Goal: Contribute content: Contribute content

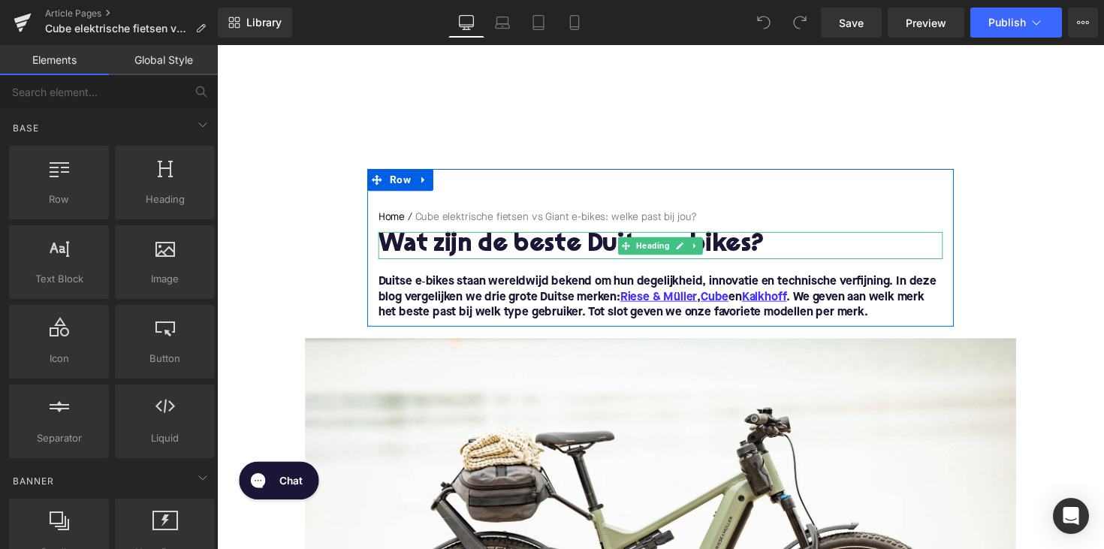
click at [533, 245] on h1 "Wat zijn de beste Duitse e-bikes?" at bounding box center [671, 250] width 578 height 28
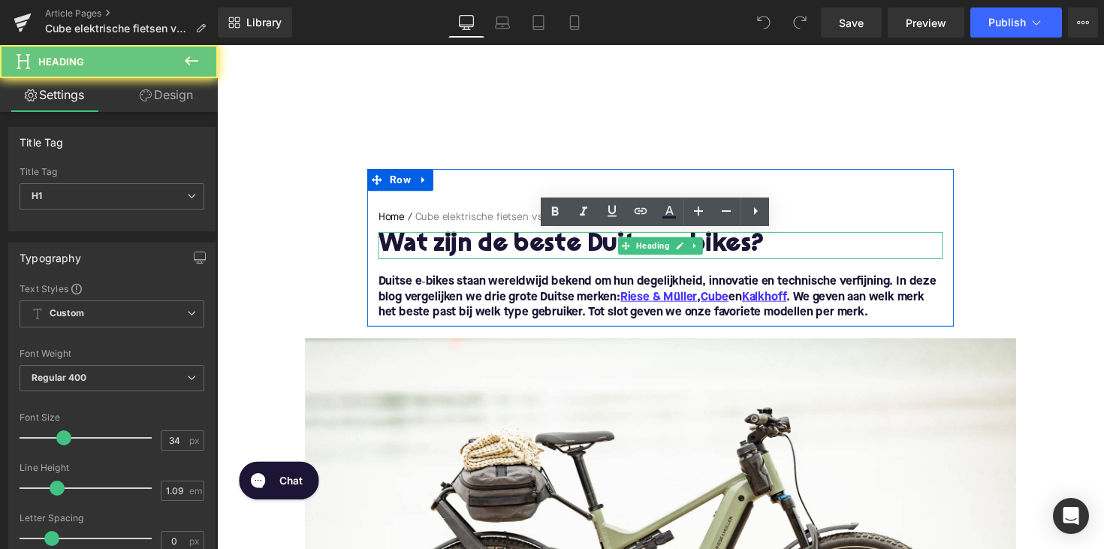
click at [533, 245] on h1 "Wat zijn de beste Duitse e-bikes?" at bounding box center [671, 250] width 578 height 28
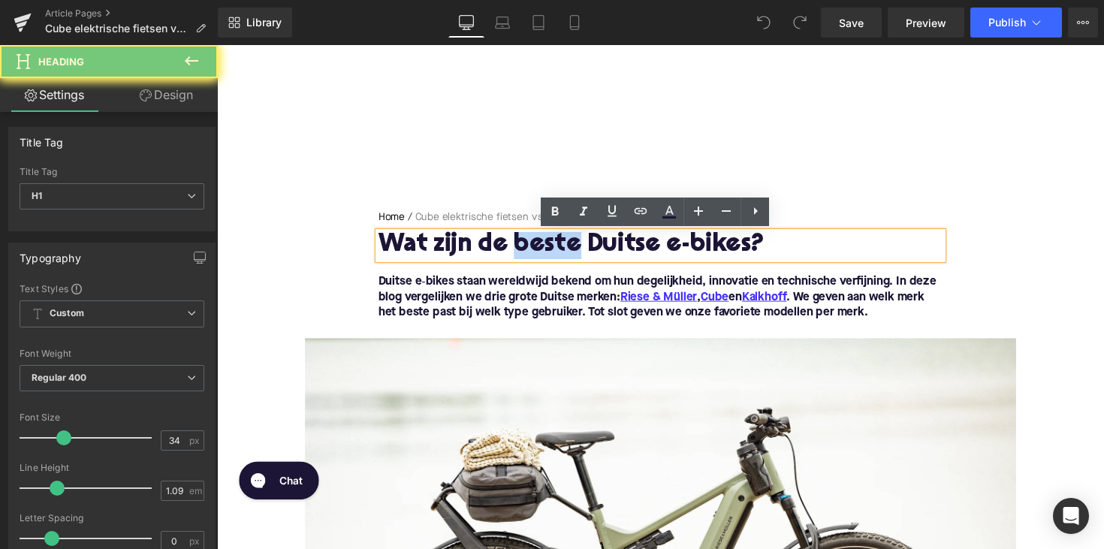
click at [533, 245] on h1 "Wat zijn de beste Duitse e-bikes?" at bounding box center [671, 250] width 578 height 28
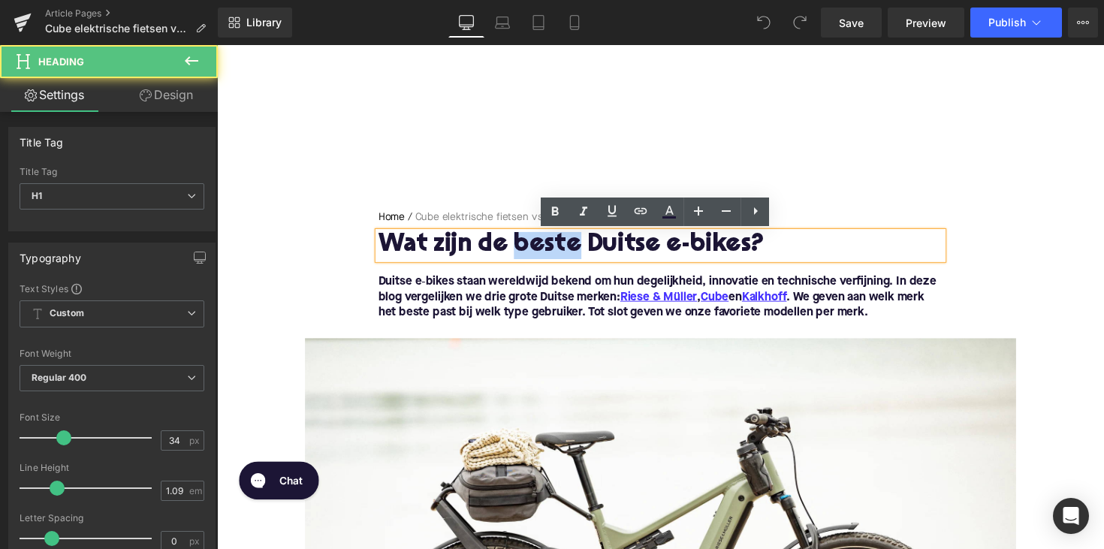
click at [533, 245] on h1 "Wat zijn de beste Duitse e-bikes?" at bounding box center [671, 250] width 578 height 28
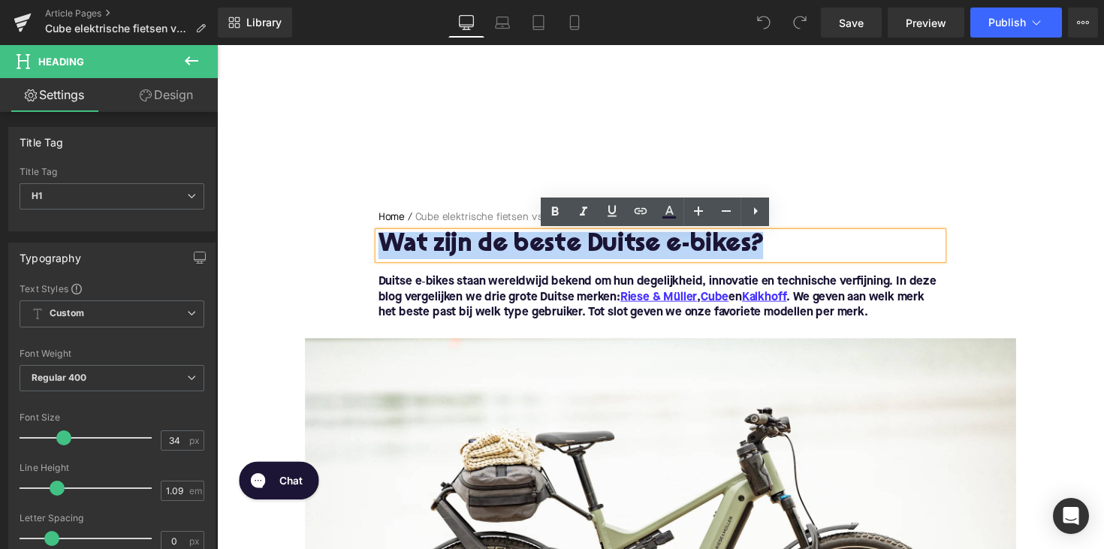
paste div
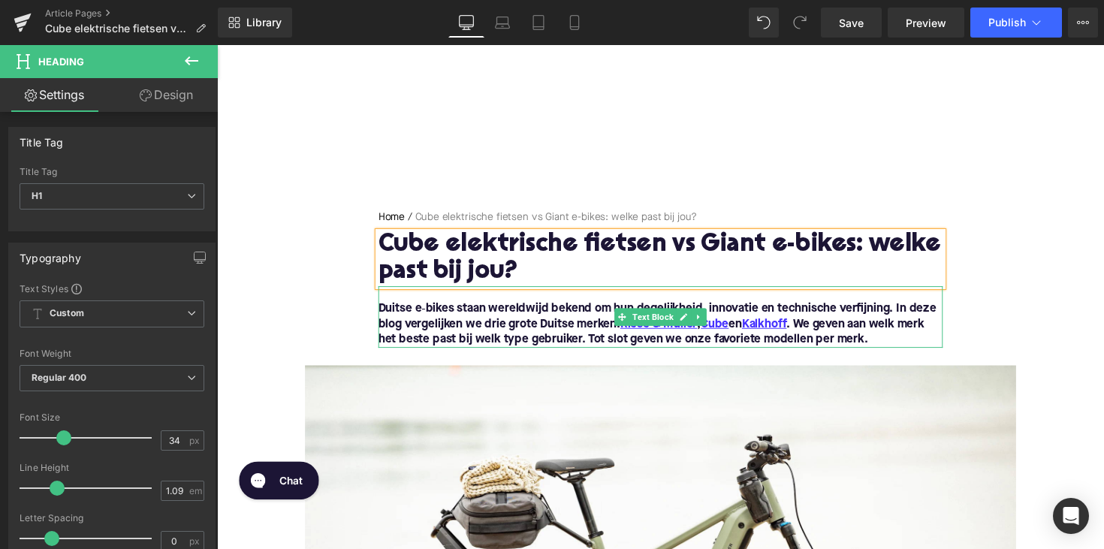
click at [885, 345] on p "Duitse e‑bikes staan wereldwijd bekend om hun degelijkheid, innovatie en techni…" at bounding box center [671, 331] width 578 height 47
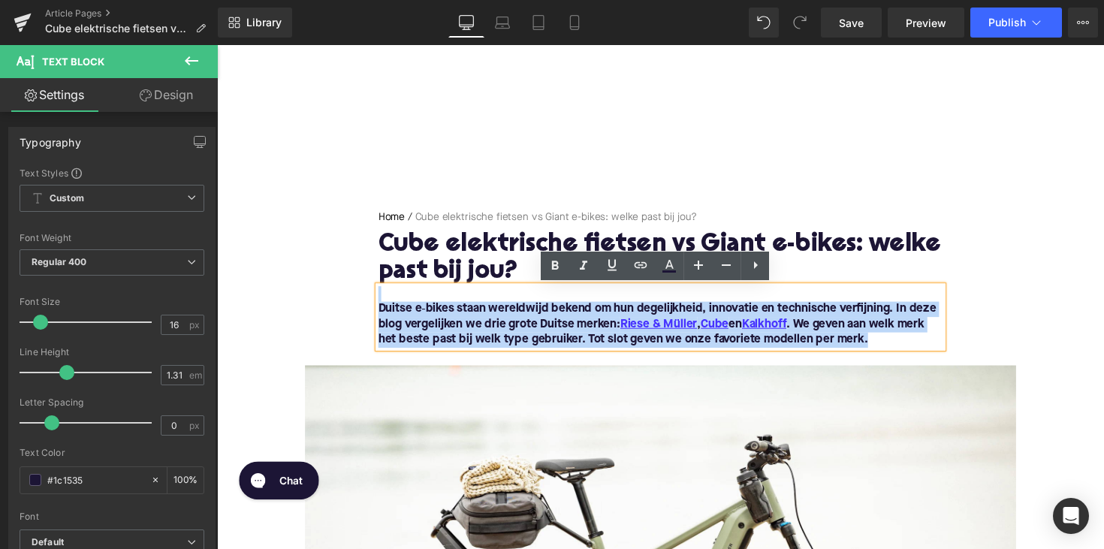
drag, startPoint x: 883, startPoint y: 347, endPoint x: 341, endPoint y: 299, distance: 544.1
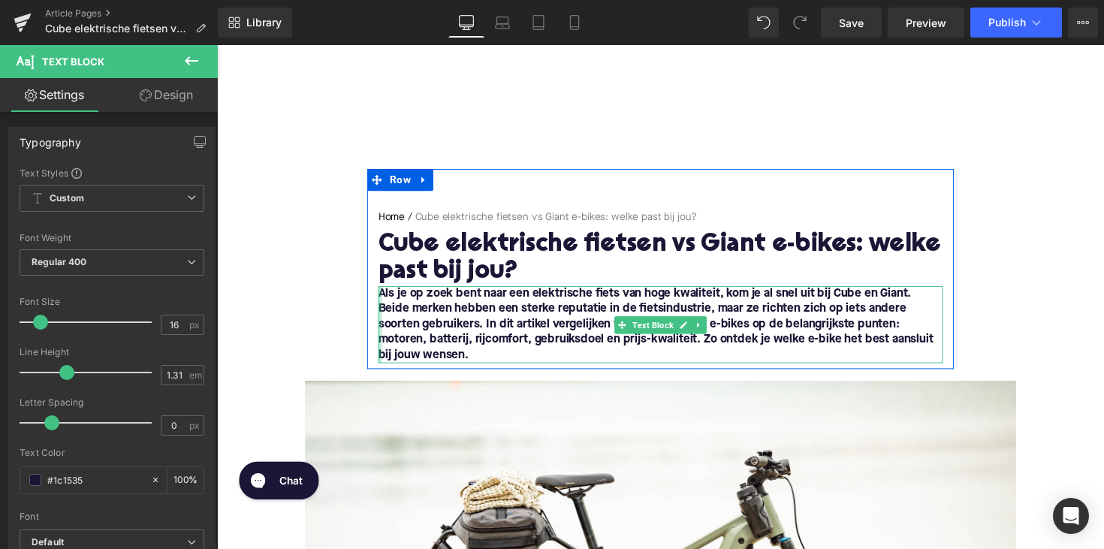
click at [382, 300] on div at bounding box center [384, 331] width 4 height 79
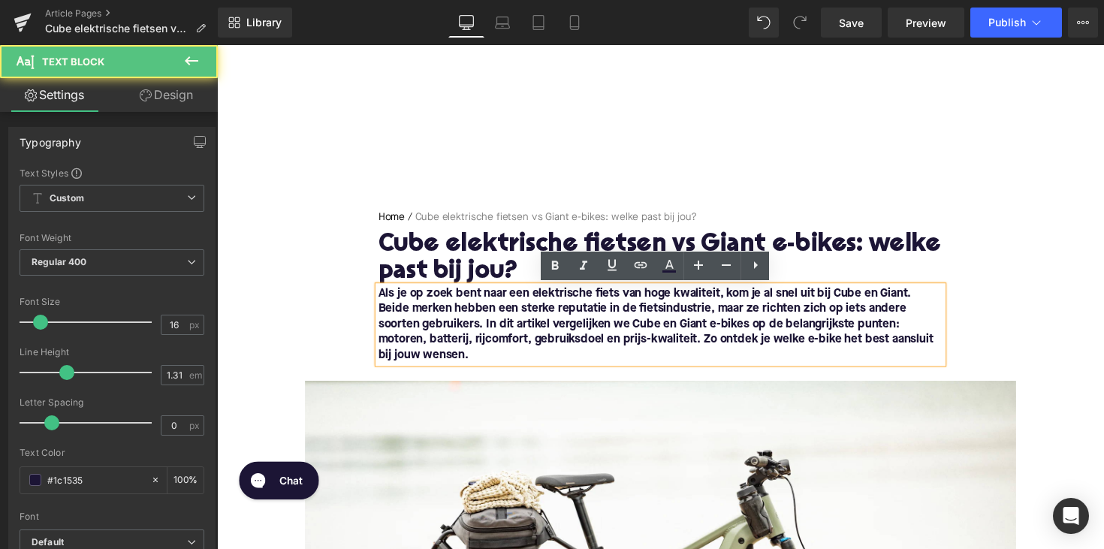
click at [382, 300] on font "Als je op zoek bent naar een elektrische fiets van hoge kwaliteit, kom je al sn…" at bounding box center [666, 331] width 568 height 75
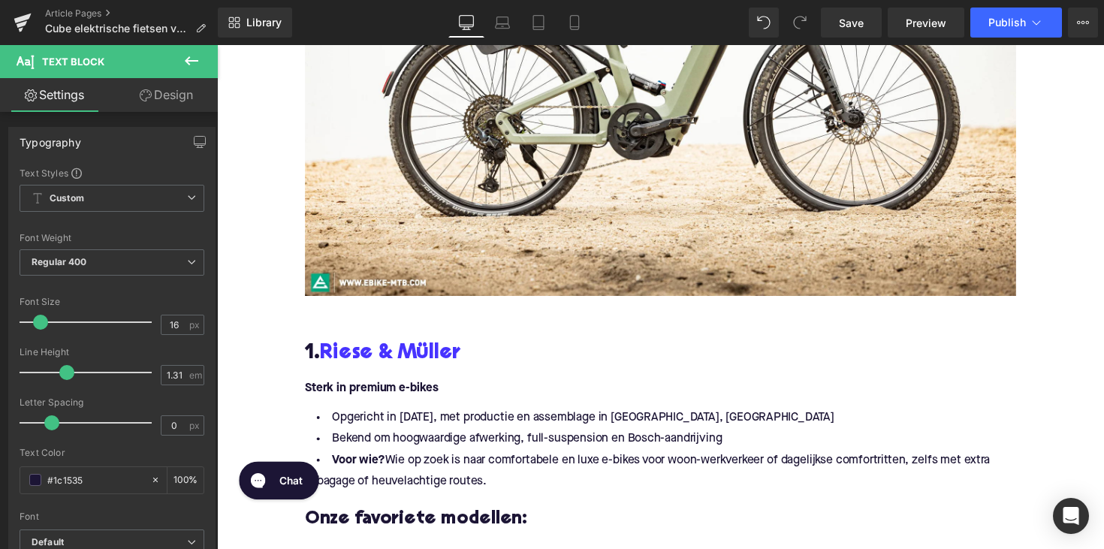
scroll to position [592, 0]
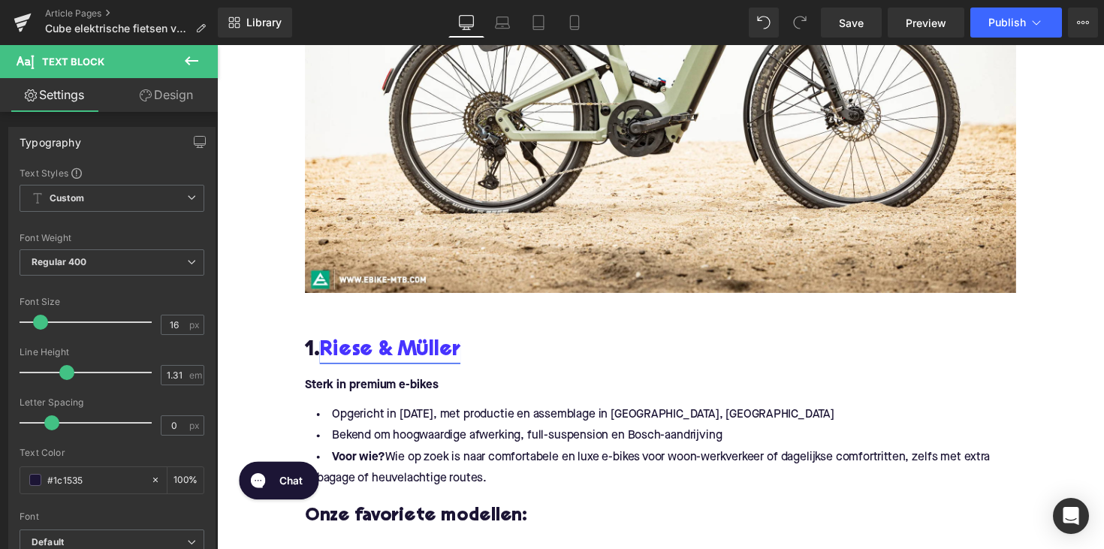
click at [369, 357] on link "Riese & Müller" at bounding box center [394, 358] width 144 height 23
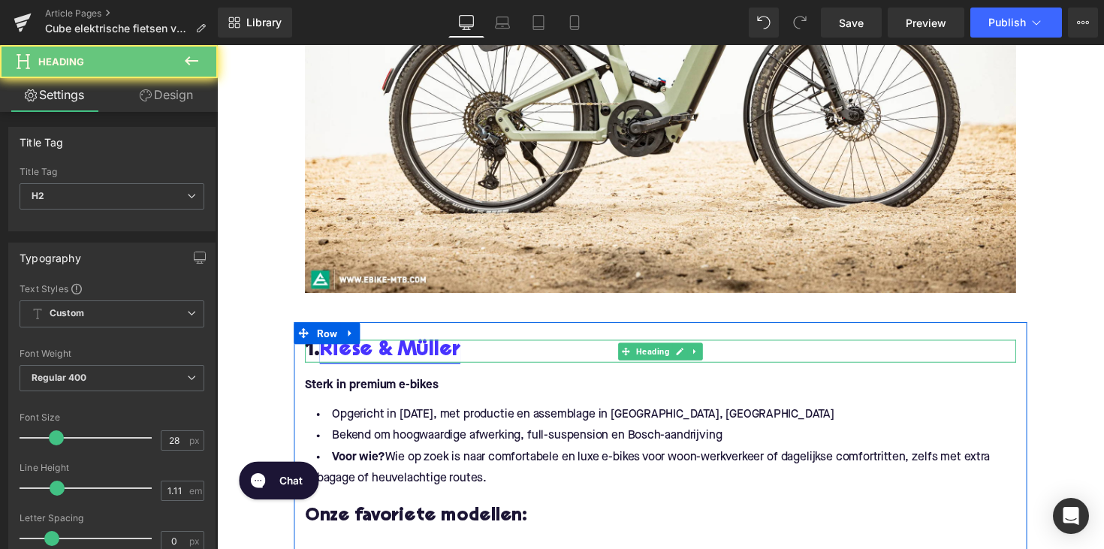
click at [369, 357] on link "Riese & Müller" at bounding box center [394, 358] width 144 height 23
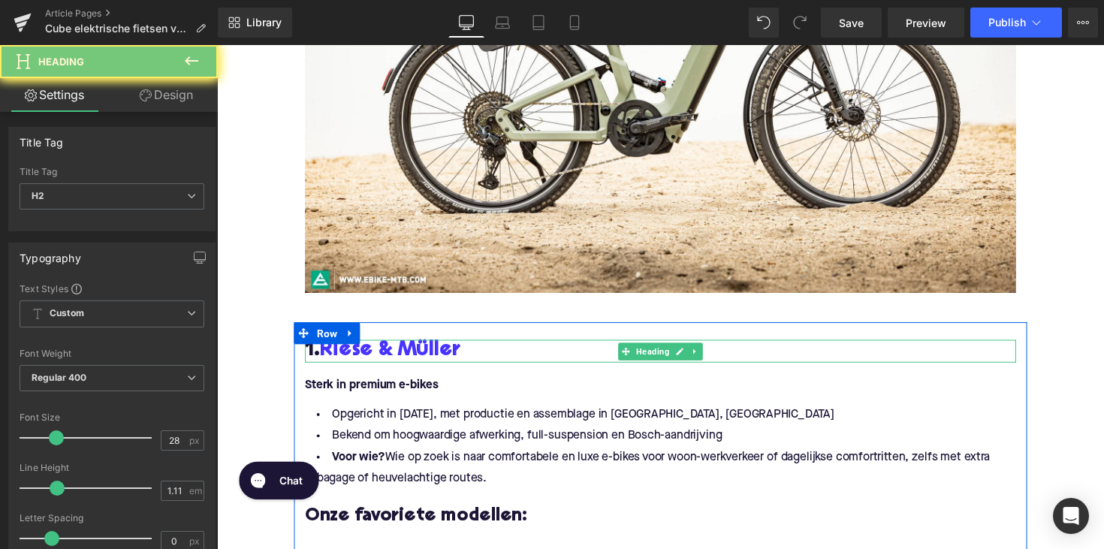
click at [482, 351] on h2 "1. [PERSON_NAME] & Müller" at bounding box center [671, 358] width 728 height 23
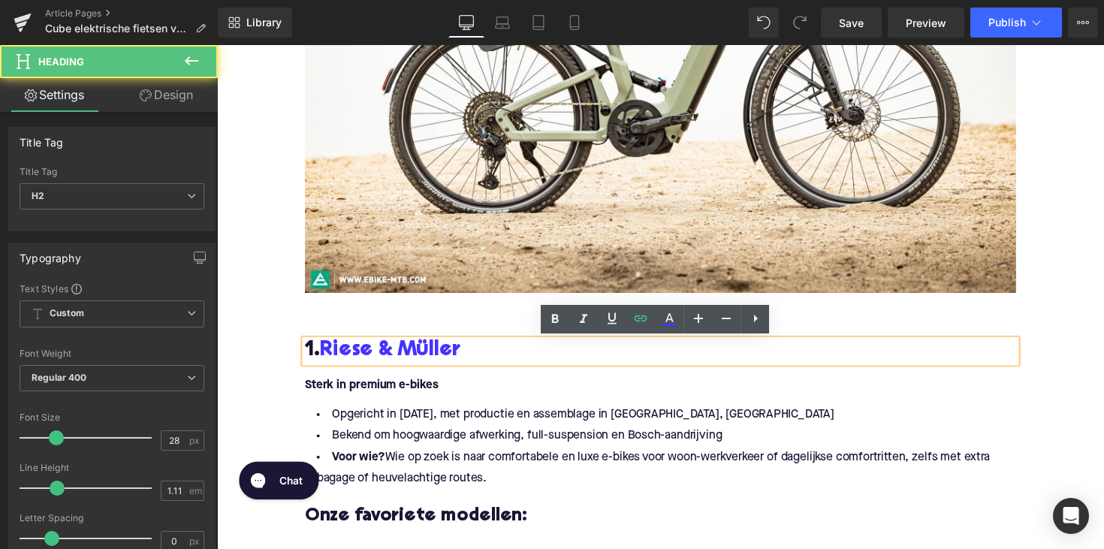
click at [481, 354] on h2 "1. [PERSON_NAME] & Müller" at bounding box center [671, 358] width 728 height 23
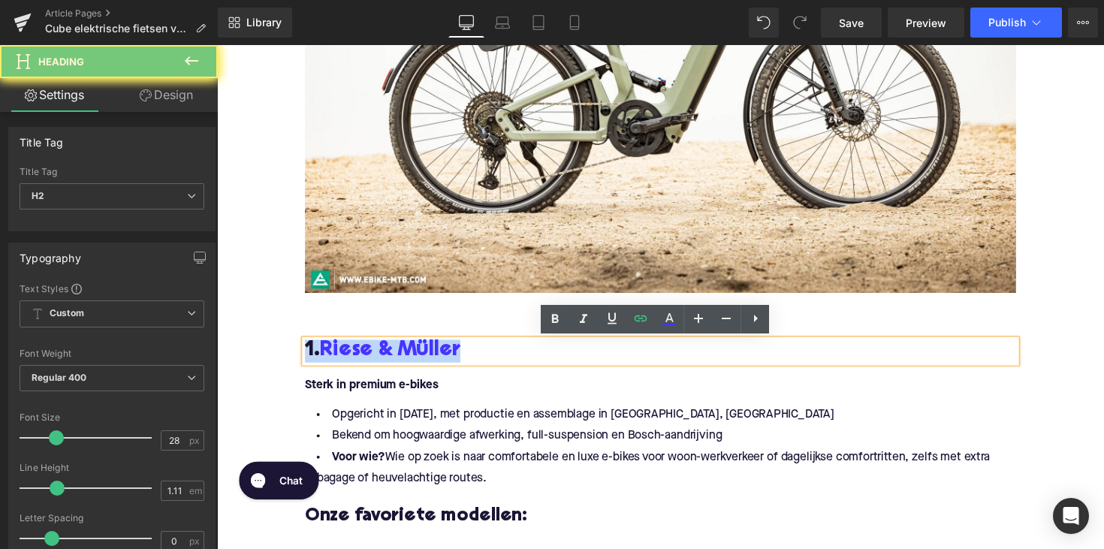
click at [481, 354] on h2 "1. [PERSON_NAME] & Müller" at bounding box center [671, 358] width 728 height 23
paste div
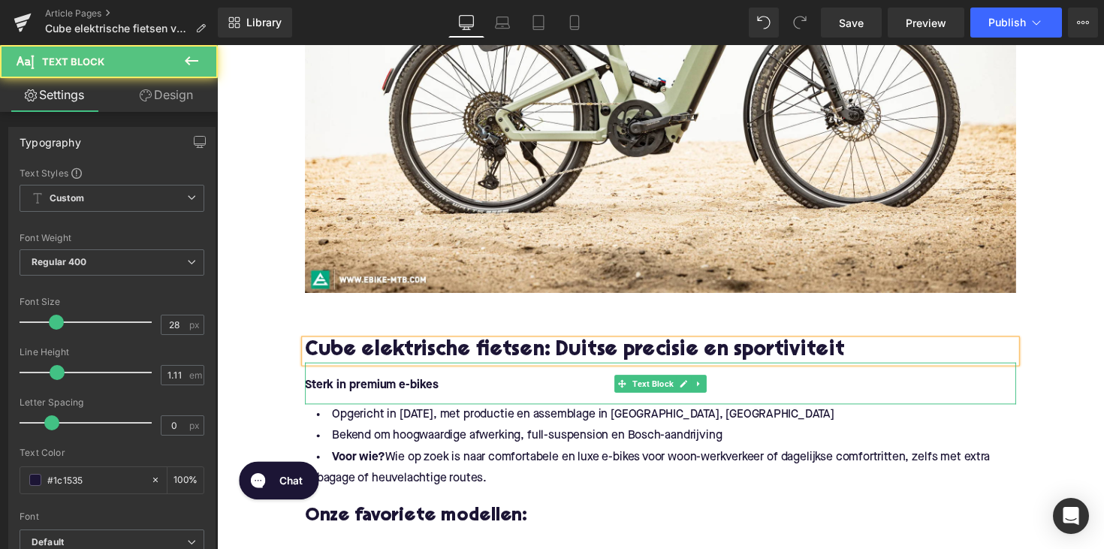
click at [446, 388] on p "Sterk in premium e-bikes" at bounding box center [671, 394] width 728 height 16
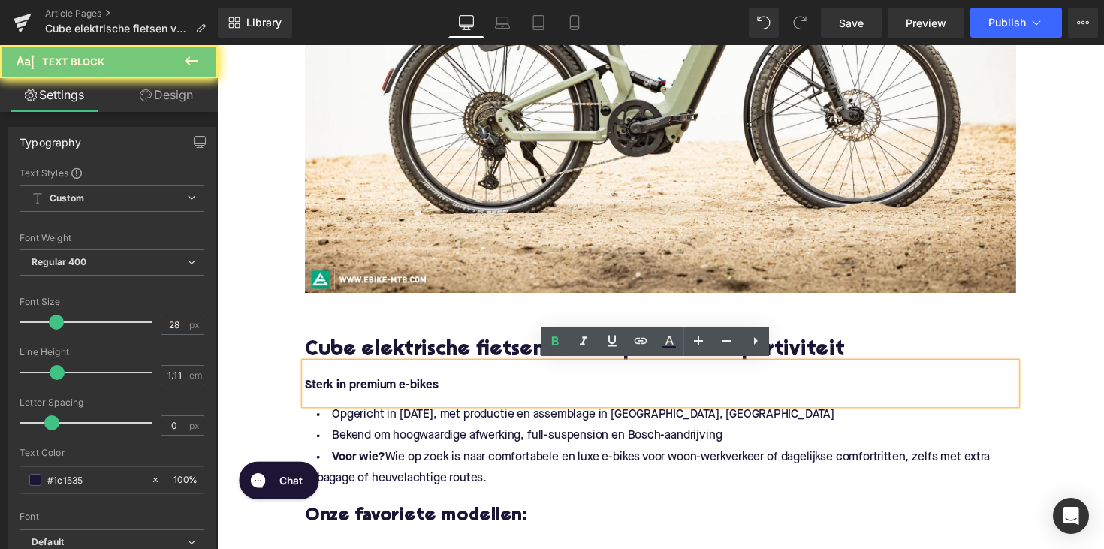
click at [447, 390] on p "Sterk in premium e-bikes" at bounding box center [671, 394] width 728 height 16
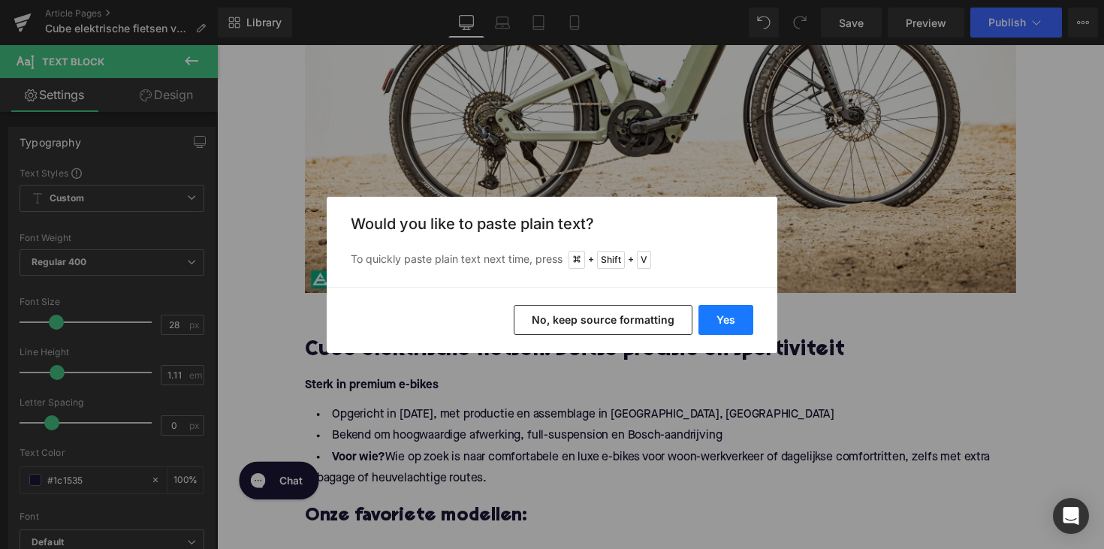
drag, startPoint x: 726, startPoint y: 327, endPoint x: 279, endPoint y: 308, distance: 447.8
click at [726, 327] on button "Yes" at bounding box center [725, 320] width 55 height 30
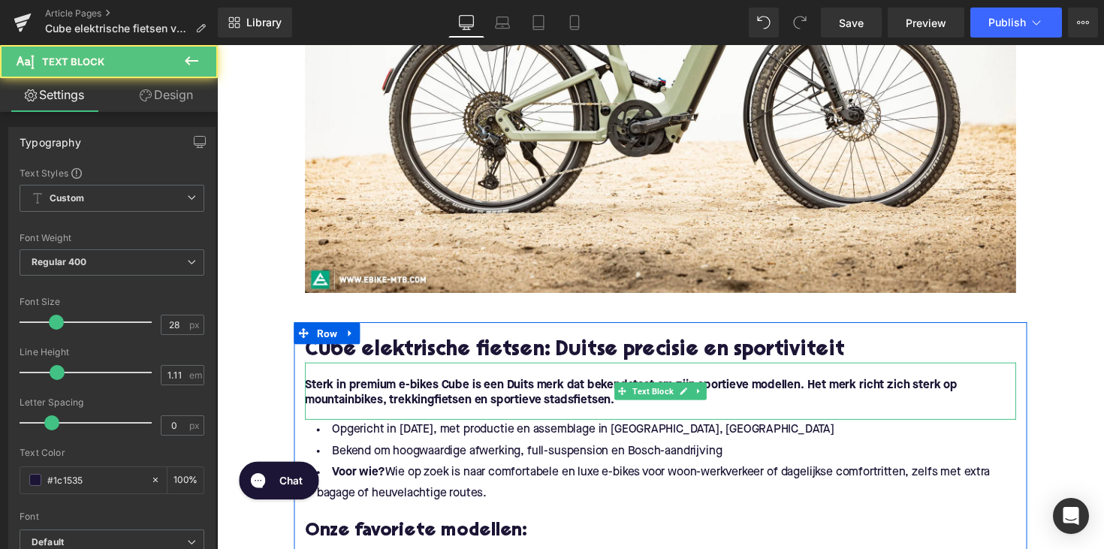
click at [448, 396] on strong "Sterk in premium e-bikes Cube is een Duits merk dat bekendstaat om zijn sportie…" at bounding box center [641, 401] width 668 height 28
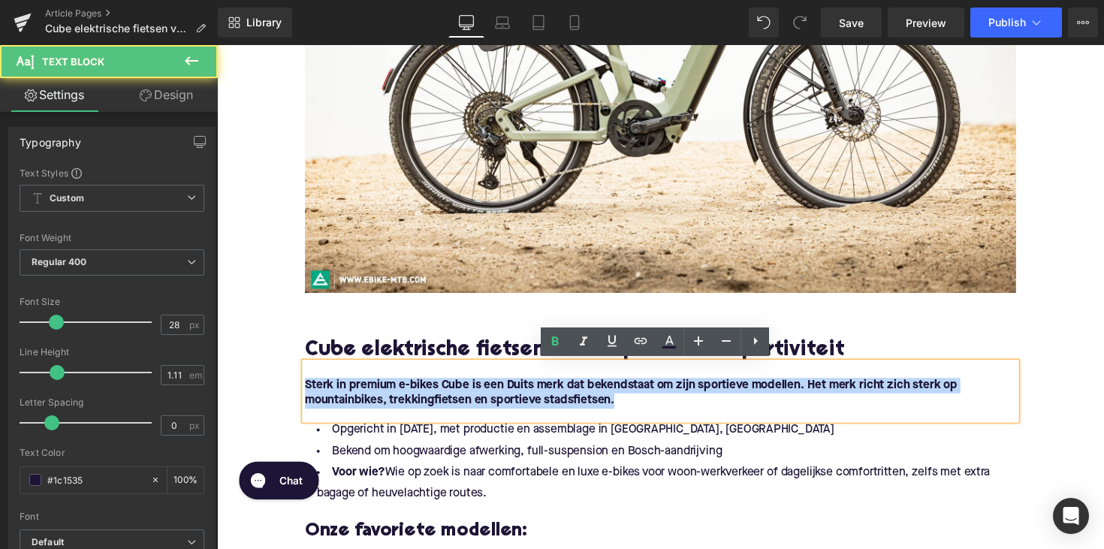
drag, startPoint x: 634, startPoint y: 411, endPoint x: 227, endPoint y: 397, distance: 407.9
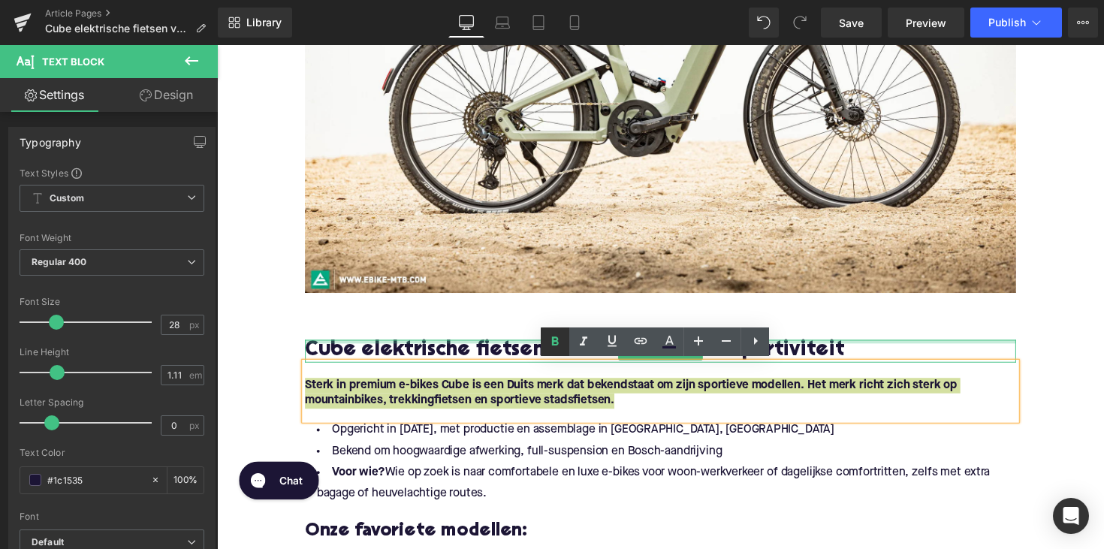
click at [555, 339] on icon at bounding box center [555, 342] width 18 height 18
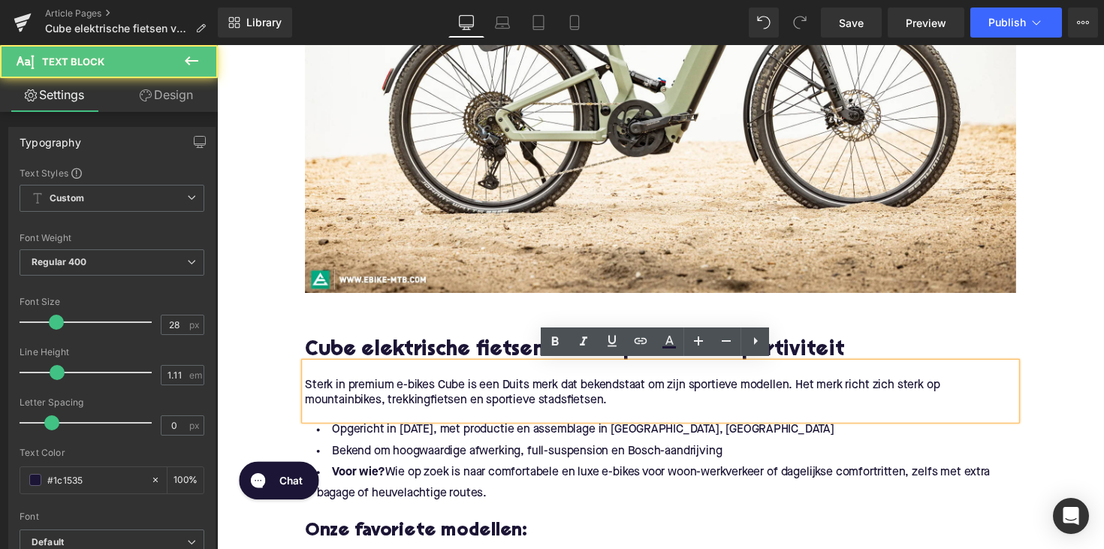
click at [429, 384] on p at bounding box center [671, 378] width 728 height 16
drag, startPoint x: 441, startPoint y: 393, endPoint x: 274, endPoint y: 396, distance: 166.7
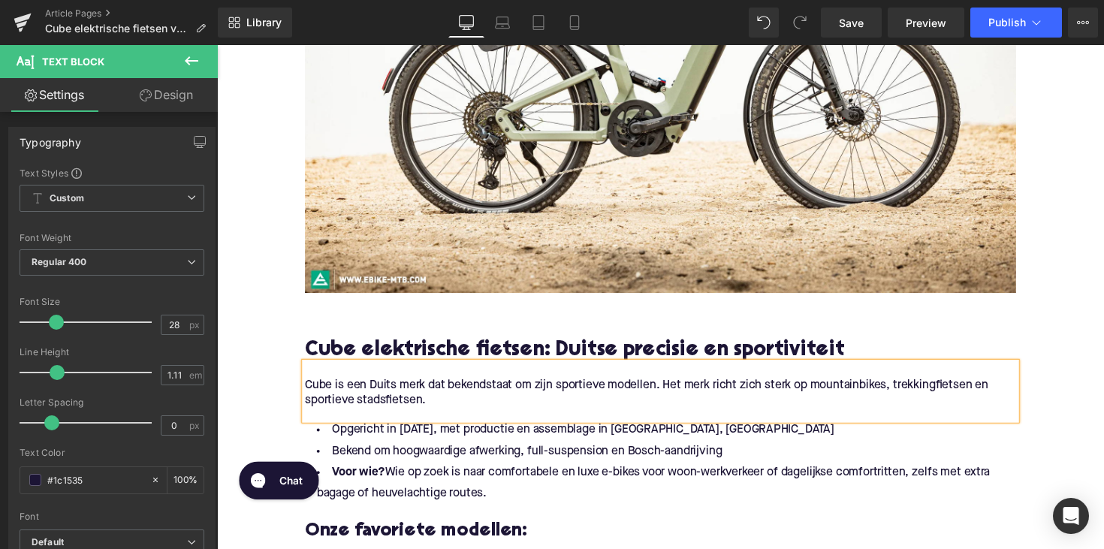
scroll to position [822, 0]
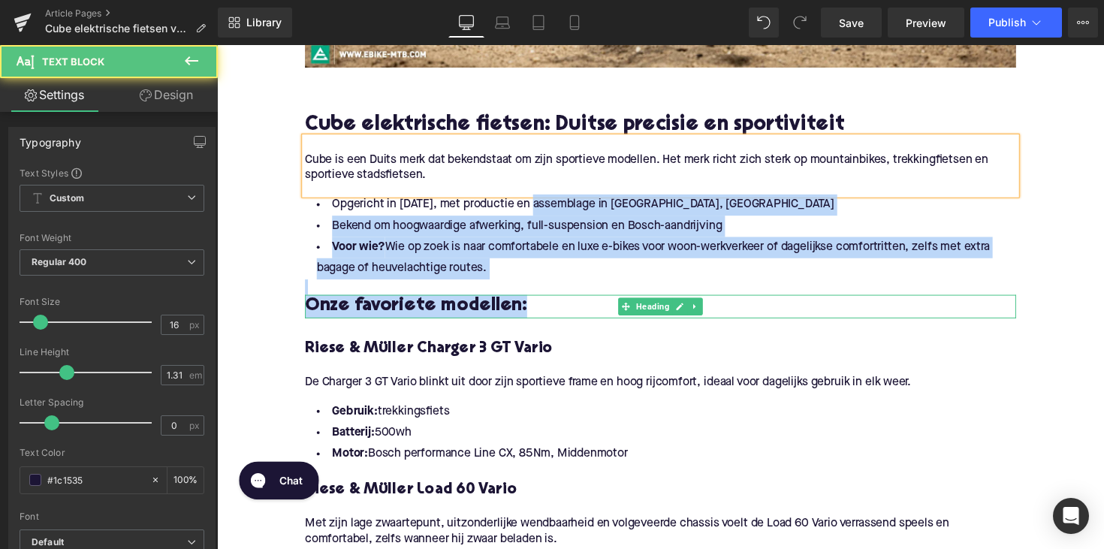
drag, startPoint x: 537, startPoint y: 211, endPoint x: 535, endPoint y: 307, distance: 96.1
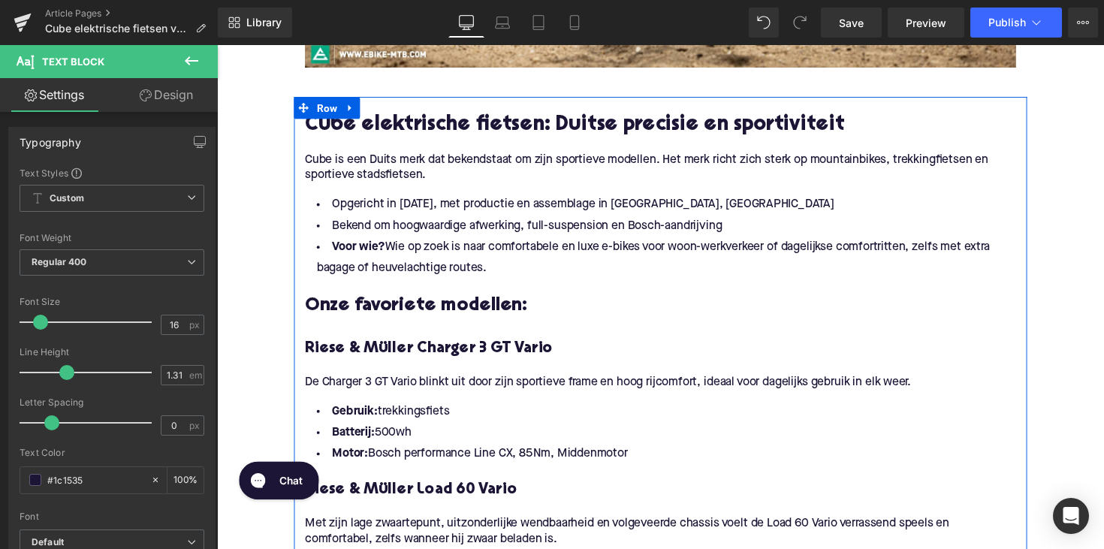
click at [556, 149] on p at bounding box center [671, 148] width 728 height 16
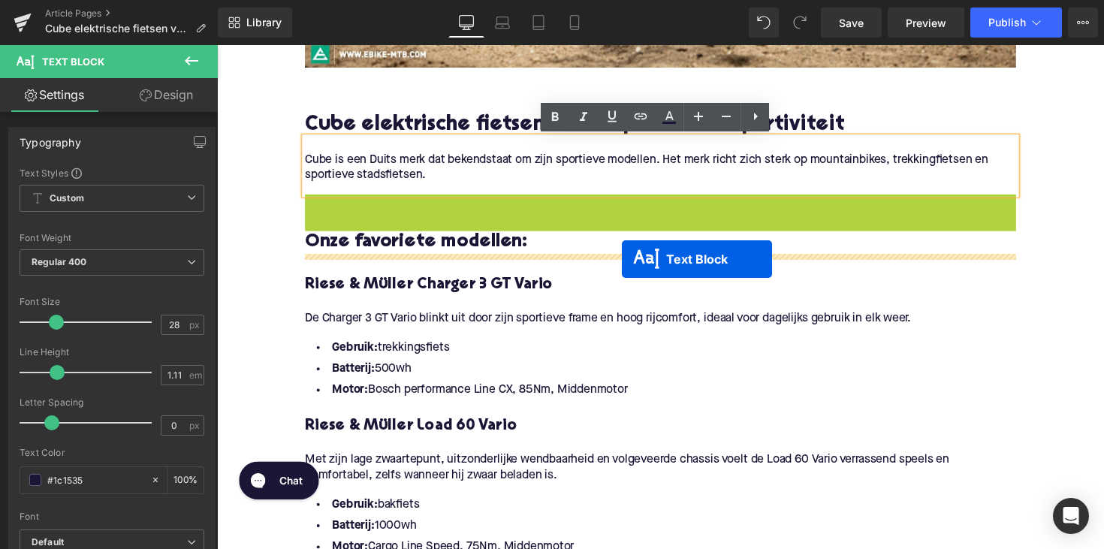
drag, startPoint x: 633, startPoint y: 250, endPoint x: 631, endPoint y: 264, distance: 14.3
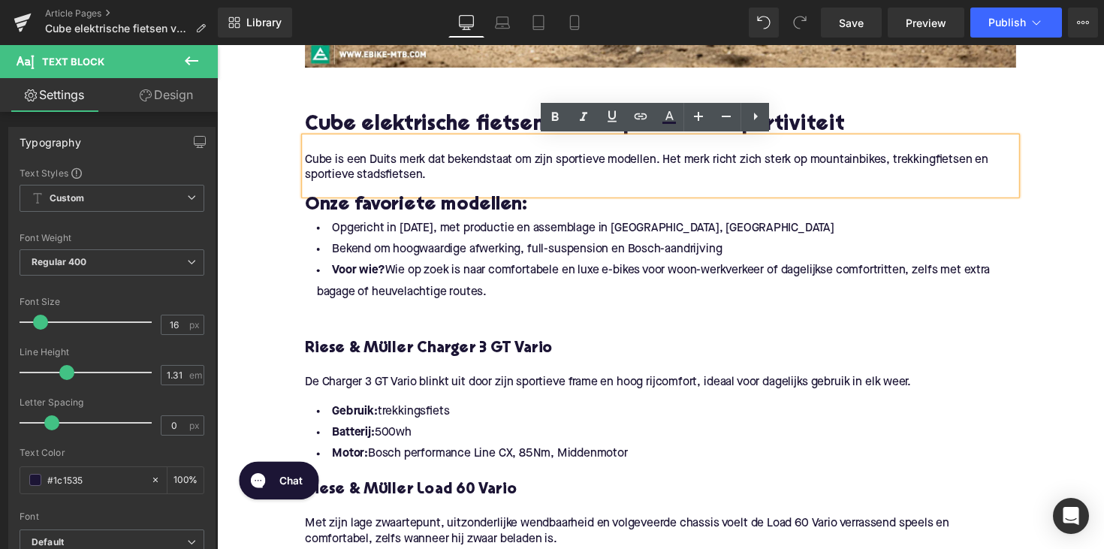
click at [440, 213] on h3 "Onze favoriete modellen:" at bounding box center [671, 210] width 728 height 24
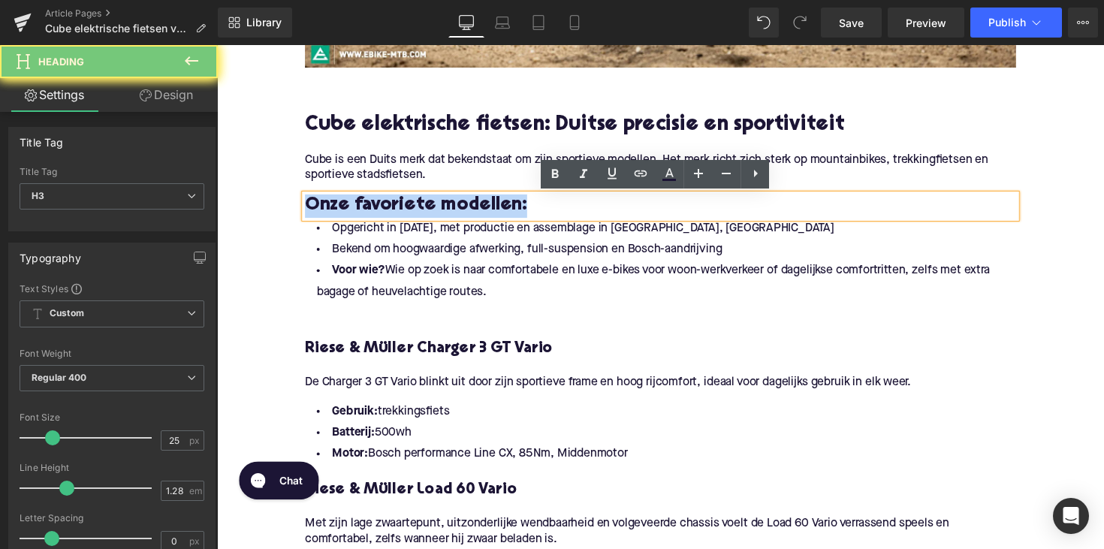
click at [440, 213] on h3 "Onze favoriete modellen:" at bounding box center [671, 210] width 728 height 24
paste div
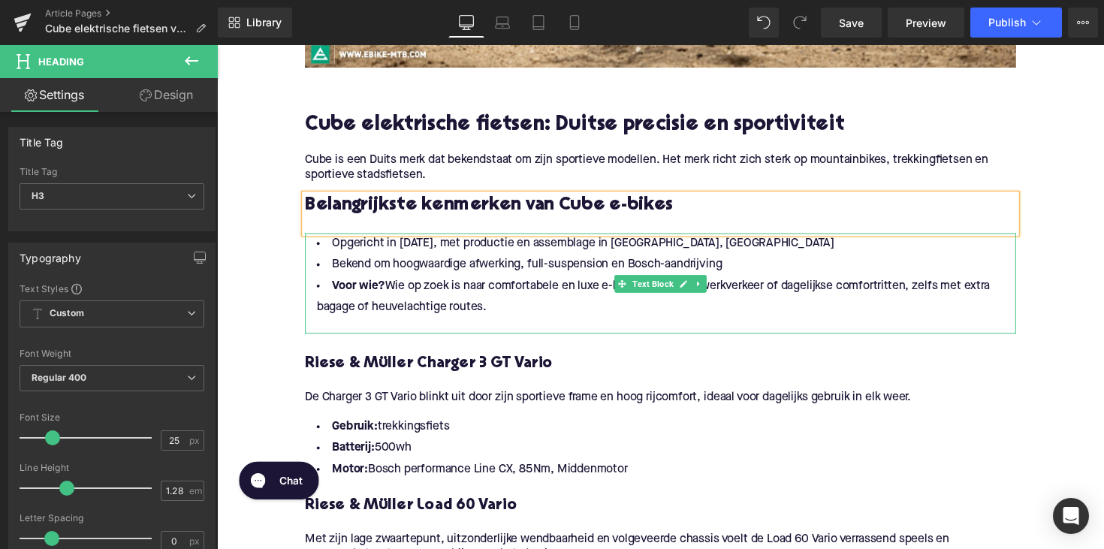
click at [491, 315] on li "Voor wie? Wie op zoek is naar comfortabele en luxe e-bikes voor woon-werkverkee…" at bounding box center [671, 304] width 728 height 44
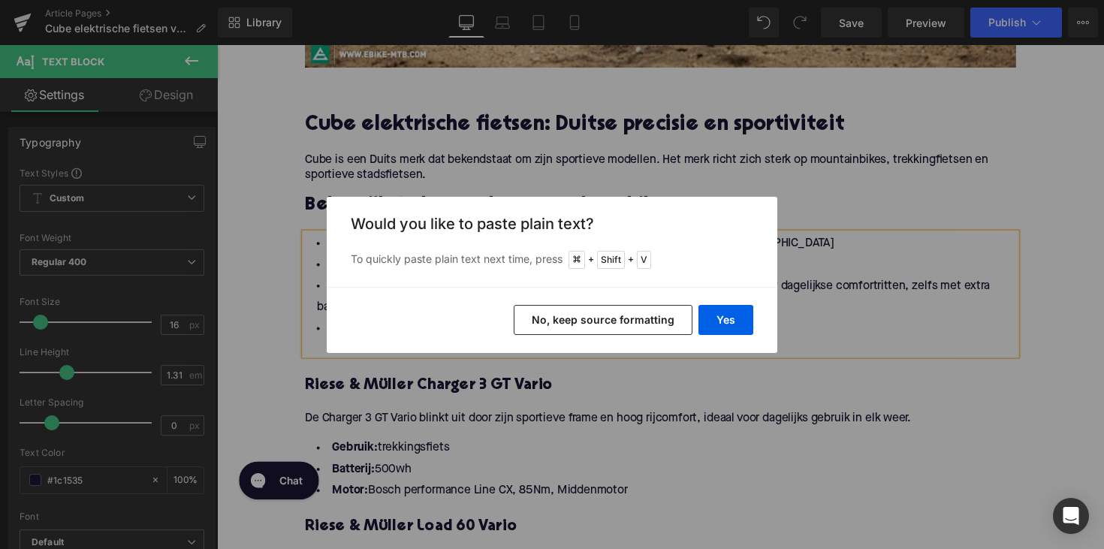
click at [726, 338] on div "Yes No, keep source formatting" at bounding box center [552, 320] width 450 height 66
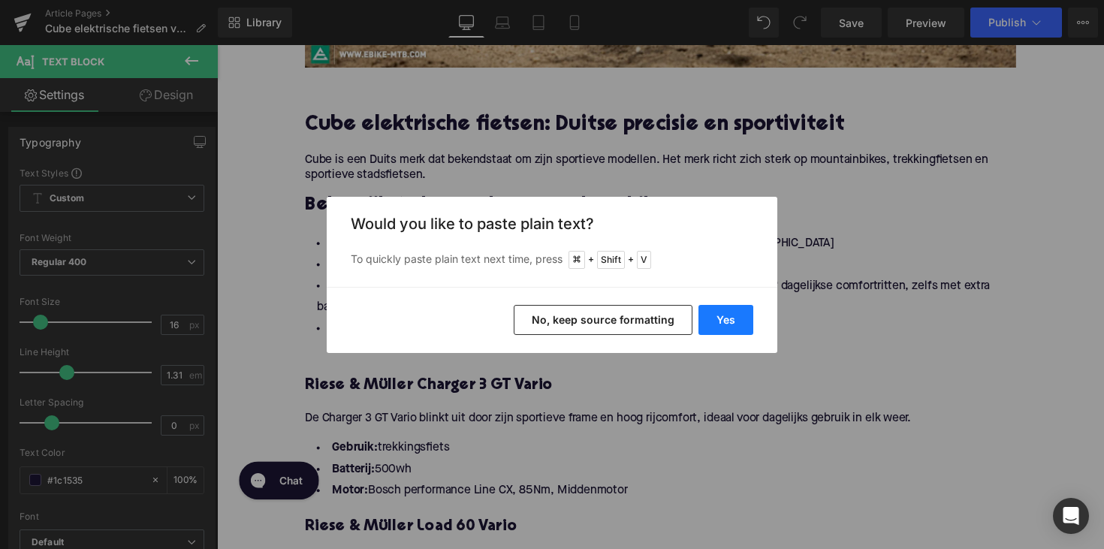
click at [726, 326] on button "Yes" at bounding box center [725, 320] width 55 height 30
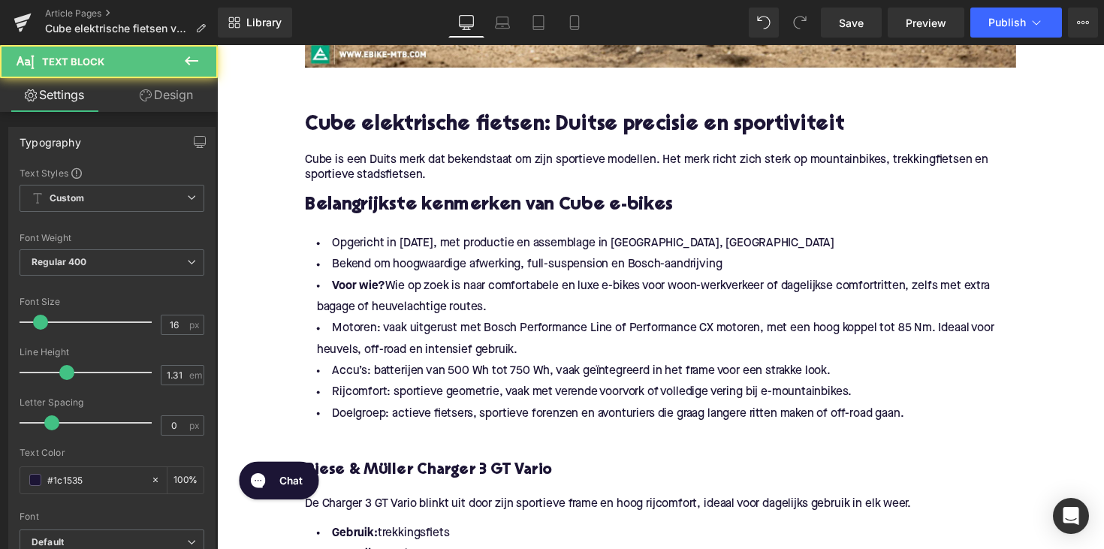
drag, startPoint x: 509, startPoint y: 317, endPoint x: 285, endPoint y: 238, distance: 237.9
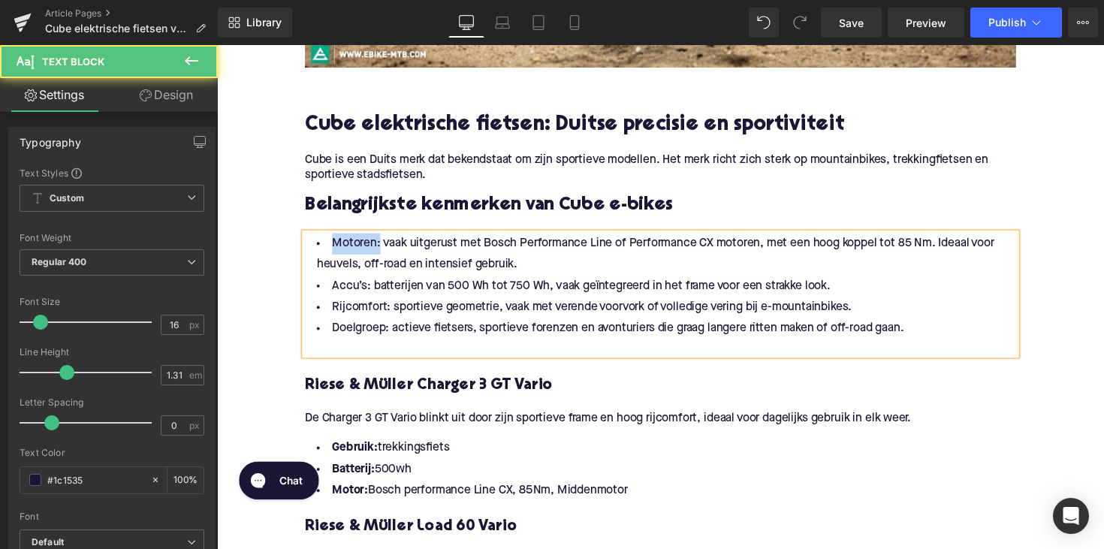
drag, startPoint x: 378, startPoint y: 250, endPoint x: 285, endPoint y: 250, distance: 93.1
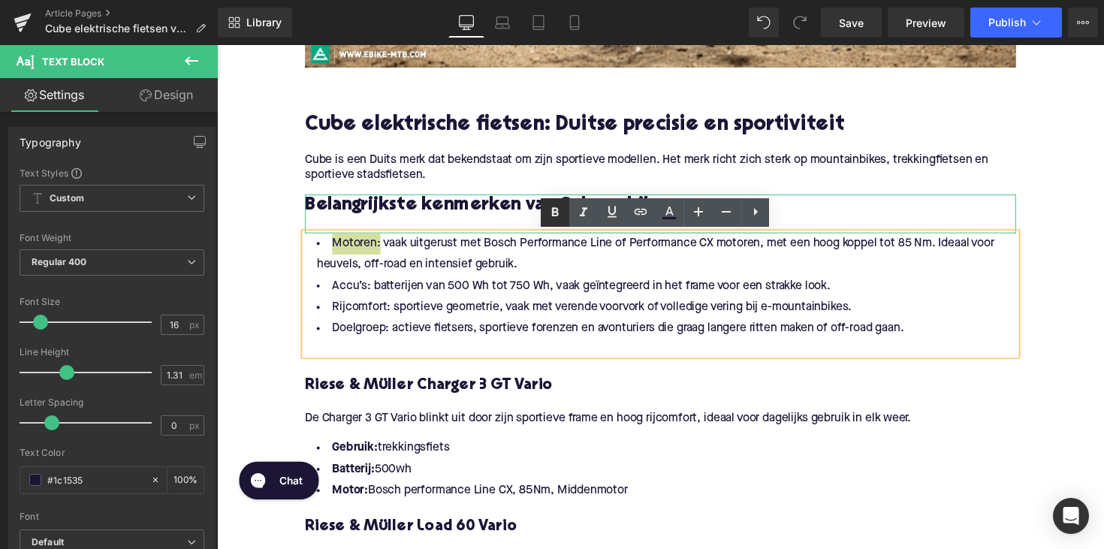
click at [550, 212] on icon at bounding box center [555, 212] width 18 height 18
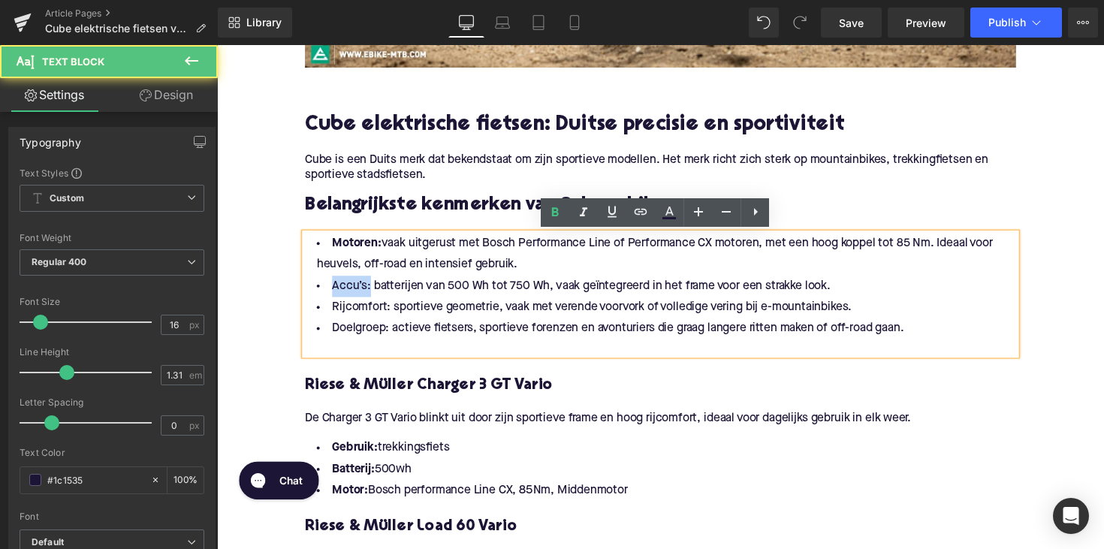
drag, startPoint x: 366, startPoint y: 293, endPoint x: 318, endPoint y: 291, distance: 48.8
click at [318, 291] on li "Accu’s: batterijen van 500 Wh tot 750 Wh, vaak geïntegreerd in het frame voor e…" at bounding box center [671, 293] width 728 height 22
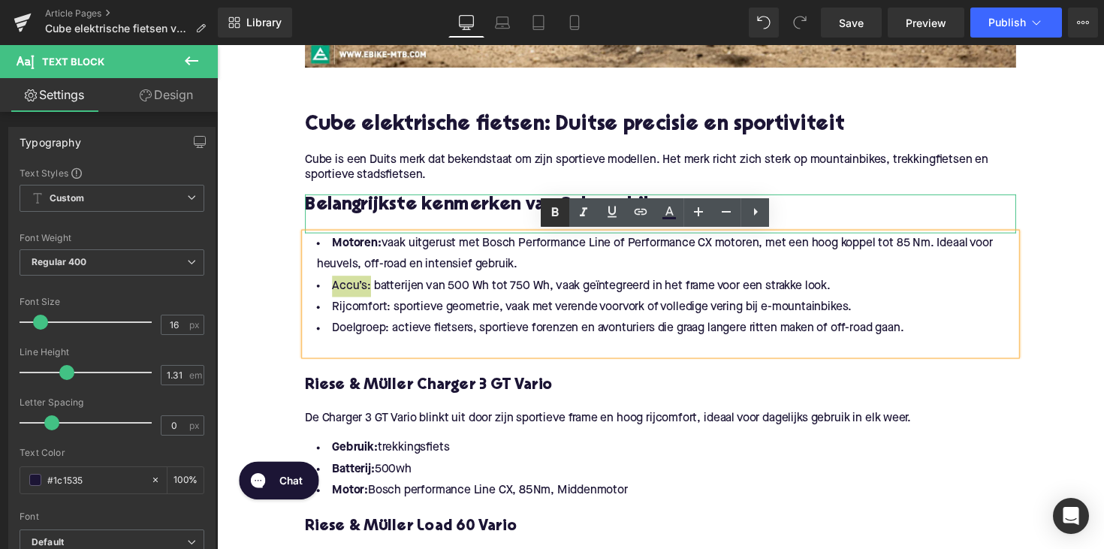
click at [547, 215] on icon at bounding box center [555, 212] width 18 height 18
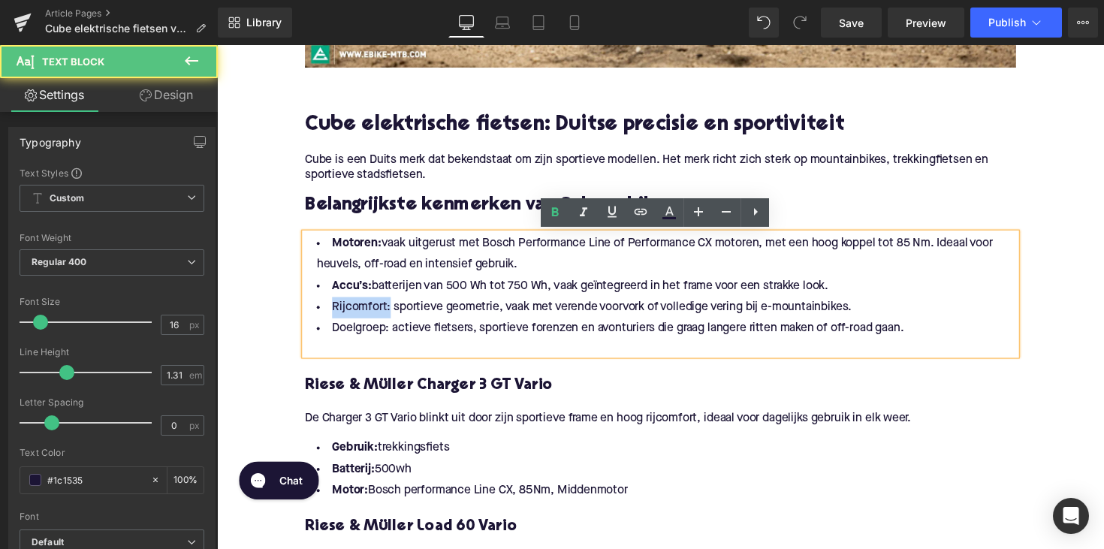
drag, startPoint x: 388, startPoint y: 315, endPoint x: 328, endPoint y: 315, distance: 60.1
click at [328, 315] on li "Rijcomfort: sportieve geometrie, vaak met verende voorvork of volledige vering …" at bounding box center [671, 314] width 728 height 22
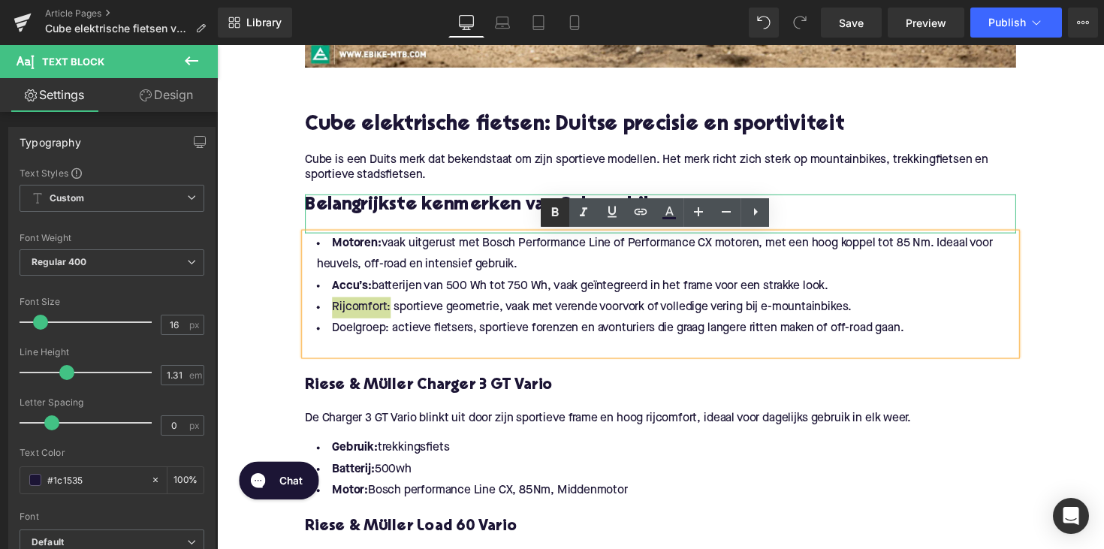
click at [555, 210] on icon at bounding box center [555, 212] width 18 height 18
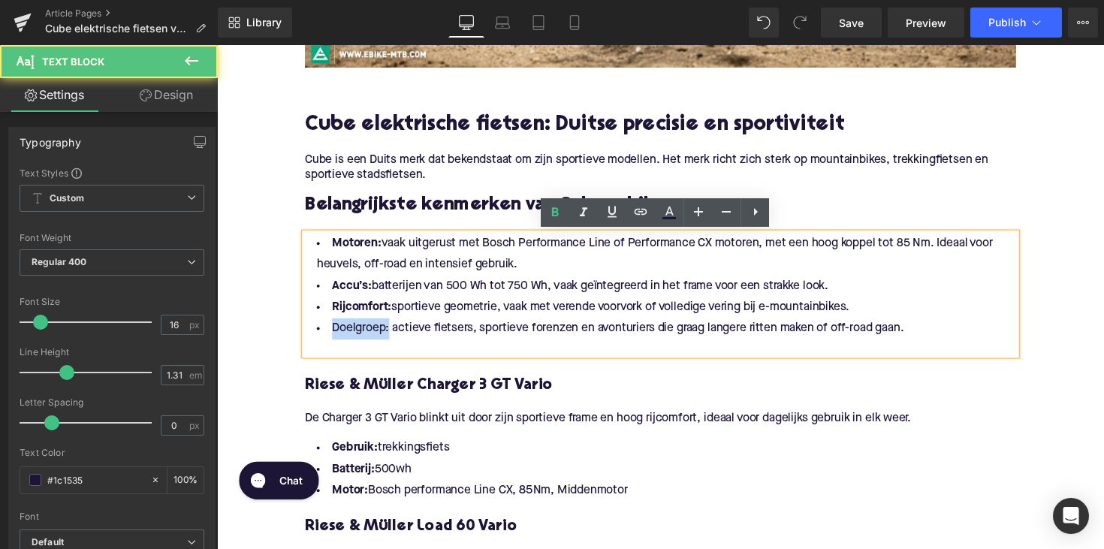
drag, startPoint x: 387, startPoint y: 337, endPoint x: 291, endPoint y: 330, distance: 95.6
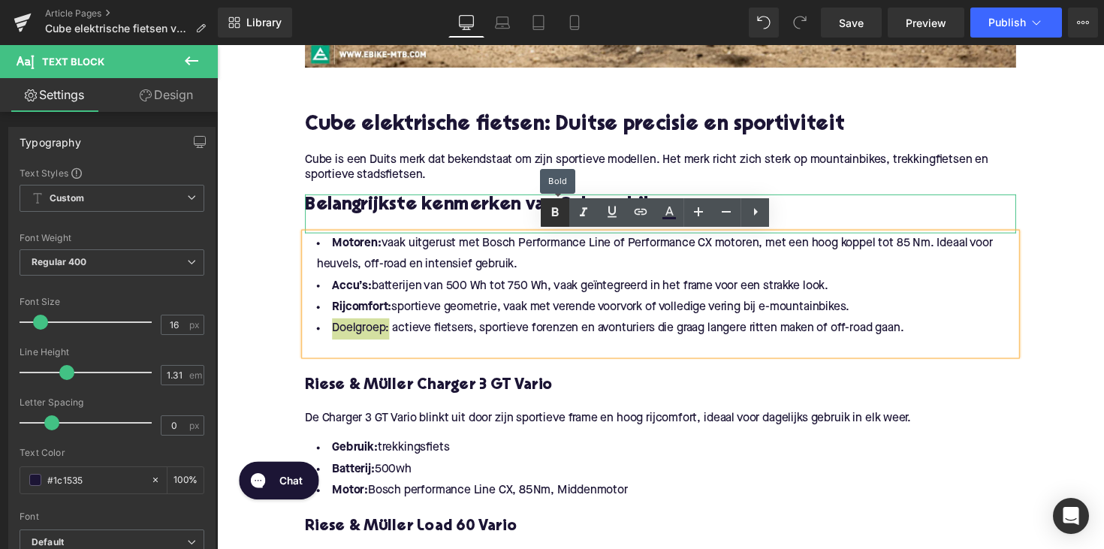
click at [552, 207] on icon at bounding box center [555, 212] width 18 height 18
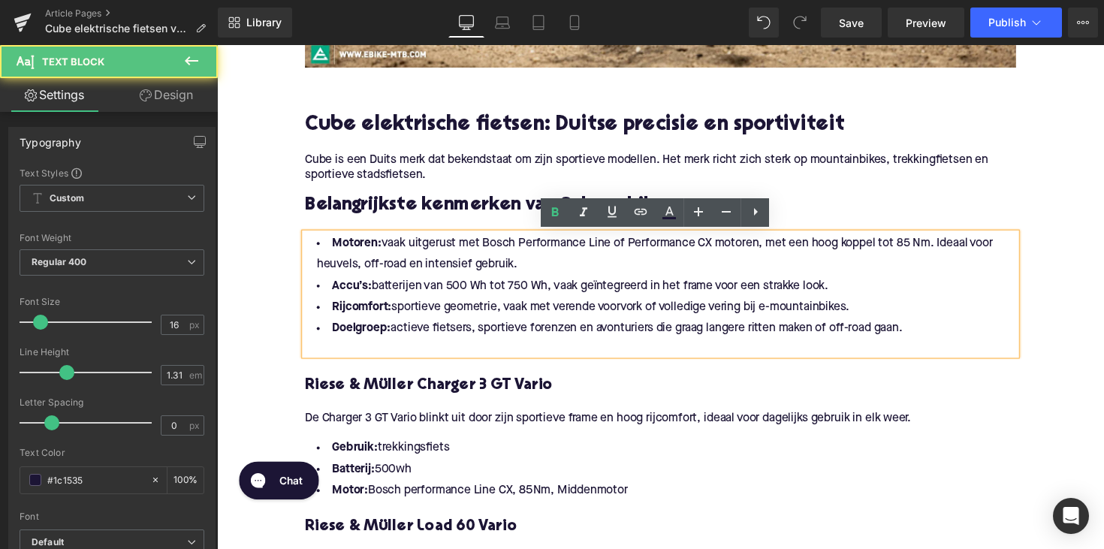
click at [516, 270] on li "Motoren: vaak uitgerust met Bosch Performance Line of Performance CX motoren, m…" at bounding box center [671, 260] width 728 height 44
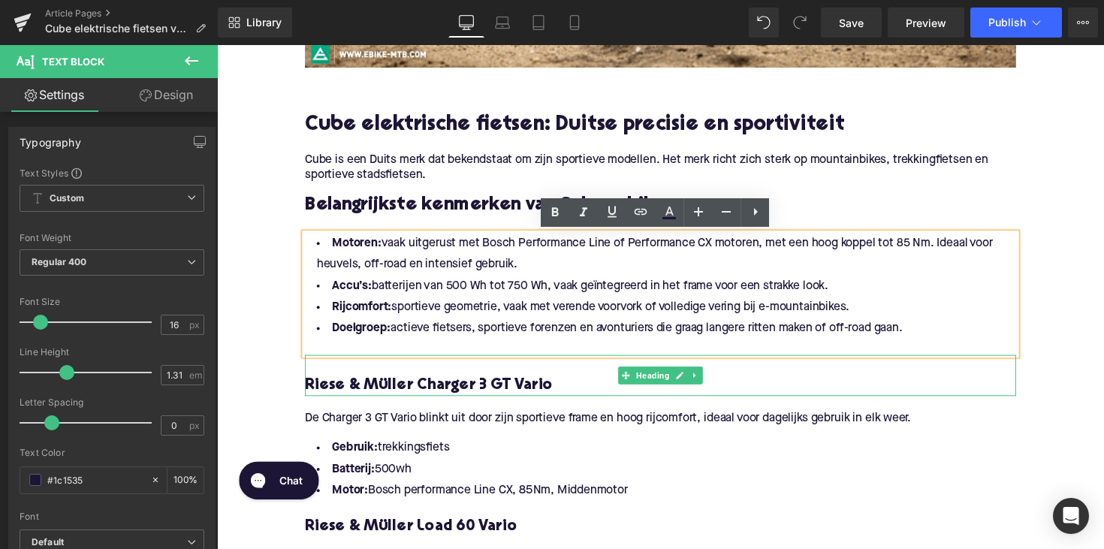
click at [375, 393] on h4 "Riese & Müller Charger 3 GT Vario" at bounding box center [671, 394] width 728 height 21
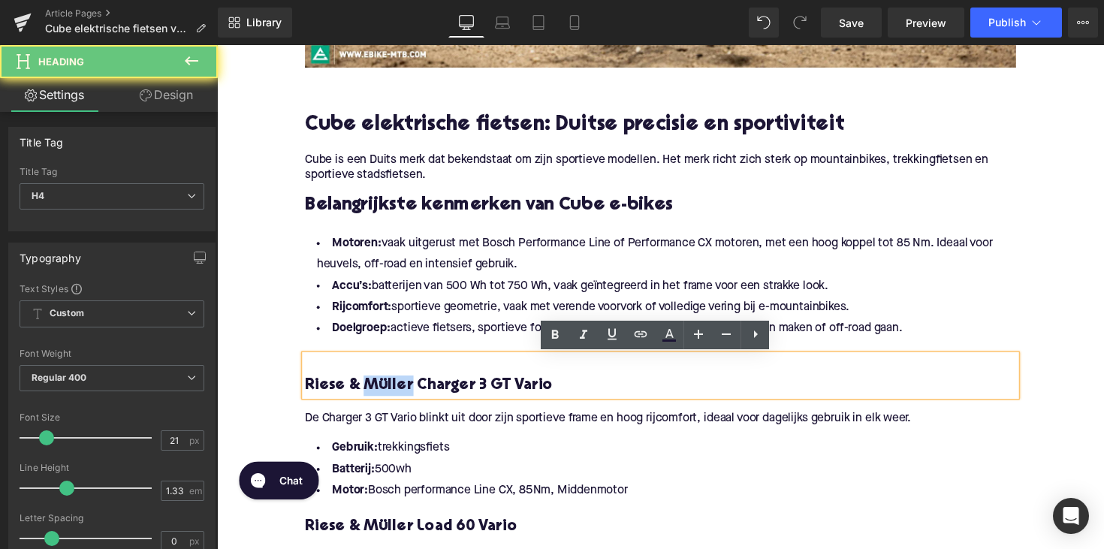
click at [375, 393] on h4 "Riese & Müller Charger 3 GT Vario" at bounding box center [671, 394] width 728 height 21
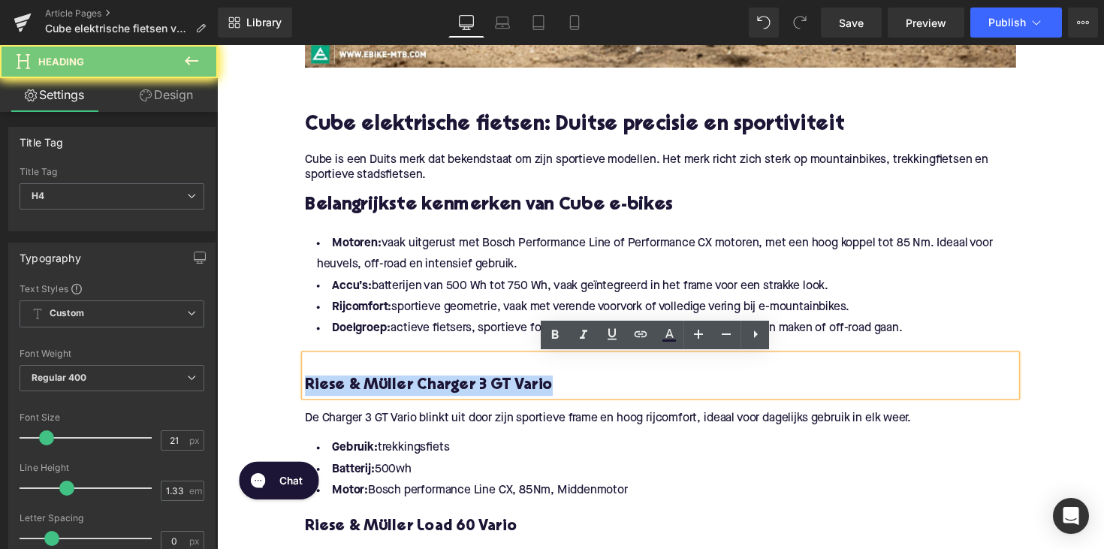
paste div
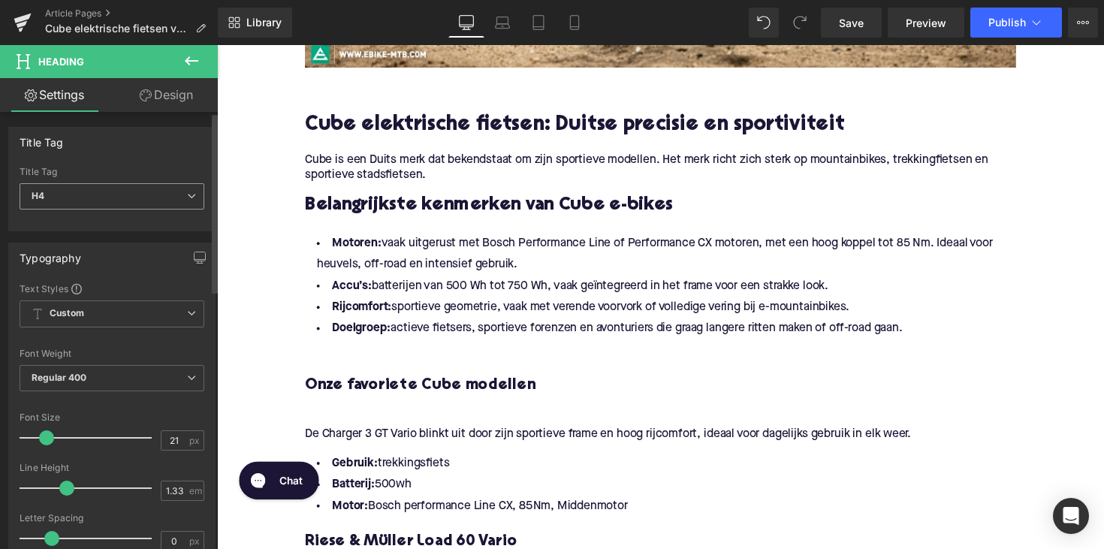
click at [160, 189] on span "H4" at bounding box center [112, 196] width 185 height 26
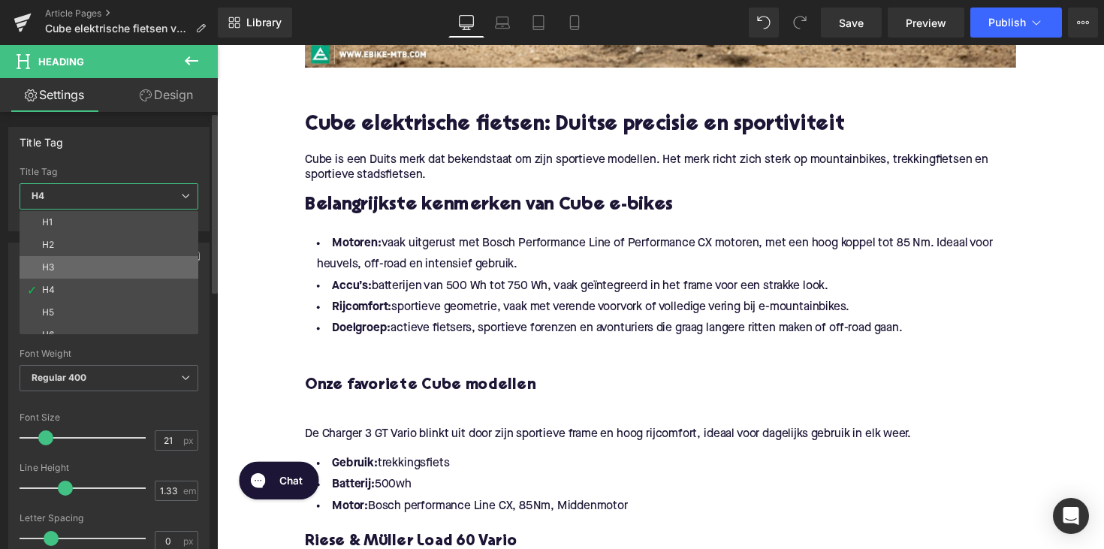
click at [136, 264] on li "H3" at bounding box center [112, 267] width 185 height 23
type input "25"
type input "1.28"
type input "100"
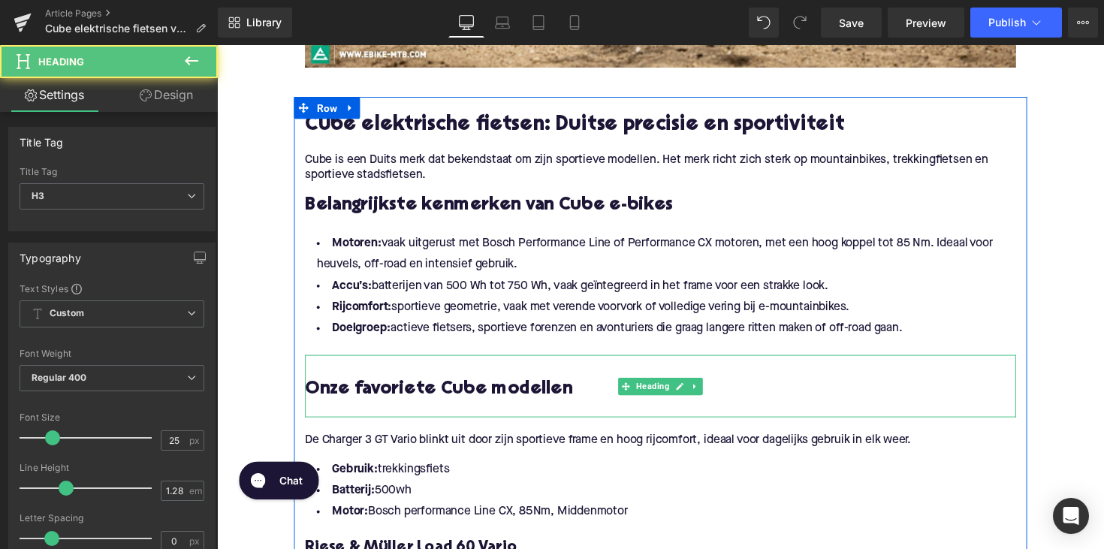
click at [381, 420] on div at bounding box center [671, 419] width 728 height 16
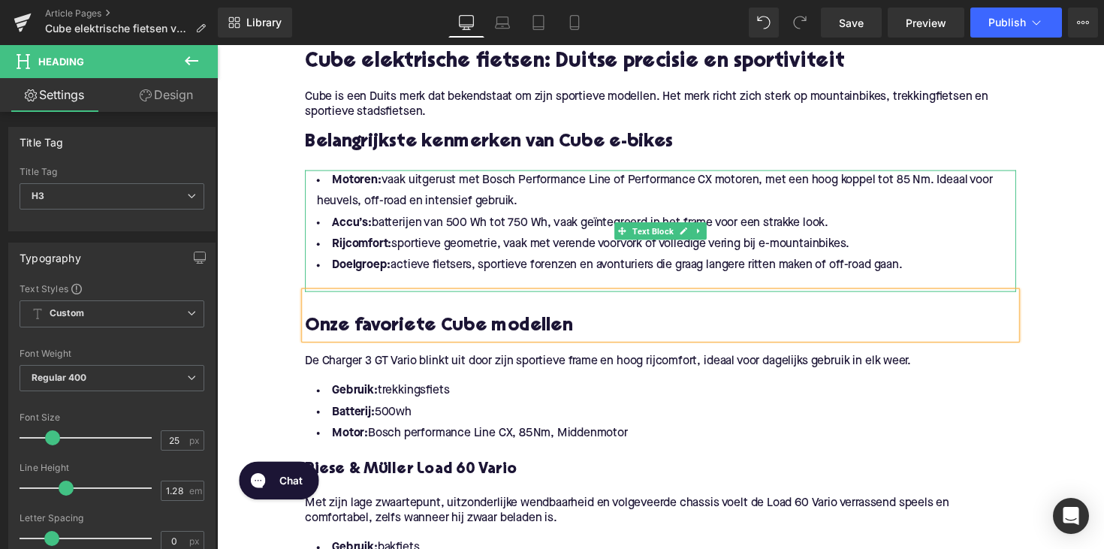
scroll to position [939, 0]
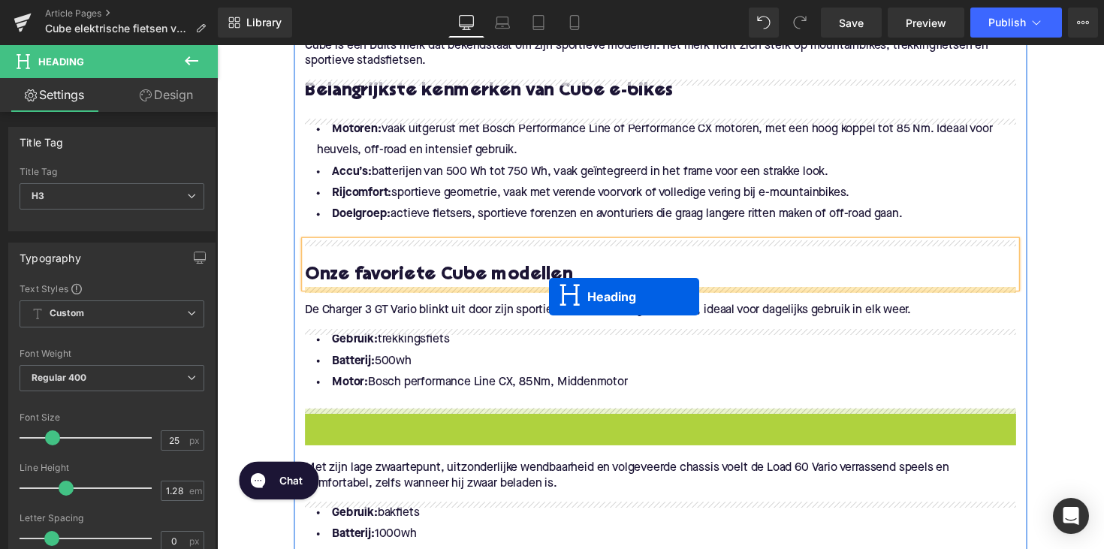
drag, startPoint x: 638, startPoint y: 429, endPoint x: 557, endPoint y: 303, distance: 150.6
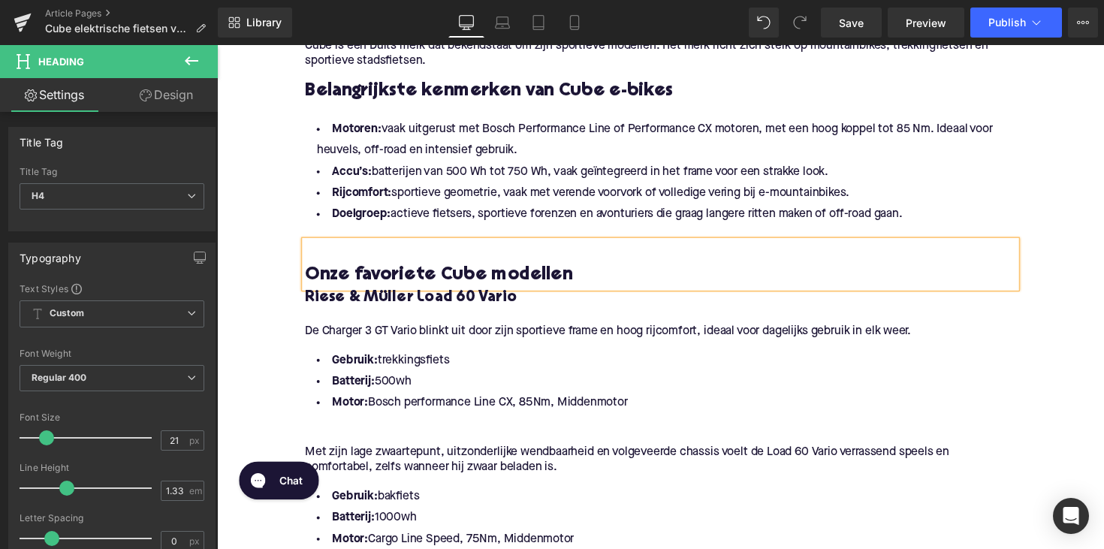
click at [435, 304] on h4 "Riese & Müller Load 60 Vario" at bounding box center [671, 304] width 728 height 21
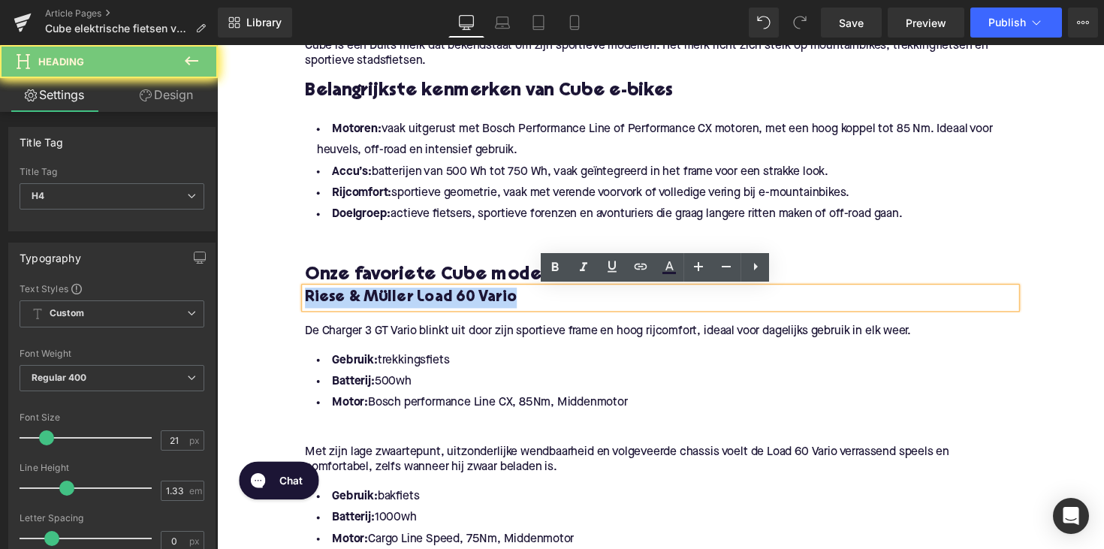
click at [435, 304] on h4 "Riese & Müller Load 60 Vario" at bounding box center [671, 304] width 728 height 21
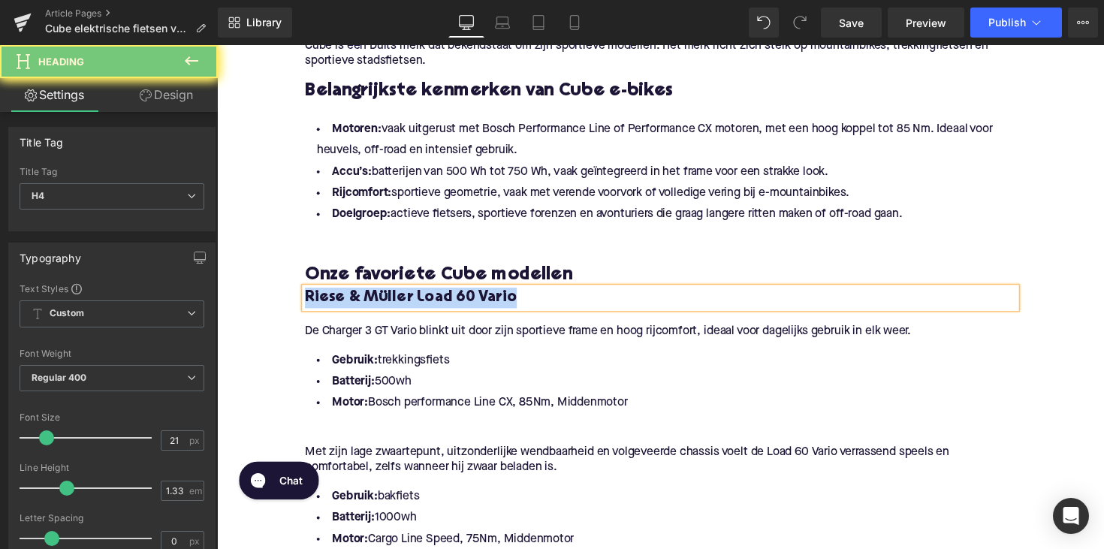
paste div
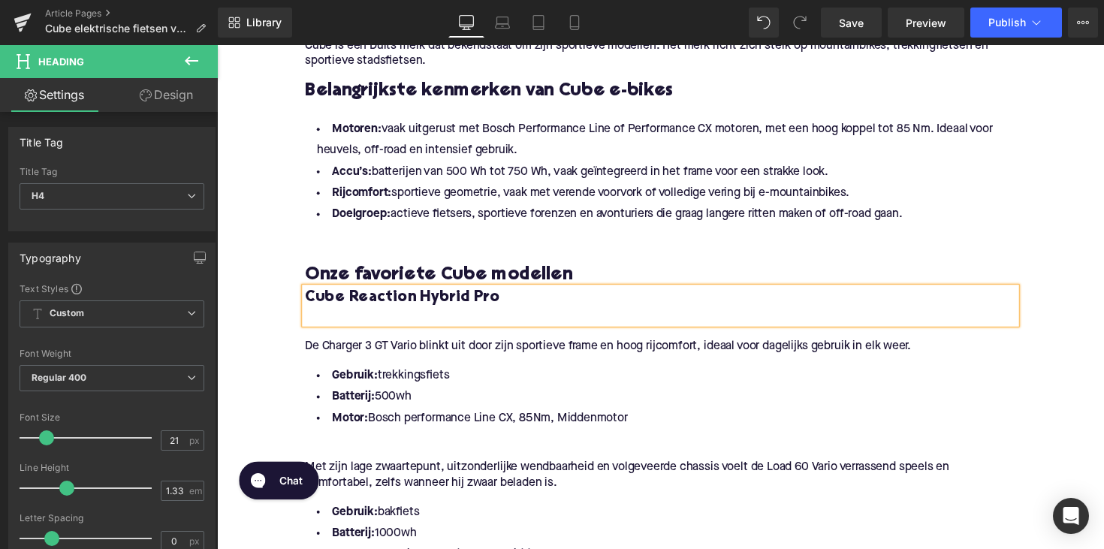
click at [307, 306] on h4 "Cube Reaction Hybrid Pro" at bounding box center [671, 304] width 728 height 21
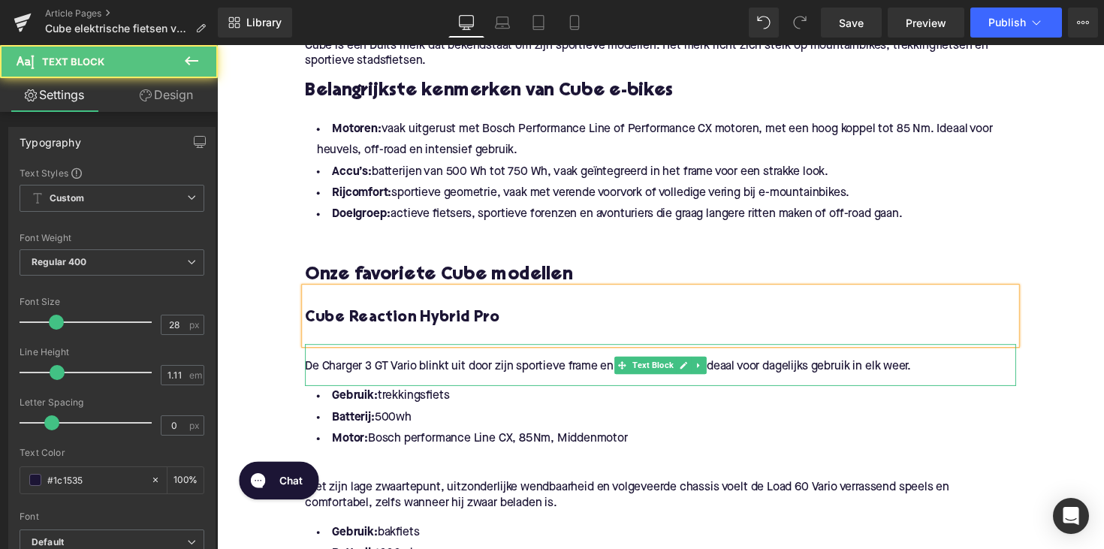
click at [372, 375] on p "De Charger 3 GT Vario blinkt uit door zijn sportieve frame en hoog rijcomfort, …" at bounding box center [671, 375] width 728 height 16
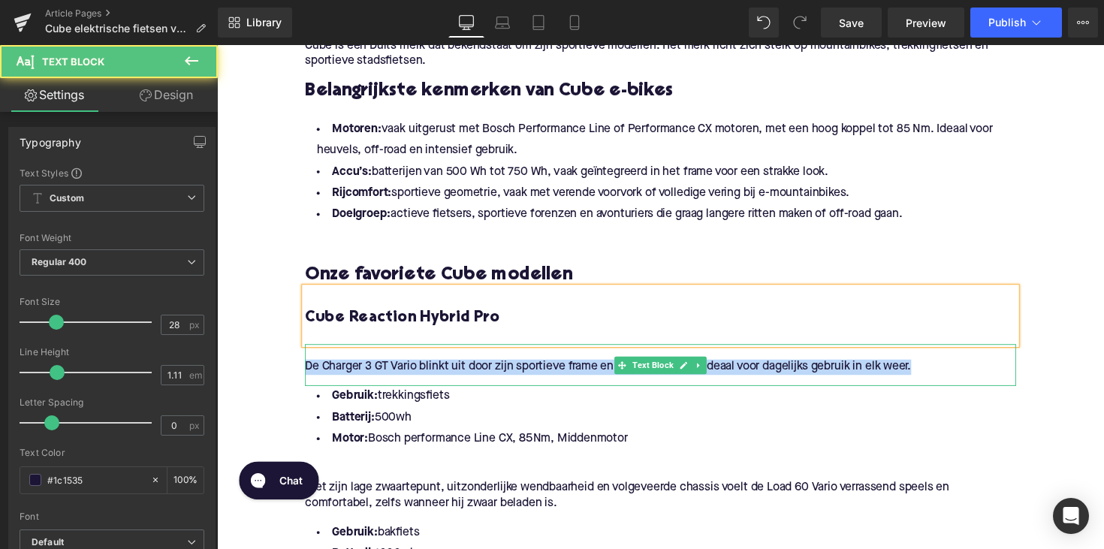
click at [372, 375] on p "De Charger 3 GT Vario blinkt uit door zijn sportieve frame en hoog rijcomfort, …" at bounding box center [671, 375] width 728 height 16
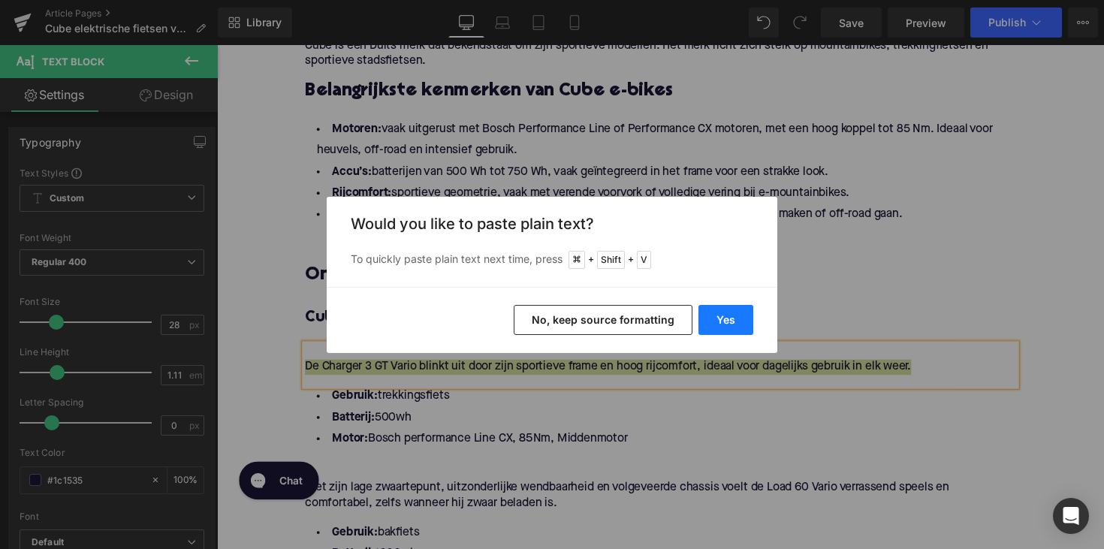
click at [712, 311] on button "Yes" at bounding box center [725, 320] width 55 height 30
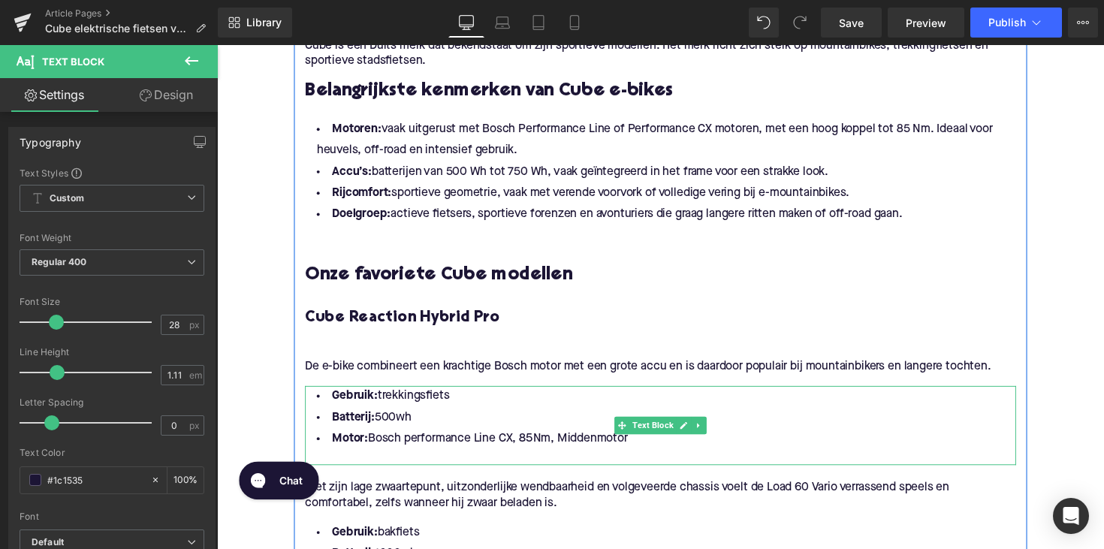
click at [664, 447] on li "Motor: Bosch performance Line CX, 85Nm, Middenmotor" at bounding box center [671, 449] width 728 height 22
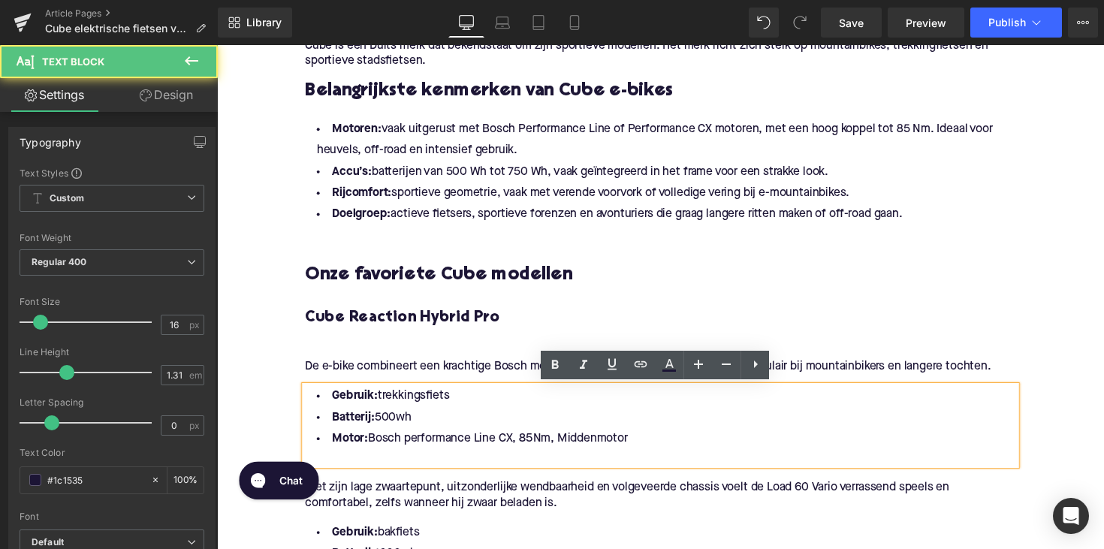
click at [646, 450] on li "Motor: Bosch performance Line CX, 85Nm, Middenmotor" at bounding box center [671, 449] width 728 height 22
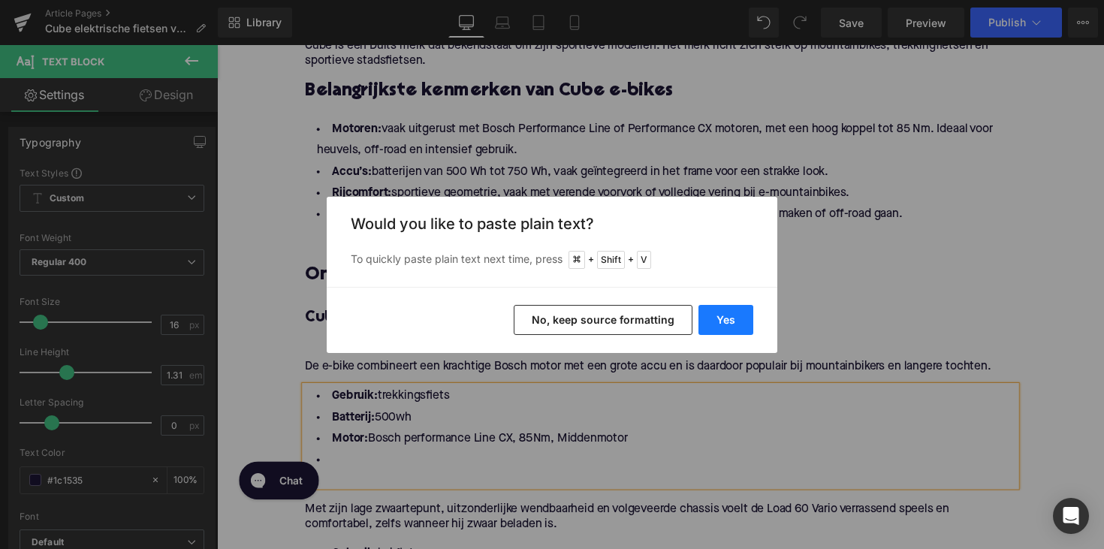
click at [715, 318] on button "Yes" at bounding box center [725, 320] width 55 height 30
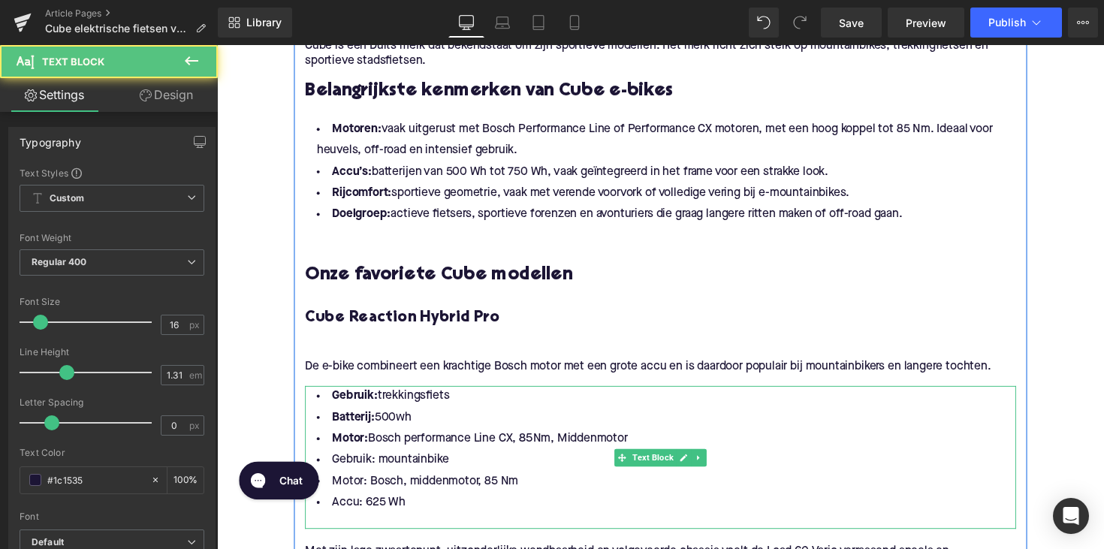
drag, startPoint x: 642, startPoint y: 446, endPoint x: 321, endPoint y: 406, distance: 323.8
click at [321, 406] on ul "Gebruik: trekkingsfiets Batterij: 500wh Motor: Bosch performance Line CX, 85Nm,…" at bounding box center [671, 459] width 728 height 131
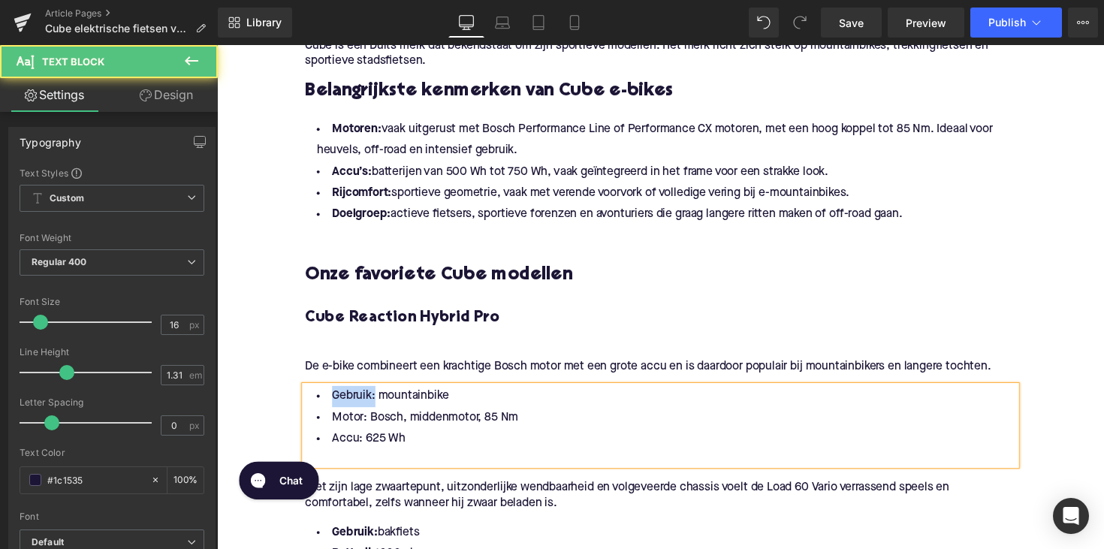
drag, startPoint x: 374, startPoint y: 405, endPoint x: 269, endPoint y: 410, distance: 105.2
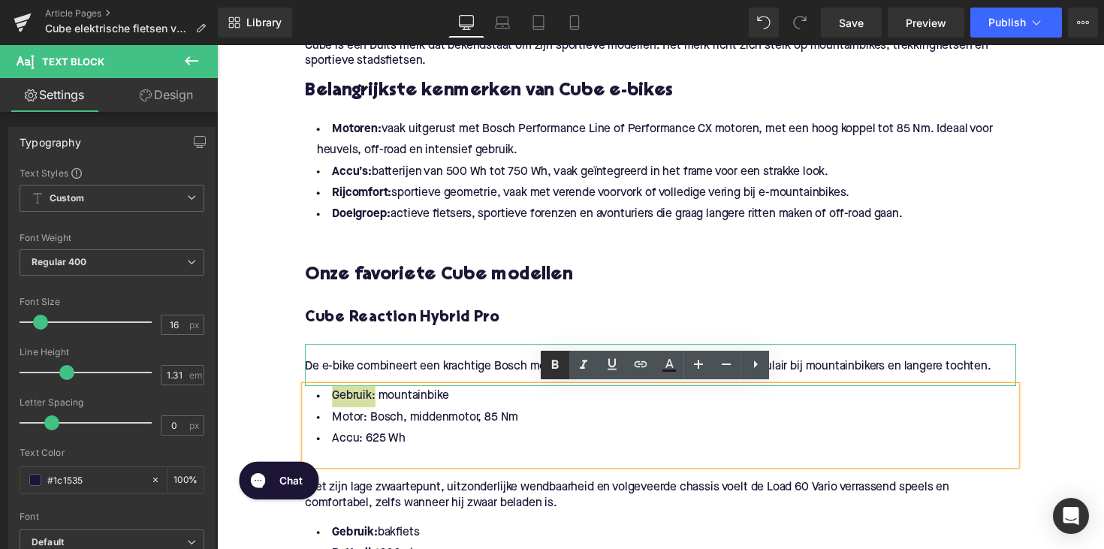
click at [548, 365] on icon at bounding box center [555, 365] width 18 height 18
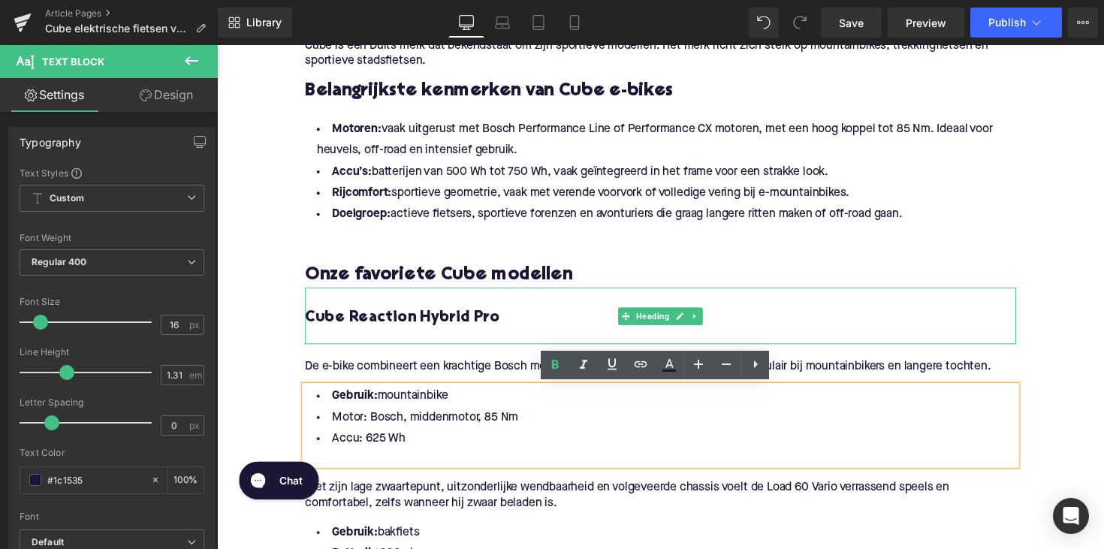
click at [363, 345] on div at bounding box center [671, 344] width 728 height 16
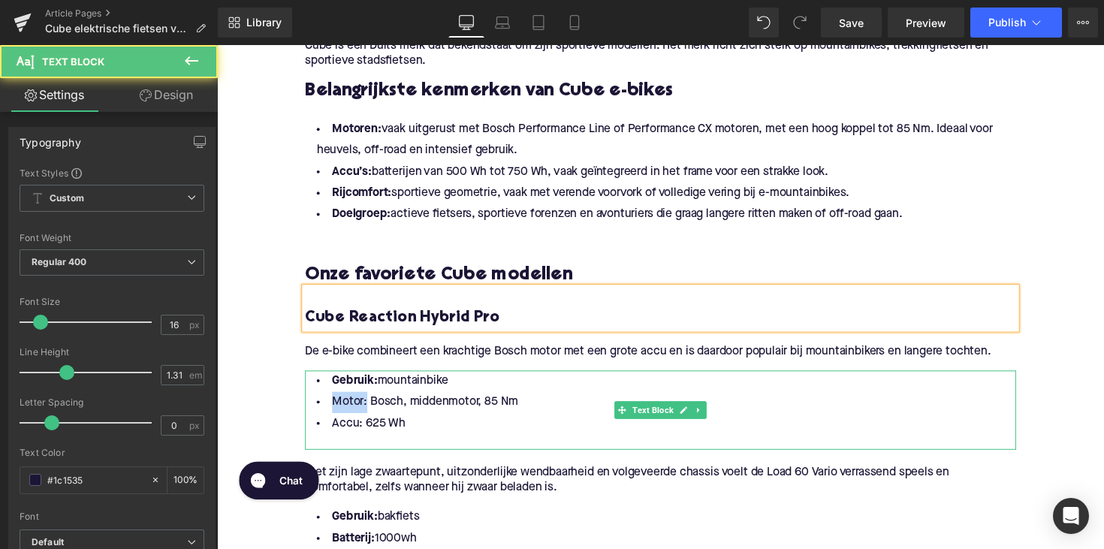
drag, startPoint x: 359, startPoint y: 414, endPoint x: 309, endPoint y: 414, distance: 50.3
click at [309, 414] on li "Motor: Bosch, middenmotor, 85 Nm" at bounding box center [671, 411] width 728 height 22
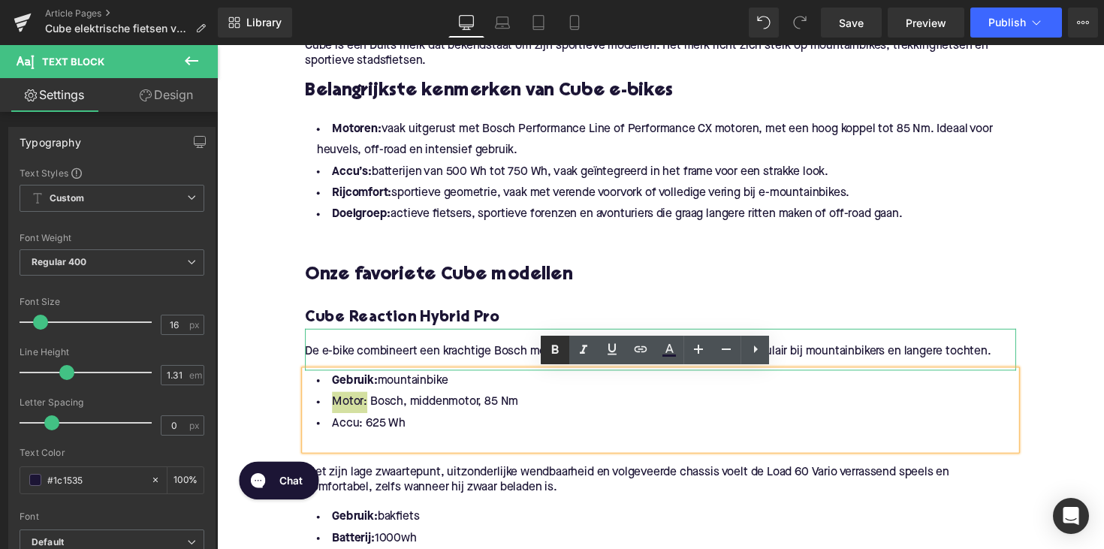
click at [555, 349] on icon at bounding box center [555, 349] width 7 height 9
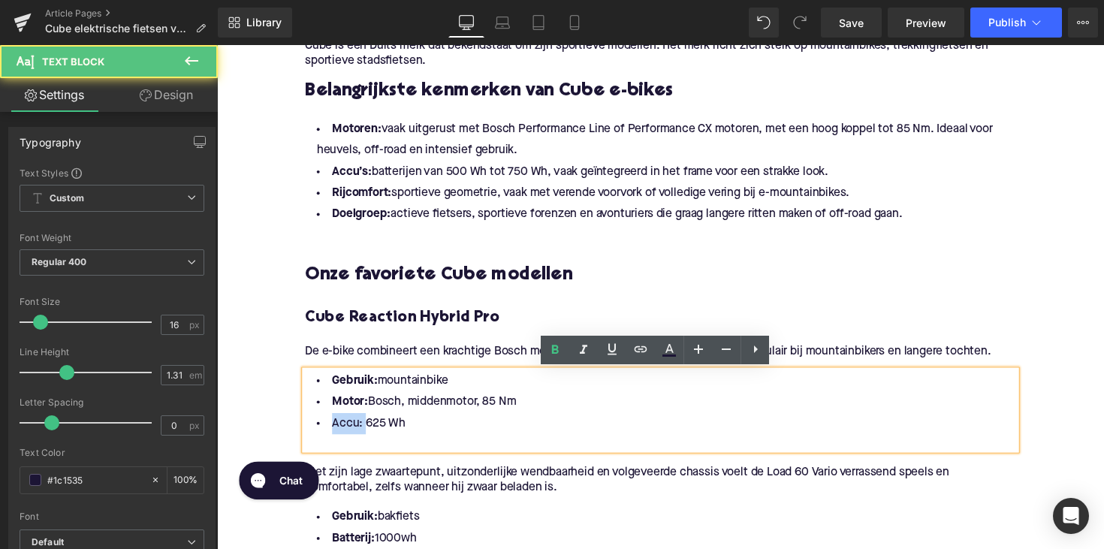
drag, startPoint x: 360, startPoint y: 435, endPoint x: 319, endPoint y: 435, distance: 41.3
click at [319, 435] on li "Accu: 625 Wh" at bounding box center [671, 433] width 728 height 22
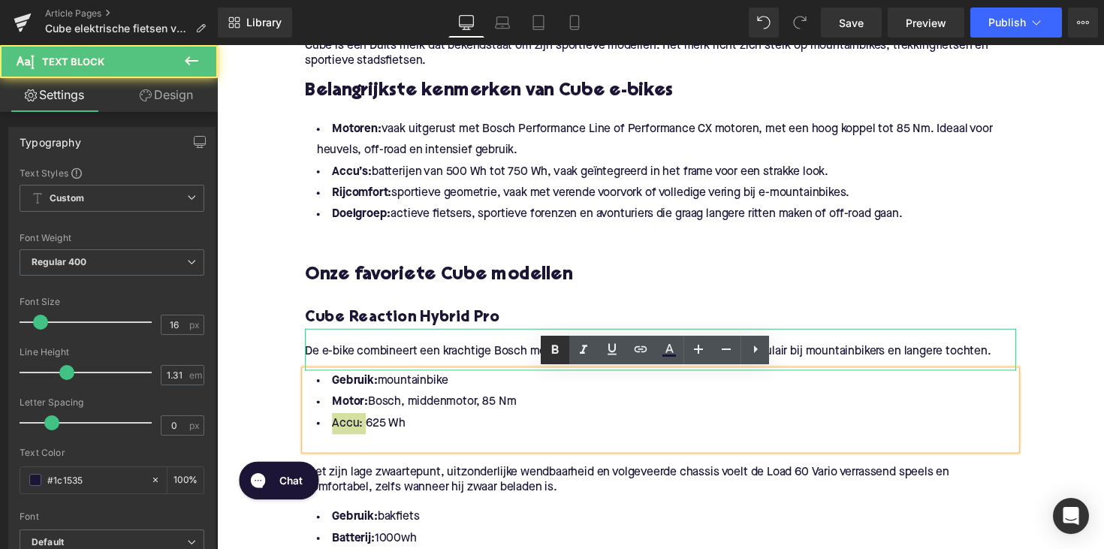
click at [556, 356] on icon at bounding box center [555, 350] width 18 height 18
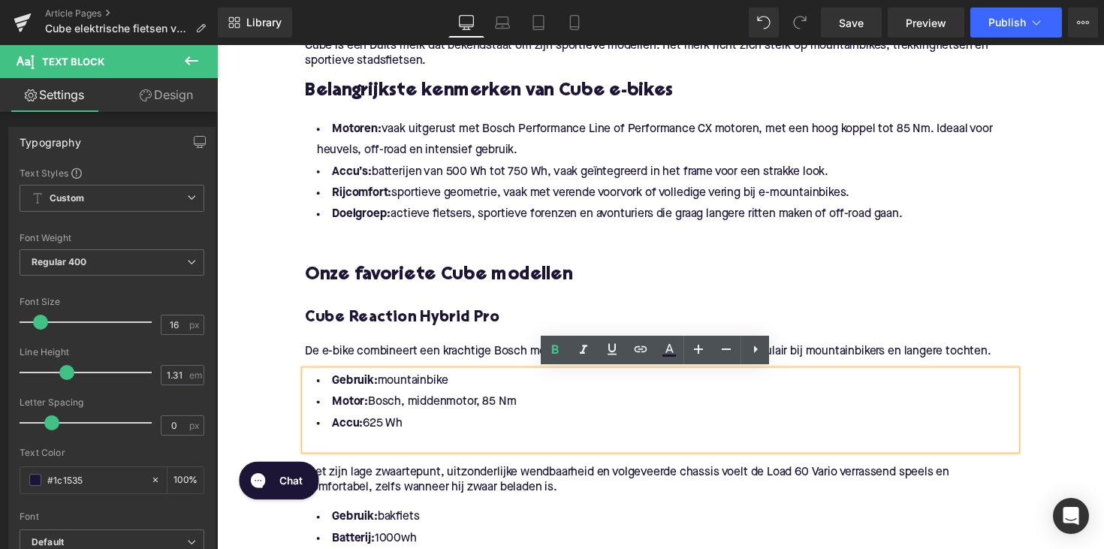
click at [582, 235] on div at bounding box center [671, 238] width 728 height 16
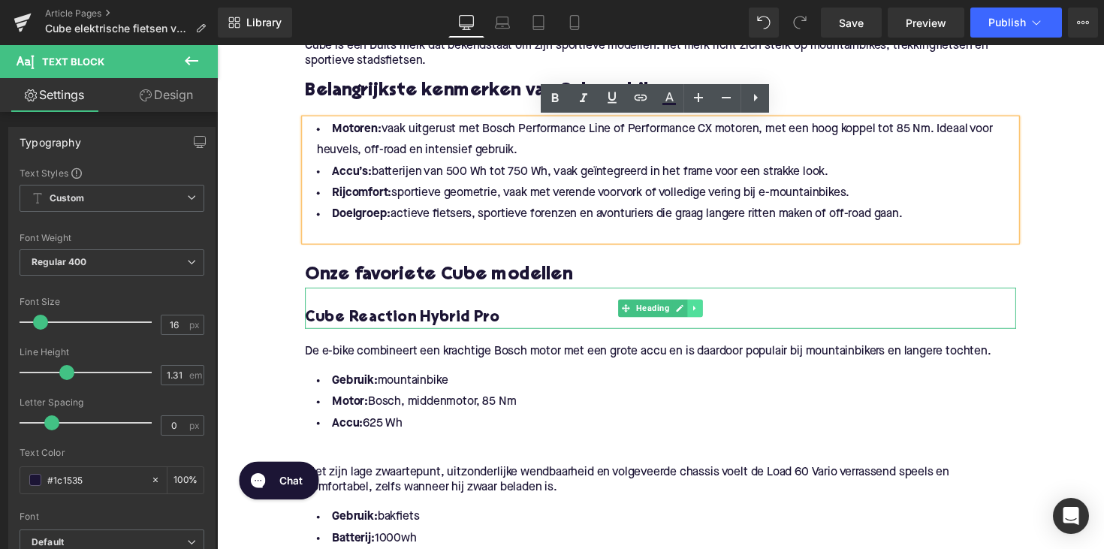
click at [699, 313] on link at bounding box center [707, 315] width 16 height 18
click at [696, 318] on icon at bounding box center [698, 314] width 8 height 8
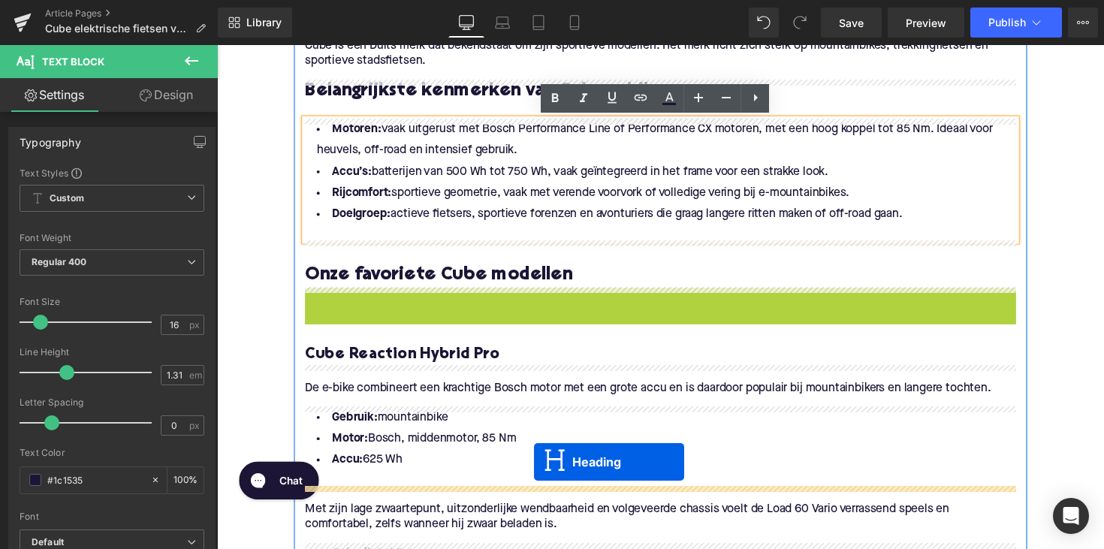
drag, startPoint x: 605, startPoint y: 318, endPoint x: 541, endPoint y: 472, distance: 166.6
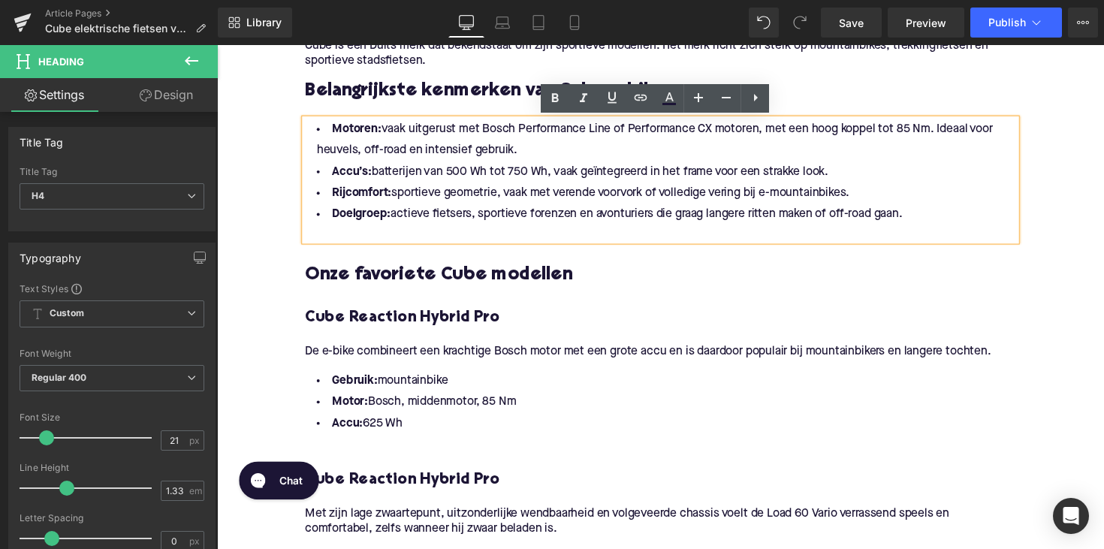
click at [397, 491] on h4 "Cube Reaction Hybrid Pro" at bounding box center [671, 490] width 728 height 21
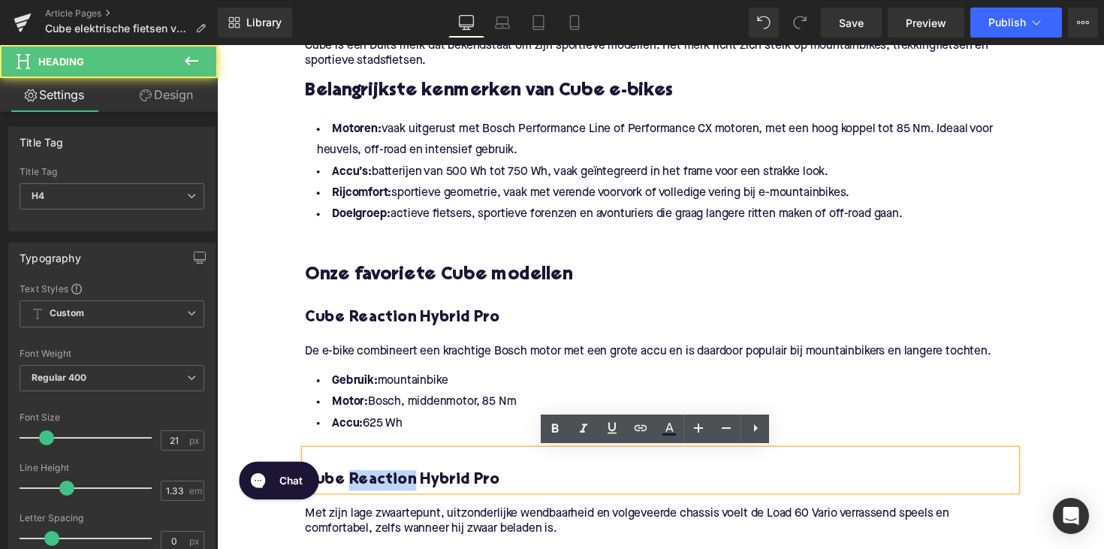
click at [397, 491] on h4 "Cube Reaction Hybrid Pro" at bounding box center [671, 490] width 728 height 21
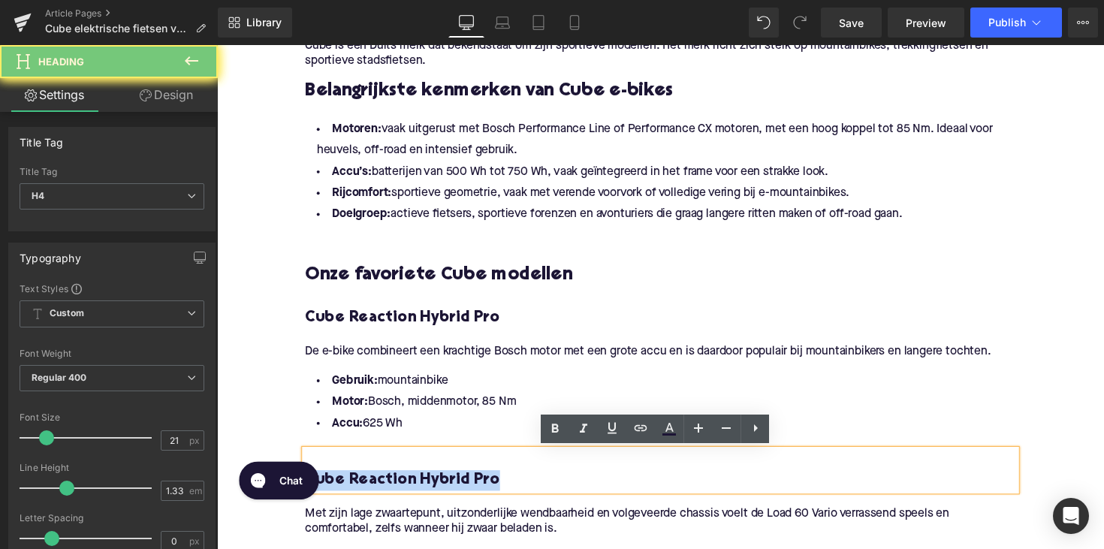
paste div
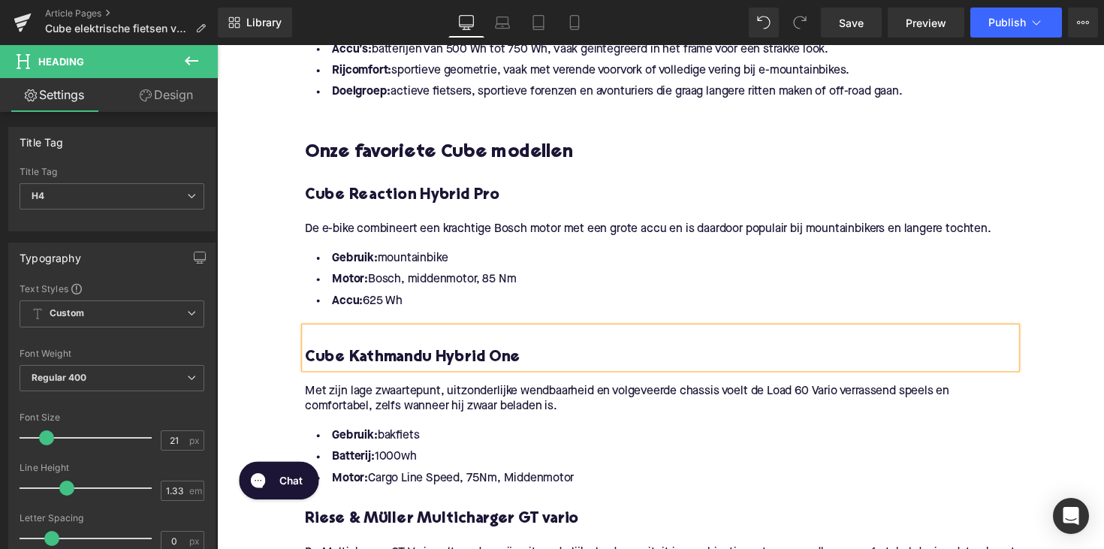
scroll to position [1067, 0]
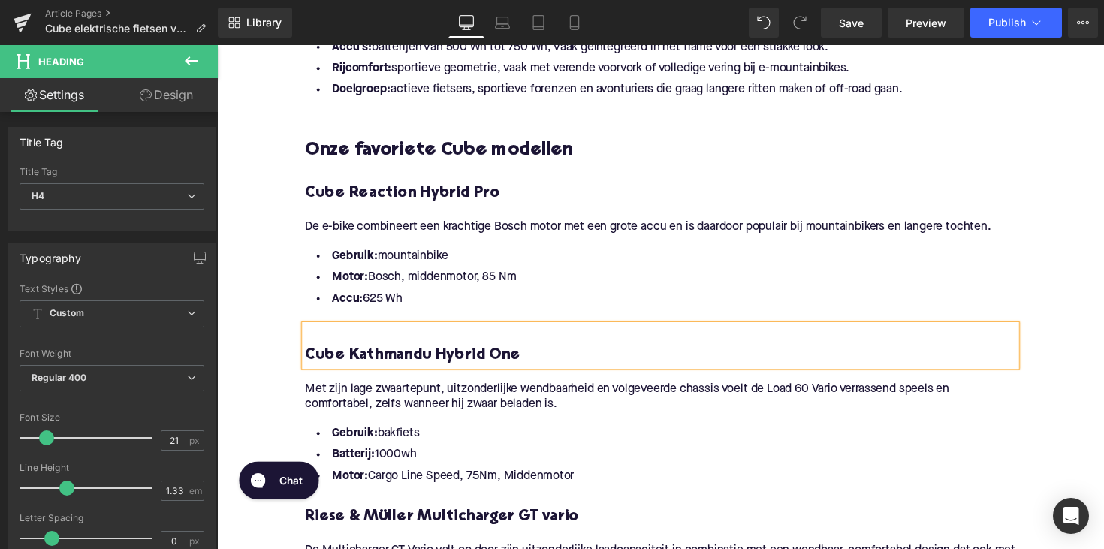
click at [382, 412] on p "Met zijn lage zwaartepunt, uitzonderlijke wendbaarheid en volgeveerde chassis v…" at bounding box center [671, 406] width 728 height 32
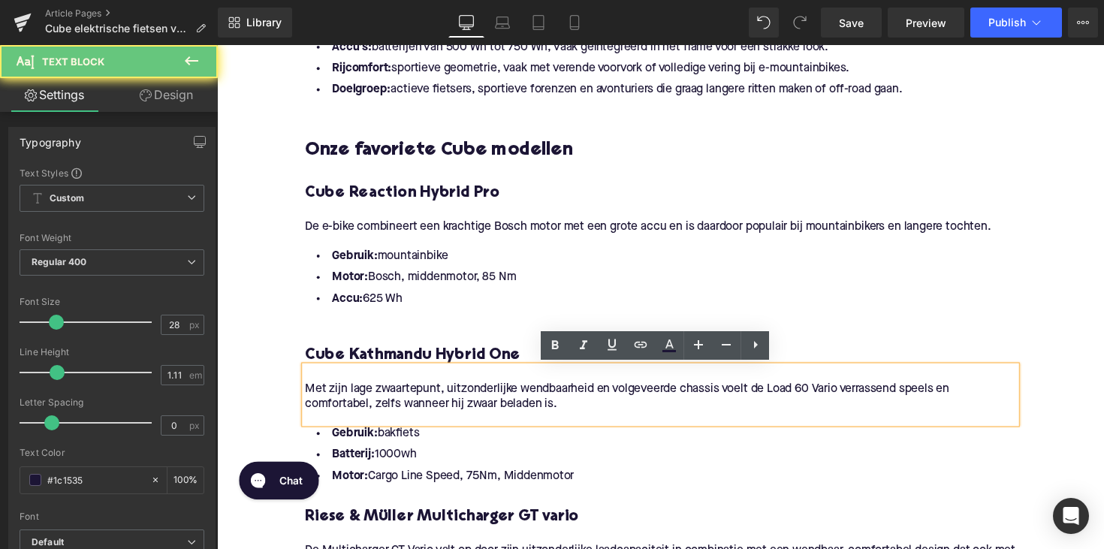
click at [382, 412] on p "Met zijn lage zwaartepunt, uitzonderlijke wendbaarheid en volgeveerde chassis v…" at bounding box center [671, 406] width 728 height 32
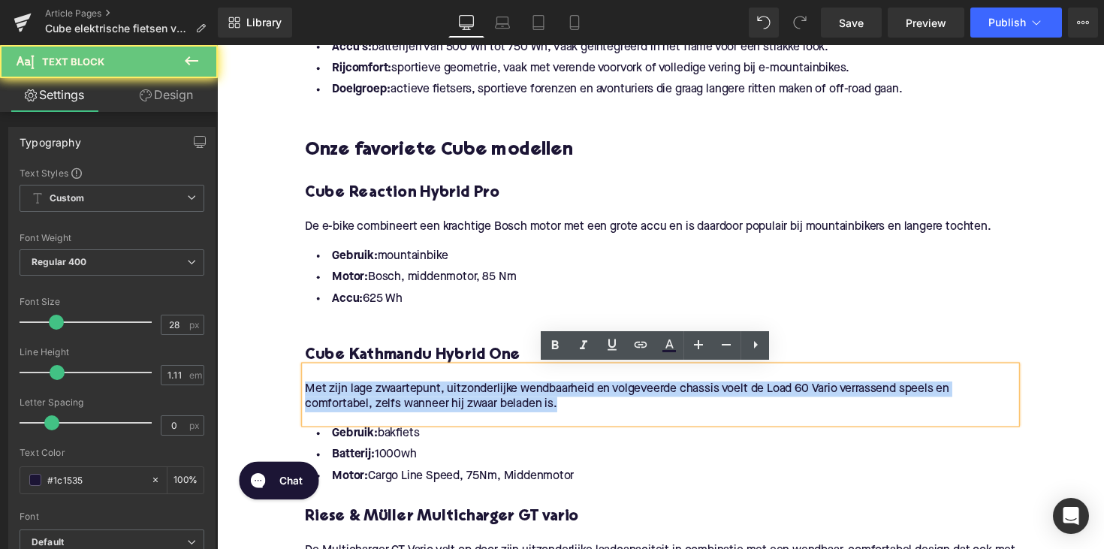
click at [382, 412] on p "Met zijn lage zwaartepunt, uitzonderlijke wendbaarheid en volgeveerde chassis v…" at bounding box center [671, 406] width 728 height 32
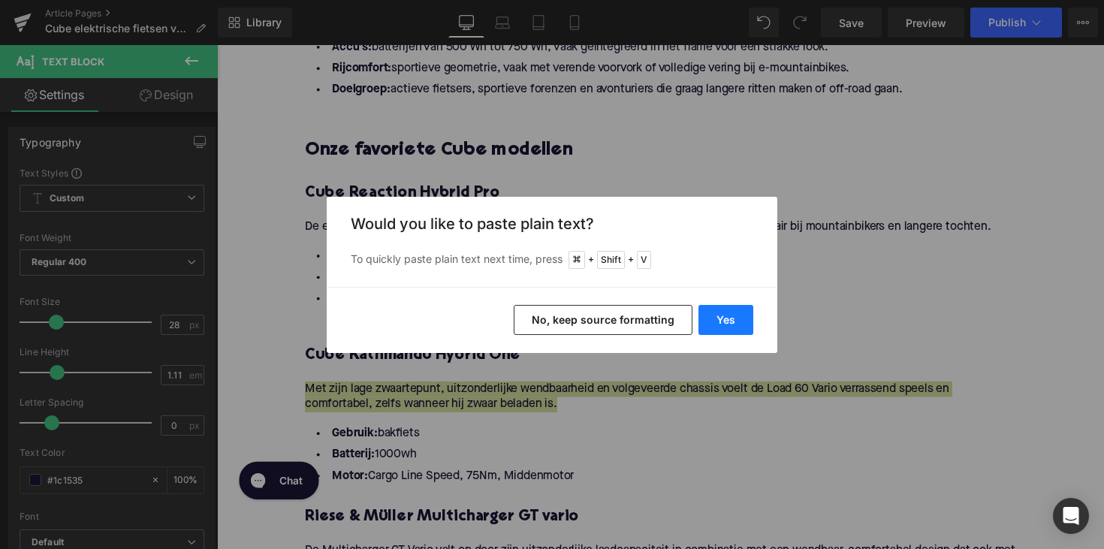
click at [718, 310] on button "Yes" at bounding box center [725, 320] width 55 height 30
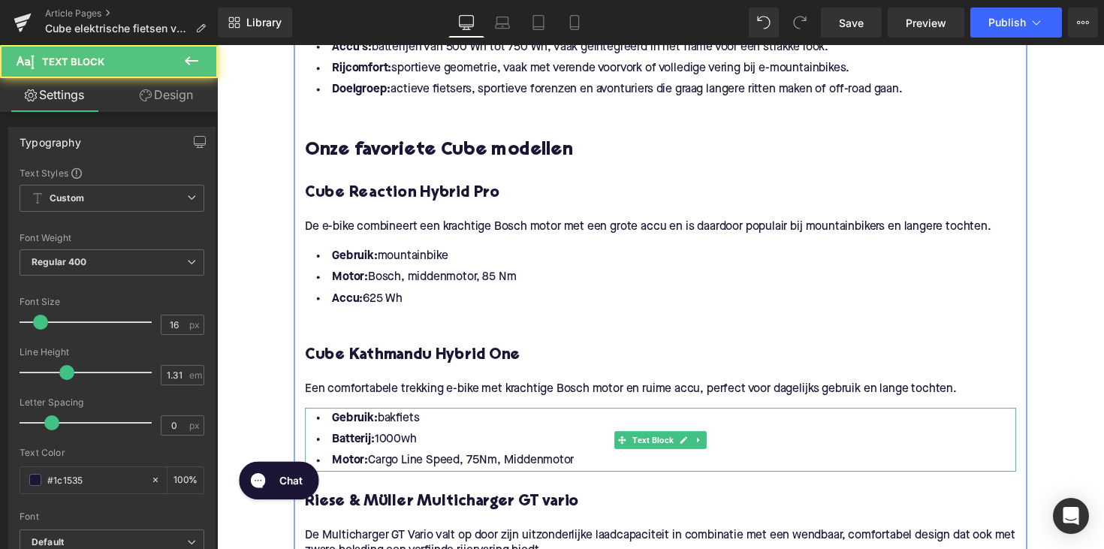
click at [494, 453] on li "Batterij: 1000wh" at bounding box center [671, 449] width 728 height 22
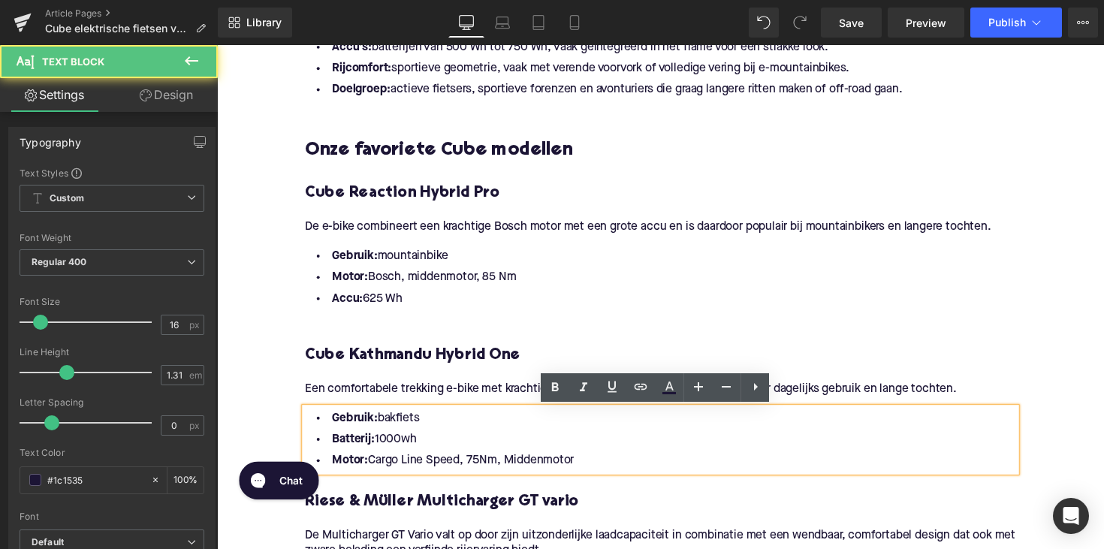
click at [585, 471] on li "Motor: Cargo Line Speed, 75Nm, Middenmotor" at bounding box center [671, 471] width 728 height 22
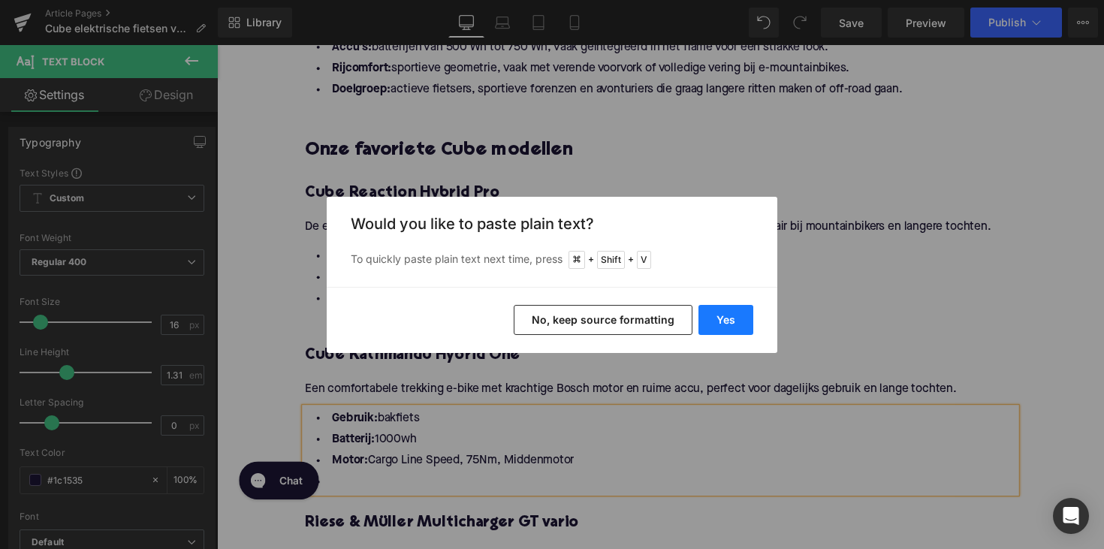
click at [722, 319] on button "Yes" at bounding box center [725, 320] width 55 height 30
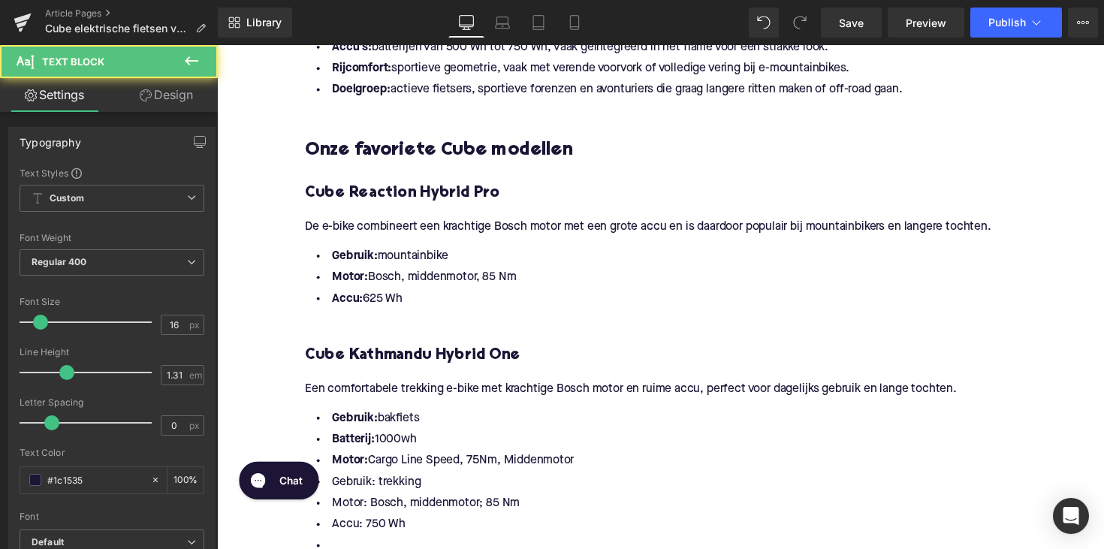
drag, startPoint x: 599, startPoint y: 466, endPoint x: 287, endPoint y: 420, distance: 315.6
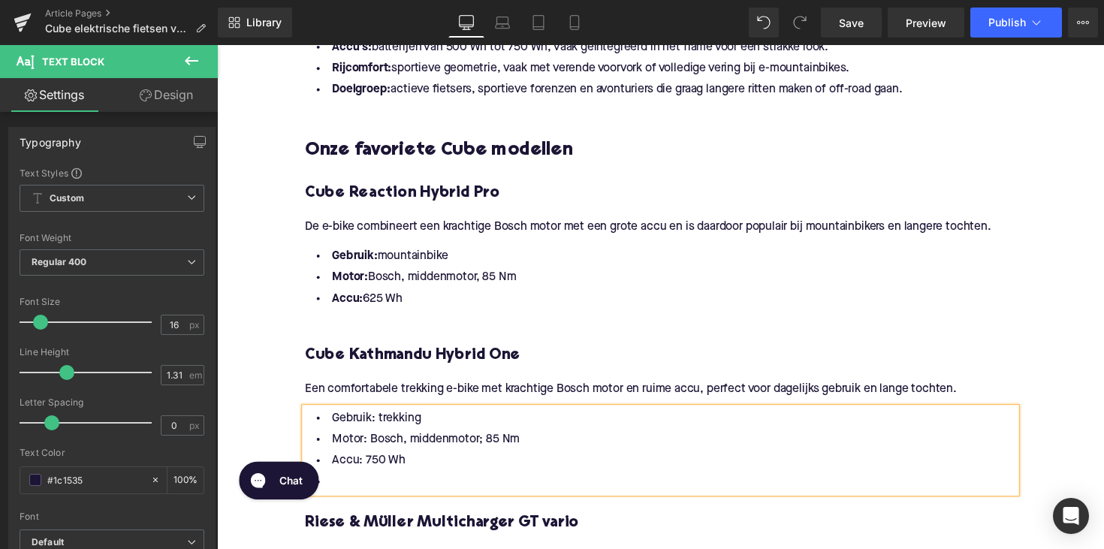
scroll to position [1136, 0]
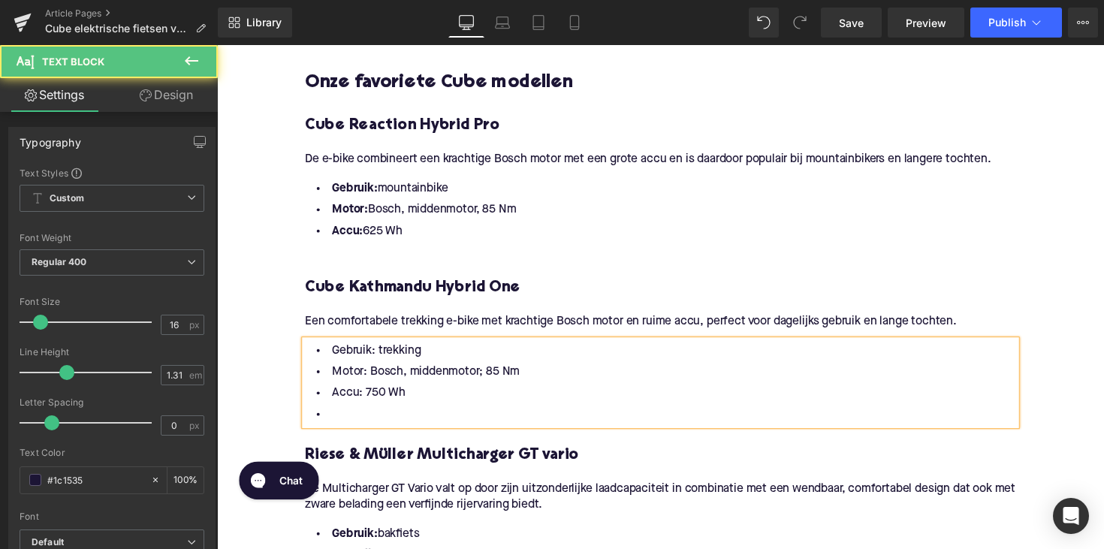
click at [342, 417] on li at bounding box center [671, 424] width 728 height 22
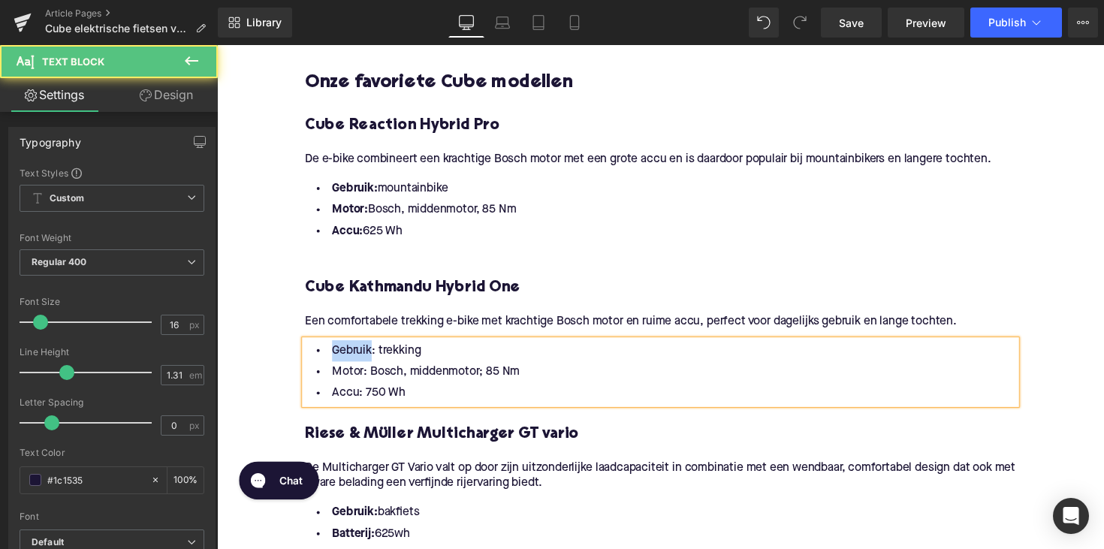
drag, startPoint x: 371, startPoint y: 360, endPoint x: 287, endPoint y: 357, distance: 84.1
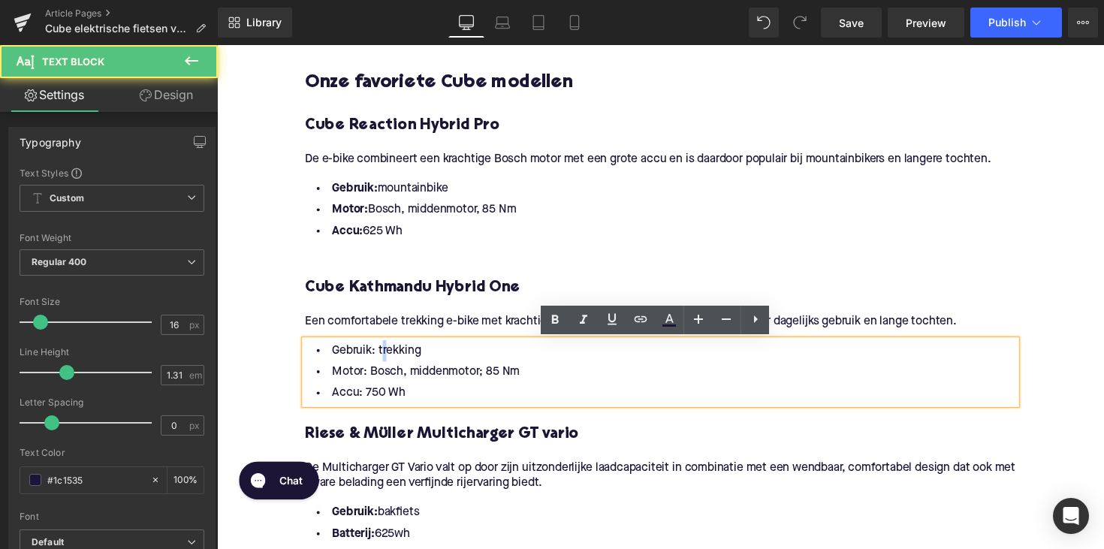
click at [383, 358] on li "Gebruik: trekking" at bounding box center [671, 359] width 728 height 22
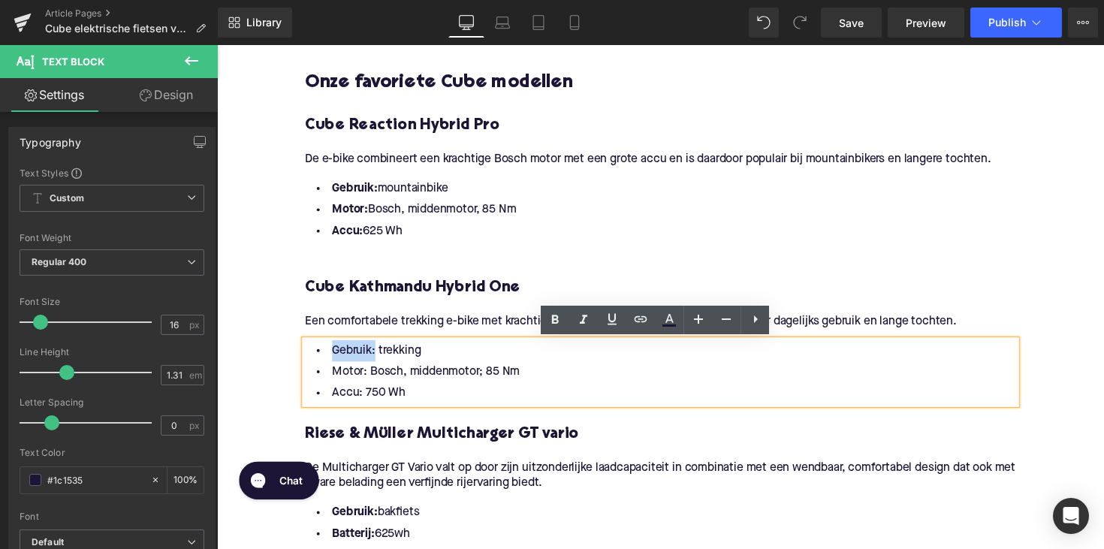
drag, startPoint x: 373, startPoint y: 358, endPoint x: 321, endPoint y: 358, distance: 52.5
click at [321, 358] on li "Gebruik: trekking" at bounding box center [671, 359] width 728 height 22
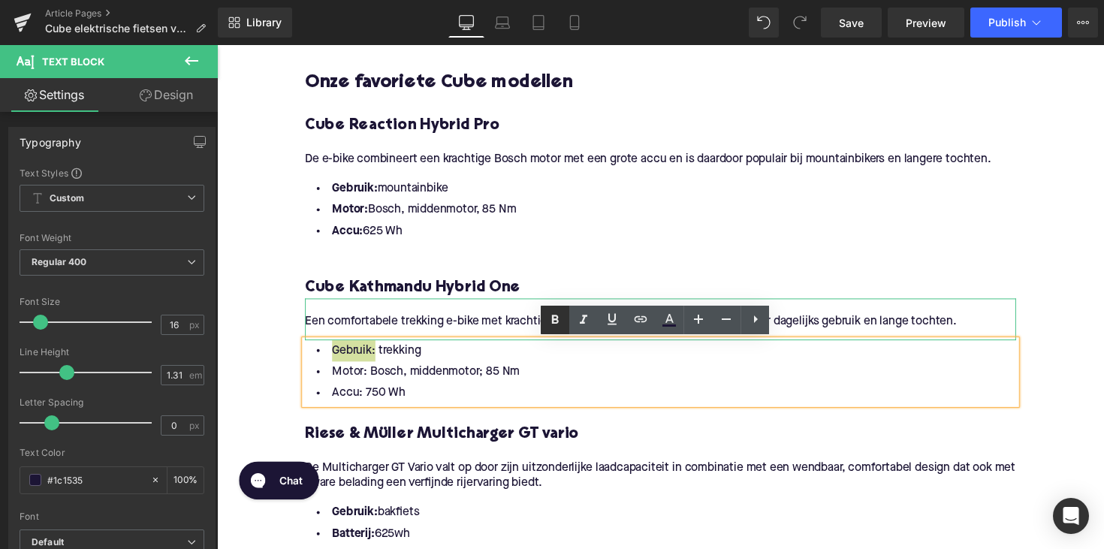
click at [553, 321] on icon at bounding box center [555, 319] width 7 height 9
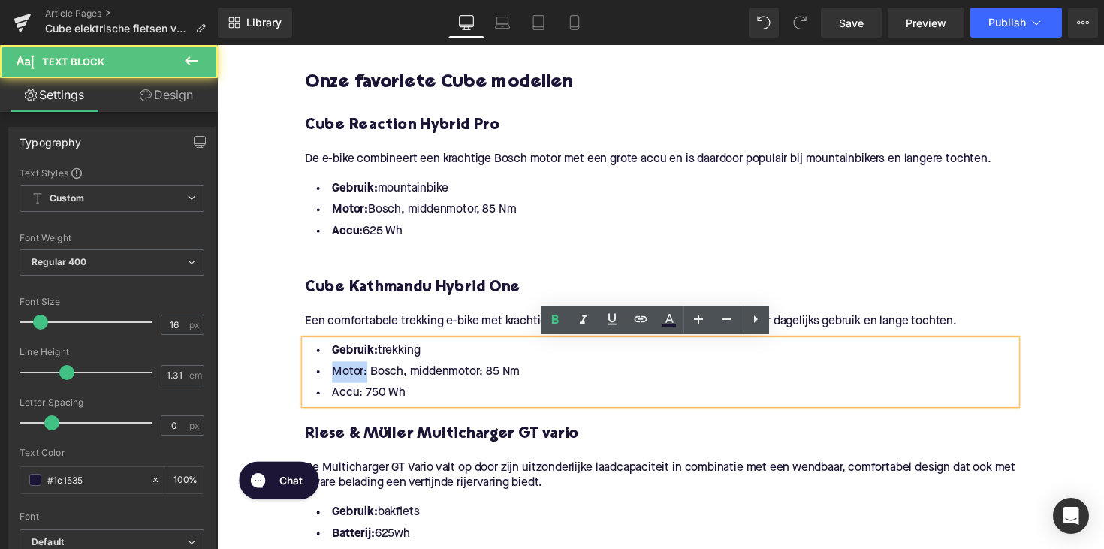
drag, startPoint x: 365, startPoint y: 384, endPoint x: 304, endPoint y: 384, distance: 60.8
click at [307, 384] on li "Motor: Bosch, middenmotor; 85 Nm" at bounding box center [671, 380] width 728 height 22
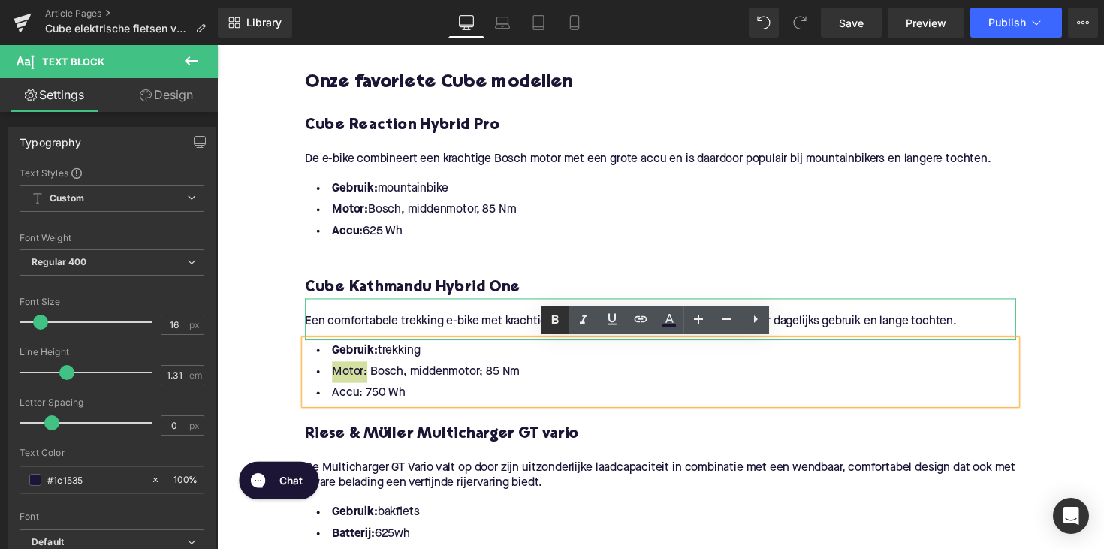
click at [559, 319] on icon at bounding box center [555, 320] width 18 height 18
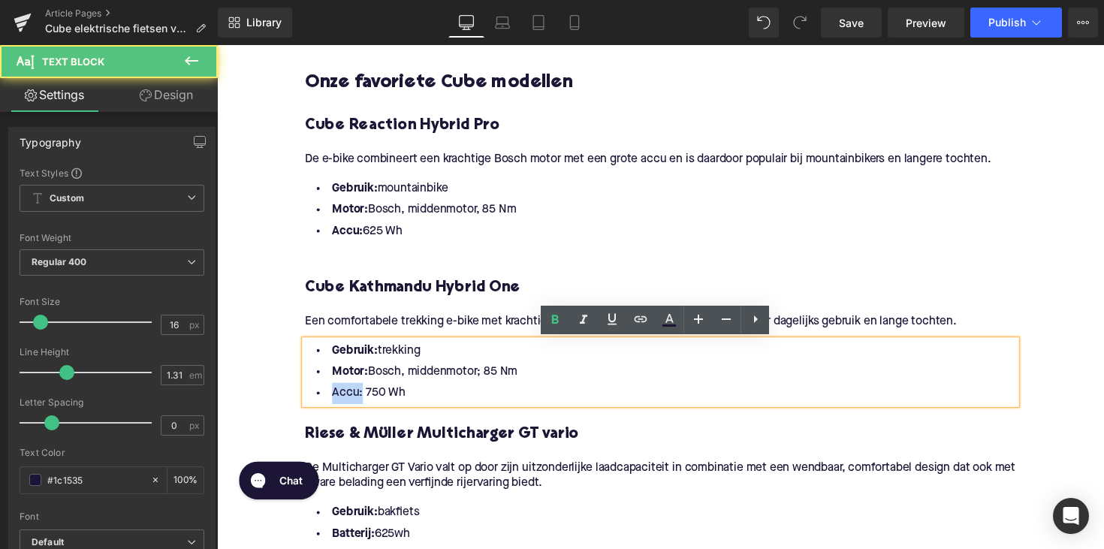
drag, startPoint x: 359, startPoint y: 402, endPoint x: 306, endPoint y: 402, distance: 53.3
click at [307, 402] on li "Accu: 750 Wh" at bounding box center [671, 402] width 728 height 22
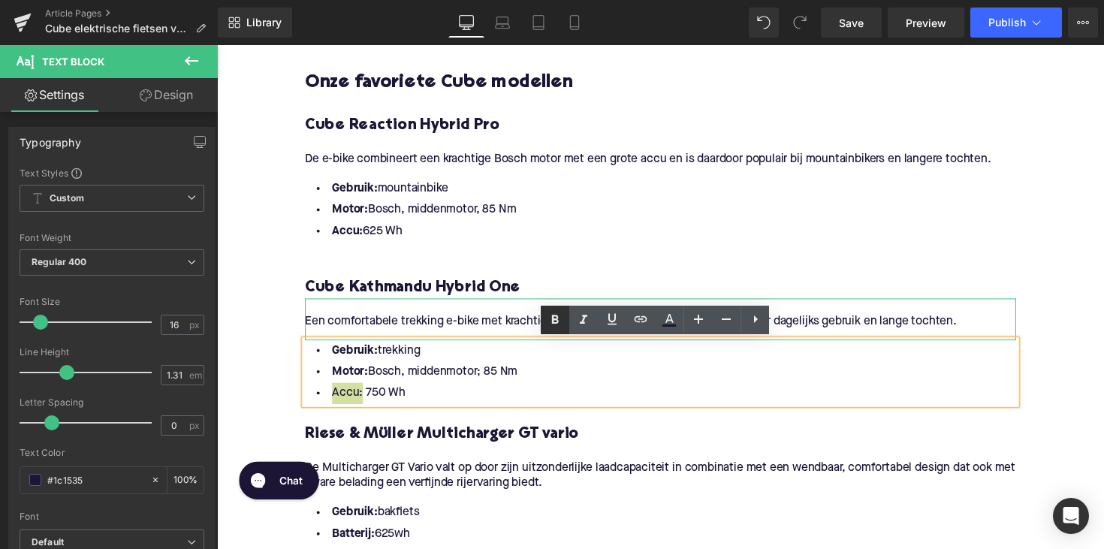
click at [556, 315] on icon at bounding box center [555, 319] width 7 height 9
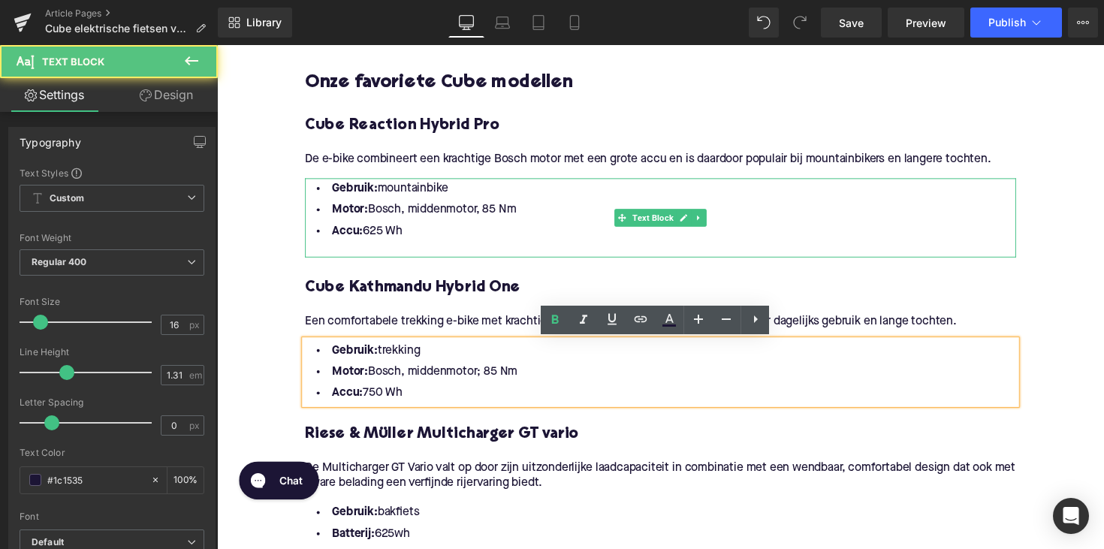
click at [372, 253] on div at bounding box center [671, 255] width 728 height 16
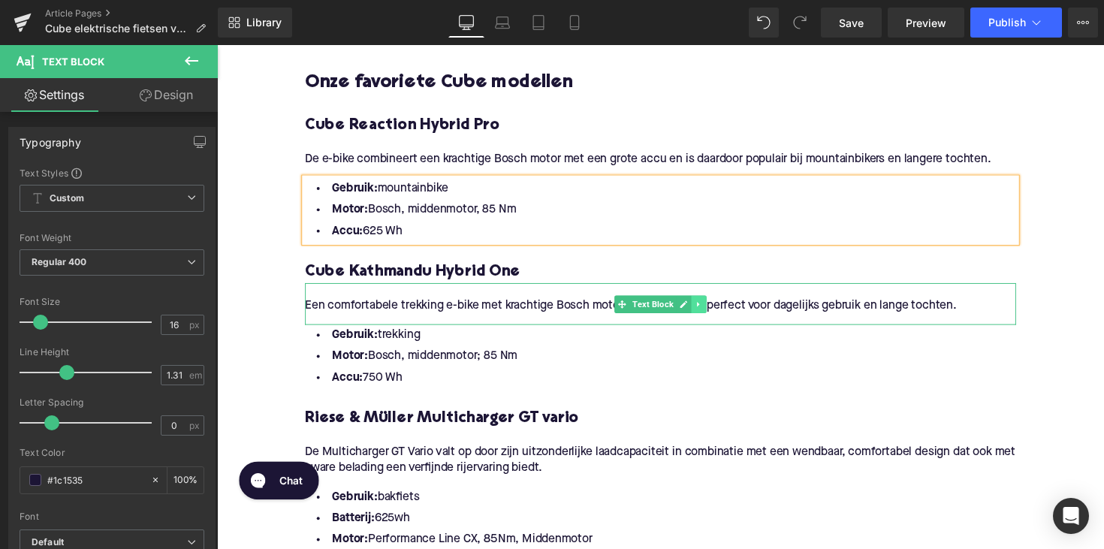
click at [706, 306] on link at bounding box center [711, 311] width 16 height 18
click at [700, 308] on icon at bounding box center [702, 310] width 8 height 8
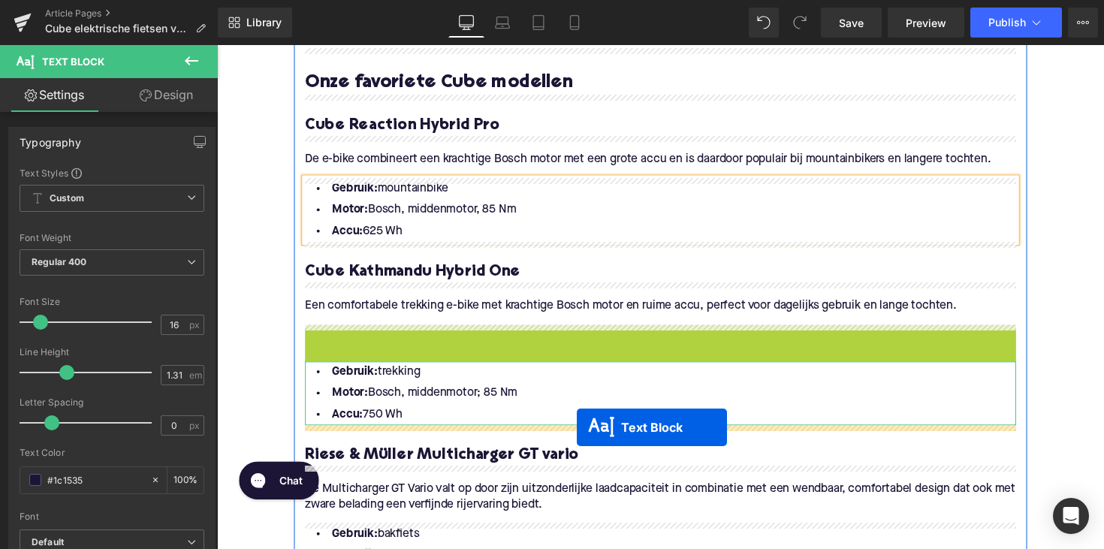
drag, startPoint x: 626, startPoint y: 355, endPoint x: 586, endPoint y: 437, distance: 91.3
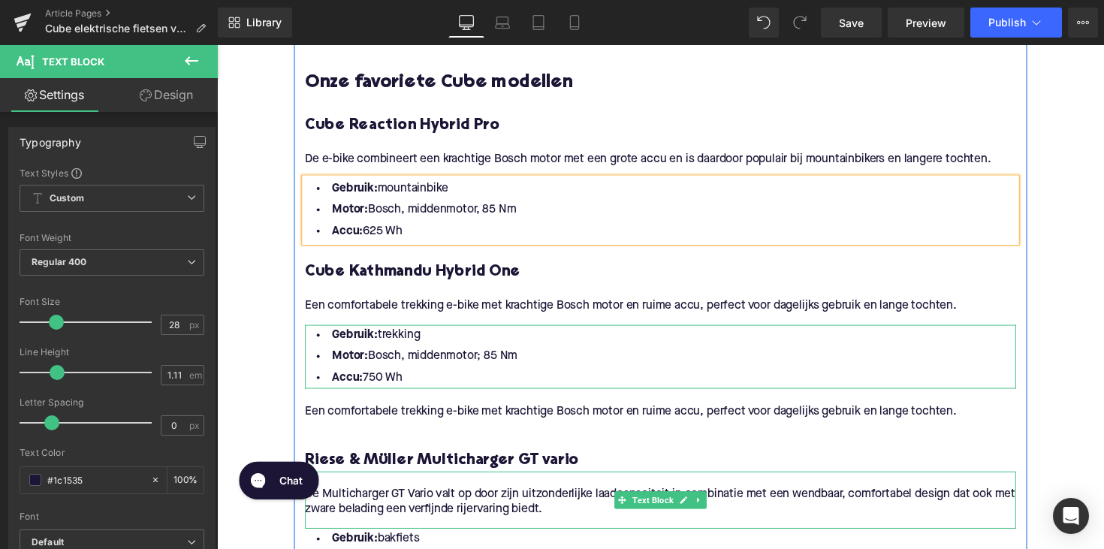
click at [462, 421] on p "Een comfortabele trekking e-bike met krachtige Bosch motor en ruime accu, perfe…" at bounding box center [671, 421] width 728 height 16
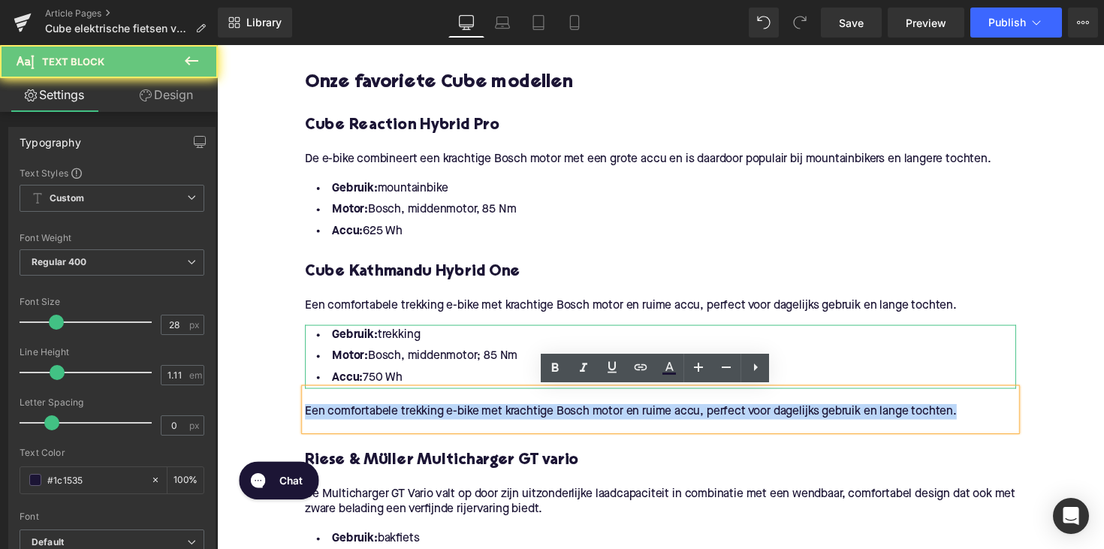
click at [462, 421] on p "Een comfortabele trekking e-bike met krachtige Bosch motor en ruime accu, perfe…" at bounding box center [671, 421] width 728 height 16
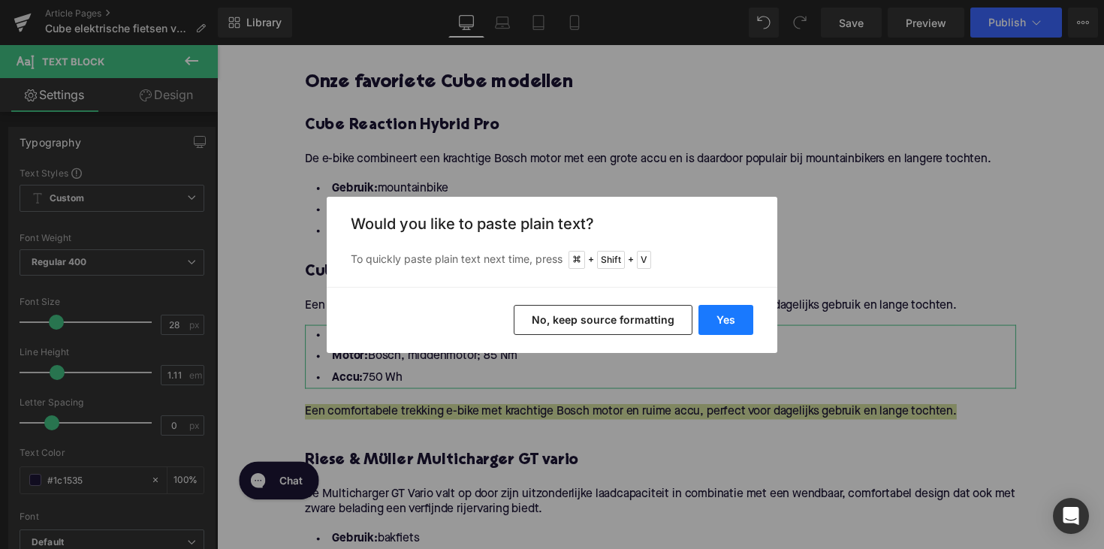
click at [713, 318] on button "Yes" at bounding box center [725, 320] width 55 height 30
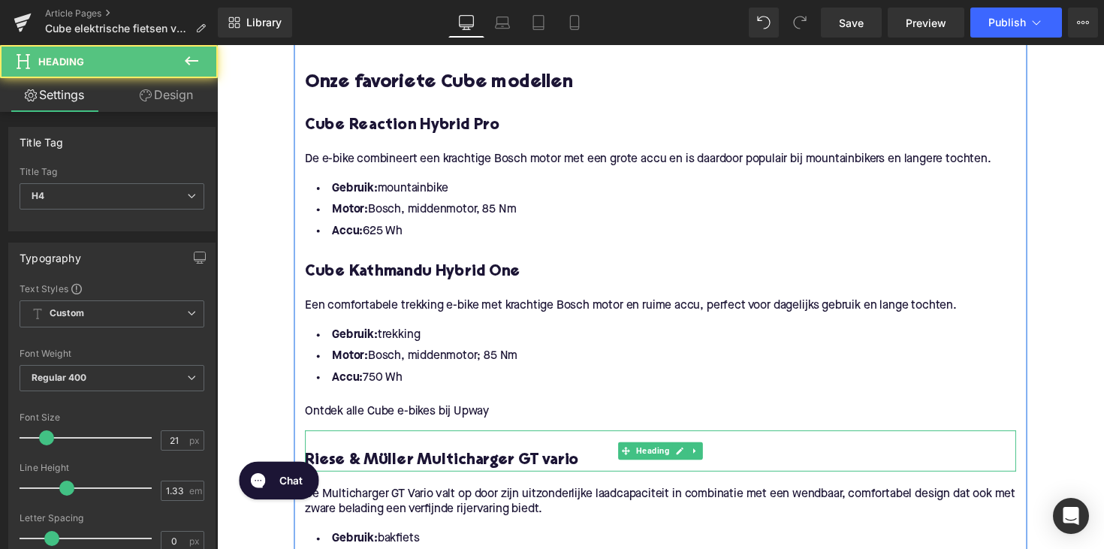
click at [396, 468] on h4 "Riese & Müller Multicharger GT vario" at bounding box center [671, 471] width 728 height 21
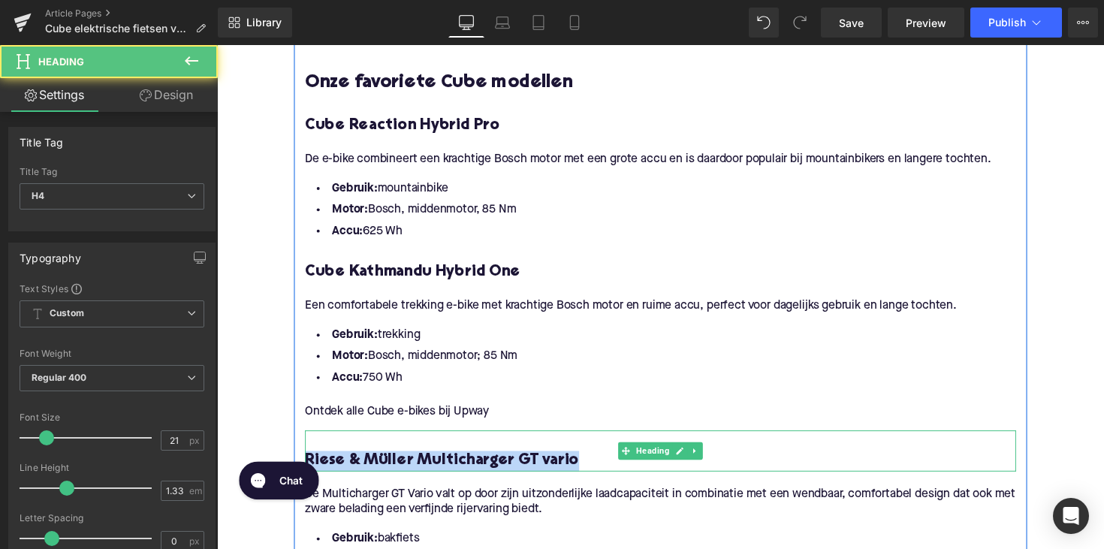
click at [396, 468] on h4 "Riese & Müller Multicharger GT vario" at bounding box center [671, 471] width 728 height 21
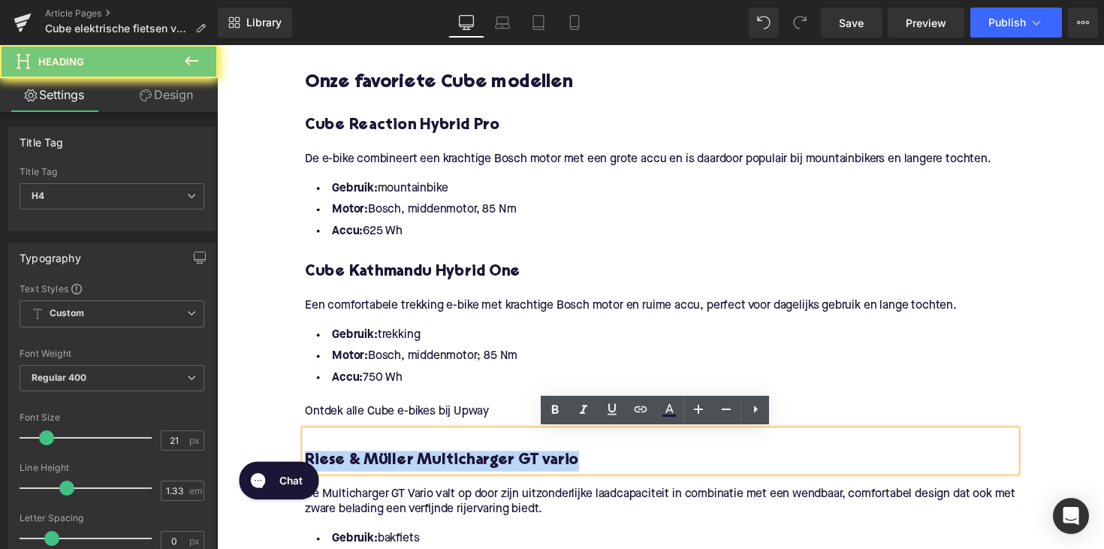
paste div
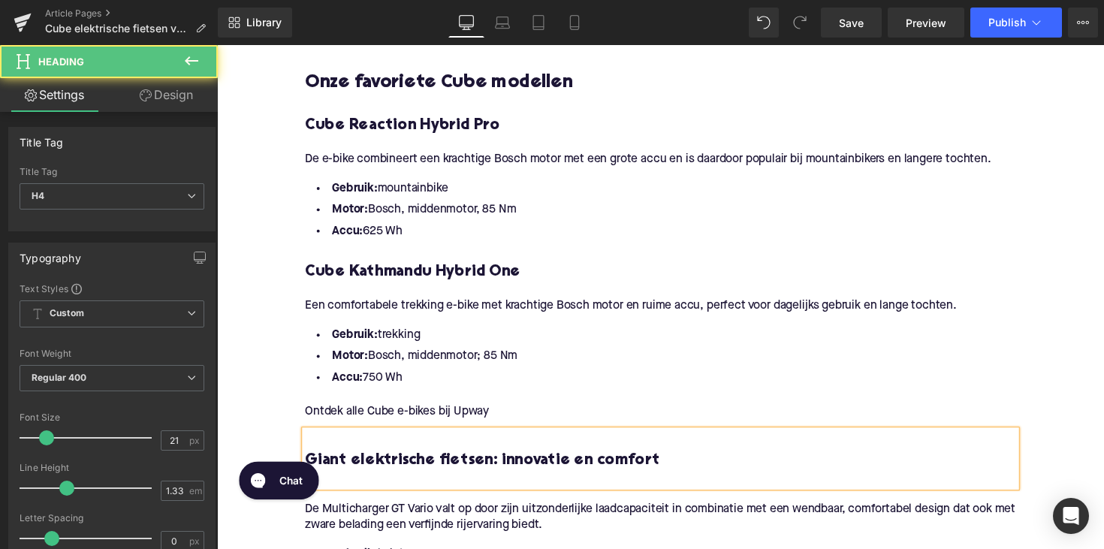
click at [398, 483] on div at bounding box center [671, 490] width 728 height 16
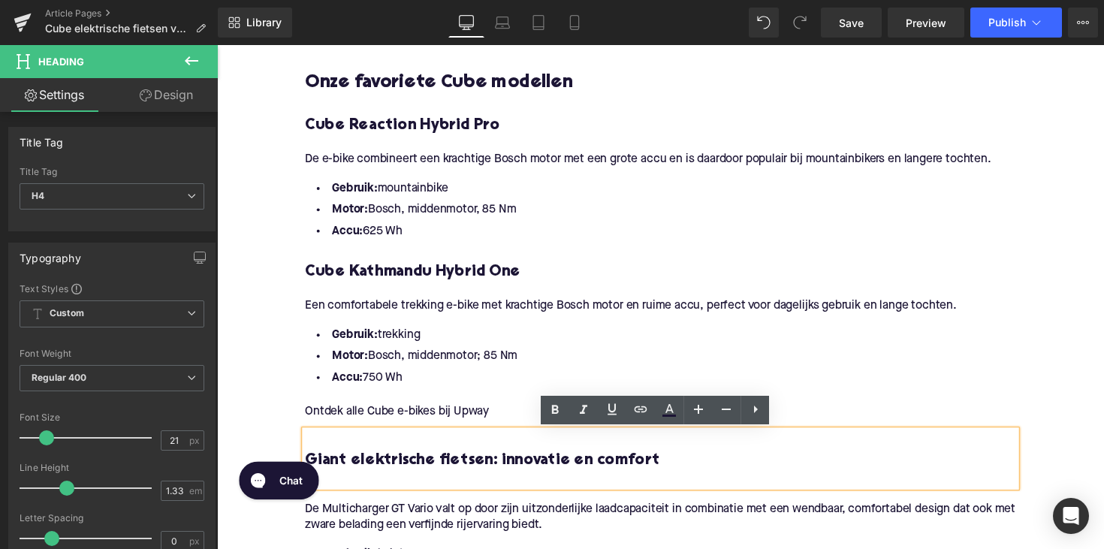
click at [381, 495] on div at bounding box center [671, 490] width 728 height 16
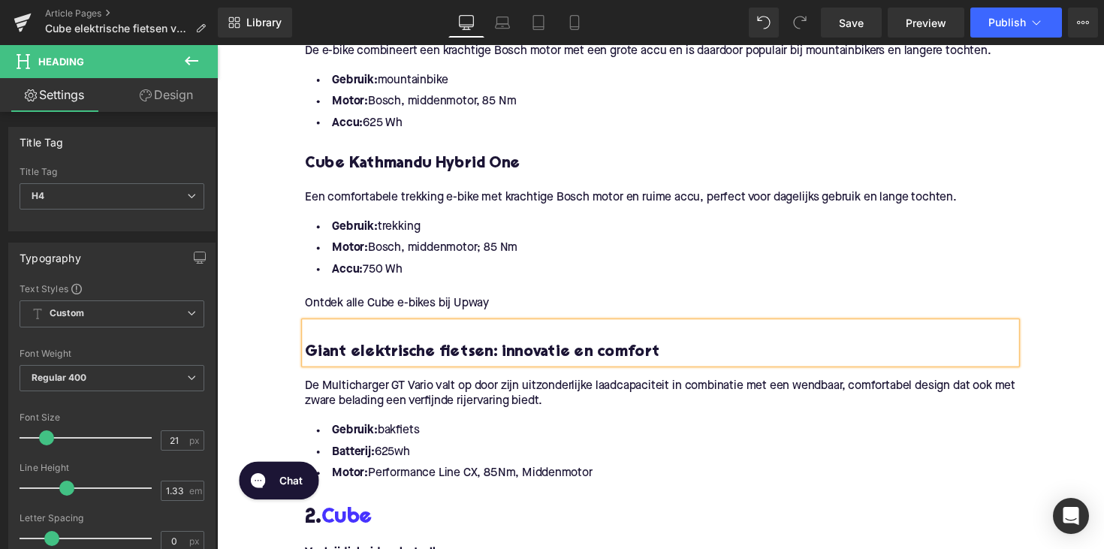
scroll to position [1257, 0]
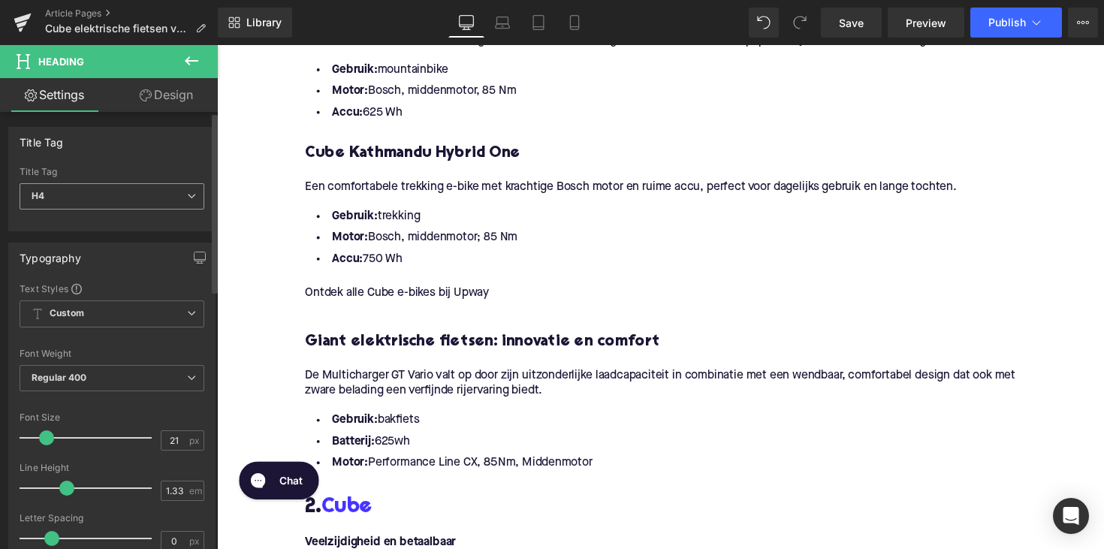
click at [132, 194] on span "H4" at bounding box center [112, 196] width 185 height 26
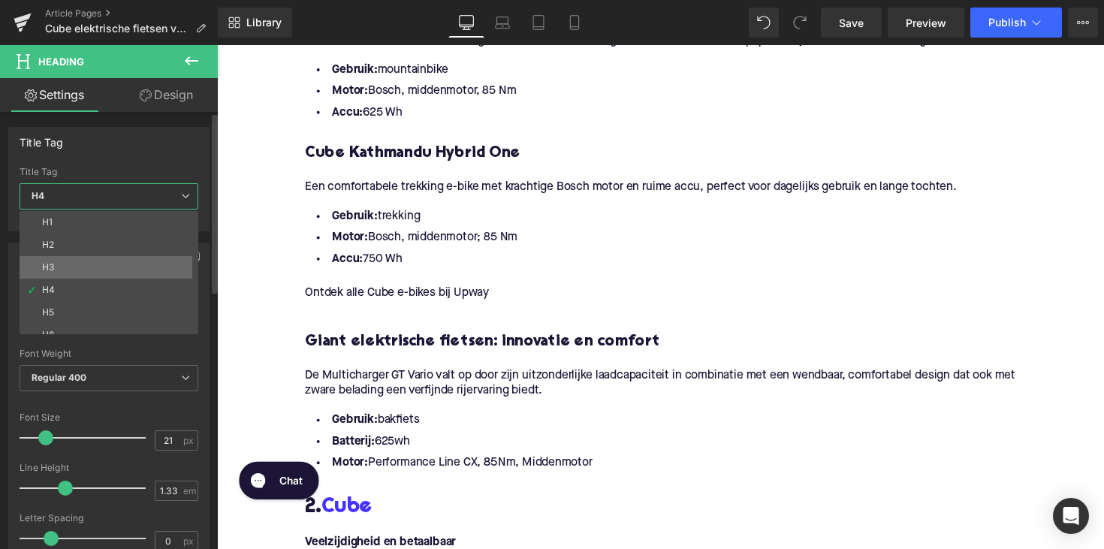
click at [116, 264] on li "H3" at bounding box center [112, 267] width 185 height 23
type input "25"
type input "1.28"
type input "100"
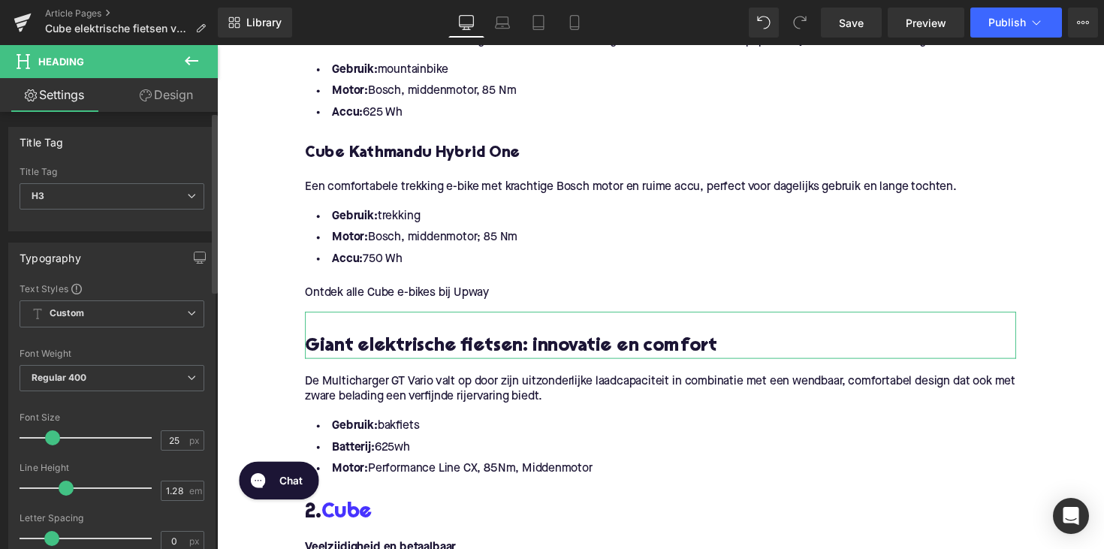
click at [84, 182] on div "Title Tag H3 H1 H2 H3 H4 H5 H6" at bounding box center [112, 197] width 185 height 60
click at [99, 194] on span "H3" at bounding box center [112, 196] width 185 height 26
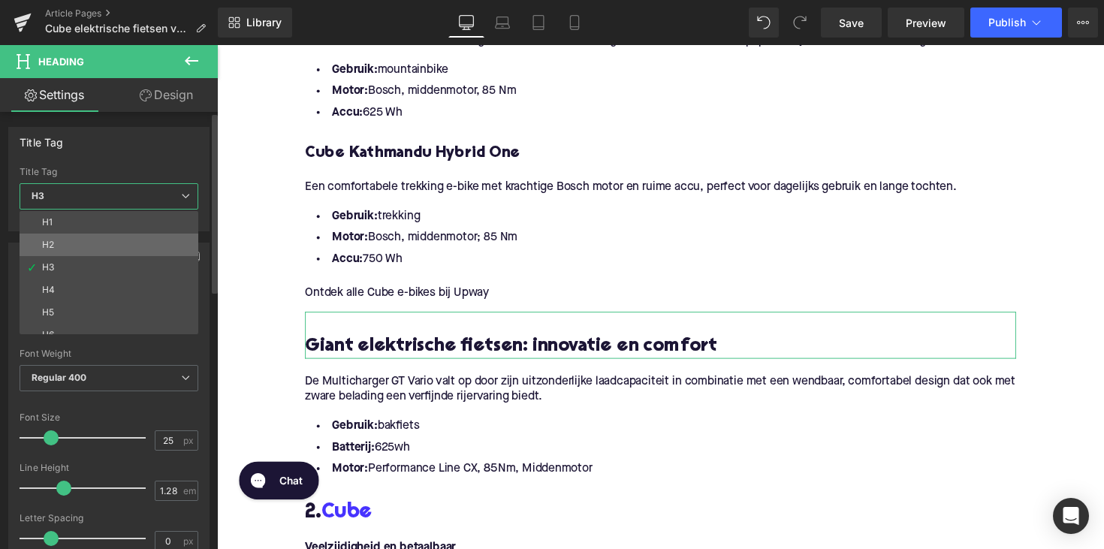
click at [99, 236] on li "H2" at bounding box center [112, 244] width 185 height 23
type input "28"
type input "1.11"
type input "100"
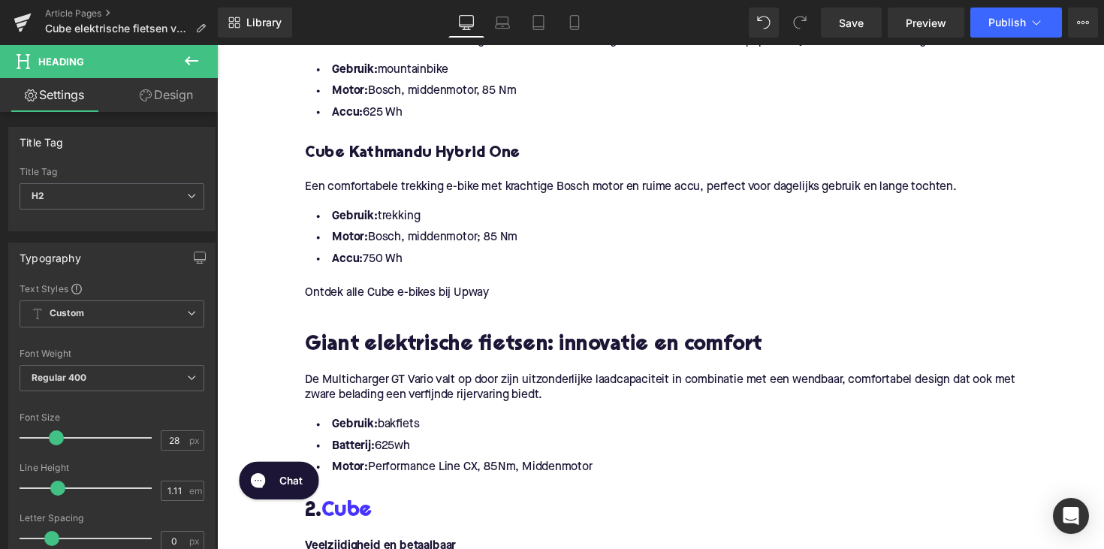
click at [371, 393] on p "De Multicharger GT Vario valt op door zijn uitzonderlijke laadcapaciteit in com…" at bounding box center [671, 397] width 728 height 32
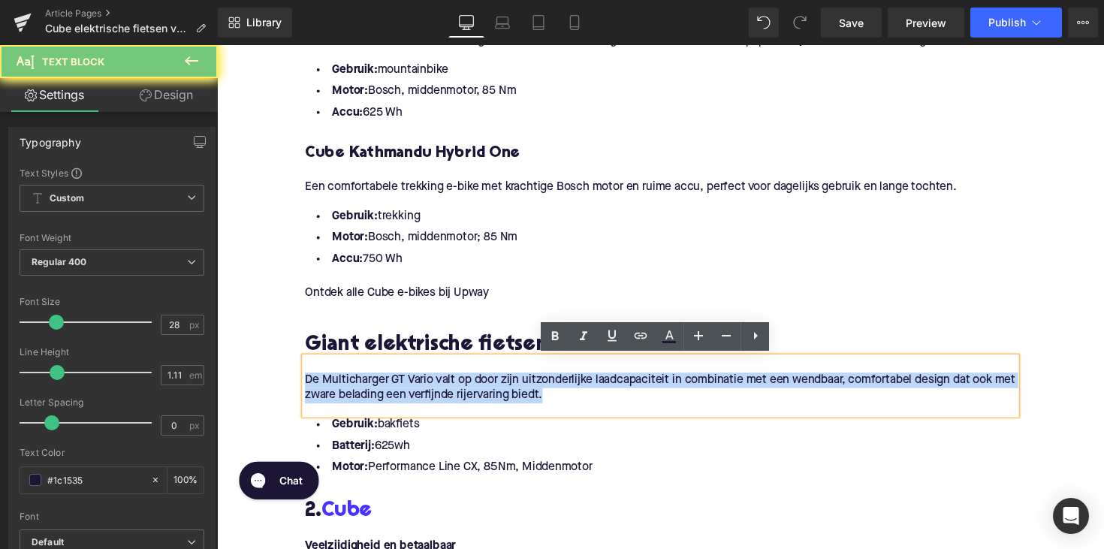
click at [371, 393] on p "De Multicharger GT Vario valt op door zijn uitzonderlijke laadcapaciteit in com…" at bounding box center [671, 397] width 728 height 32
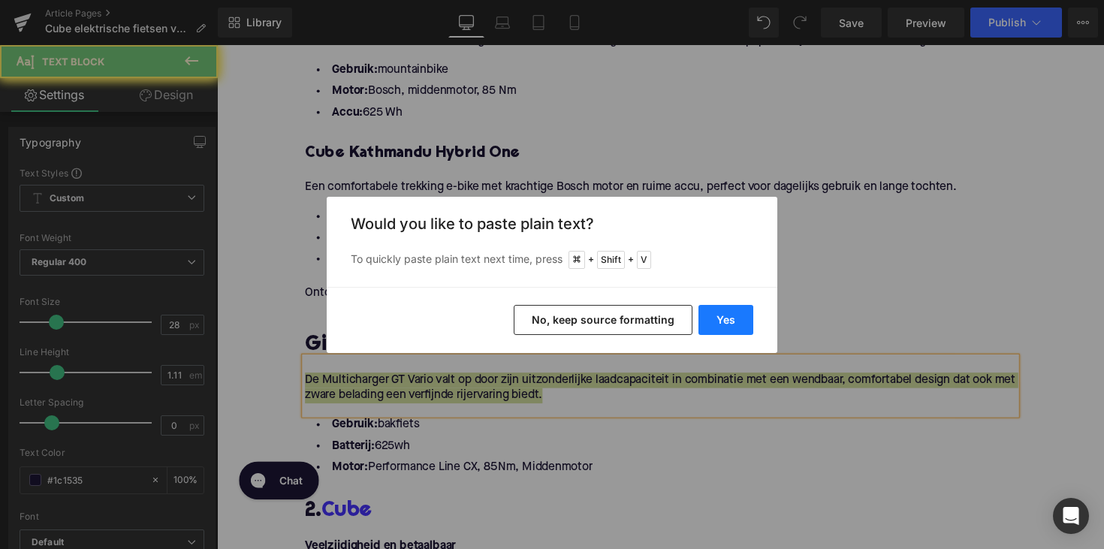
click at [703, 324] on button "Yes" at bounding box center [725, 320] width 55 height 30
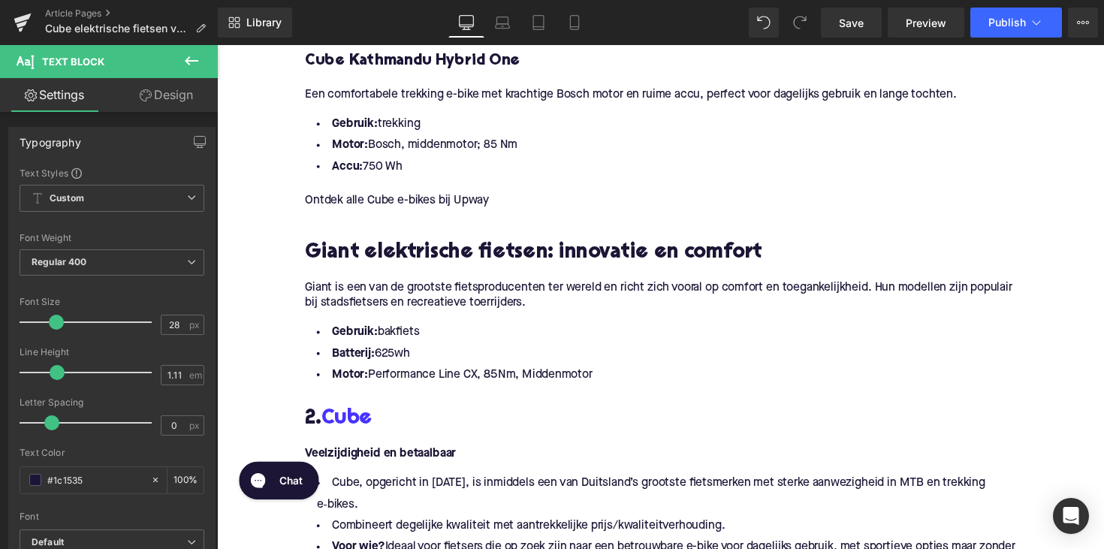
scroll to position [1338, 0]
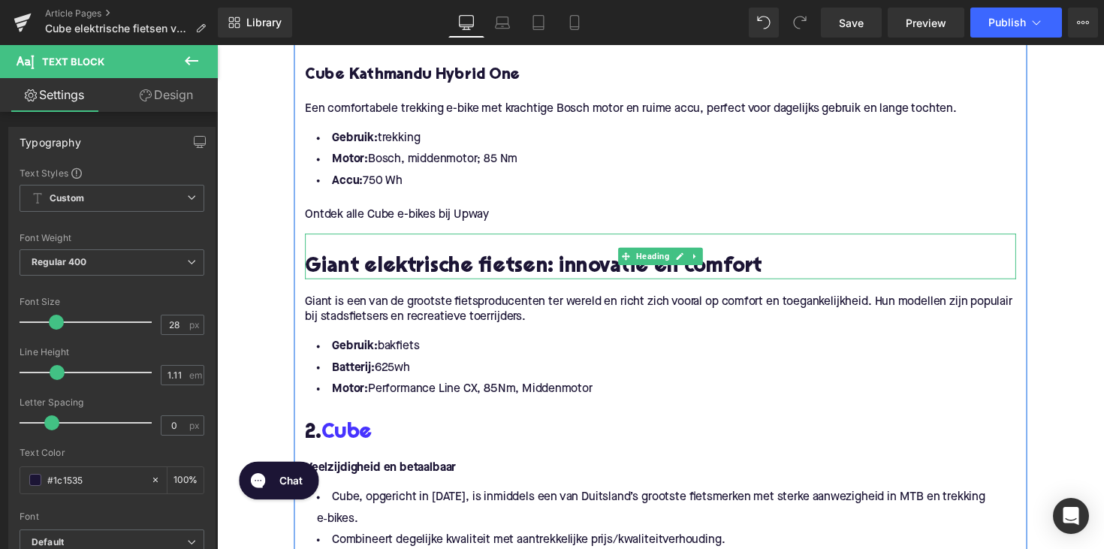
click at [453, 267] on h2 "Giant elektrische fietsen: innovatie en comfort" at bounding box center [671, 272] width 728 height 23
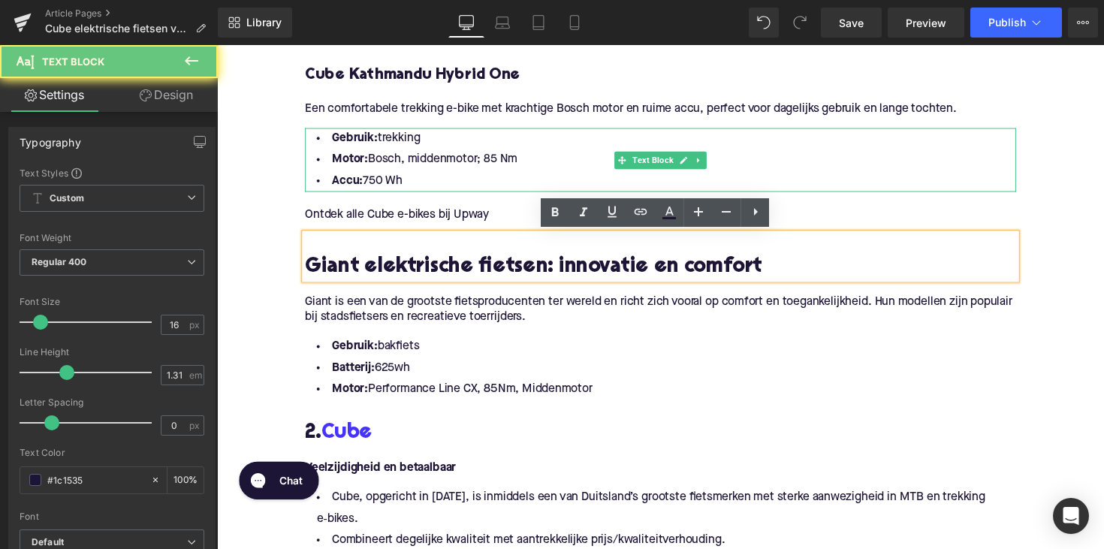
click at [597, 135] on li "Gebruik: trekking" at bounding box center [671, 141] width 728 height 22
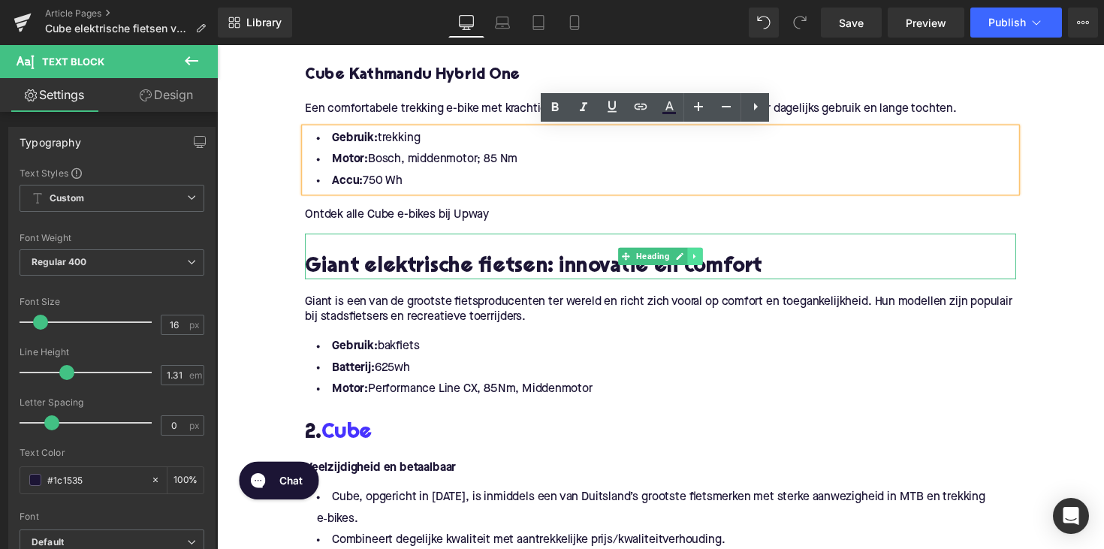
click at [705, 260] on icon at bounding box center [706, 261] width 2 height 5
click at [694, 263] on icon at bounding box center [698, 261] width 8 height 9
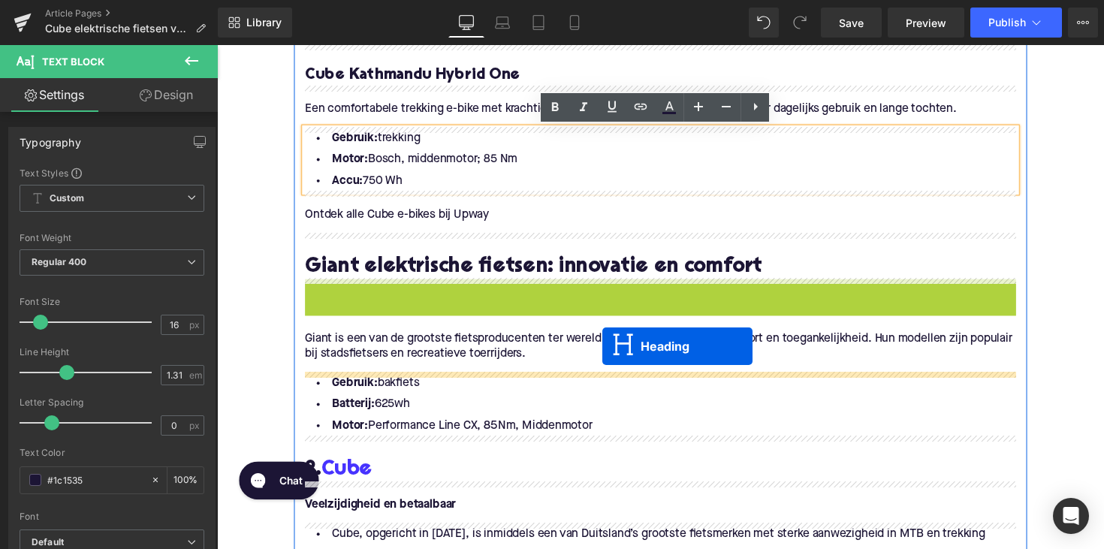
drag, startPoint x: 633, startPoint y: 304, endPoint x: 612, endPoint y: 354, distance: 53.8
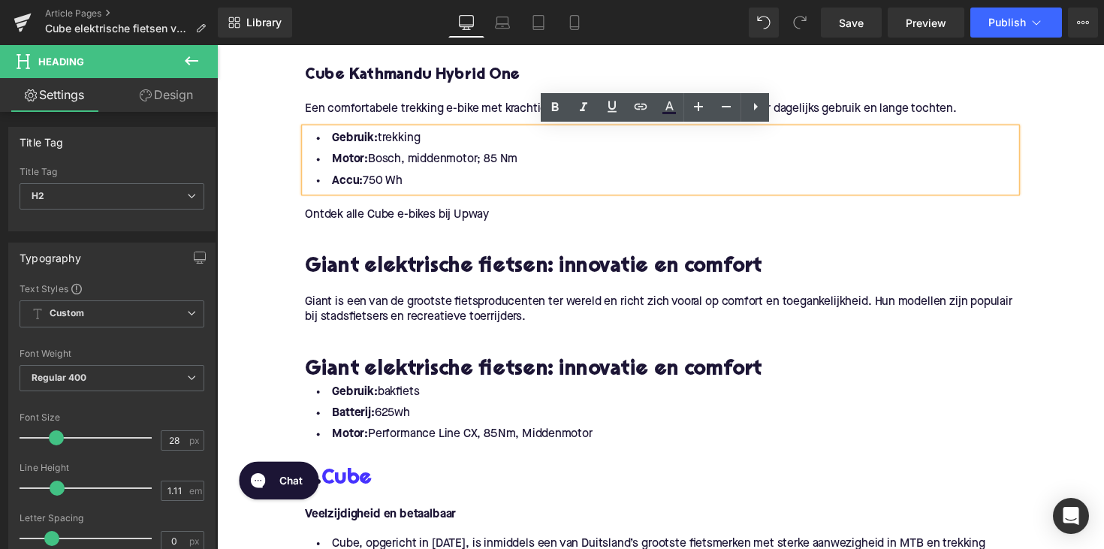
click at [456, 380] on h2 "Giant elektrische fietsen: innovatie en comfort" at bounding box center [671, 377] width 728 height 23
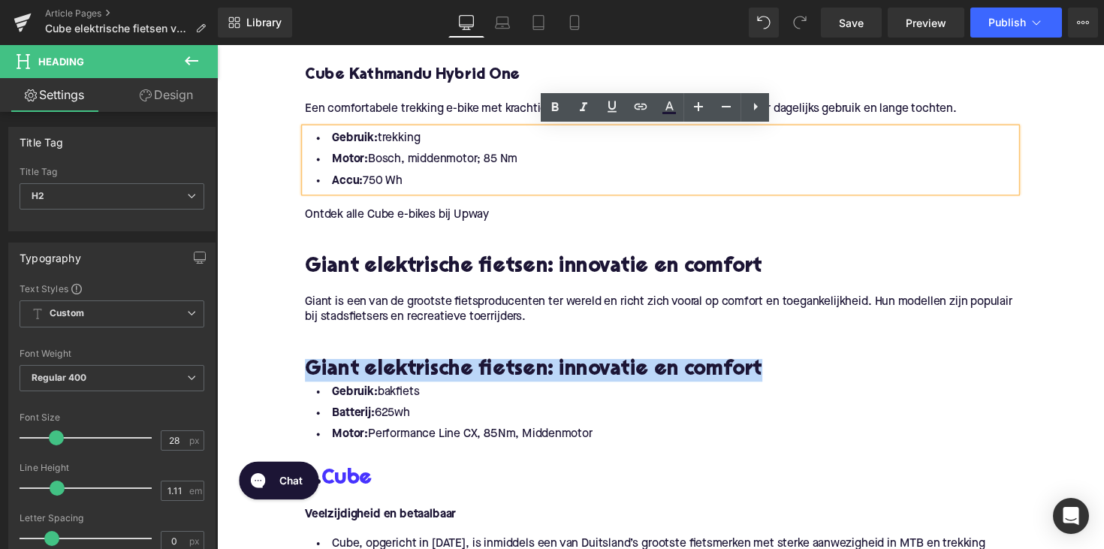
click at [456, 380] on h2 "Giant elektrische fietsen: innovatie en comfort" at bounding box center [671, 377] width 728 height 23
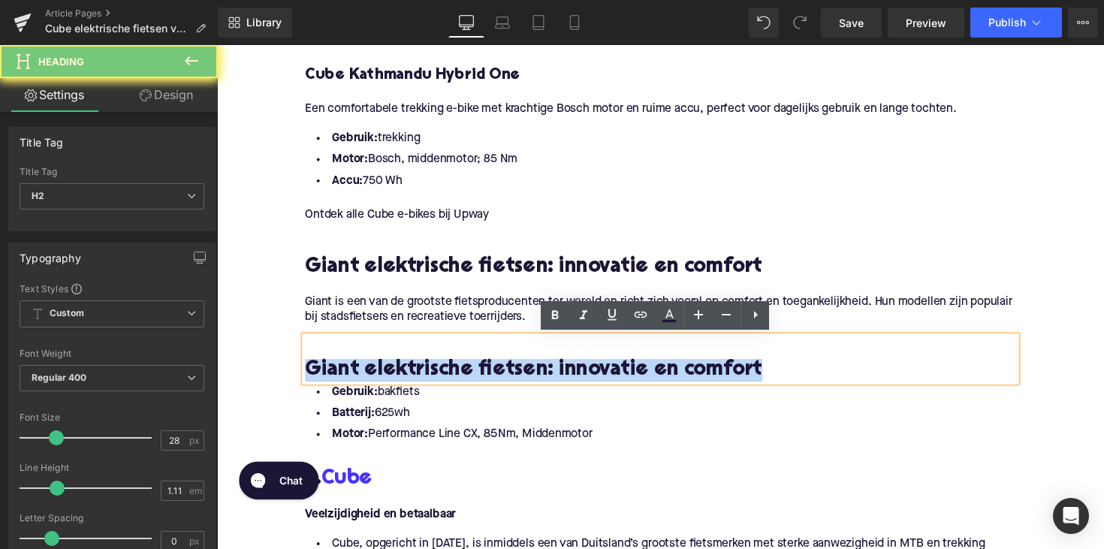
paste div
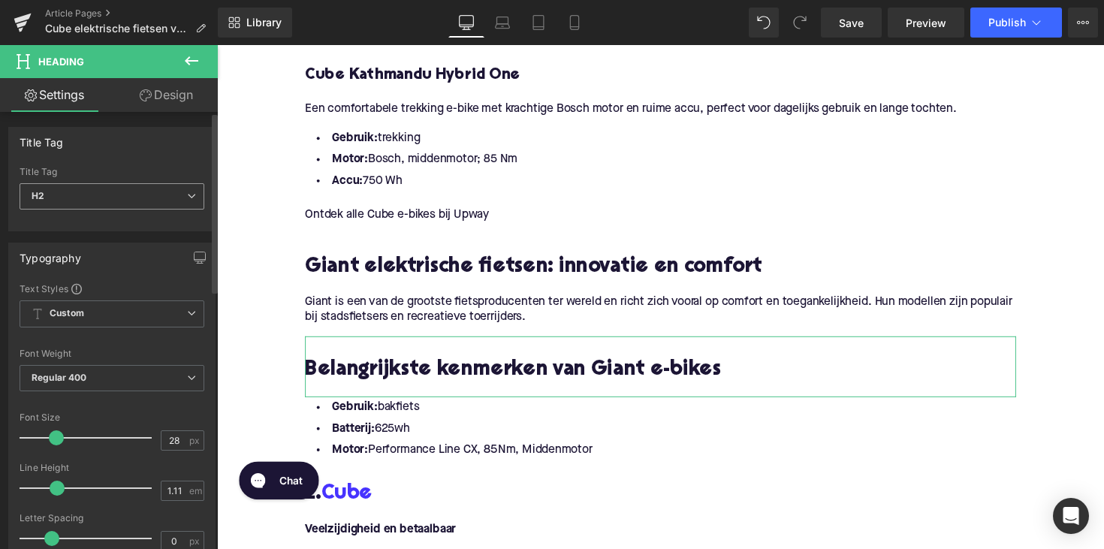
click at [134, 183] on span "H2" at bounding box center [112, 196] width 185 height 26
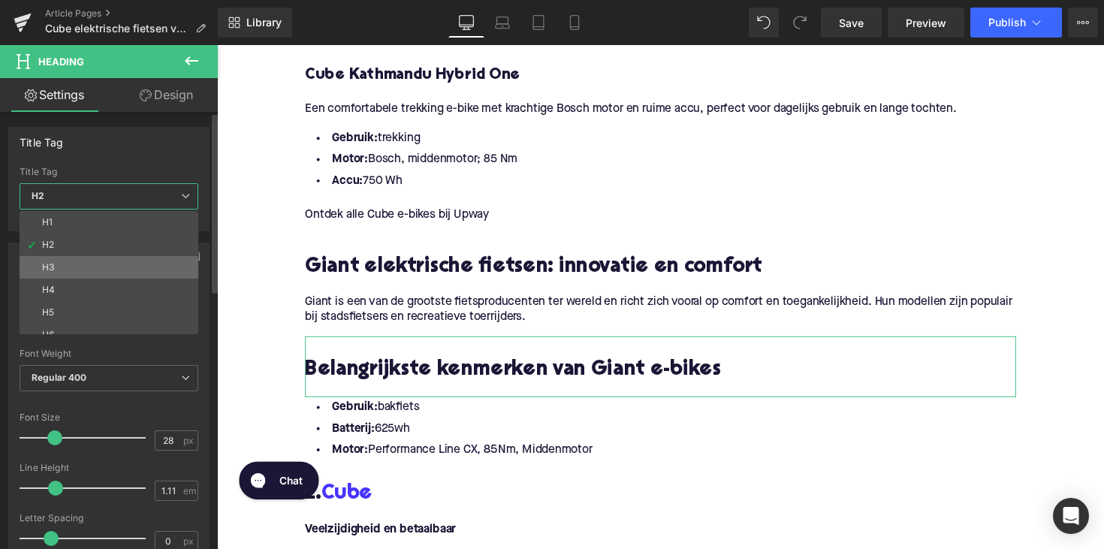
click at [118, 265] on li "H3" at bounding box center [112, 267] width 185 height 23
type input "25"
type input "1.28"
type input "100"
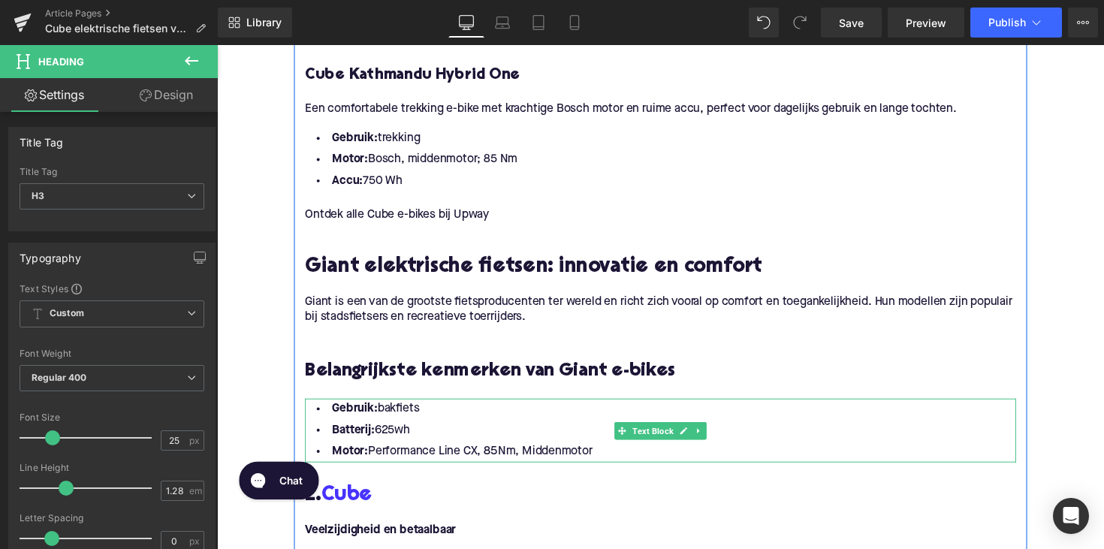
click at [601, 465] on li "Motor: Performance Line CX, 85Nm, Middenmotor" at bounding box center [671, 461] width 728 height 22
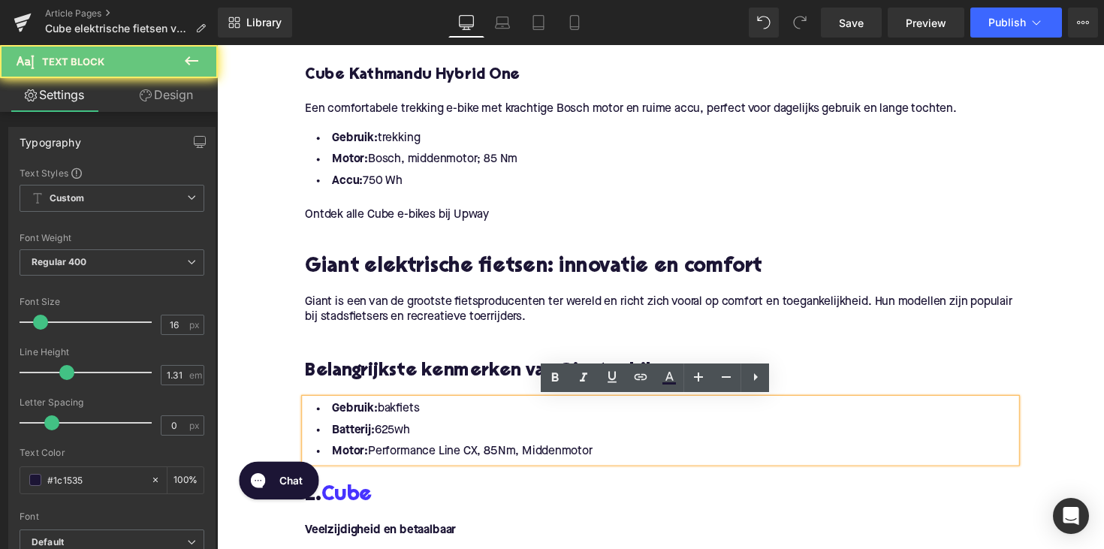
click at [601, 463] on li "Motor: Performance Line CX, 85Nm, Middenmotor" at bounding box center [671, 461] width 728 height 22
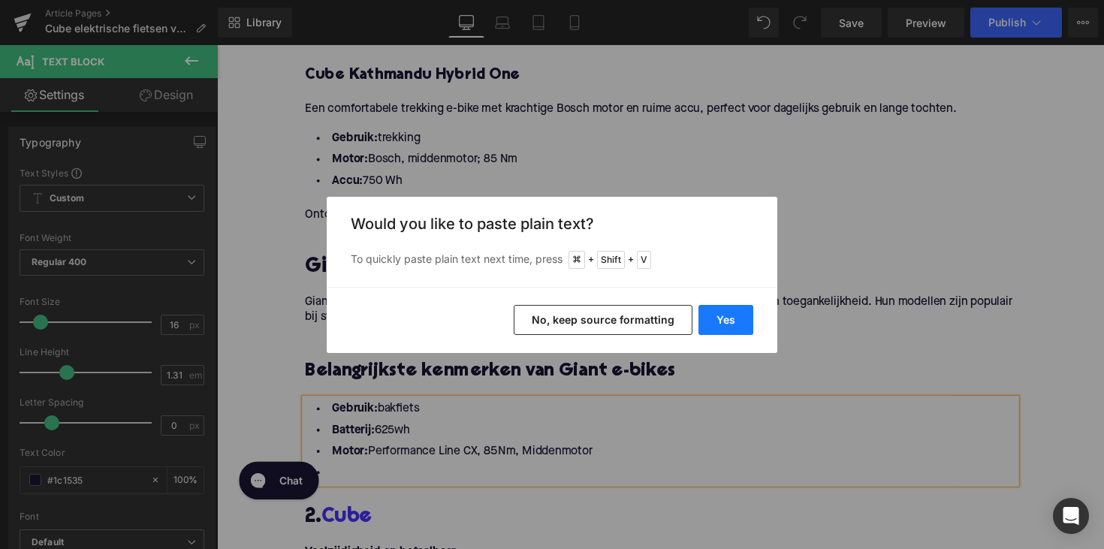
click at [727, 322] on button "Yes" at bounding box center [725, 320] width 55 height 30
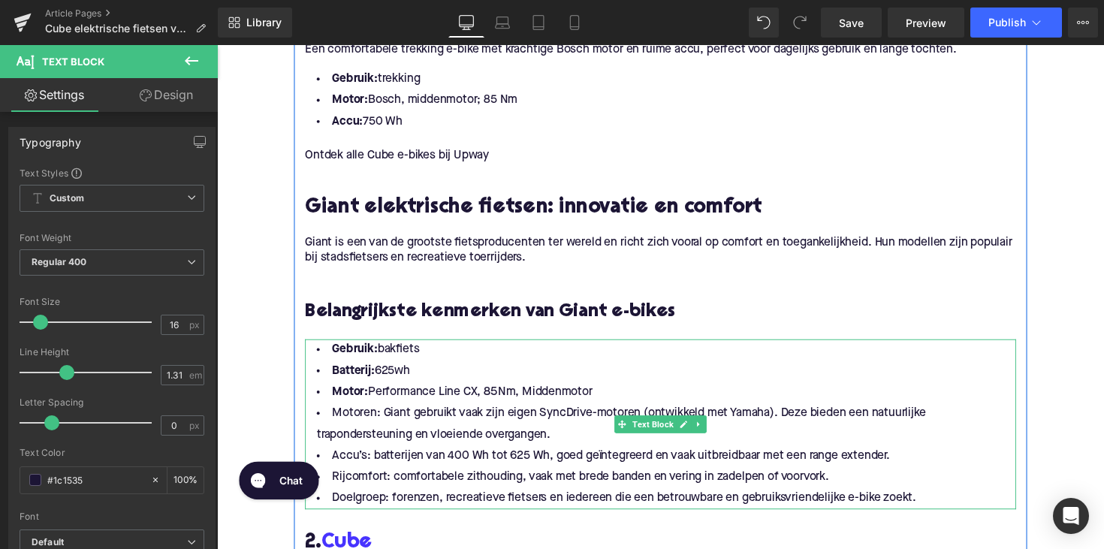
scroll to position [1433, 0]
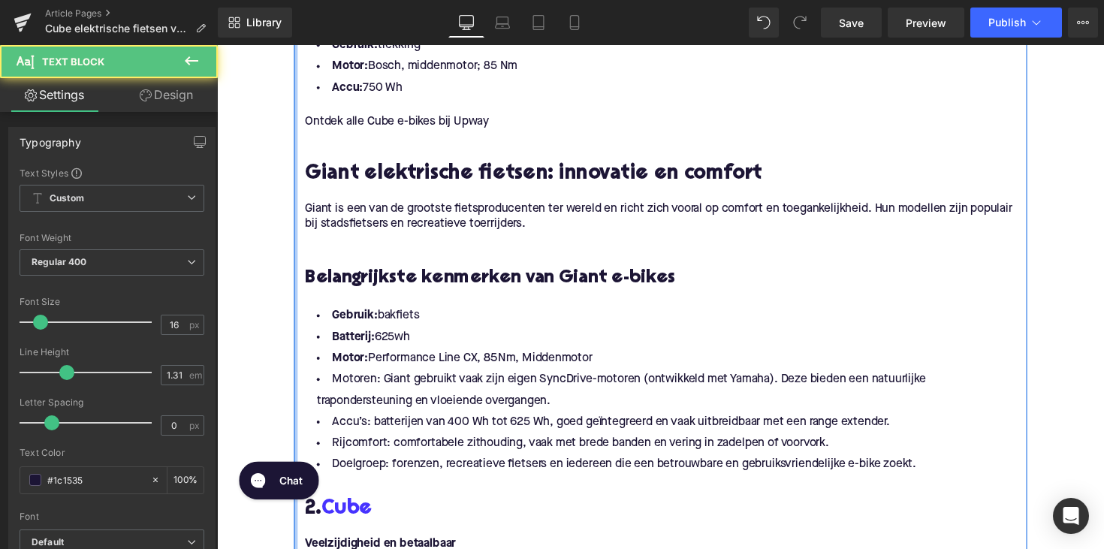
drag, startPoint x: 608, startPoint y: 363, endPoint x: 296, endPoint y: 286, distance: 321.5
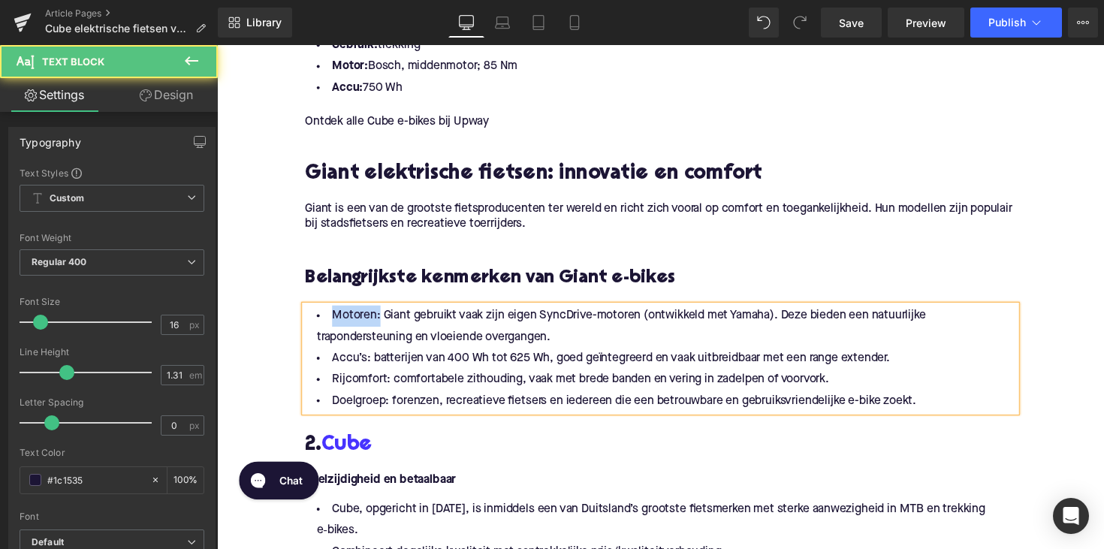
drag, startPoint x: 377, startPoint y: 324, endPoint x: 281, endPoint y: 326, distance: 96.1
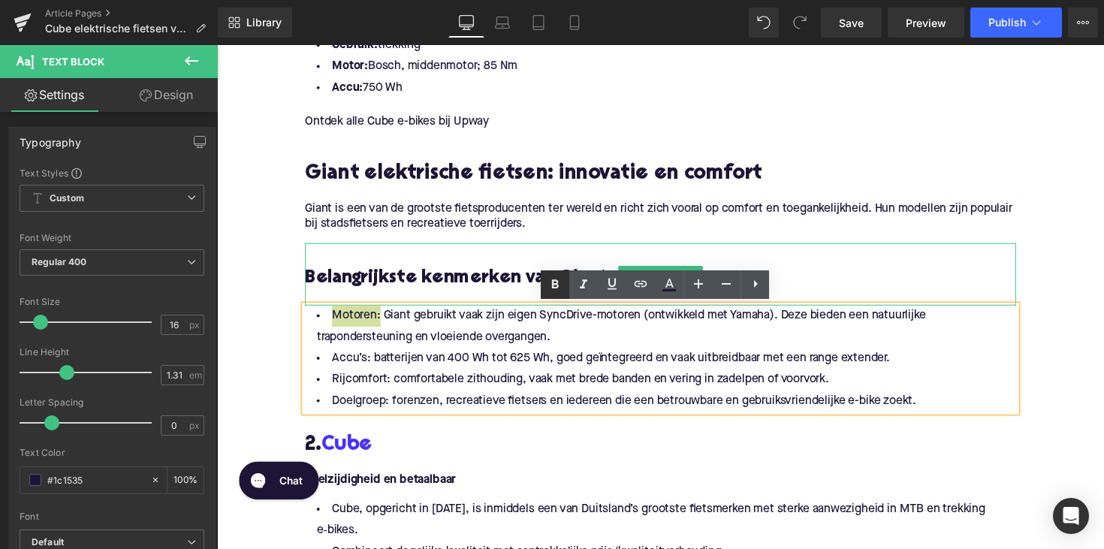
click at [556, 288] on icon at bounding box center [555, 283] width 7 height 9
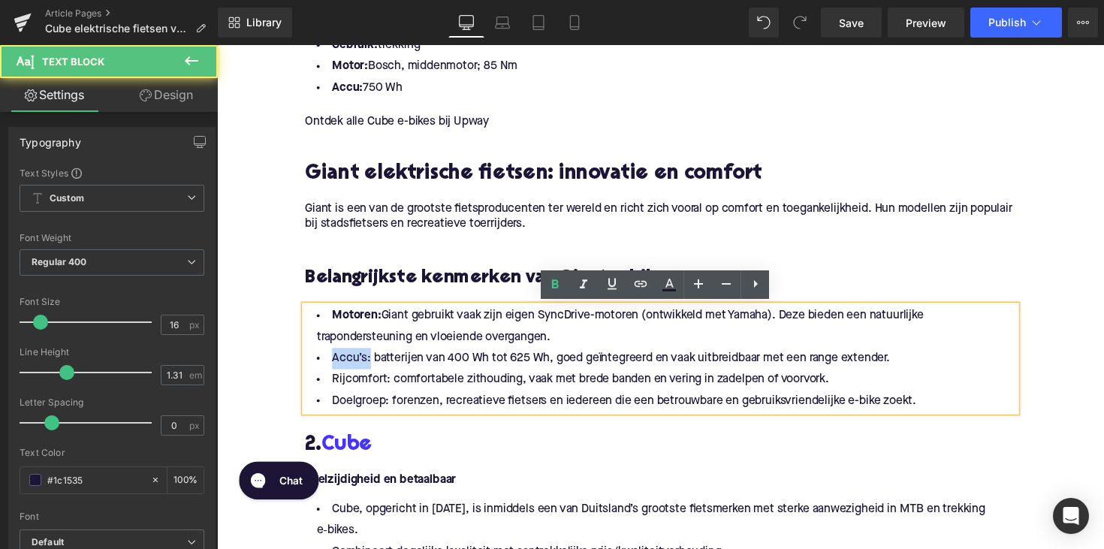
drag, startPoint x: 366, startPoint y: 365, endPoint x: 306, endPoint y: 363, distance: 60.8
click at [307, 363] on li "Accu’s: batterijen van 400 Wh tot 625 Wh, goed geïntegreerd en vaak uitbreidbaa…" at bounding box center [671, 366] width 728 height 22
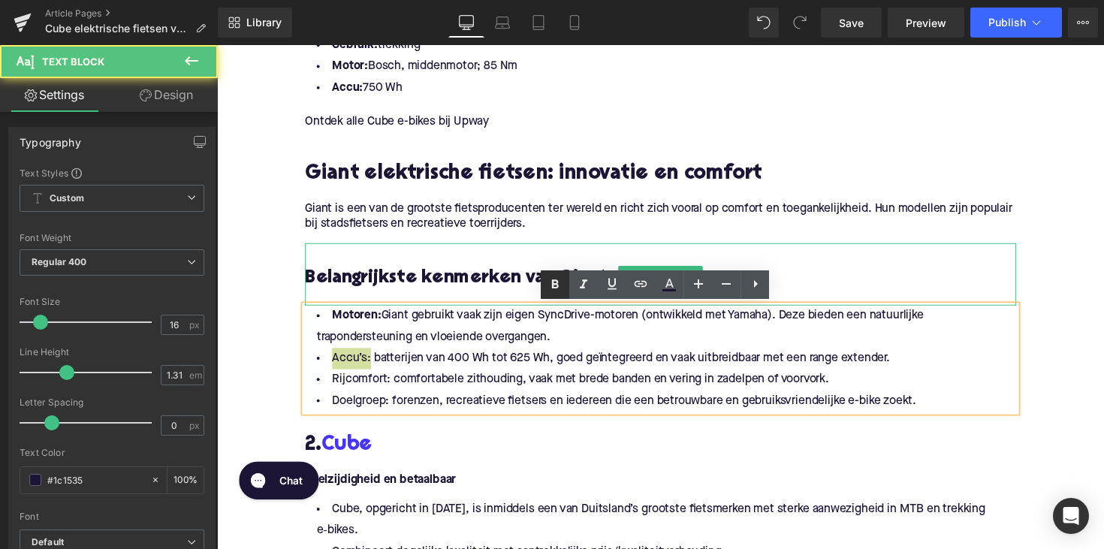
click at [554, 288] on icon at bounding box center [555, 283] width 7 height 9
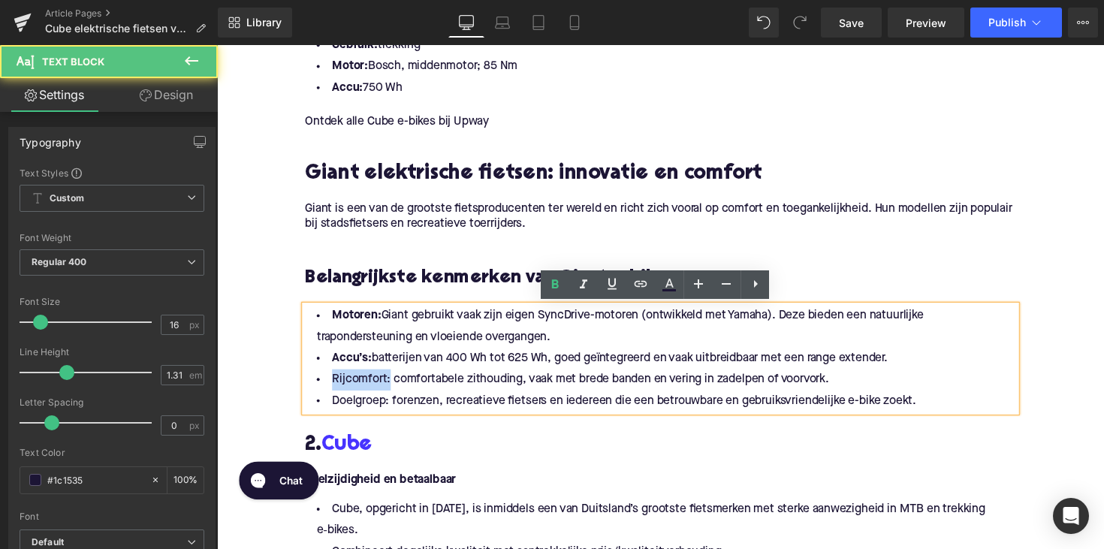
drag, startPoint x: 387, startPoint y: 387, endPoint x: 287, endPoint y: 387, distance: 100.6
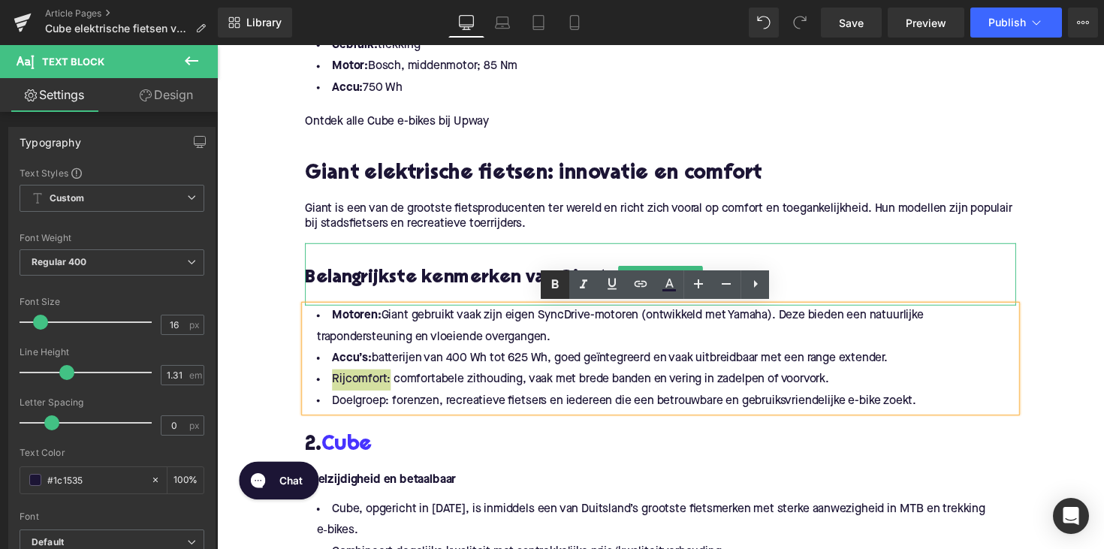
drag, startPoint x: 550, startPoint y: 277, endPoint x: 185, endPoint y: 354, distance: 372.8
click at [550, 277] on icon at bounding box center [555, 285] width 18 height 18
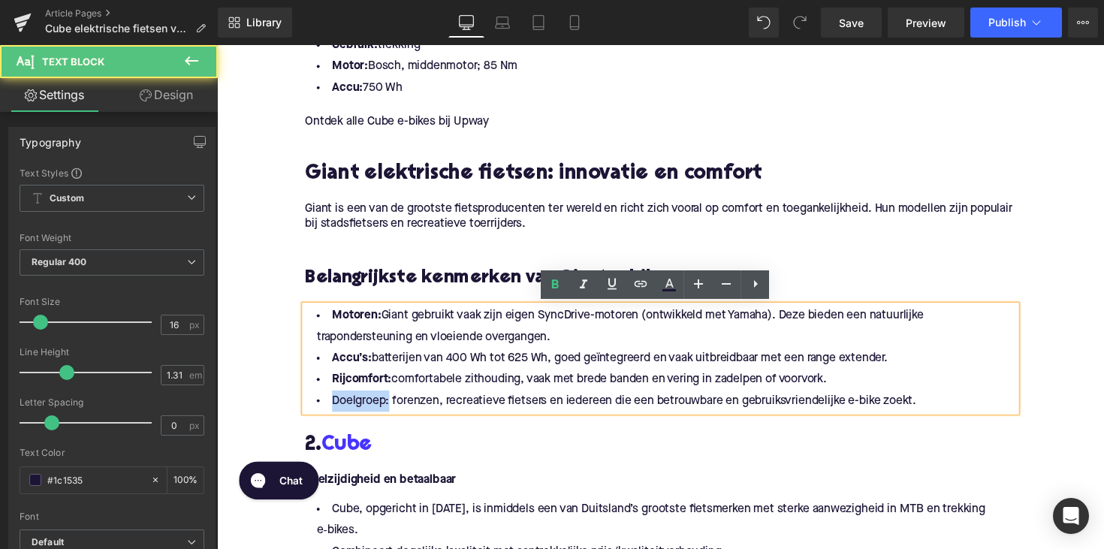
drag, startPoint x: 387, startPoint y: 408, endPoint x: 298, endPoint y: 408, distance: 89.3
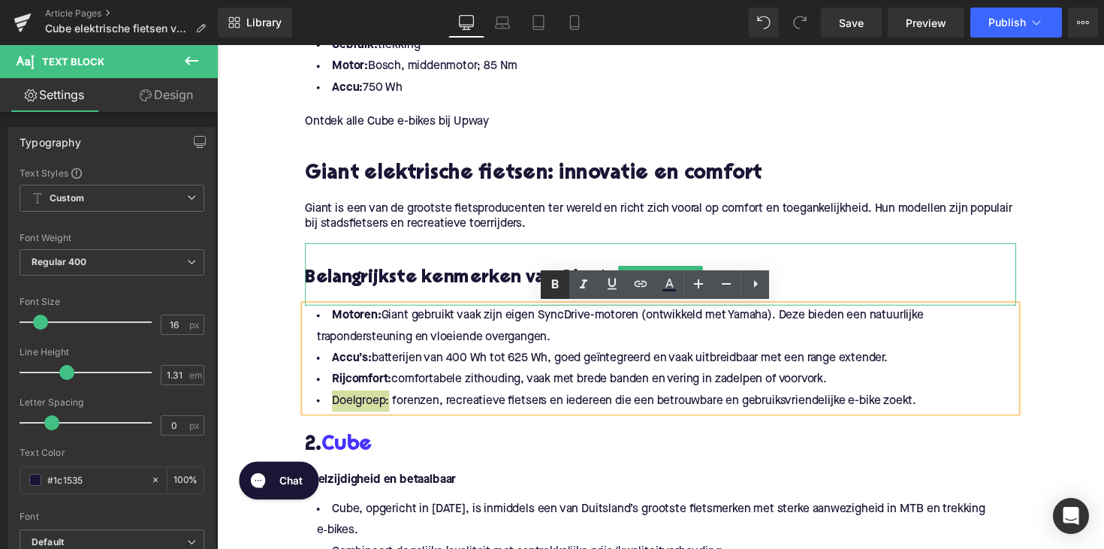
click at [545, 290] on link at bounding box center [555, 284] width 29 height 29
click at [324, 293] on h3 "Belangrijkste kenmerken van Giant e-bikes" at bounding box center [671, 284] width 728 height 24
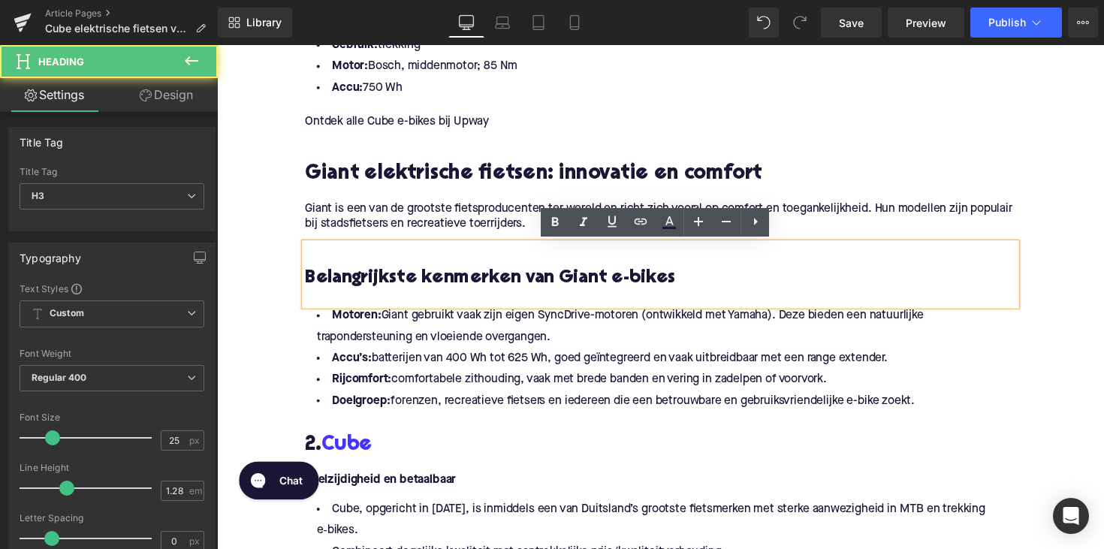
click at [318, 302] on div at bounding box center [671, 304] width 728 height 16
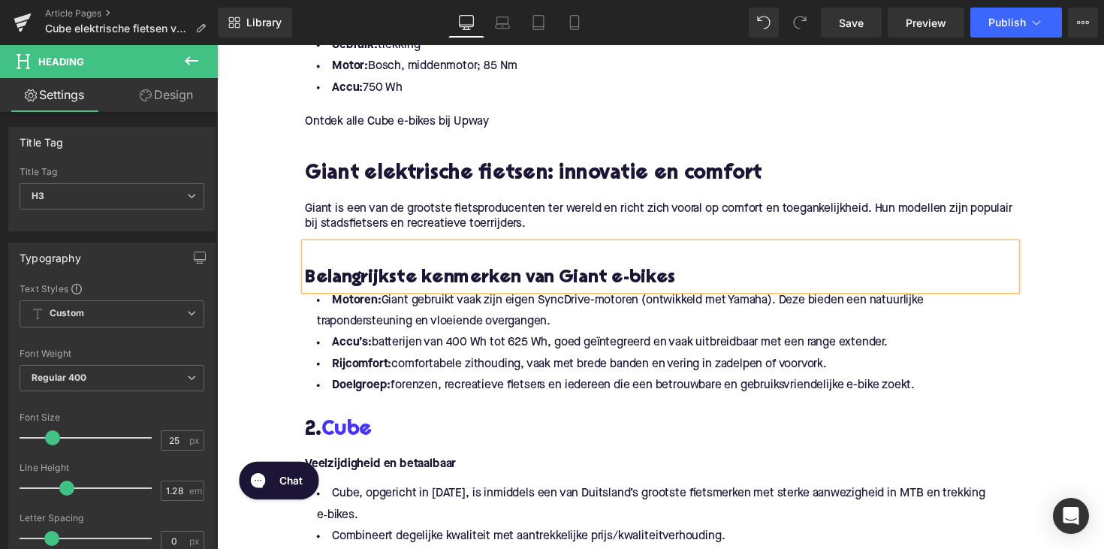
click at [315, 257] on h3 at bounding box center [671, 260] width 728 height 24
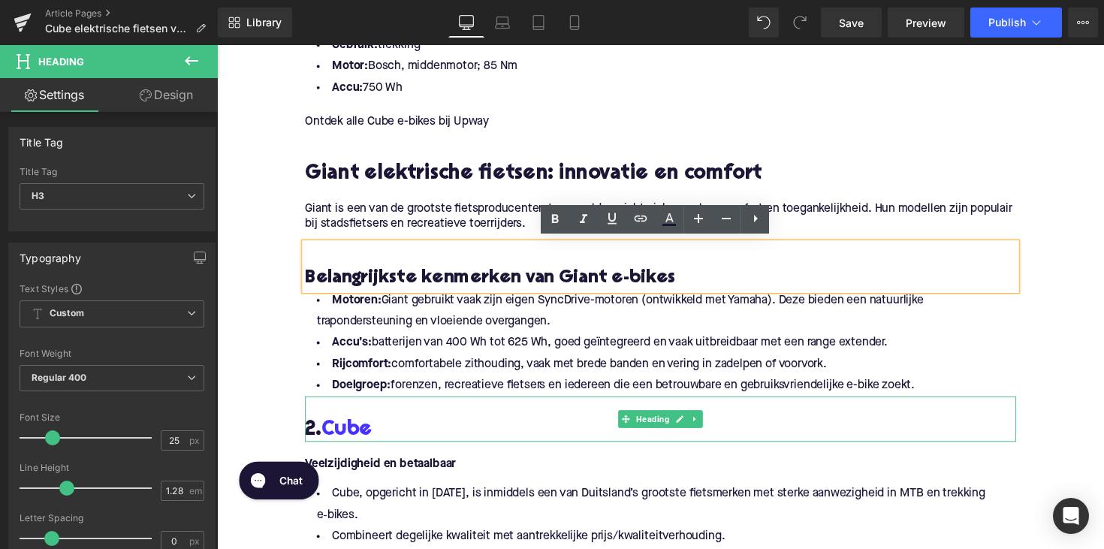
scroll to position [1462, 0]
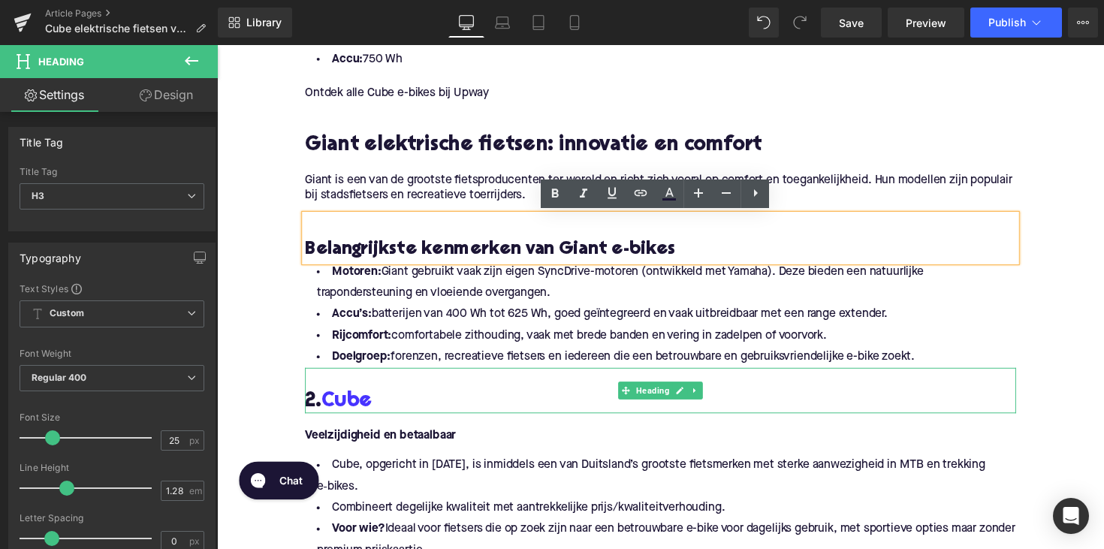
click at [383, 414] on h2 "2. Cube" at bounding box center [671, 410] width 728 height 23
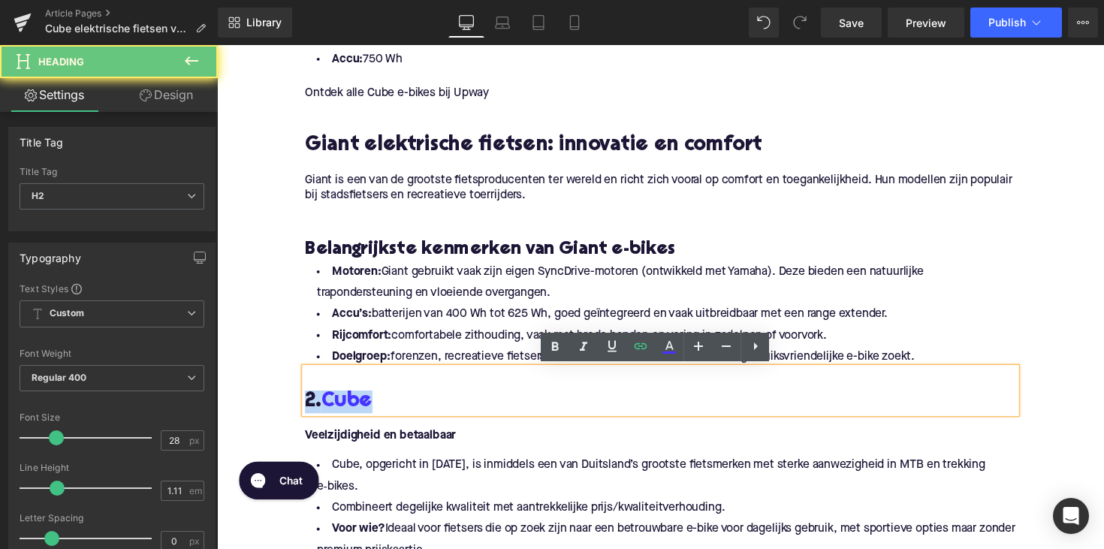
click at [383, 414] on h2 "2. Cube" at bounding box center [671, 410] width 728 height 23
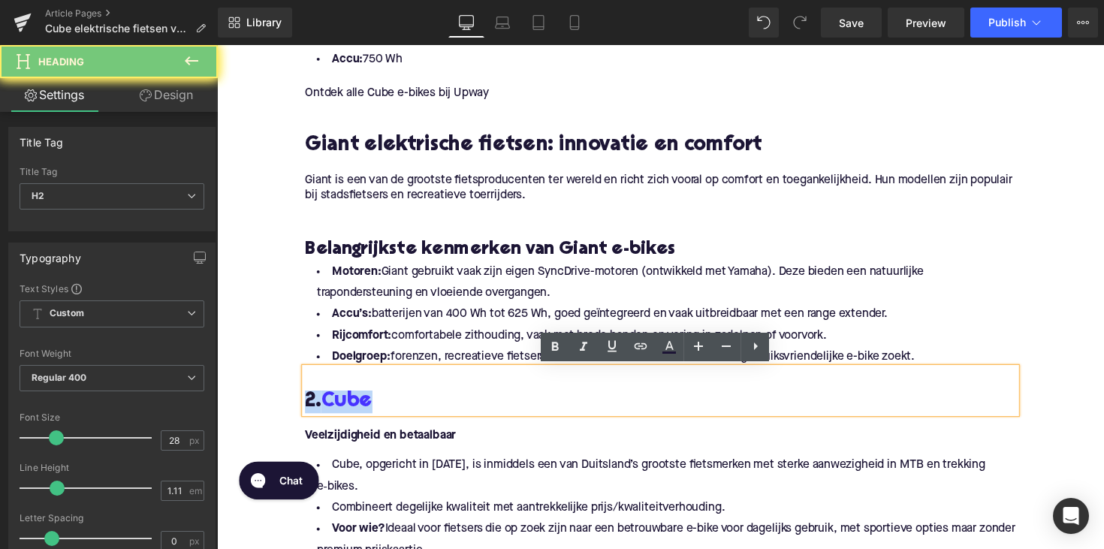
paste div
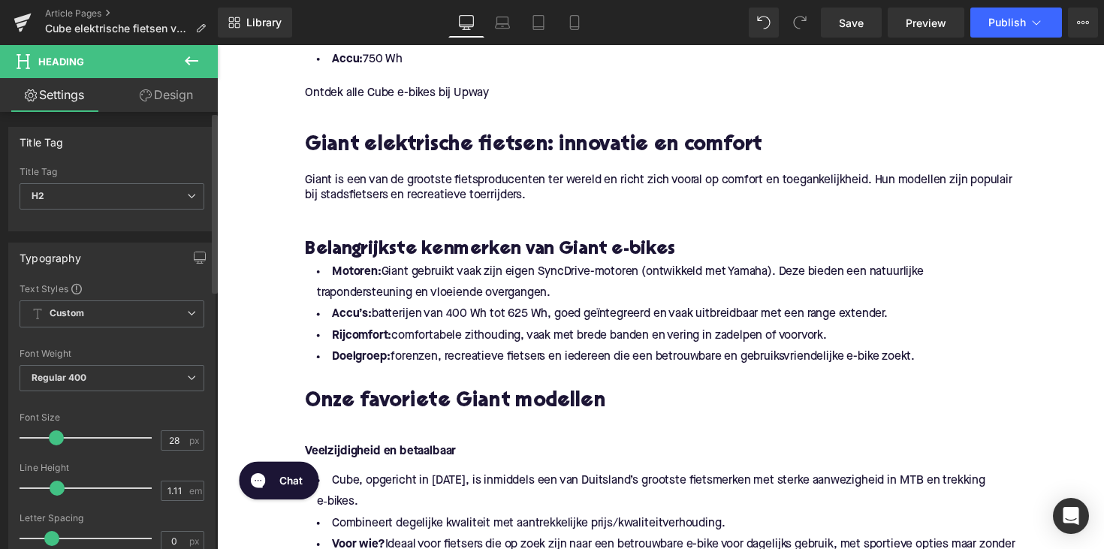
click at [136, 176] on div "Title Tag" at bounding box center [112, 172] width 185 height 11
click at [136, 187] on span "H2" at bounding box center [112, 196] width 185 height 26
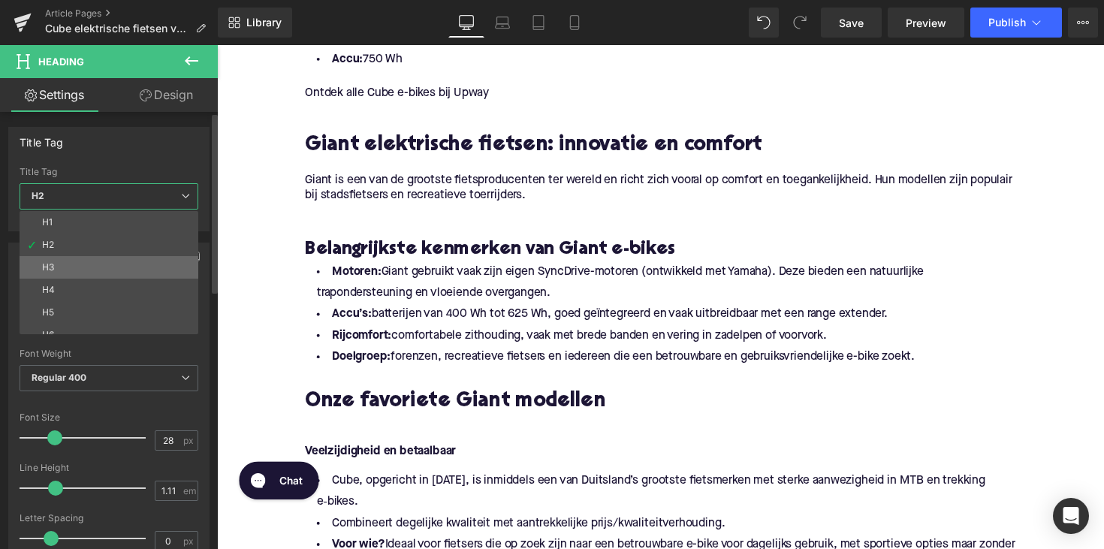
click at [130, 257] on li "H3" at bounding box center [112, 267] width 185 height 23
type input "25"
type input "1.28"
type input "100"
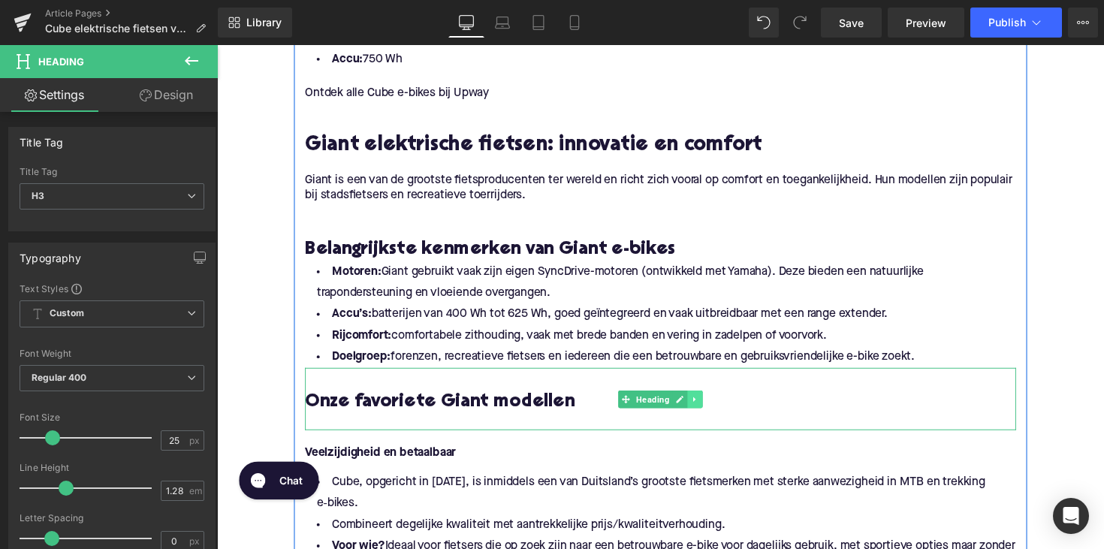
click at [704, 411] on icon at bounding box center [707, 407] width 8 height 9
click at [691, 410] on link at bounding box center [699, 408] width 16 height 18
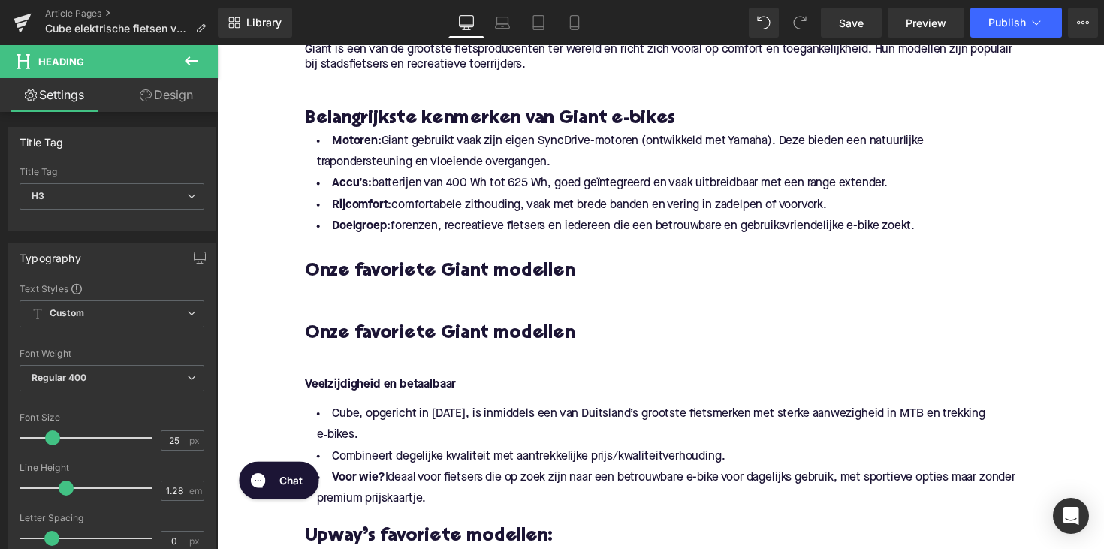
scroll to position [1585, 0]
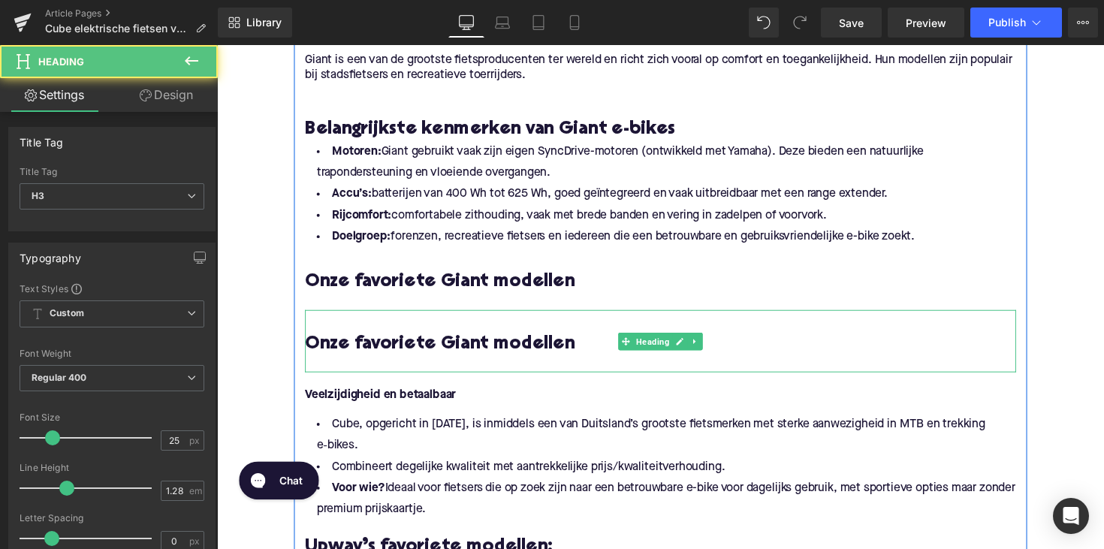
click at [417, 344] on h3 "Onze favoriete Giant modellen" at bounding box center [671, 352] width 728 height 24
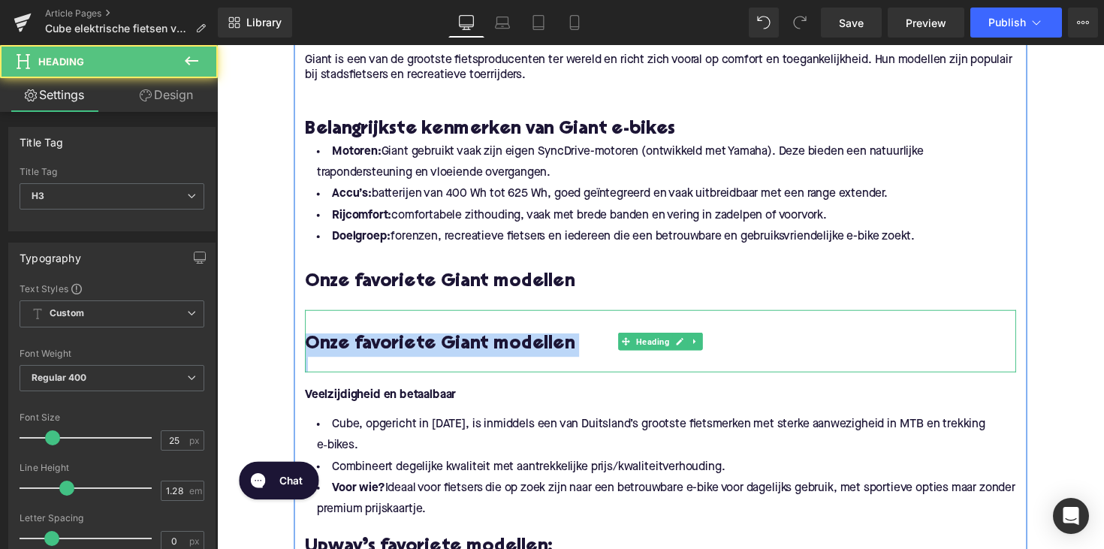
click at [417, 344] on h3 "Onze favoriete Giant modellen" at bounding box center [671, 352] width 728 height 24
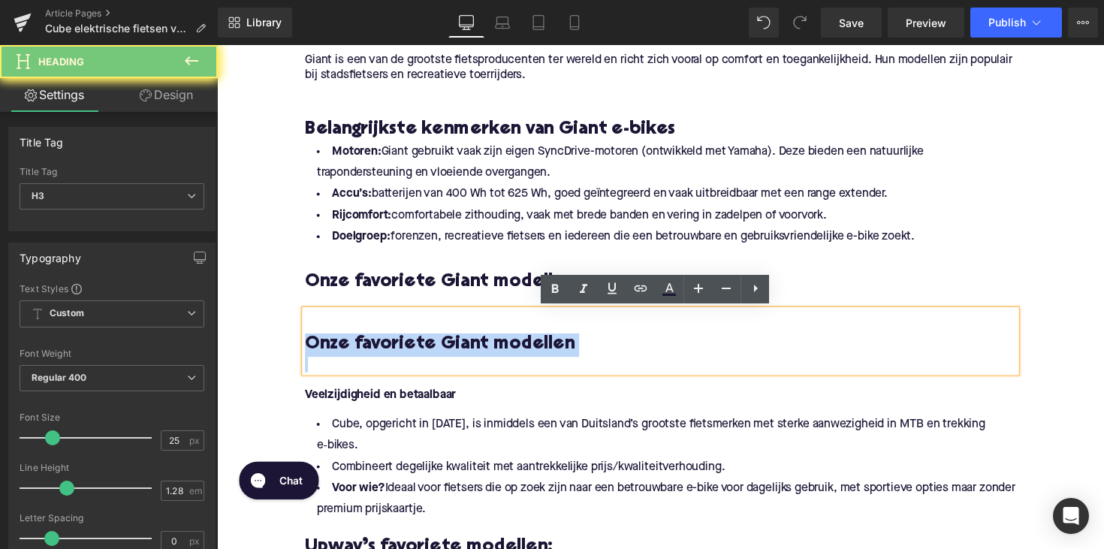
paste div
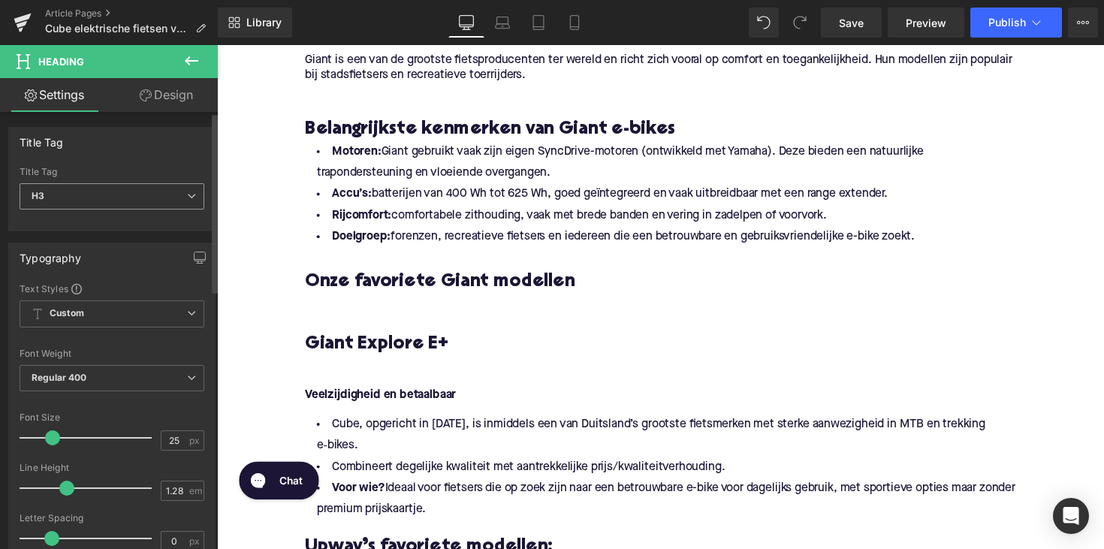
click at [152, 195] on span "H3" at bounding box center [112, 196] width 185 height 26
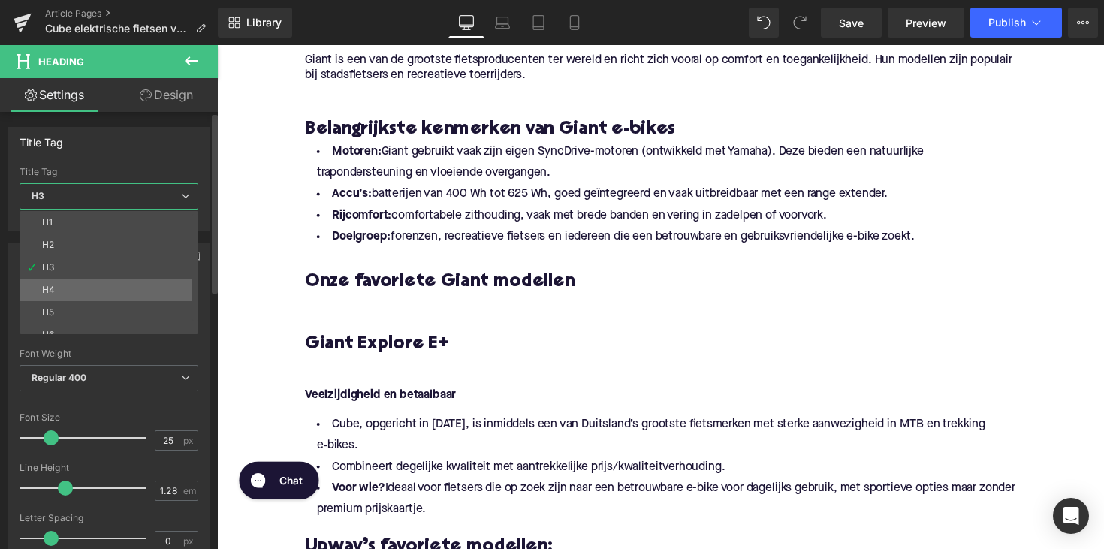
click at [125, 283] on li "H4" at bounding box center [112, 290] width 185 height 23
type input "21"
type input "1.33"
type input "100"
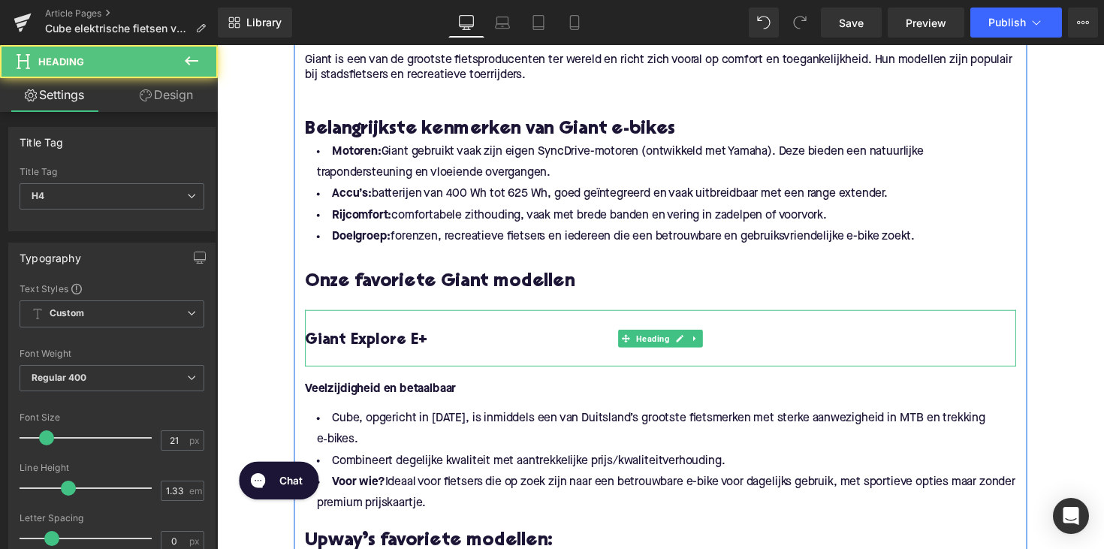
click at [337, 332] on h4 at bounding box center [671, 326] width 728 height 21
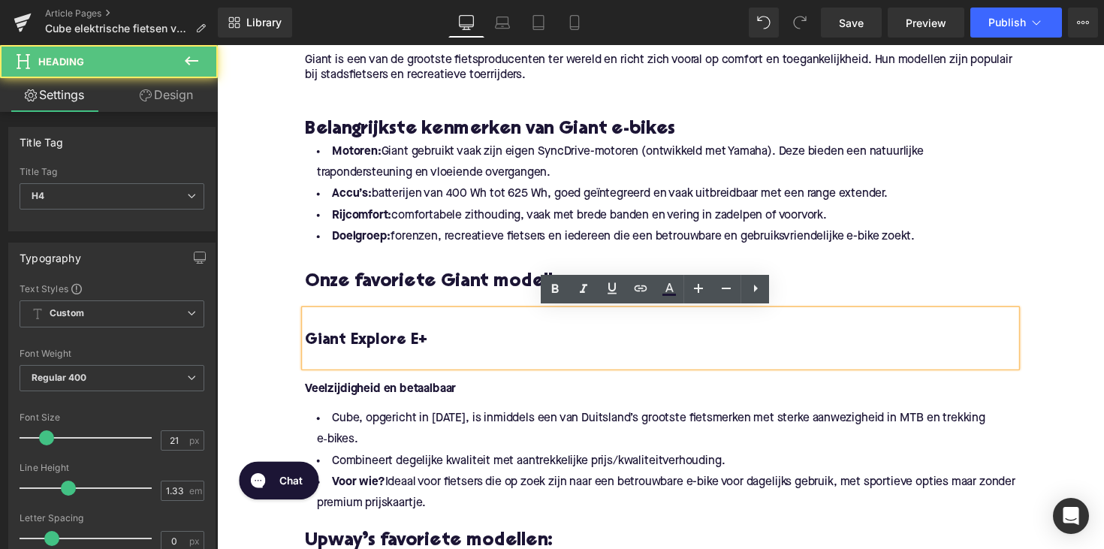
click at [309, 345] on h4 "Giant Explore E+" at bounding box center [671, 347] width 728 height 21
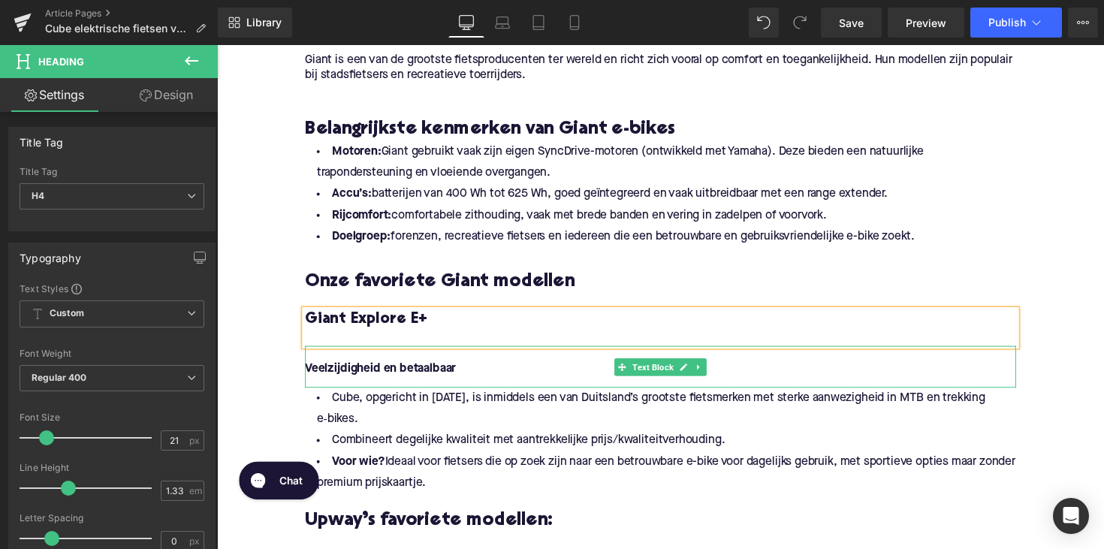
click at [468, 381] on p "Veelzijdigheid en betaalbaar" at bounding box center [671, 377] width 728 height 16
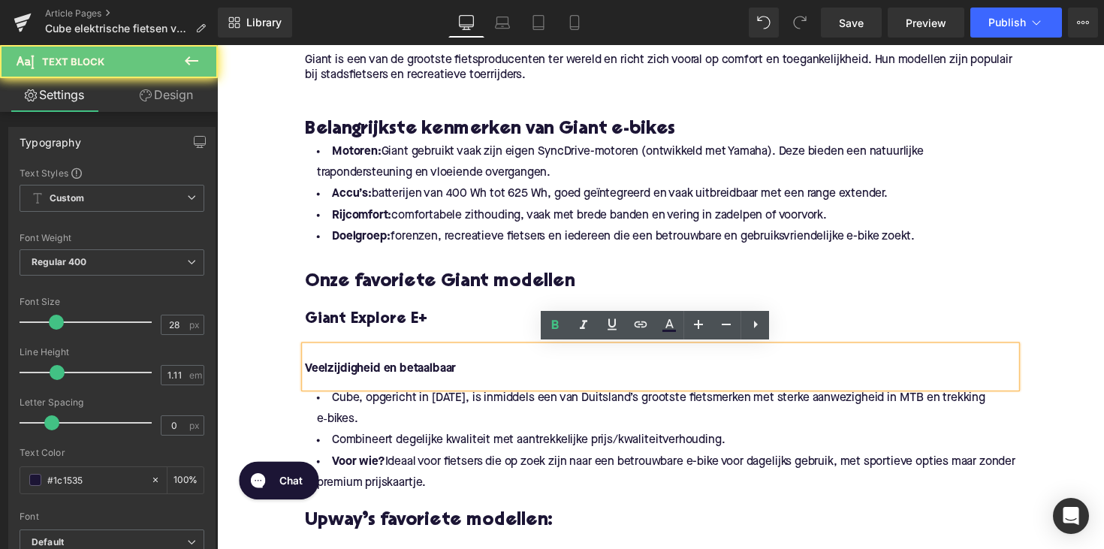
click at [468, 381] on p "Veelzijdigheid en betaalbaar" at bounding box center [671, 377] width 728 height 16
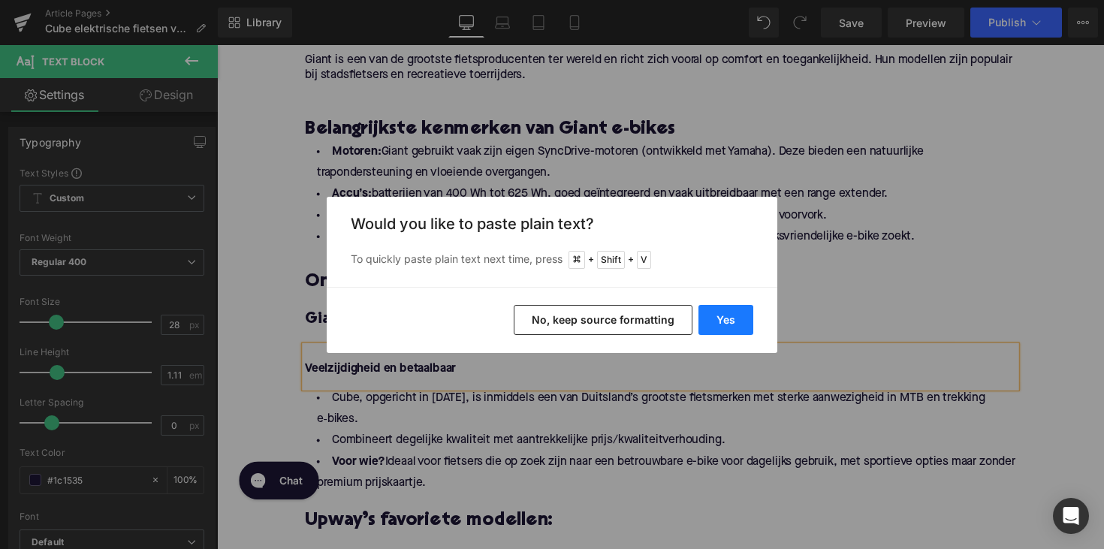
click at [712, 324] on button "Yes" at bounding box center [725, 320] width 55 height 30
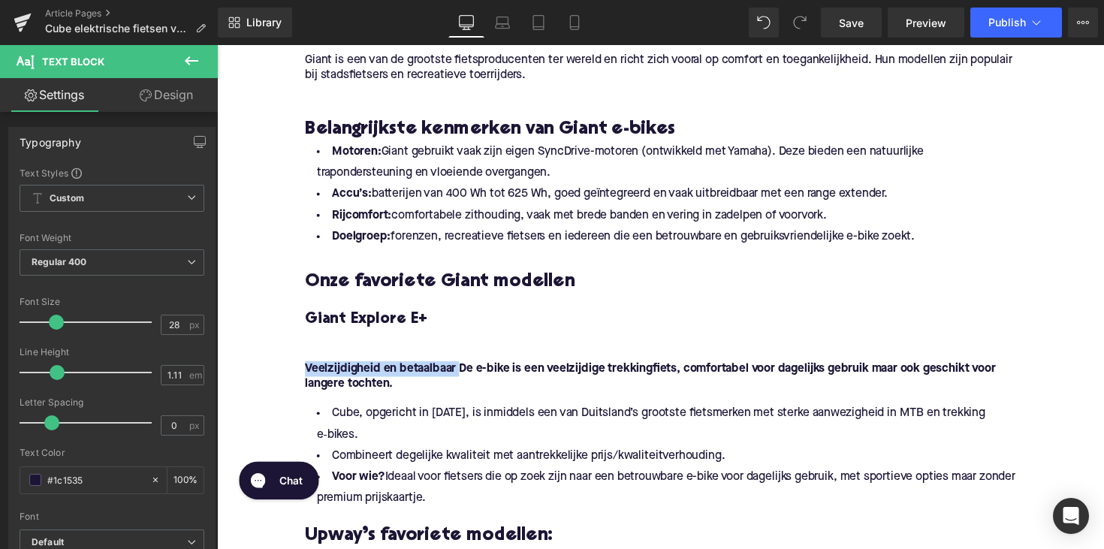
drag, startPoint x: 462, startPoint y: 376, endPoint x: 261, endPoint y: 373, distance: 201.2
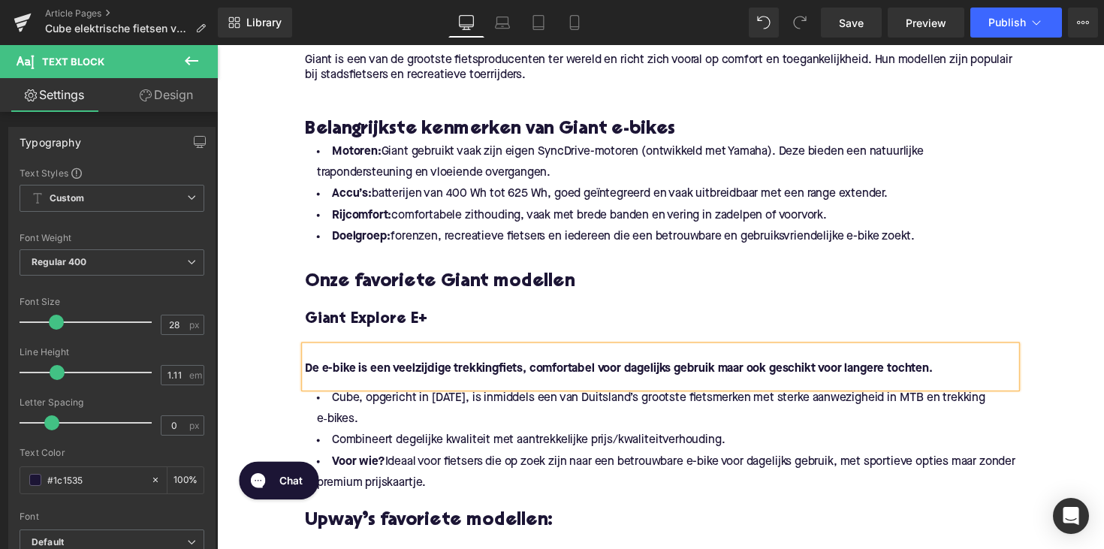
click at [372, 377] on strong "De e-bike is een veelzijdige trekkingfiets, comfortabel voor dagelijks gebruik …" at bounding box center [628, 376] width 643 height 12
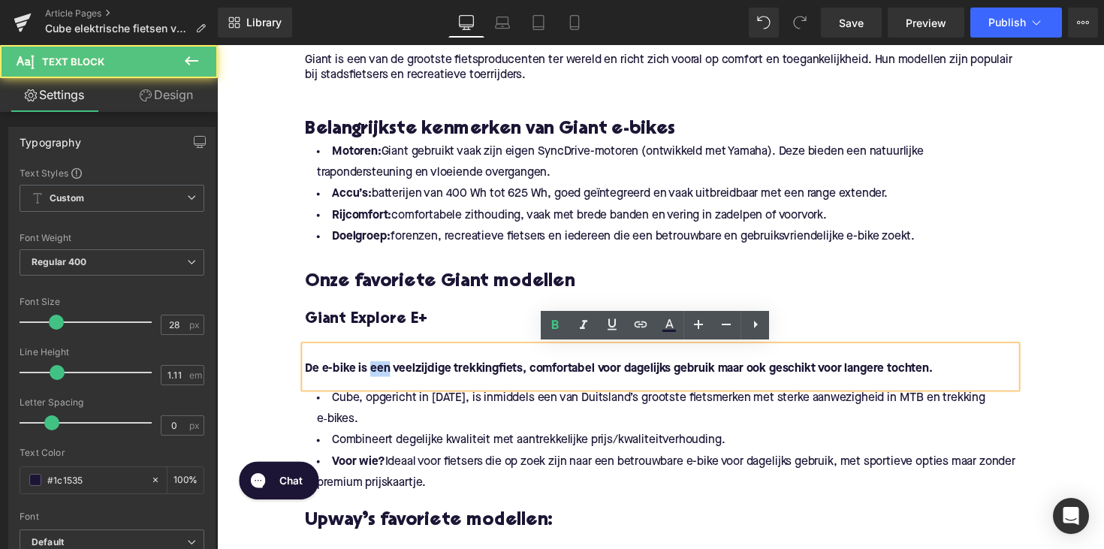
click at [372, 377] on strong "De e-bike is een veelzijdige trekkingfiets, comfortabel voor dagelijks gebruik …" at bounding box center [628, 376] width 643 height 12
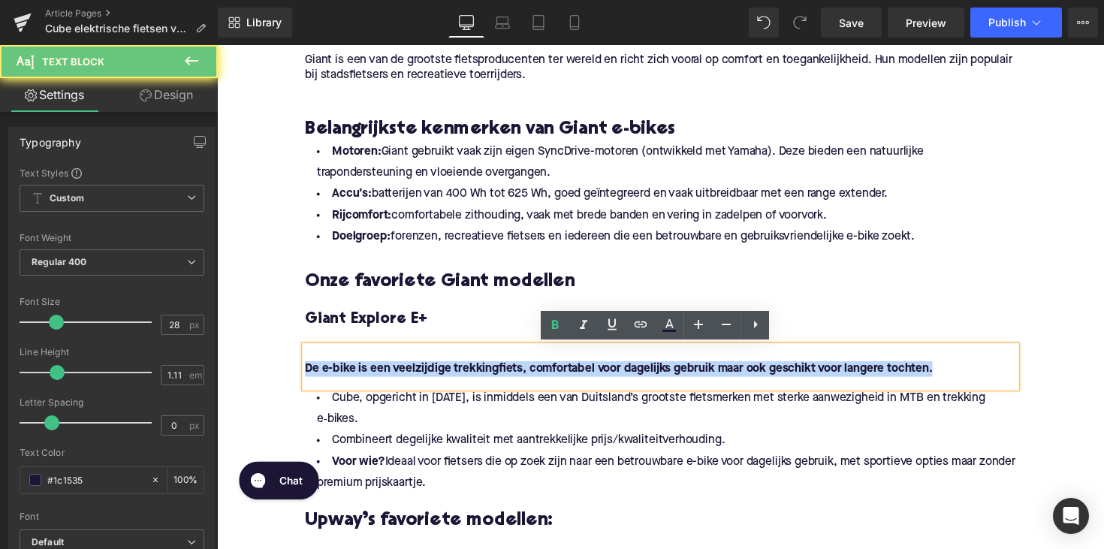
click at [372, 377] on strong "De e-bike is een veelzijdige trekkingfiets, comfortabel voor dagelijks gebruik …" at bounding box center [628, 376] width 643 height 12
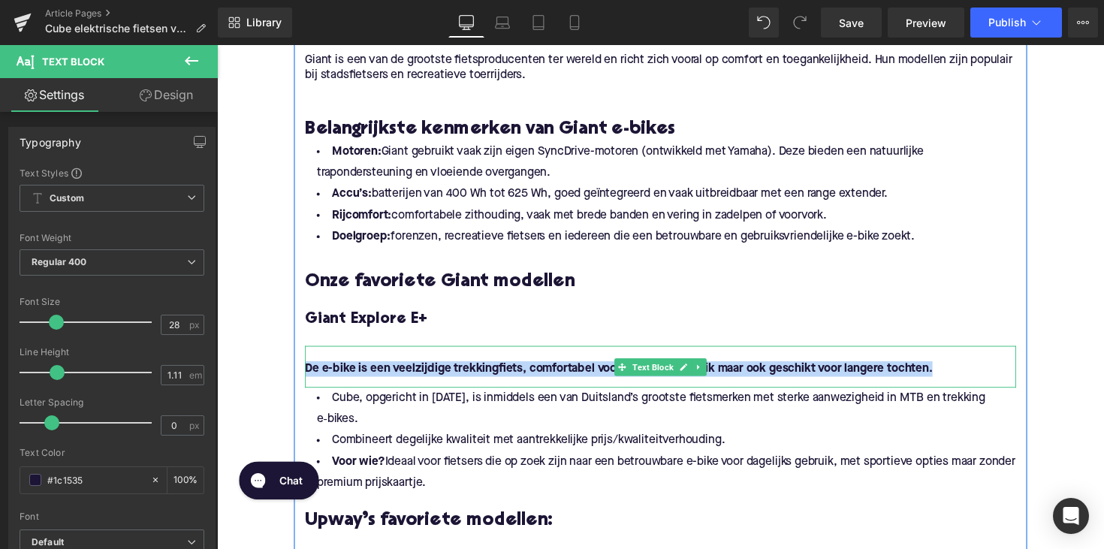
click at [384, 387] on div "De e-bike is een veelzijdige trekkingfiets, comfortabel voor dagelijks gebruik …" at bounding box center [671, 374] width 728 height 43
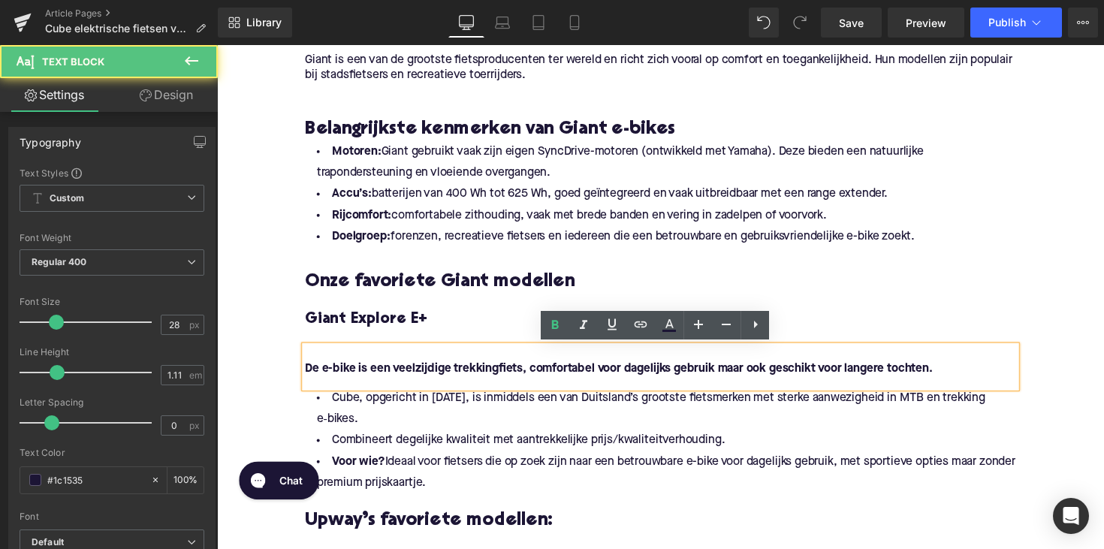
click at [394, 378] on strong "De e-bike is een veelzijdige trekkingfiets, comfortabel voor dagelijks gebruik …" at bounding box center [628, 376] width 643 height 12
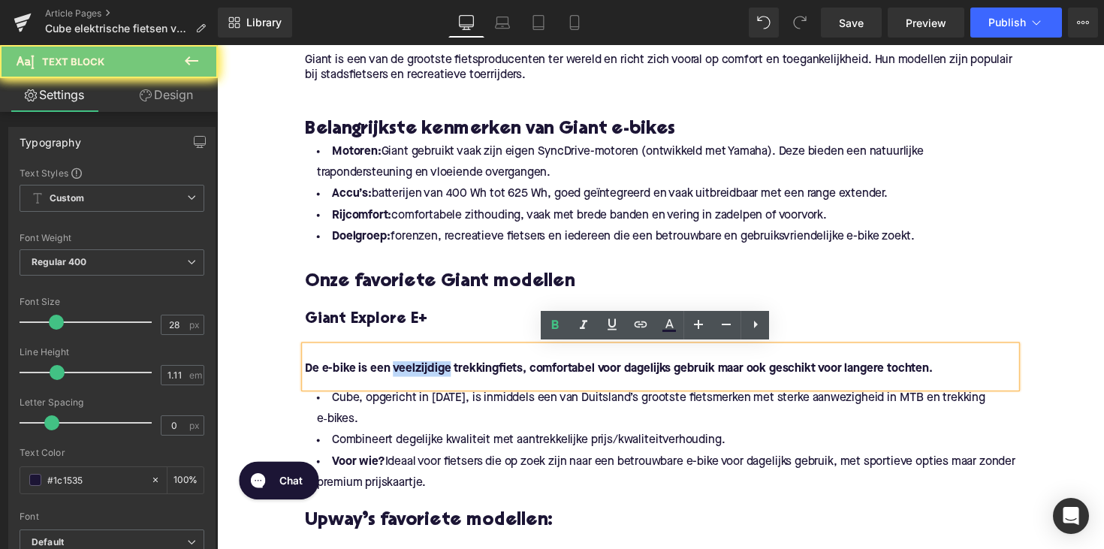
click at [394, 378] on strong "De e-bike is een veelzijdige trekkingfiets, comfortabel voor dagelijks gebruik …" at bounding box center [628, 376] width 643 height 12
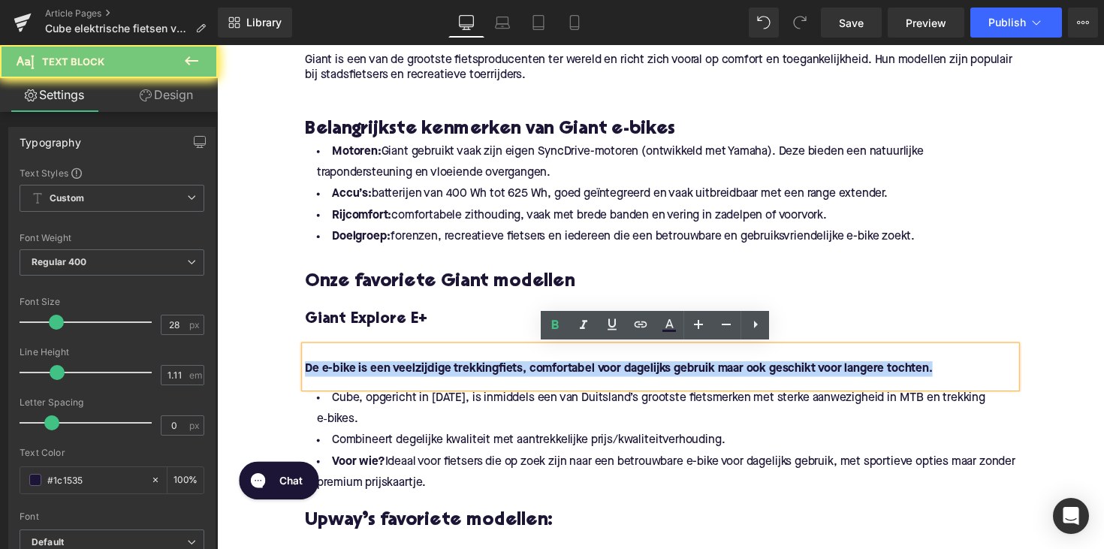
click at [394, 378] on strong "De e-bike is een veelzijdige trekkingfiets, comfortabel voor dagelijks gebruik …" at bounding box center [628, 376] width 643 height 12
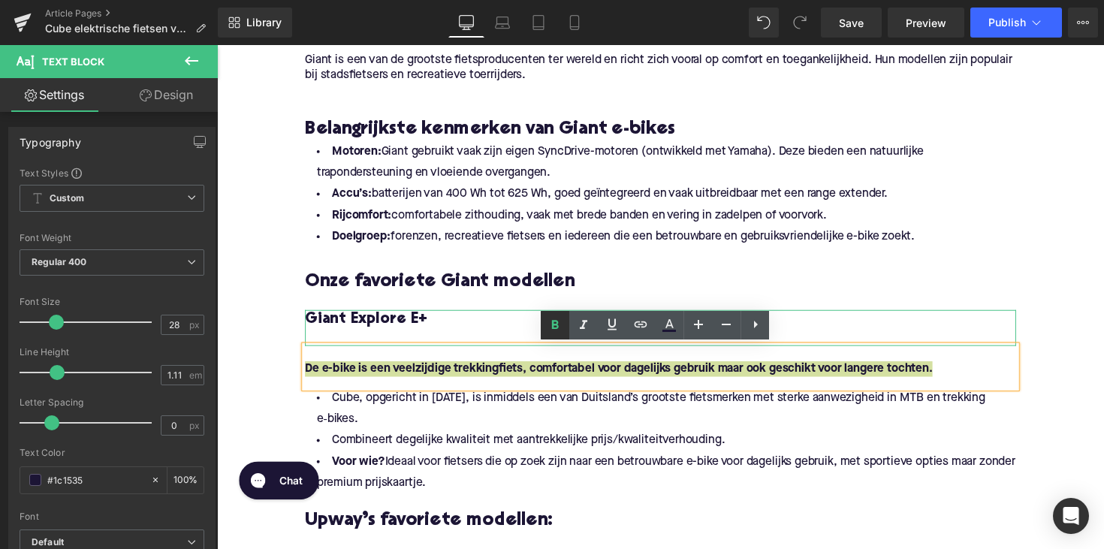
click at [555, 318] on icon at bounding box center [555, 325] width 18 height 18
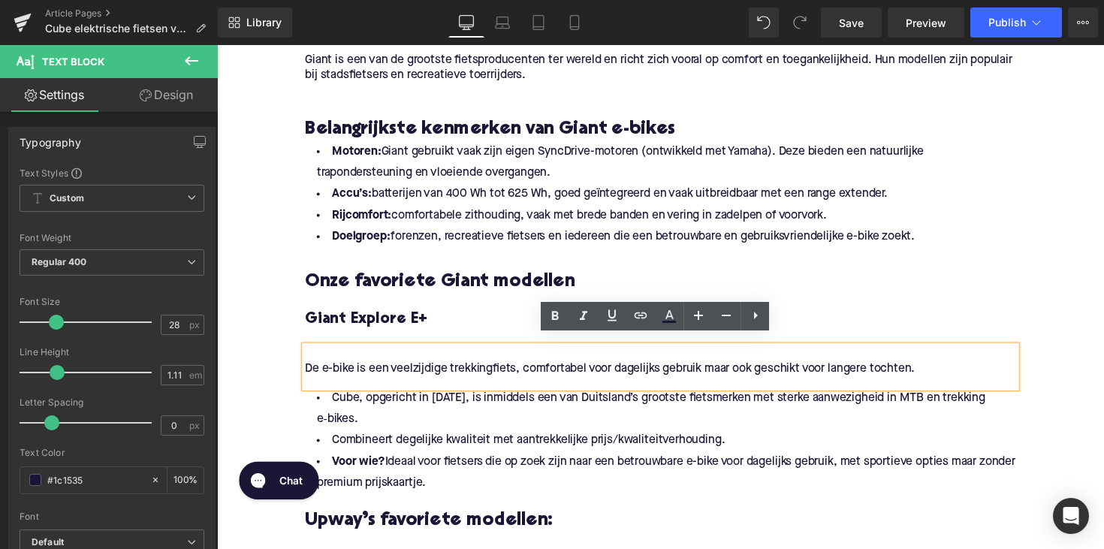
scroll to position [1684, 0]
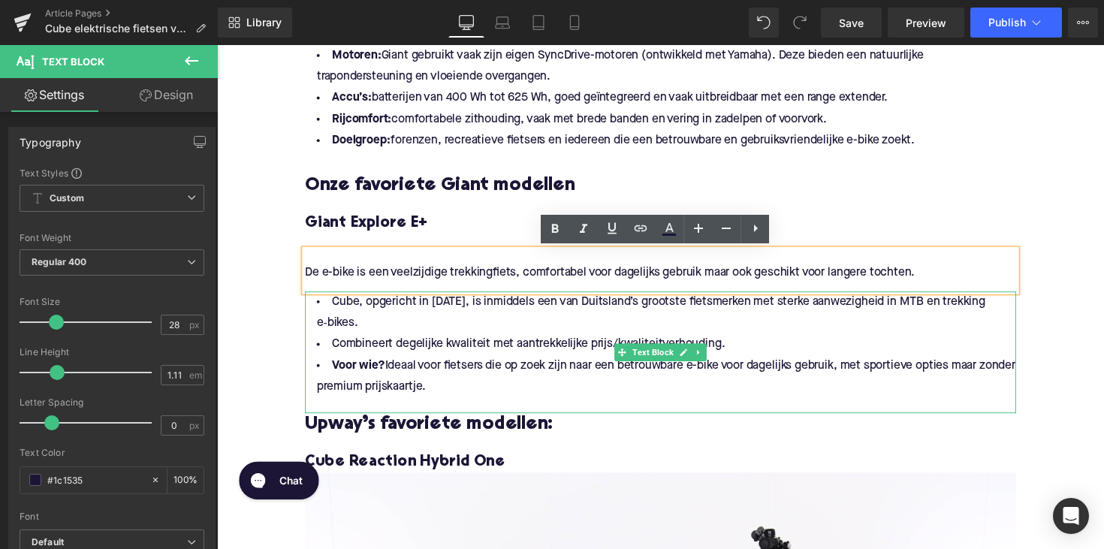
click at [474, 396] on li "Voor wie? Ideaal voor fietsers die op zoek zijn naar een betrouwbare e-bike voo…" at bounding box center [671, 385] width 728 height 44
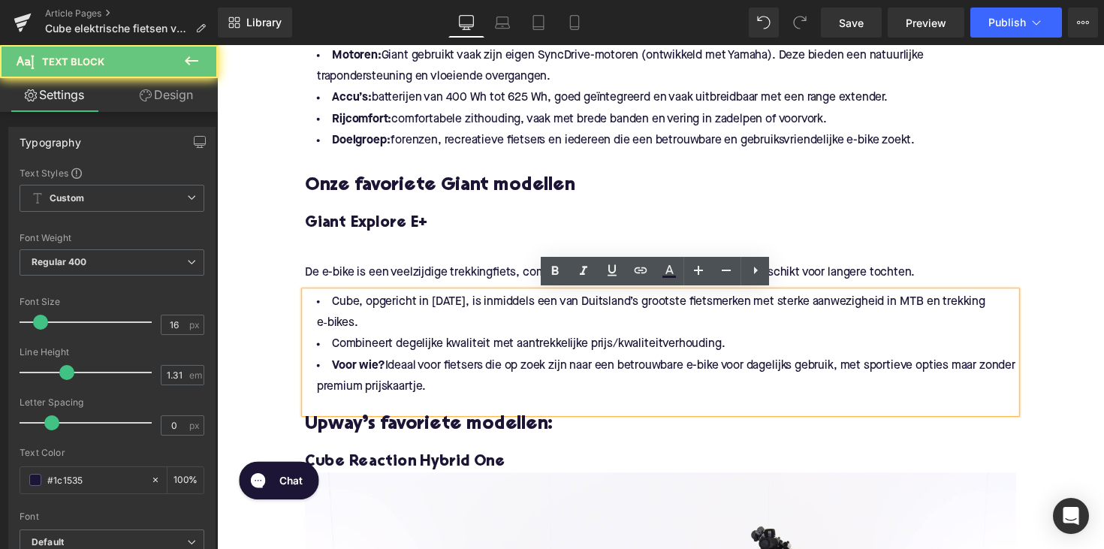
click at [474, 394] on li "Voor wie? Ideaal voor fietsers die op zoek zijn naar een betrouwbare e-bike voo…" at bounding box center [671, 385] width 728 height 44
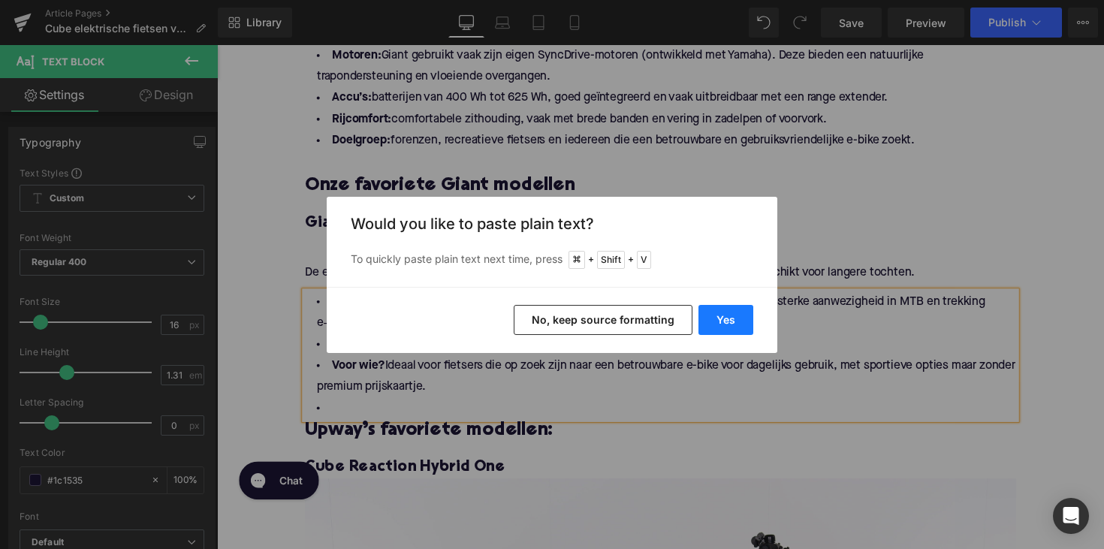
drag, startPoint x: 726, startPoint y: 318, endPoint x: 520, endPoint y: 279, distance: 209.2
click at [726, 318] on button "Yes" at bounding box center [725, 320] width 55 height 30
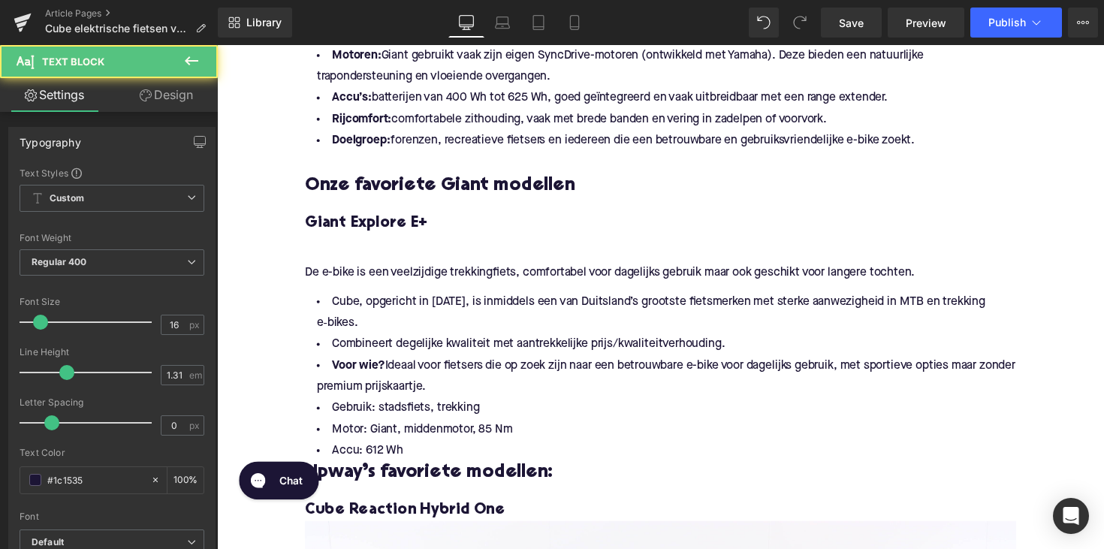
drag, startPoint x: 482, startPoint y: 395, endPoint x: 272, endPoint y: 312, distance: 225.8
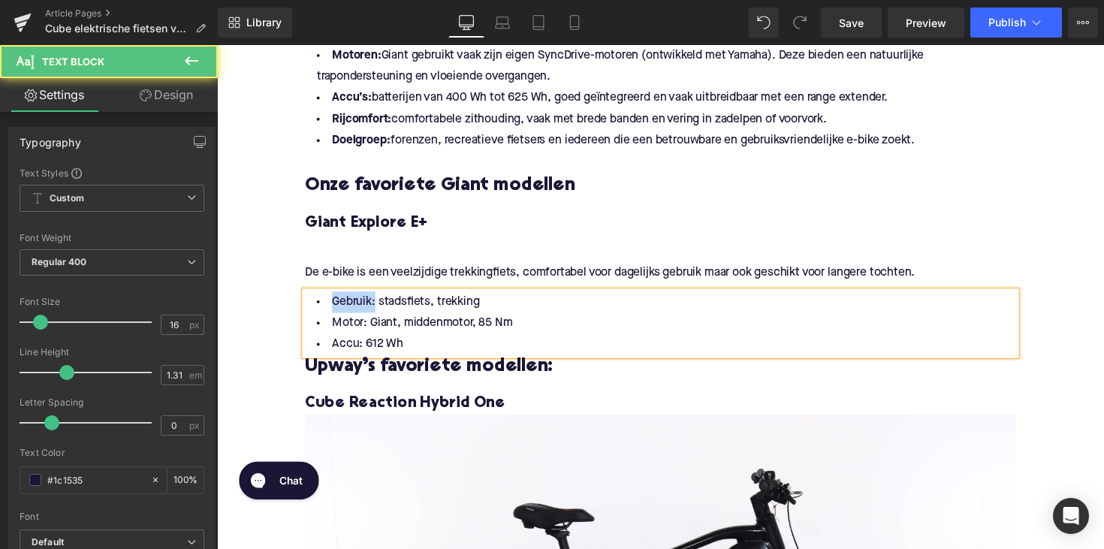
drag, startPoint x: 373, startPoint y: 309, endPoint x: 309, endPoint y: 309, distance: 63.8
click at [309, 309] on li "Gebruik: stadsfiets, trekking" at bounding box center [671, 308] width 728 height 22
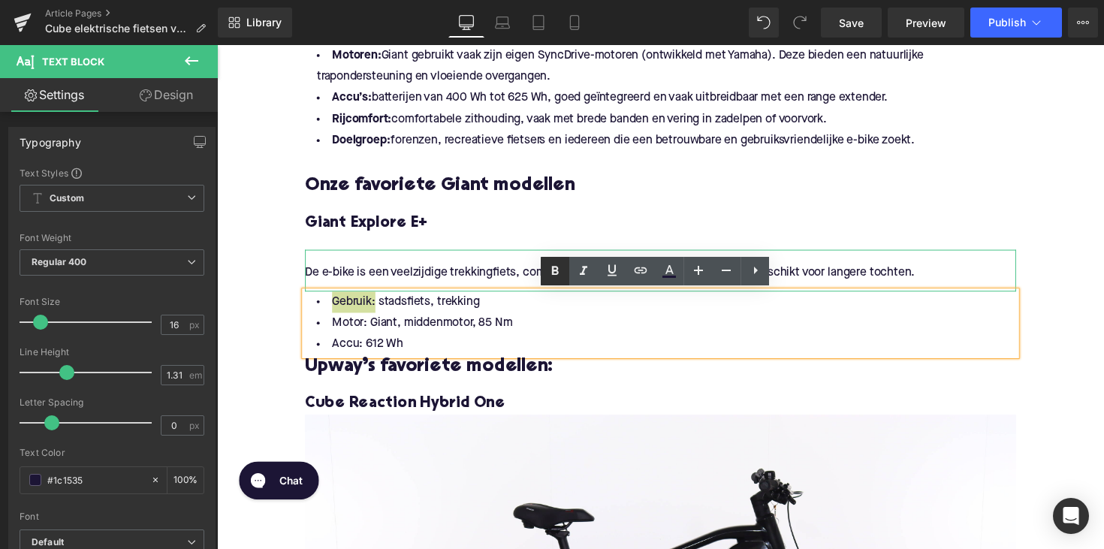
click at [556, 274] on icon at bounding box center [555, 270] width 7 height 9
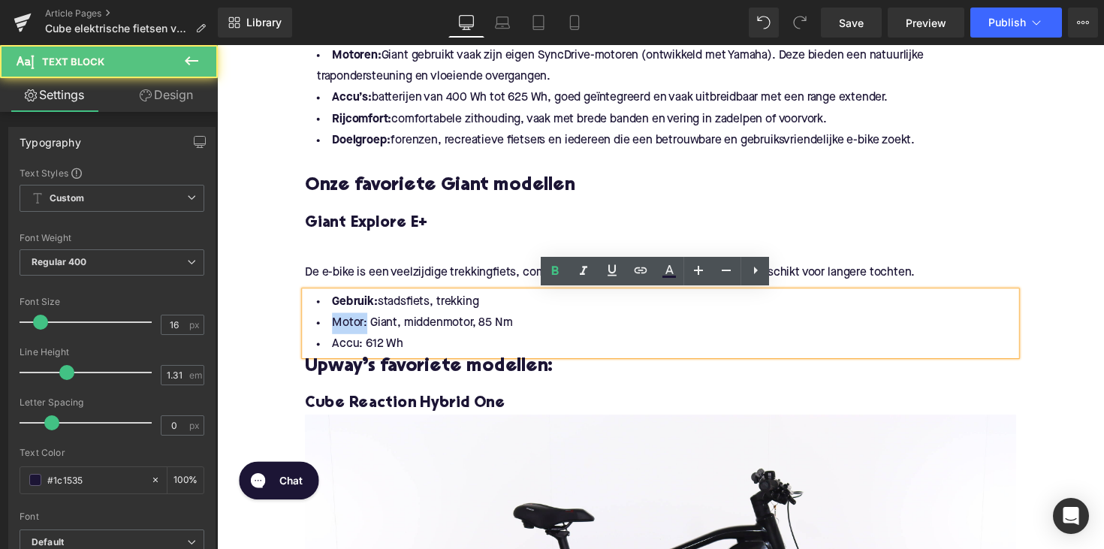
drag, startPoint x: 363, startPoint y: 330, endPoint x: 301, endPoint y: 331, distance: 62.3
click at [307, 331] on div "Gebruik: stadsfiets, trekking Motor: Giant, middenmotor, 85 Nm Accu: 612 Wh" at bounding box center [671, 329] width 728 height 65
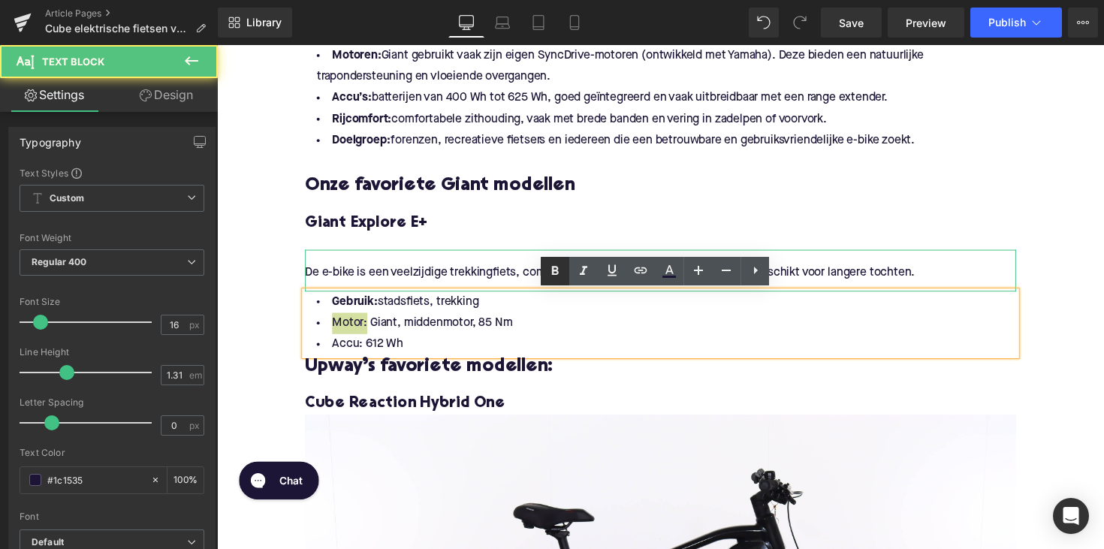
click at [557, 276] on icon at bounding box center [555, 271] width 18 height 18
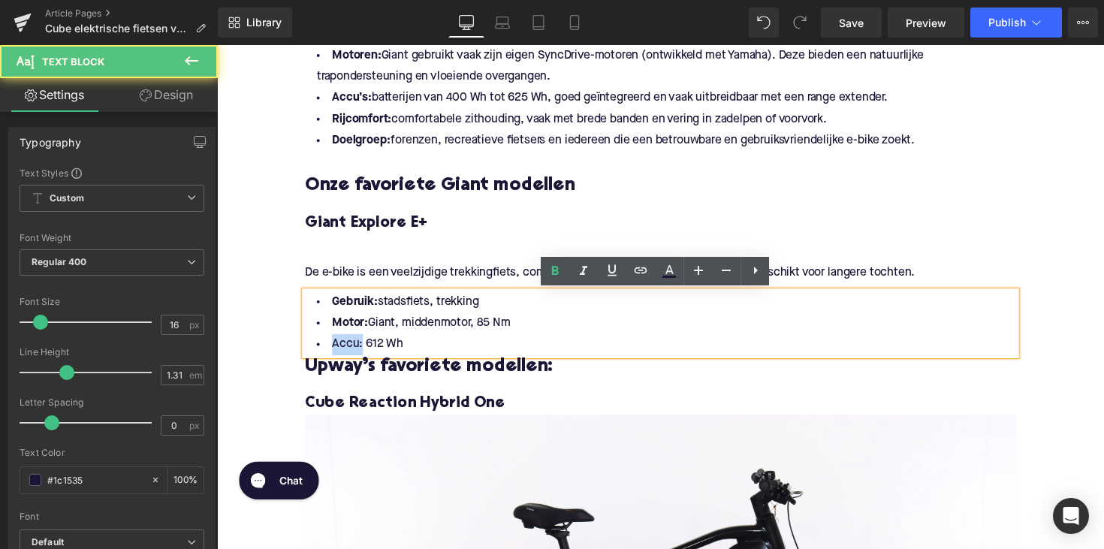
drag, startPoint x: 357, startPoint y: 353, endPoint x: 305, endPoint y: 352, distance: 52.6
click at [307, 352] on li "Accu: 612 Wh" at bounding box center [671, 352] width 728 height 22
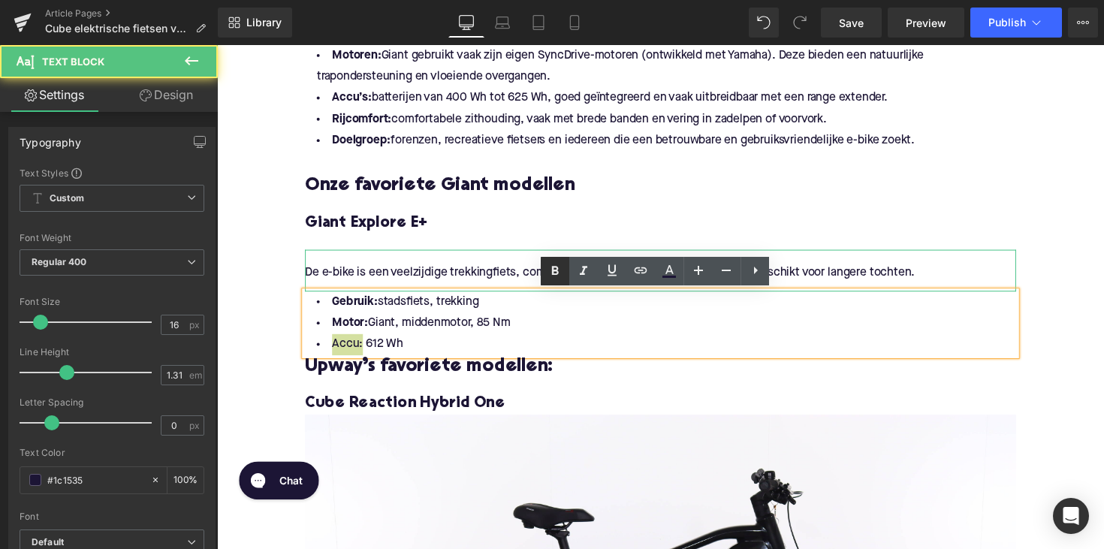
drag, startPoint x: 556, startPoint y: 268, endPoint x: 197, endPoint y: 214, distance: 363.6
click at [556, 268] on icon at bounding box center [555, 271] width 18 height 18
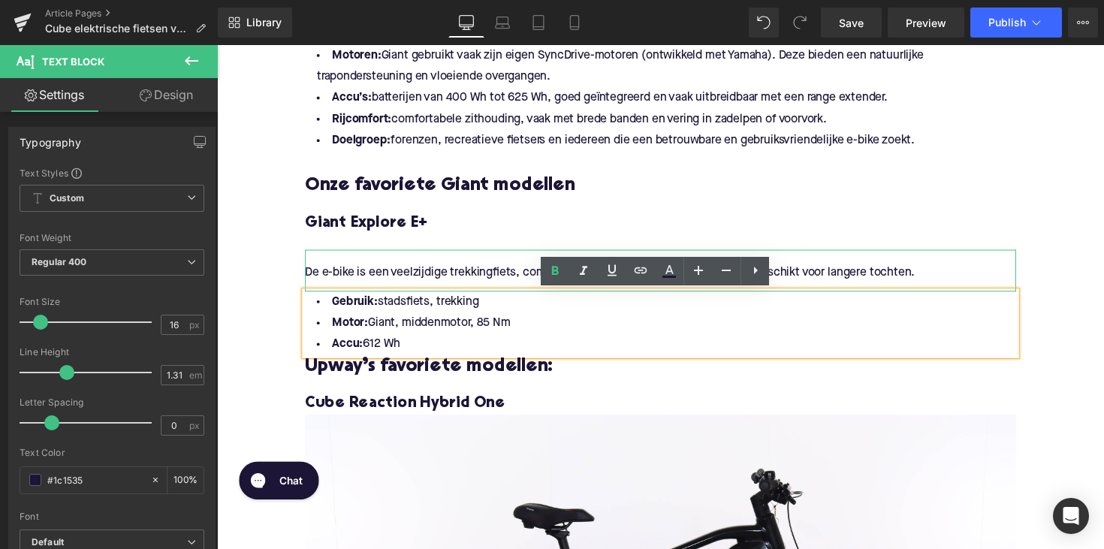
click at [349, 259] on p at bounding box center [671, 262] width 728 height 16
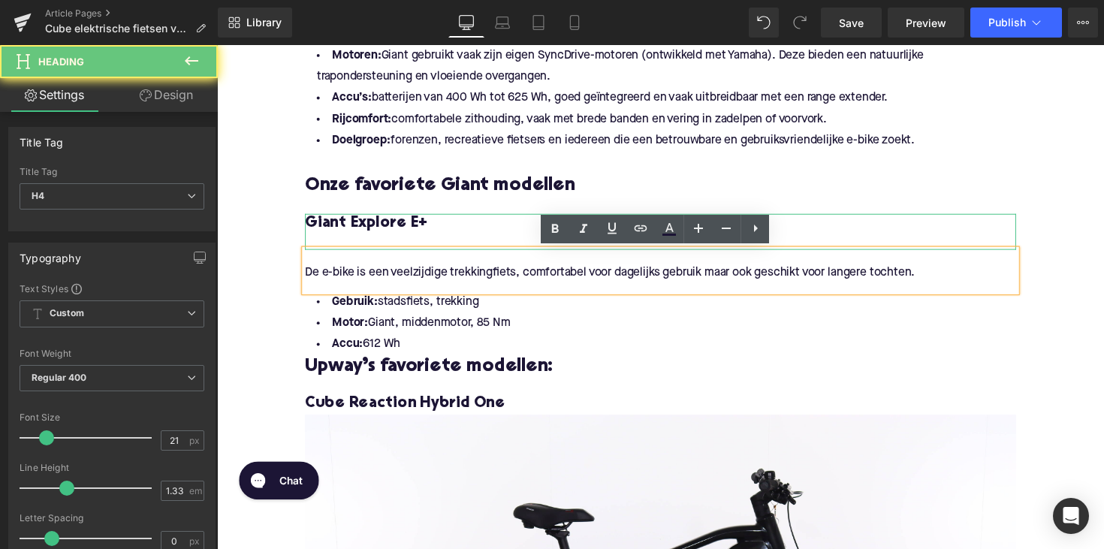
click at [337, 242] on div at bounding box center [671, 247] width 728 height 16
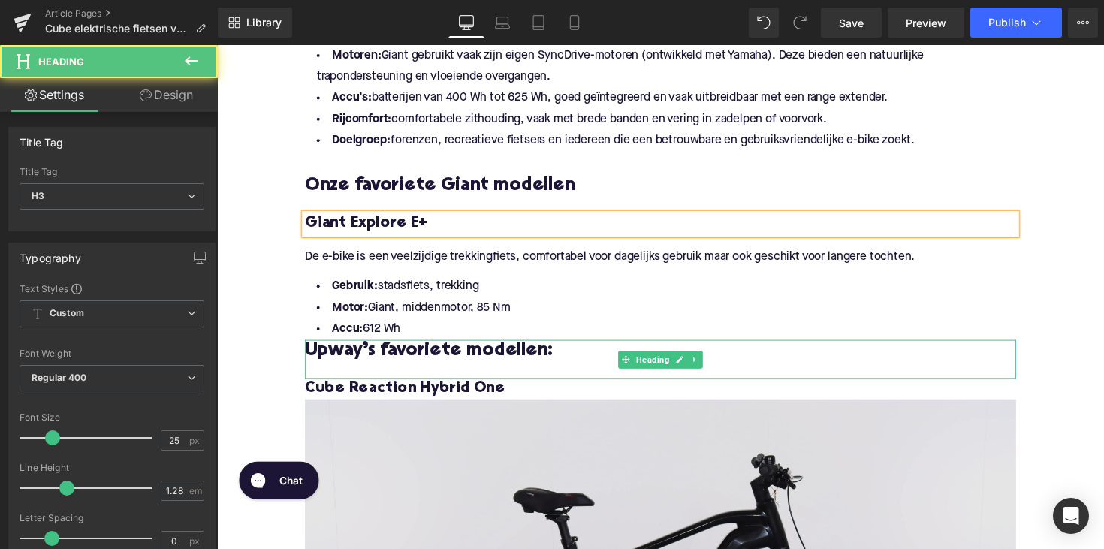
click at [446, 362] on span "Upway’s favoriete modellen:" at bounding box center [434, 358] width 254 height 19
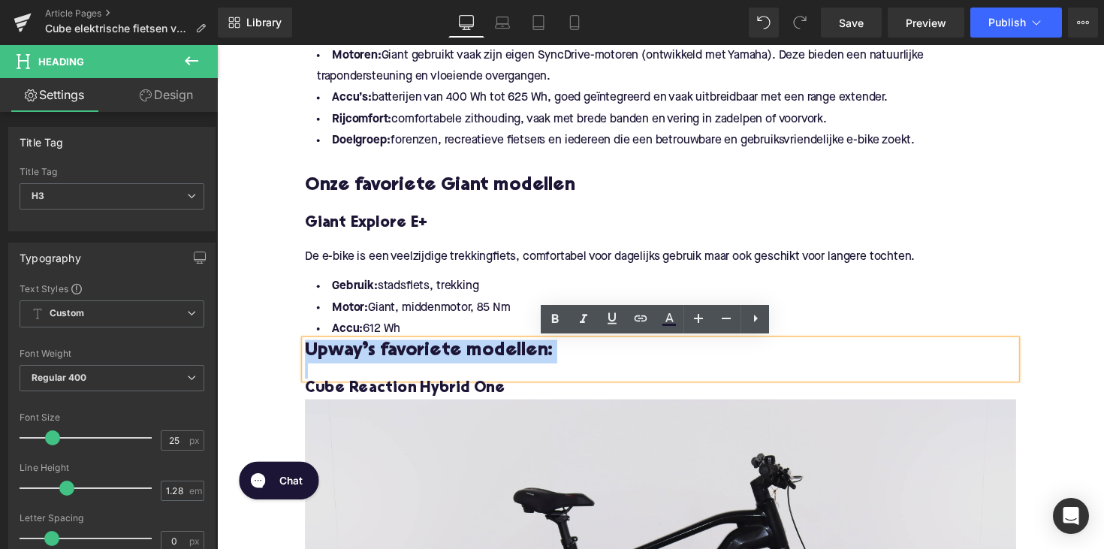
paste div
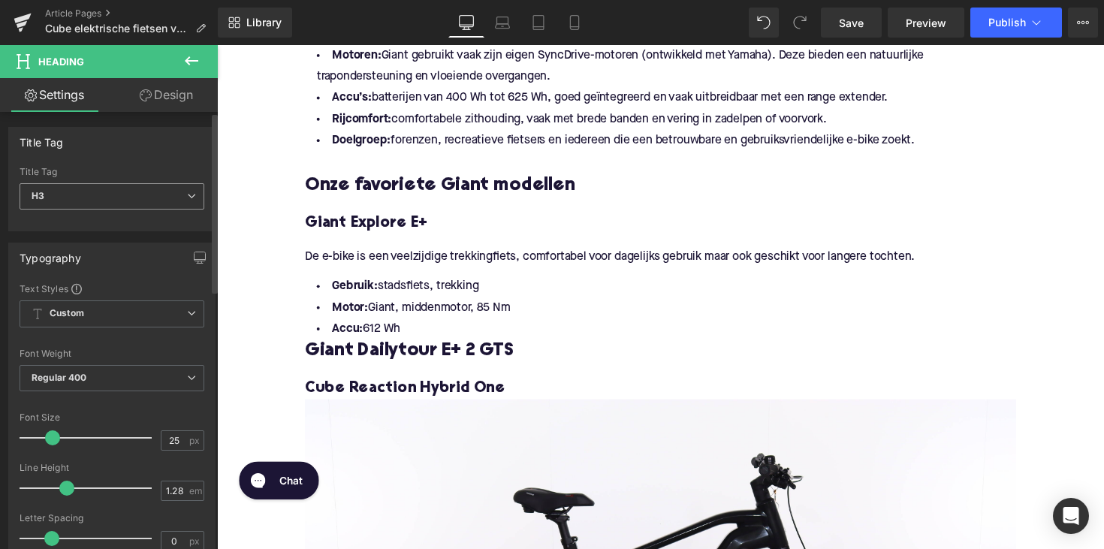
click at [135, 202] on span "H3" at bounding box center [112, 196] width 185 height 26
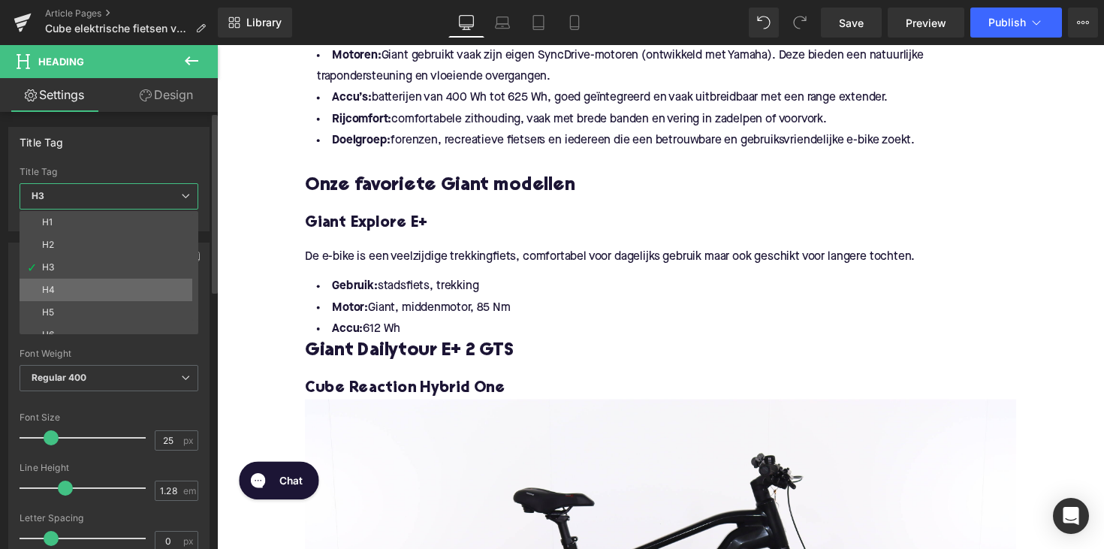
click at [106, 293] on li "H4" at bounding box center [112, 290] width 185 height 23
type input "21"
type input "1.33"
type input "100"
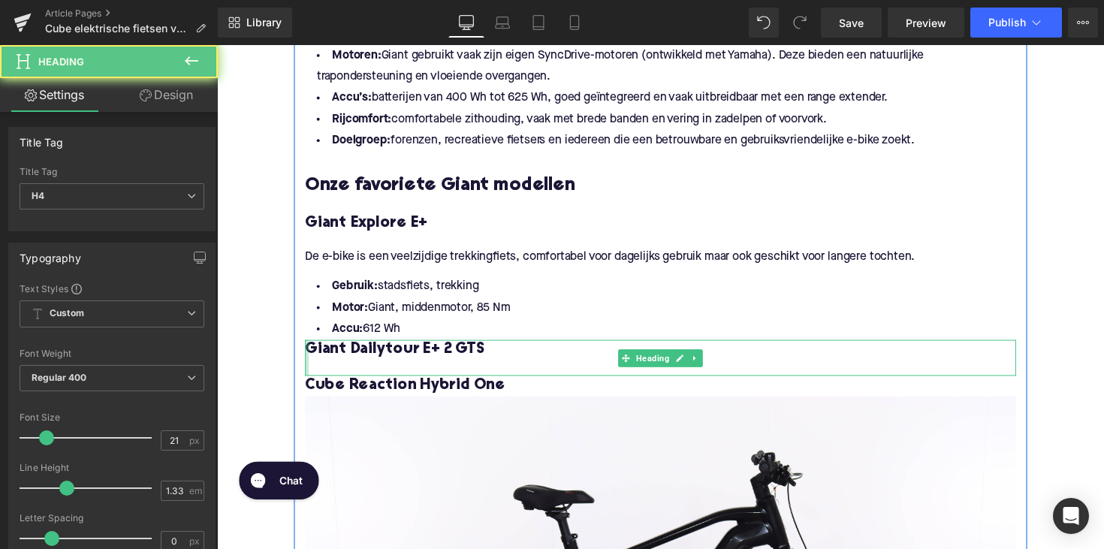
click at [307, 351] on div at bounding box center [309, 365] width 4 height 37
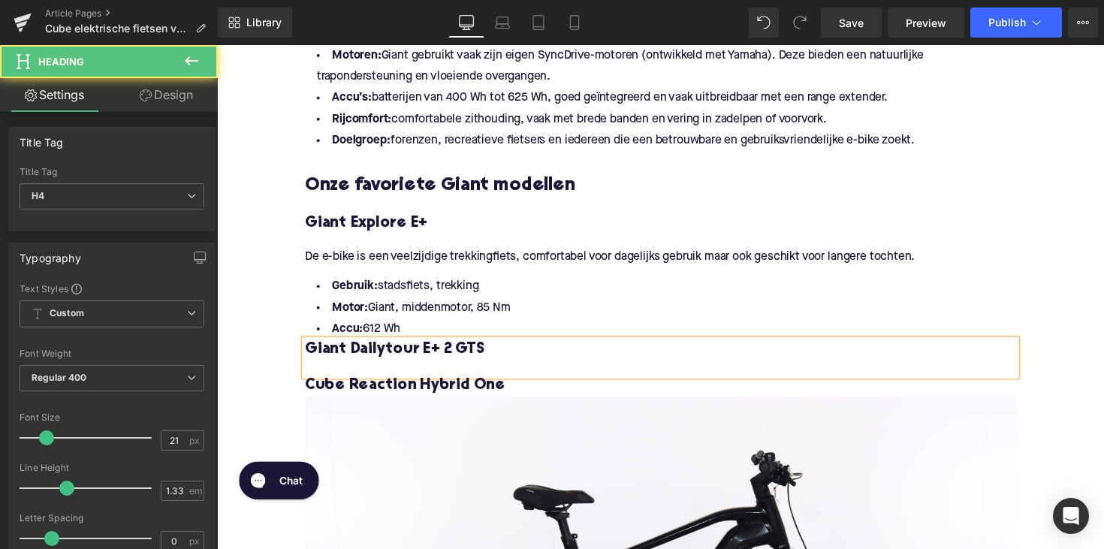
click at [307, 354] on h4 "Giant Dailytour E+ 2 GTS" at bounding box center [671, 357] width 728 height 21
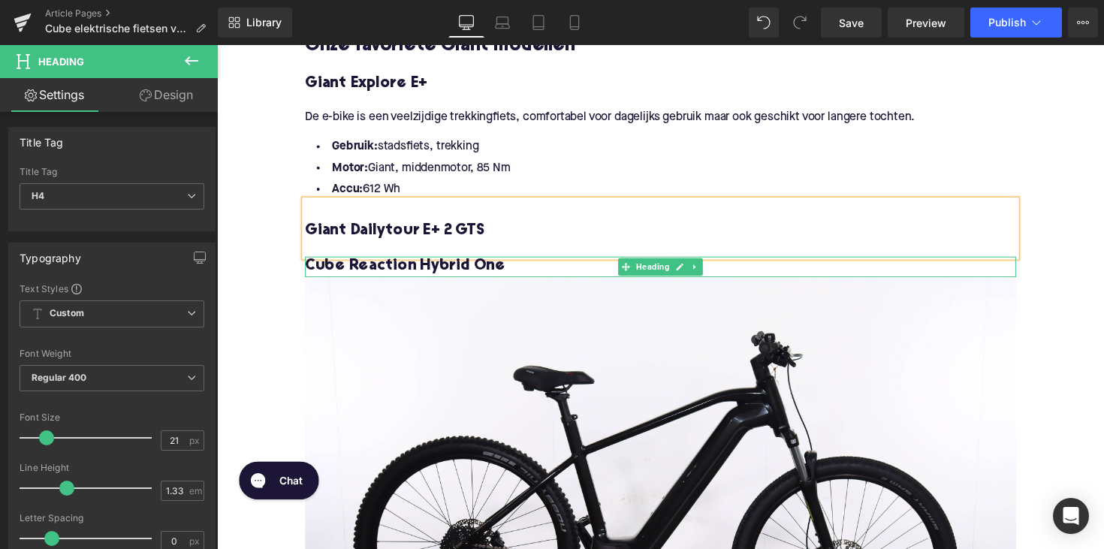
scroll to position [1938, 0]
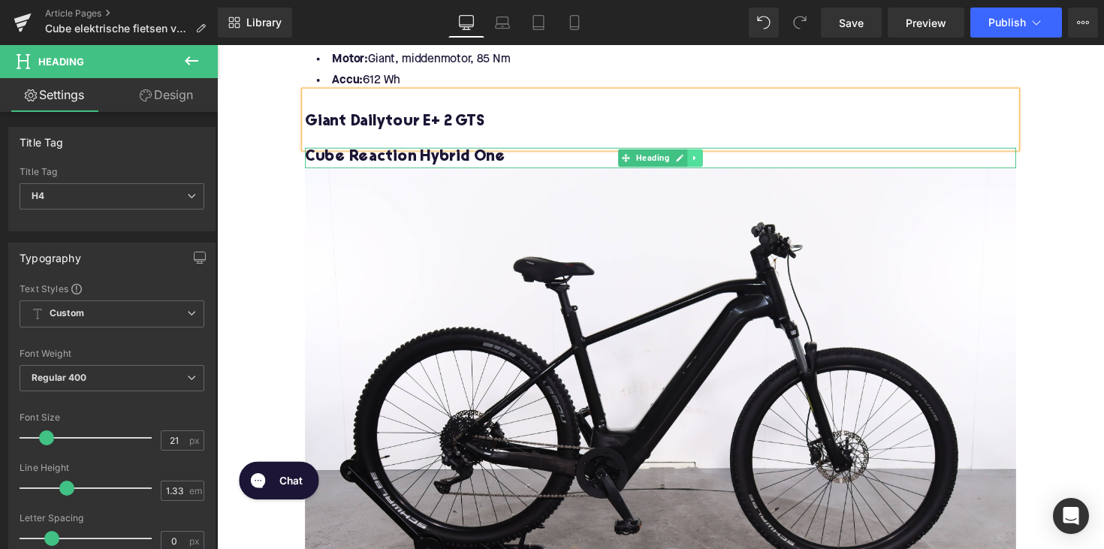
click at [706, 160] on icon at bounding box center [707, 160] width 8 height 9
click at [710, 160] on icon at bounding box center [714, 160] width 8 height 8
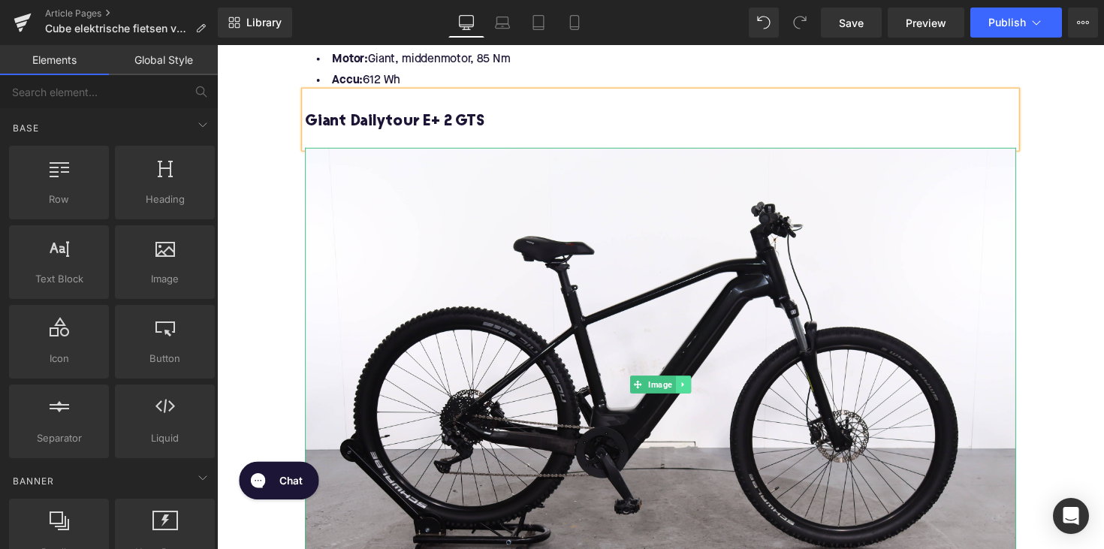
click at [693, 390] on icon at bounding box center [694, 392] width 8 height 9
click at [698, 390] on icon at bounding box center [702, 393] width 8 height 8
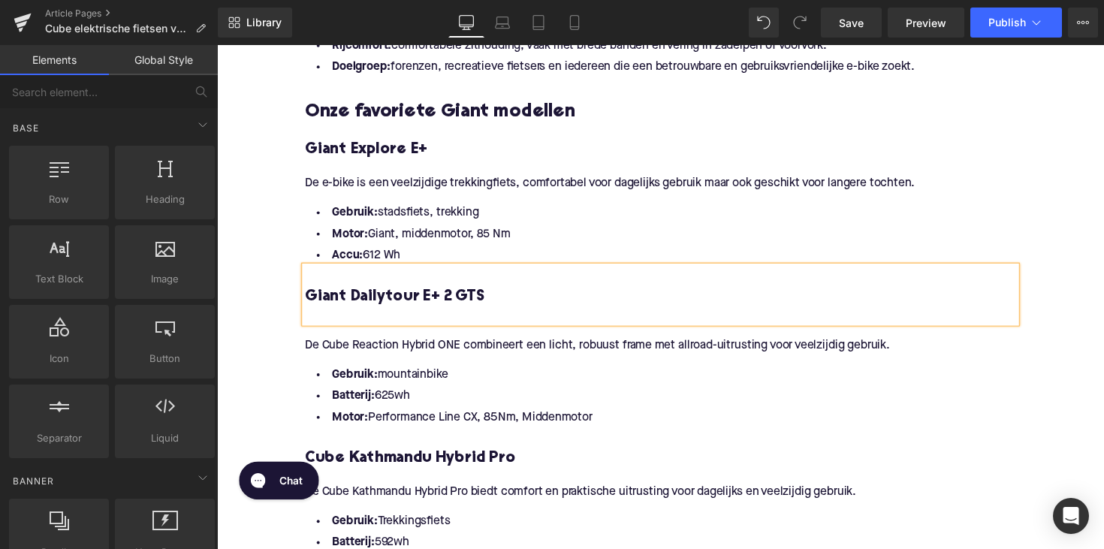
scroll to position [1768, 0]
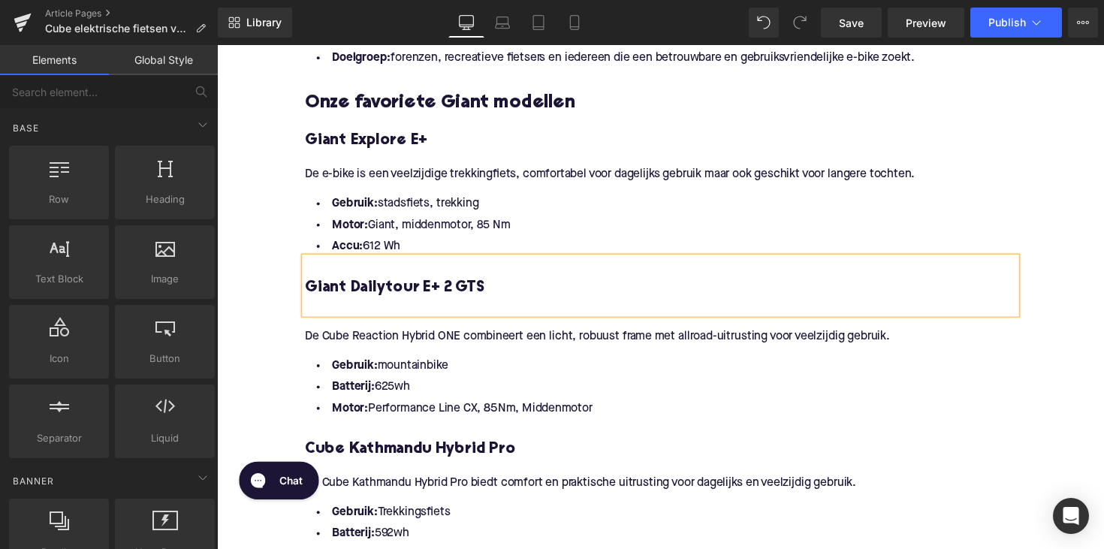
click at [410, 342] on p "De Cube Reaction Hybrid ONE combineert een licht, robuust frame met allroad-uit…" at bounding box center [671, 344] width 728 height 16
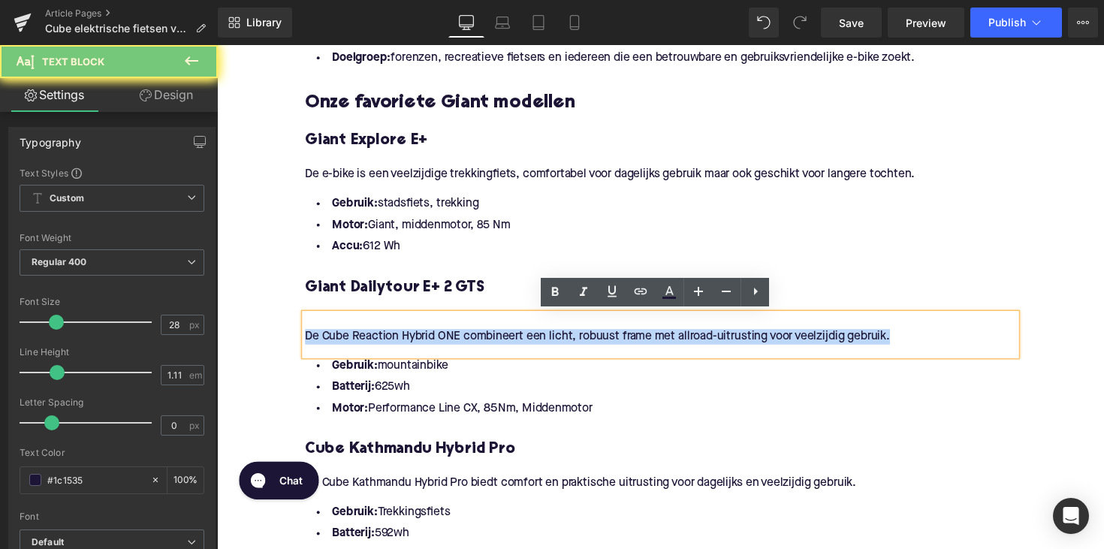
click at [410, 342] on p "De Cube Reaction Hybrid ONE combineert een licht, robuust frame met allroad-uit…" at bounding box center [671, 344] width 728 height 16
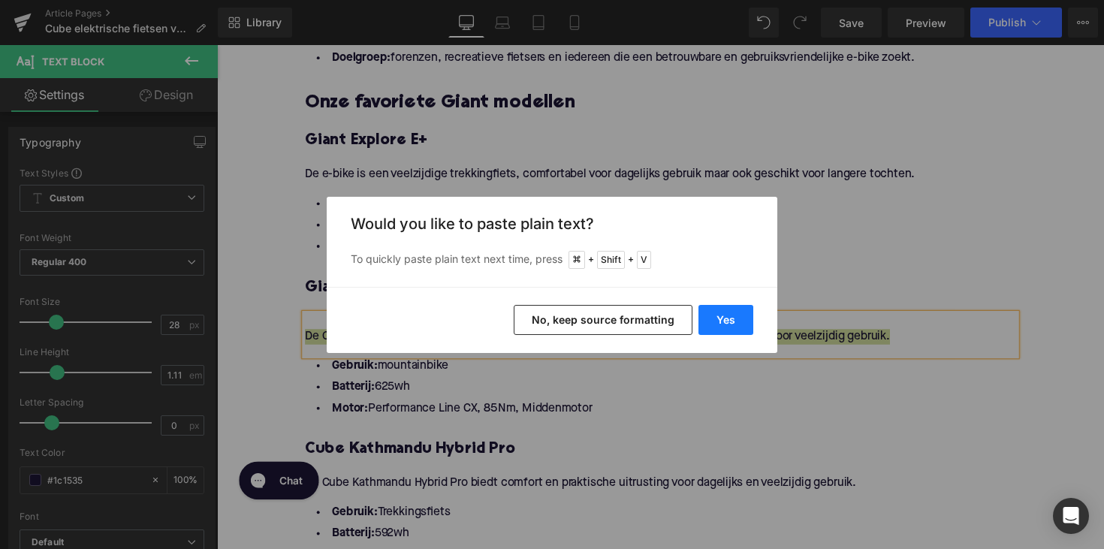
click at [727, 315] on button "Yes" at bounding box center [725, 320] width 55 height 30
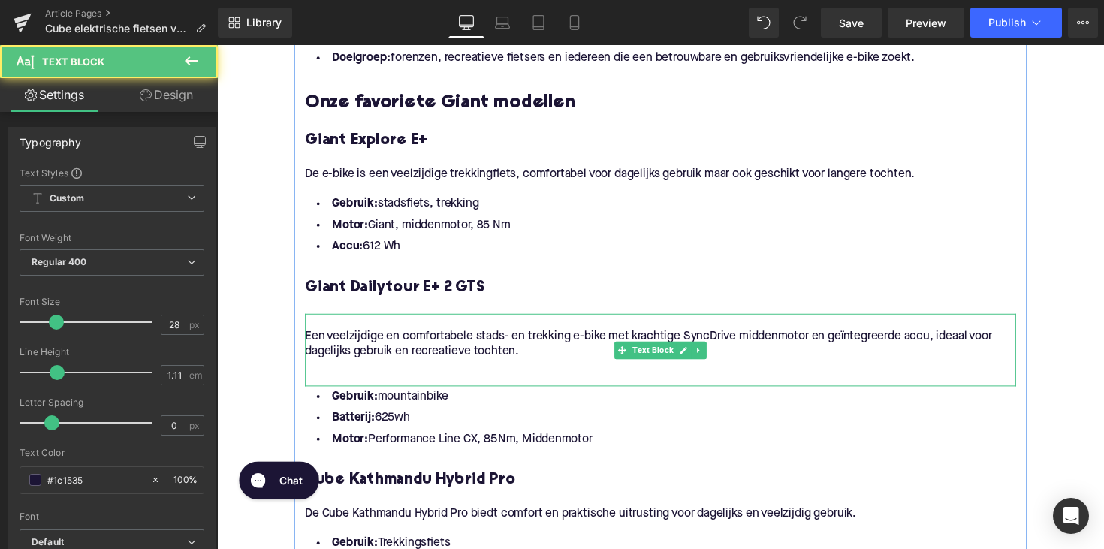
click at [380, 376] on p at bounding box center [671, 376] width 728 height 16
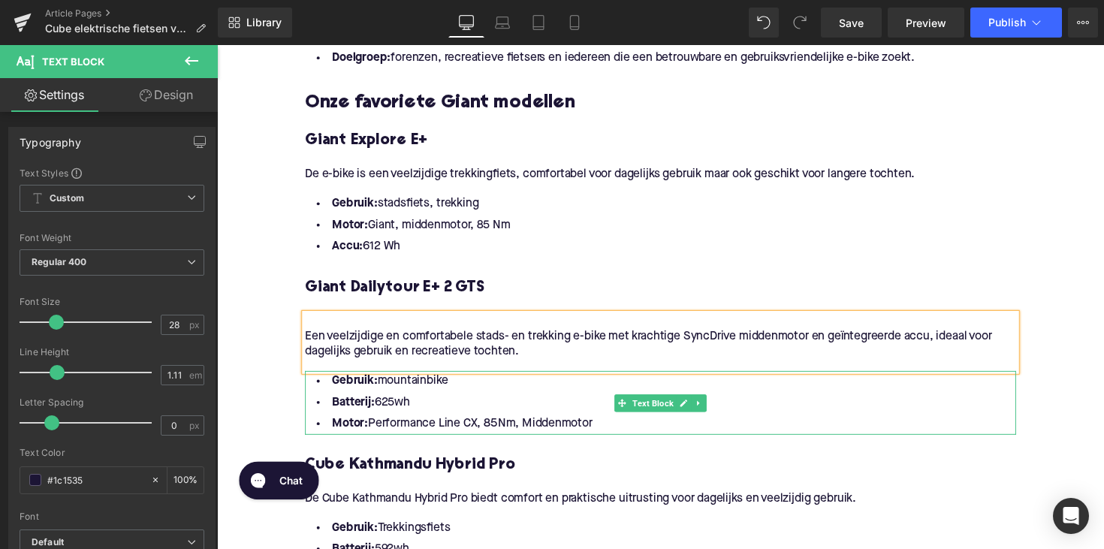
click at [602, 432] on li "Motor: Performance Line CX, 85Nm, Middenmotor" at bounding box center [671, 434] width 728 height 22
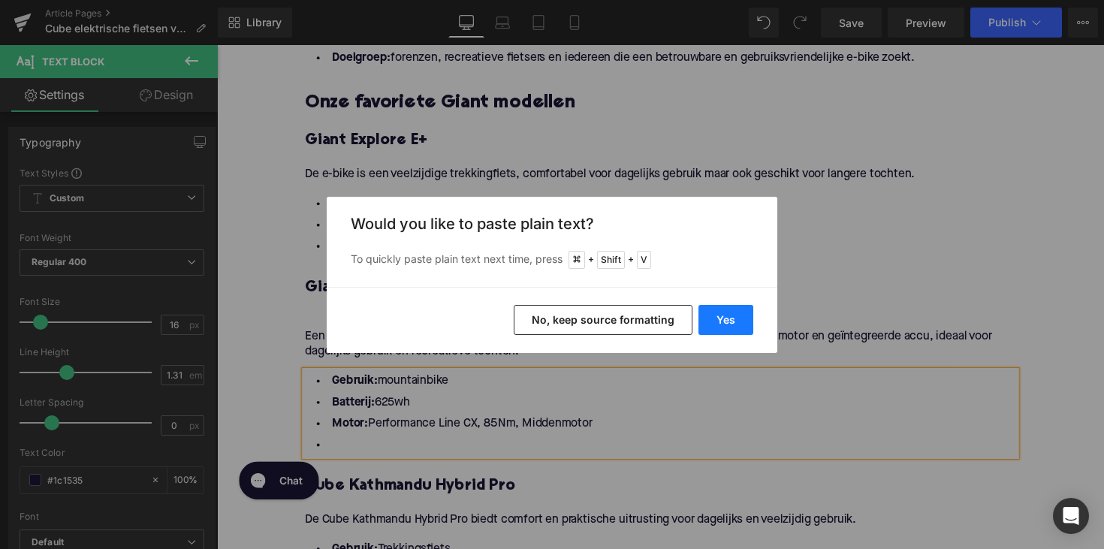
click at [721, 324] on button "Yes" at bounding box center [725, 320] width 55 height 30
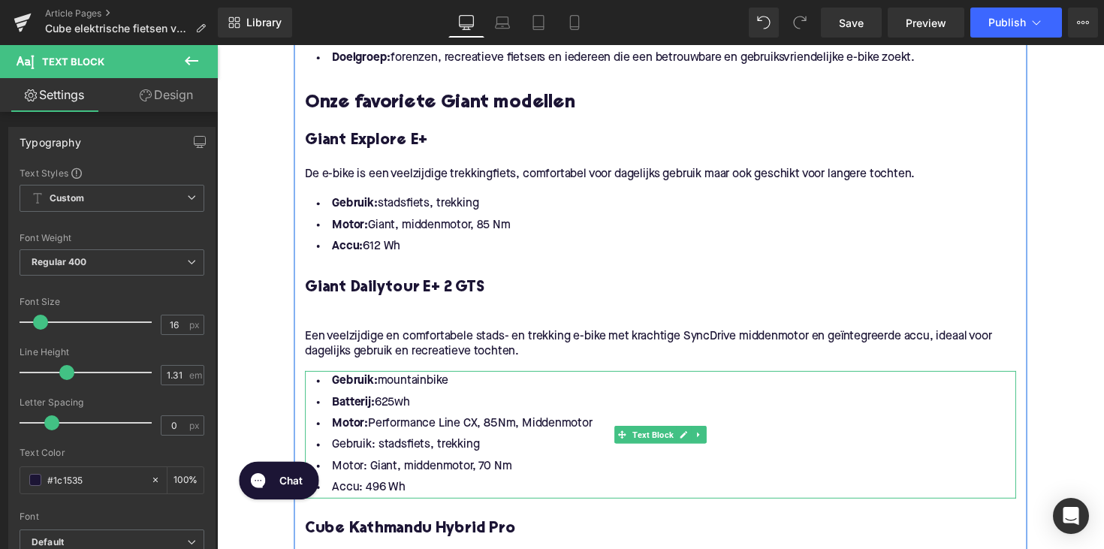
scroll to position [1881, 0]
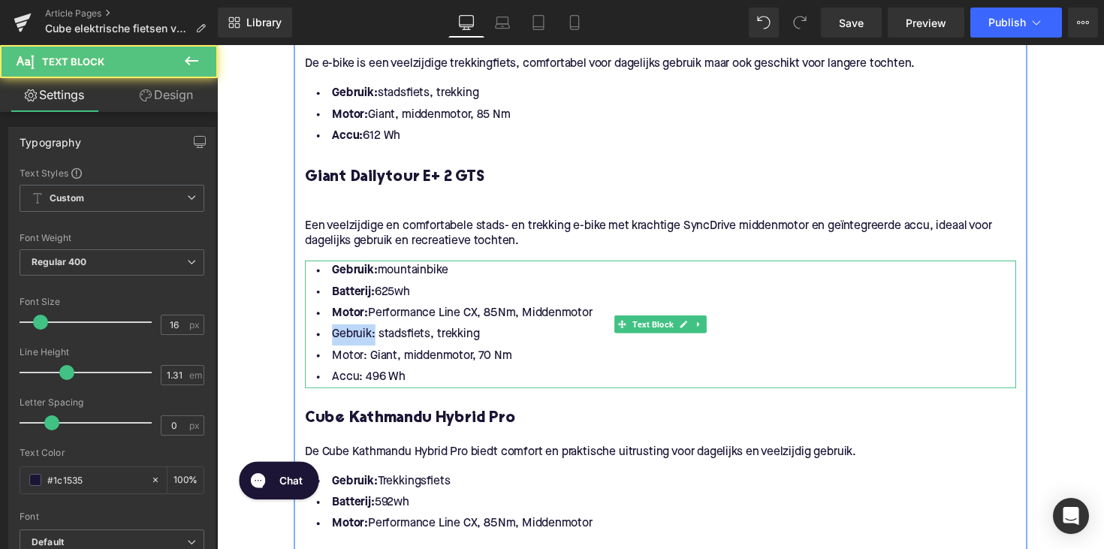
drag, startPoint x: 373, startPoint y: 340, endPoint x: 315, endPoint y: 341, distance: 58.6
click at [315, 341] on li "Gebruik: stadsfiets, trekking" at bounding box center [671, 342] width 728 height 22
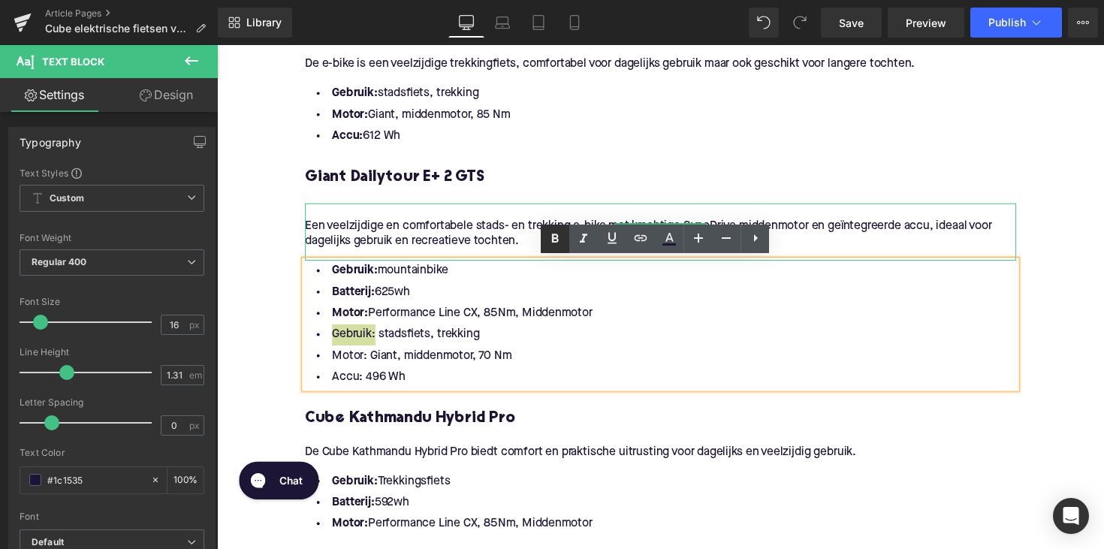
drag, startPoint x: 559, startPoint y: 236, endPoint x: 170, endPoint y: 295, distance: 392.6
click at [559, 236] on icon at bounding box center [555, 239] width 18 height 18
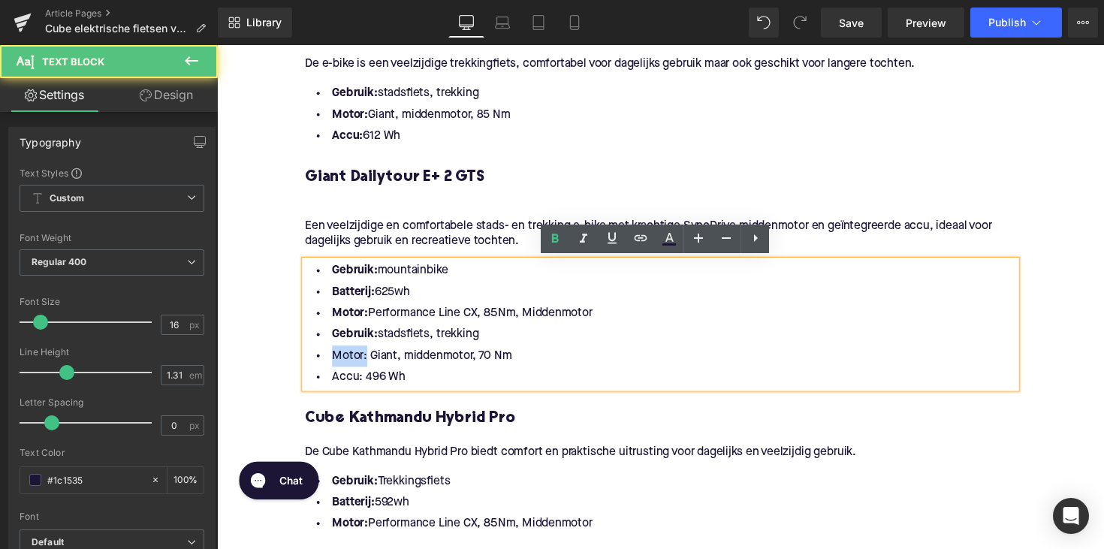
drag, startPoint x: 364, startPoint y: 365, endPoint x: 315, endPoint y: 365, distance: 49.5
click at [315, 365] on li "Motor: Giant, middenmotor, 70 Nm" at bounding box center [671, 364] width 728 height 22
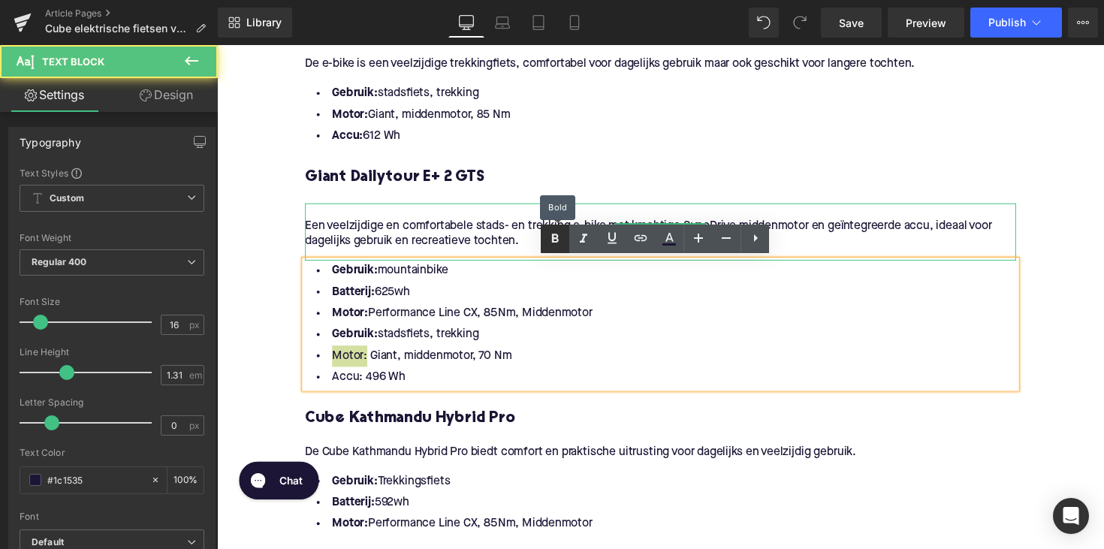
click at [553, 250] on link at bounding box center [555, 238] width 29 height 29
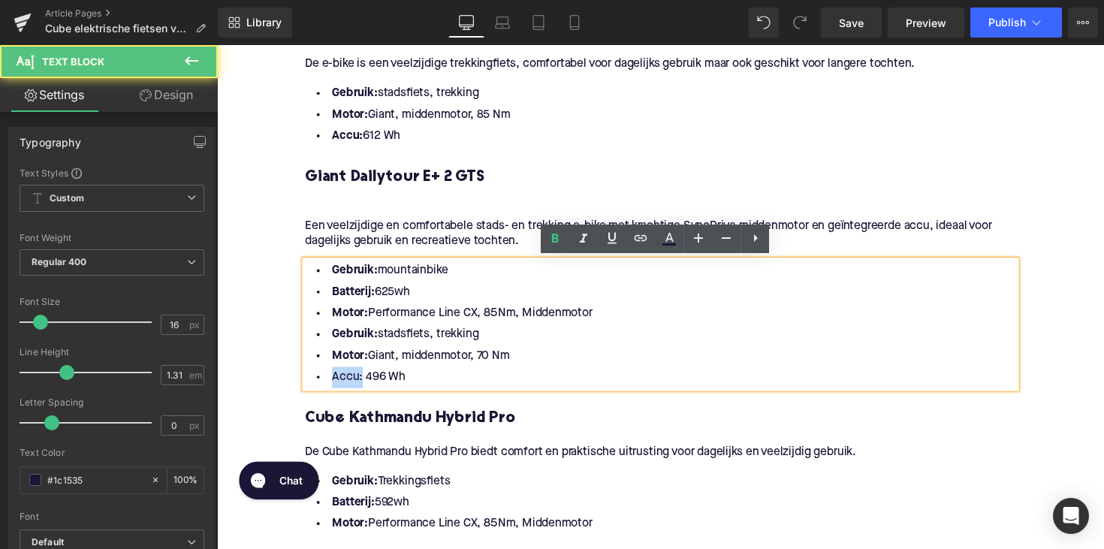
drag, startPoint x: 356, startPoint y: 384, endPoint x: 316, endPoint y: 390, distance: 40.1
click at [316, 390] on li "Accu: 496 Wh" at bounding box center [671, 386] width 728 height 22
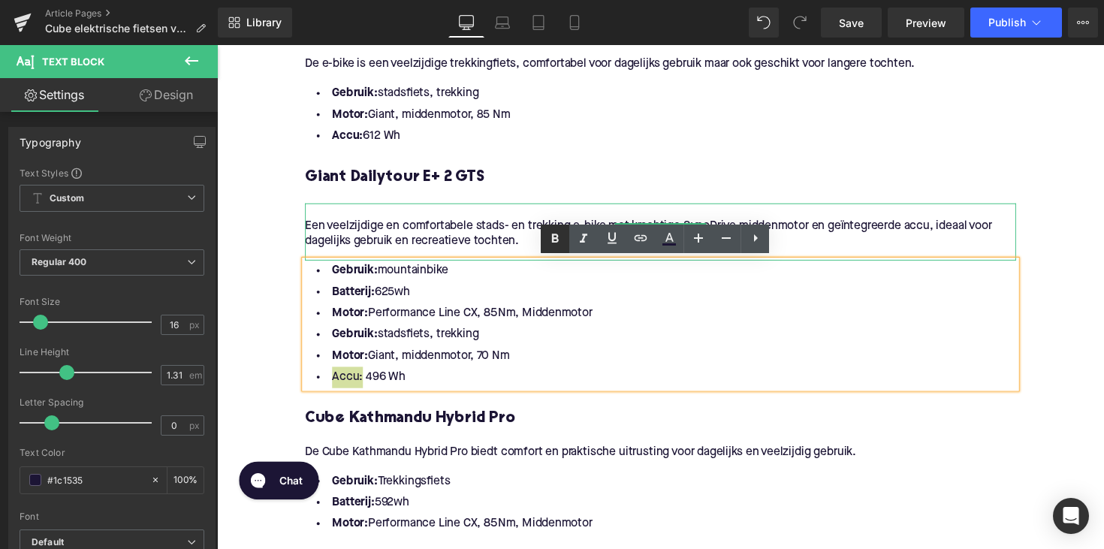
click at [558, 231] on icon at bounding box center [555, 239] width 18 height 18
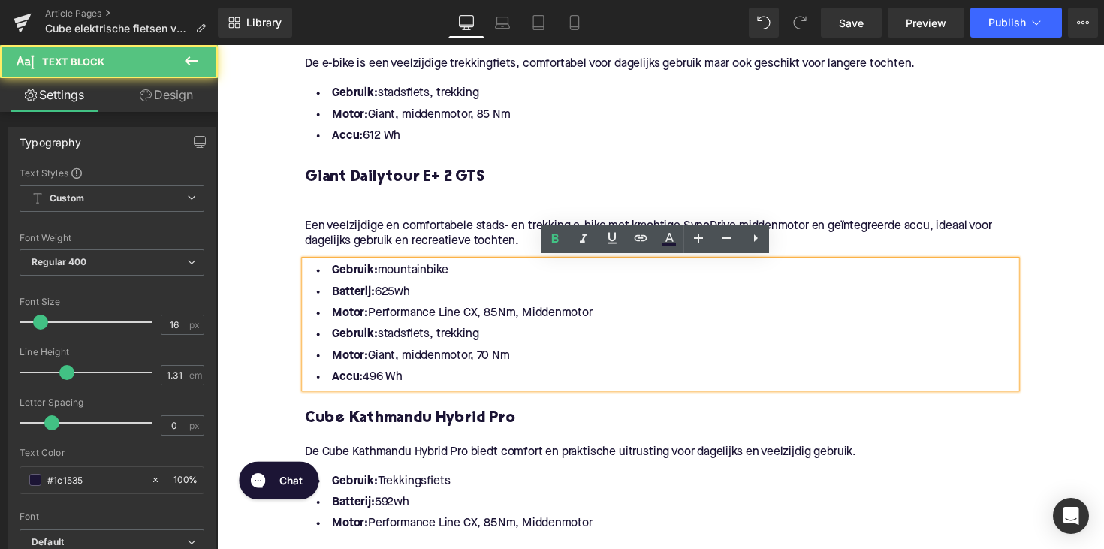
drag, startPoint x: 619, startPoint y: 315, endPoint x: 309, endPoint y: 276, distance: 311.7
click at [309, 276] on ul "Gebruik: mountainbike Batterij: 625wh Motor: Performance Line CX, 85Nm, Middenm…" at bounding box center [671, 331] width 728 height 131
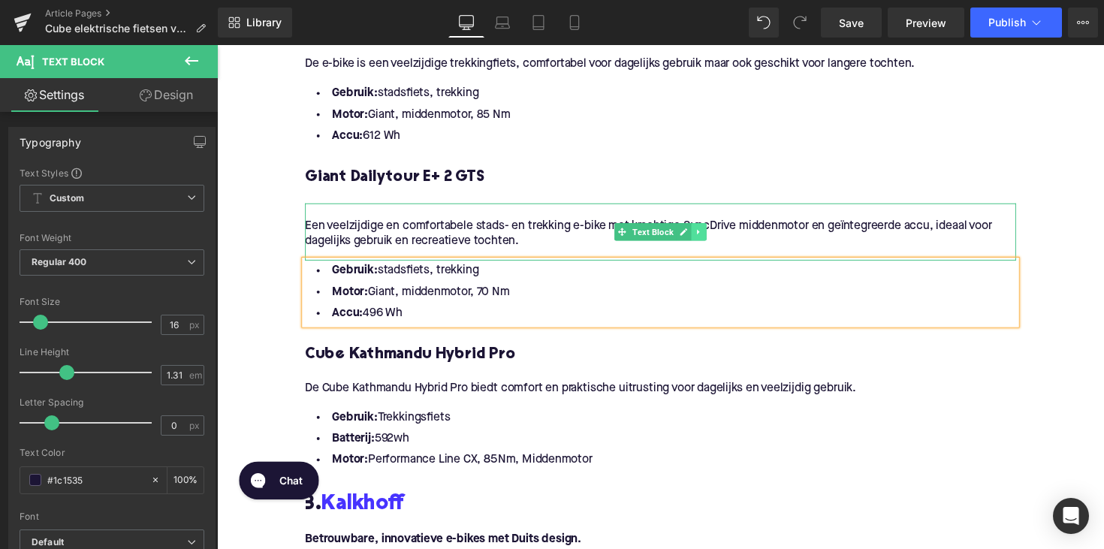
click at [703, 227] on link at bounding box center [711, 236] width 16 height 18
click at [701, 239] on icon at bounding box center [702, 236] width 8 height 8
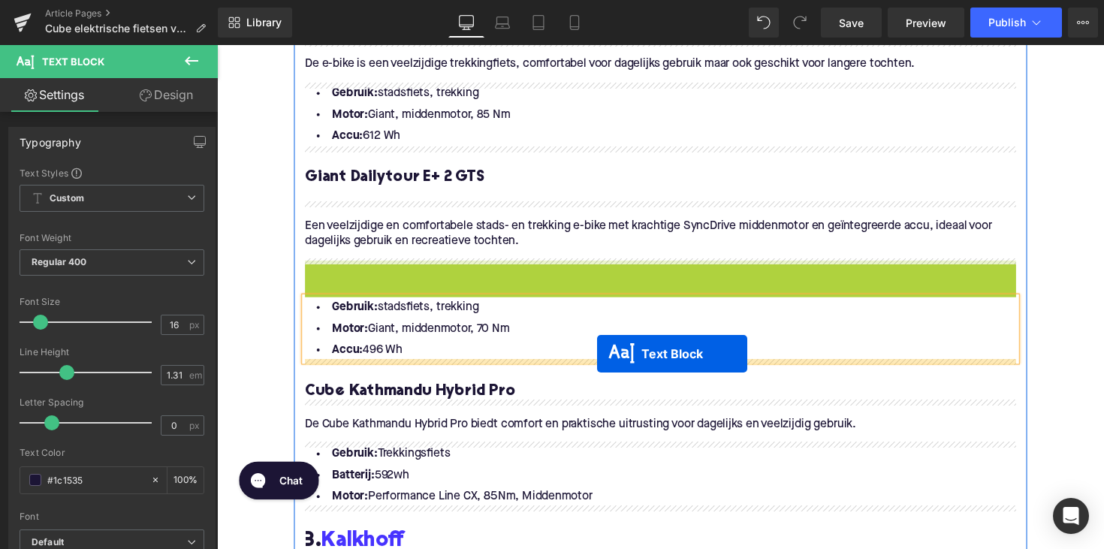
drag, startPoint x: 631, startPoint y: 294, endPoint x: 606, endPoint y: 361, distance: 72.0
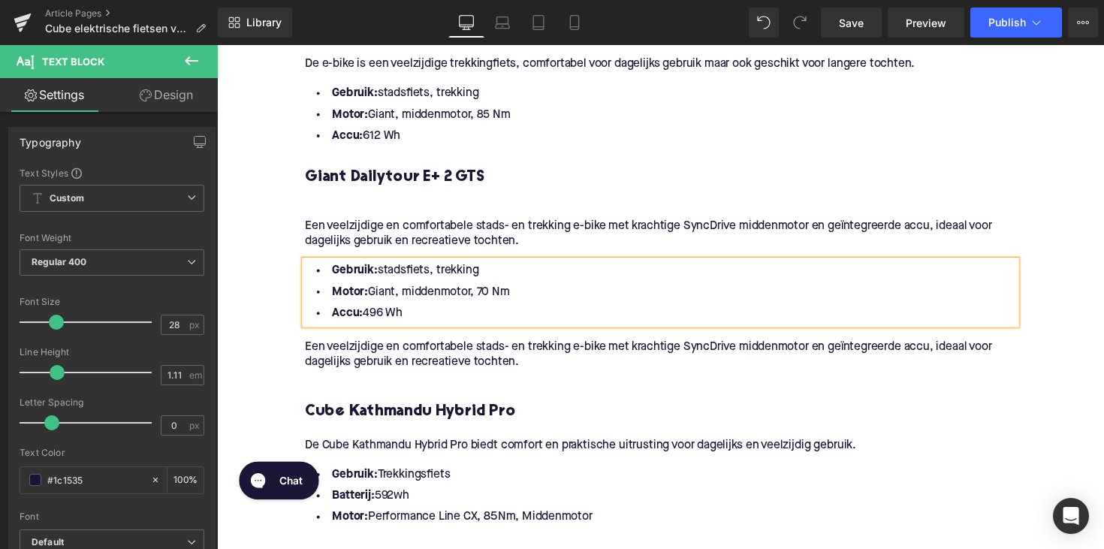
click at [504, 348] on p "Een veelzijdige en comfortabele stads- en trekking e-bike met krachtige SyncDri…" at bounding box center [671, 363] width 728 height 32
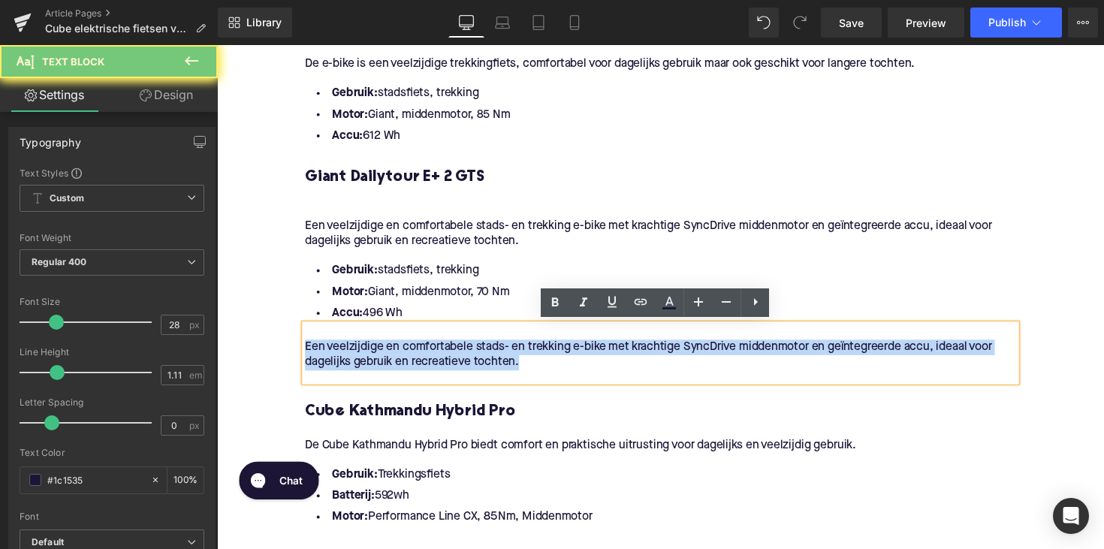
click at [504, 348] on p "Een veelzijdige en comfortabele stads- en trekking e-bike met krachtige SyncDri…" at bounding box center [671, 363] width 728 height 32
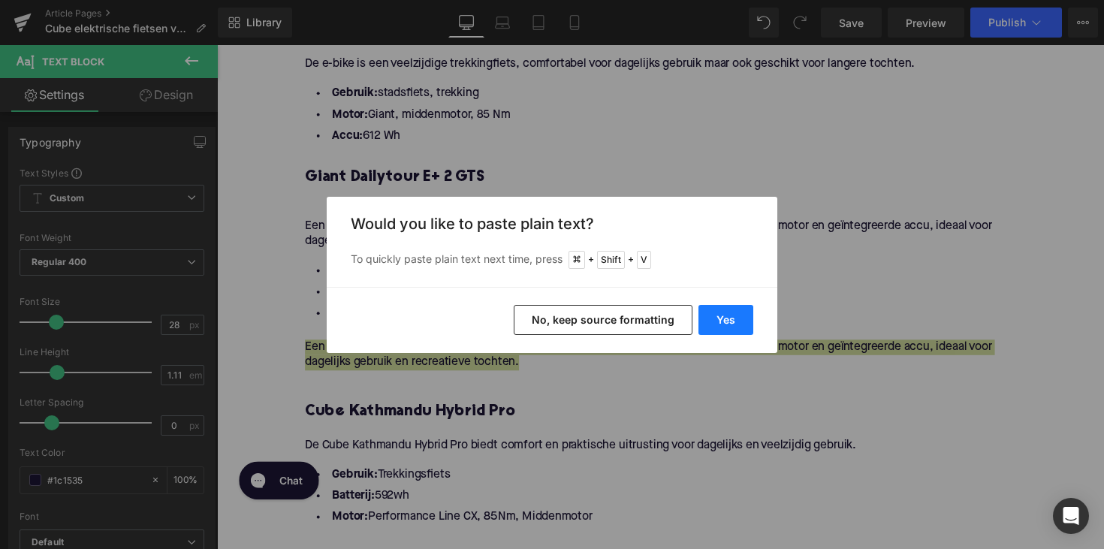
click at [727, 333] on button "Yes" at bounding box center [725, 320] width 55 height 30
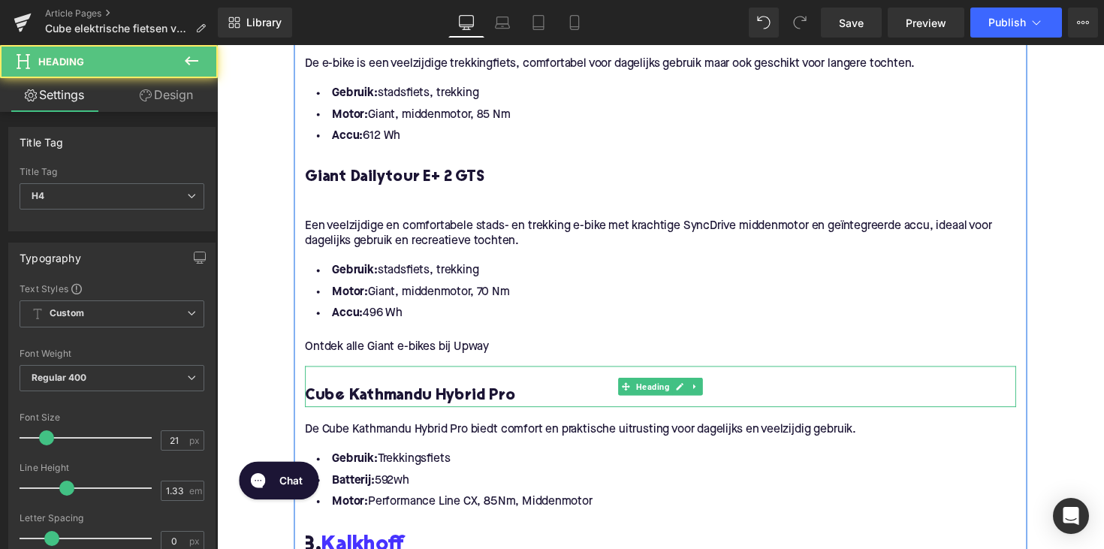
click at [416, 401] on h4 "Cube Kathmandu Hybrid Pro" at bounding box center [671, 405] width 728 height 21
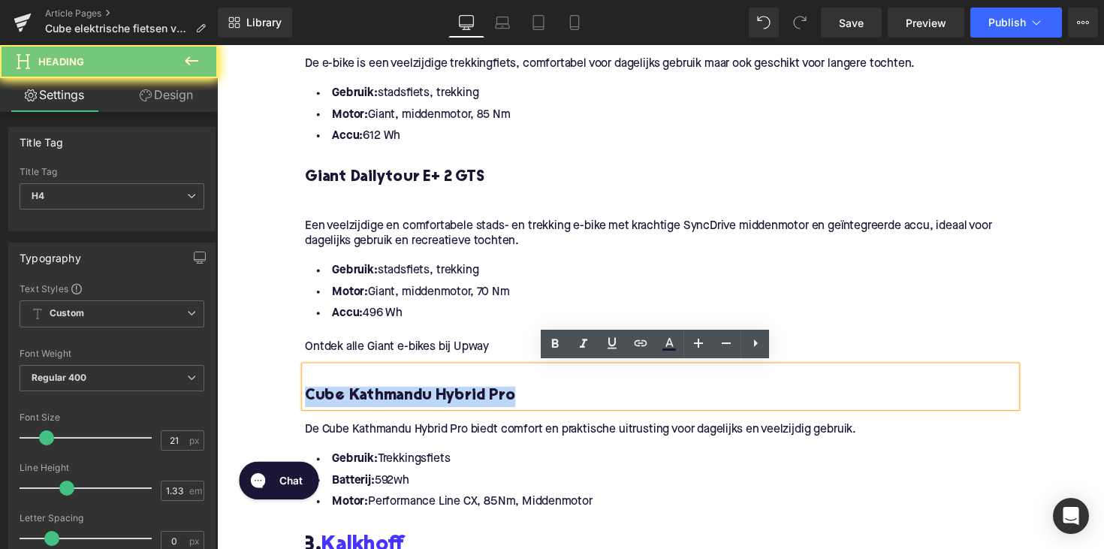
paste div
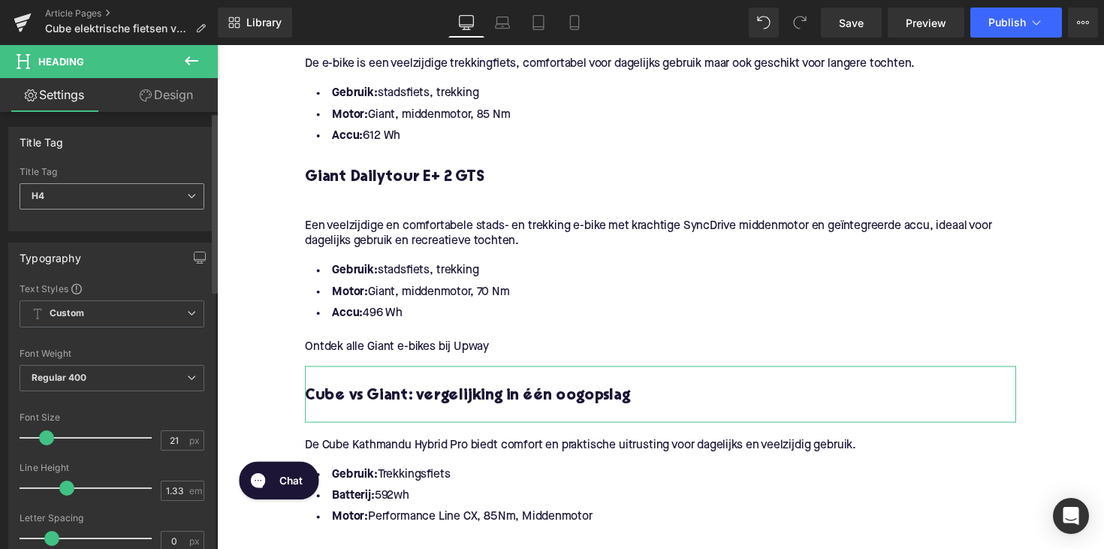
click at [85, 203] on span "H4" at bounding box center [112, 196] width 185 height 26
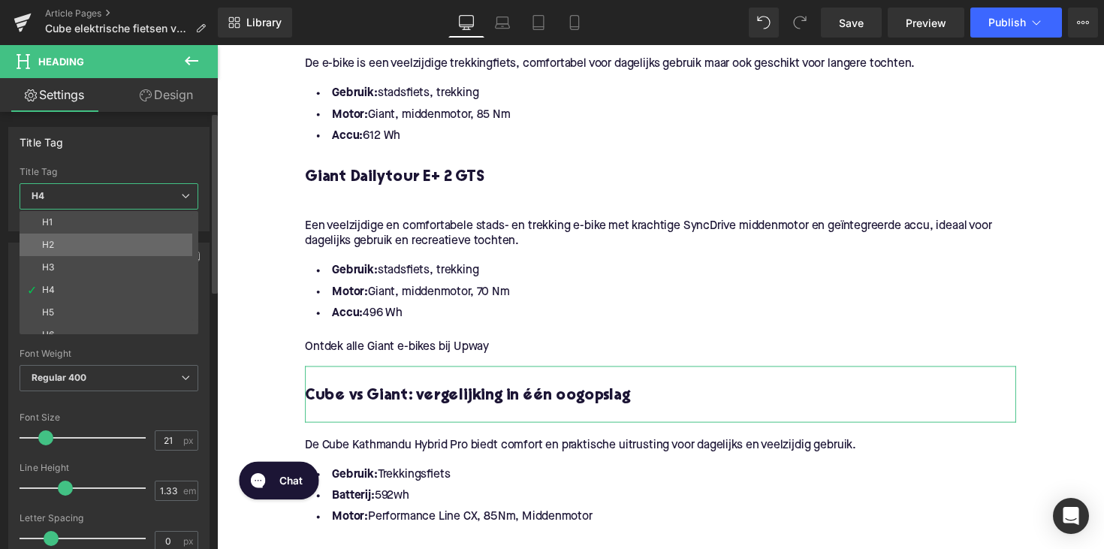
click at [98, 248] on li "H2" at bounding box center [112, 244] width 185 height 23
type input "28"
type input "1.11"
type input "100"
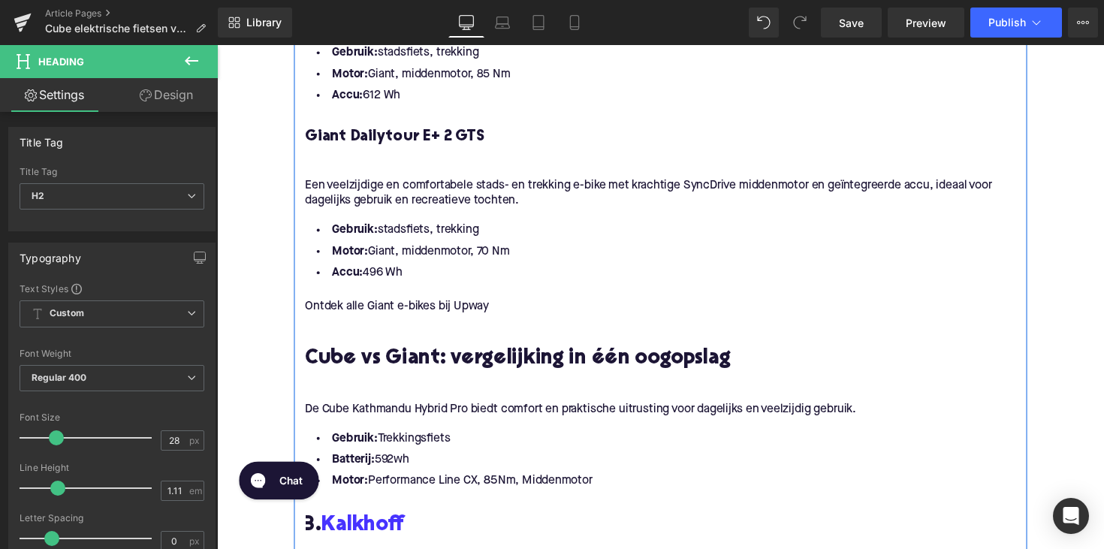
scroll to position [1926, 0]
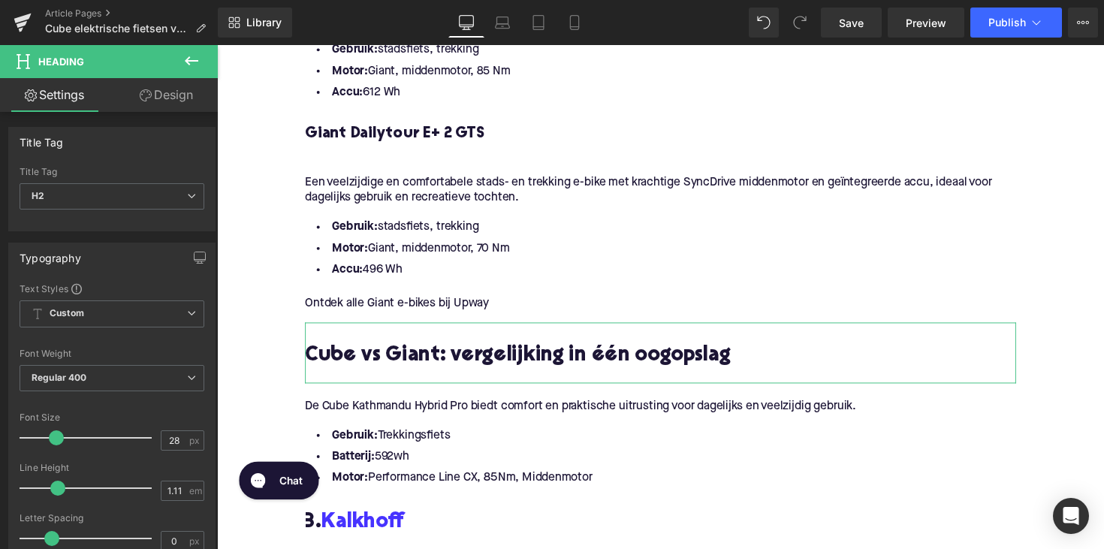
click at [189, 97] on link "Design" at bounding box center [166, 95] width 109 height 34
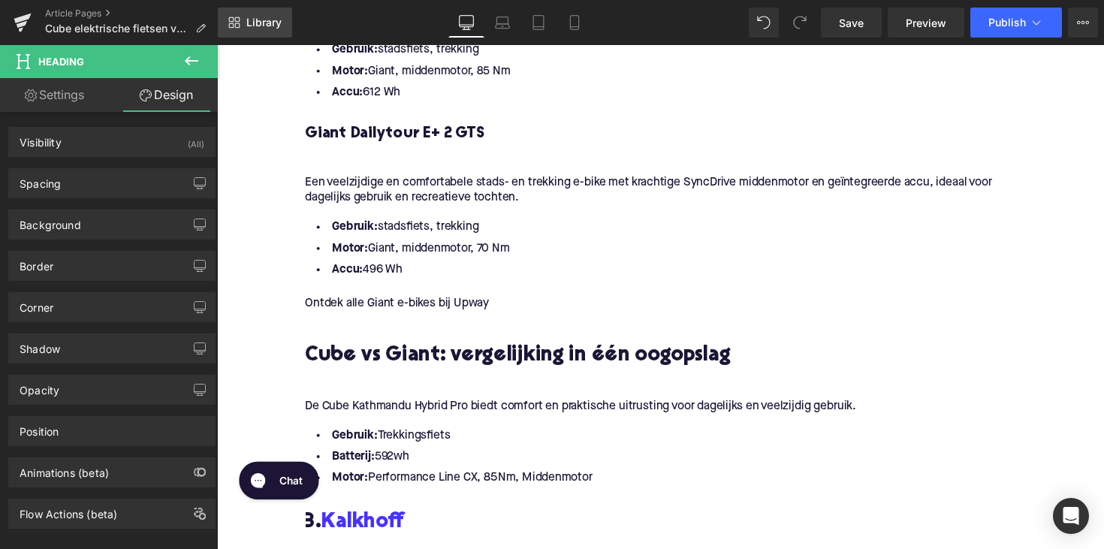
click at [260, 17] on span "Library" at bounding box center [263, 23] width 35 height 14
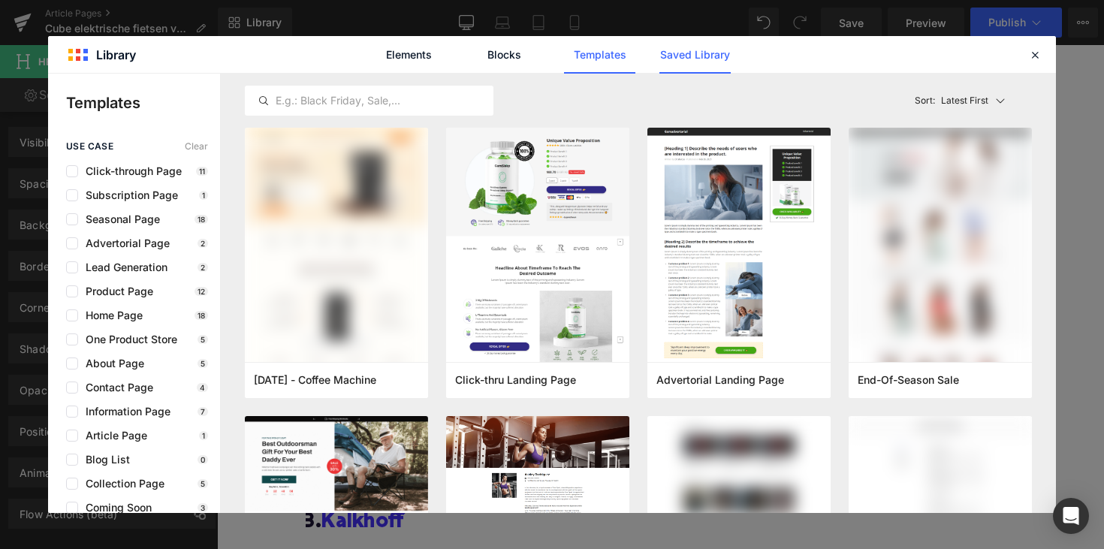
click at [695, 65] on link "Saved Library" at bounding box center [694, 55] width 71 height 38
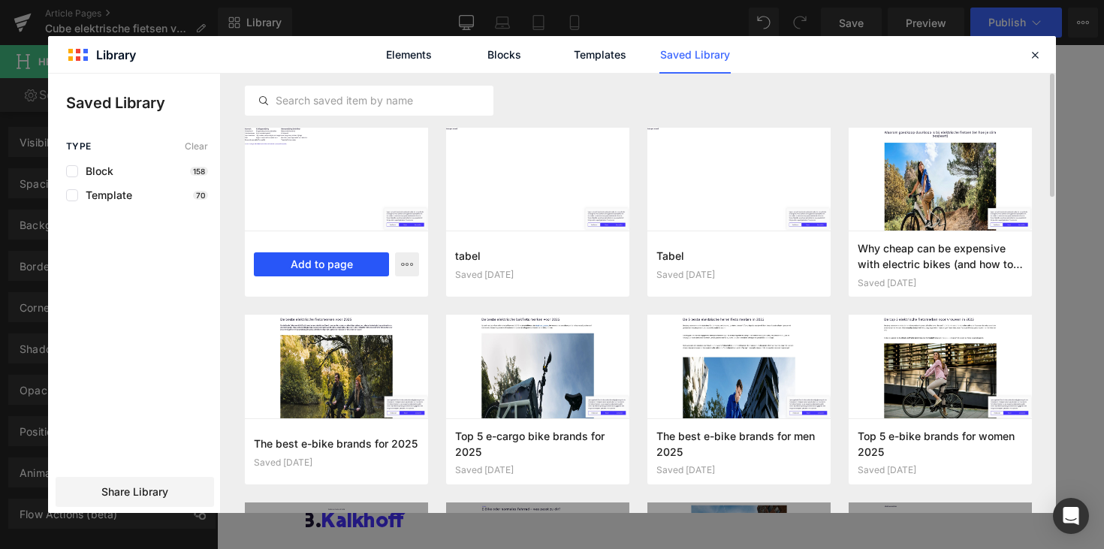
click at [304, 260] on button "Add to page" at bounding box center [321, 264] width 135 height 24
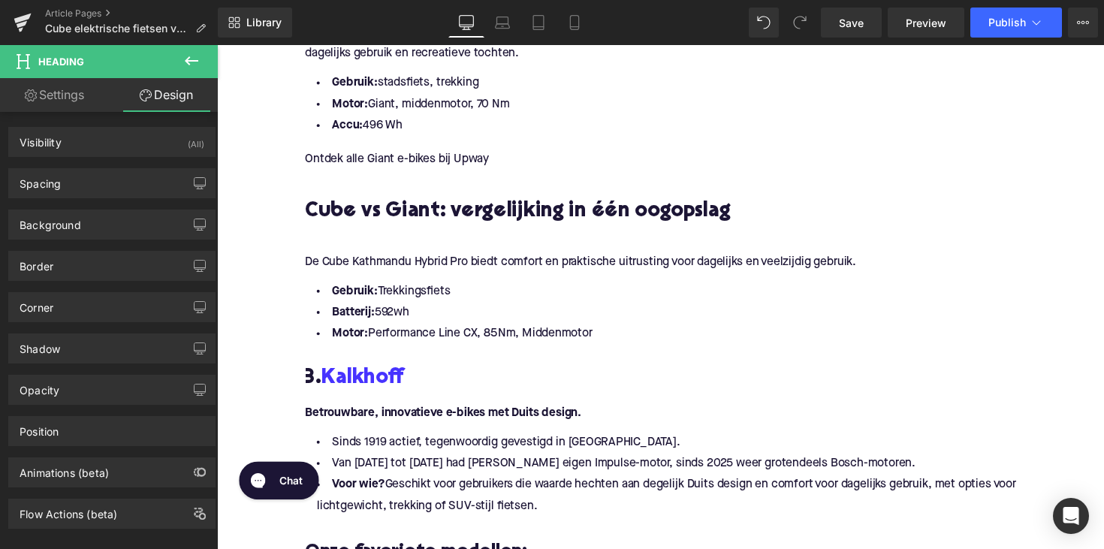
scroll to position [2070, 0]
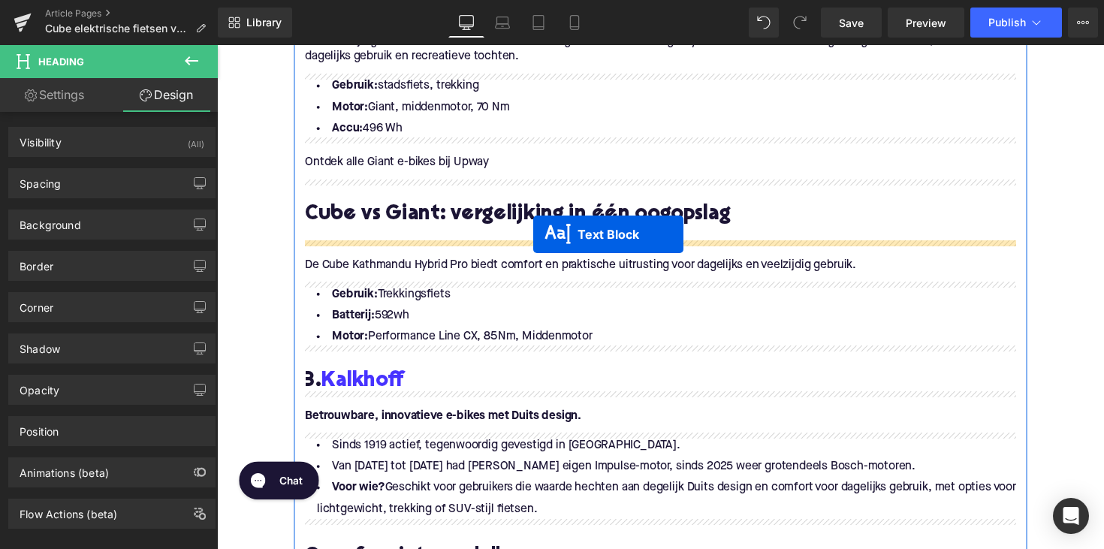
drag, startPoint x: 628, startPoint y: 255, endPoint x: 541, endPoint y: 239, distance: 89.4
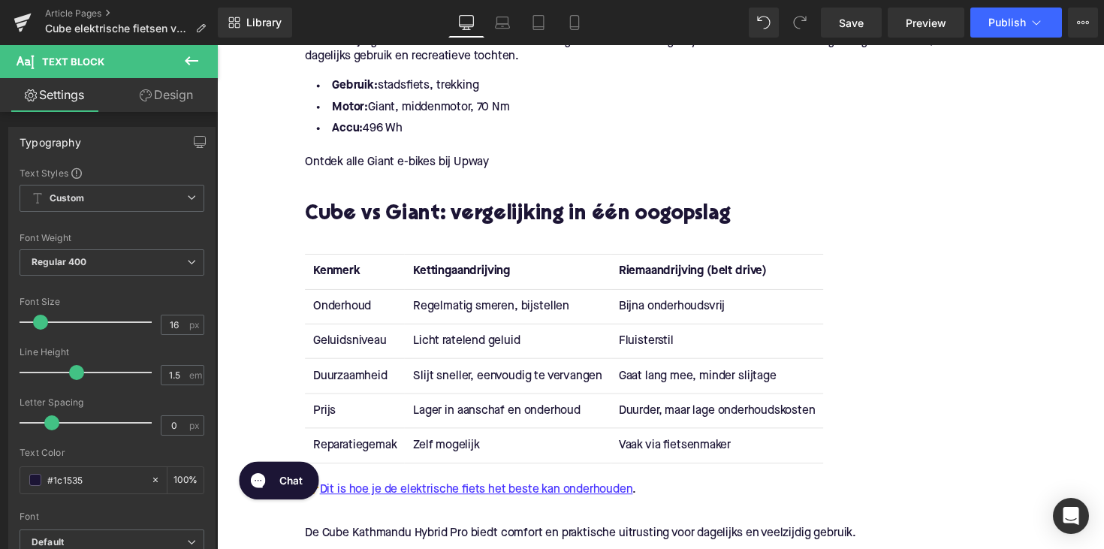
click at [449, 273] on strong "Kettingaandrijving" at bounding box center [467, 277] width 99 height 12
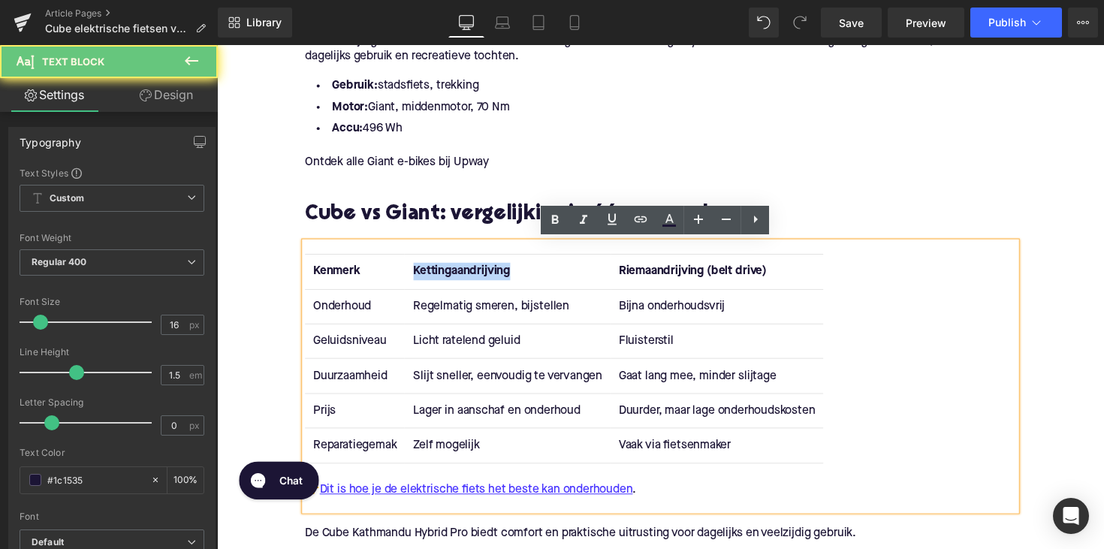
click at [449, 273] on strong "Kettingaandrijving" at bounding box center [467, 277] width 99 height 12
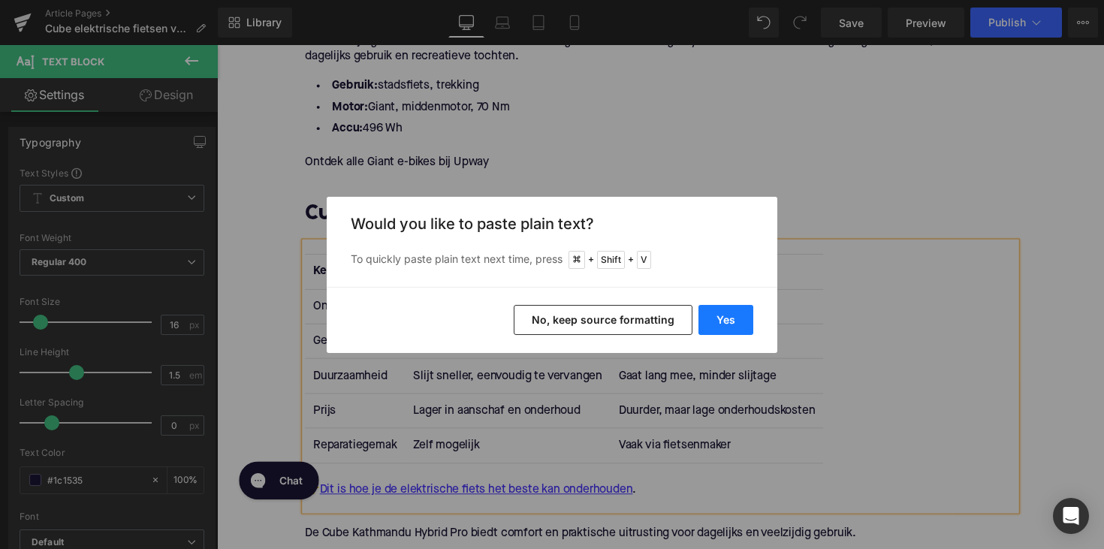
click at [730, 321] on button "Yes" at bounding box center [725, 320] width 55 height 30
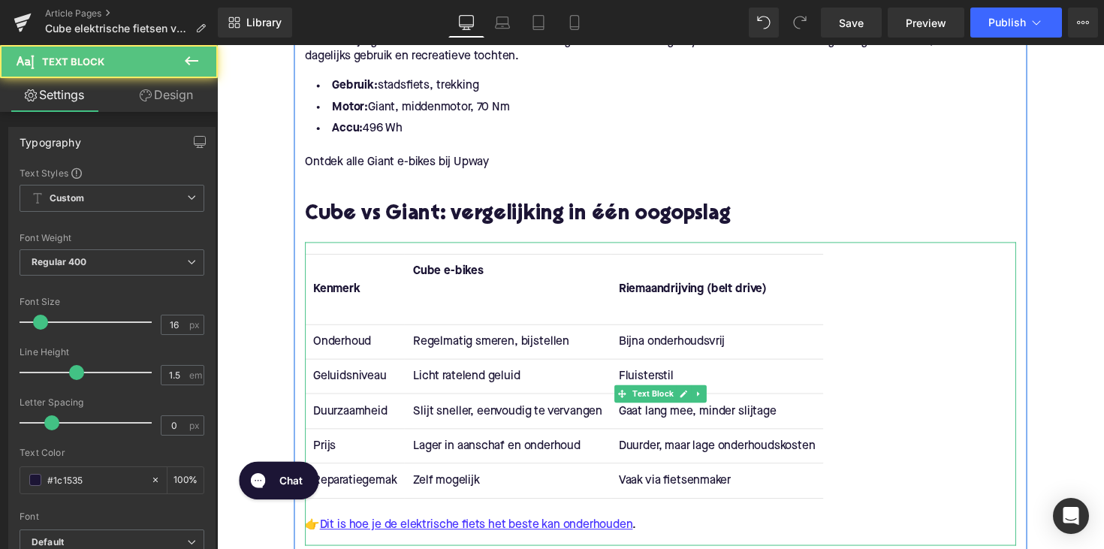
click at [447, 307] on th "Cube e-bikes" at bounding box center [514, 295] width 210 height 71
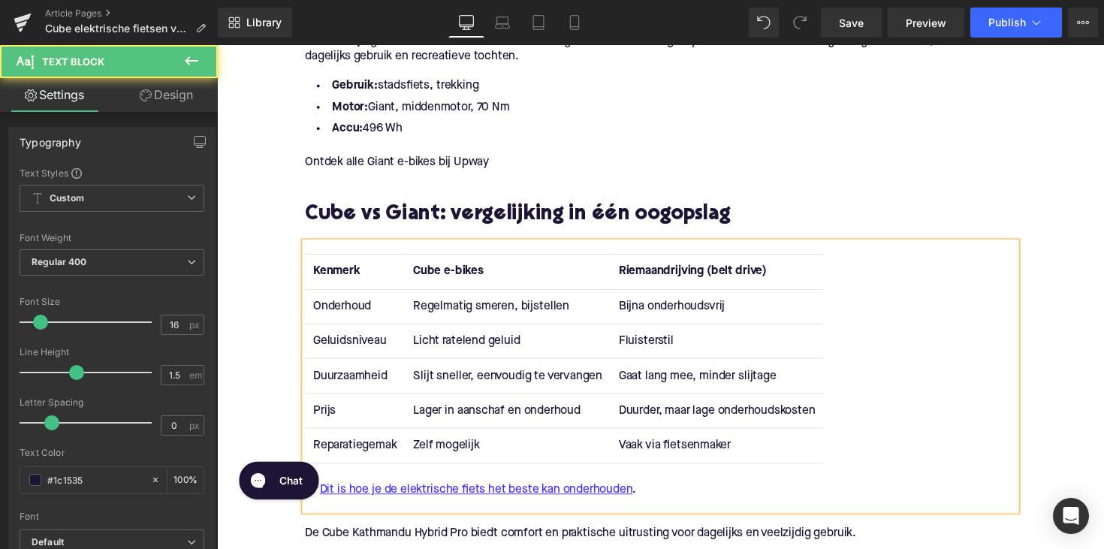
click at [688, 281] on strong "Riemaandrijving (belt drive)" at bounding box center [704, 277] width 152 height 12
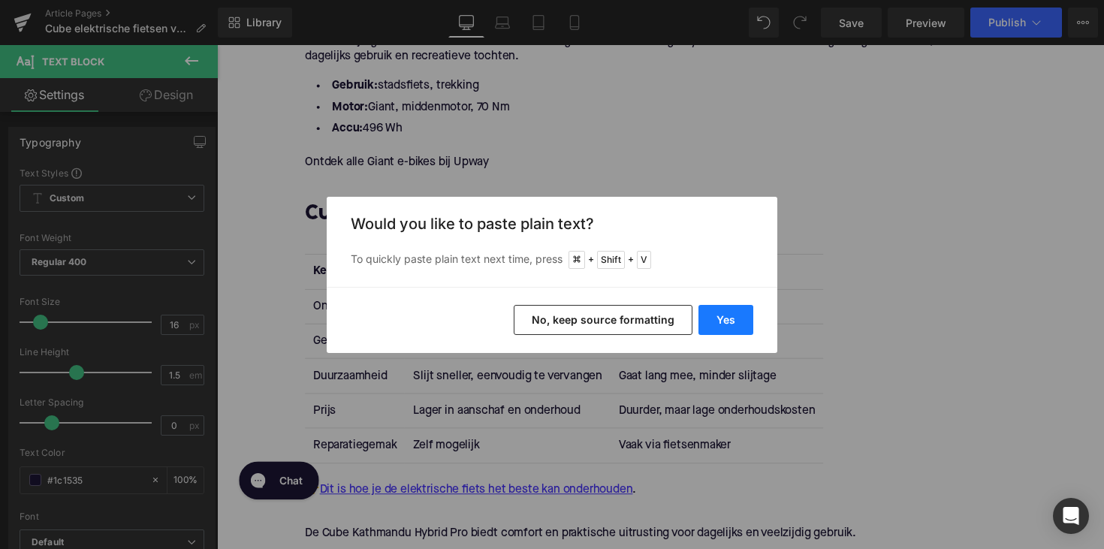
drag, startPoint x: 744, startPoint y: 321, endPoint x: 507, endPoint y: 264, distance: 243.8
click at [744, 321] on button "Yes" at bounding box center [725, 320] width 55 height 30
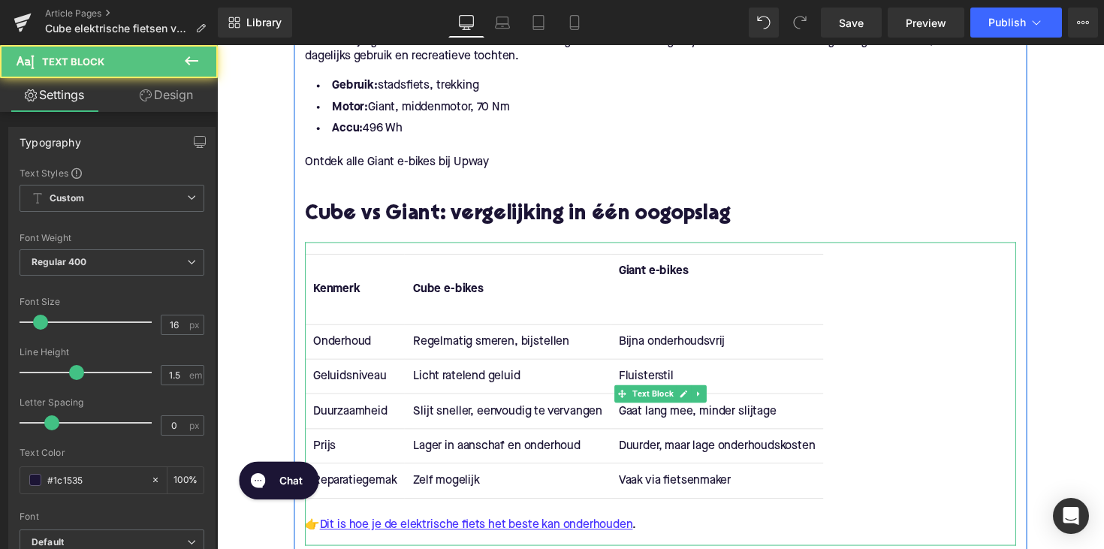
click at [696, 296] on th "Giant e-bikes" at bounding box center [729, 295] width 218 height 71
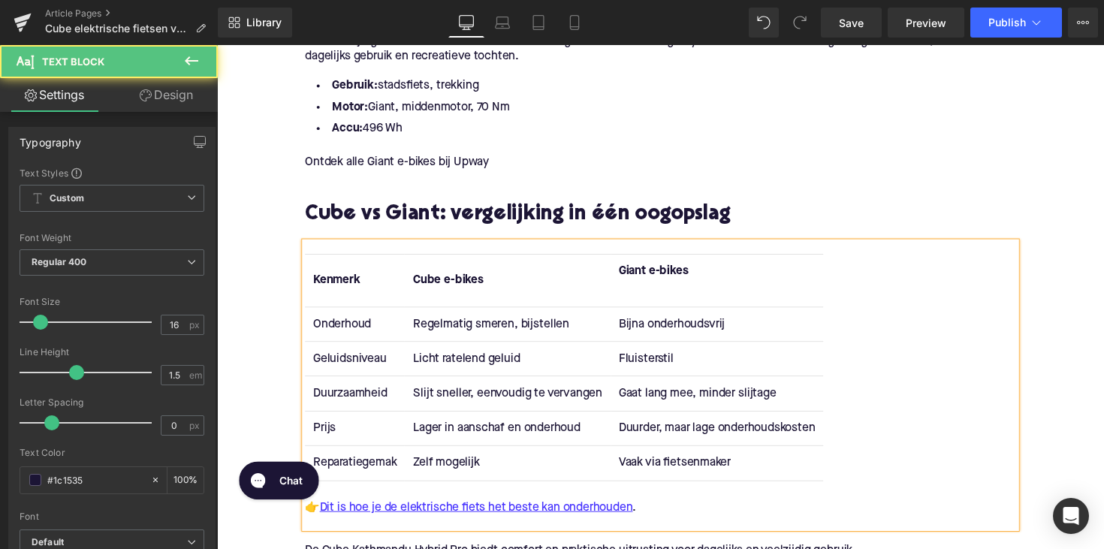
click at [689, 302] on th "Giant e-bikes" at bounding box center [729, 286] width 218 height 53
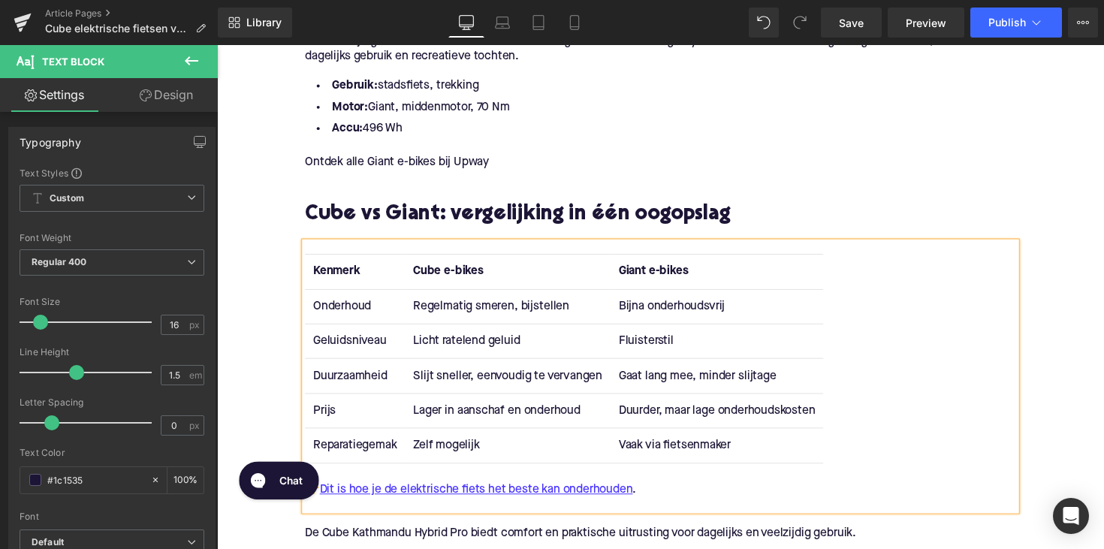
click at [333, 317] on td "Onderhoud" at bounding box center [358, 312] width 102 height 35
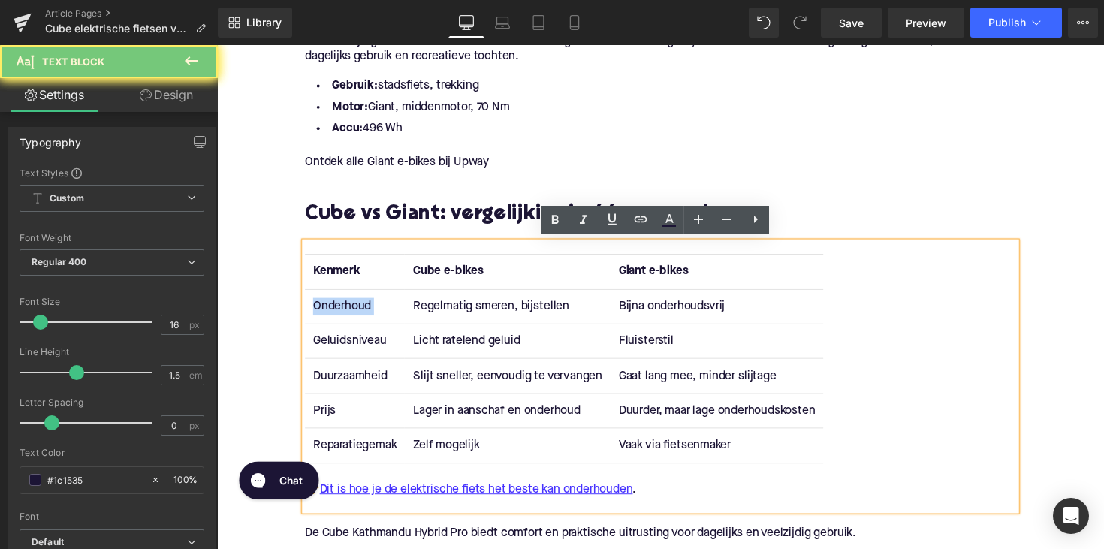
click at [333, 317] on td "Onderhoud" at bounding box center [358, 312] width 102 height 35
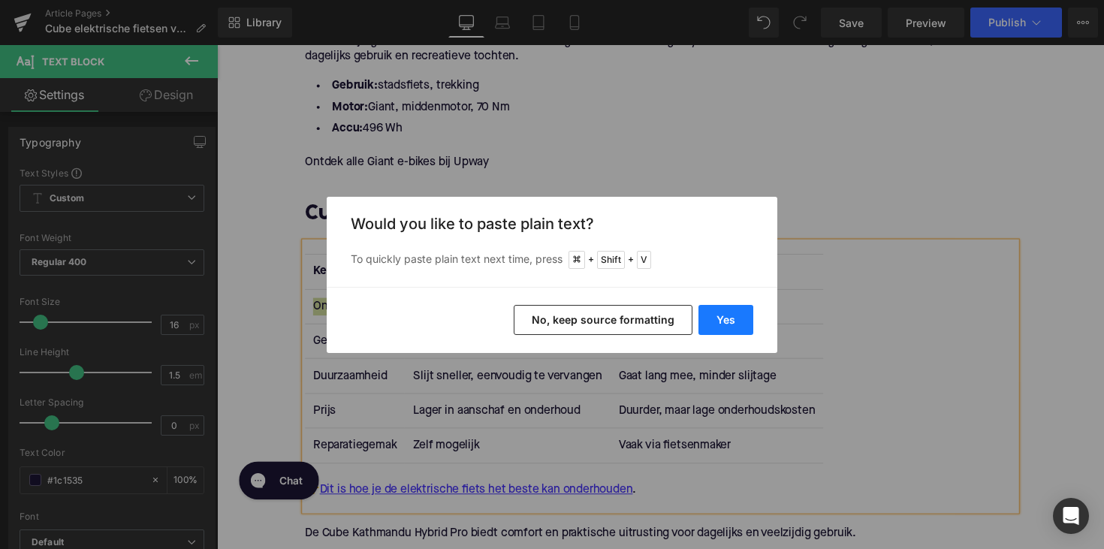
click at [707, 314] on button "Yes" at bounding box center [725, 320] width 55 height 30
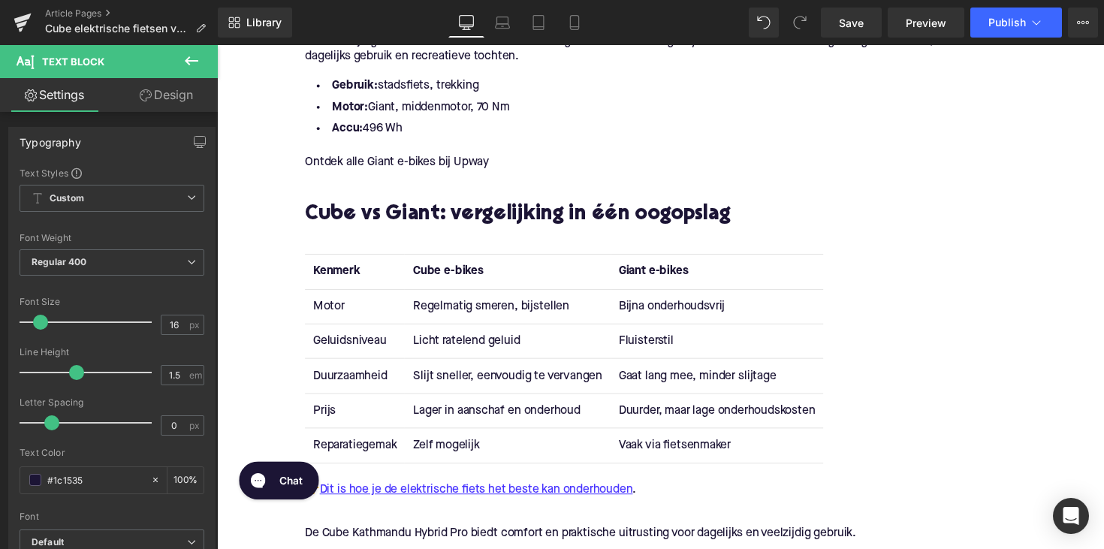
click at [342, 346] on td "Geluidsniveau" at bounding box center [358, 348] width 102 height 35
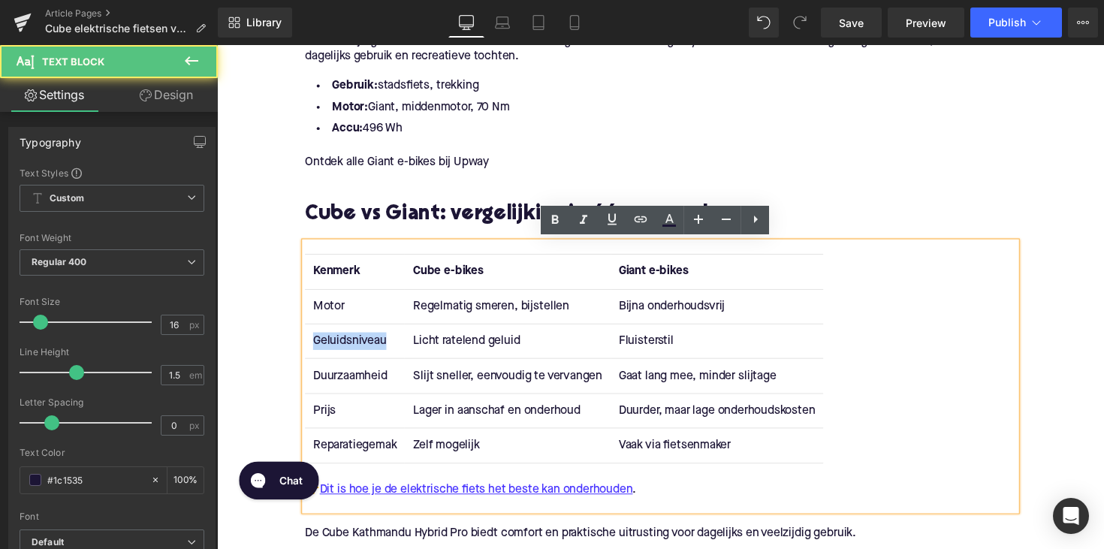
click at [342, 346] on td "Geluidsniveau" at bounding box center [358, 348] width 102 height 35
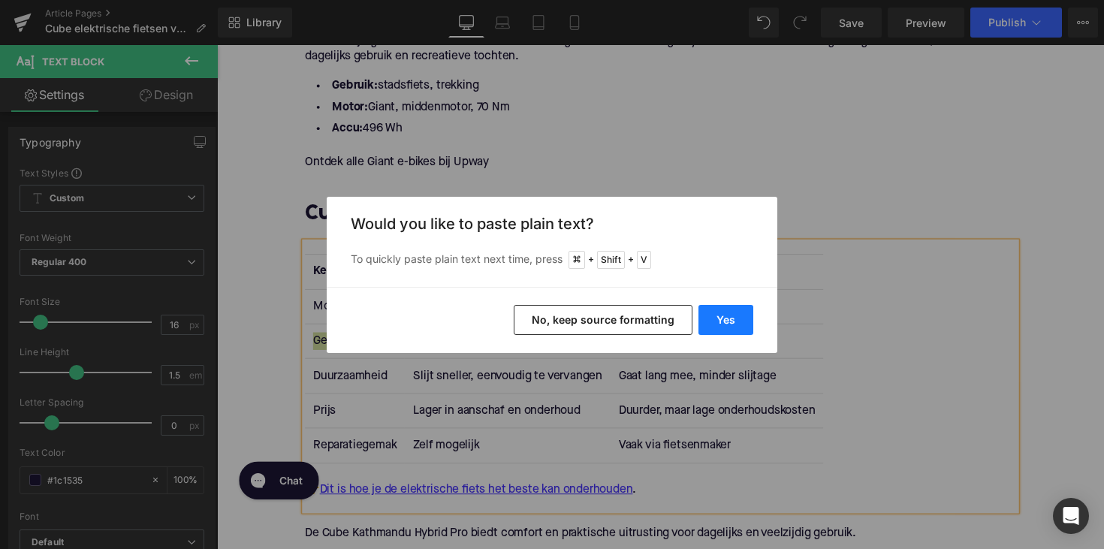
click at [718, 334] on button "Yes" at bounding box center [725, 320] width 55 height 30
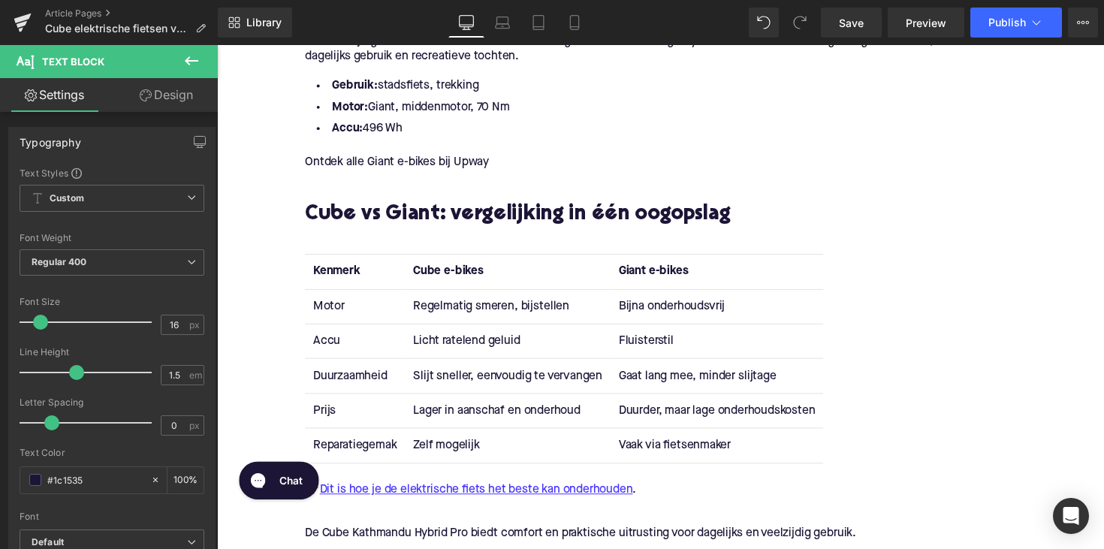
click at [335, 382] on td "Duurzaamheid" at bounding box center [358, 383] width 102 height 35
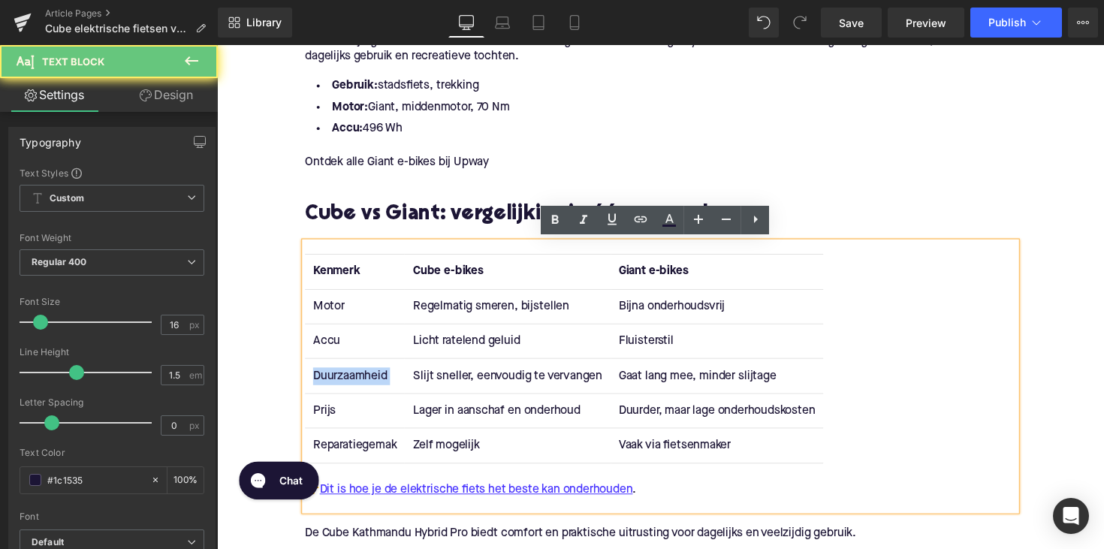
click at [335, 382] on td "Duurzaamheid" at bounding box center [358, 383] width 102 height 35
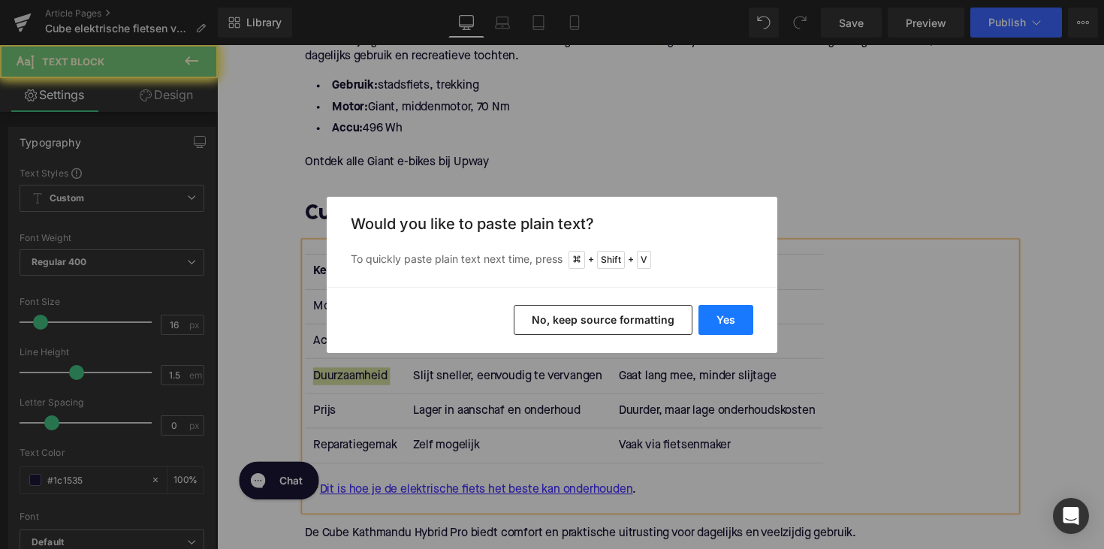
click at [713, 324] on button "Yes" at bounding box center [725, 320] width 55 height 30
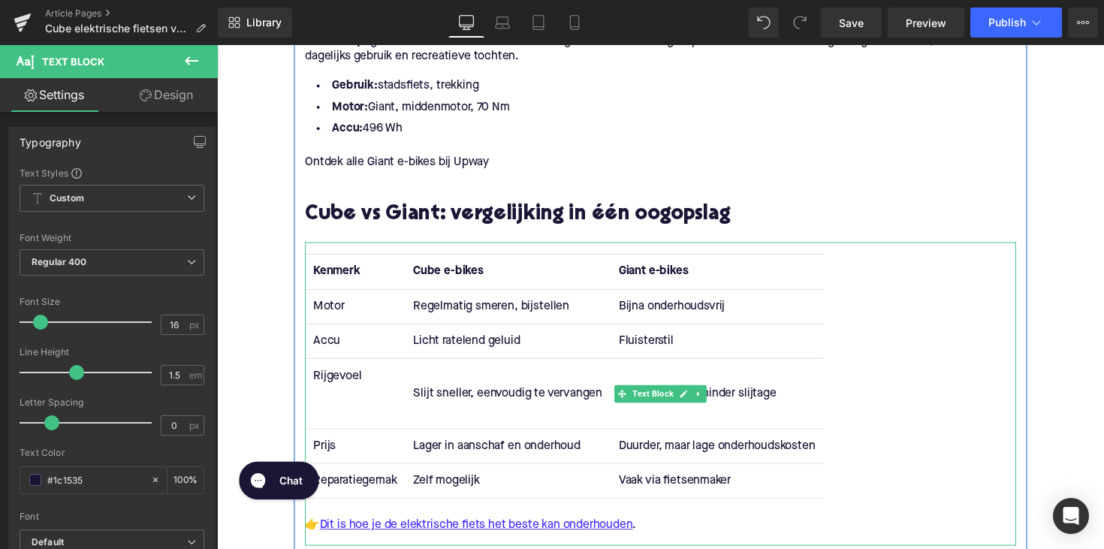
click at [339, 428] on td "Rijgevoel" at bounding box center [358, 401] width 102 height 71
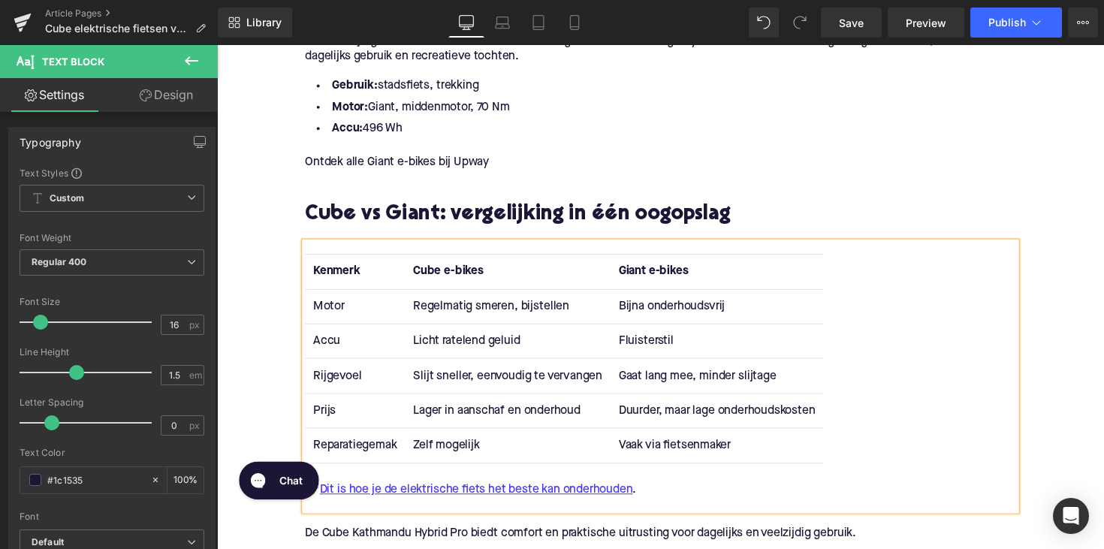
click at [313, 418] on td "Prijs" at bounding box center [358, 419] width 102 height 35
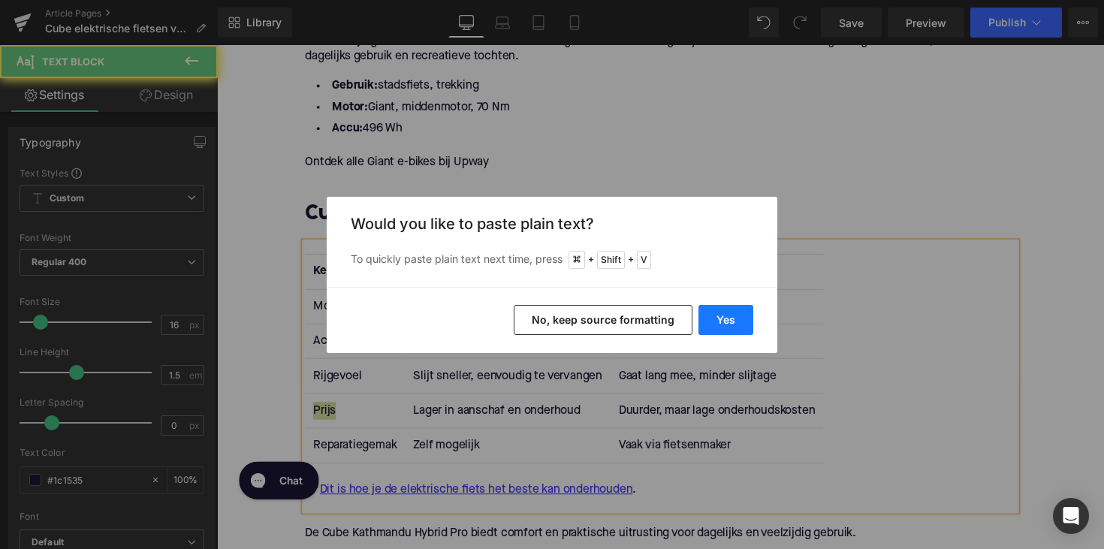
click at [701, 315] on button "Yes" at bounding box center [725, 320] width 55 height 30
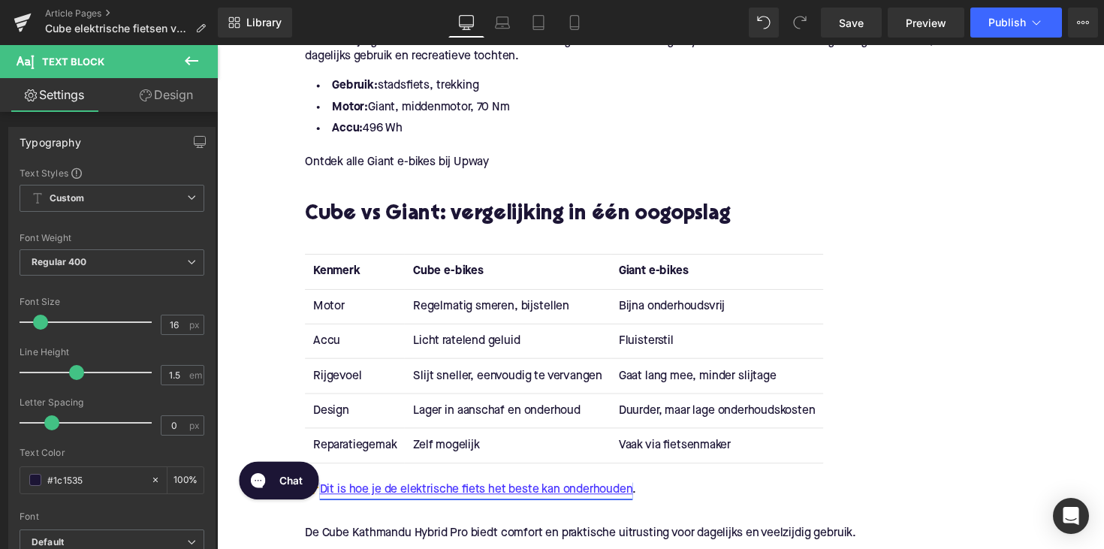
click at [339, 454] on td "Reparatiegemak" at bounding box center [358, 455] width 102 height 35
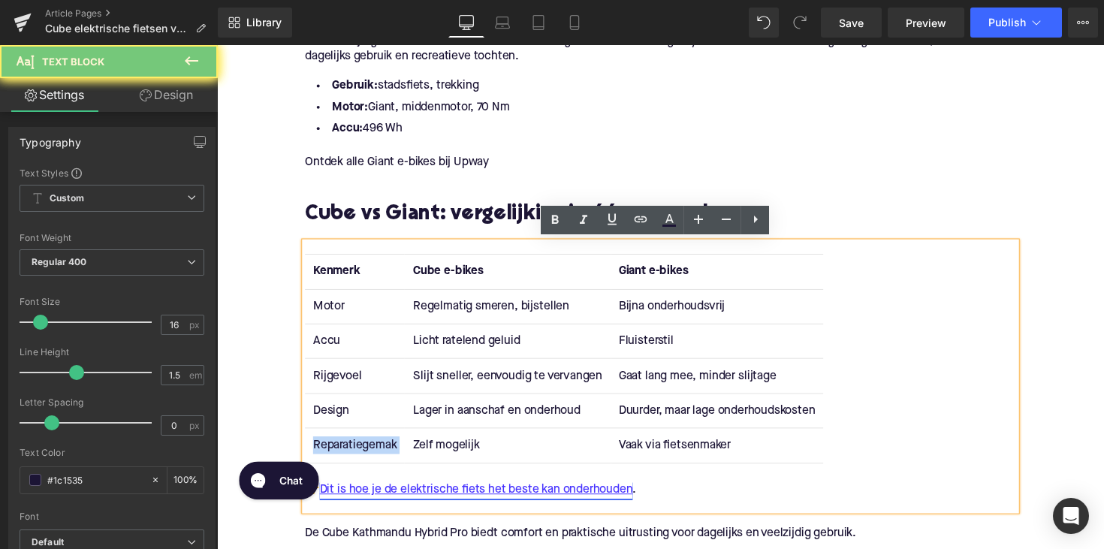
click at [339, 454] on td "Reparatiegemak" at bounding box center [358, 455] width 102 height 35
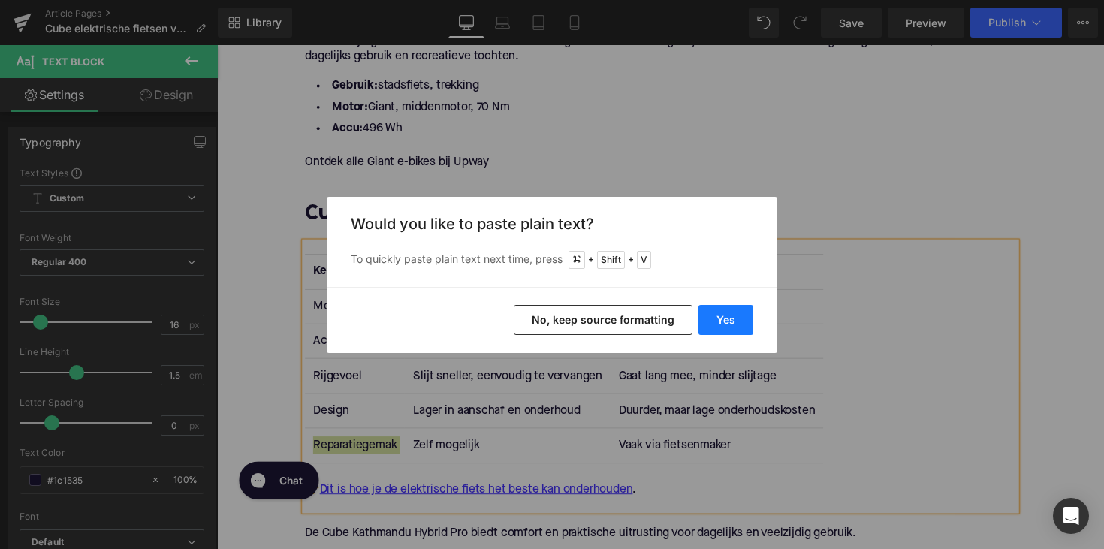
click at [718, 325] on button "Yes" at bounding box center [725, 320] width 55 height 30
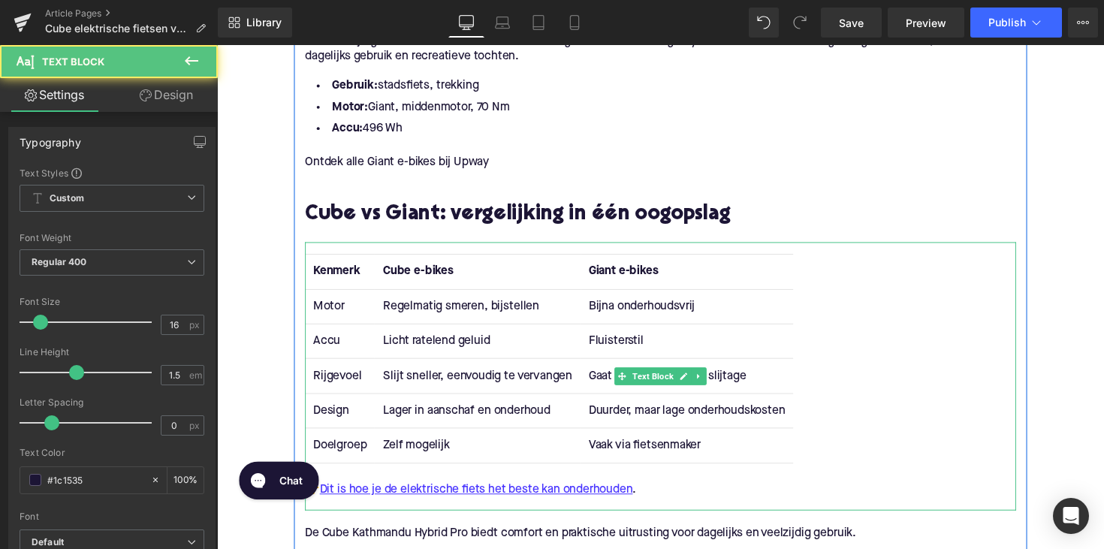
click at [384, 480] on div "Kenmerk Cube e-bikes Giant e-bikes Motor Regelmatig smeren, bijstellen Bijna on…" at bounding box center [671, 384] width 728 height 274
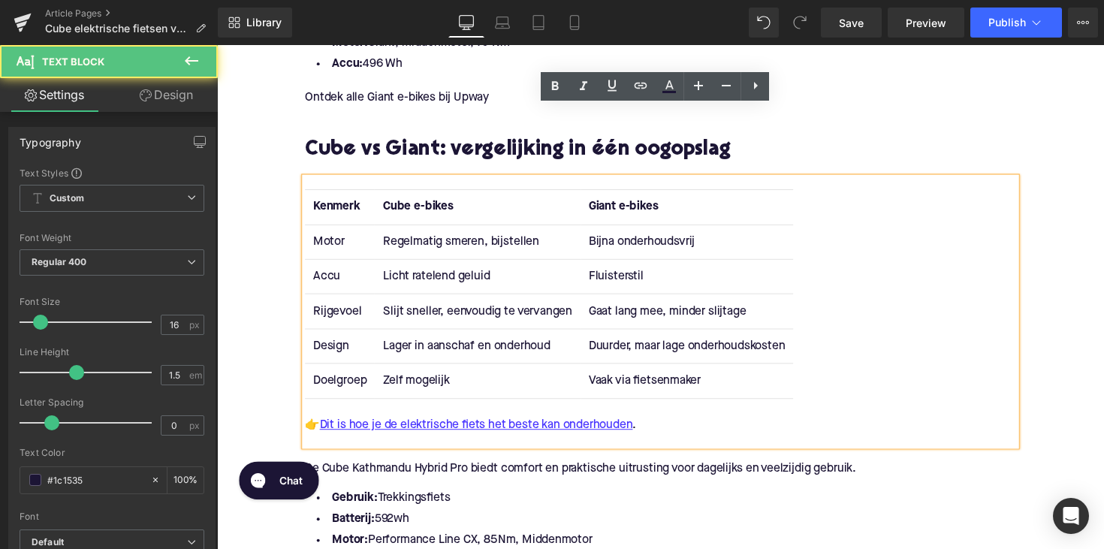
scroll to position [2208, 0]
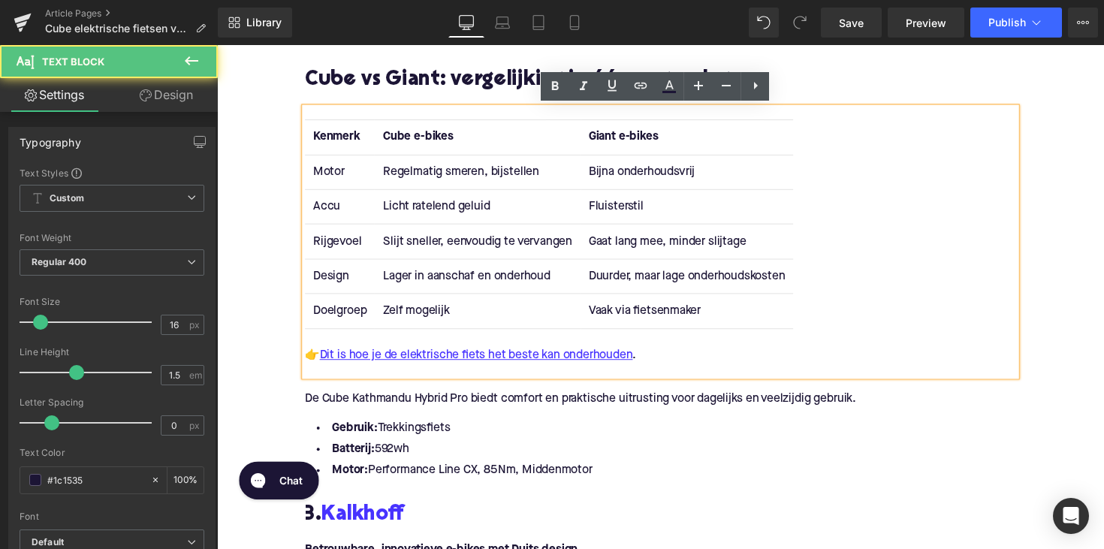
click at [666, 316] on td "Vaak via fietsenmaker" at bounding box center [698, 317] width 218 height 35
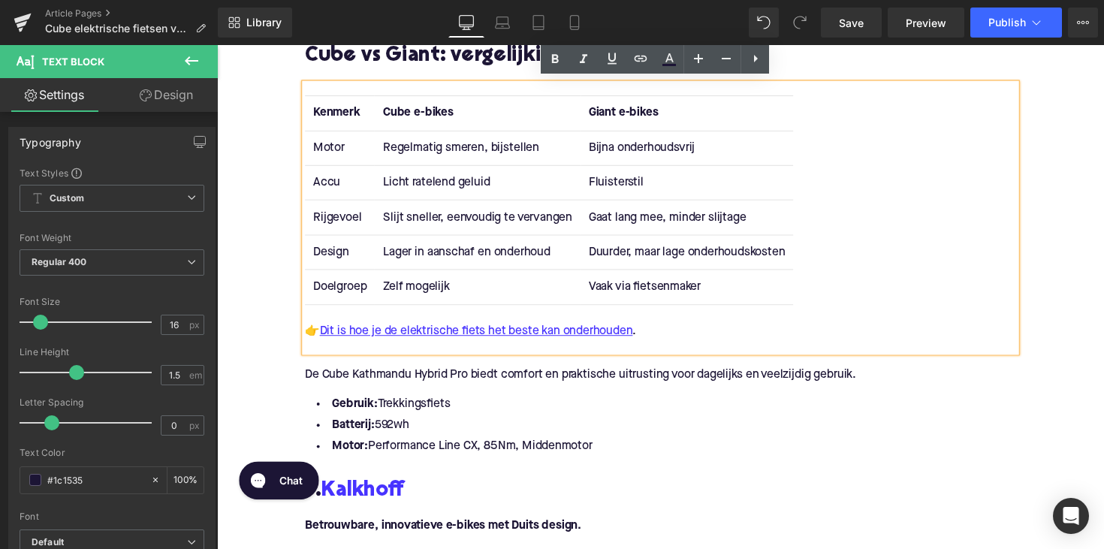
scroll to position [2240, 0]
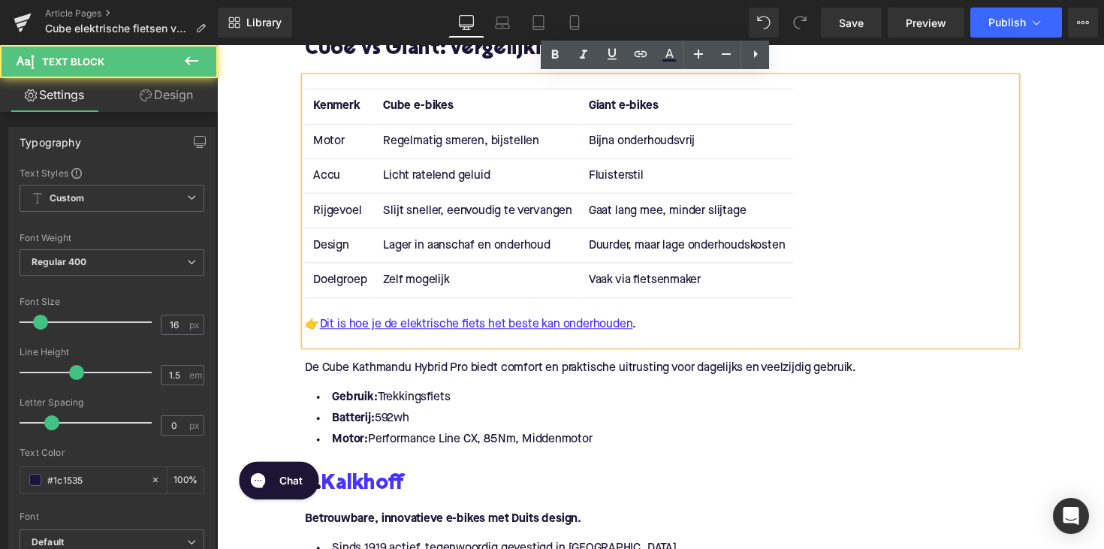
click at [741, 287] on td "Vaak via fietsenmaker" at bounding box center [698, 285] width 218 height 35
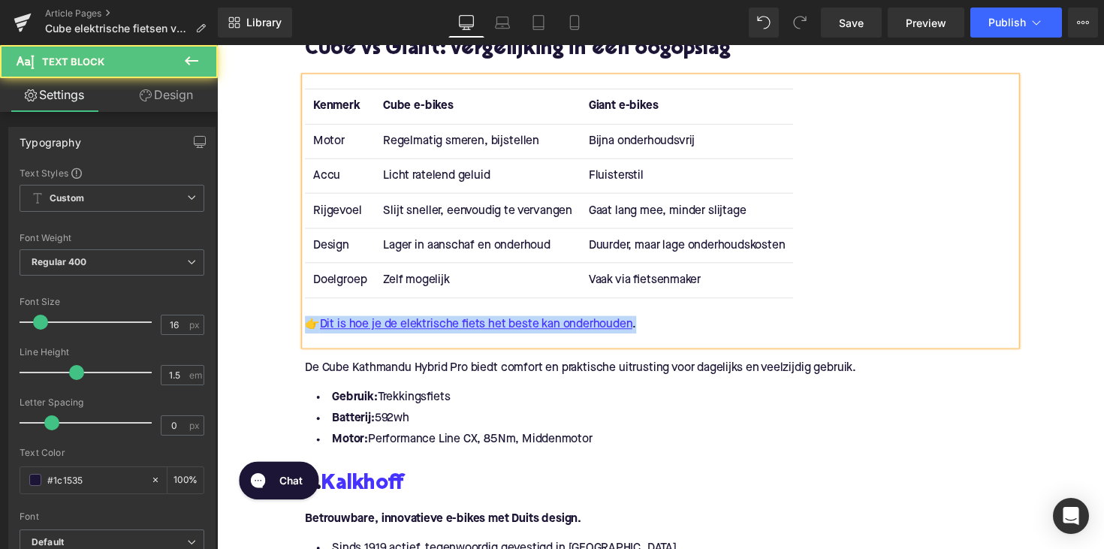
drag, startPoint x: 689, startPoint y: 324, endPoint x: 285, endPoint y: 328, distance: 403.9
click at [285, 328] on div "Home / Cube elektrische fietsen vs Giant e-bikes: welke past bij jou? Breadcrum…" at bounding box center [671, 96] width 908 height 4329
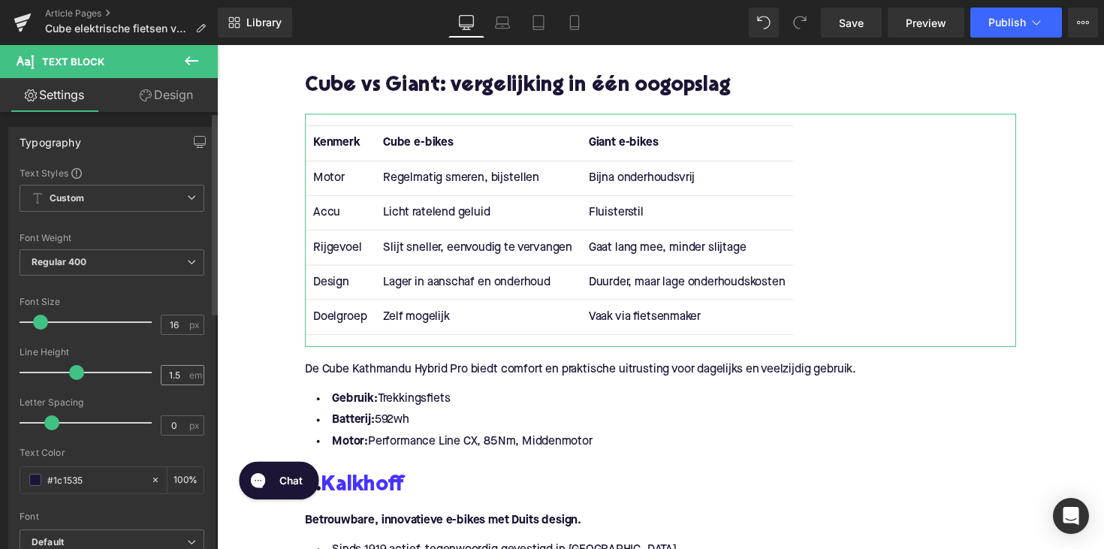
scroll to position [163, 0]
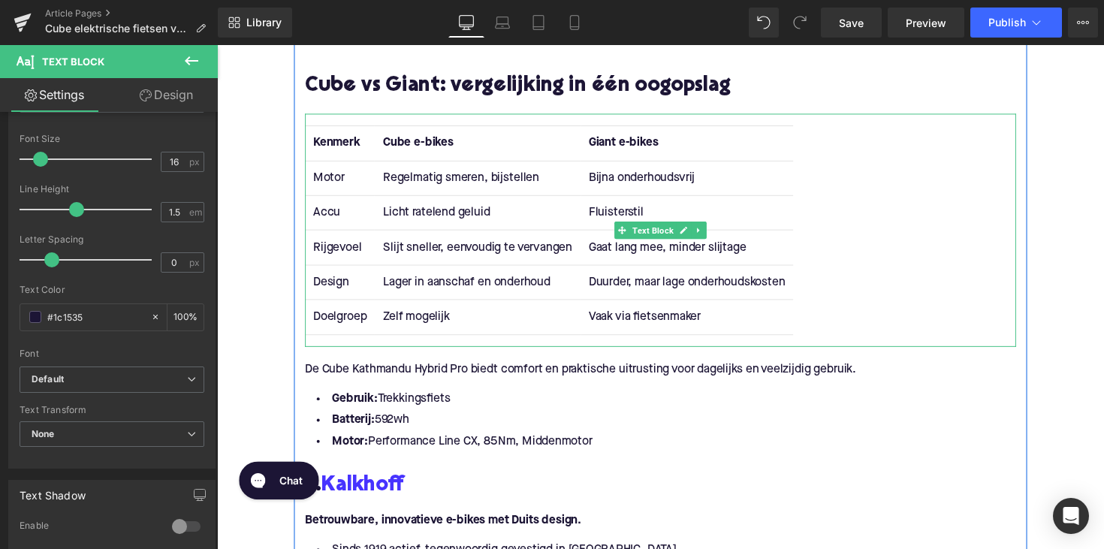
click at [714, 180] on td "Bijna onderhoudsvrij" at bounding box center [698, 181] width 218 height 35
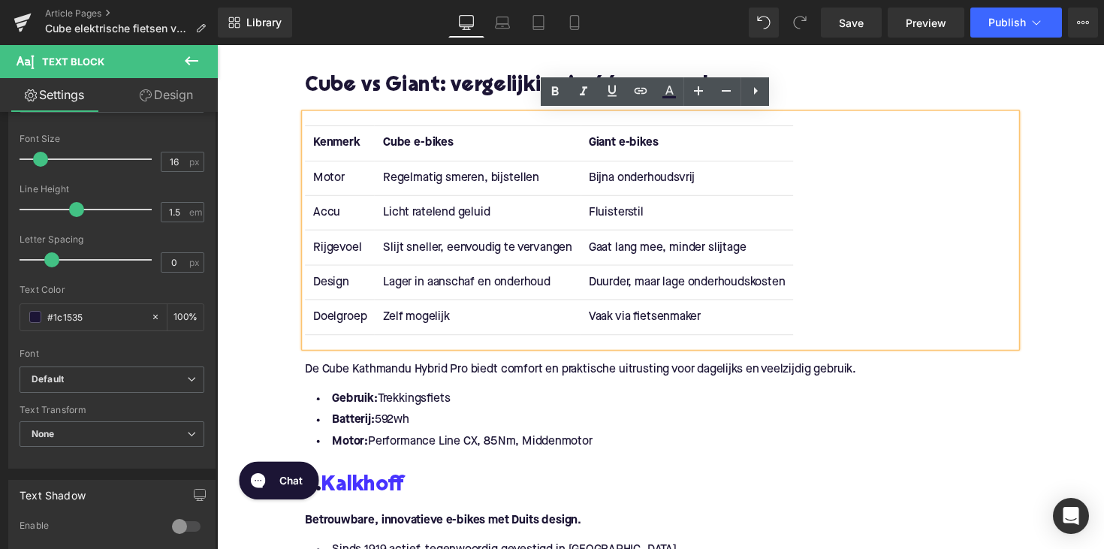
click at [795, 333] on td "Vaak via fietsenmaker" at bounding box center [698, 323] width 218 height 35
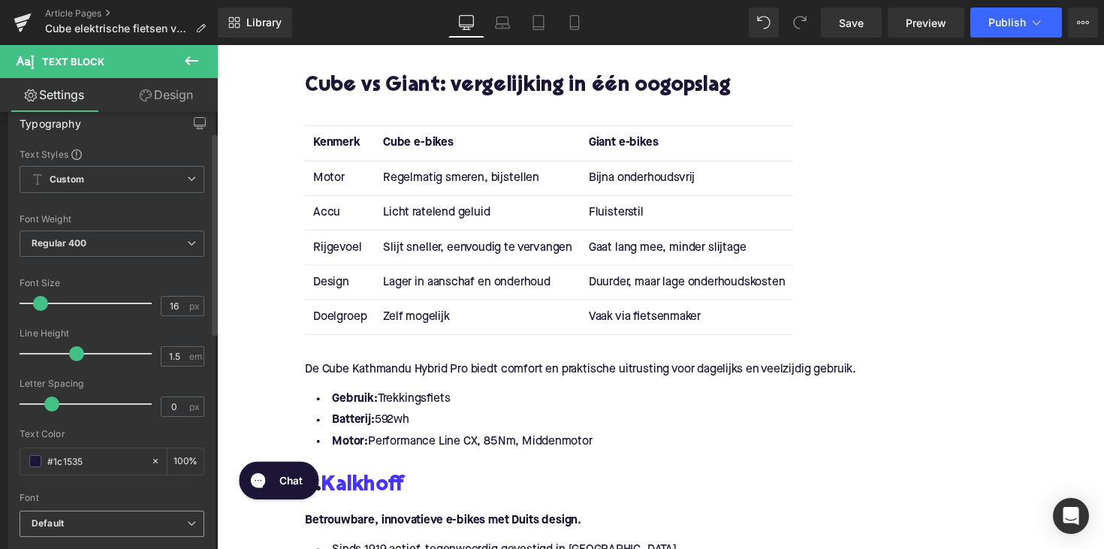
scroll to position [0, 0]
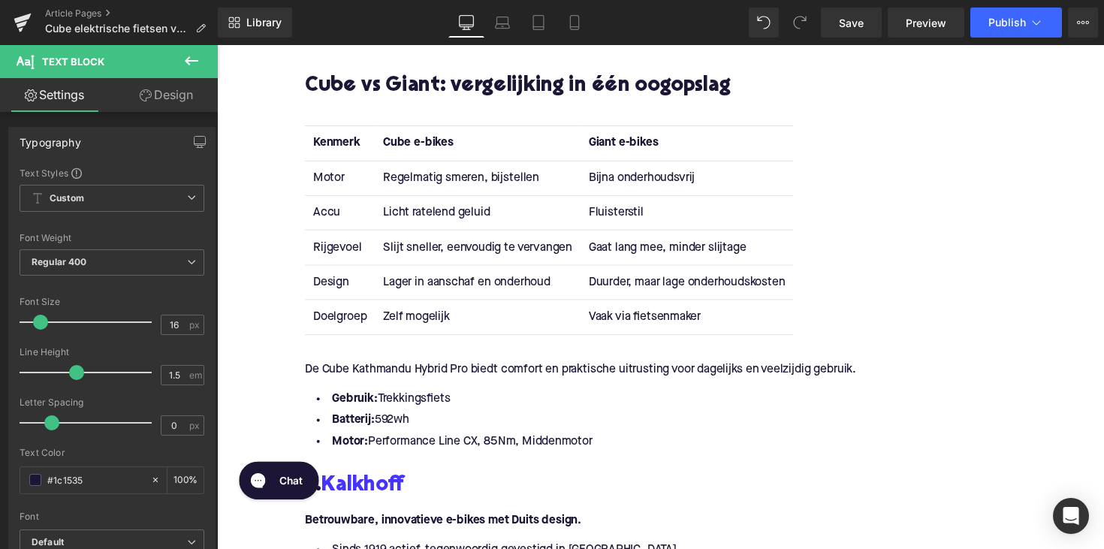
click at [456, 179] on td "Regelmatig smeren, bijstellen" at bounding box center [483, 181] width 210 height 35
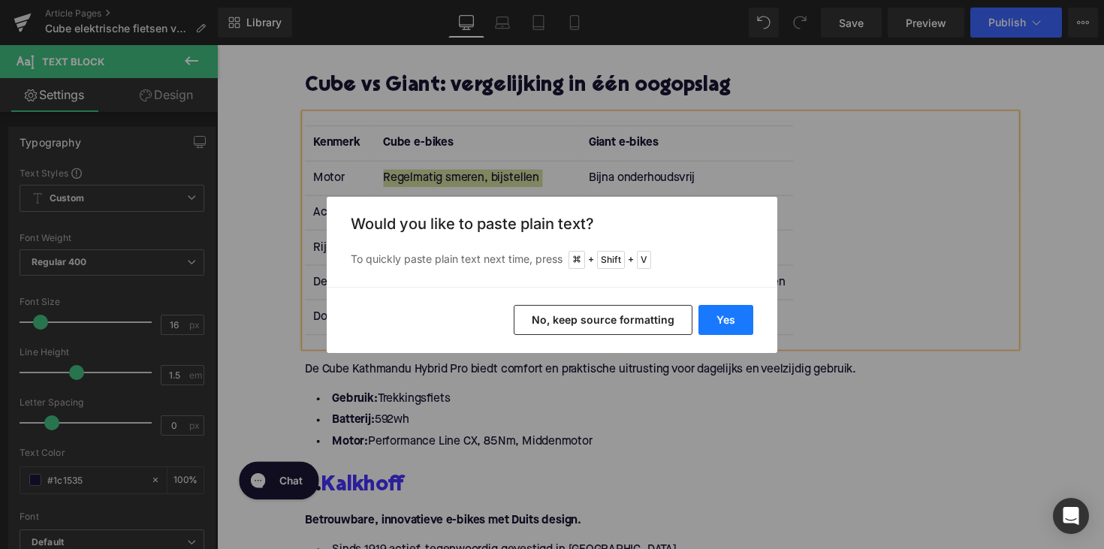
click at [730, 327] on button "Yes" at bounding box center [725, 320] width 55 height 30
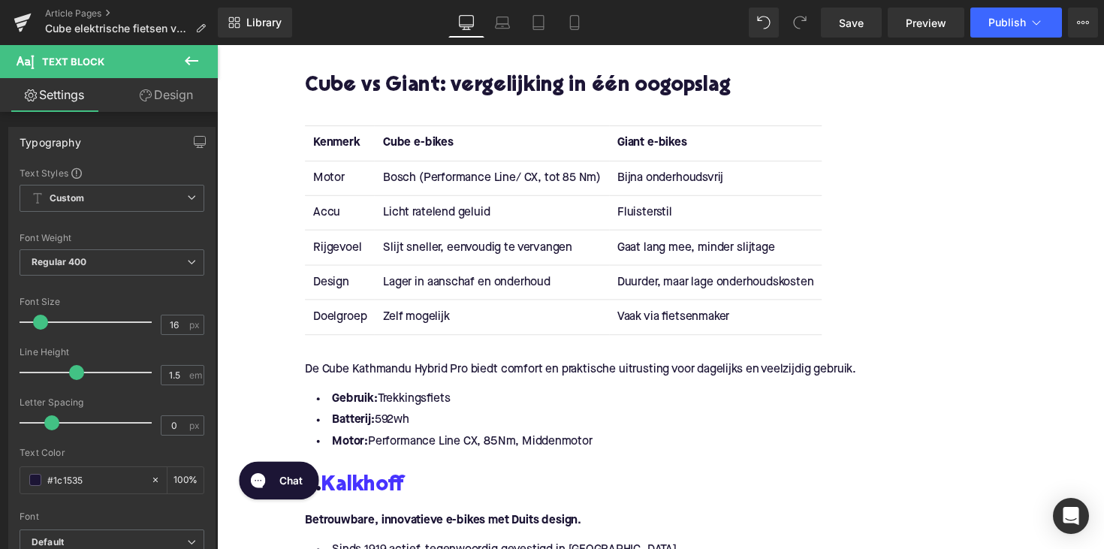
click at [654, 173] on td "Bijna onderhoudsvrij" at bounding box center [728, 181] width 218 height 35
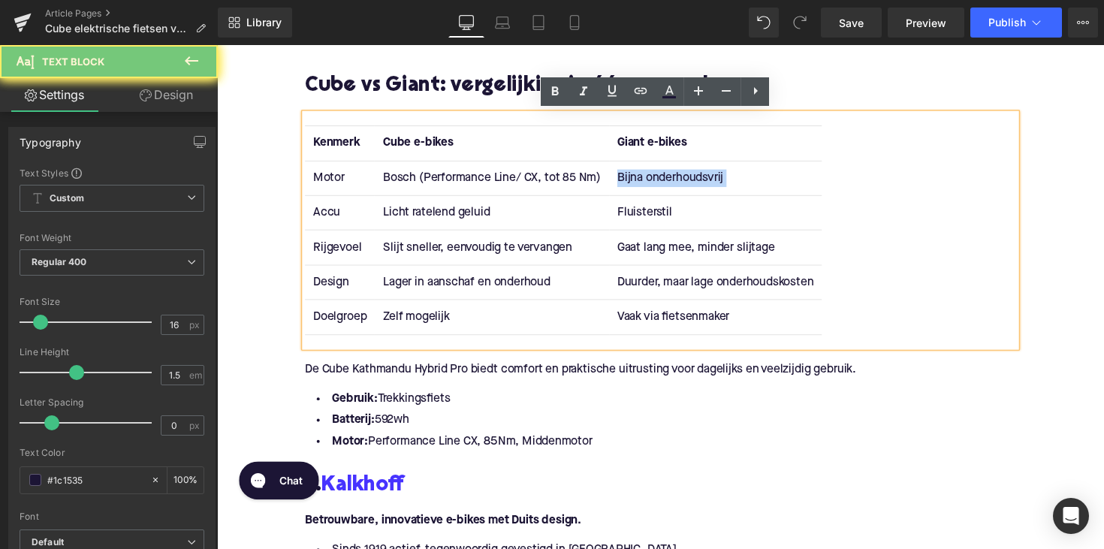
click at [654, 173] on td "Bijna onderhoudsvrij" at bounding box center [728, 181] width 218 height 35
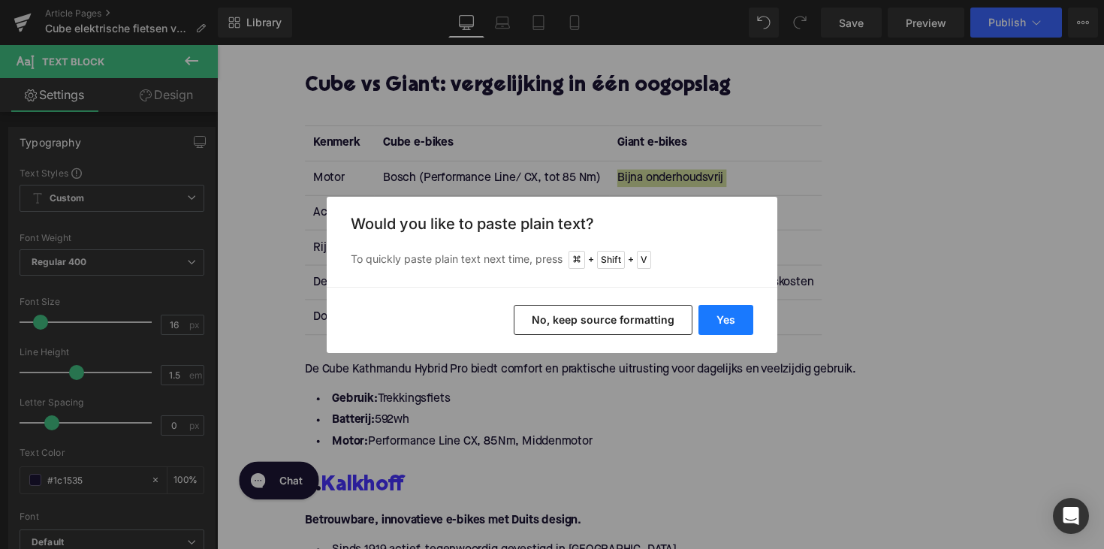
click at [743, 330] on button "Yes" at bounding box center [725, 320] width 55 height 30
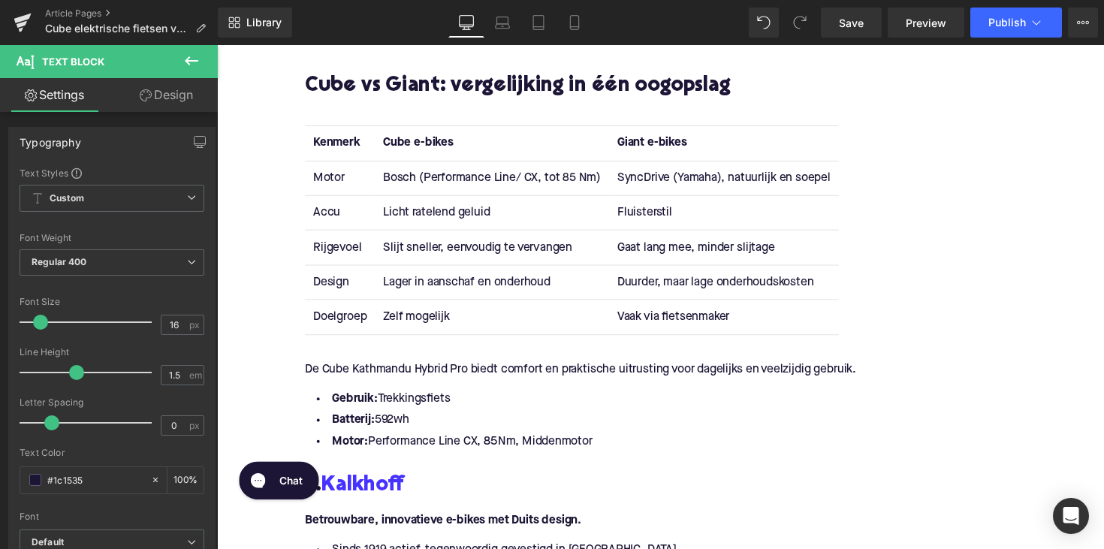
click at [434, 212] on td "Licht ratelend geluid" at bounding box center [497, 217] width 239 height 35
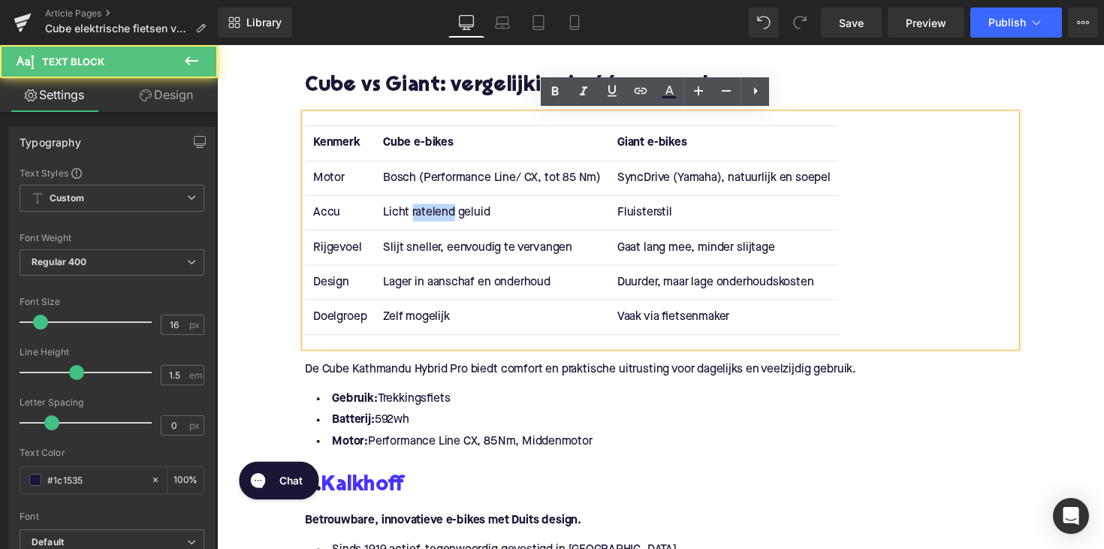
click at [434, 212] on td "Licht ratelend geluid" at bounding box center [497, 217] width 239 height 35
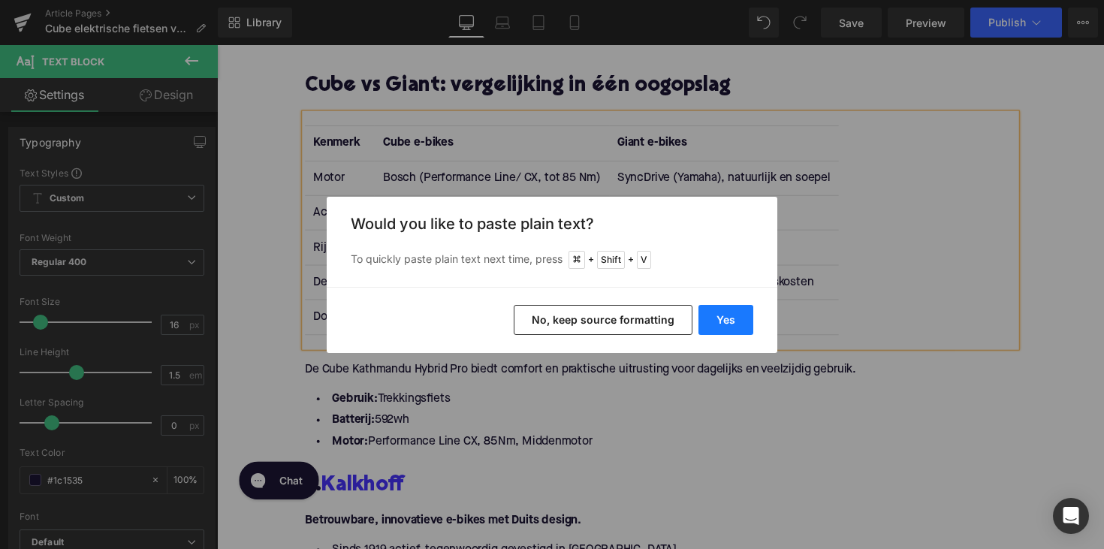
click at [730, 324] on button "Yes" at bounding box center [725, 320] width 55 height 30
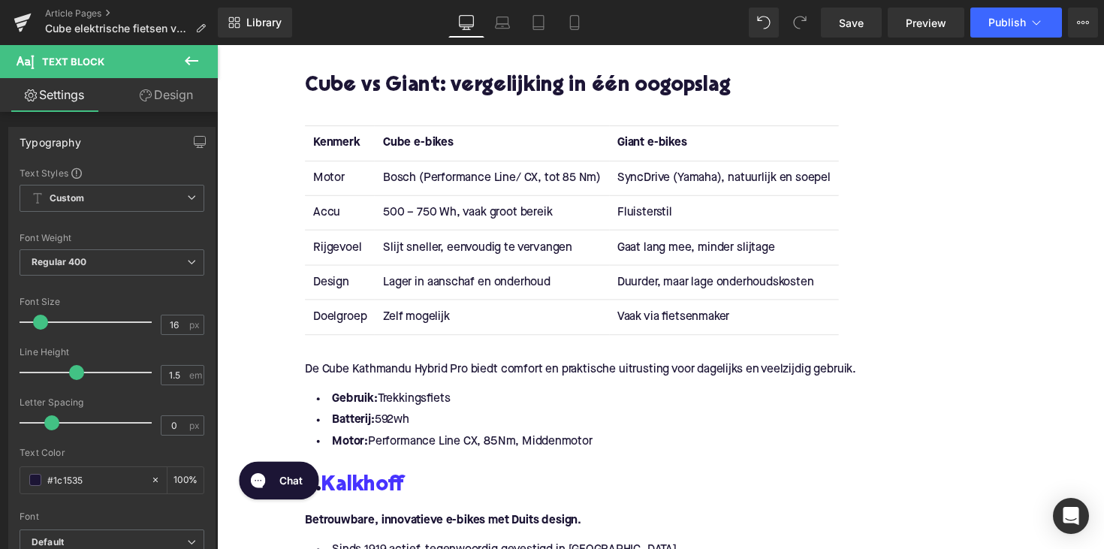
click at [642, 207] on td "Fluisterstil" at bounding box center [736, 217] width 235 height 35
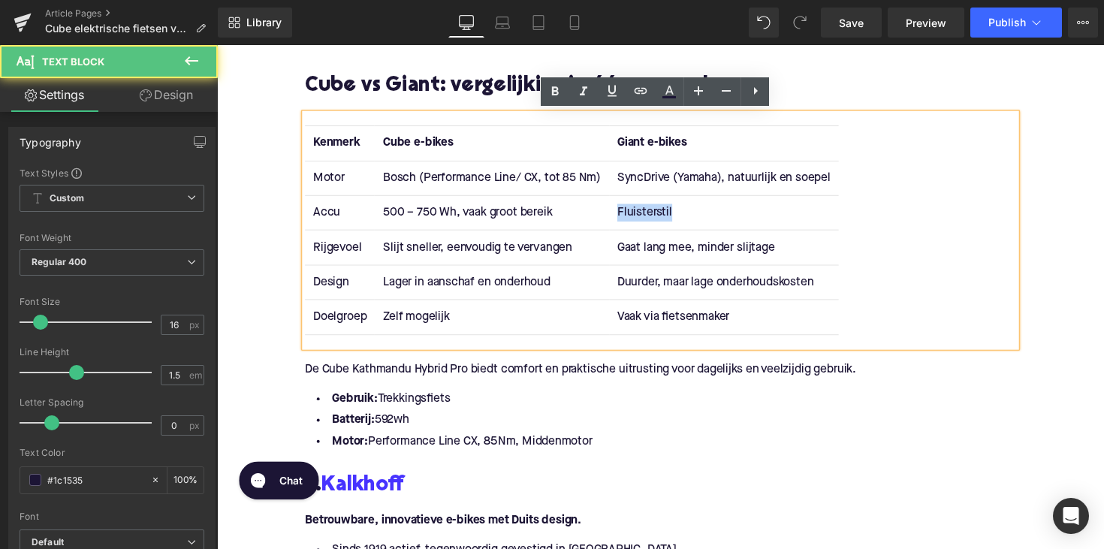
click at [642, 207] on td "Fluisterstil" at bounding box center [736, 217] width 235 height 35
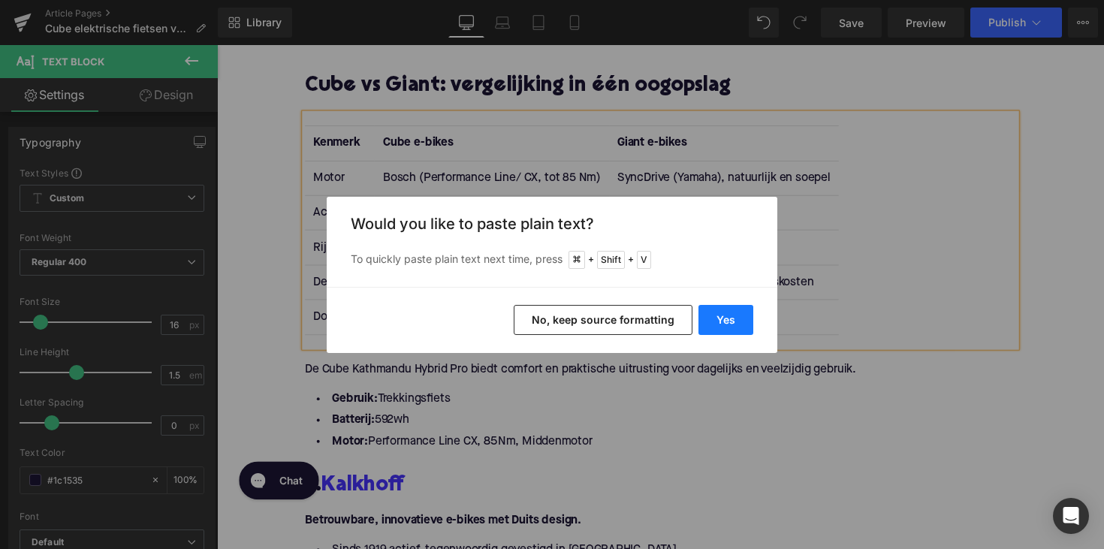
click at [736, 324] on button "Yes" at bounding box center [725, 320] width 55 height 30
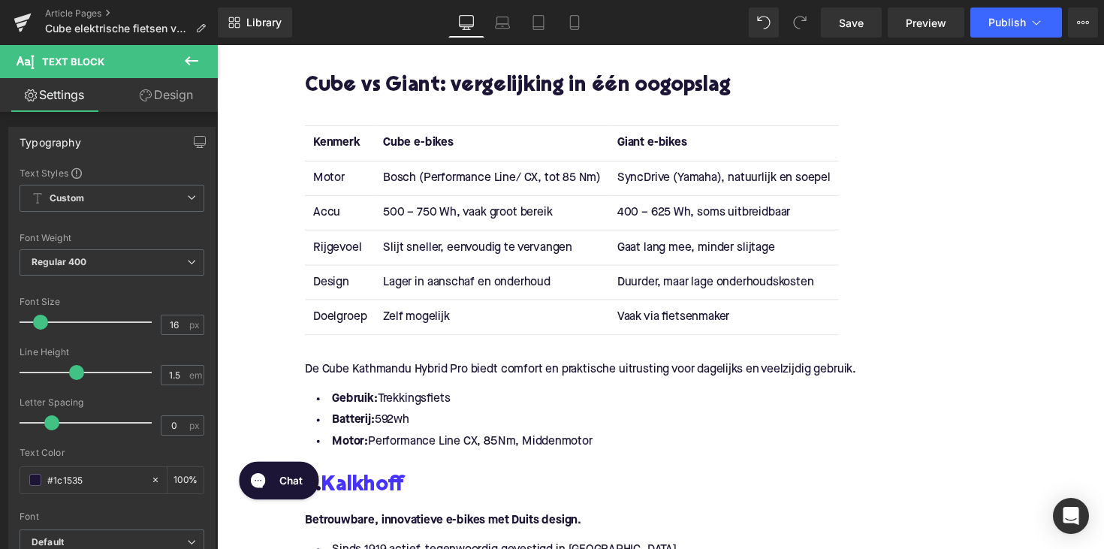
click at [459, 254] on td "Slijt sneller, eenvoudig te vervangen" at bounding box center [497, 252] width 239 height 35
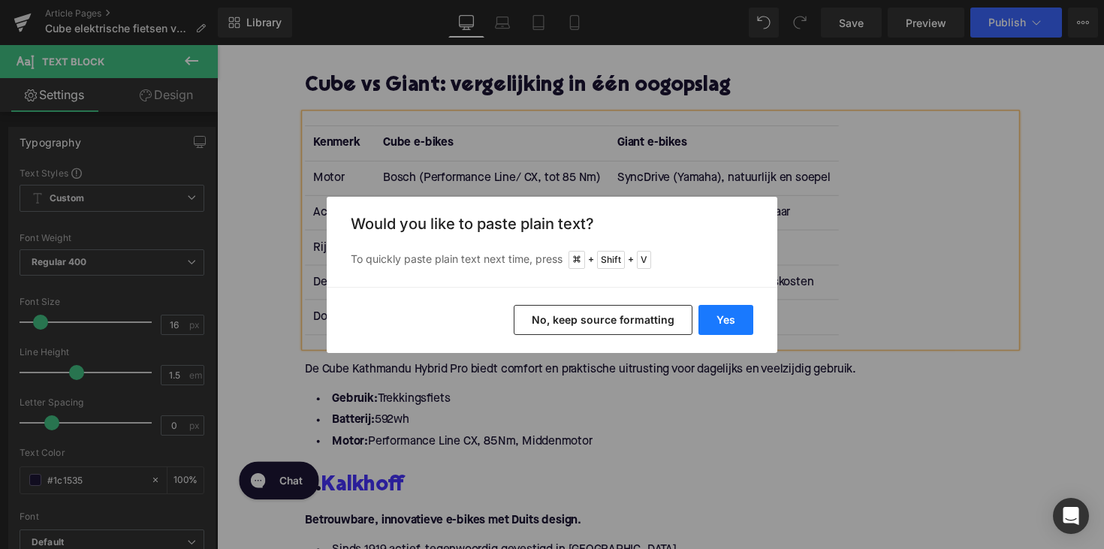
click at [725, 319] on button "Yes" at bounding box center [725, 320] width 55 height 30
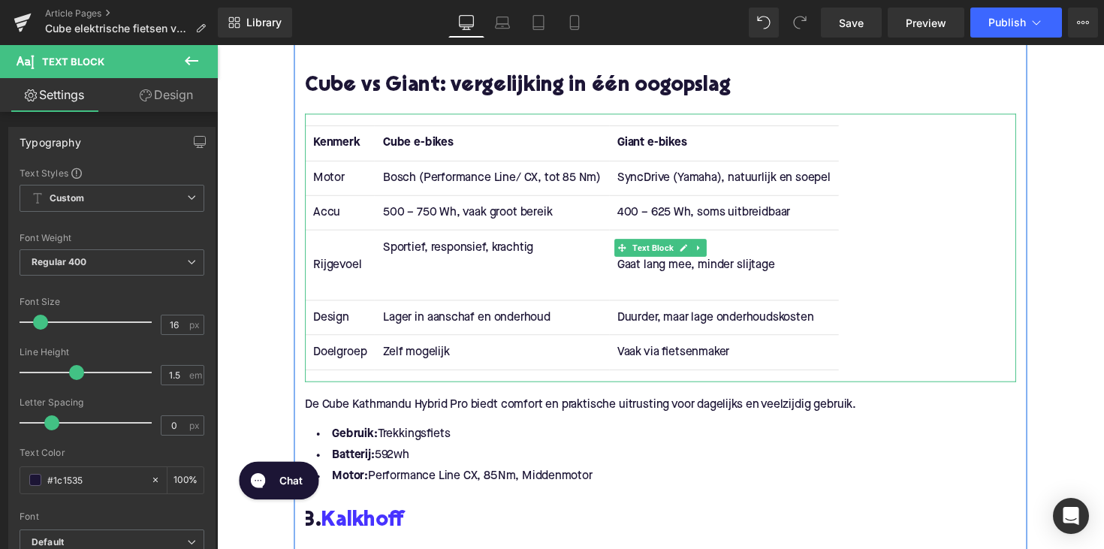
click at [463, 294] on td "Sportief, responsief, krachtig" at bounding box center [497, 270] width 239 height 71
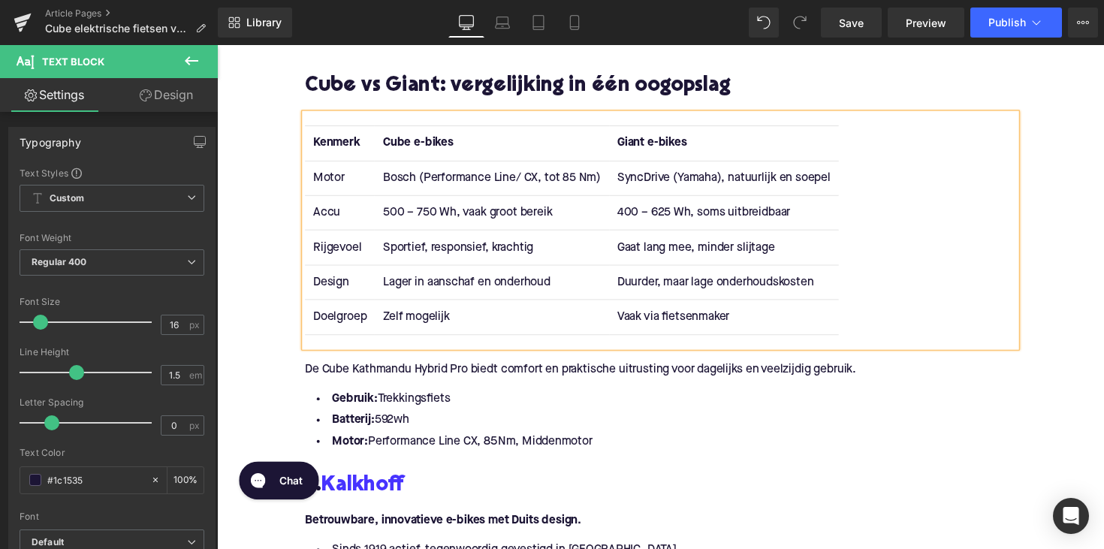
click at [679, 258] on td "Gaat lang mee, minder slijtage" at bounding box center [736, 252] width 235 height 35
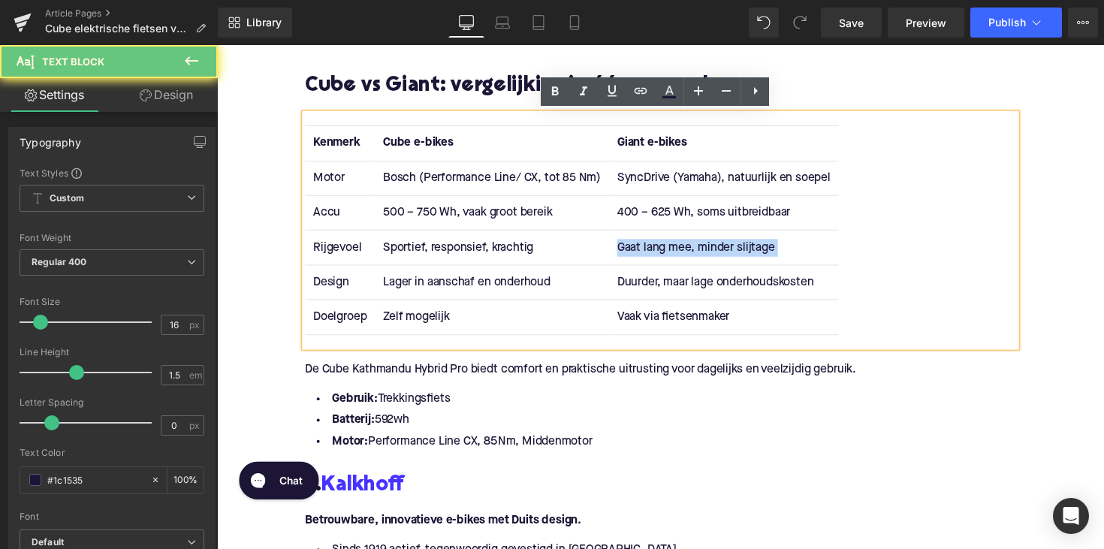
click at [679, 258] on td "Gaat lang mee, minder slijtage" at bounding box center [736, 252] width 235 height 35
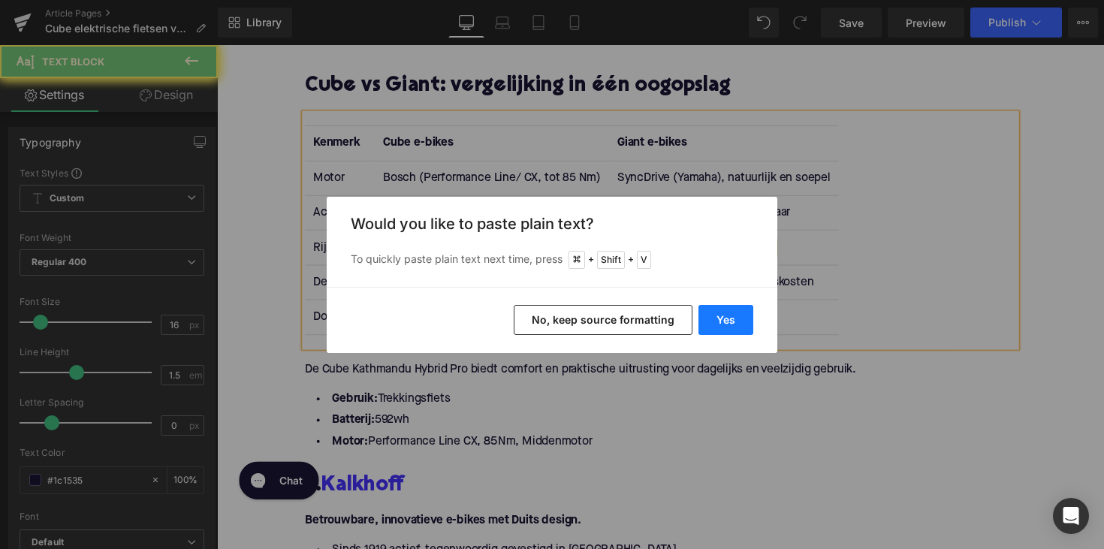
click at [736, 315] on button "Yes" at bounding box center [725, 320] width 55 height 30
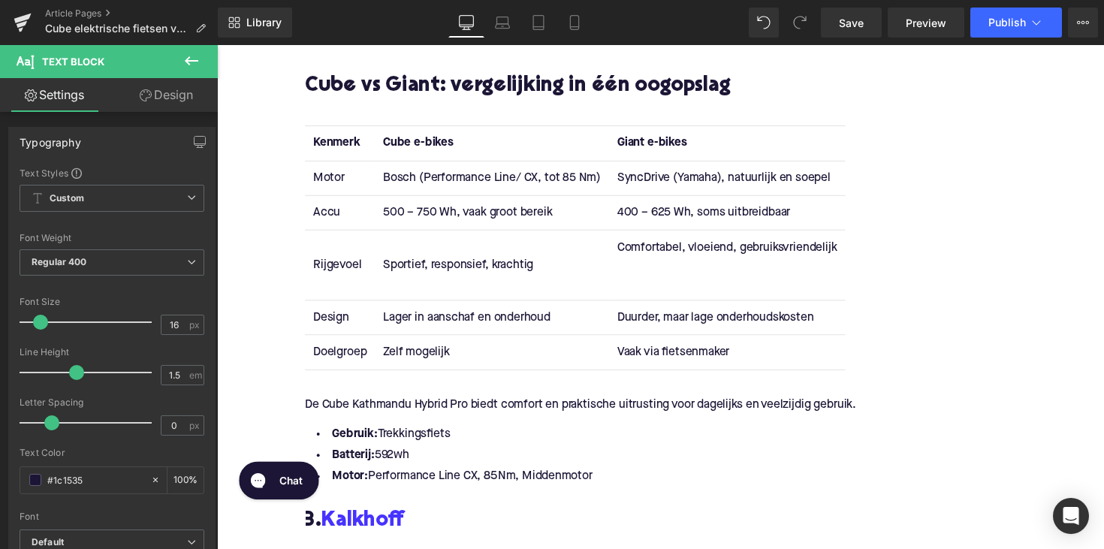
click at [688, 295] on td "Comfortabel, vloeiend, gebruiksvriendelijk" at bounding box center [740, 270] width 242 height 71
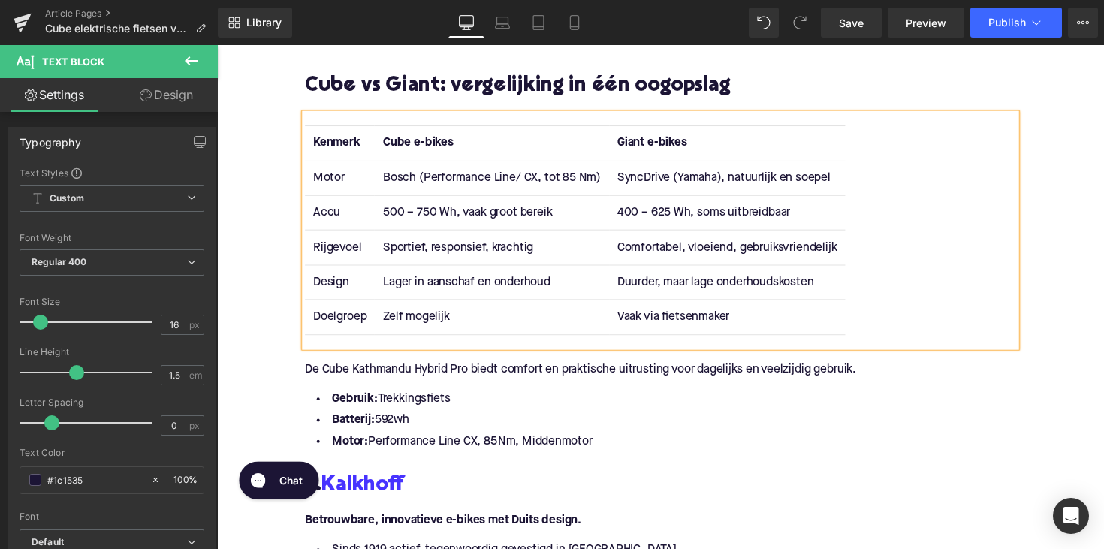
click at [414, 288] on td "Lager in aanschaf en onderhoud" at bounding box center [497, 287] width 239 height 35
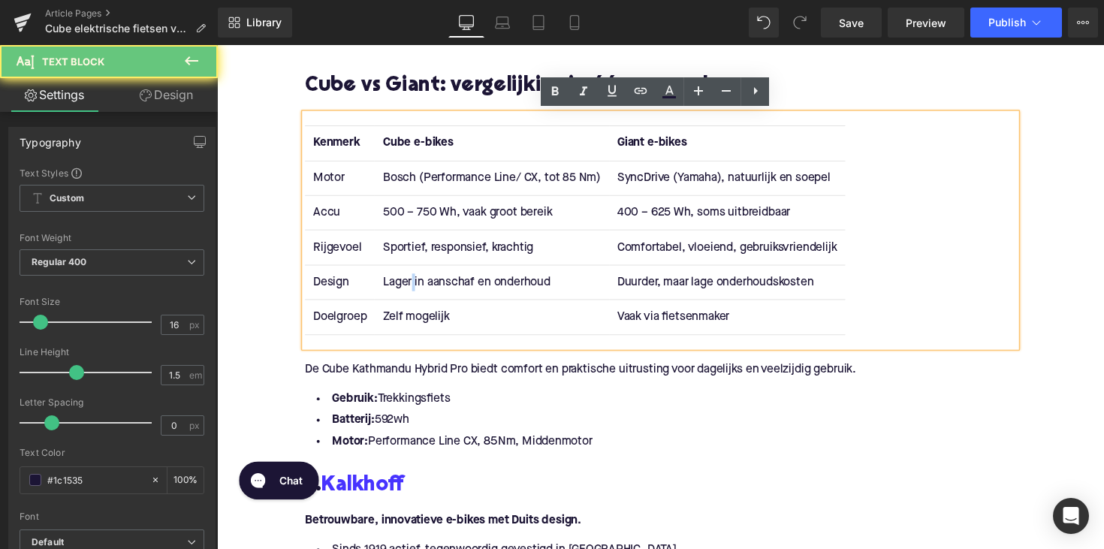
click at [414, 288] on td "Lager in aanschaf en onderhoud" at bounding box center [497, 287] width 239 height 35
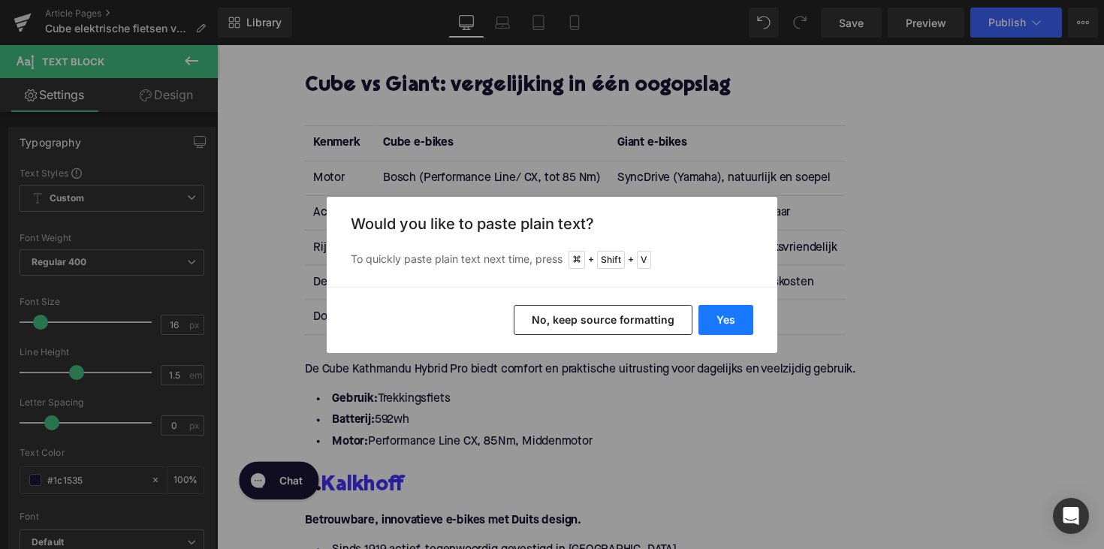
click at [715, 321] on button "Yes" at bounding box center [725, 320] width 55 height 30
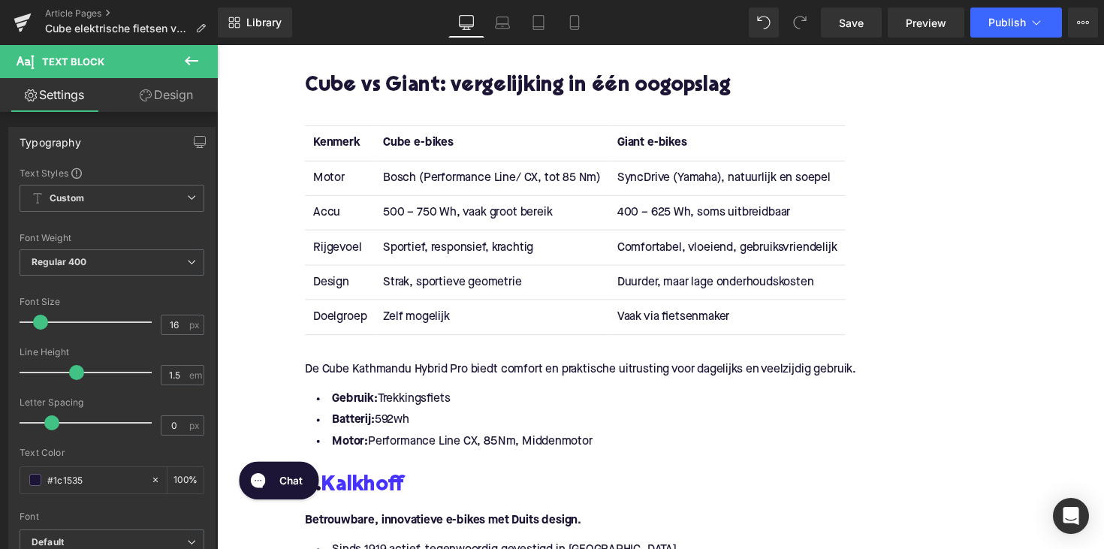
click at [424, 318] on td "Zelf mogelijk" at bounding box center [497, 323] width 239 height 35
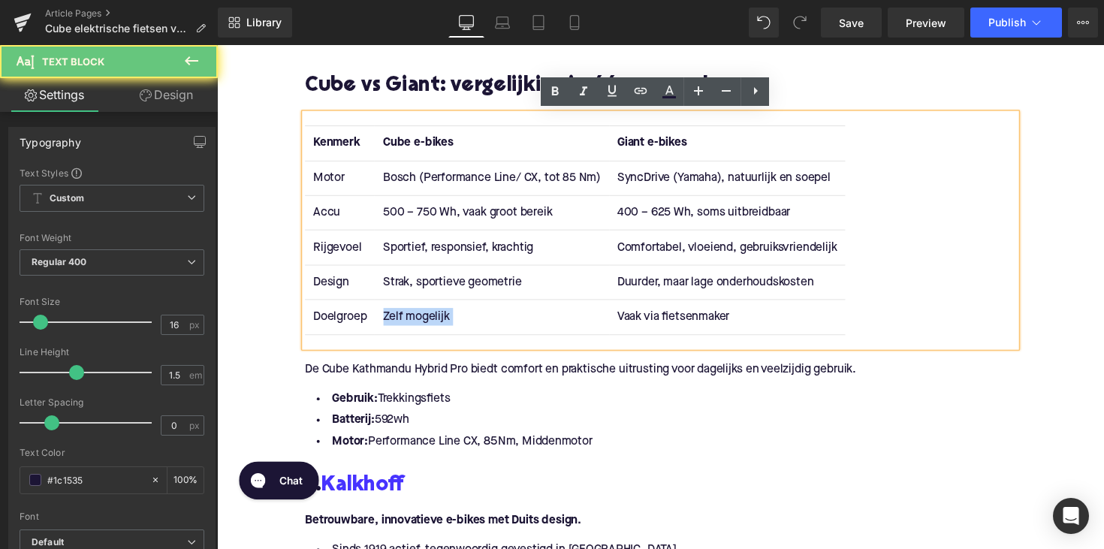
click at [424, 318] on td "Zelf mogelijk" at bounding box center [497, 323] width 239 height 35
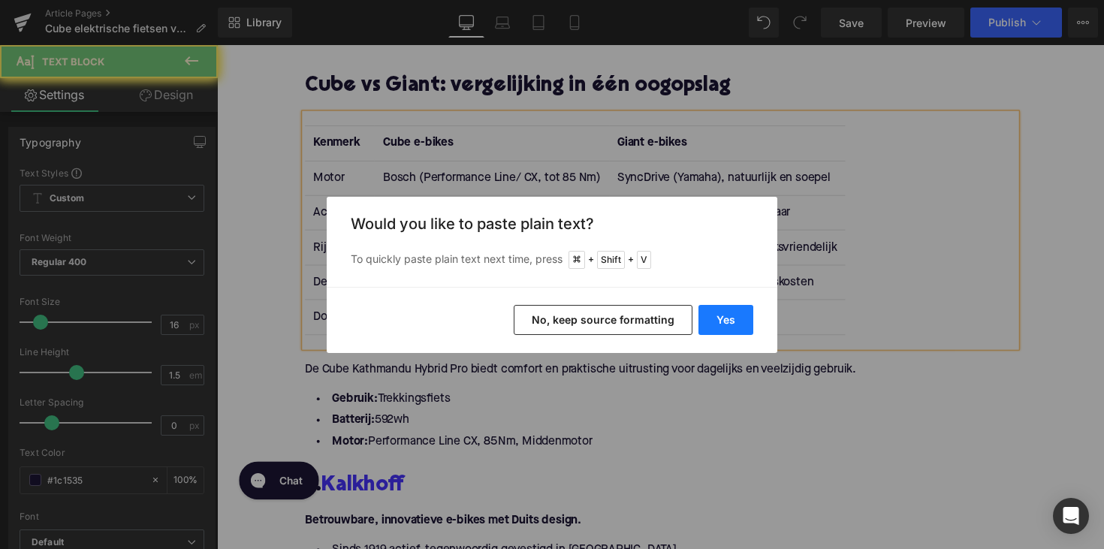
click at [714, 318] on button "Yes" at bounding box center [725, 320] width 55 height 30
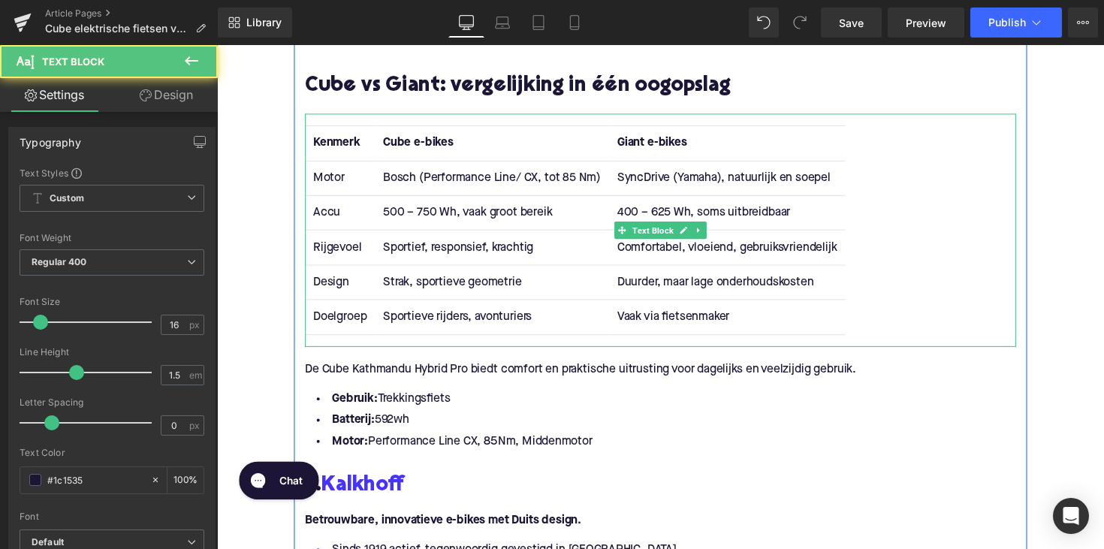
click at [673, 292] on td "Duurder, maar lage onderhoudskosten" at bounding box center [740, 287] width 242 height 35
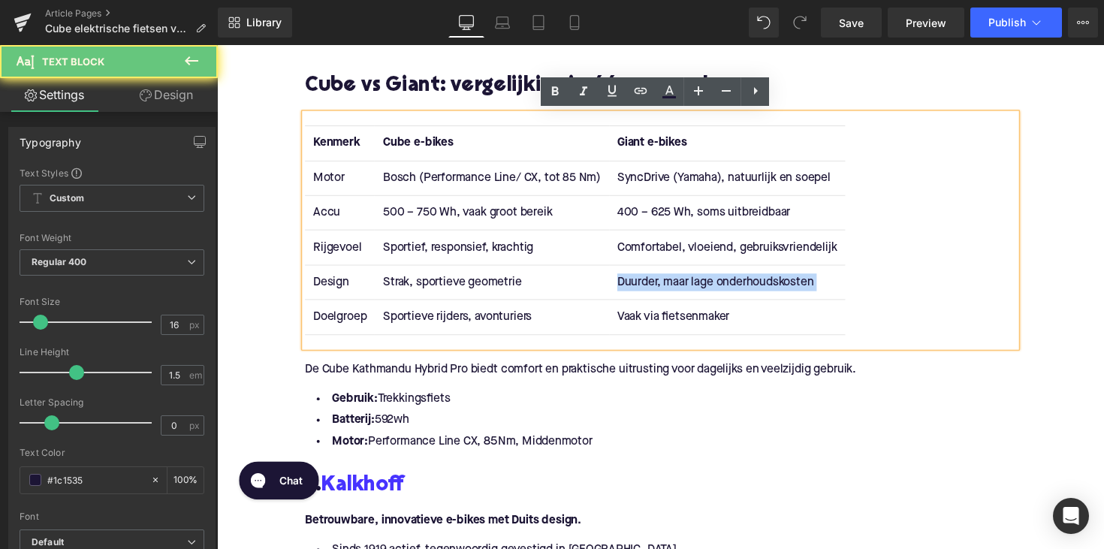
click at [673, 292] on td "Duurder, maar lage onderhoudskosten" at bounding box center [740, 287] width 242 height 35
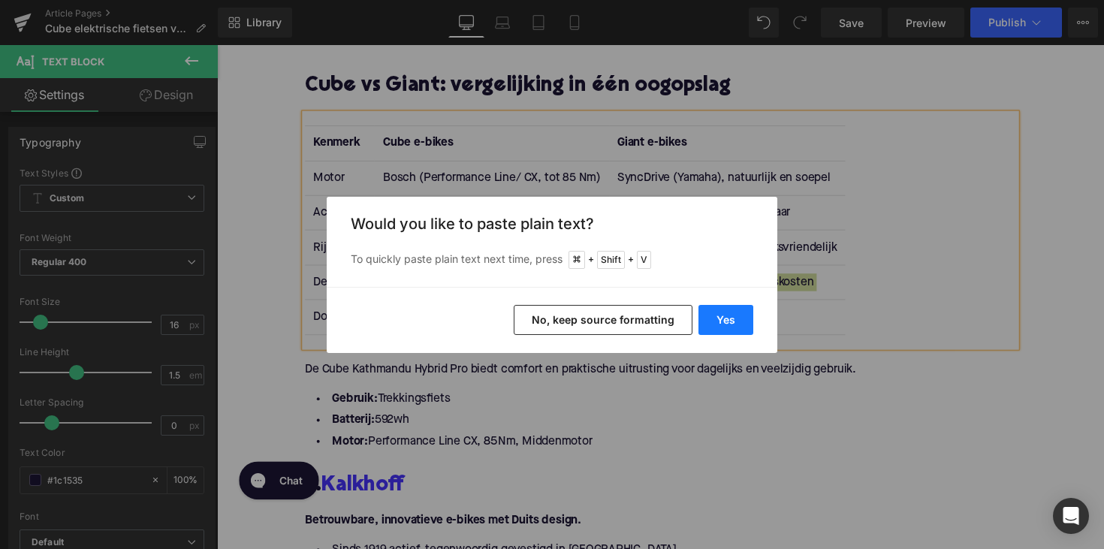
click at [736, 321] on button "Yes" at bounding box center [725, 320] width 55 height 30
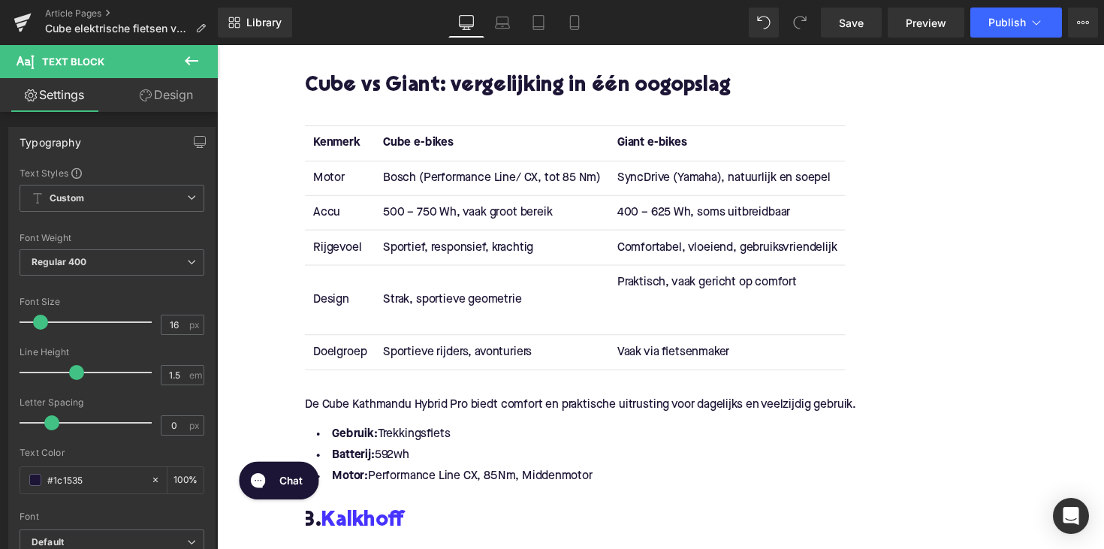
click at [748, 327] on td "Praktisch, vaak gericht op comfort" at bounding box center [740, 305] width 242 height 71
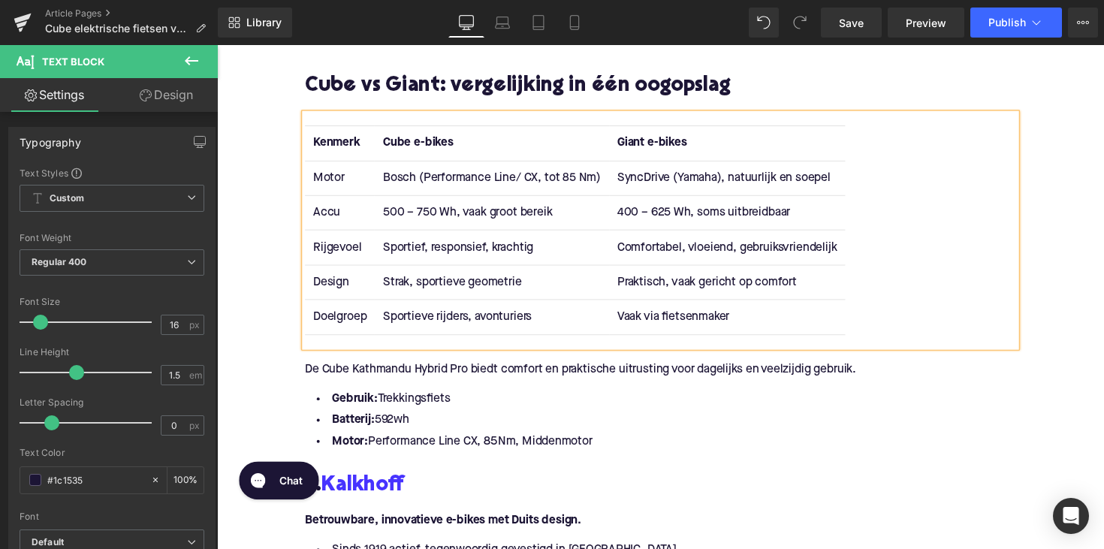
click at [675, 327] on td "Vaak via fietsenmaker" at bounding box center [740, 323] width 242 height 35
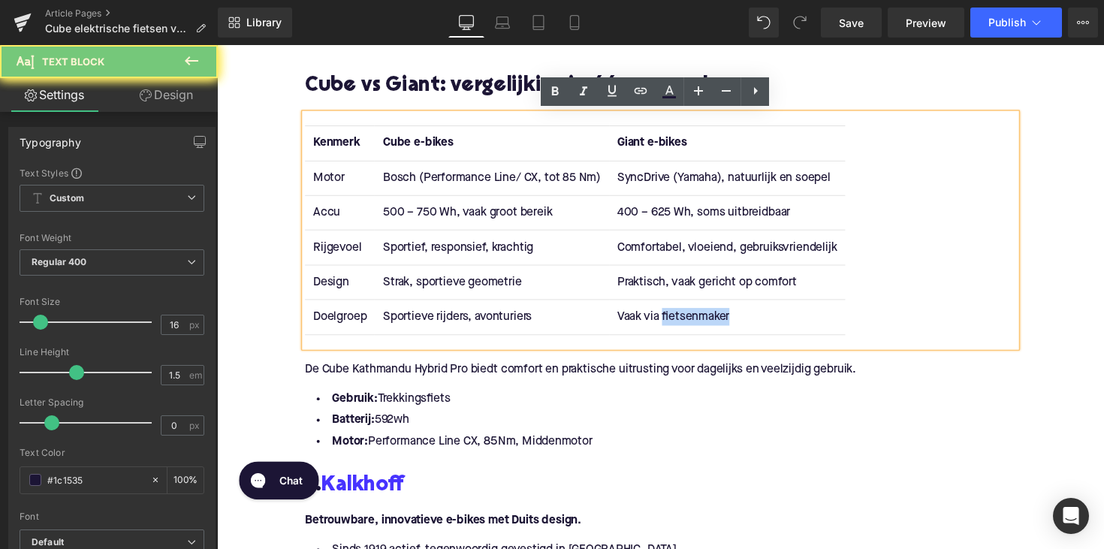
click at [675, 327] on td "Vaak via fietsenmaker" at bounding box center [740, 323] width 242 height 35
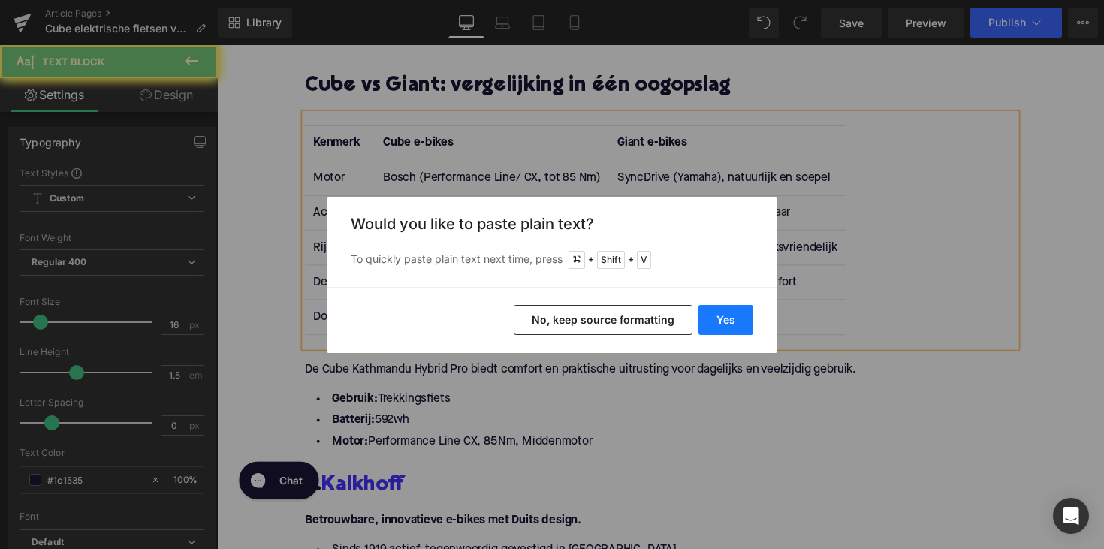
click at [736, 311] on button "Yes" at bounding box center [725, 320] width 55 height 30
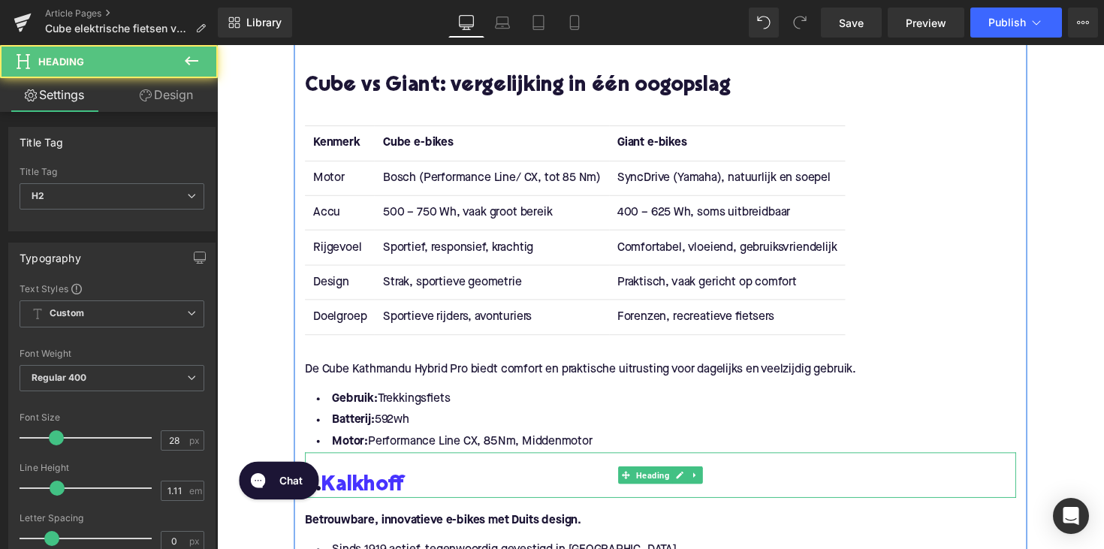
click at [442, 504] on div "3. Kalkhoff Heading" at bounding box center [671, 485] width 728 height 47
click at [442, 504] on h2 "3. Kalkhoff" at bounding box center [671, 497] width 728 height 23
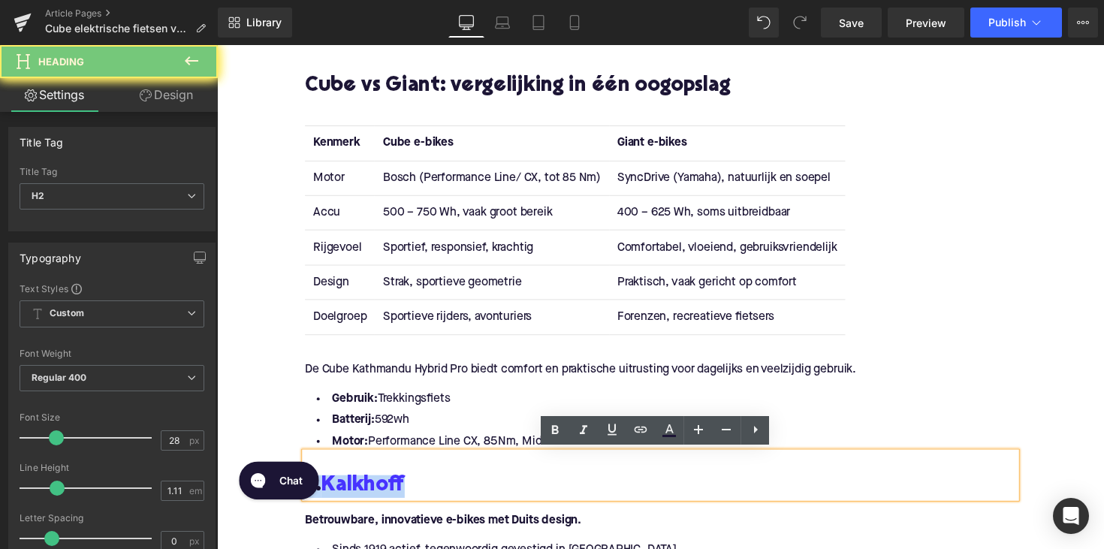
paste div
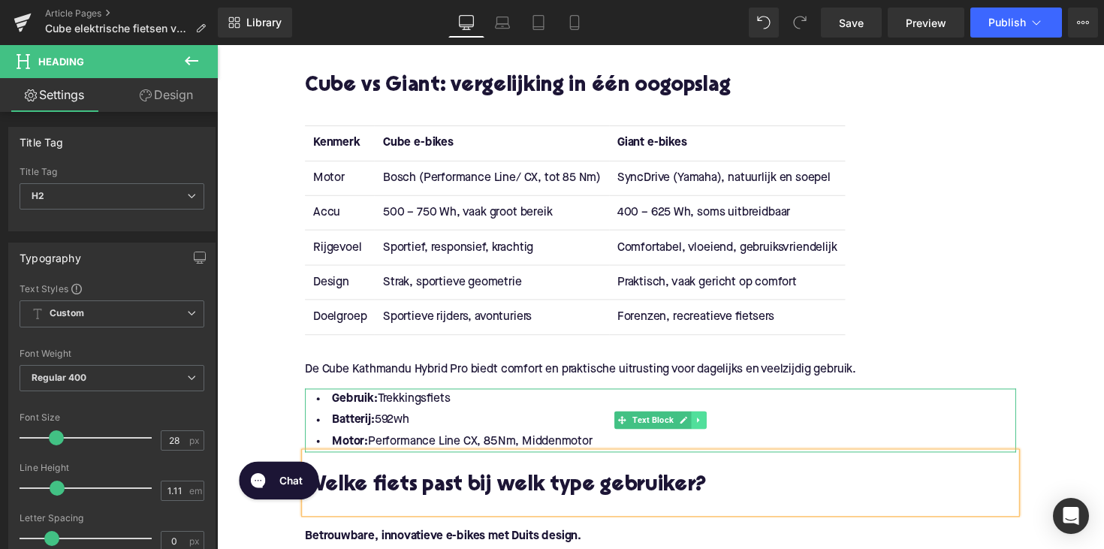
click at [707, 429] on icon at bounding box center [710, 429] width 8 height 9
click at [714, 430] on icon at bounding box center [718, 429] width 8 height 8
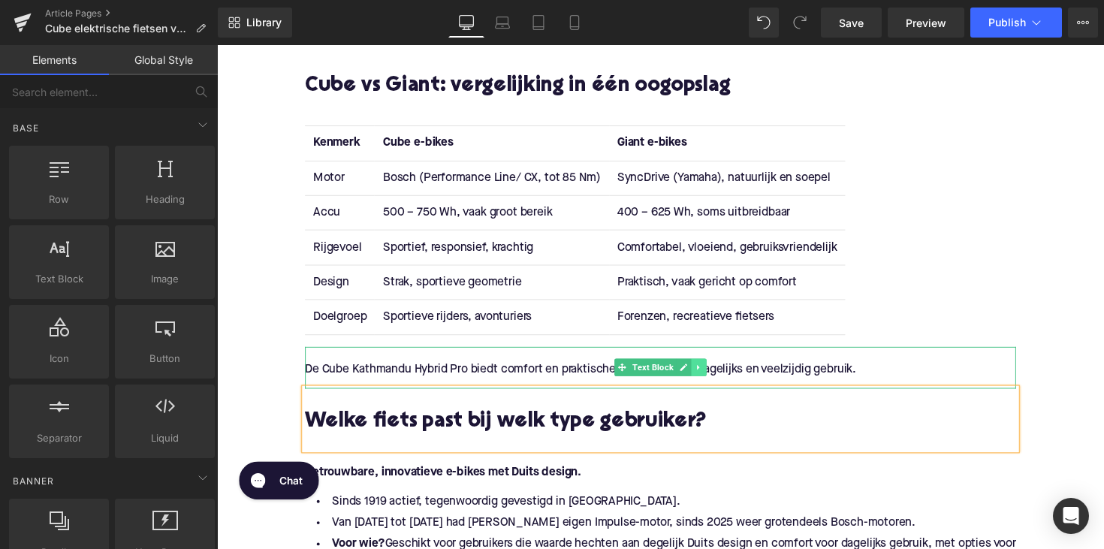
click at [708, 375] on icon at bounding box center [710, 375] width 8 height 9
click at [715, 375] on icon at bounding box center [718, 375] width 8 height 9
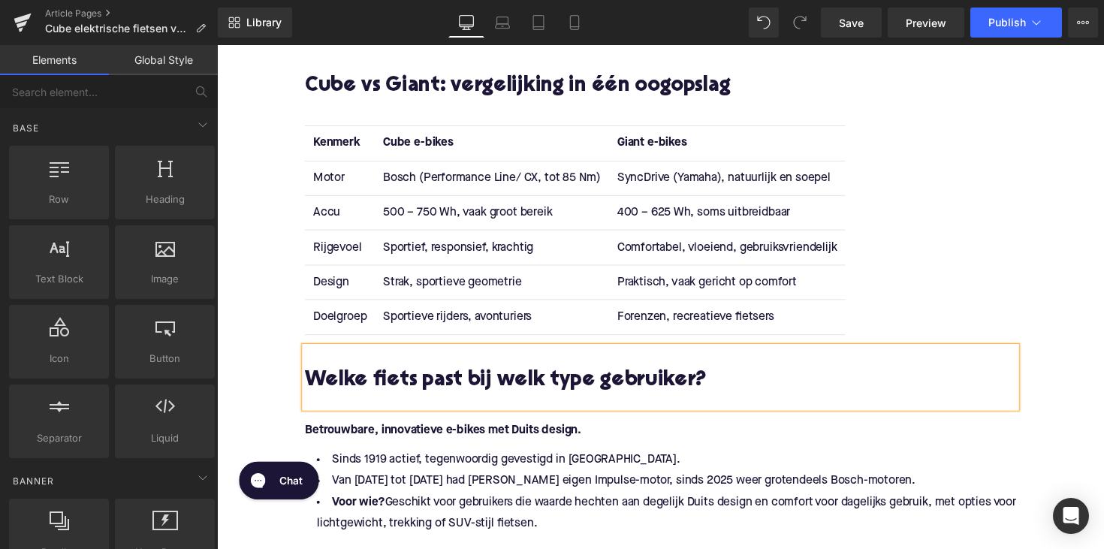
scroll to position [2417, 0]
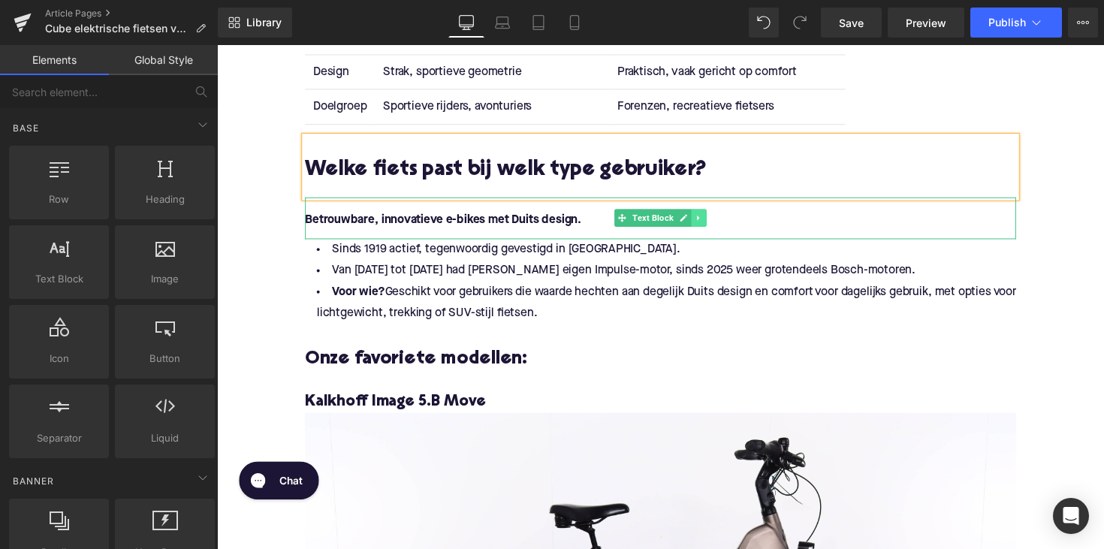
click at [706, 224] on icon at bounding box center [710, 222] width 8 height 9
click at [714, 220] on icon at bounding box center [718, 222] width 8 height 8
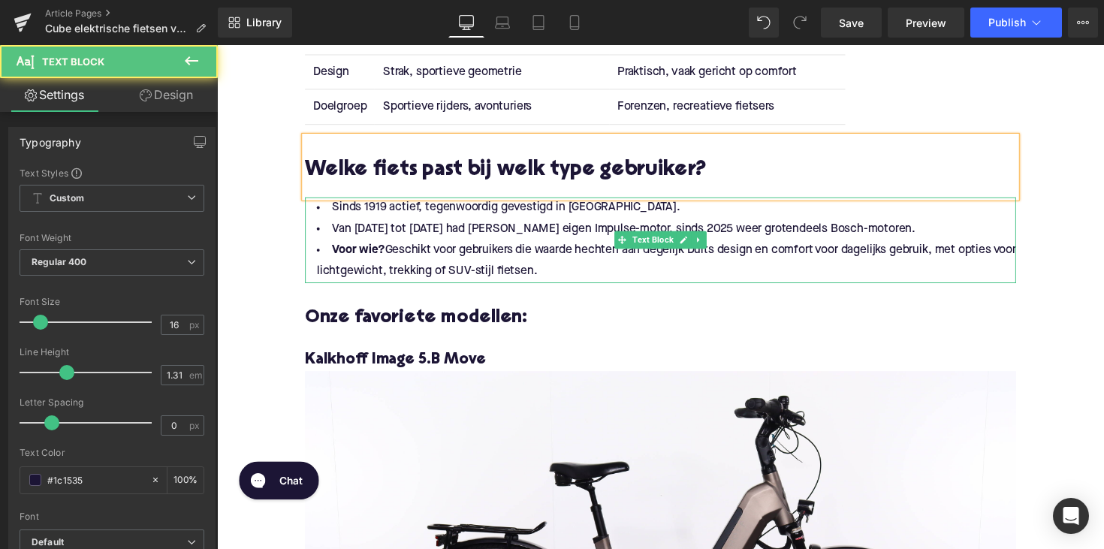
click at [571, 267] on li "Voor wie? Geschikt voor gebruikers die waarde hechten aan degelijk Duits design…" at bounding box center [671, 267] width 728 height 44
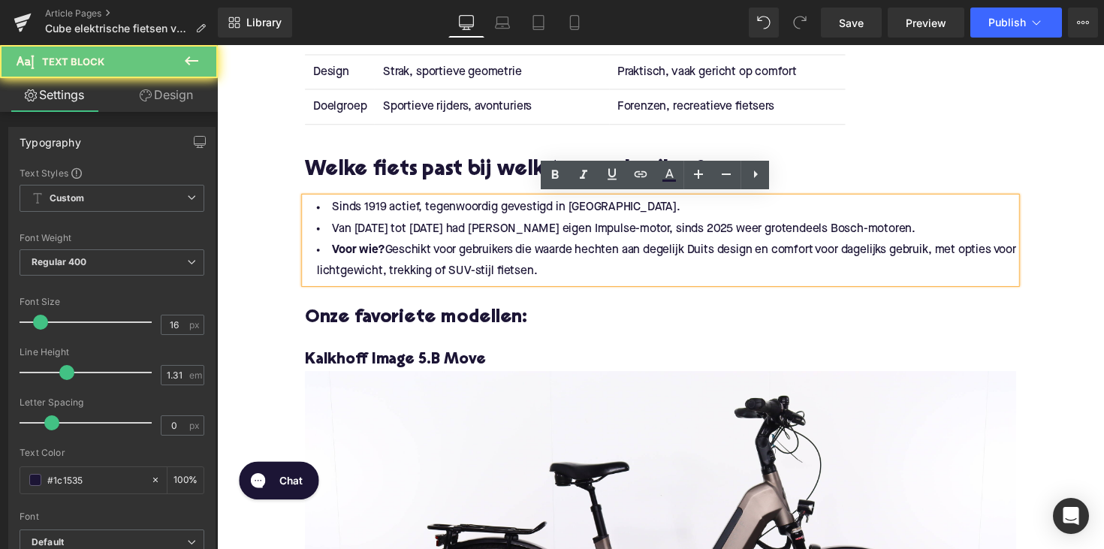
click at [580, 273] on li "Voor wie? Geschikt voor gebruikers die waarde hechten aan degelijk Duits design…" at bounding box center [671, 267] width 728 height 44
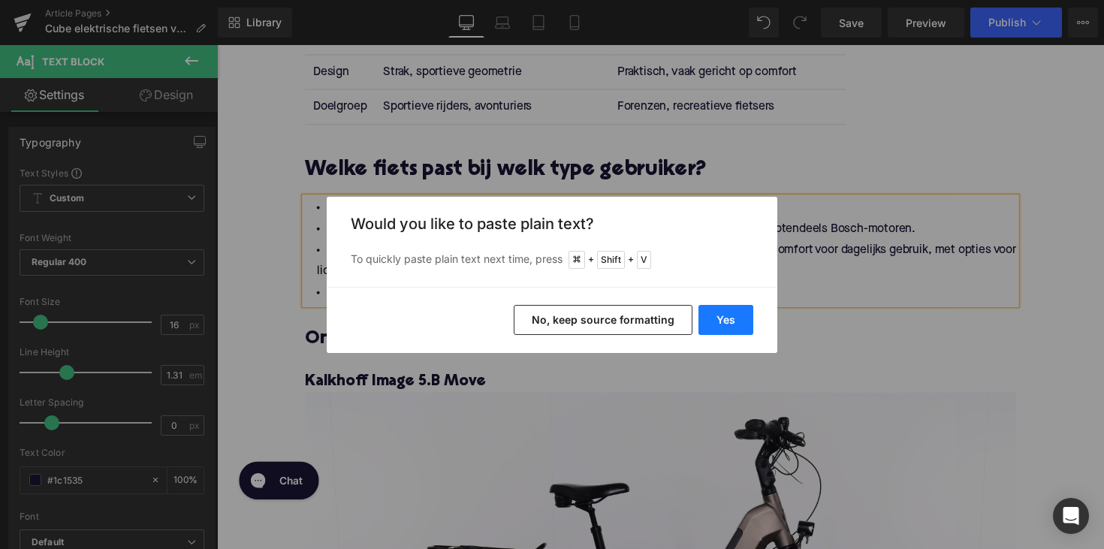
click at [721, 330] on button "Yes" at bounding box center [725, 320] width 55 height 30
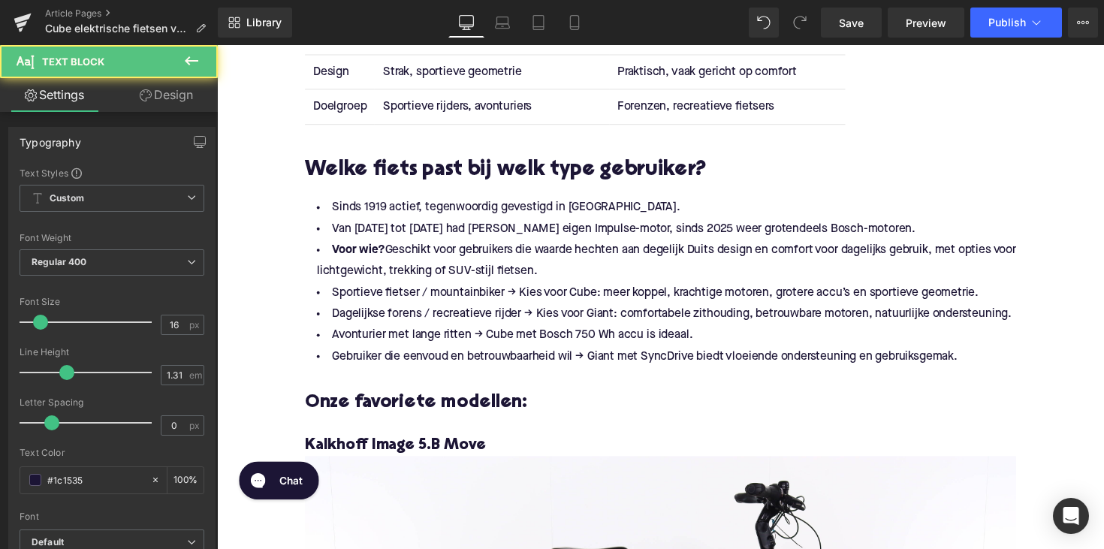
drag, startPoint x: 586, startPoint y: 276, endPoint x: 259, endPoint y: 199, distance: 335.6
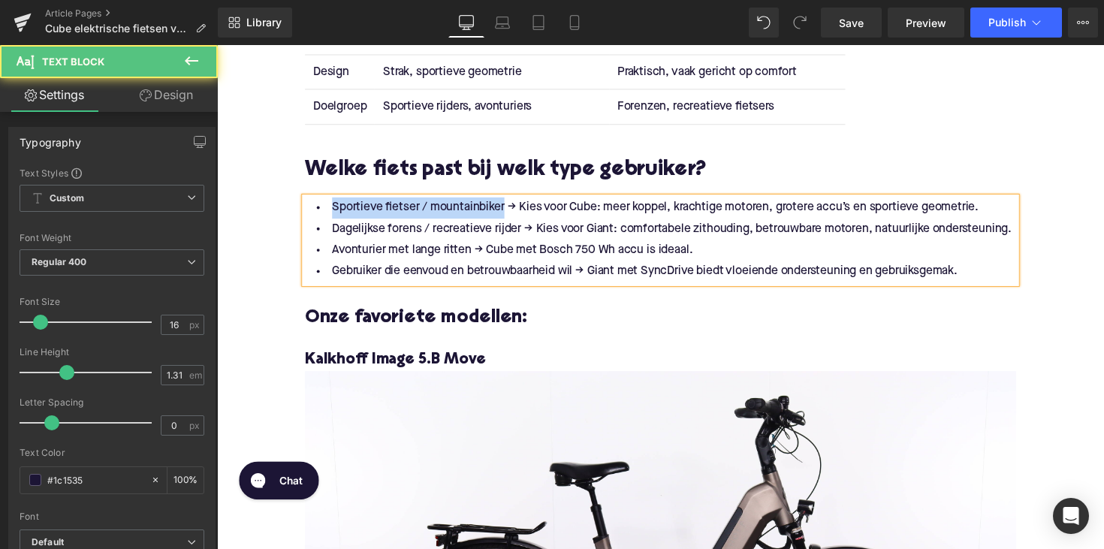
drag, startPoint x: 504, startPoint y: 209, endPoint x: 326, endPoint y: 195, distance: 178.5
click at [326, 201] on div "Sportieve fietser / mountainbiker → Kies voor Cube: meer koppel, krachtige moto…" at bounding box center [671, 245] width 728 height 88
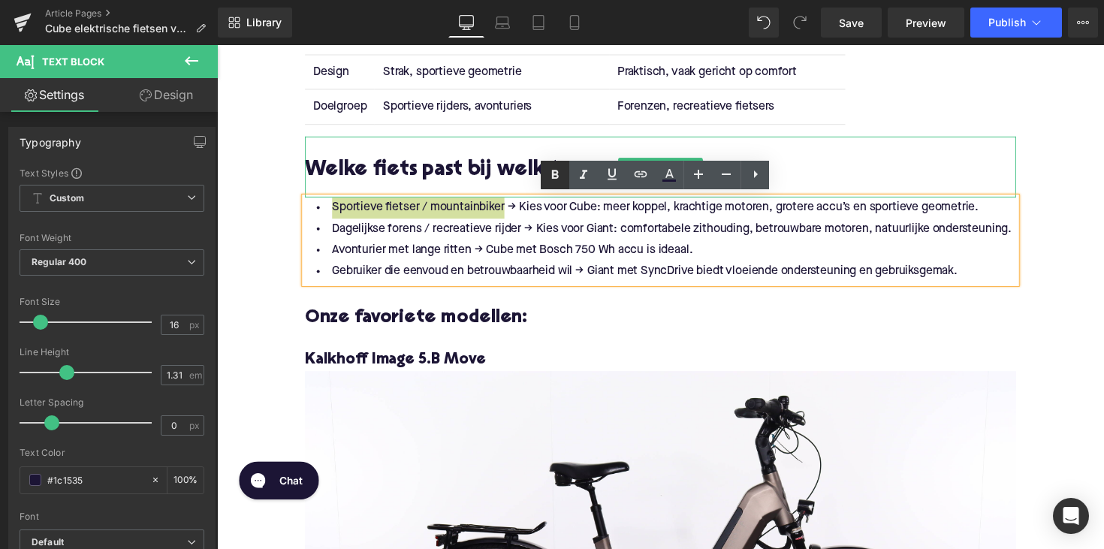
click at [553, 173] on icon at bounding box center [555, 174] width 7 height 9
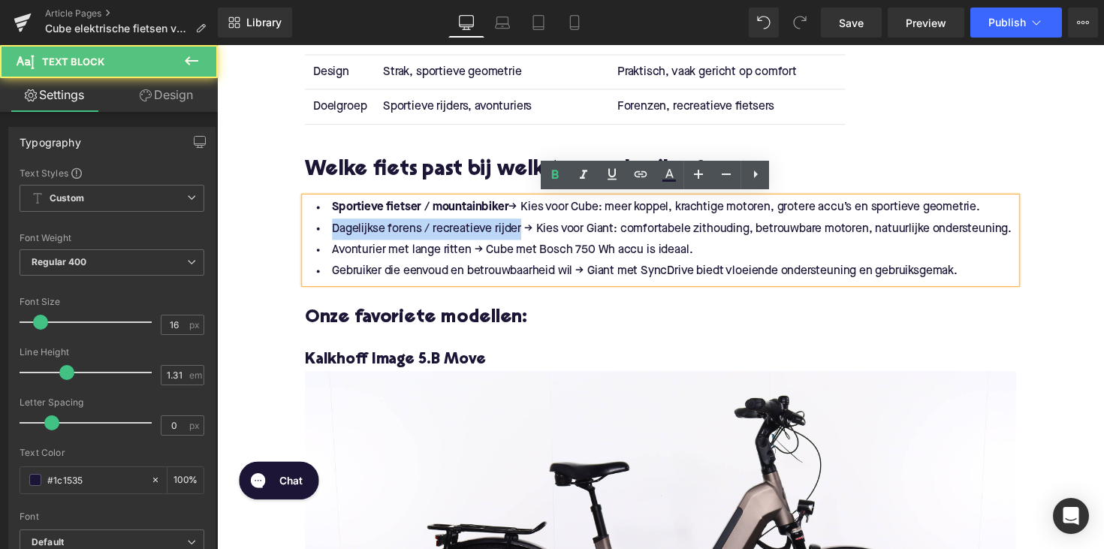
drag, startPoint x: 522, startPoint y: 227, endPoint x: 482, endPoint y: 218, distance: 41.0
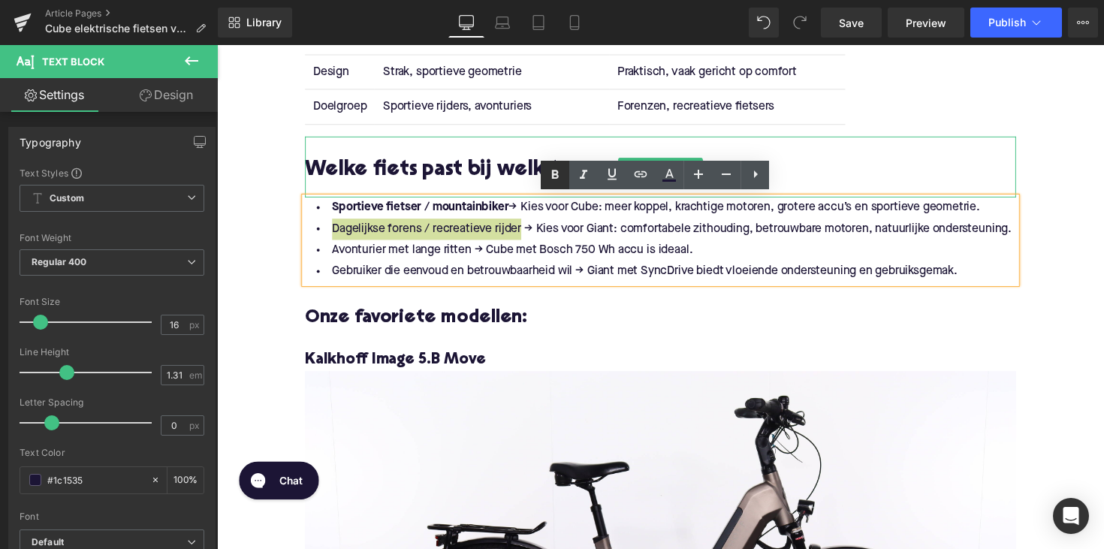
click at [552, 180] on icon at bounding box center [555, 175] width 18 height 18
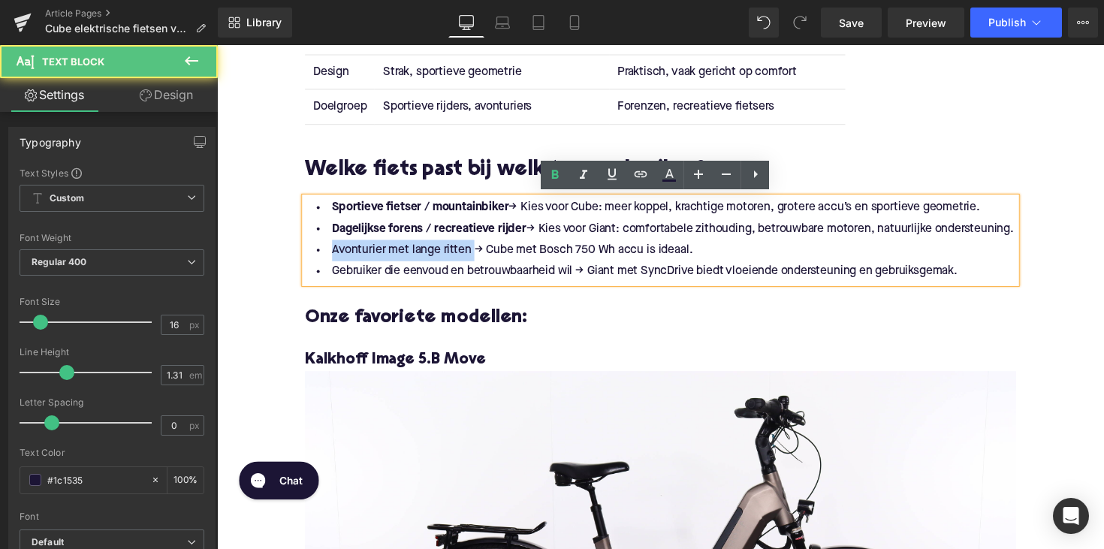
drag, startPoint x: 473, startPoint y: 252, endPoint x: 318, endPoint y: 254, distance: 155.4
click at [318, 254] on li "Avonturier met lange ritten → Cube met Bosch 750 Wh accu is ideaal." at bounding box center [671, 256] width 728 height 22
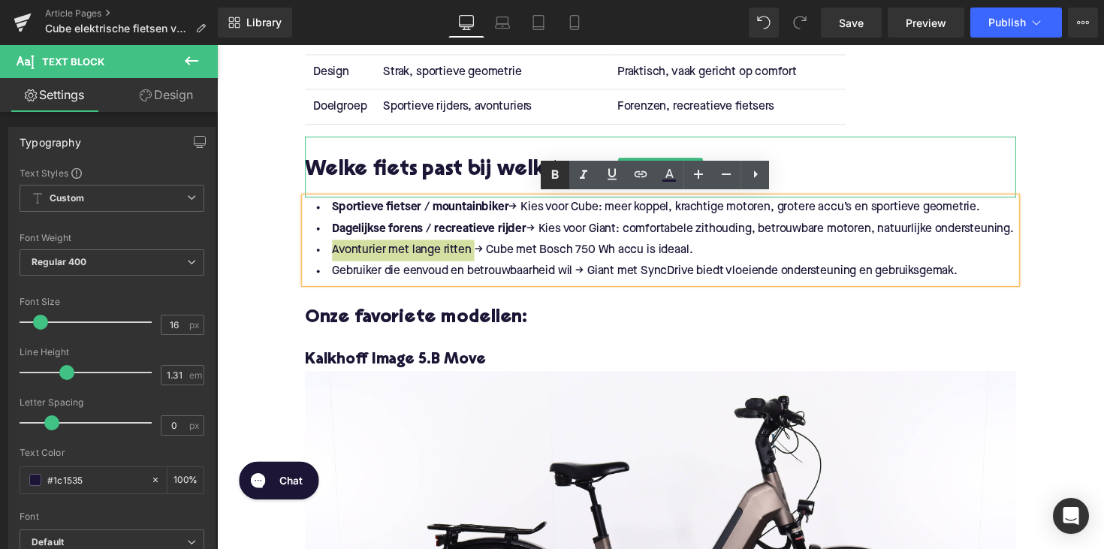
click at [554, 177] on icon at bounding box center [555, 174] width 7 height 9
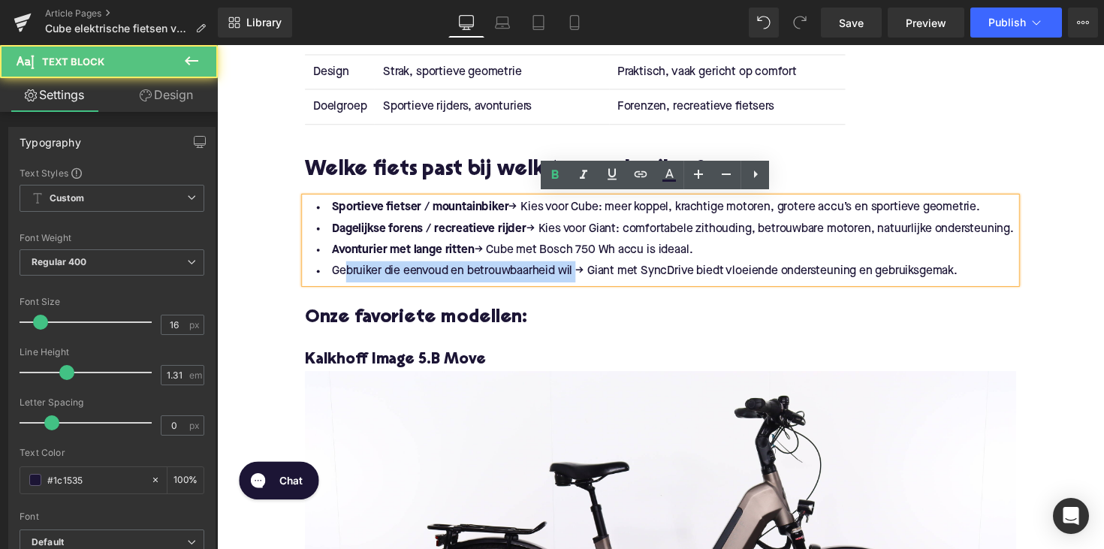
drag, startPoint x: 580, startPoint y: 274, endPoint x: 339, endPoint y: 276, distance: 241.0
click at [339, 276] on li "Gebruiker die eenvoud en betrouwbaarheid wil → Giant met SyncDrive biedt vloeie…" at bounding box center [671, 277] width 728 height 22
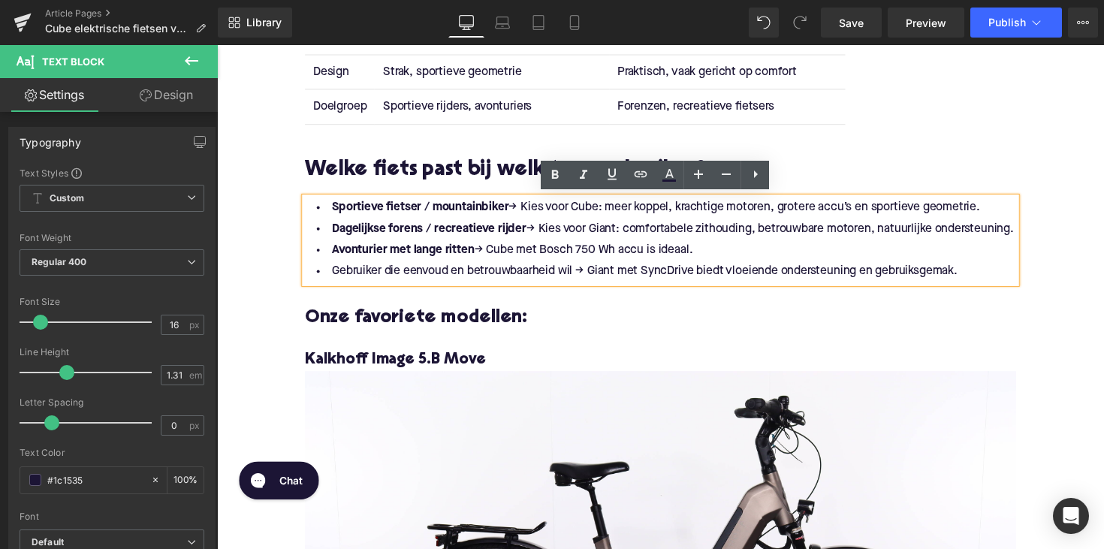
click at [338, 276] on li "Gebruiker die eenvoud en betrouwbaarheid wil → Giant met SyncDrive biedt vloeie…" at bounding box center [671, 277] width 728 height 22
drag, startPoint x: 329, startPoint y: 276, endPoint x: 579, endPoint y: 277, distance: 250.0
click at [579, 277] on li "Gebruiker die eenvoud en betrouwbaarheid wil → Giant met SyncDrive biedt vloeie…" at bounding box center [671, 277] width 728 height 22
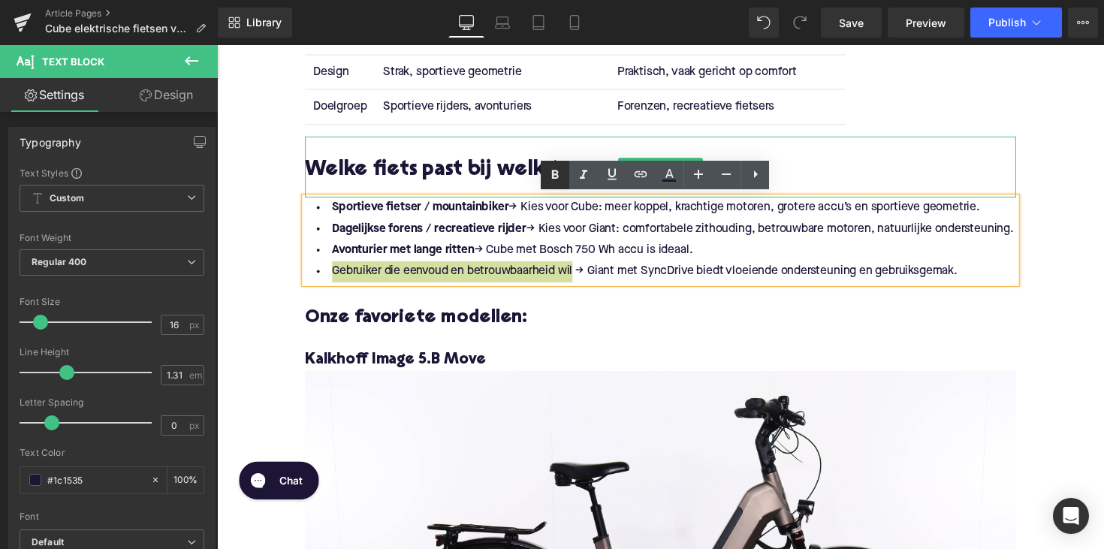
click at [551, 170] on icon at bounding box center [555, 175] width 18 height 18
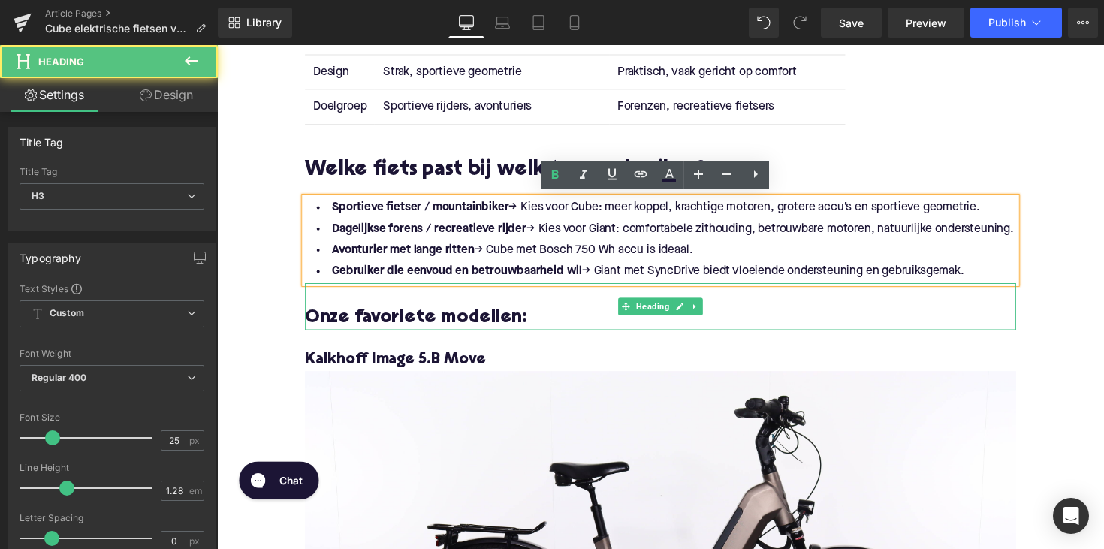
click at [366, 328] on h3 "Onze favoriete modellen:" at bounding box center [671, 325] width 728 height 24
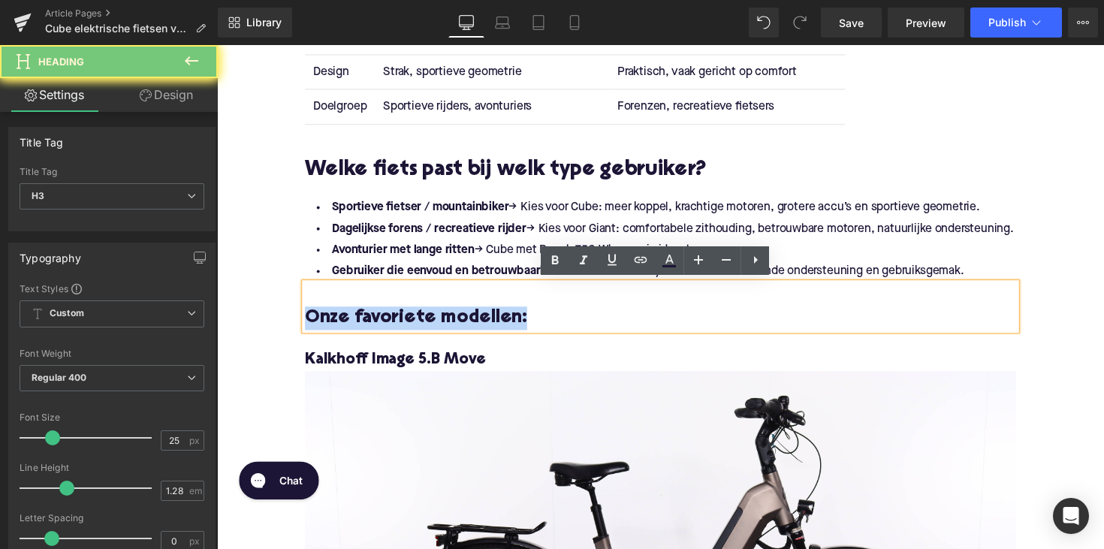
paste div
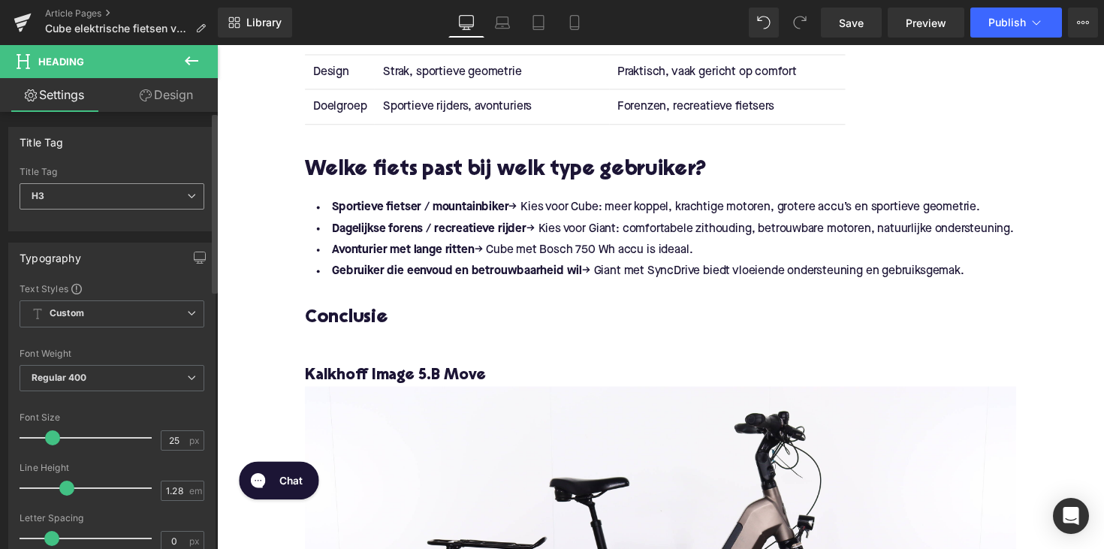
click at [178, 201] on span "H3" at bounding box center [112, 196] width 185 height 26
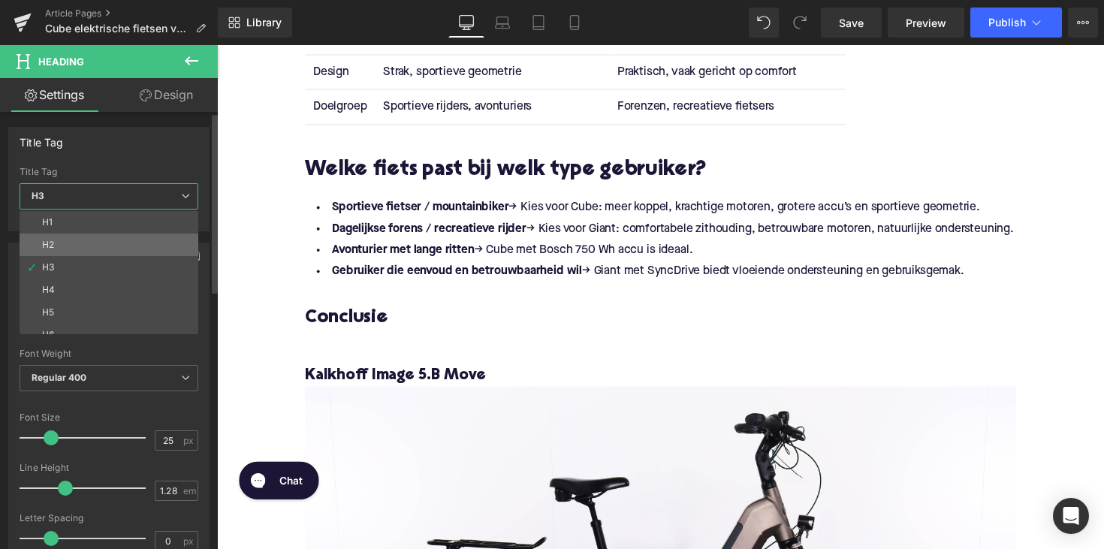
drag, startPoint x: 154, startPoint y: 241, endPoint x: 5, endPoint y: 241, distance: 148.6
click at [154, 241] on li "H2" at bounding box center [112, 244] width 185 height 23
type input "28"
type input "1.11"
type input "100"
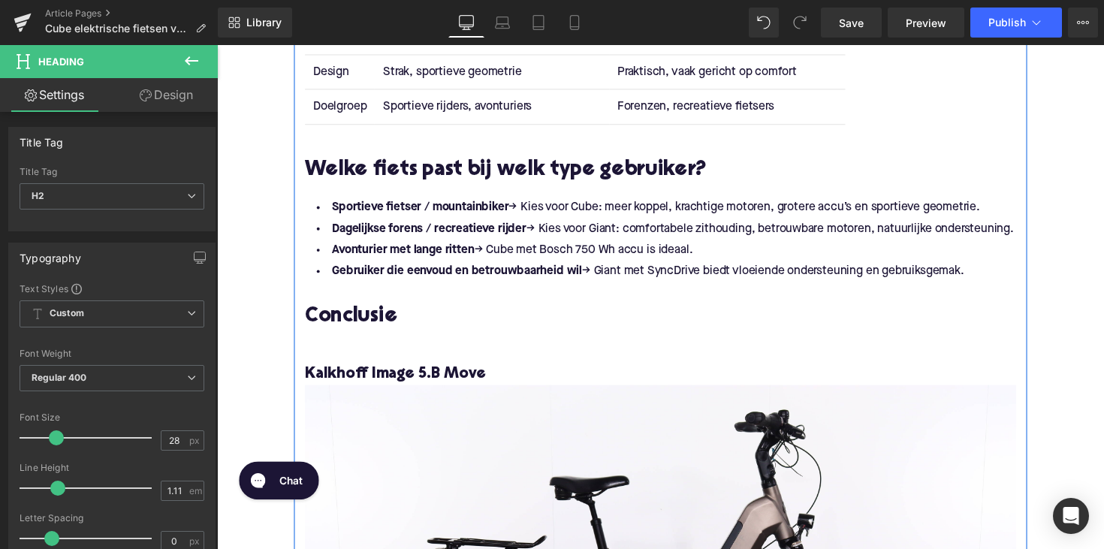
click at [388, 343] on div at bounding box center [671, 344] width 728 height 16
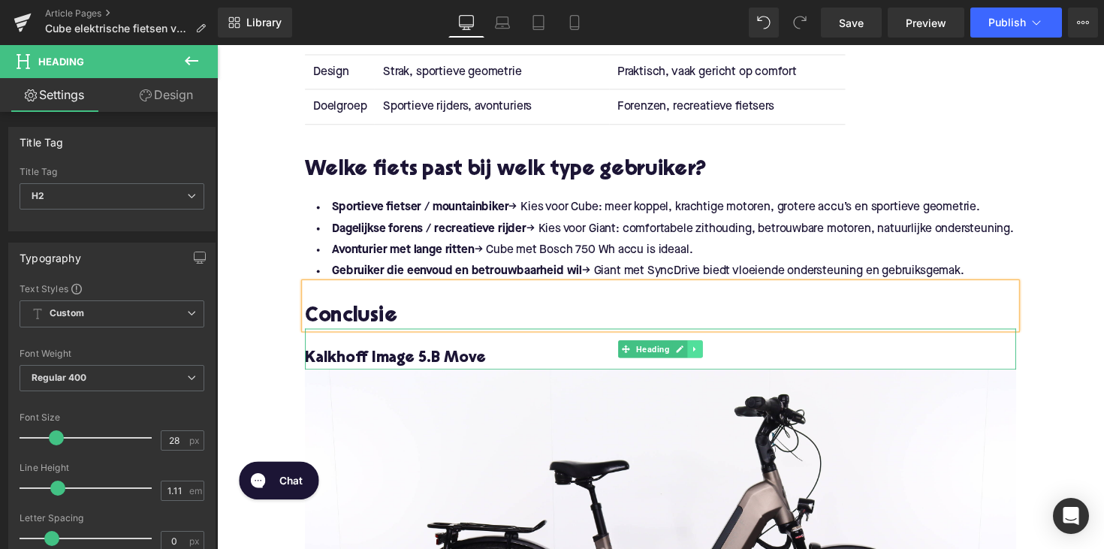
click at [703, 352] on icon at bounding box center [707, 356] width 8 height 9
click at [710, 356] on icon at bounding box center [714, 356] width 8 height 8
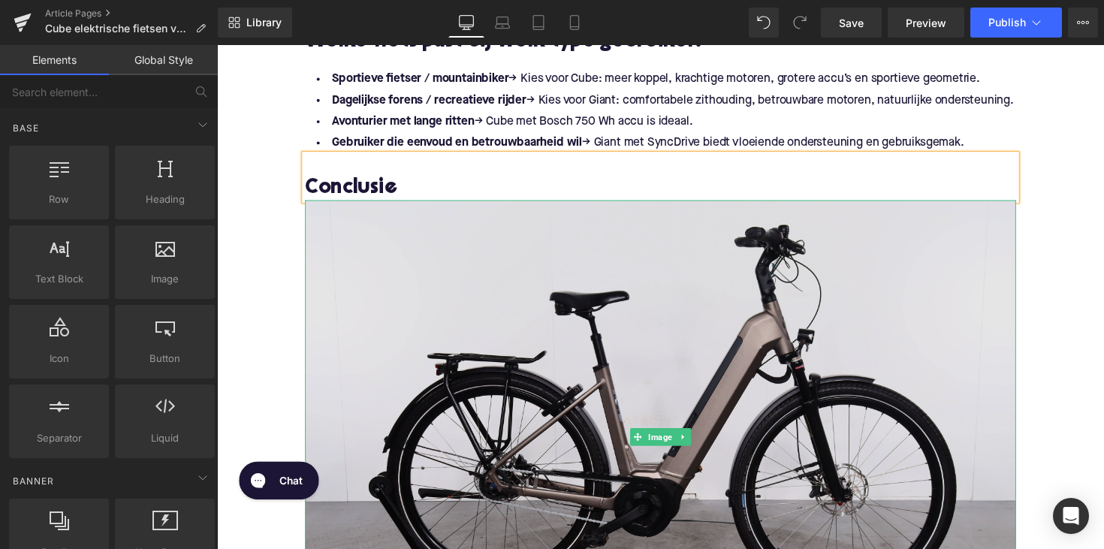
scroll to position [2631, 0]
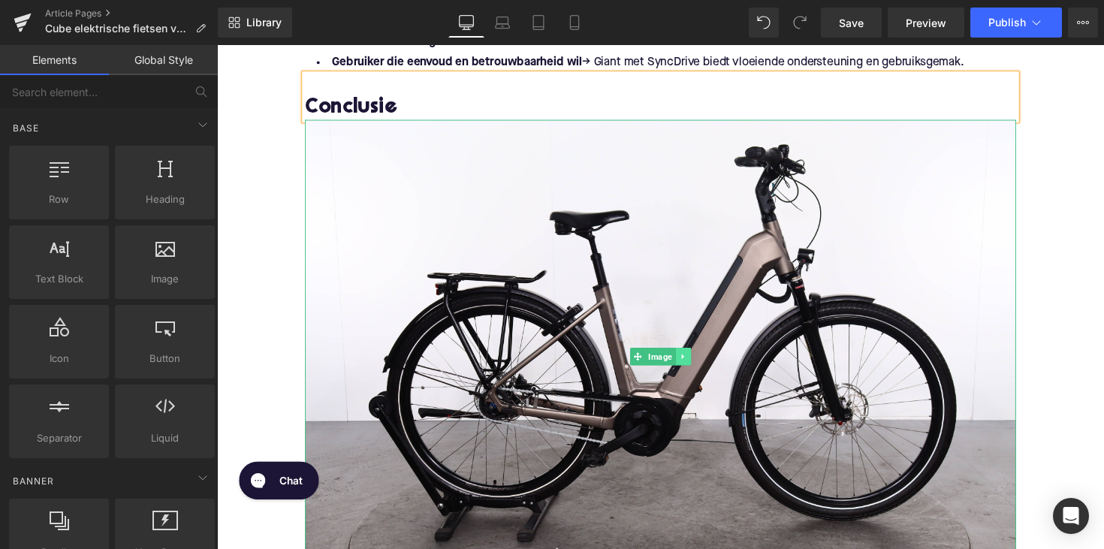
click at [692, 362] on icon at bounding box center [693, 364] width 2 height 5
click at [700, 361] on icon at bounding box center [702, 364] width 8 height 9
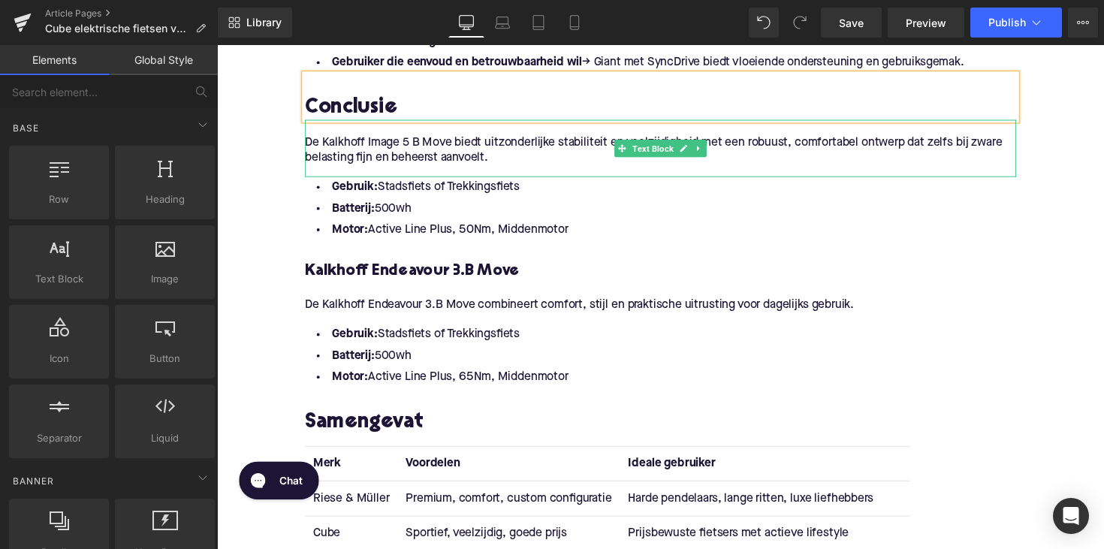
click at [504, 161] on p "De Kalkhoff Image 5 B Move biedt uitzonderlijke stabiliteit en veelzijdigheid m…" at bounding box center [671, 153] width 728 height 32
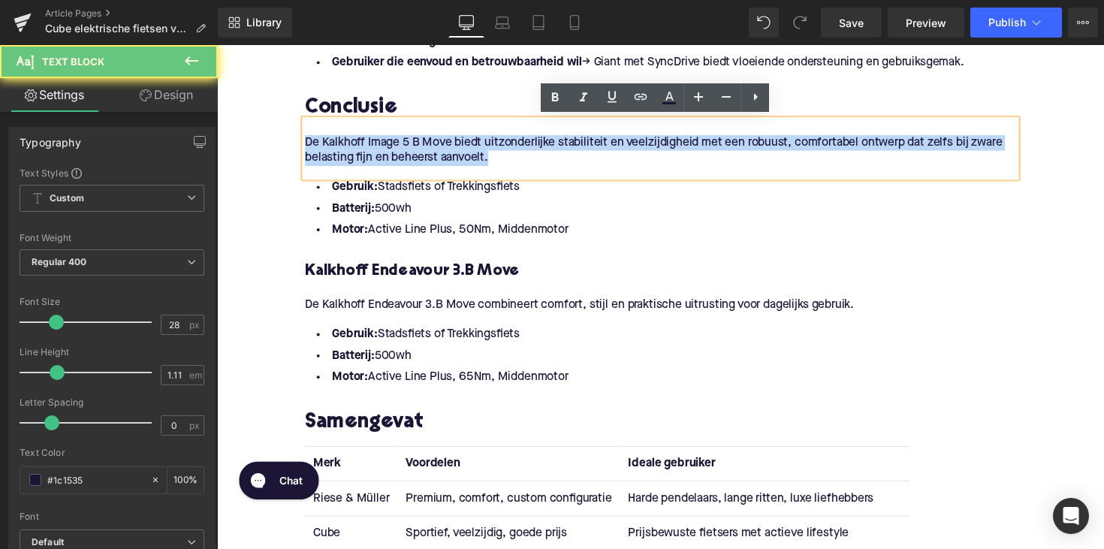
drag, startPoint x: 504, startPoint y: 161, endPoint x: 283, endPoint y: 149, distance: 221.8
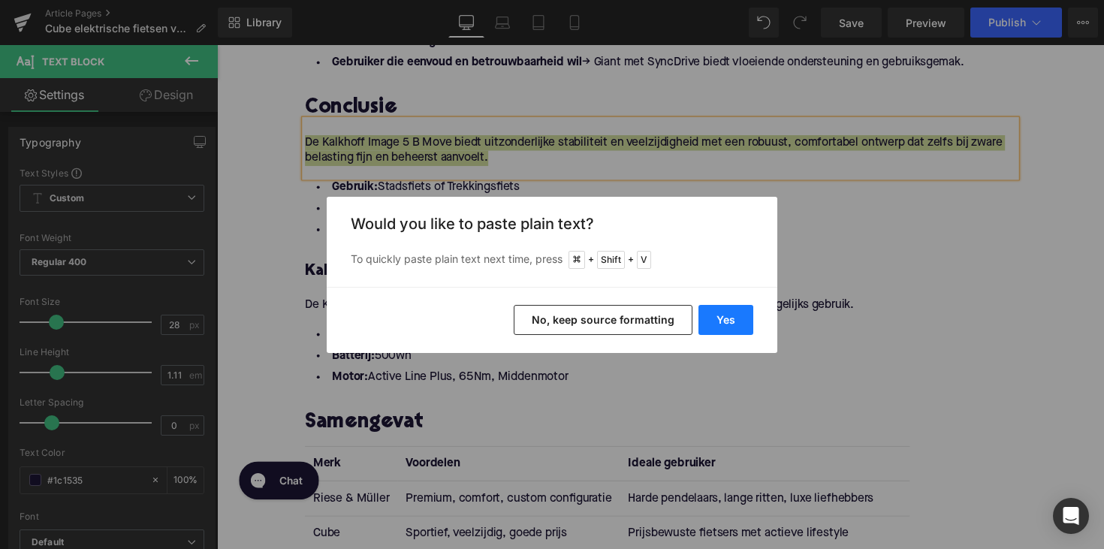
click at [730, 316] on button "Yes" at bounding box center [725, 320] width 55 height 30
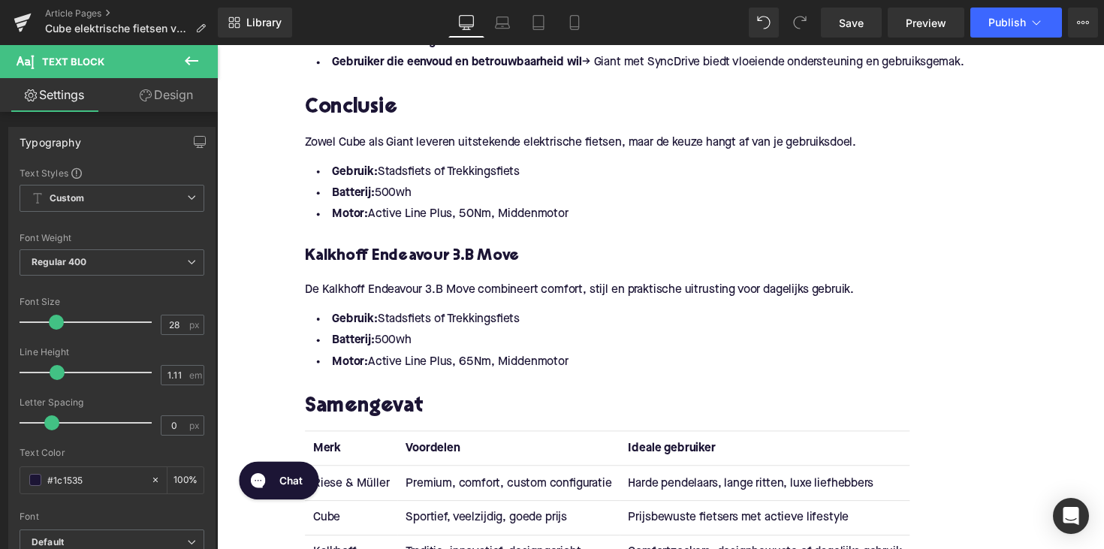
click at [580, 213] on li "Motor: Active Line Plus, 50Nm, Middenmotor" at bounding box center [671, 219] width 728 height 22
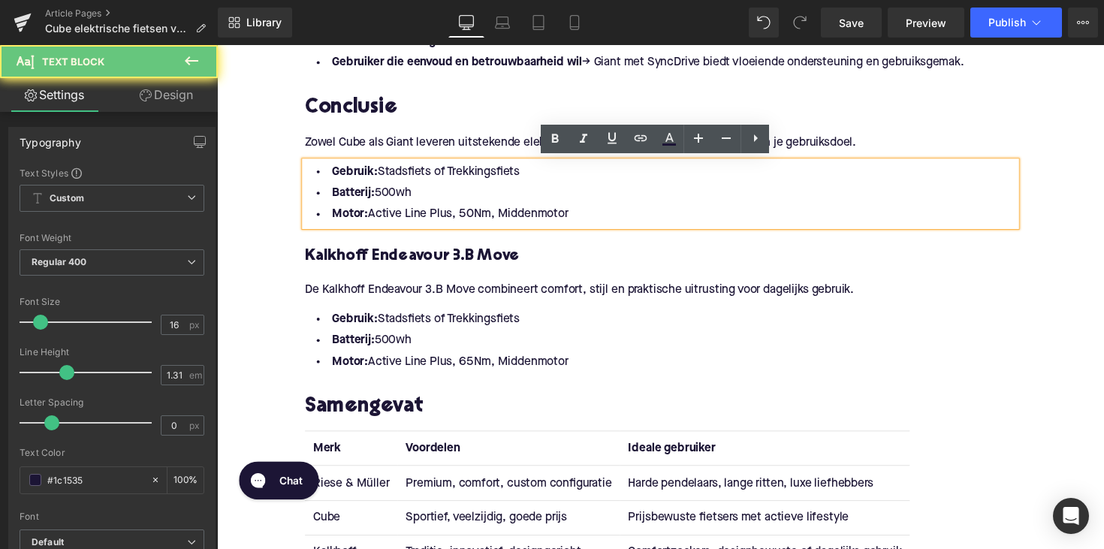
click at [580, 213] on li "Motor: Active Line Plus, 50Nm, Middenmotor" at bounding box center [671, 219] width 728 height 22
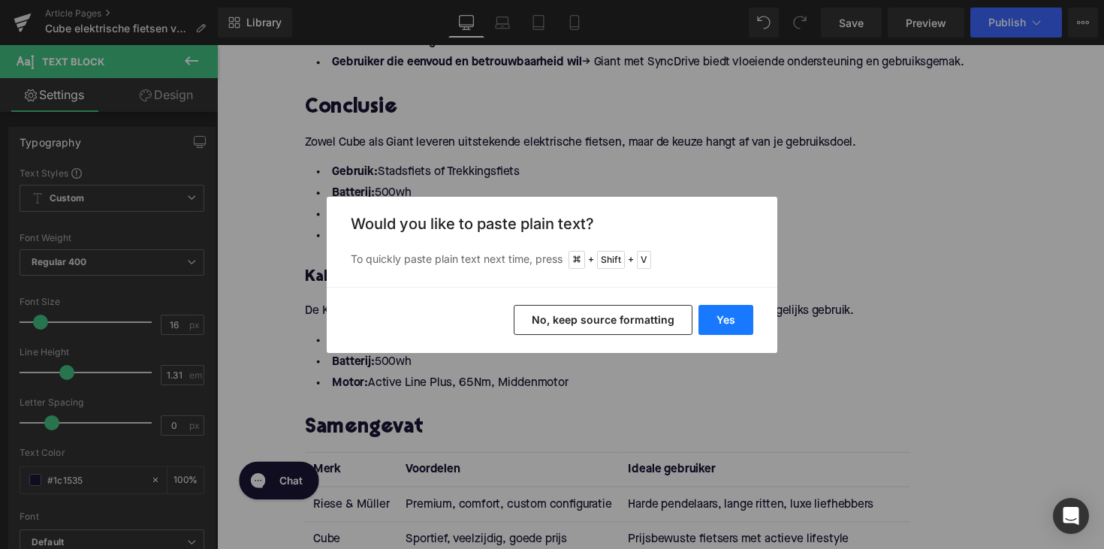
drag, startPoint x: 732, startPoint y: 322, endPoint x: 441, endPoint y: 258, distance: 297.4
click at [732, 322] on button "Yes" at bounding box center [725, 320] width 55 height 30
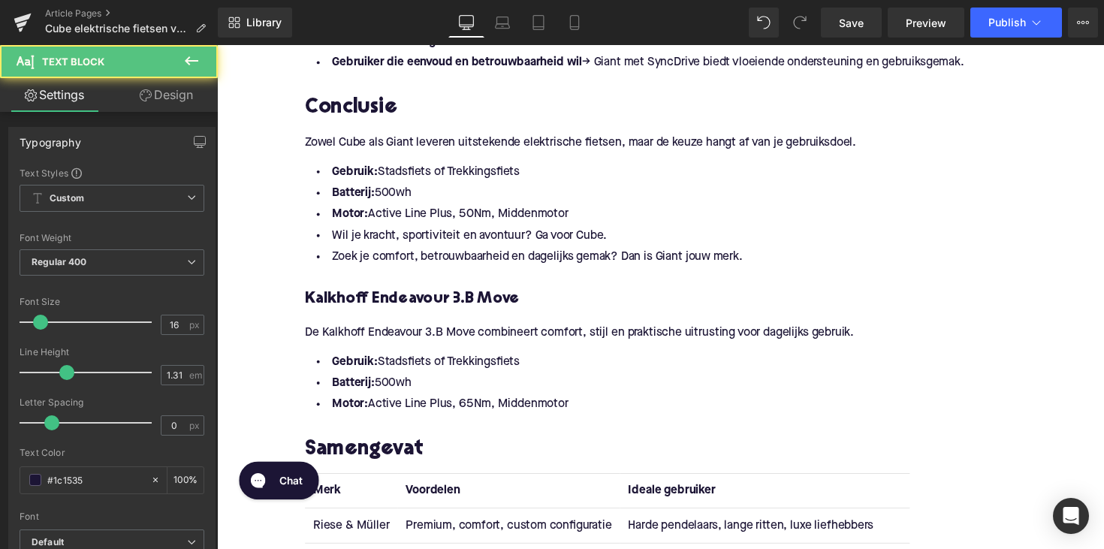
drag, startPoint x: 580, startPoint y: 213, endPoint x: 271, endPoint y: 158, distance: 313.4
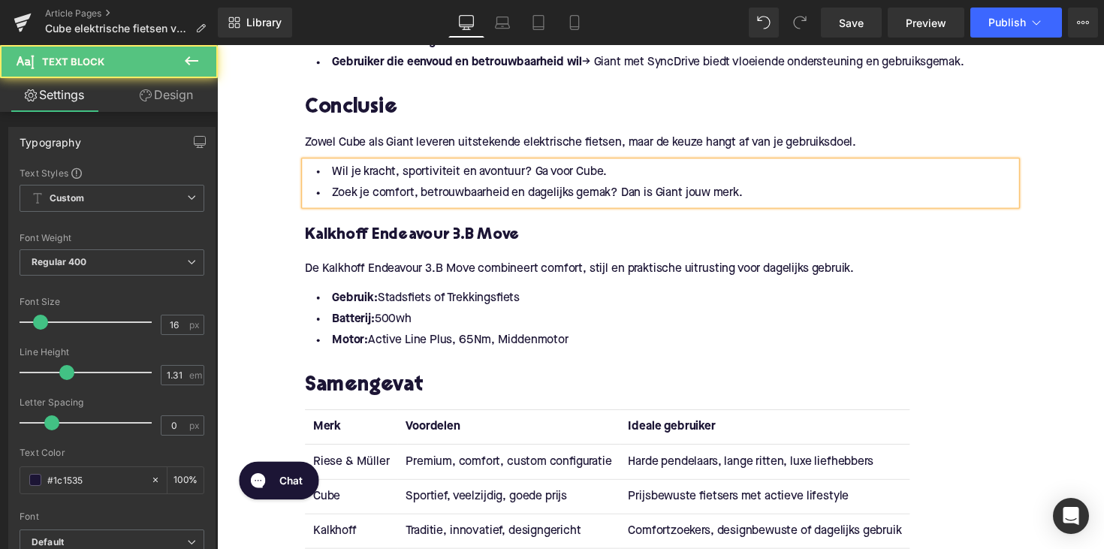
click at [584, 173] on li "Wil je kracht, sportiviteit en avontuur? Ga voor Cube." at bounding box center [671, 175] width 728 height 22
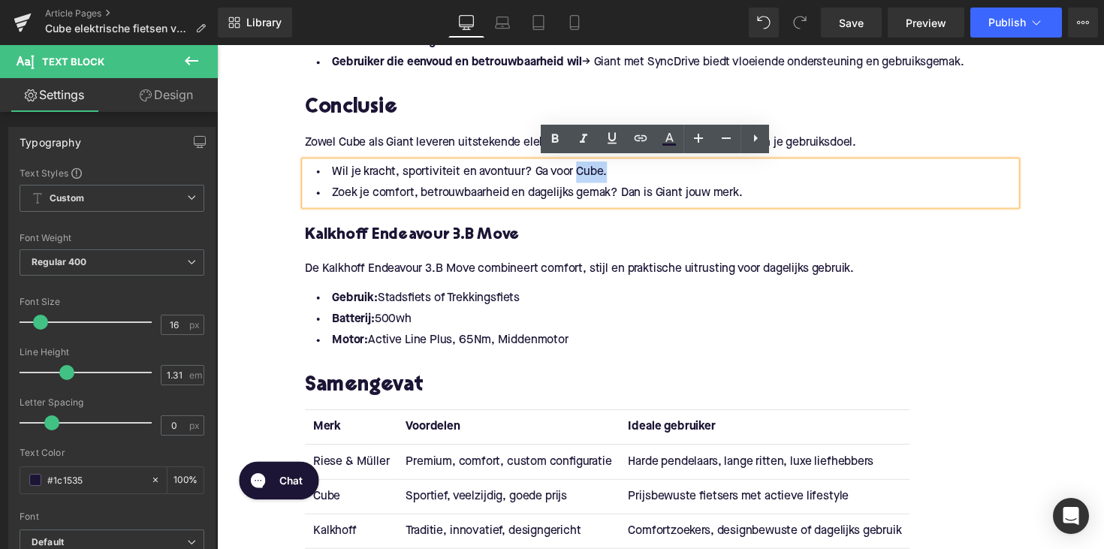
drag, startPoint x: 583, startPoint y: 173, endPoint x: 610, endPoint y: 174, distance: 27.8
click at [610, 174] on li "Wil je kracht, sportiviteit en avontuur? Ga voor Cube." at bounding box center [671, 175] width 728 height 22
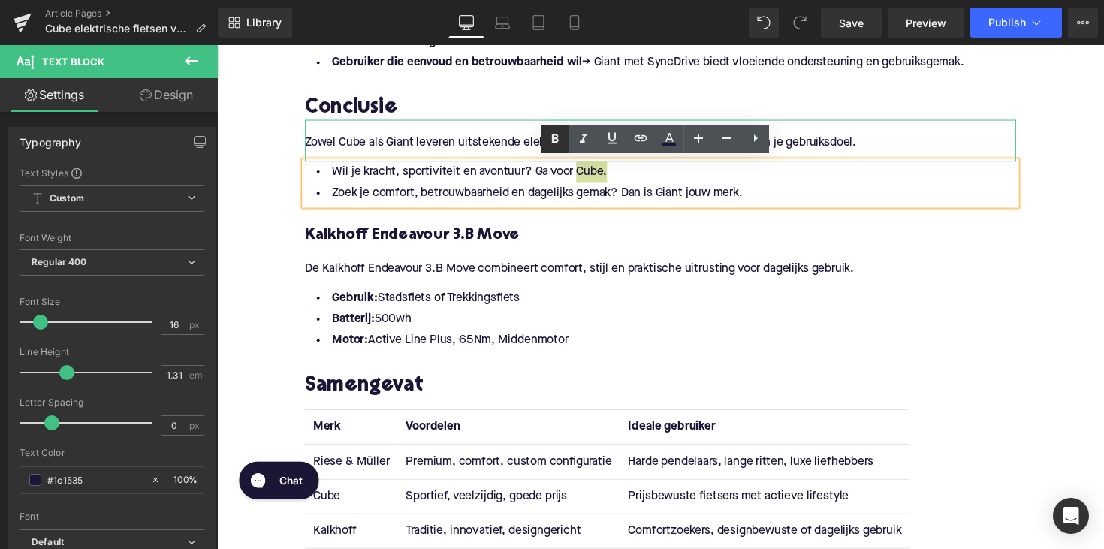
click at [559, 143] on icon at bounding box center [555, 139] width 18 height 18
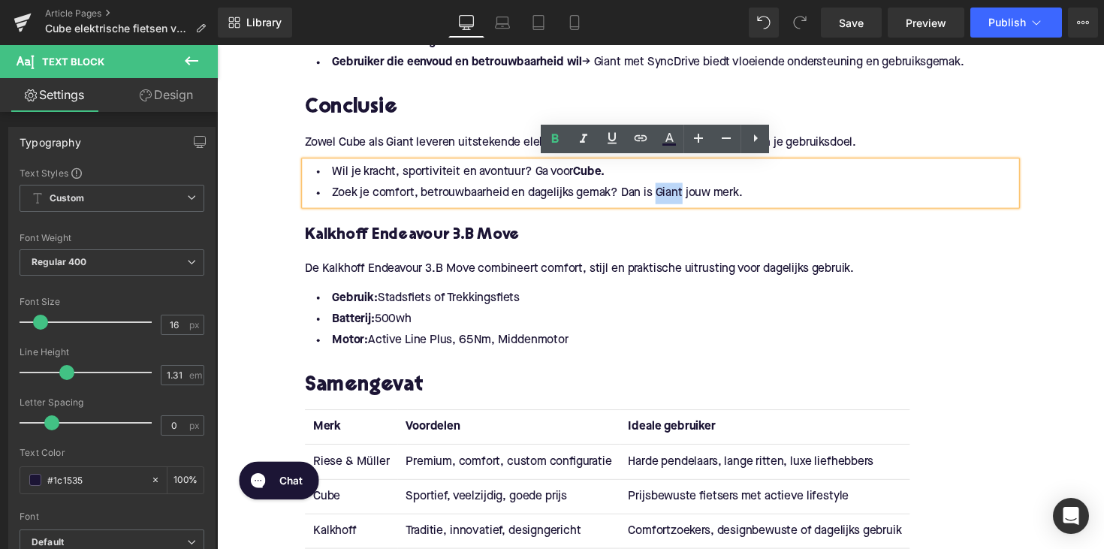
drag, startPoint x: 666, startPoint y: 194, endPoint x: 692, endPoint y: 195, distance: 26.3
click at [692, 195] on li "Zoek je comfort, betrouwbaarheid en dagelijks gemak? Dan is Giant jouw merk." at bounding box center [671, 197] width 728 height 22
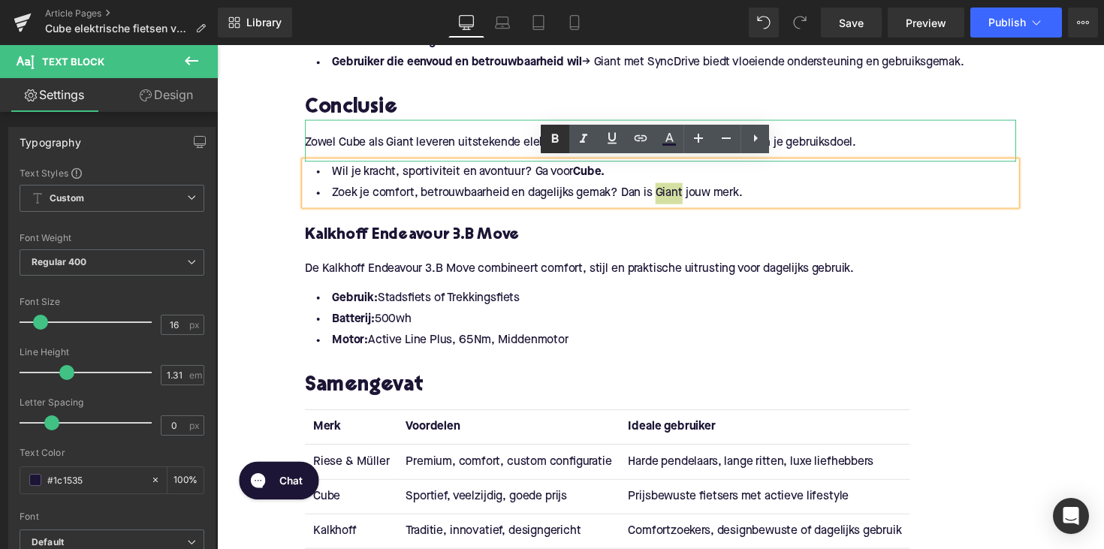
click at [559, 139] on icon at bounding box center [555, 139] width 18 height 18
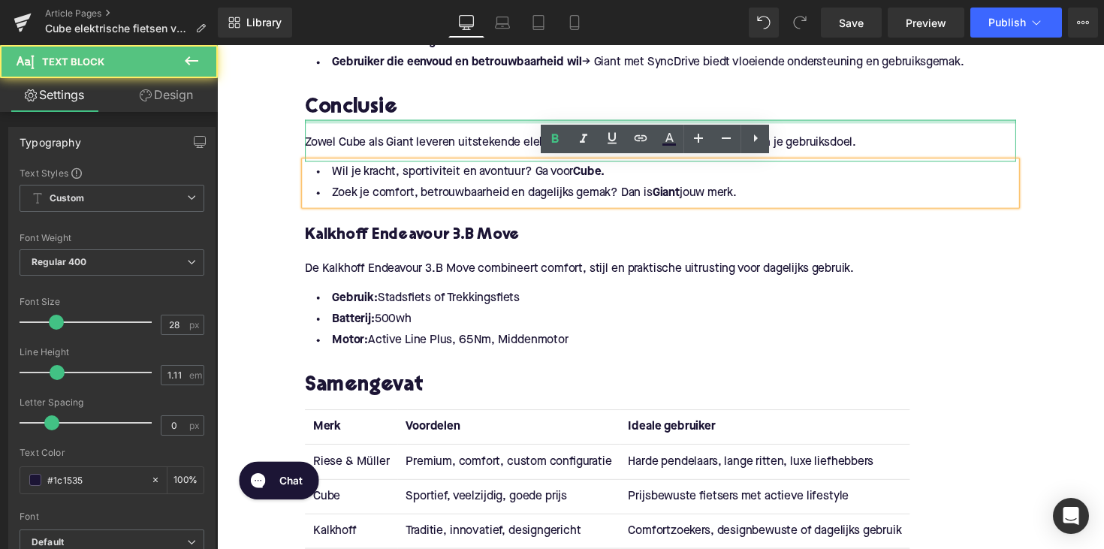
click at [495, 122] on div at bounding box center [671, 124] width 728 height 4
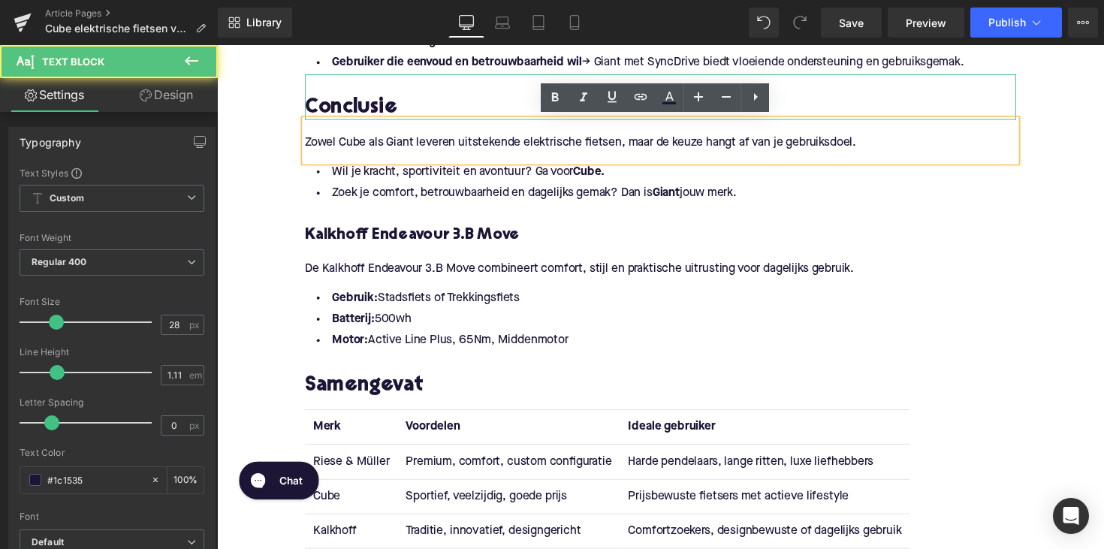
click at [536, 92] on h2 at bounding box center [671, 86] width 728 height 23
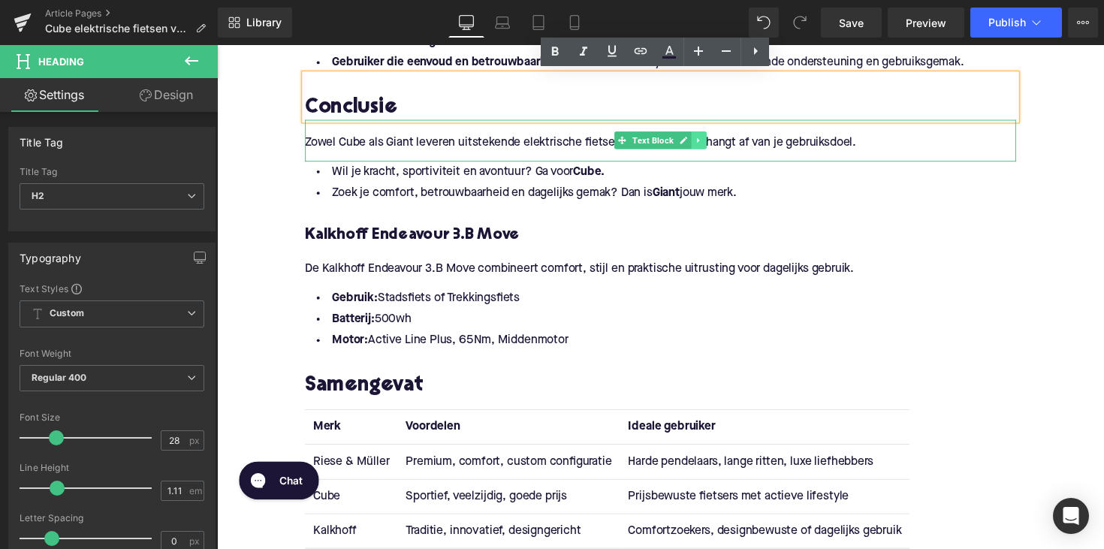
click at [707, 143] on icon at bounding box center [710, 142] width 8 height 9
click at [700, 143] on icon at bounding box center [702, 142] width 8 height 9
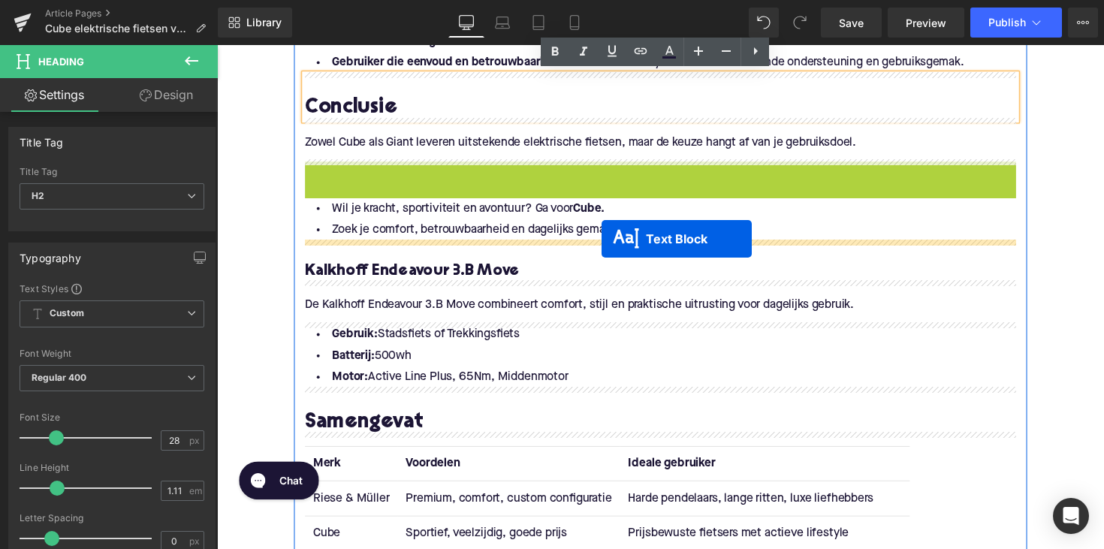
drag, startPoint x: 625, startPoint y: 185, endPoint x: 611, endPoint y: 243, distance: 59.5
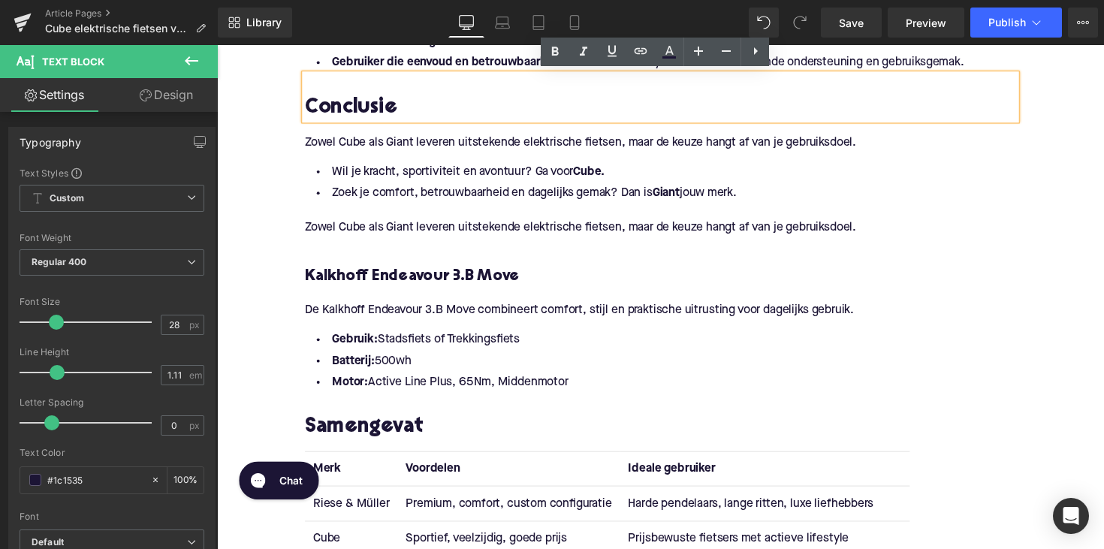
click at [462, 233] on p "Zowel Cube als Giant leveren uitstekende elektrische fietsen, maar de keuze han…" at bounding box center [671, 232] width 728 height 16
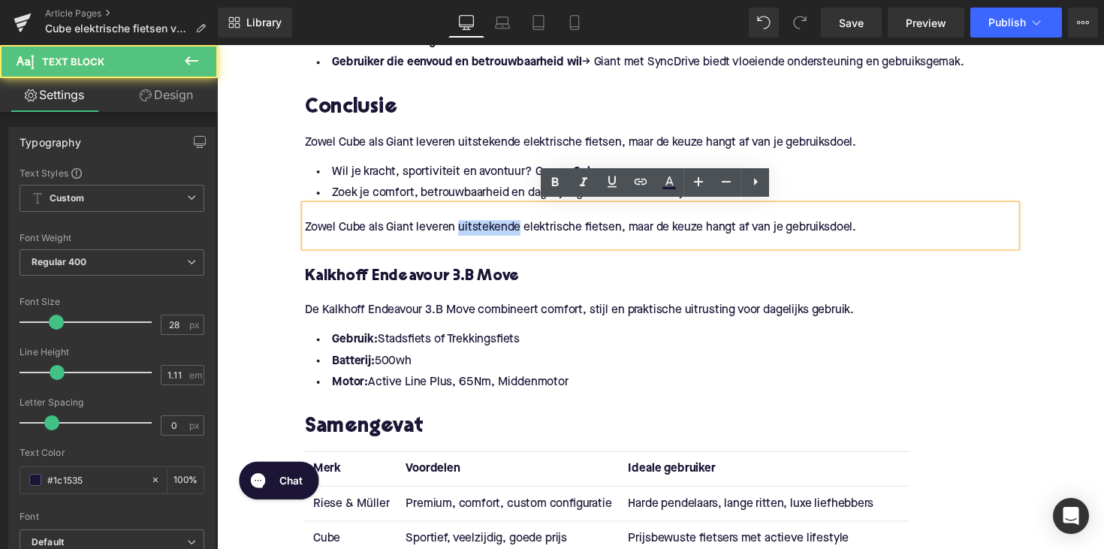
click at [462, 233] on p "Zowel Cube als Giant leveren uitstekende elektrische fietsen, maar de keuze han…" at bounding box center [671, 232] width 728 height 16
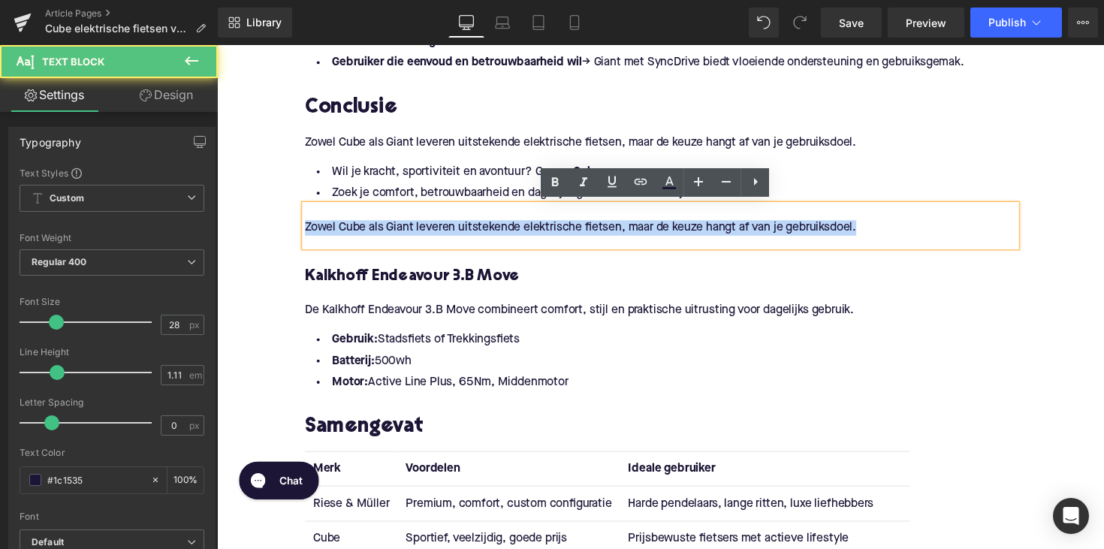
click at [462, 233] on p "Zowel Cube als Giant leveren uitstekende elektrische fietsen, maar de keuze han…" at bounding box center [671, 232] width 728 height 16
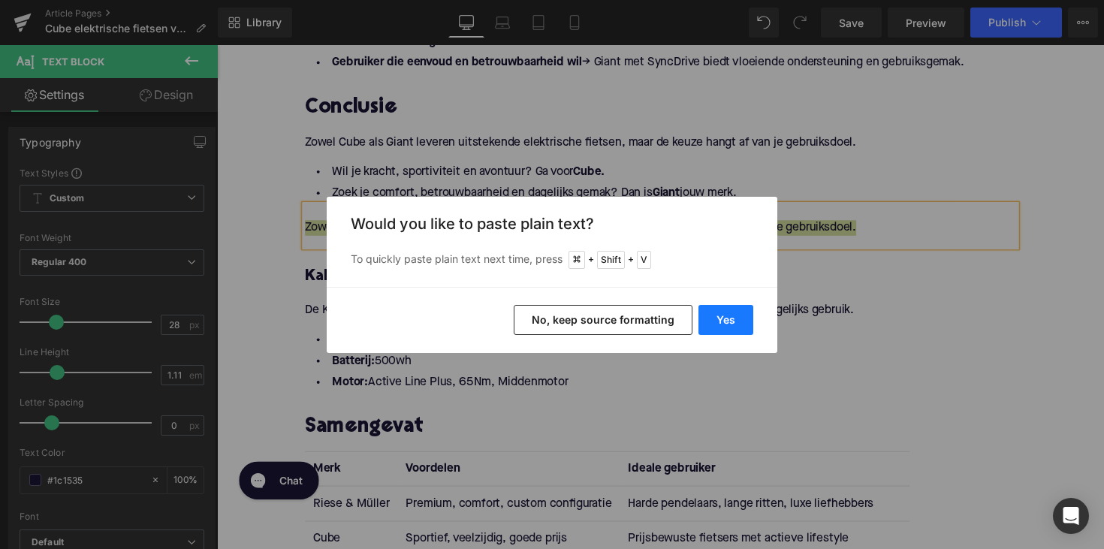
click at [736, 327] on button "Yes" at bounding box center [725, 320] width 55 height 30
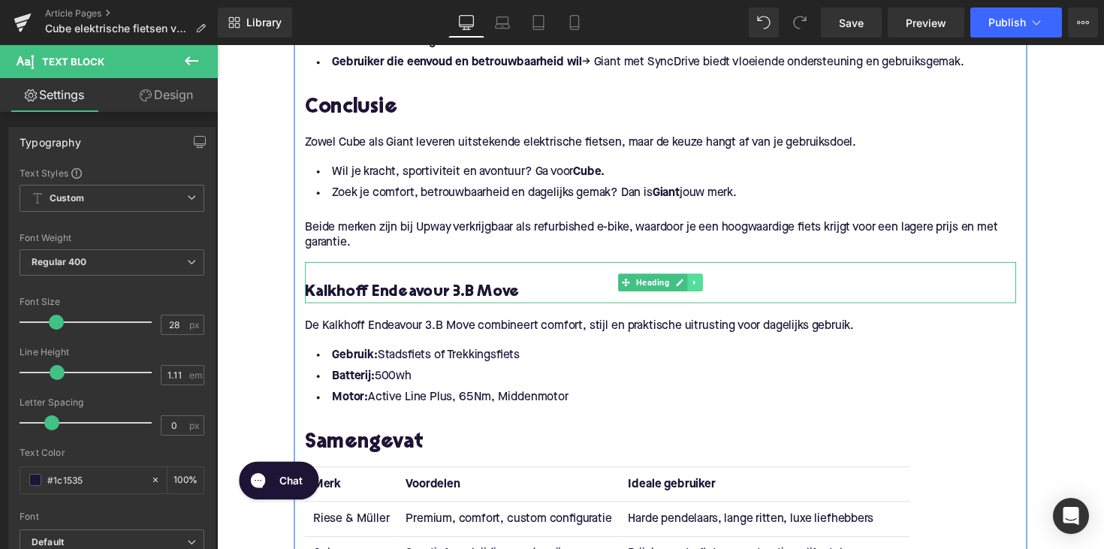
click at [699, 286] on link at bounding box center [707, 288] width 16 height 18
click at [706, 286] on link at bounding box center [714, 288] width 16 height 18
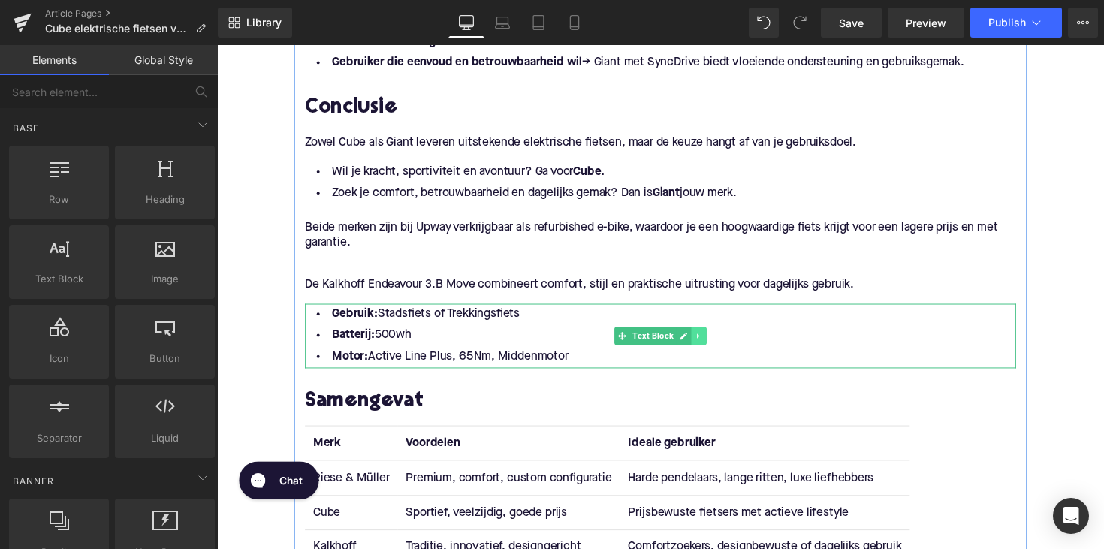
click at [709, 335] on link at bounding box center [711, 343] width 16 height 18
click at [714, 341] on icon at bounding box center [718, 343] width 8 height 8
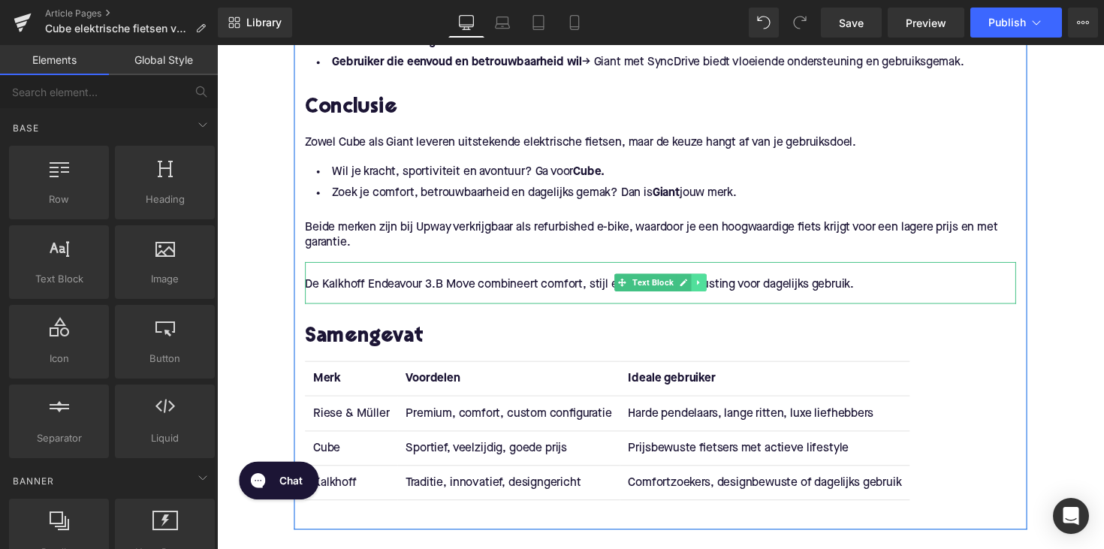
click at [715, 289] on link at bounding box center [711, 288] width 16 height 18
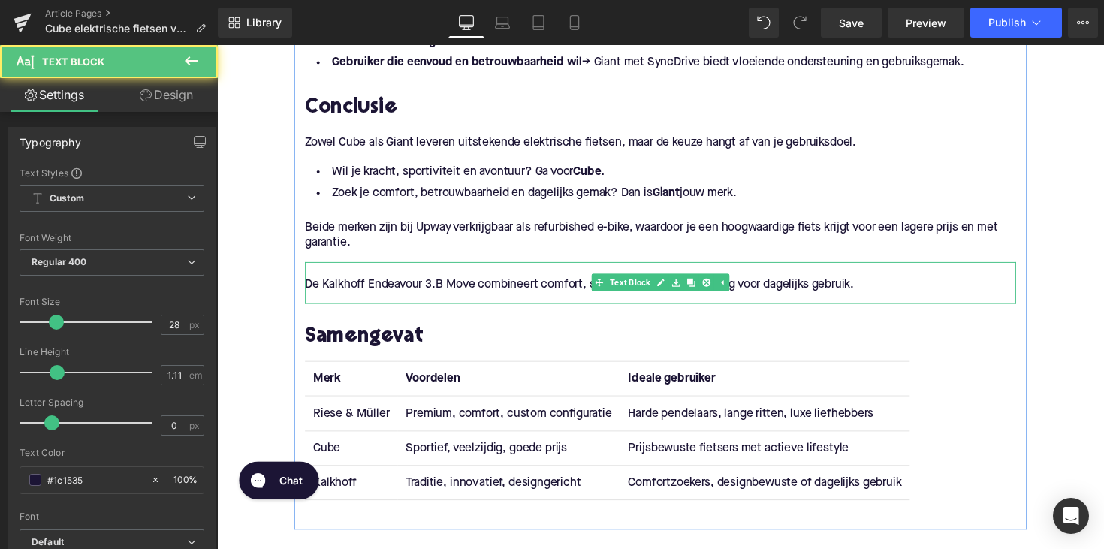
click at [711, 296] on p "De Kalkhoff Endeavour 3.B Move combineert comfort, stijl en praktische uitrusti…" at bounding box center [671, 291] width 728 height 16
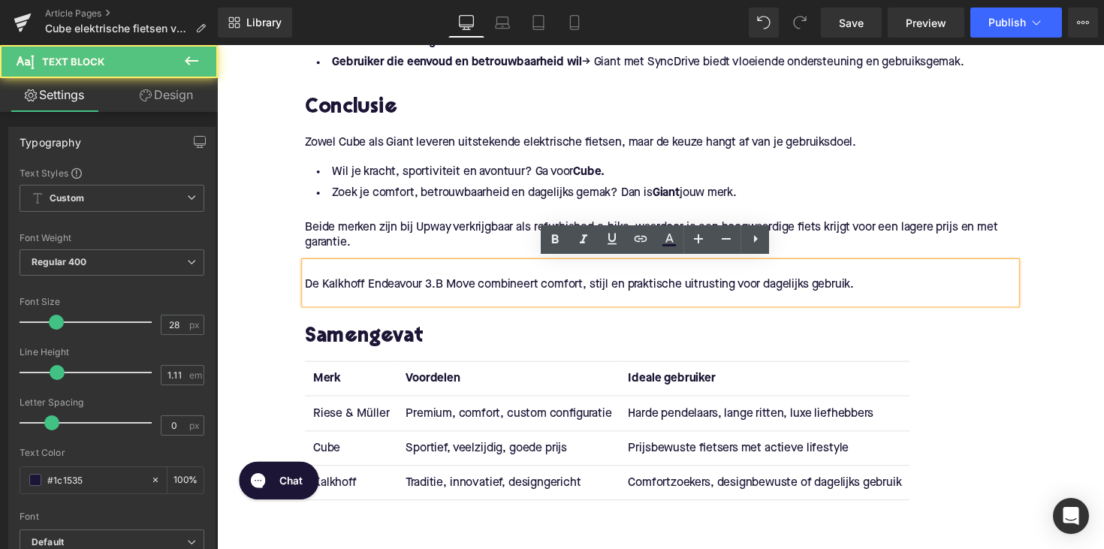
click at [712, 291] on p "De Kalkhoff Endeavour 3.B Move combineert comfort, stijl en praktische uitrusti…" at bounding box center [671, 291] width 728 height 16
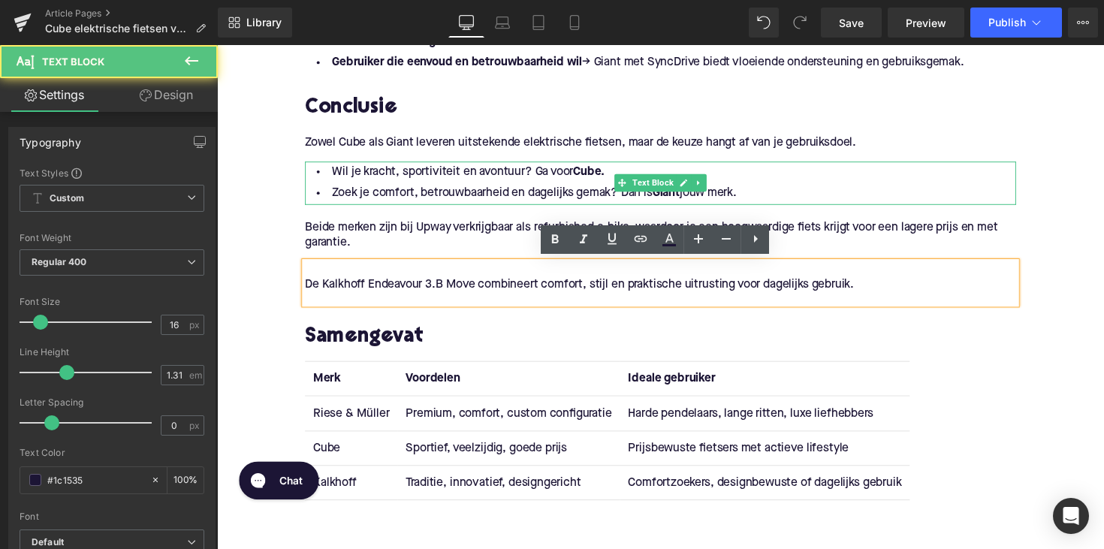
click at [766, 188] on li "Zoek je comfort, betrouwbaarheid en dagelijks gemak? Dan is Giant jouw merk." at bounding box center [671, 197] width 728 height 22
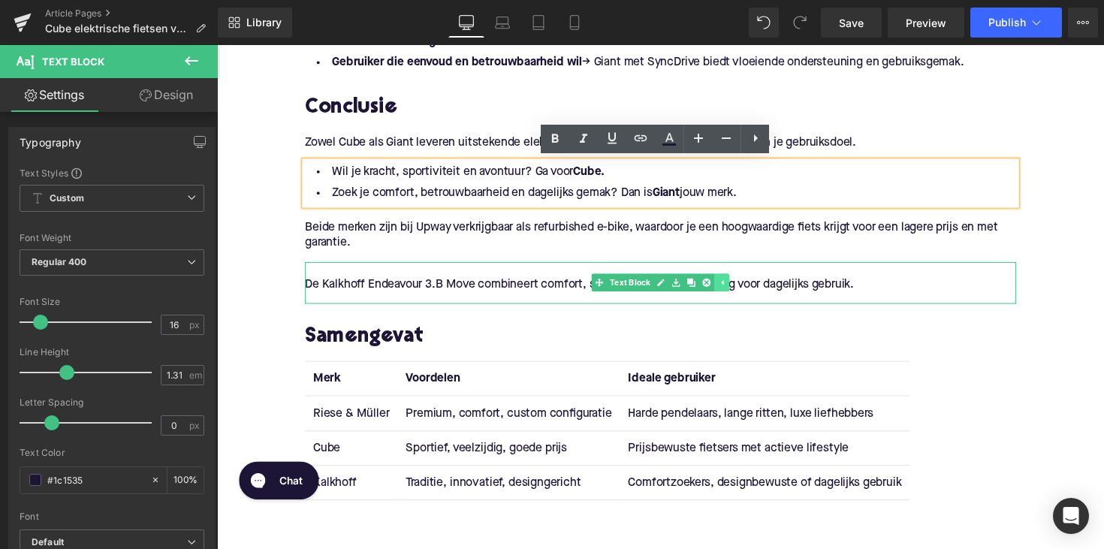
click at [733, 287] on icon at bounding box center [734, 288] width 2 height 5
click at [712, 288] on link at bounding box center [711, 288] width 16 height 18
click at [710, 289] on link at bounding box center [718, 288] width 16 height 18
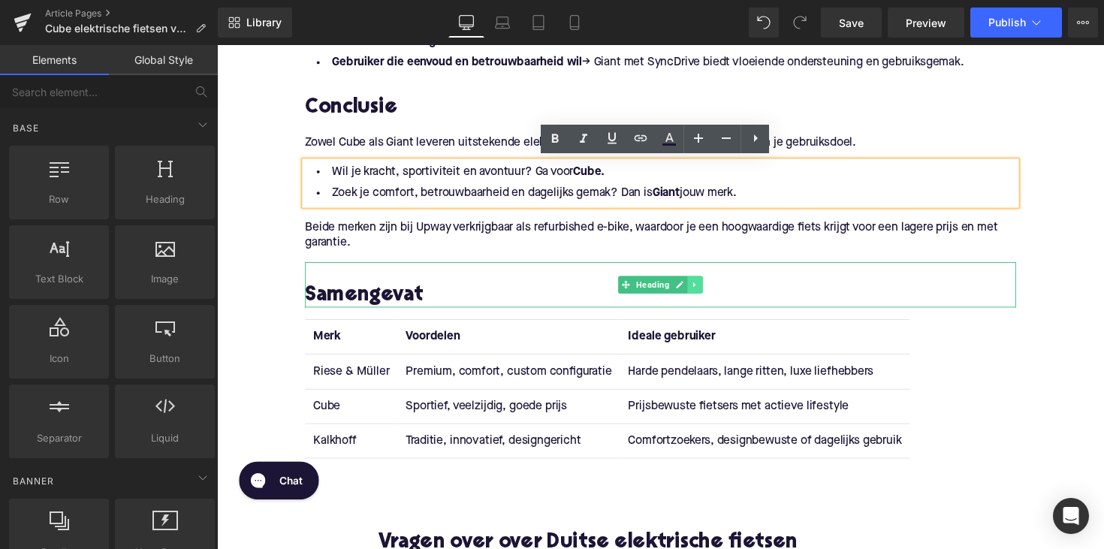
click at [701, 294] on link at bounding box center [707, 291] width 16 height 18
click at [715, 286] on icon at bounding box center [714, 290] width 8 height 8
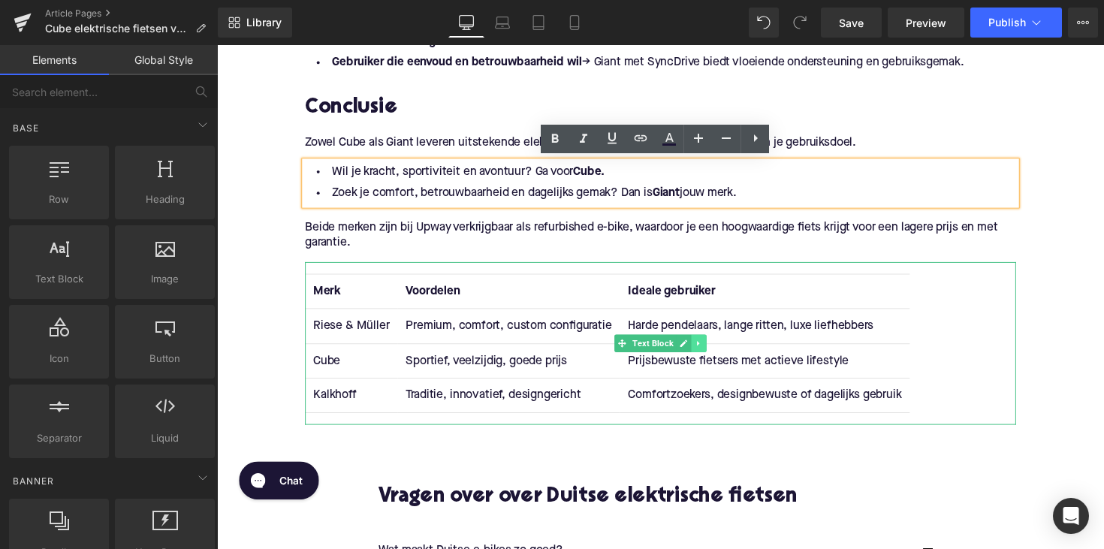
click at [712, 351] on link at bounding box center [711, 351] width 16 height 18
click at [715, 346] on icon at bounding box center [718, 350] width 8 height 8
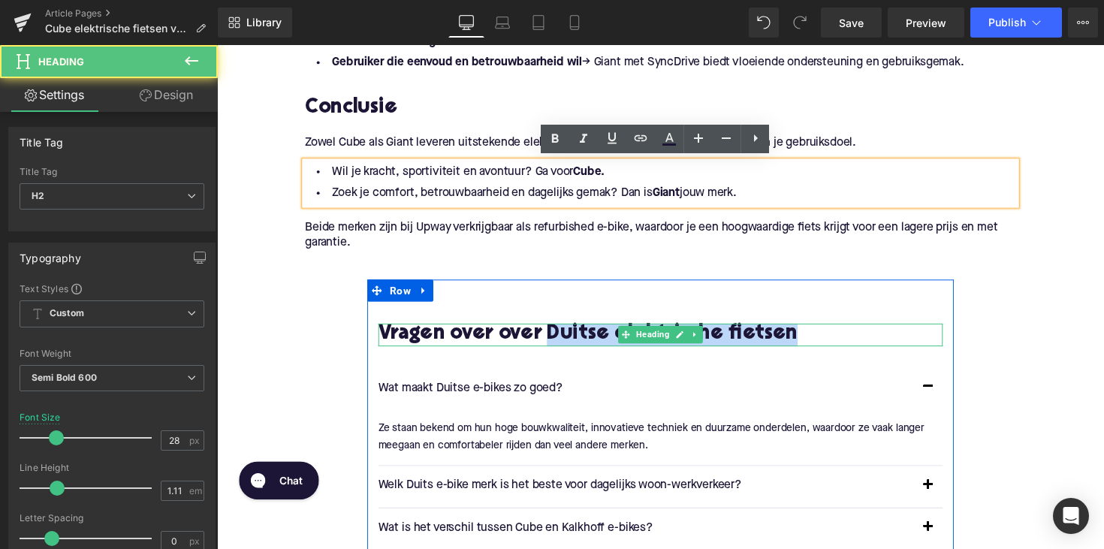
drag, startPoint x: 561, startPoint y: 338, endPoint x: 866, endPoint y: 338, distance: 304.8
click at [866, 338] on h2 "Vragen over over Duitse elektrische fietsen" at bounding box center [671, 341] width 578 height 23
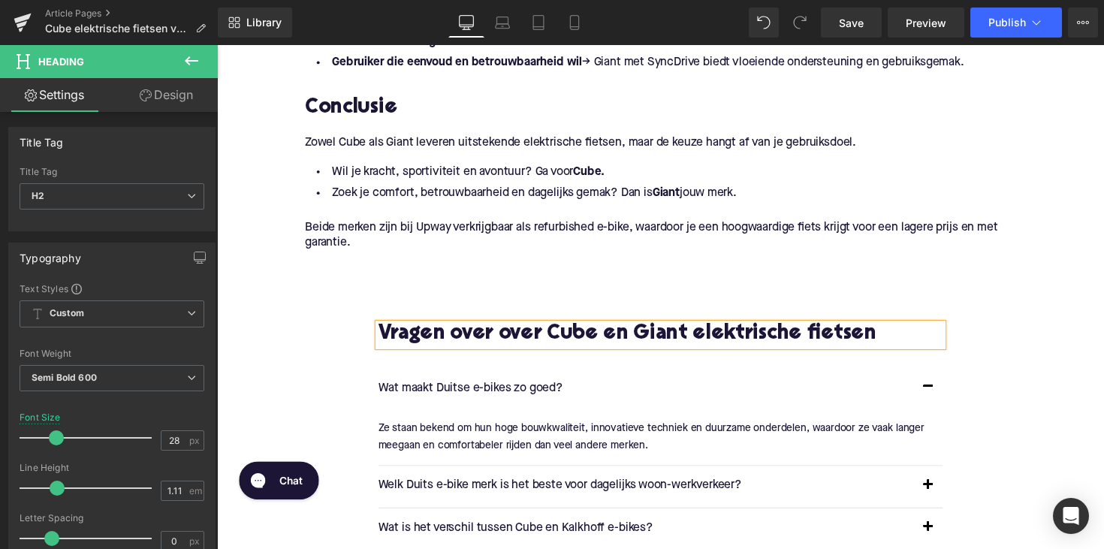
scroll to position [2744, 0]
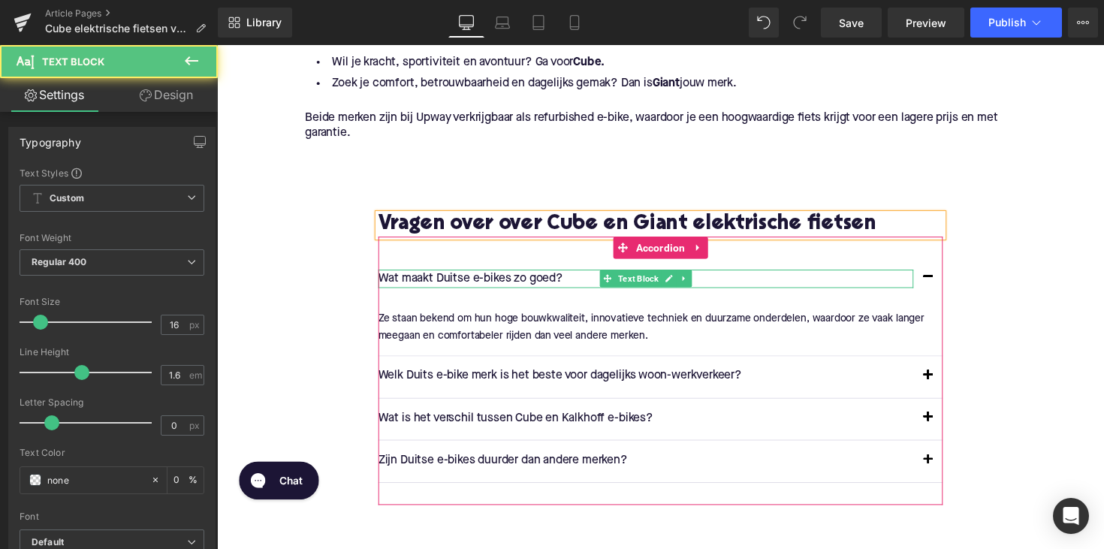
click at [473, 282] on p "Wat maakt Duitse e-bikes zo goed?" at bounding box center [656, 285] width 548 height 20
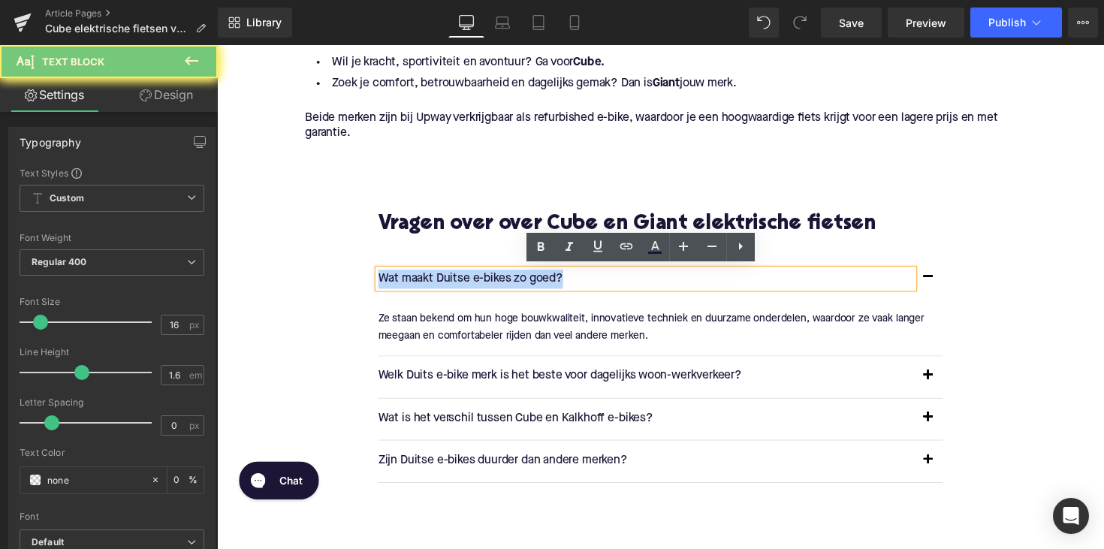
click at [473, 282] on p "Wat maakt Duitse e-bikes zo goed?" at bounding box center [656, 285] width 548 height 20
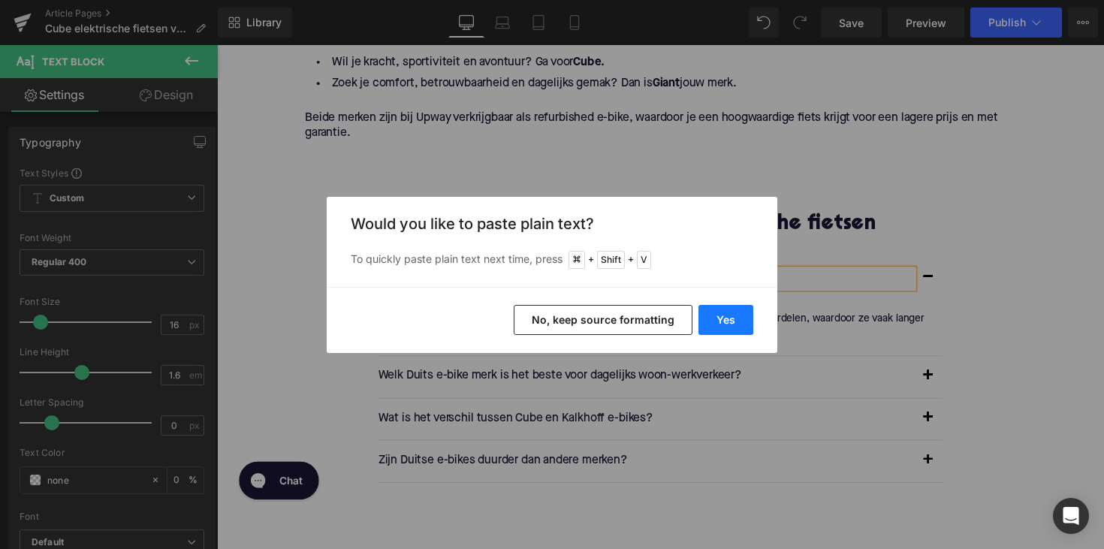
click at [715, 322] on button "Yes" at bounding box center [725, 320] width 55 height 30
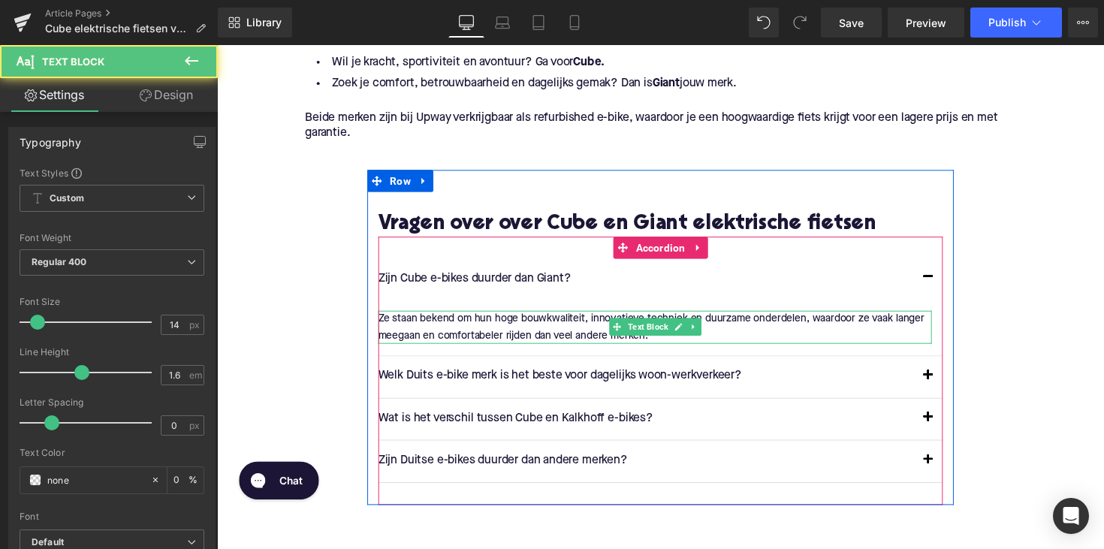
click at [471, 330] on p "Ze staan bekend om hun hoge bouwkwaliteit, innovatieve techniek en duurzame ond…" at bounding box center [665, 334] width 567 height 34
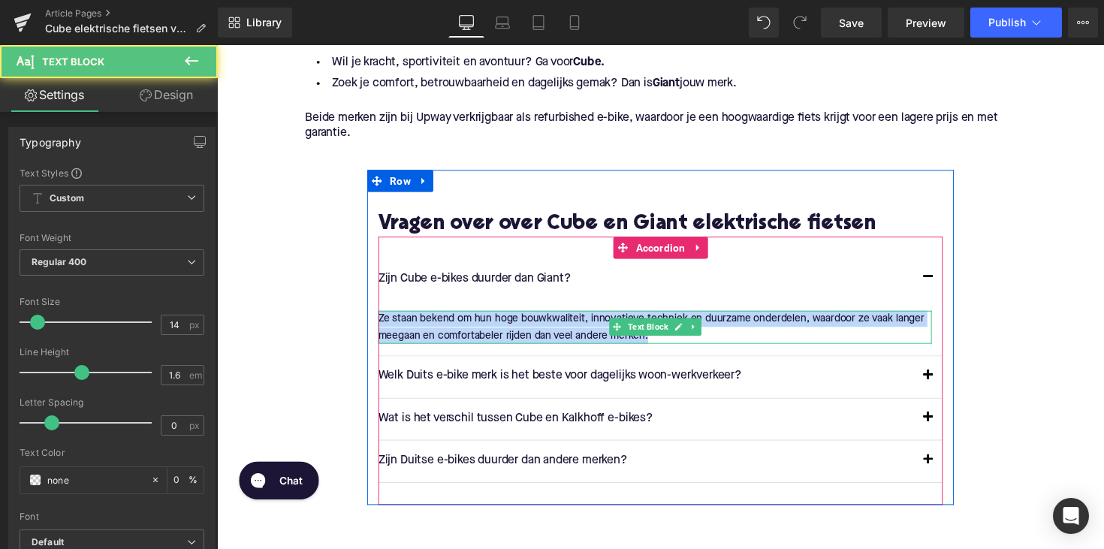
click at [471, 330] on p "Ze staan bekend om hun hoge bouwkwaliteit, innovatieve techniek en duurzame ond…" at bounding box center [665, 334] width 567 height 34
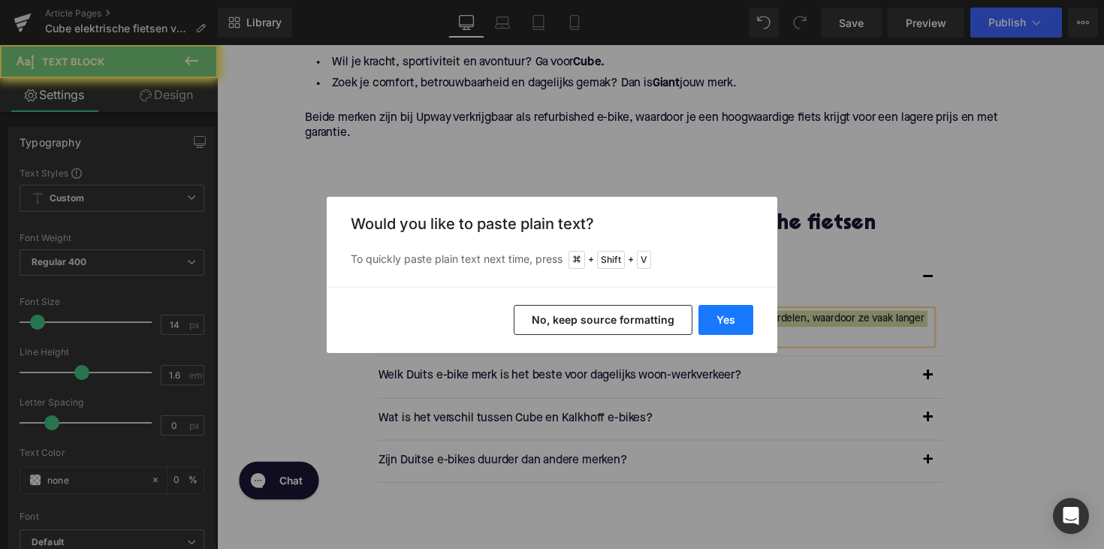
click at [712, 317] on button "Yes" at bounding box center [725, 320] width 55 height 30
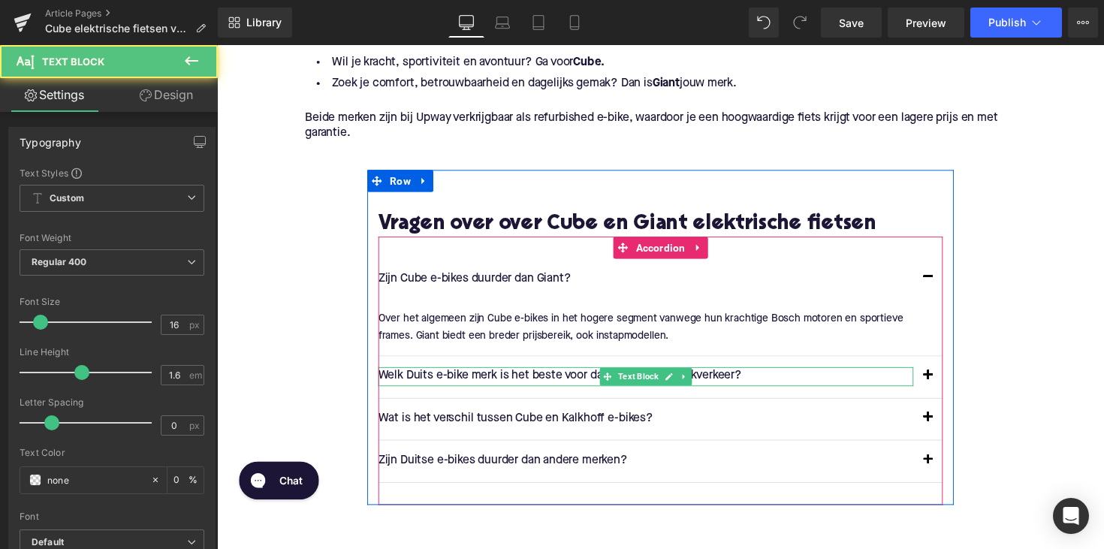
click at [505, 387] on div "Welk Duits e-bike merk is het beste voor dagelijks woon-werkverkeer? Text Block" at bounding box center [656, 385] width 548 height 20
click at [505, 387] on p "Welk Duits e-bike merk is het beste voor dagelijks woon-werkverkeer?" at bounding box center [656, 385] width 548 height 20
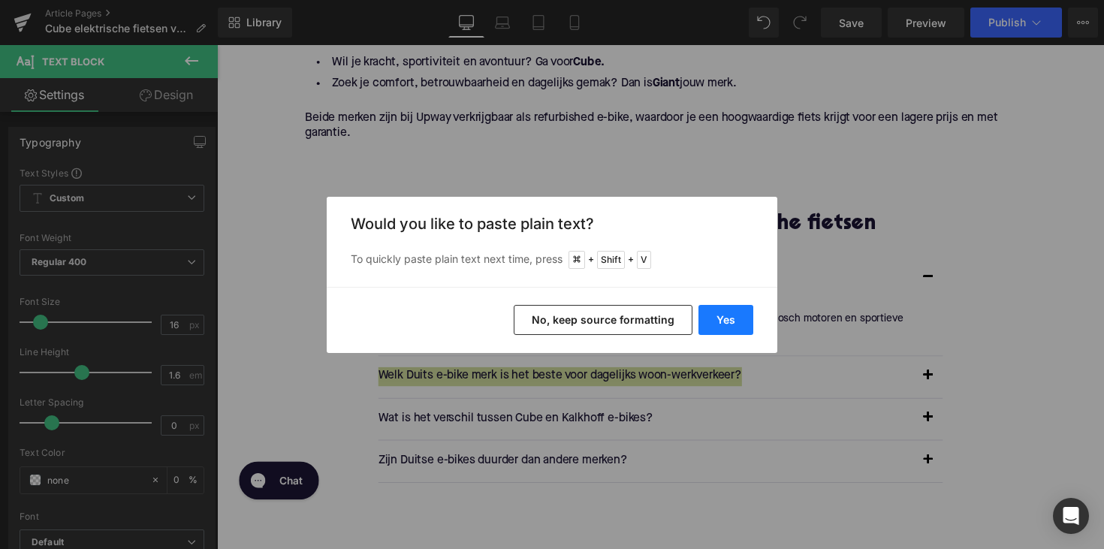
drag, startPoint x: 718, startPoint y: 327, endPoint x: 568, endPoint y: 309, distance: 151.9
click at [718, 327] on button "Yes" at bounding box center [725, 320] width 55 height 30
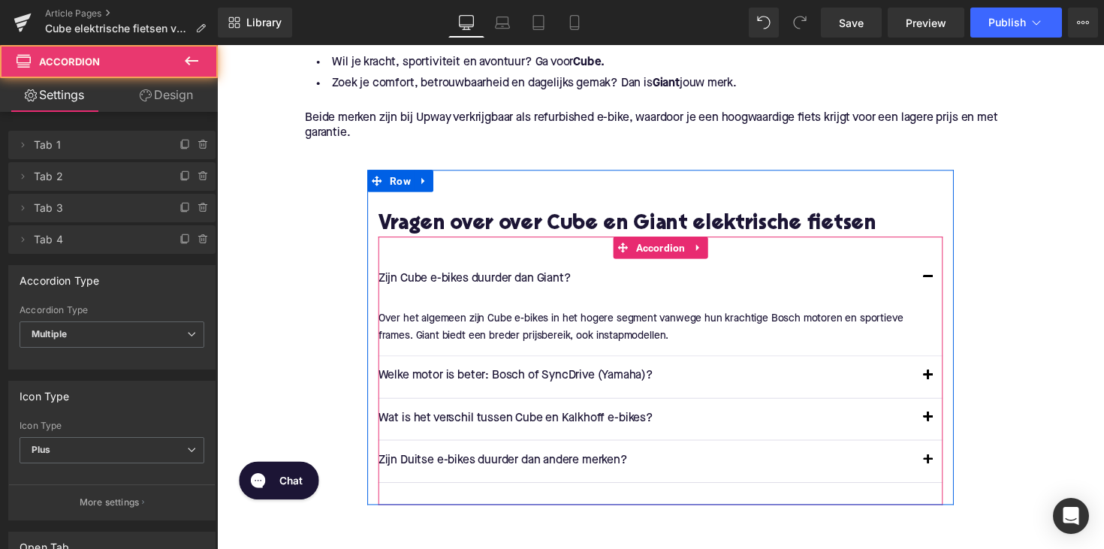
click at [937, 372] on button "button" at bounding box center [945, 384] width 30 height 42
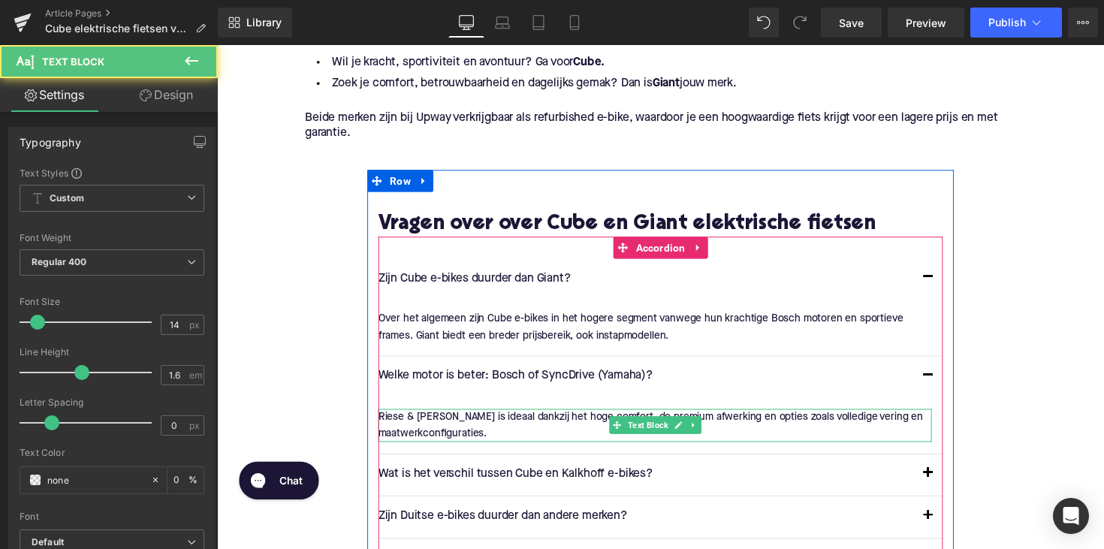
click at [468, 419] on div "Riese & [PERSON_NAME] is ideaal dankzij het hoge comfort, de premium afwerking …" at bounding box center [665, 434] width 567 height 34
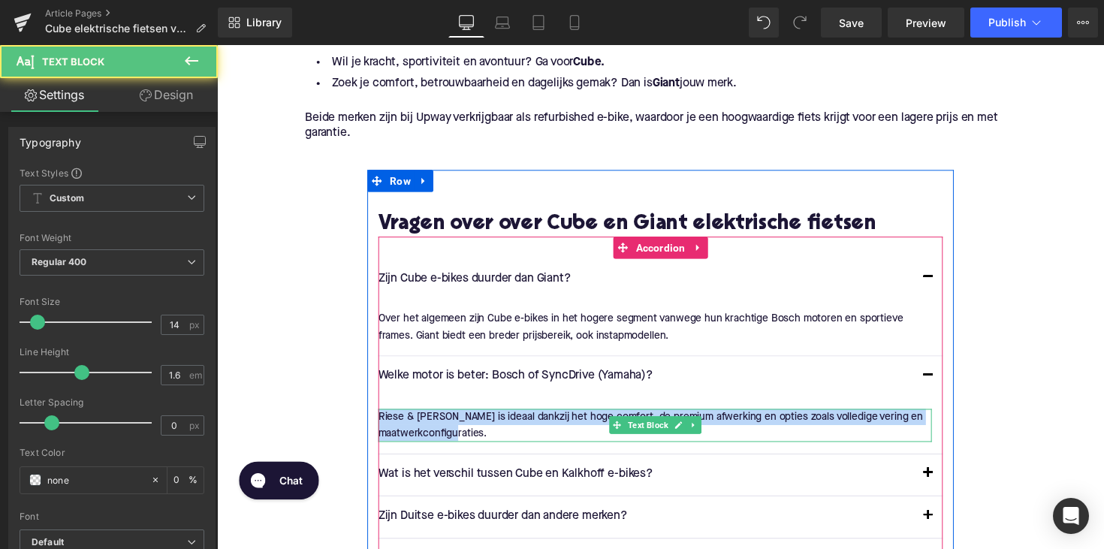
click at [468, 419] on div "Riese & [PERSON_NAME] is ideaal dankzij het hoge comfort, de premium afwerking …" at bounding box center [665, 434] width 567 height 34
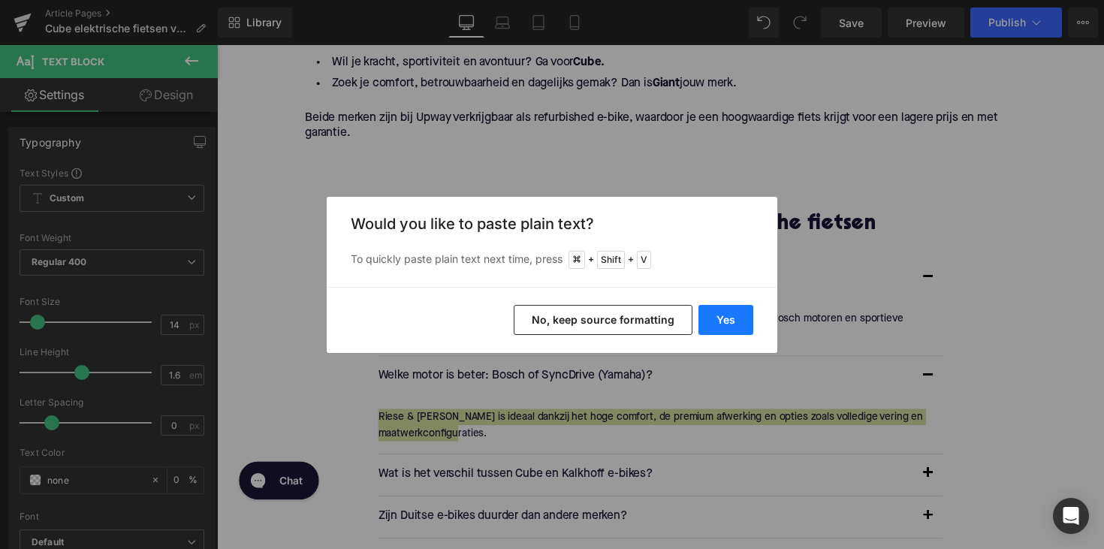
drag, startPoint x: 717, startPoint y: 320, endPoint x: 460, endPoint y: 373, distance: 262.2
click at [717, 320] on button "Yes" at bounding box center [725, 320] width 55 height 30
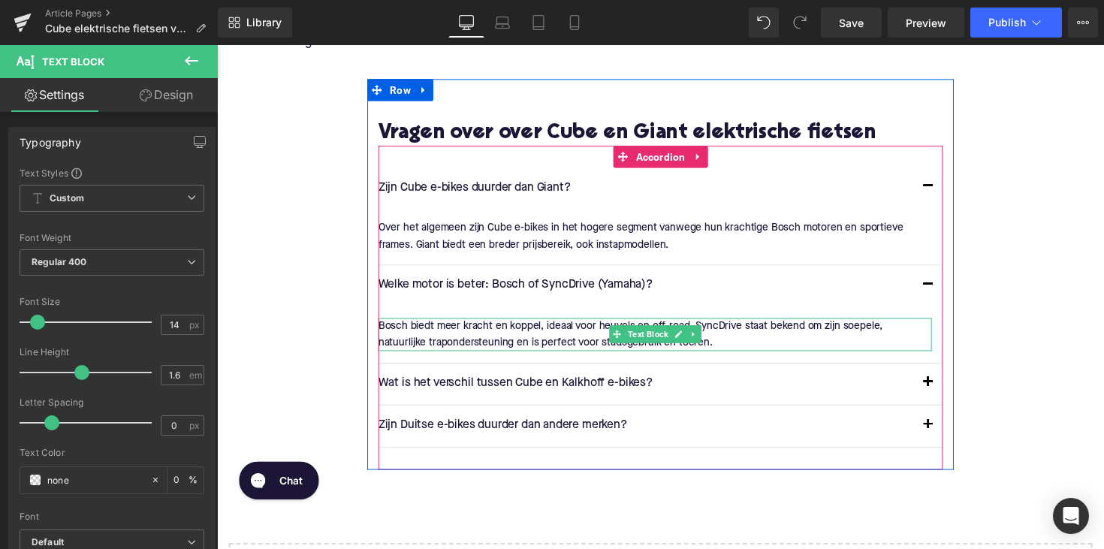
scroll to position [2854, 0]
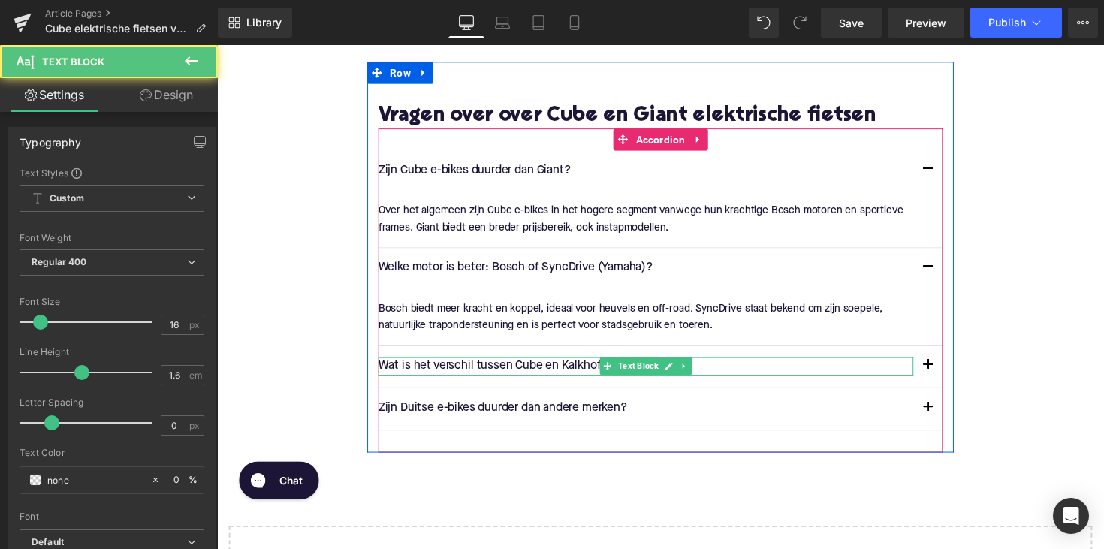
click at [500, 365] on div "Wat is het verschil tussen Cube en Kalkhoff e-bikes? Text Block" at bounding box center [656, 375] width 548 height 20
click at [500, 365] on p "Wat is het verschil tussen Cube en Kalkhoff e-bikes?" at bounding box center [656, 375] width 548 height 20
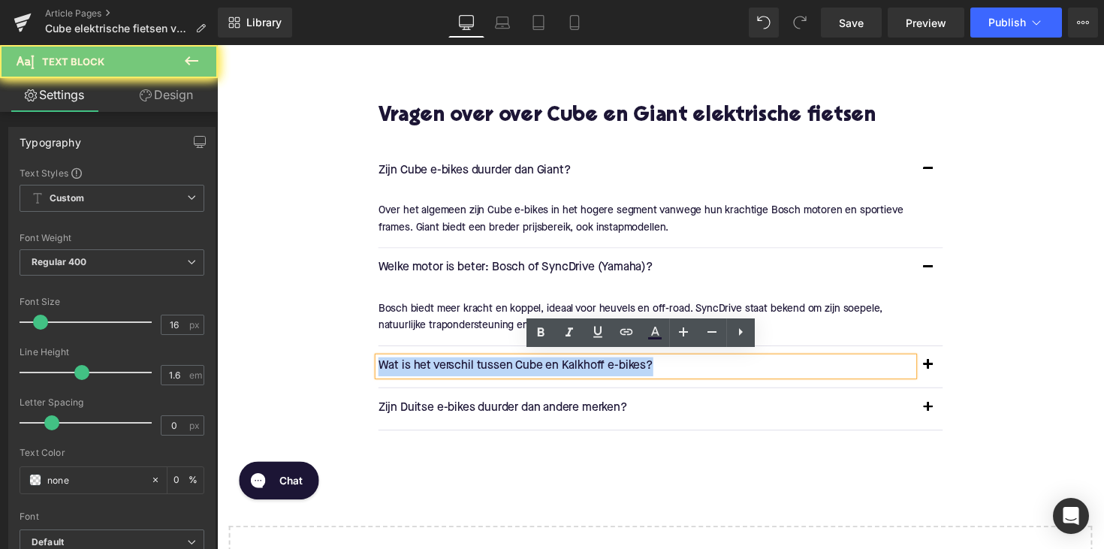
click at [500, 365] on p "Wat is het verschil tussen Cube en Kalkhoff e-bikes?" at bounding box center [656, 375] width 548 height 20
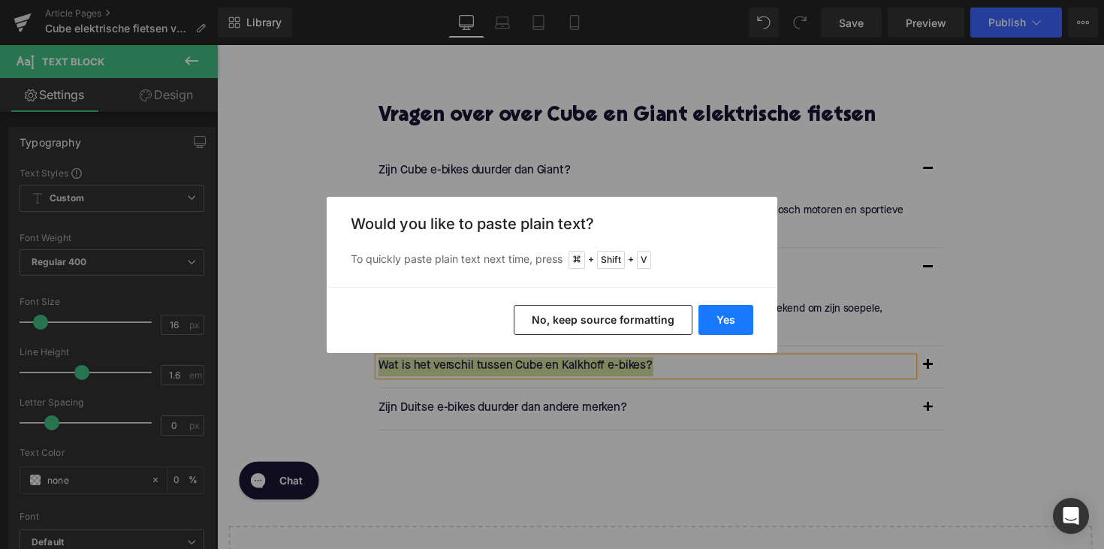
click at [720, 322] on button "Yes" at bounding box center [725, 320] width 55 height 30
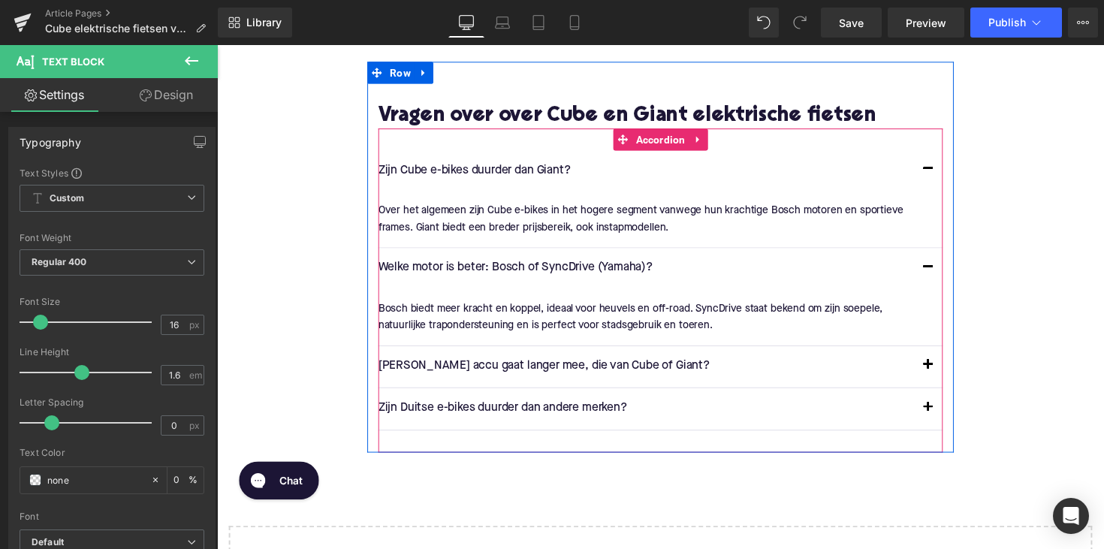
click at [938, 366] on button "button" at bounding box center [945, 375] width 30 height 42
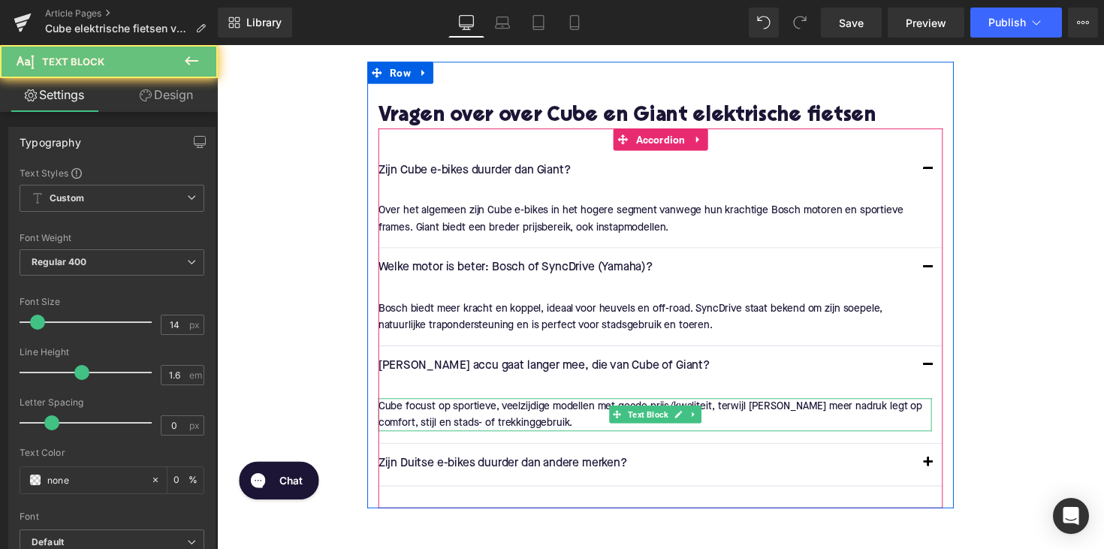
click at [495, 410] on p "Cube focust op sportieve, veelzijdige modellen met goede prijs/kwaliteit, terwi…" at bounding box center [665, 424] width 567 height 34
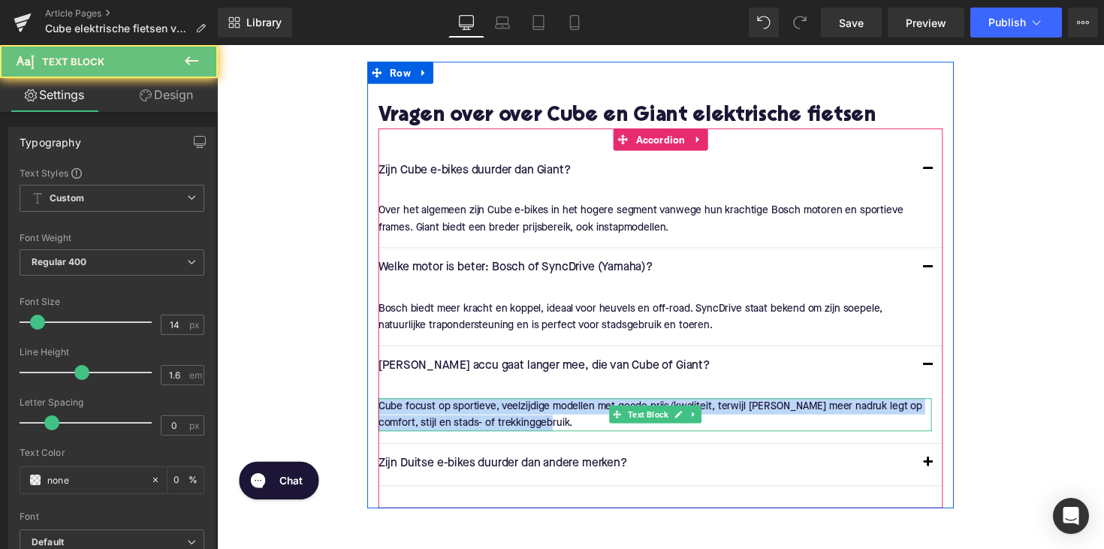
click at [495, 410] on p "Cube focust op sportieve, veelzijdige modellen met goede prijs/kwaliteit, terwi…" at bounding box center [665, 424] width 567 height 34
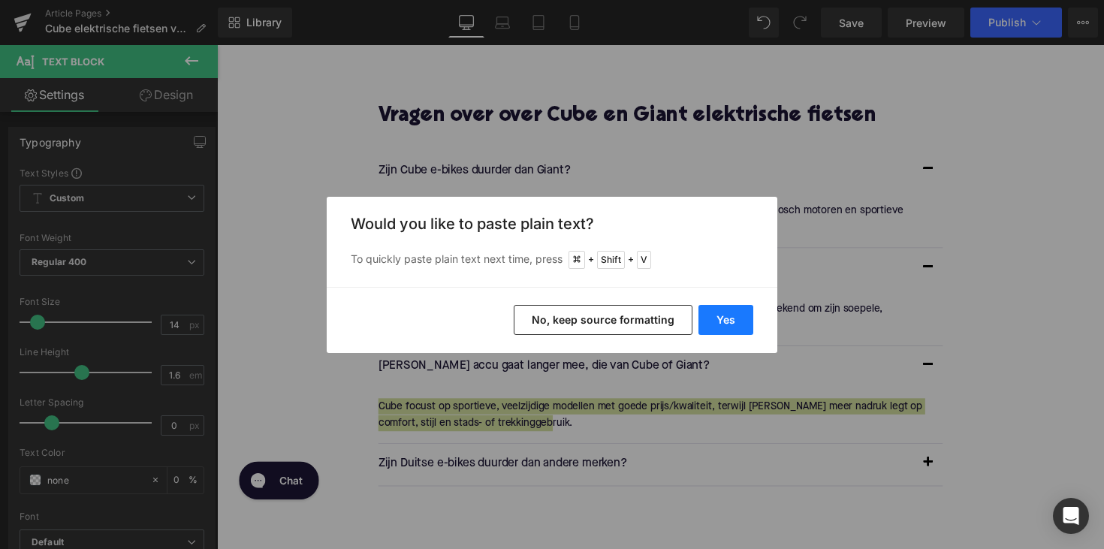
drag, startPoint x: 724, startPoint y: 327, endPoint x: 426, endPoint y: 443, distance: 319.2
click at [724, 327] on button "Yes" at bounding box center [725, 320] width 55 height 30
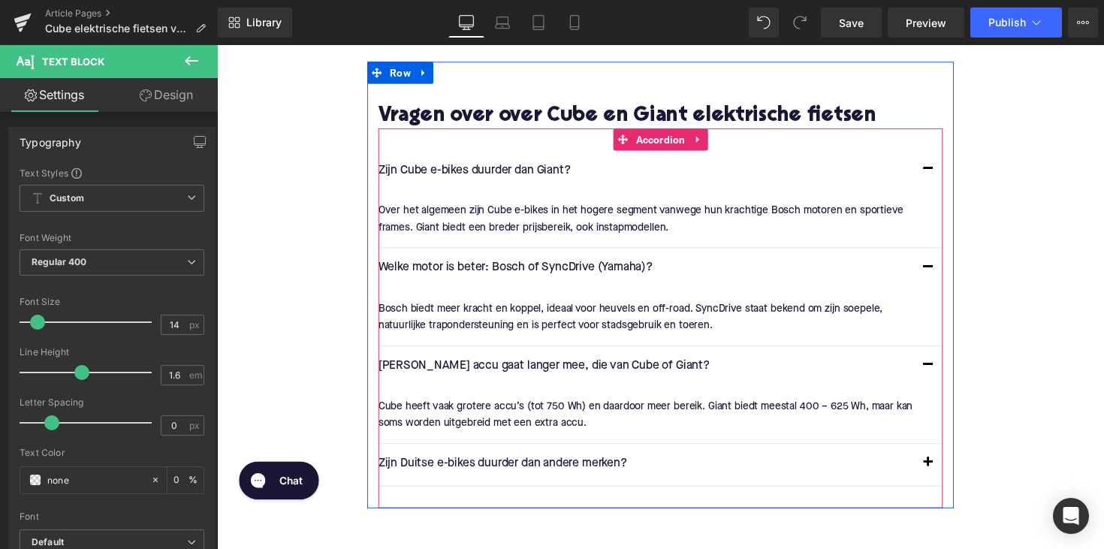
click at [217, 45] on div at bounding box center [217, 45] width 0 height 0
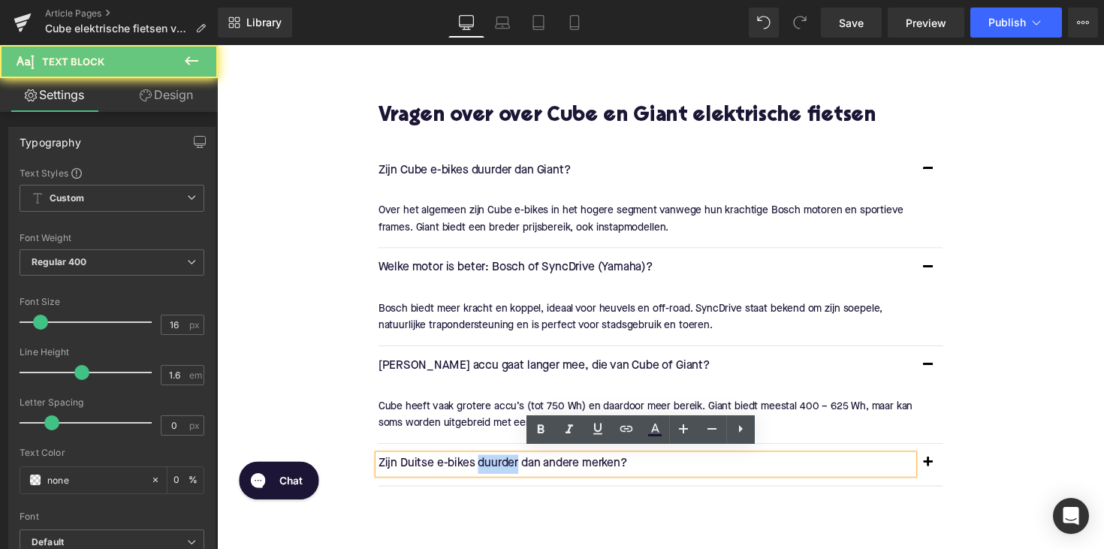
click at [510, 465] on p "Zijn Duitse e-bikes duurder dan andere merken?" at bounding box center [656, 475] width 548 height 20
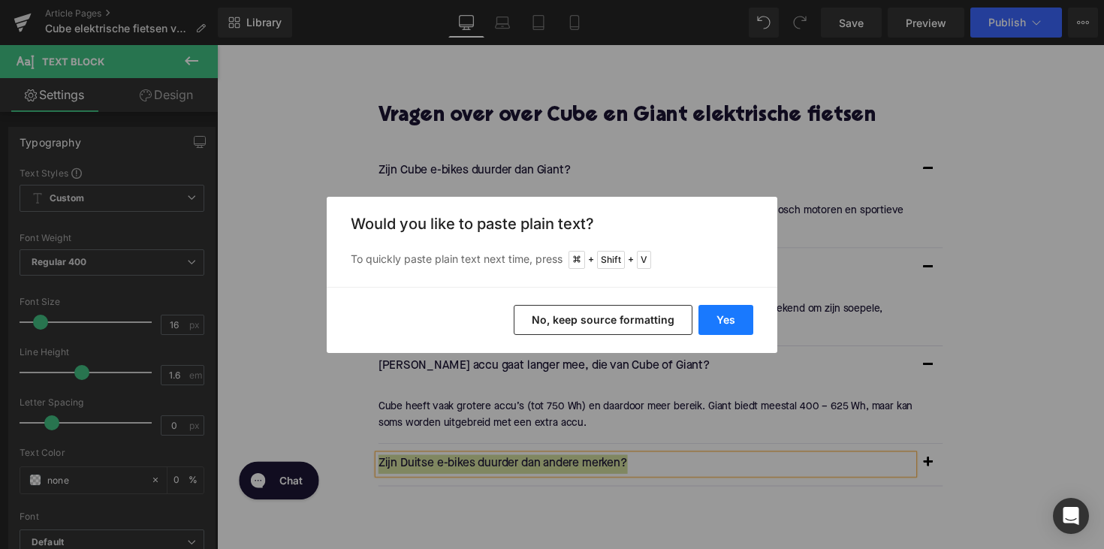
click at [738, 322] on button "Yes" at bounding box center [725, 320] width 55 height 30
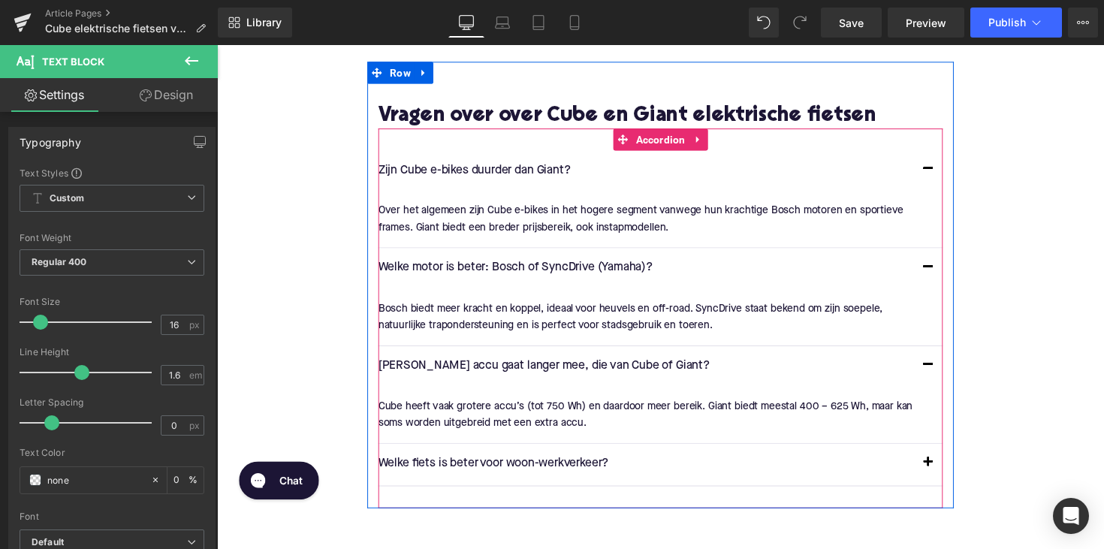
click at [936, 458] on button "button" at bounding box center [945, 474] width 30 height 42
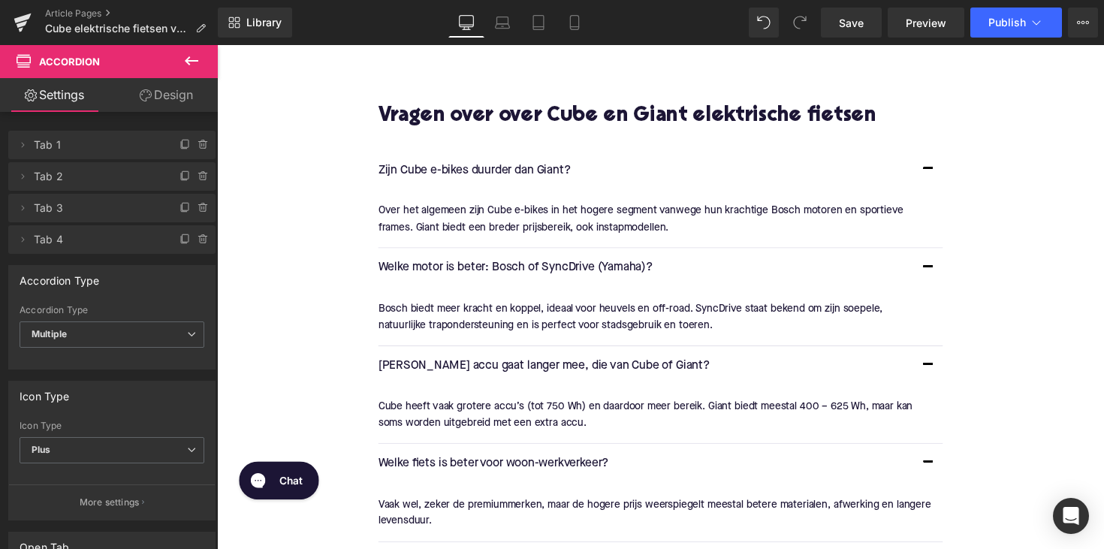
click at [510, 517] on p "Vaak wel, zeker de premiummerken, maar de hogere prijs weerspiegelt meestal bet…" at bounding box center [665, 524] width 567 height 34
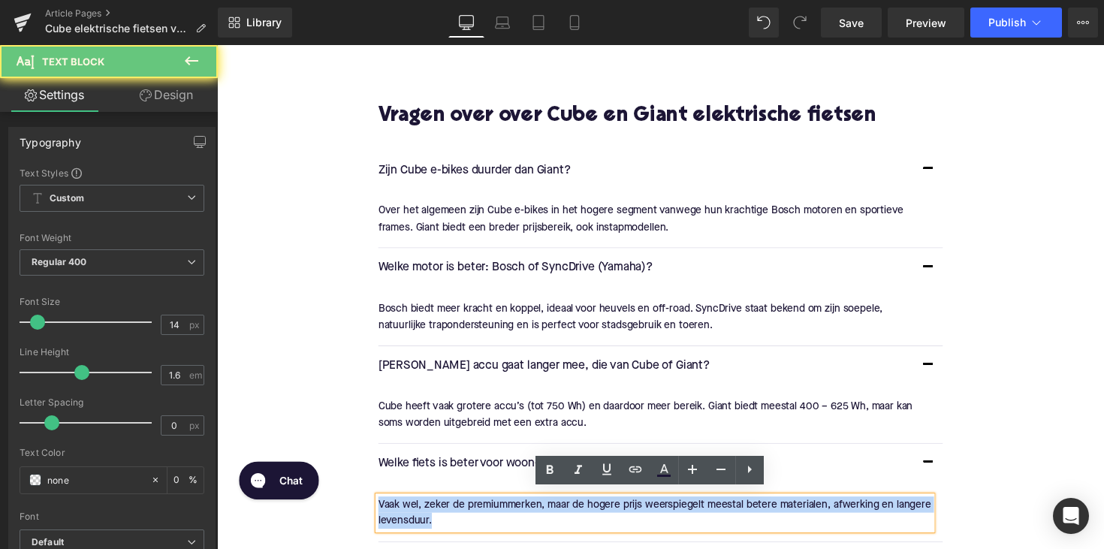
click at [510, 516] on p "Vaak wel, zeker de premiummerken, maar de hogere prijs weerspiegelt meestal bet…" at bounding box center [665, 524] width 567 height 34
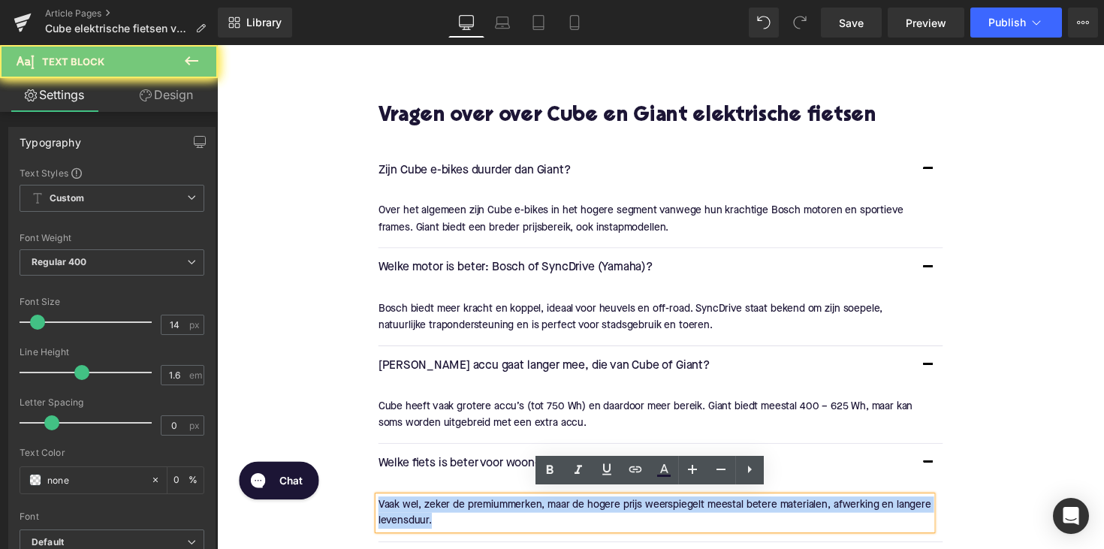
click at [510, 516] on p "Vaak wel, zeker de premiummerken, maar de hogere prijs weerspiegelt meestal bet…" at bounding box center [665, 524] width 567 height 34
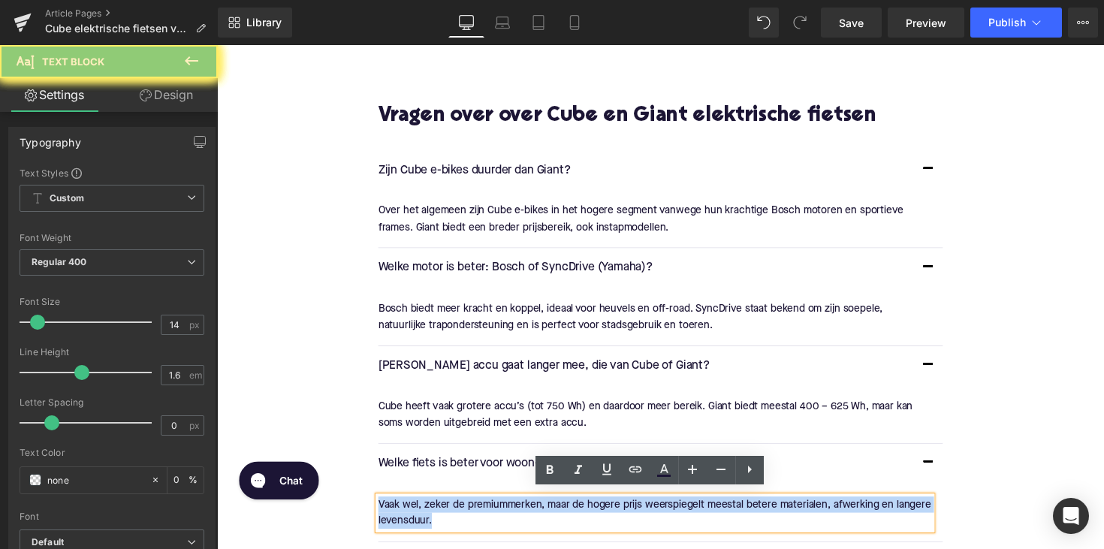
click at [510, 516] on p "Vaak wel, zeker de premiummerken, maar de hogere prijs weerspiegelt meestal bet…" at bounding box center [665, 524] width 567 height 34
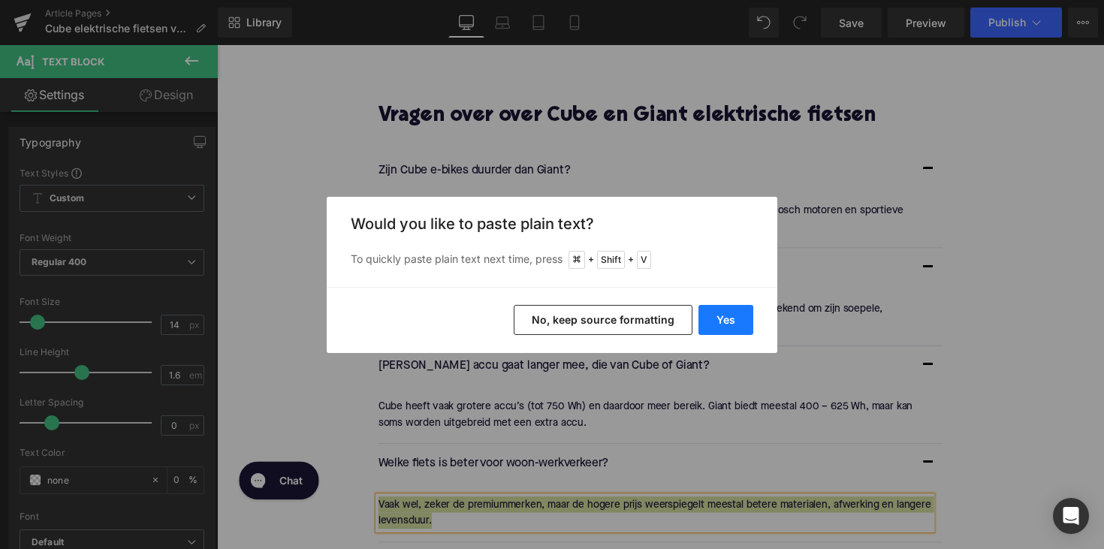
click at [722, 331] on button "Yes" at bounding box center [725, 320] width 55 height 30
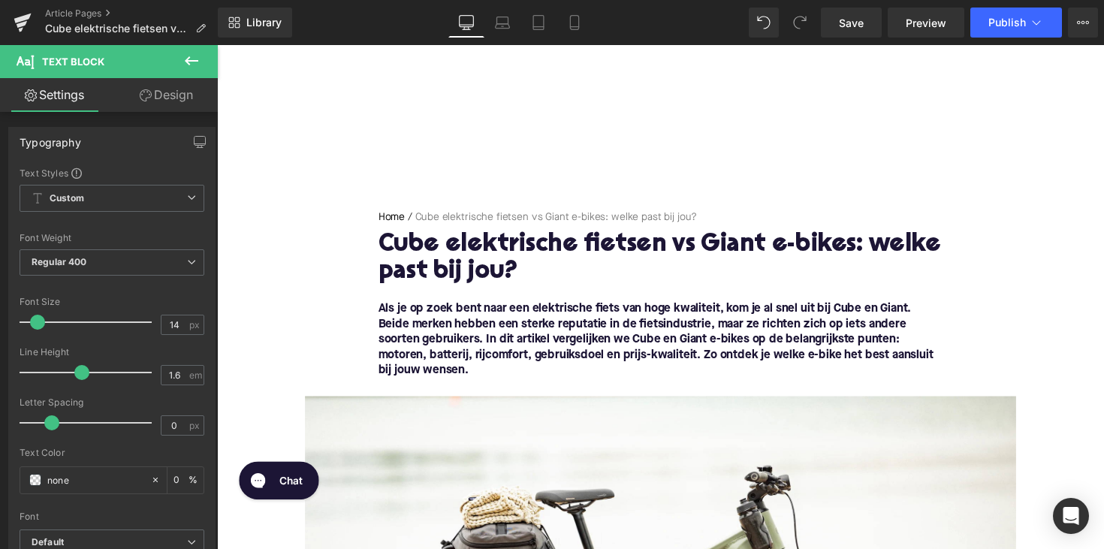
scroll to position [0, 0]
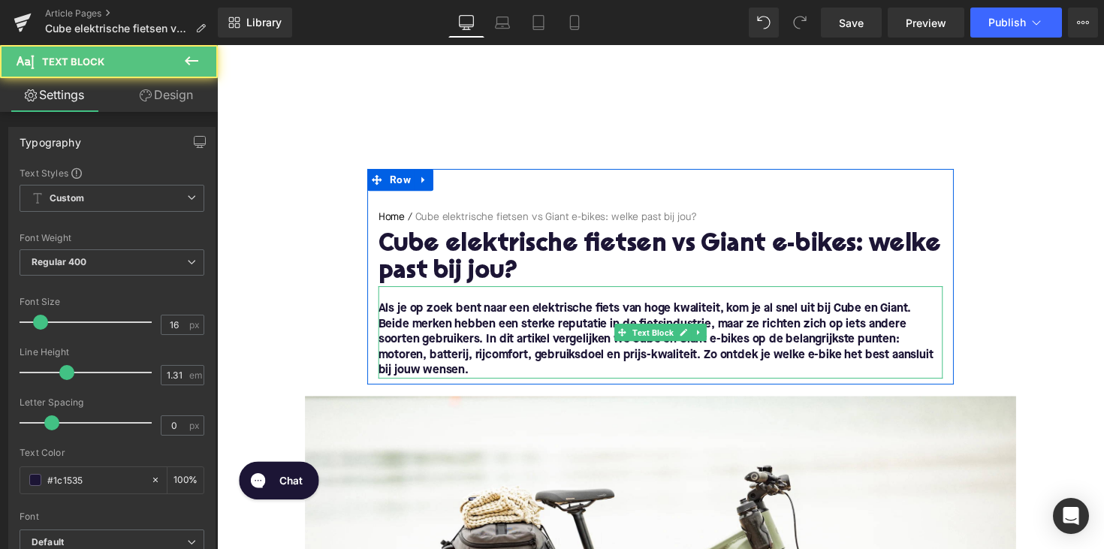
click at [863, 313] on font "Als je op zoek bent naar een elektrische fiets van hoge kwaliteit, kom je al sn…" at bounding box center [666, 346] width 568 height 75
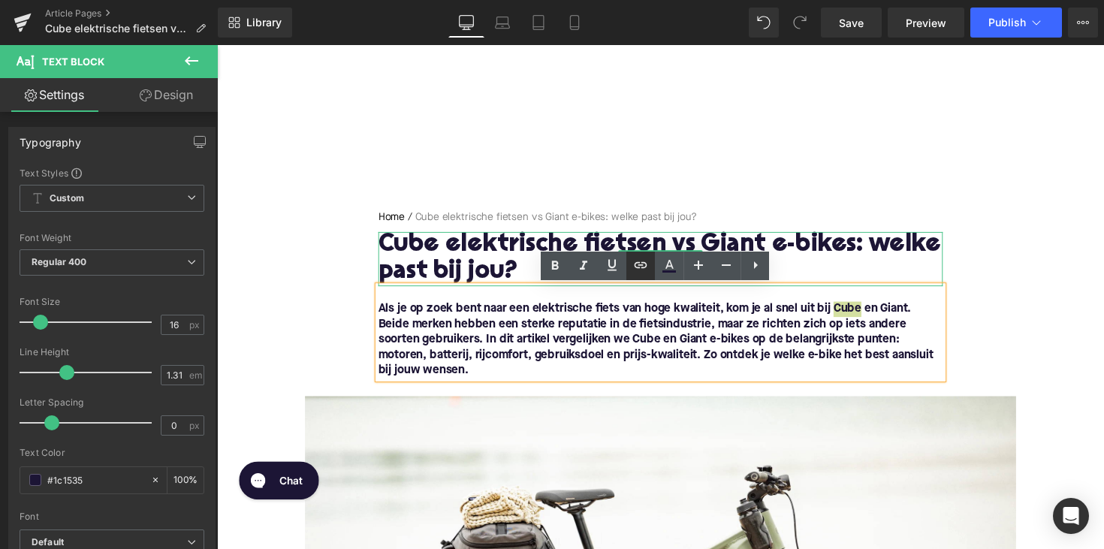
click at [641, 260] on icon at bounding box center [640, 265] width 18 height 18
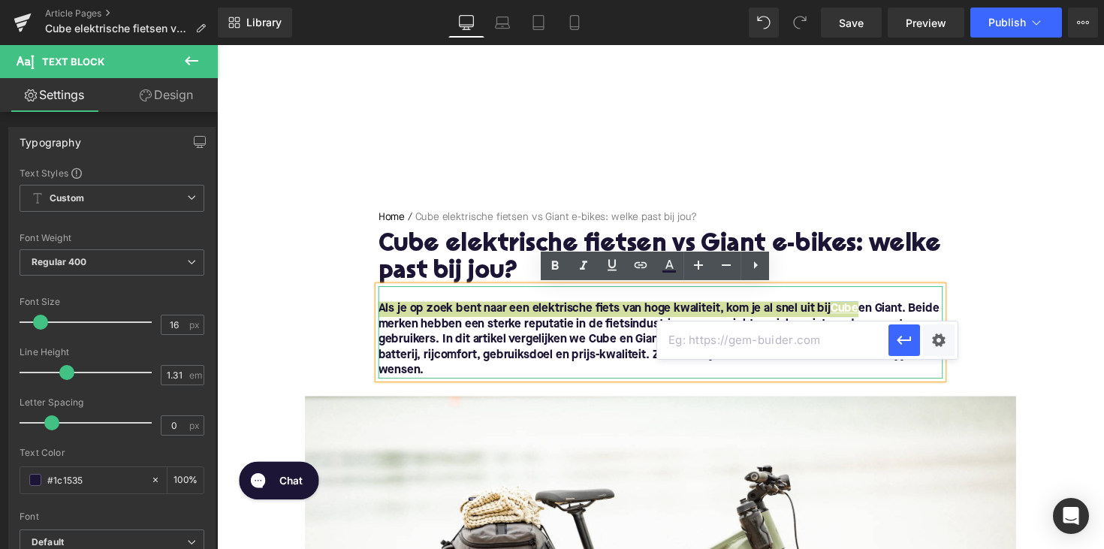
click at [694, 340] on input "text" at bounding box center [772, 340] width 231 height 38
paste input "[URL][DOMAIN_NAME]"
type input "[URL][DOMAIN_NAME]"
click at [903, 336] on icon "button" at bounding box center [904, 340] width 18 height 18
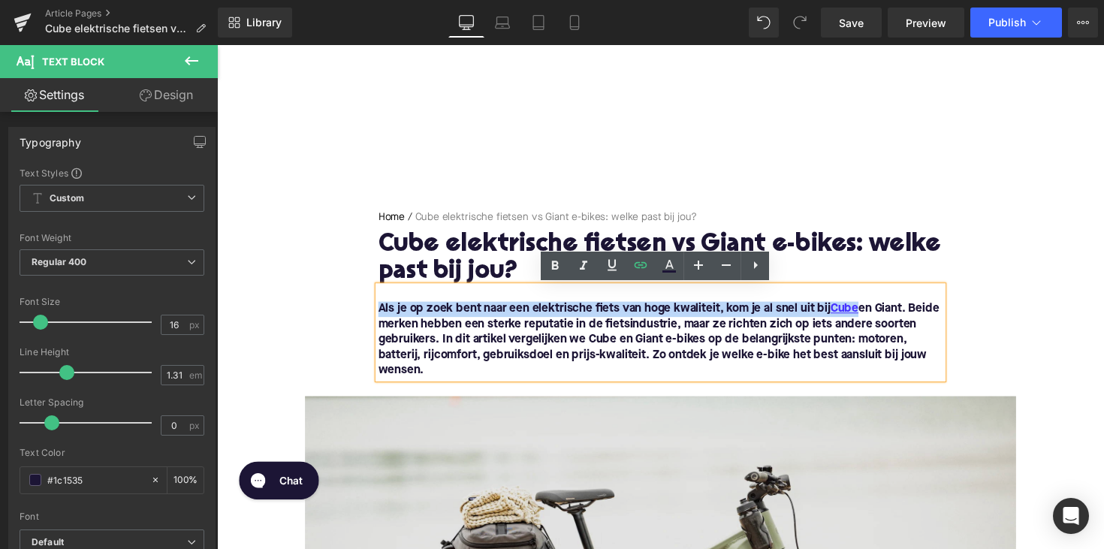
click at [901, 316] on font "Als je op zoek bent naar een elektrische fiets van hoge kwaliteit, kom je al sn…" at bounding box center [669, 346] width 574 height 75
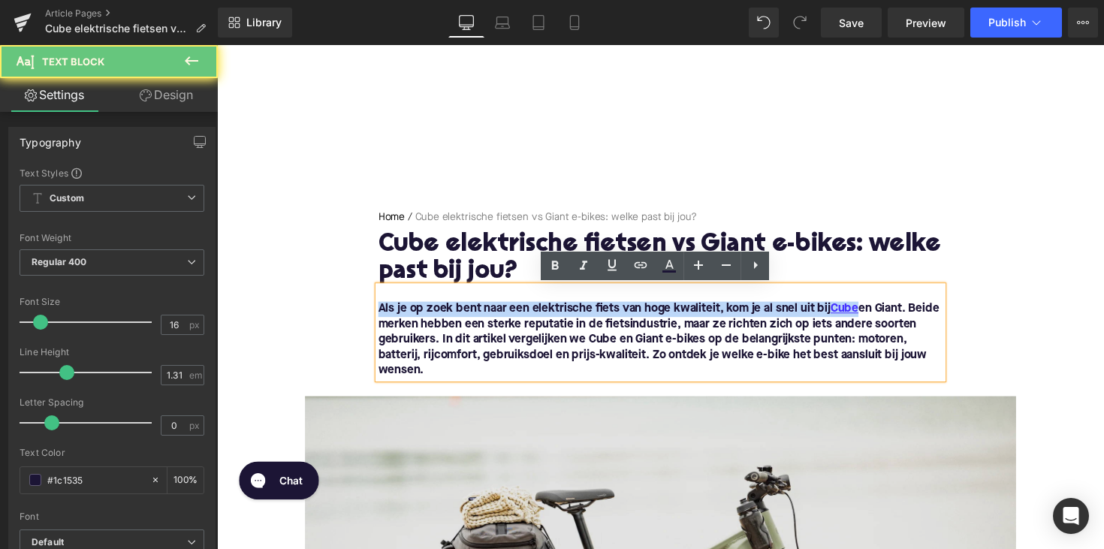
click at [901, 316] on font "Als je op zoek bent naar een elektrische fiets van hoge kwaliteit, kom je al sn…" at bounding box center [669, 346] width 574 height 75
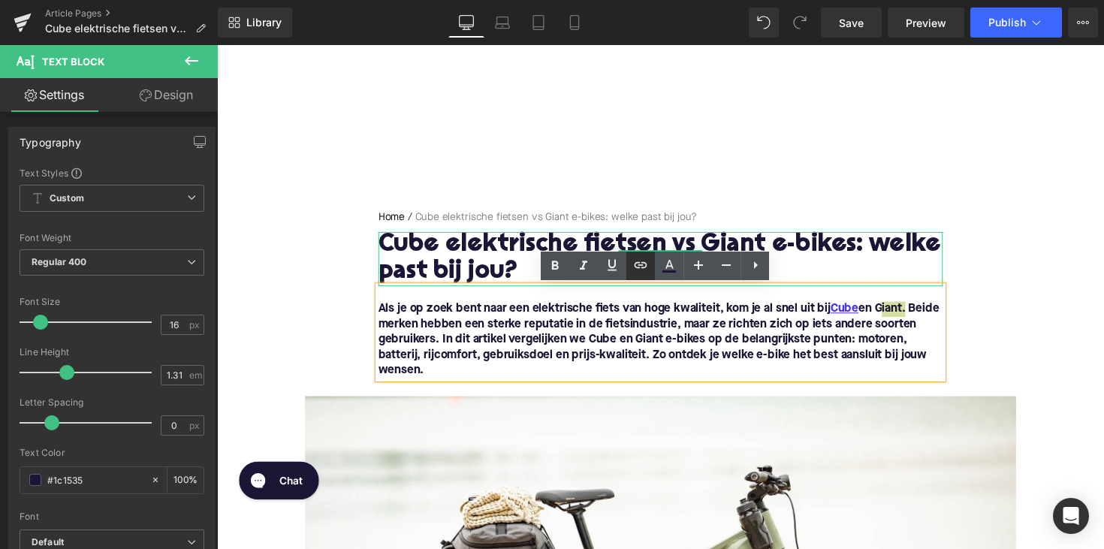
click at [641, 266] on icon at bounding box center [640, 265] width 18 height 18
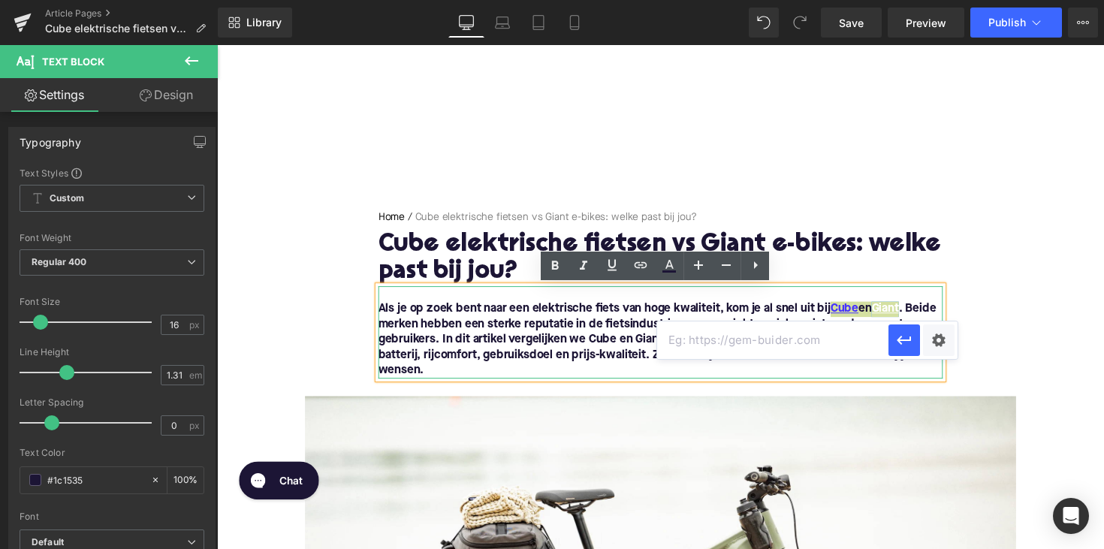
click at [688, 340] on input "text" at bounding box center [772, 340] width 231 height 38
paste input "[URL][DOMAIN_NAME]"
click at [905, 338] on icon "button" at bounding box center [904, 340] width 18 height 18
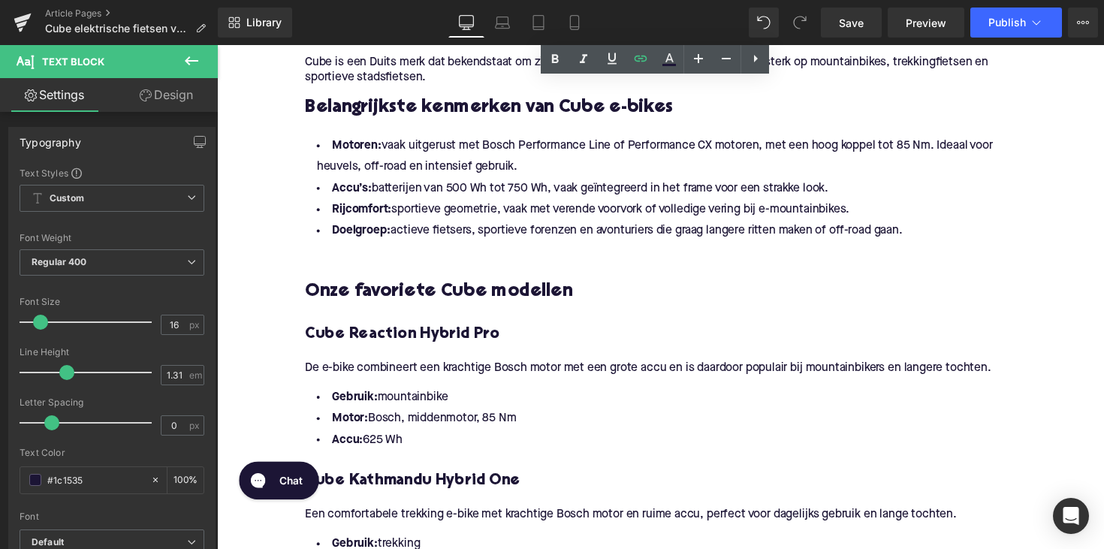
scroll to position [895, 0]
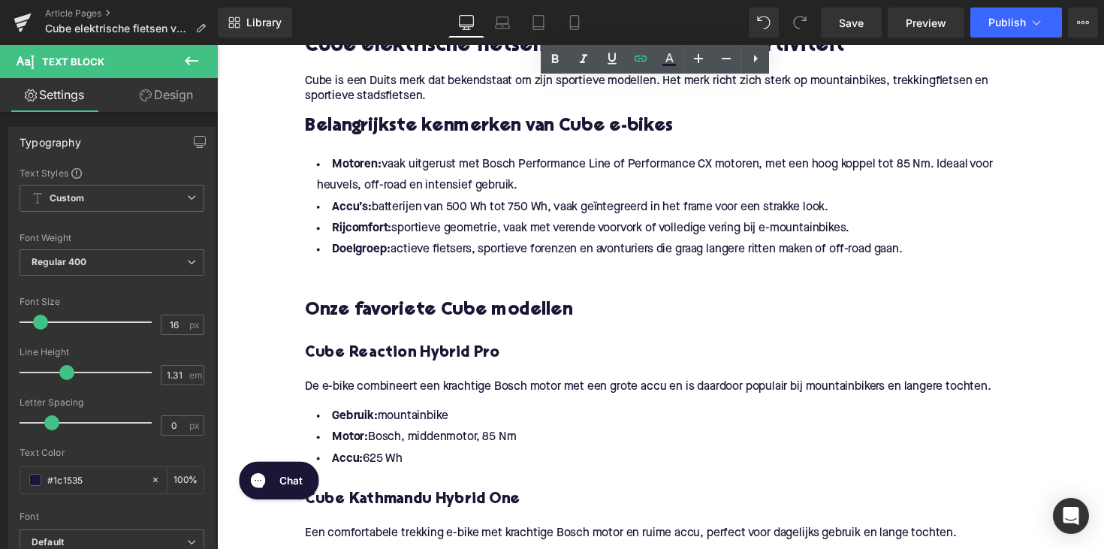
click at [730, 359] on h4 "Cube Reaction Hybrid Pro" at bounding box center [671, 361] width 728 height 21
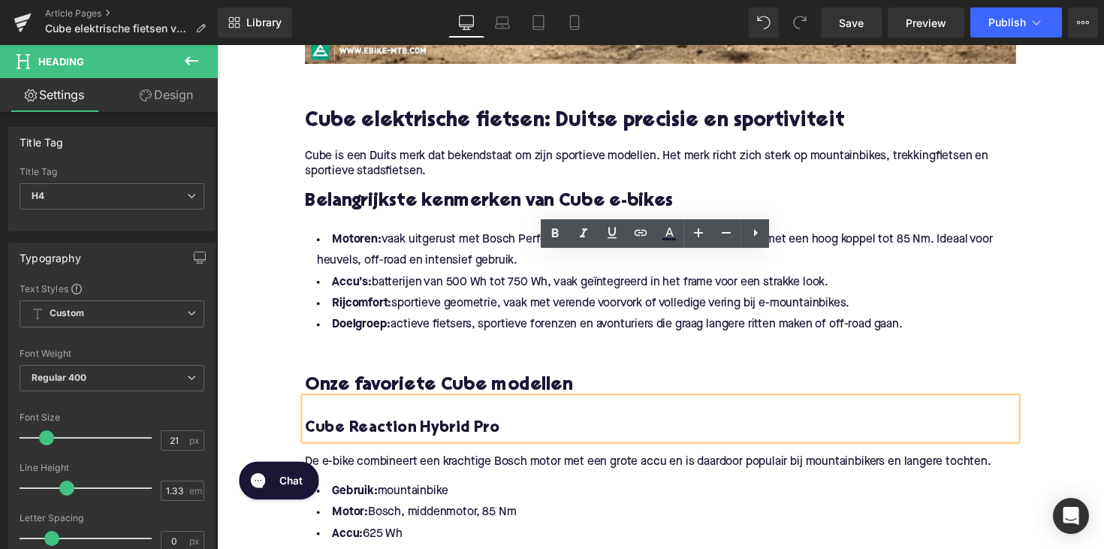
scroll to position [1207, 0]
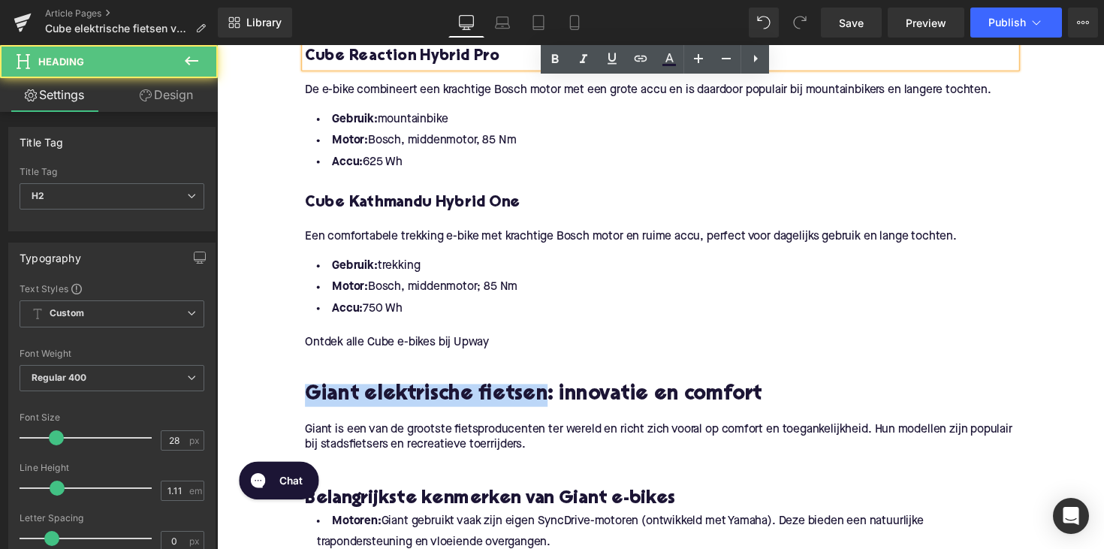
drag, startPoint x: 543, startPoint y: 405, endPoint x: 267, endPoint y: 410, distance: 275.6
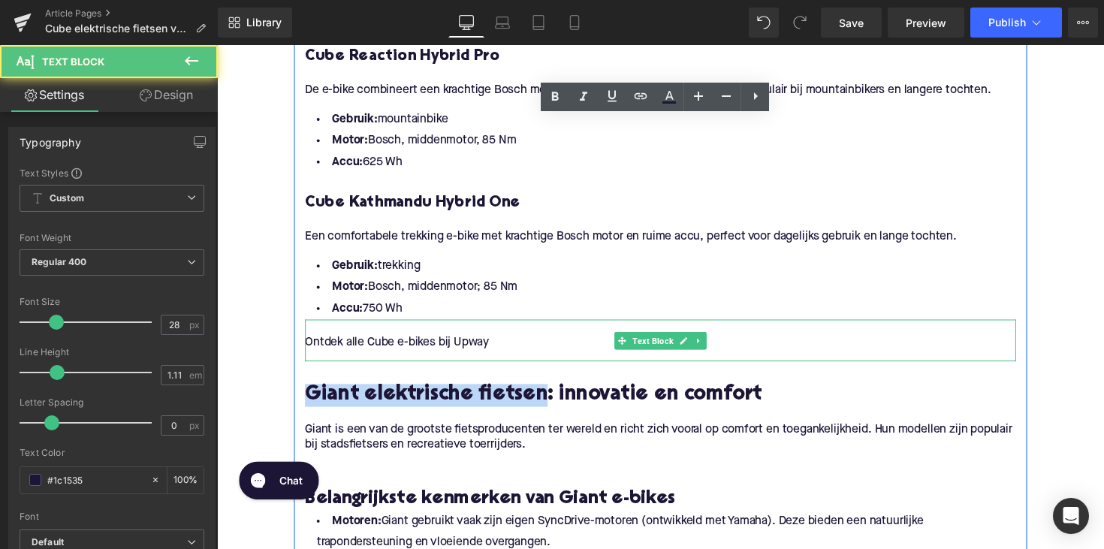
click at [606, 344] on p "Ontdek alle Cube e-bikes bij Upway" at bounding box center [671, 350] width 728 height 16
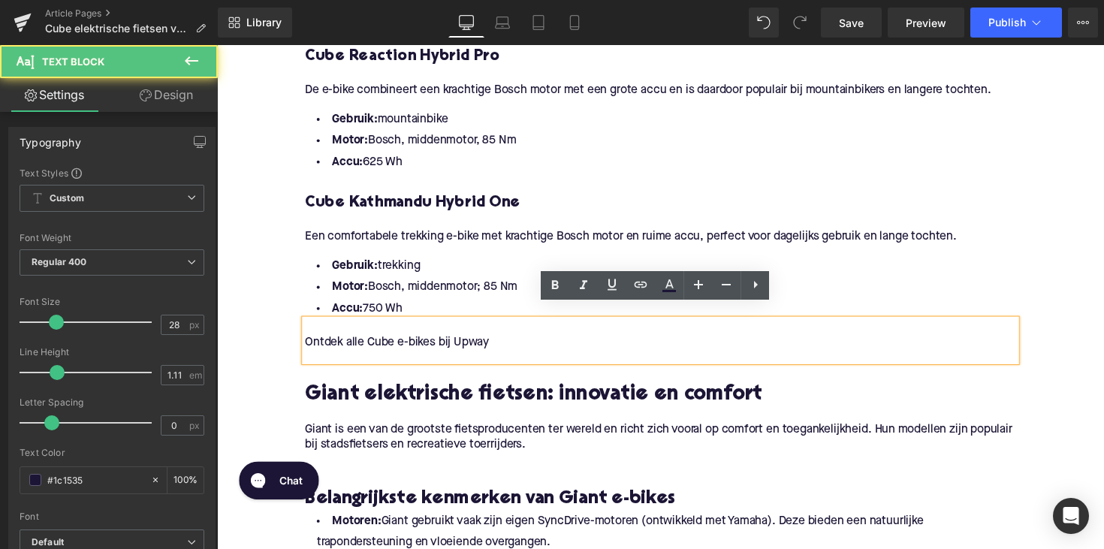
scroll to position [1299, 0]
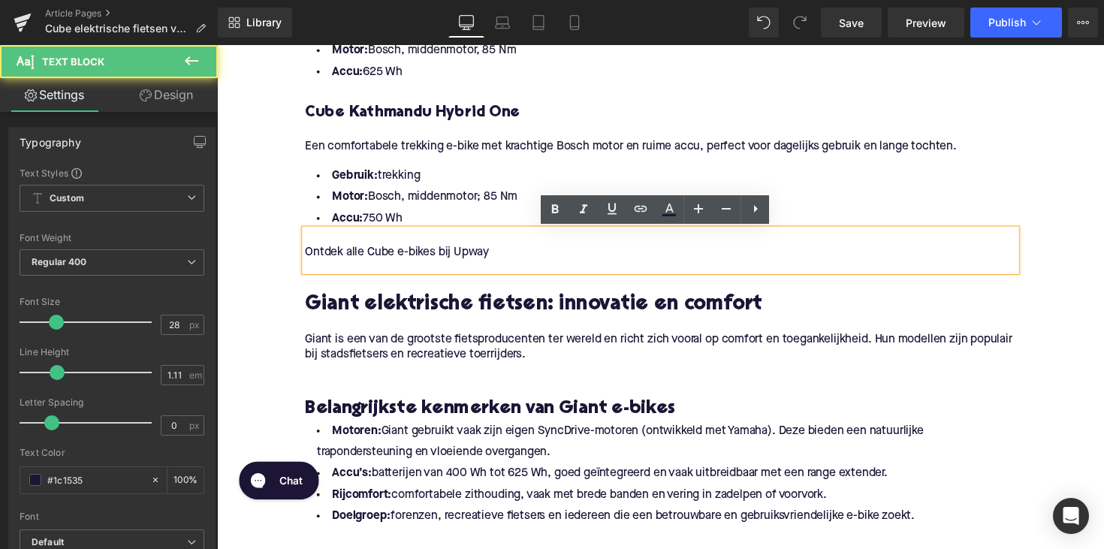
click at [599, 314] on h2 "Giant elektrische fietsen: innovatie en comfort" at bounding box center [671, 311] width 728 height 23
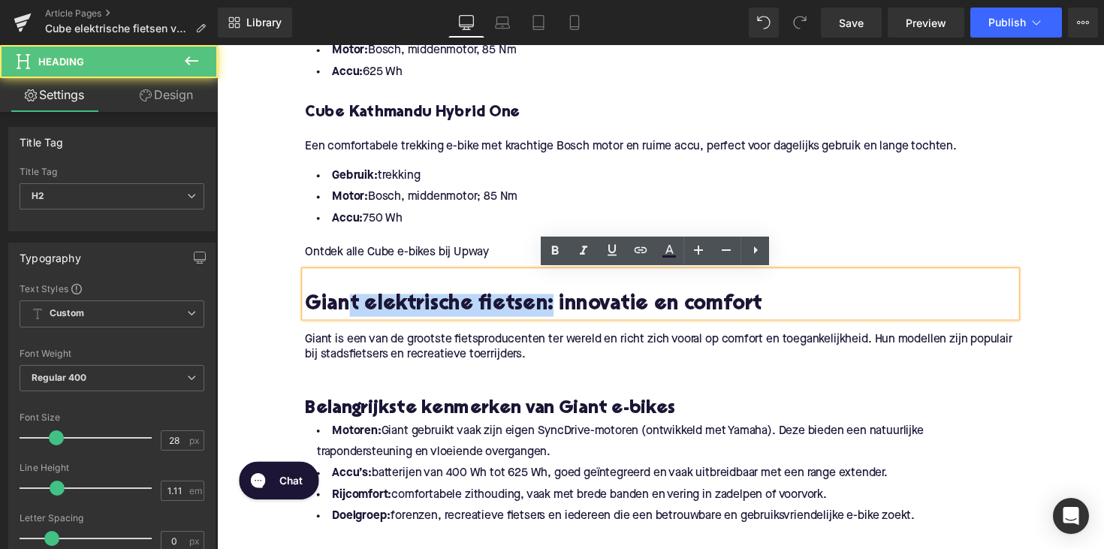
drag, startPoint x: 547, startPoint y: 312, endPoint x: 342, endPoint y: 306, distance: 204.3
click at [342, 306] on h2 "Giant elektrische fietsen: innovatie en comfort" at bounding box center [671, 311] width 728 height 23
click at [409, 306] on h2 "Giant elektrische fietsen: innovatie en comfort" at bounding box center [671, 311] width 728 height 23
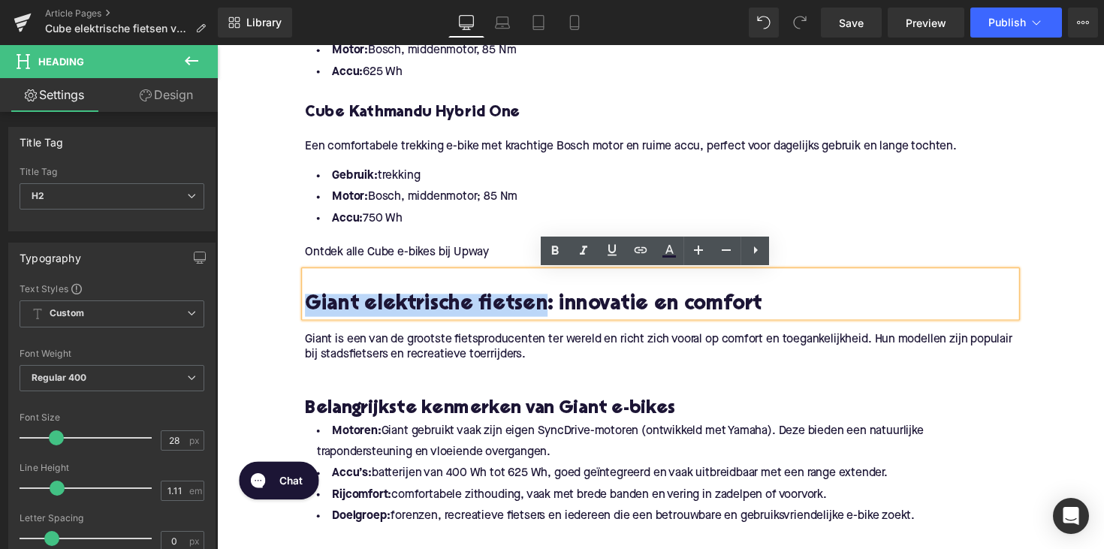
drag, startPoint x: 540, startPoint y: 314, endPoint x: 256, endPoint y: 318, distance: 283.8
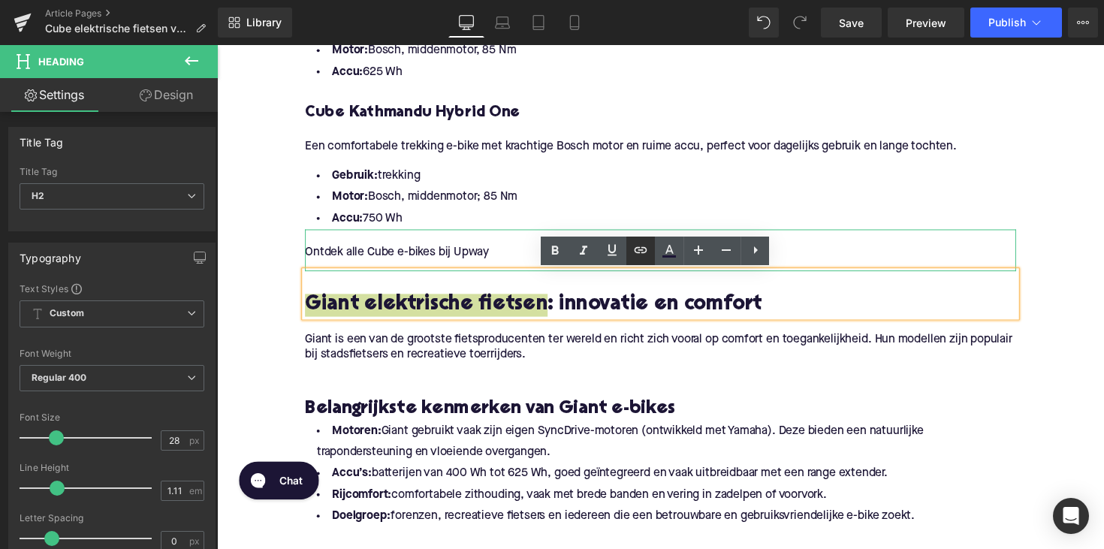
drag, startPoint x: 635, startPoint y: 254, endPoint x: 375, endPoint y: 228, distance: 261.0
click at [635, 254] on icon at bounding box center [640, 250] width 18 height 18
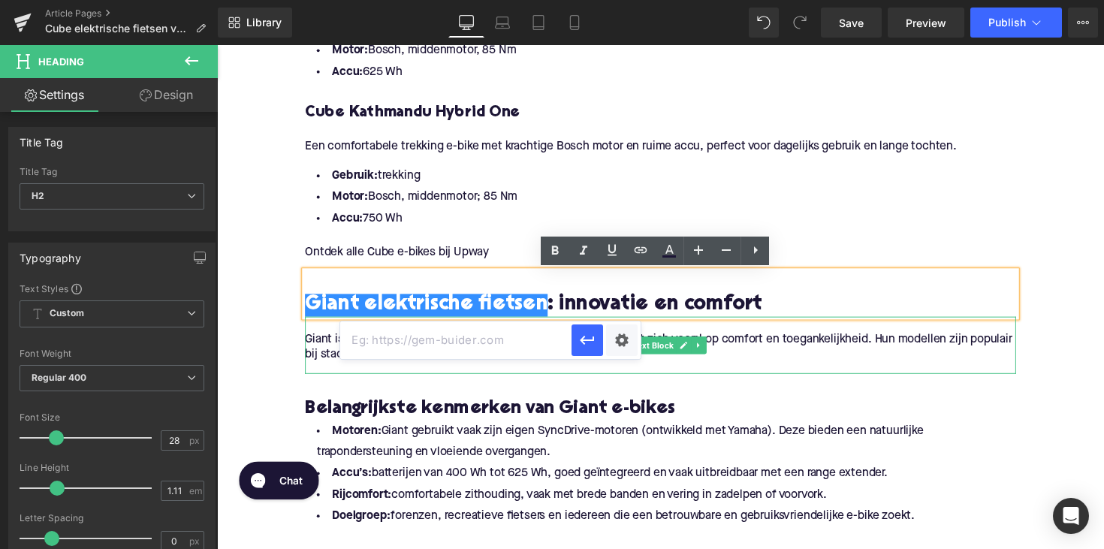
click at [468, 346] on input "text" at bounding box center [455, 340] width 231 height 38
paste input "[URL][DOMAIN_NAME]"
click at [586, 329] on button "button" at bounding box center [587, 340] width 32 height 32
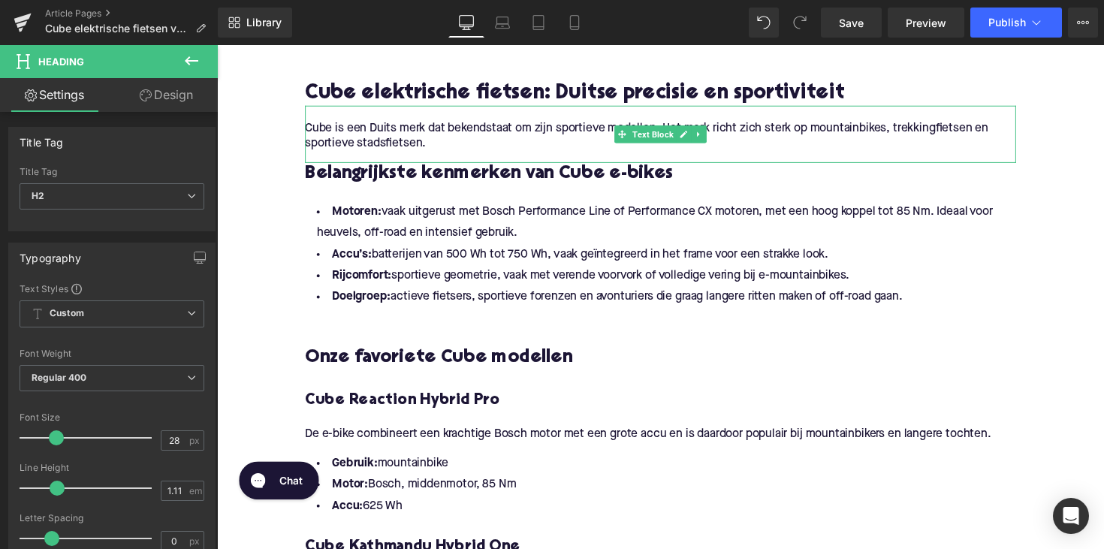
scroll to position [717, 0]
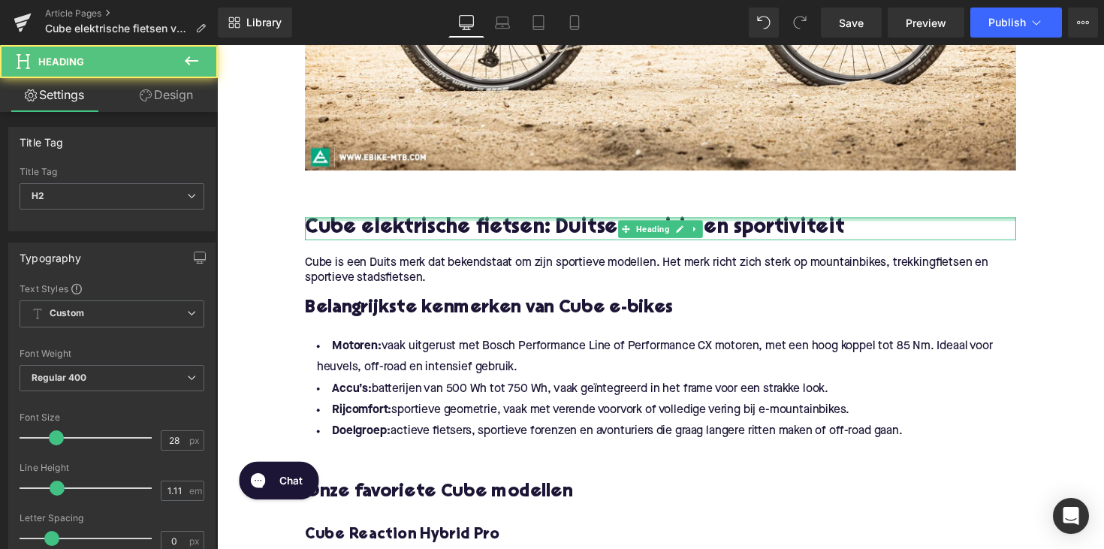
click at [493, 224] on div at bounding box center [671, 223] width 728 height 4
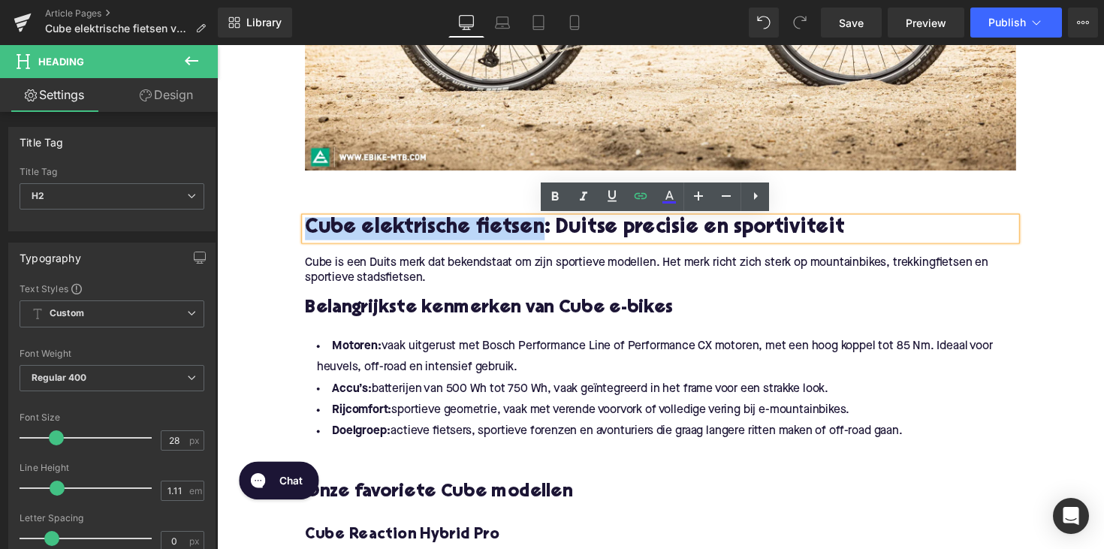
drag, startPoint x: 543, startPoint y: 230, endPoint x: 263, endPoint y: 233, distance: 280.0
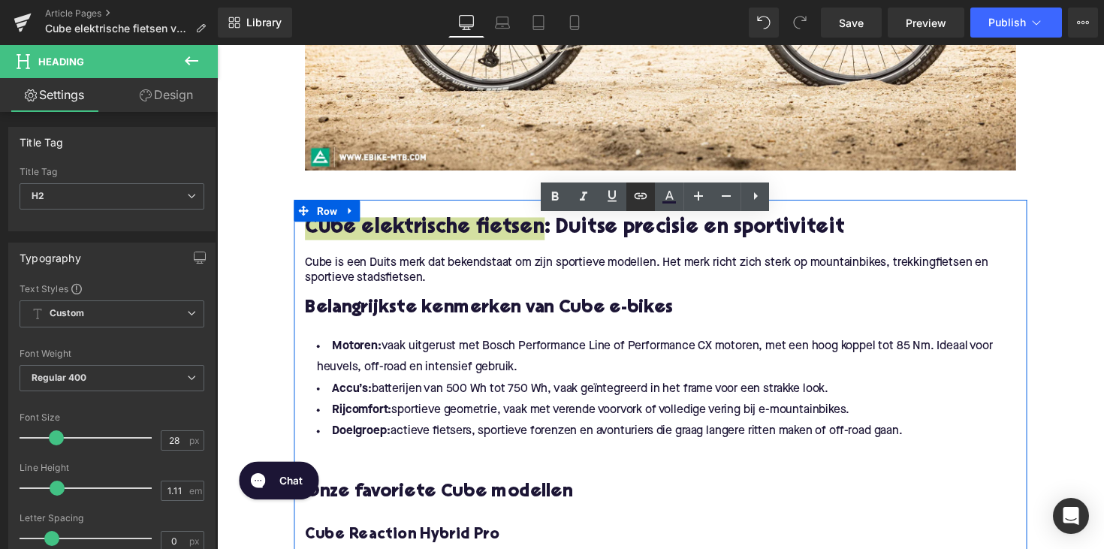
click at [640, 191] on icon at bounding box center [640, 196] width 18 height 18
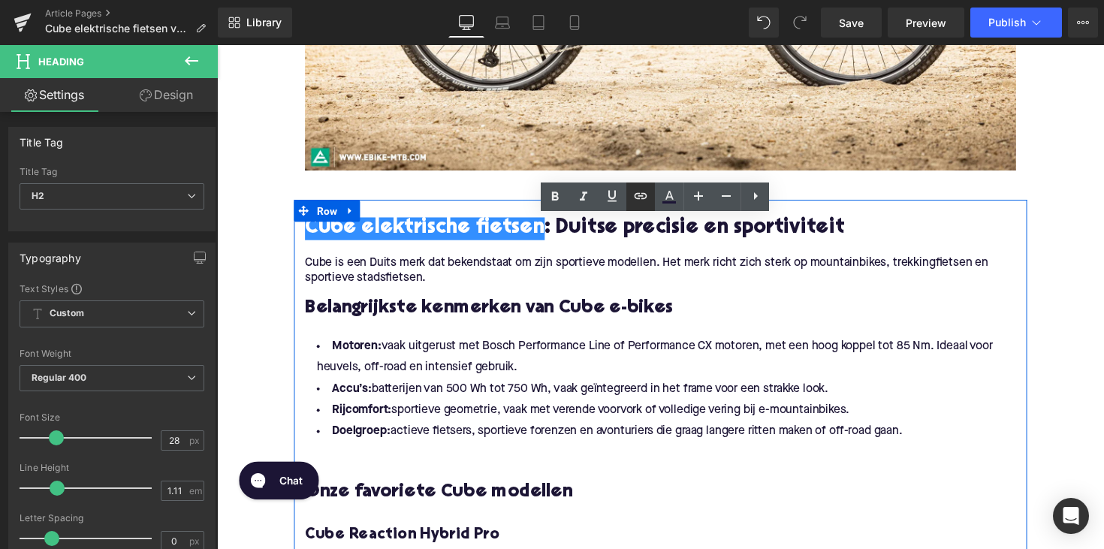
click at [639, 192] on icon at bounding box center [640, 196] width 18 height 18
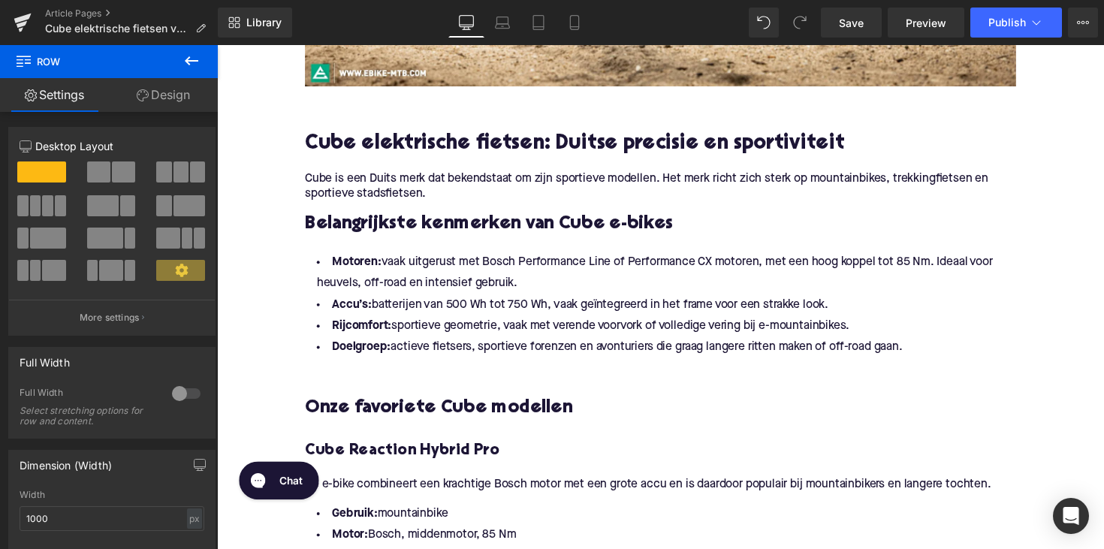
scroll to position [781, 0]
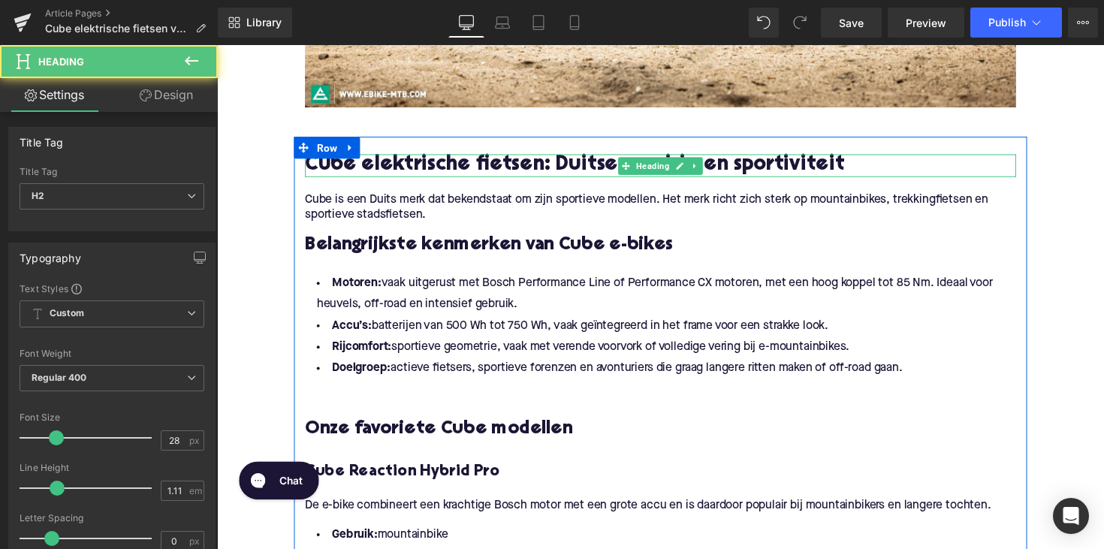
click at [540, 170] on h2 "Cube elektrische fietsen : Duitse precisie en sportiviteit" at bounding box center [671, 168] width 728 height 23
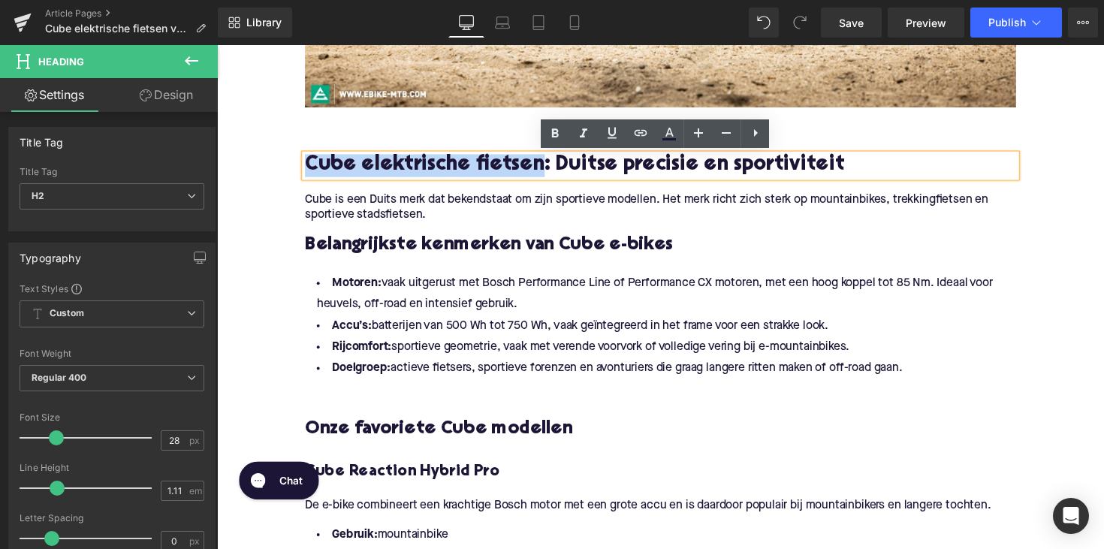
drag, startPoint x: 543, startPoint y: 170, endPoint x: 292, endPoint y: 164, distance: 250.8
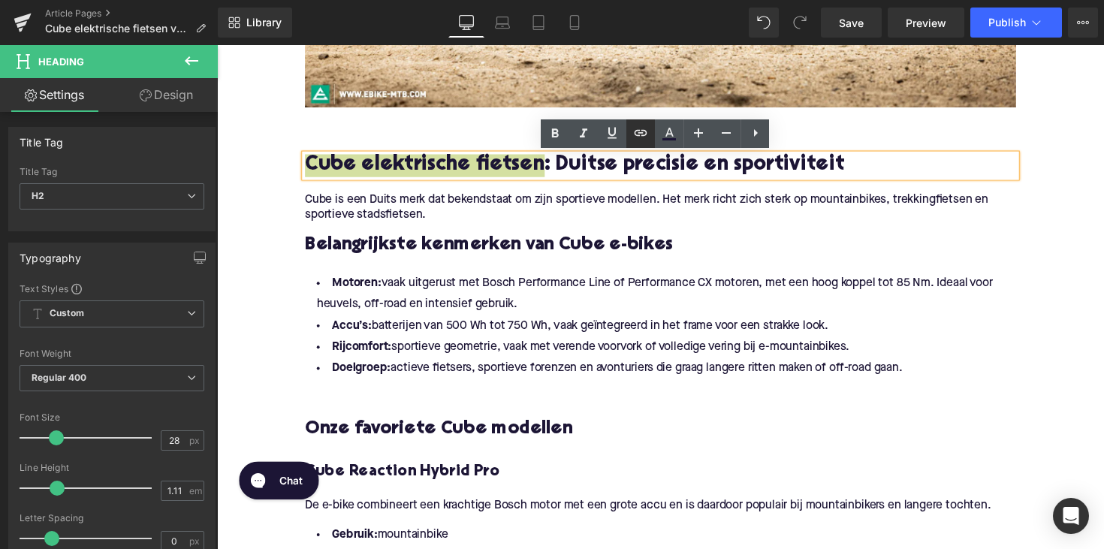
drag, startPoint x: 640, startPoint y: 136, endPoint x: 372, endPoint y: 144, distance: 267.4
click at [640, 136] on icon at bounding box center [640, 133] width 13 height 6
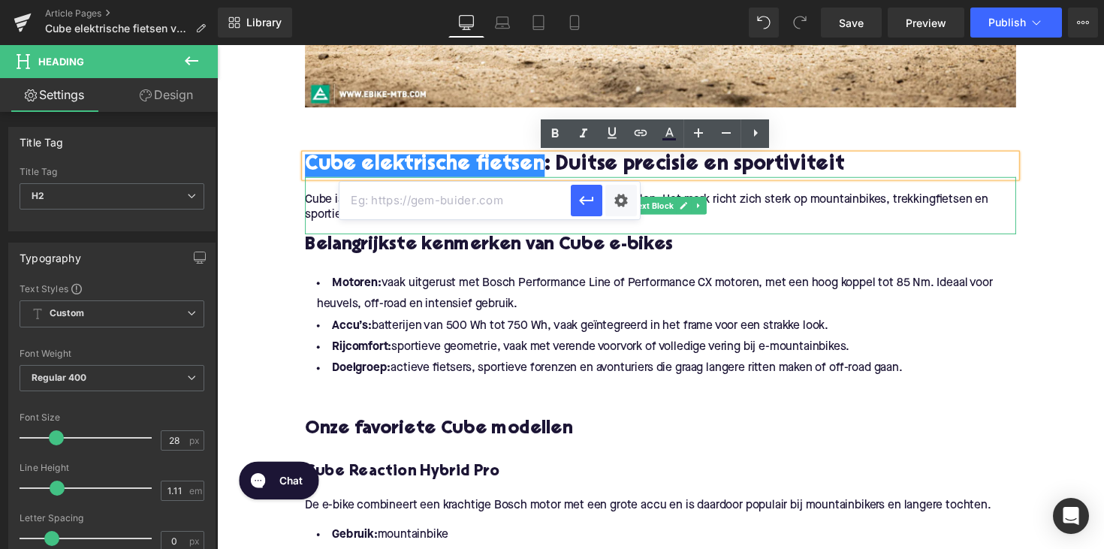
click at [523, 212] on input "text" at bounding box center [454, 201] width 231 height 38
paste input "[URL][DOMAIN_NAME]"
type input "[URL][DOMAIN_NAME]"
click at [592, 203] on icon "button" at bounding box center [586, 200] width 18 height 18
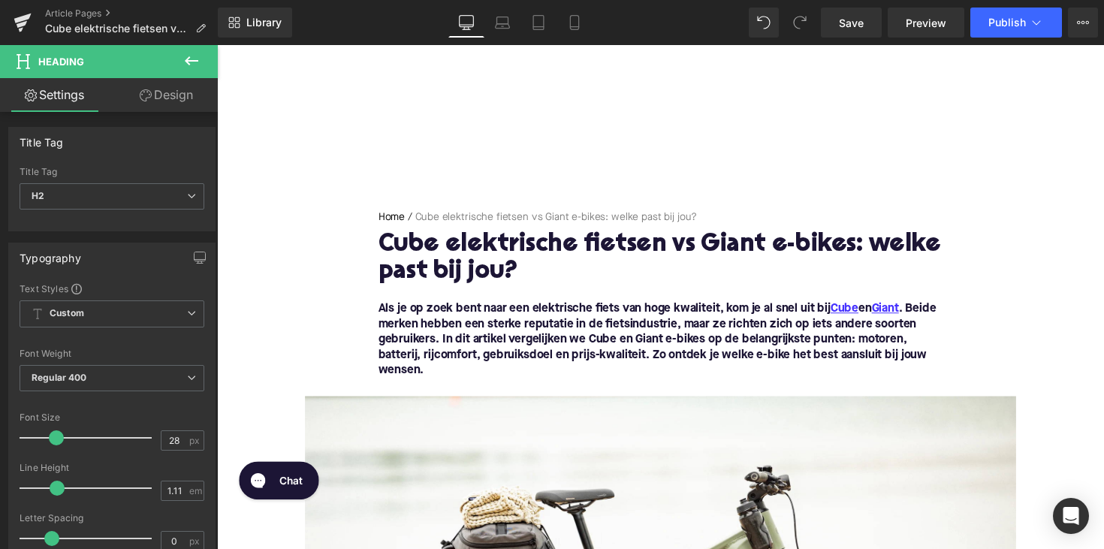
scroll to position [0, 0]
click at [624, 305] on p at bounding box center [671, 300] width 578 height 16
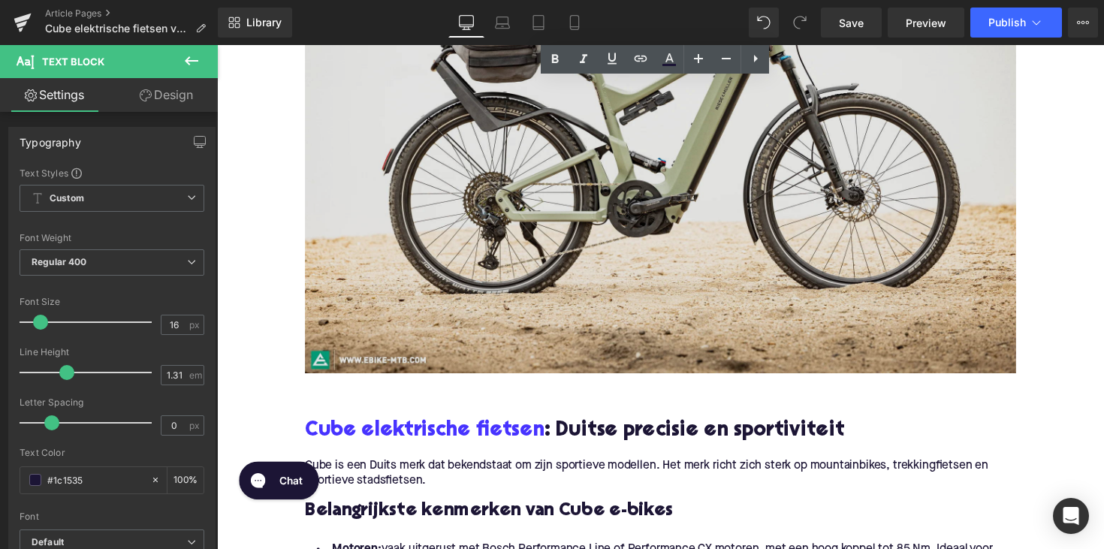
scroll to position [438, 0]
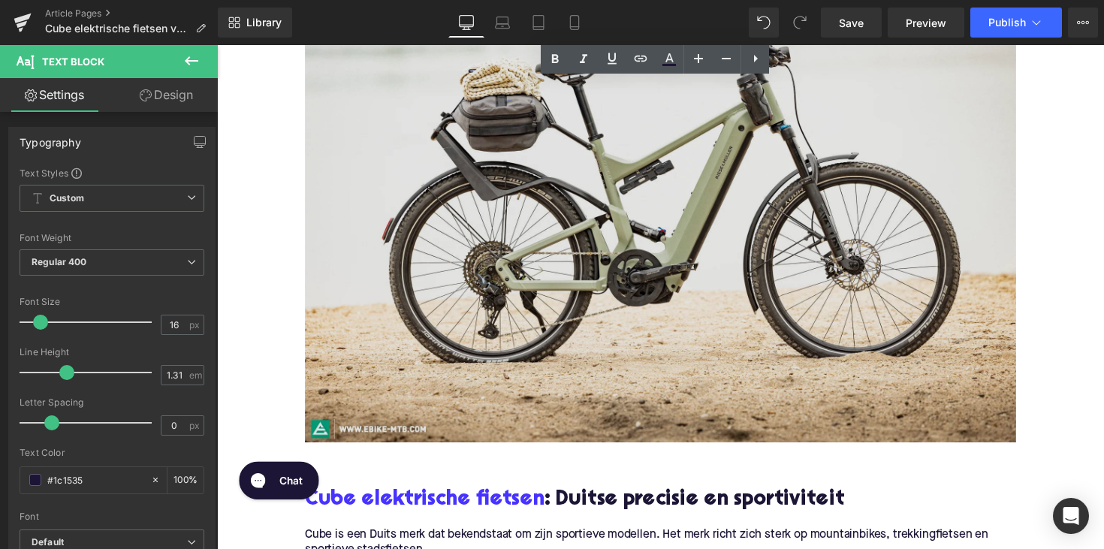
click at [636, 294] on img at bounding box center [671, 209] width 728 height 486
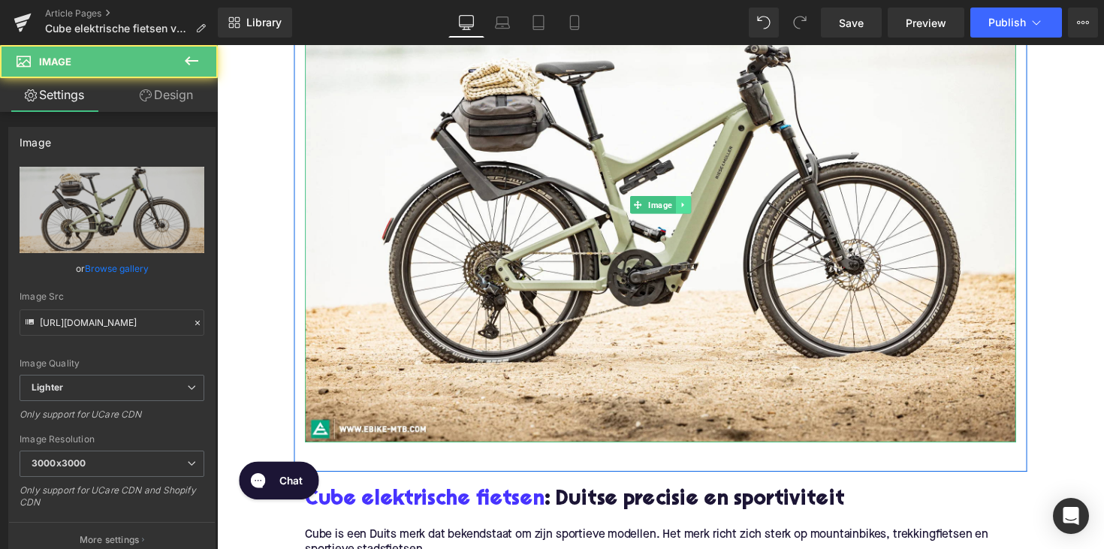
click at [692, 209] on icon at bounding box center [694, 208] width 8 height 9
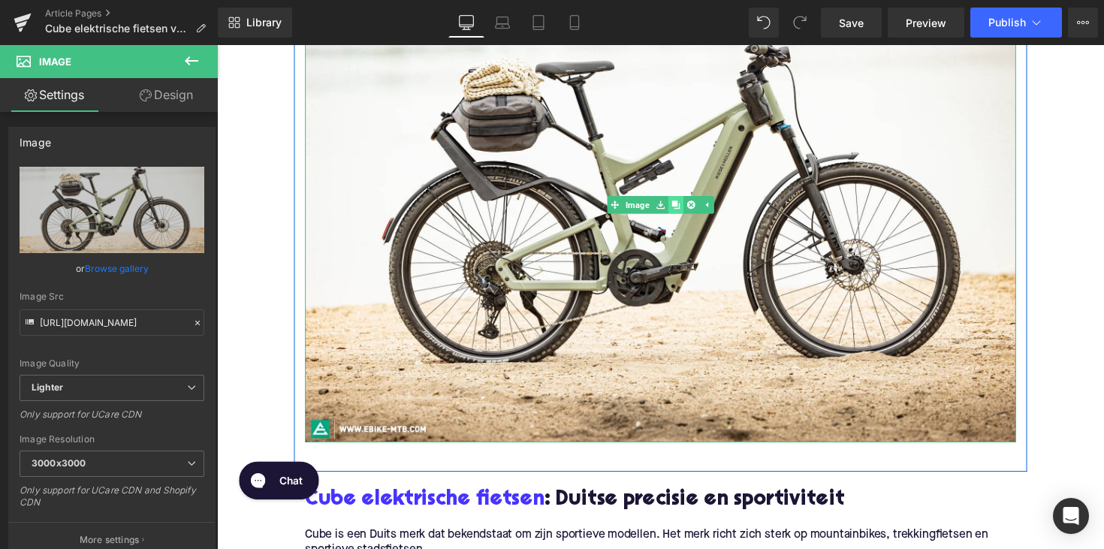
click at [688, 207] on link at bounding box center [687, 209] width 16 height 18
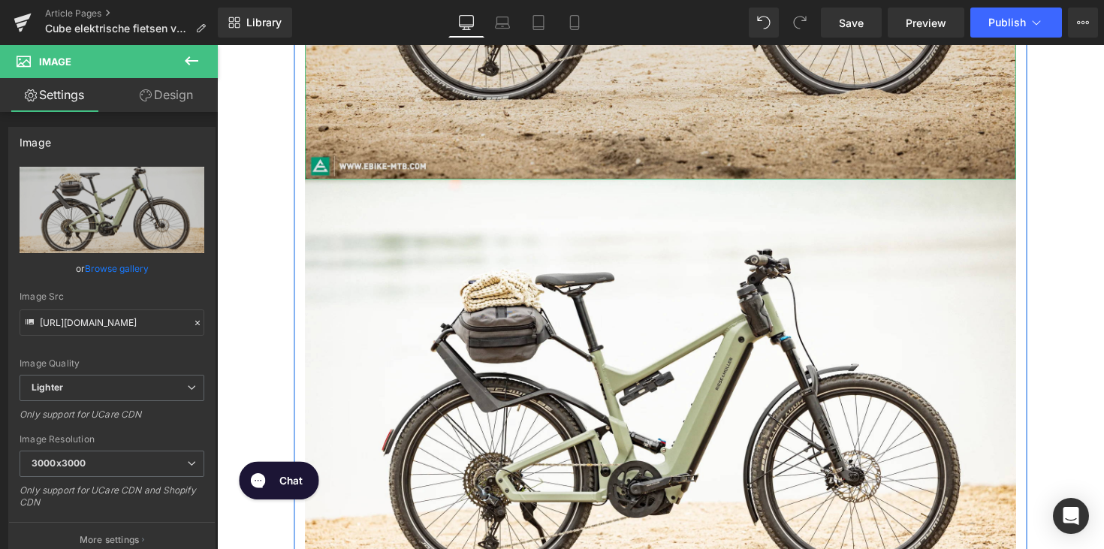
scroll to position [701, 0]
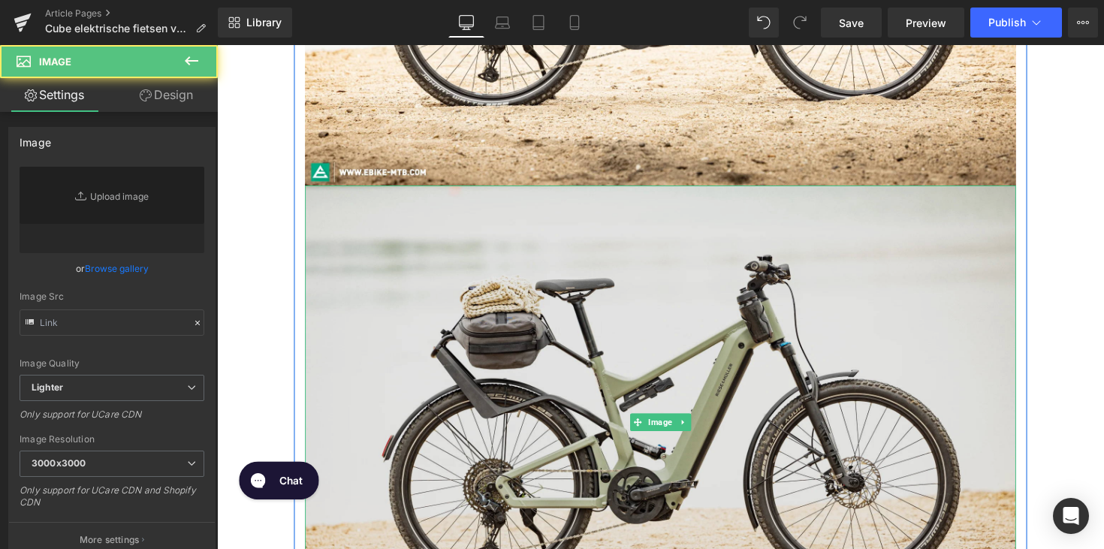
type input "[URL][DOMAIN_NAME]"
click at [674, 332] on img at bounding box center [671, 432] width 728 height 486
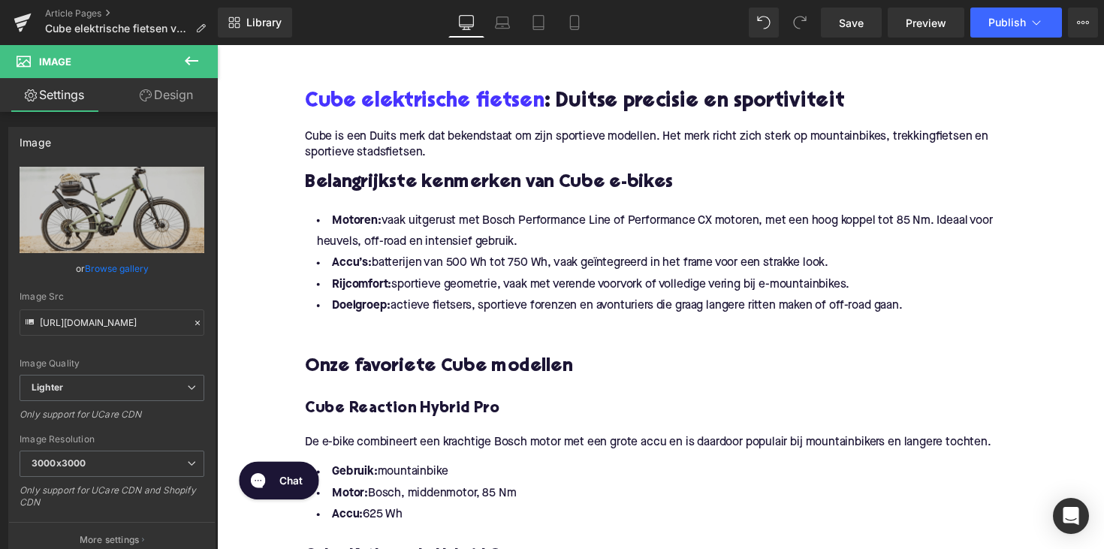
scroll to position [1326, 0]
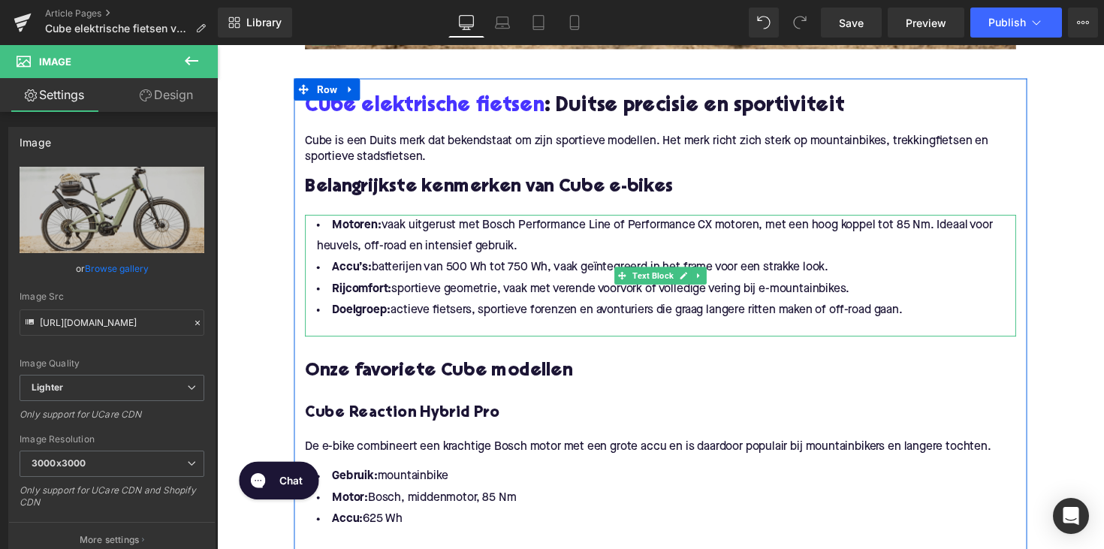
click at [400, 337] on div at bounding box center [671, 336] width 728 height 16
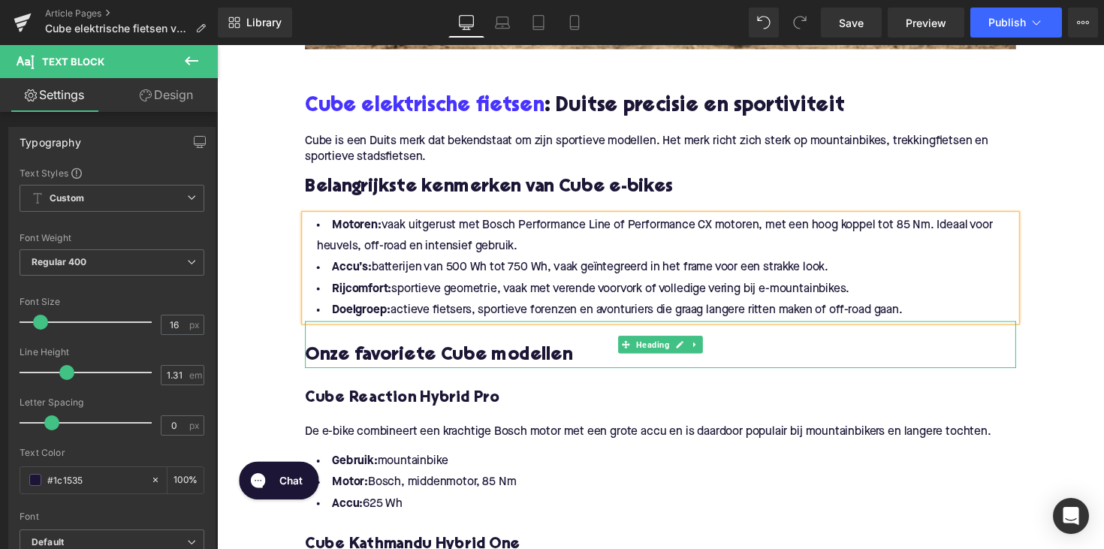
scroll to position [1369, 0]
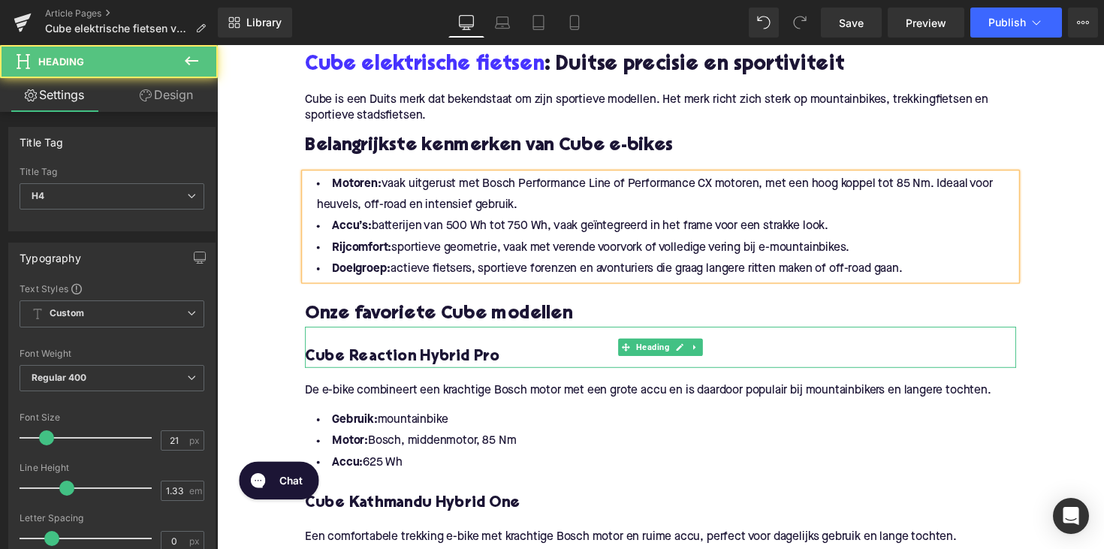
click at [414, 356] on h4 "Cube Reaction Hybrid Pro" at bounding box center [671, 364] width 728 height 21
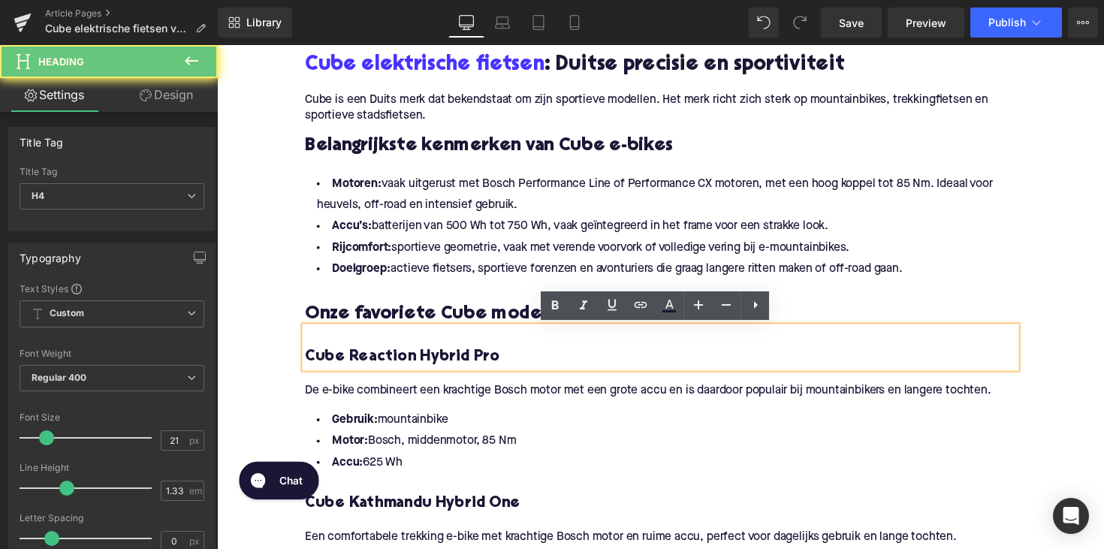
click at [413, 363] on h4 "Cube Reaction Hybrid Pro" at bounding box center [671, 364] width 728 height 21
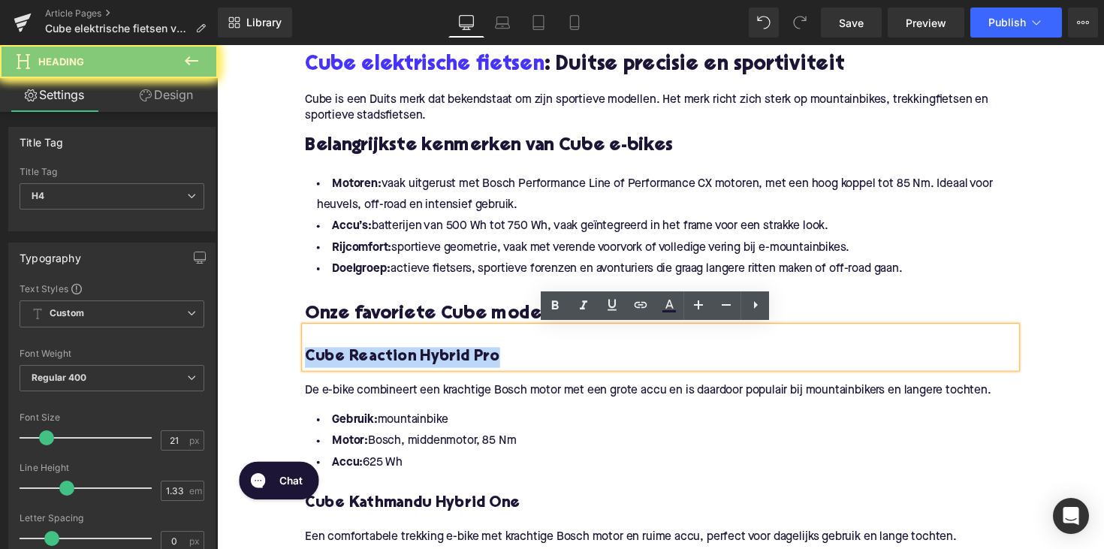
click at [413, 363] on h4 "Cube Reaction Hybrid Pro" at bounding box center [671, 364] width 728 height 21
copy h4 "Cube Reaction Hybrid Pro"
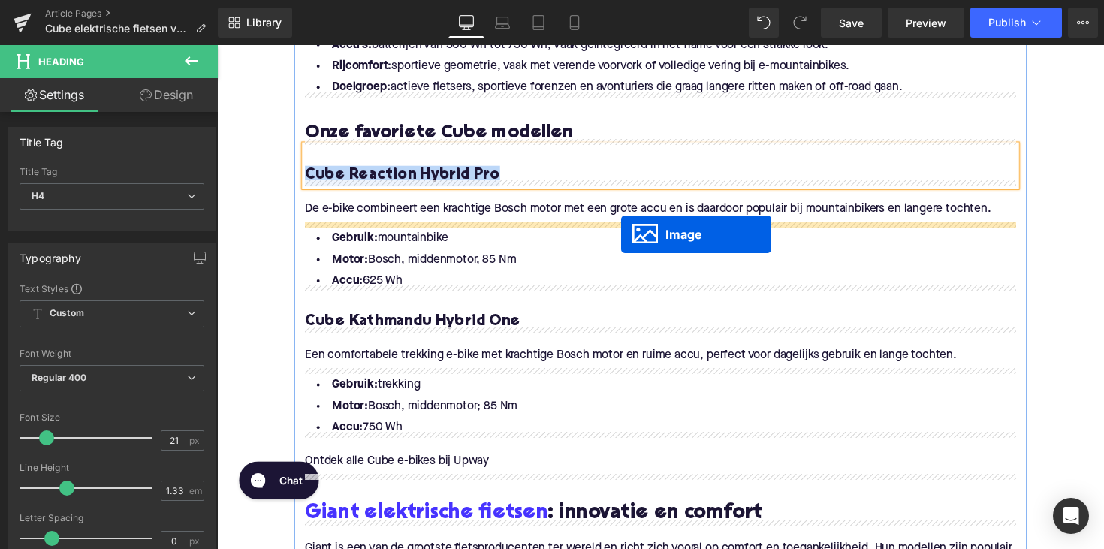
scroll to position [1113, 0]
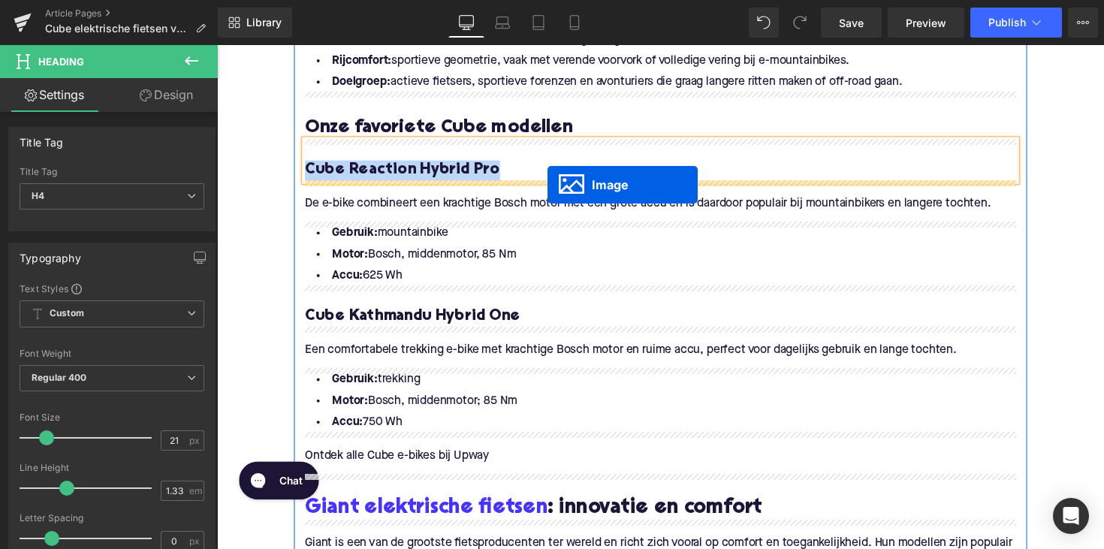
drag, startPoint x: 644, startPoint y: 120, endPoint x: 556, endPoint y: 188, distance: 111.9
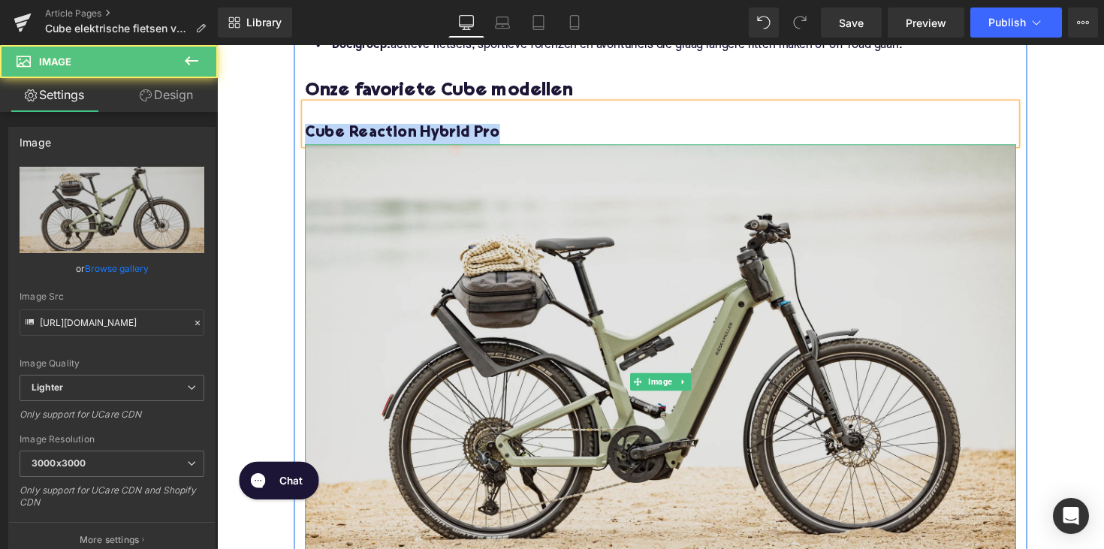
click at [464, 331] on img at bounding box center [671, 389] width 728 height 486
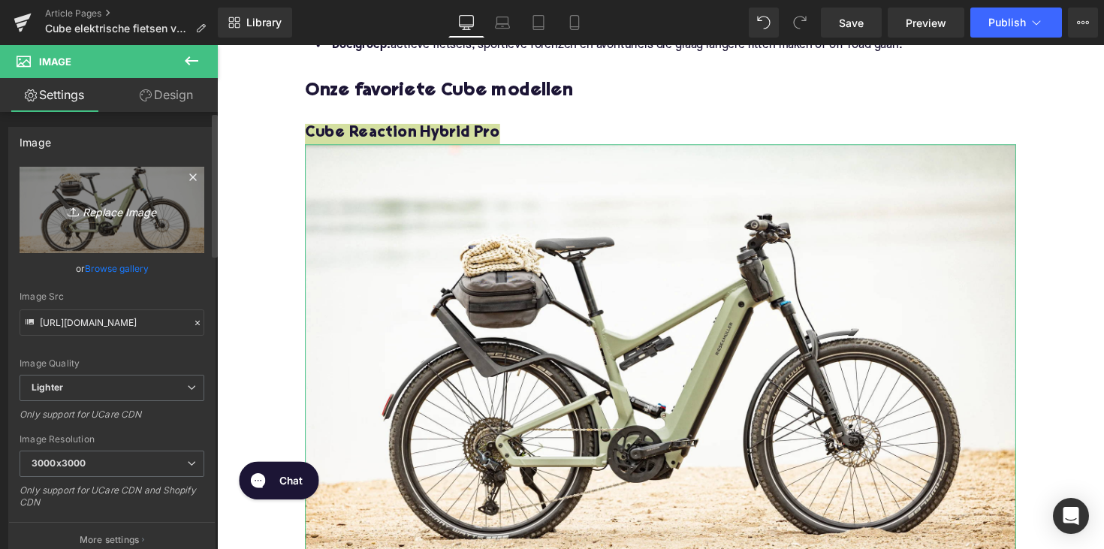
click at [120, 214] on icon "Replace Image" at bounding box center [112, 209] width 120 height 19
type input "C:\fakepath\EBT55-1.jpg"
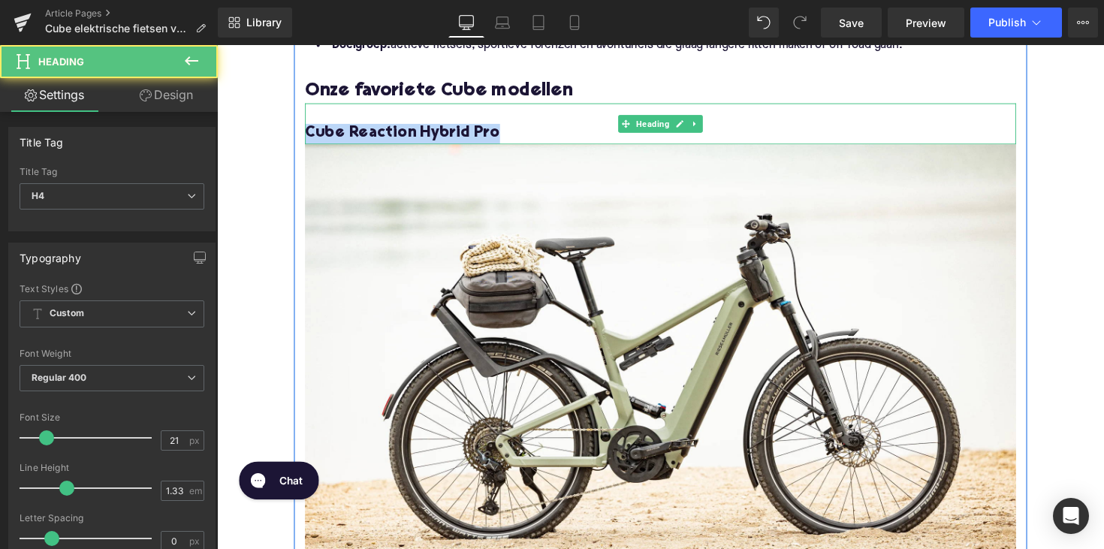
click at [423, 135] on h4 "Cube Reaction Hybrid Pro" at bounding box center [671, 135] width 728 height 21
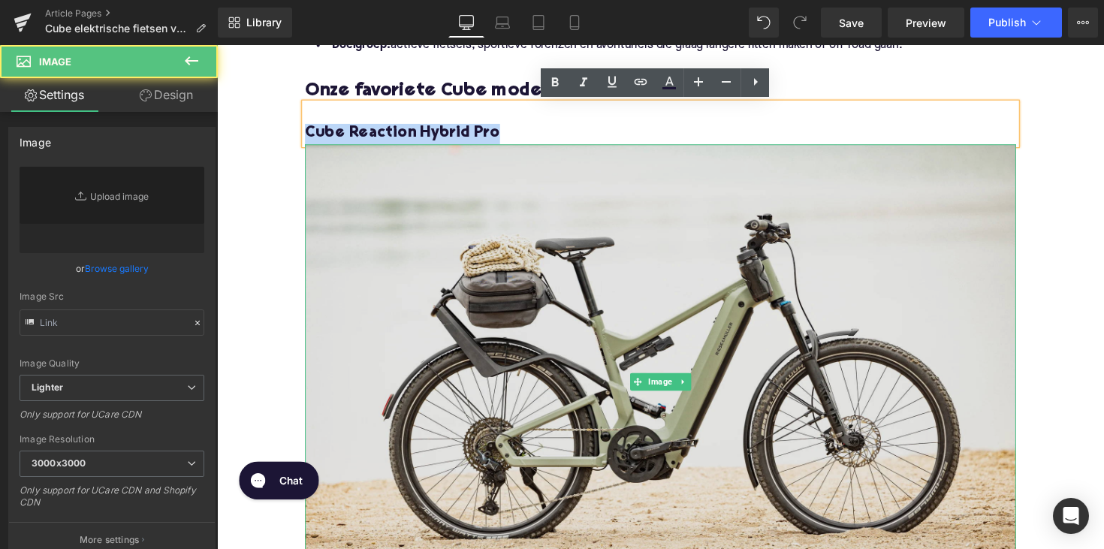
type input "[URL][DOMAIN_NAME]"
click at [453, 270] on img at bounding box center [671, 389] width 728 height 486
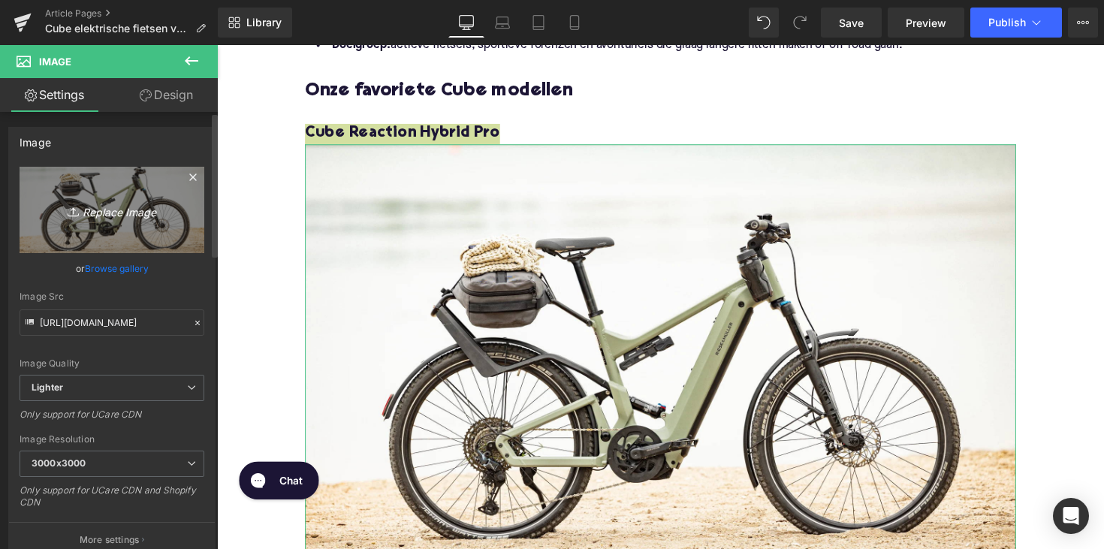
click at [143, 214] on icon "Replace Image" at bounding box center [112, 209] width 120 height 19
type input "C:\fakepath\EBT55-1.jpg"
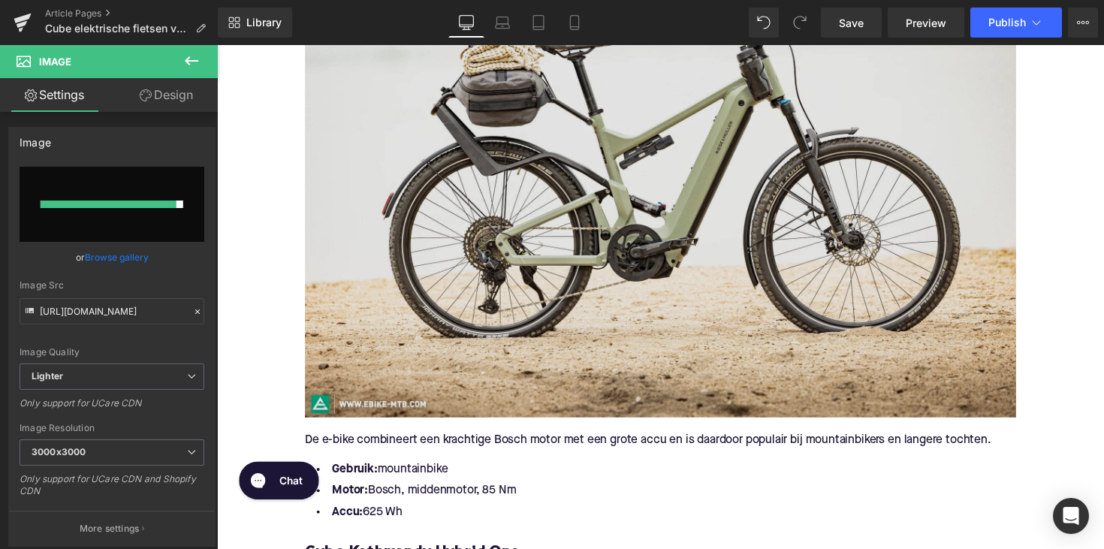
scroll to position [1301, 0]
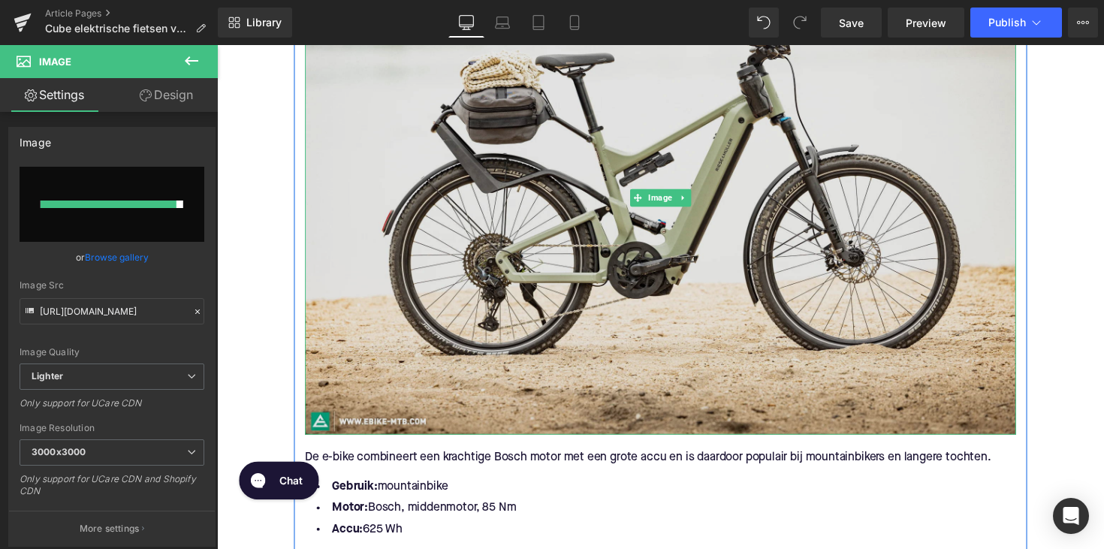
click at [631, 291] on img at bounding box center [671, 201] width 728 height 486
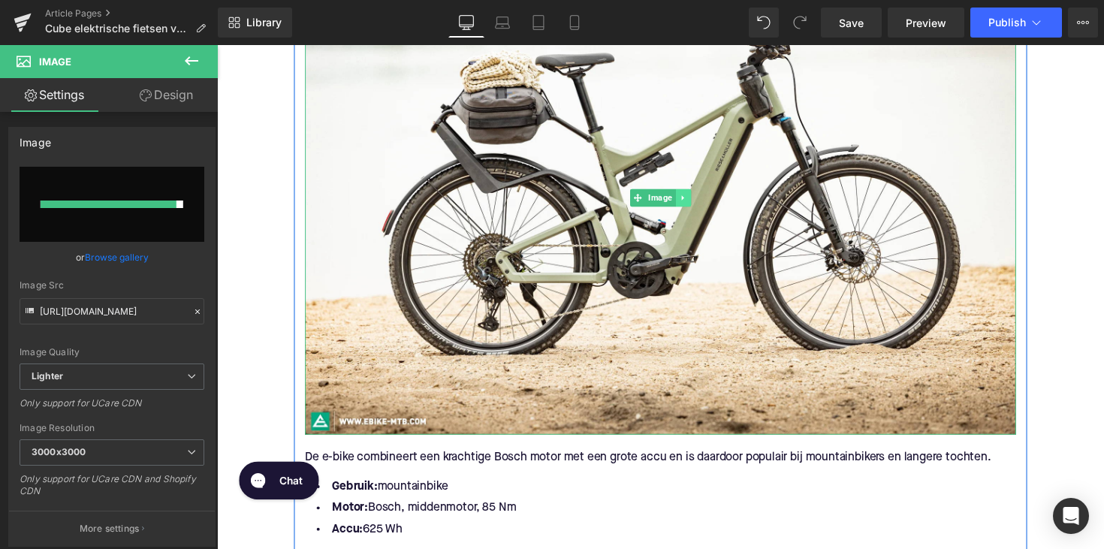
click at [694, 198] on icon at bounding box center [694, 201] width 8 height 9
click at [682, 202] on icon at bounding box center [686, 201] width 8 height 8
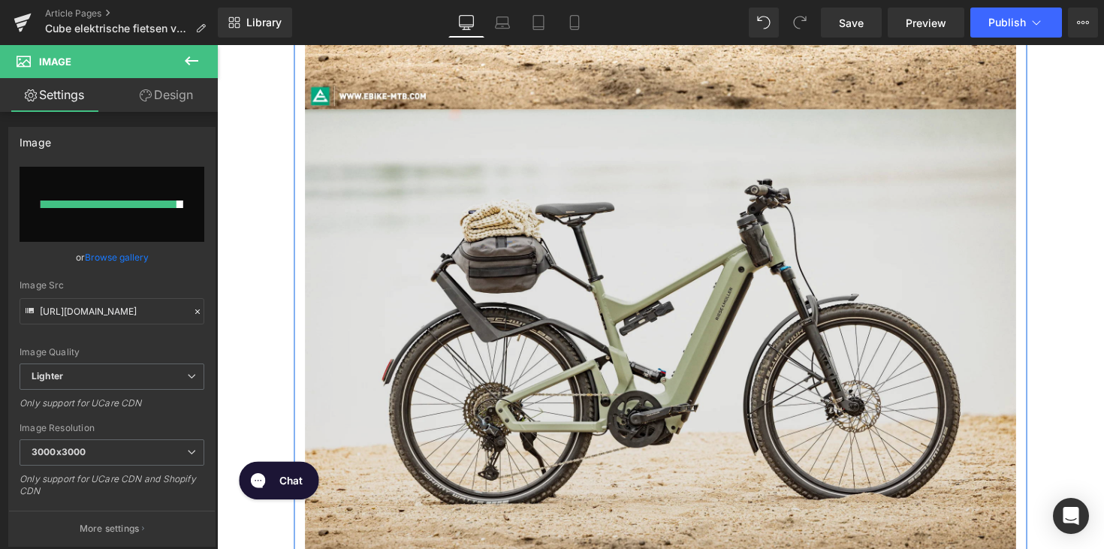
scroll to position [1639, 0]
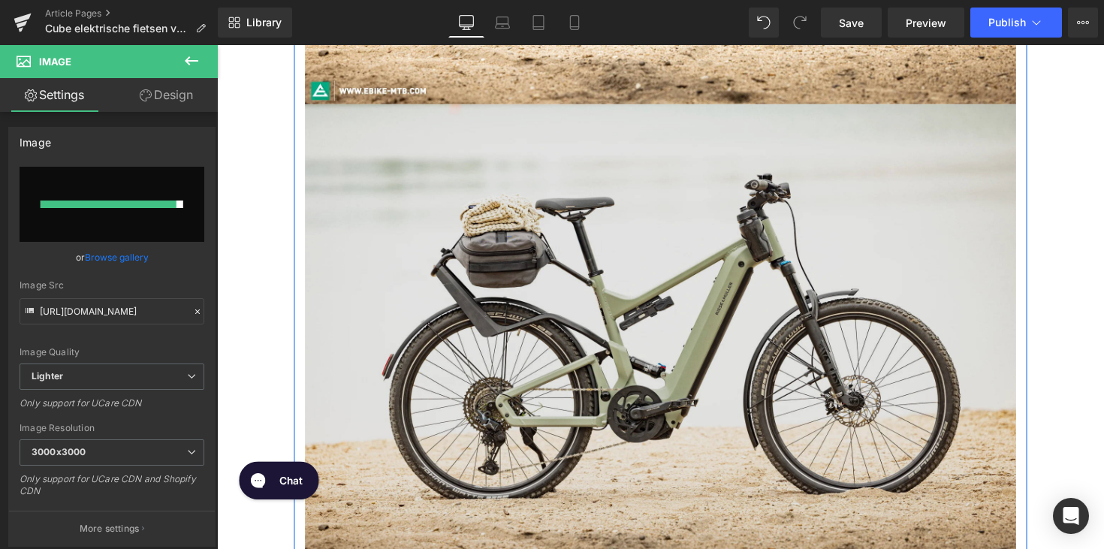
click at [571, 331] on img at bounding box center [671, 349] width 728 height 486
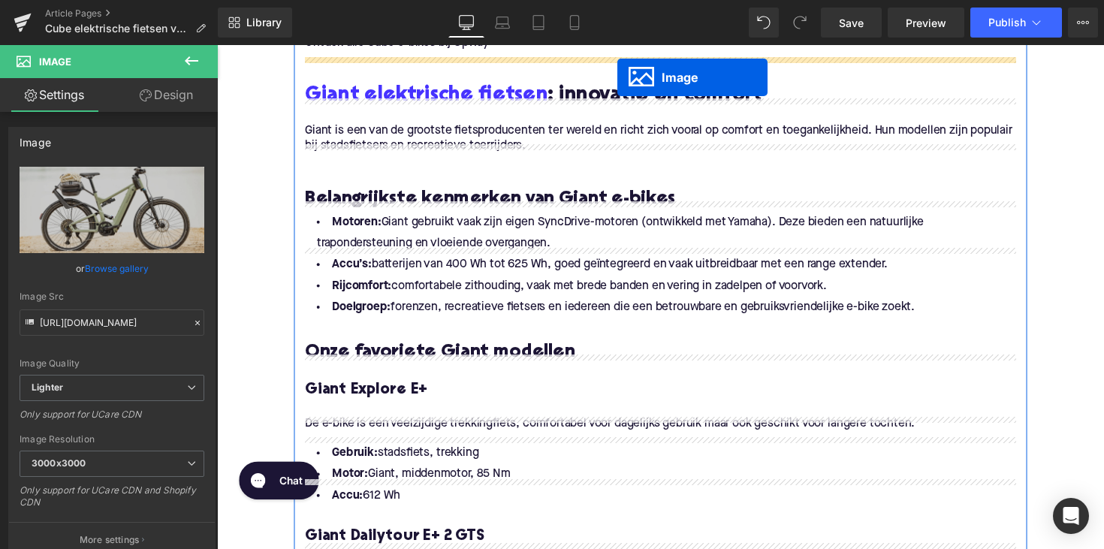
scroll to position [2061, 0]
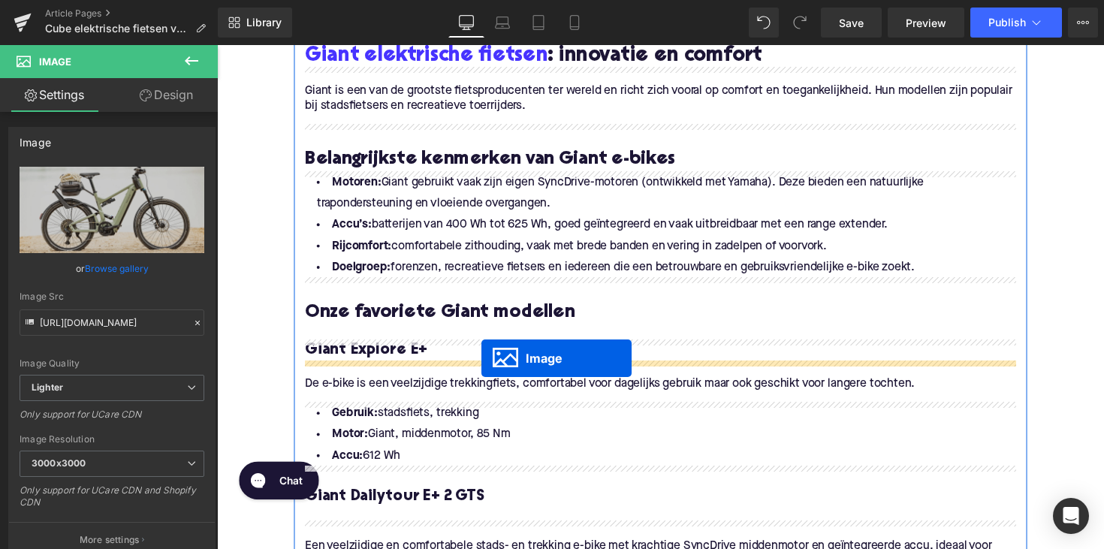
drag, startPoint x: 639, startPoint y: 347, endPoint x: 488, endPoint y: 366, distance: 152.1
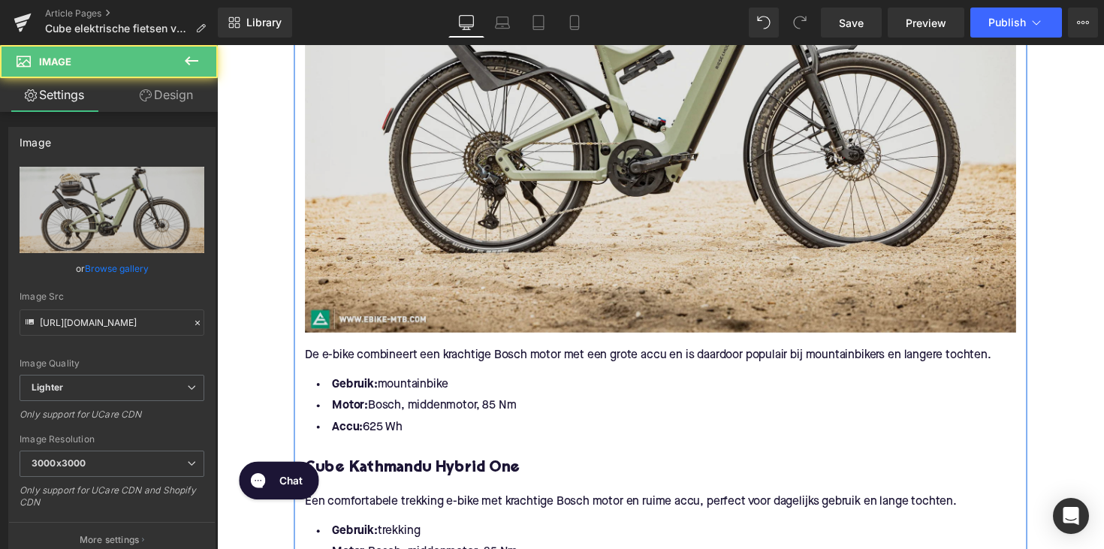
scroll to position [1369, 0]
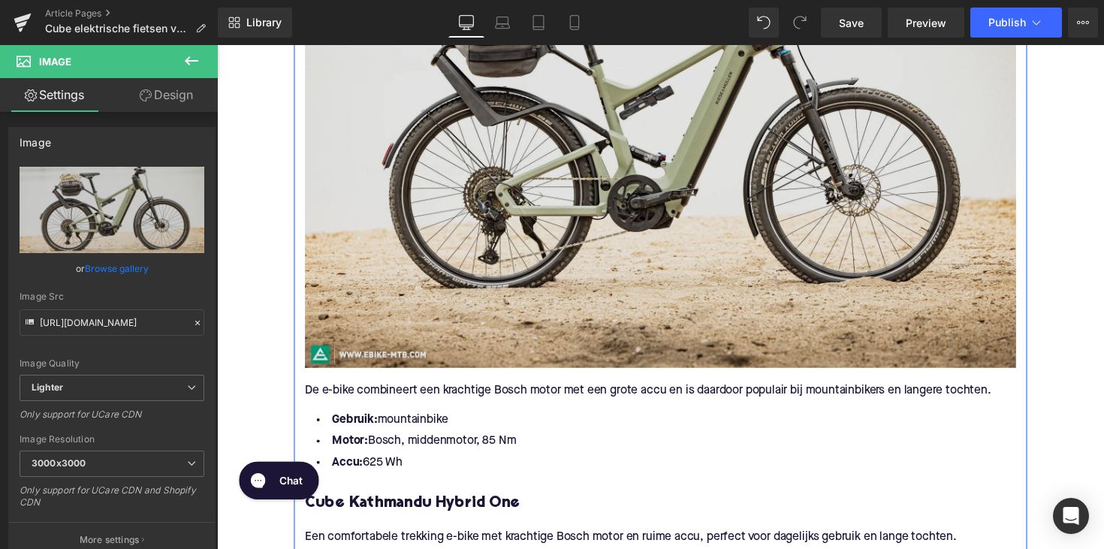
click at [564, 182] on img at bounding box center [671, 133] width 728 height 486
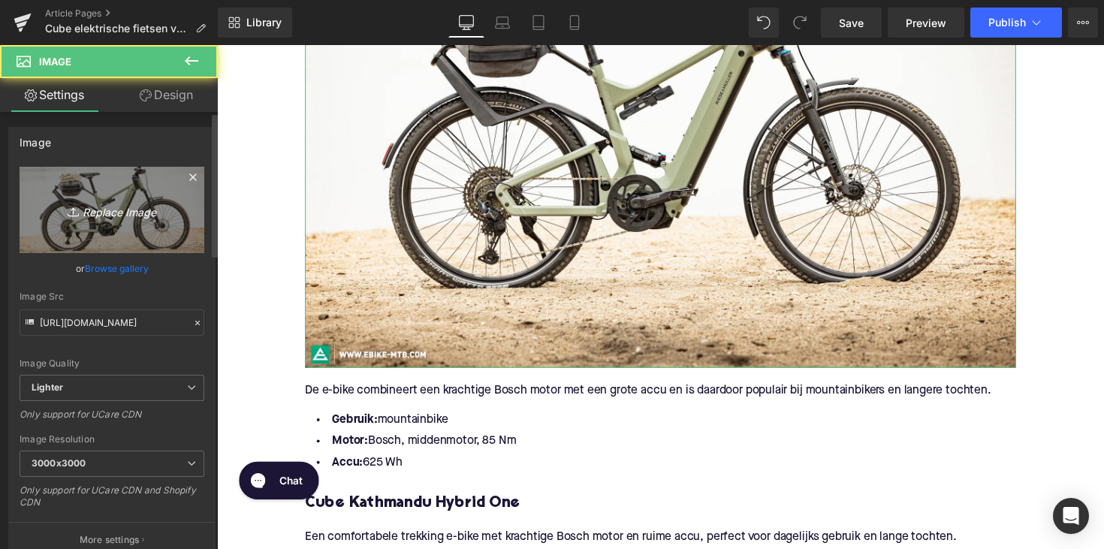
click at [149, 206] on icon "Replace Image" at bounding box center [112, 209] width 120 height 19
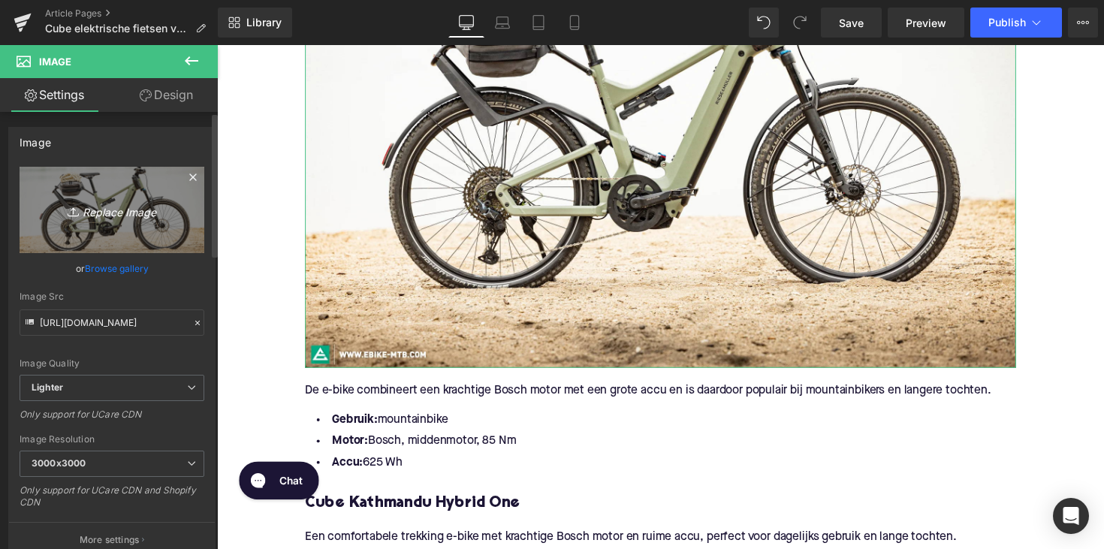
type input "C:\fakepath\EBT55-1.jpg"
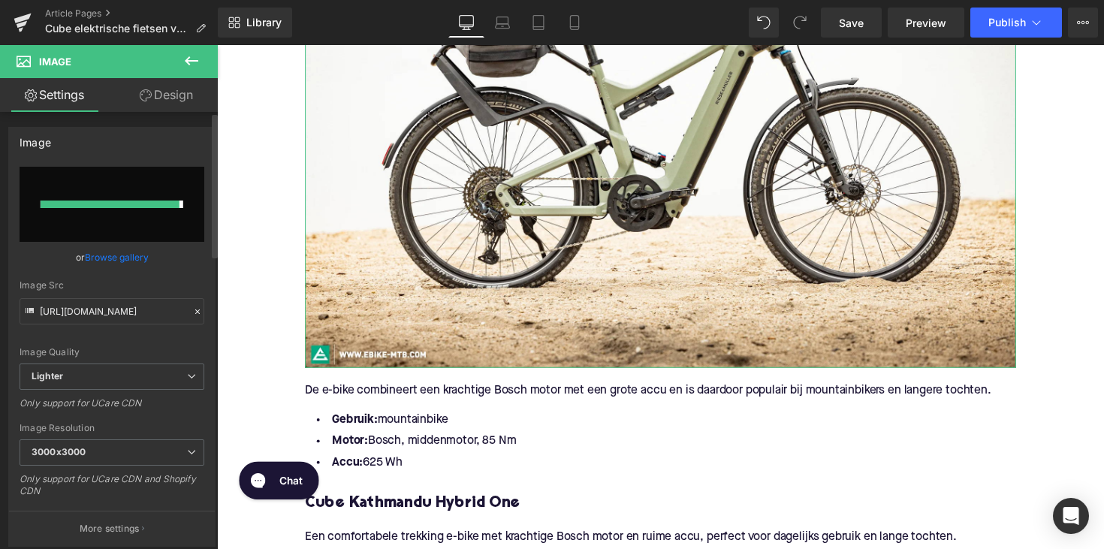
type input "[URL][DOMAIN_NAME]"
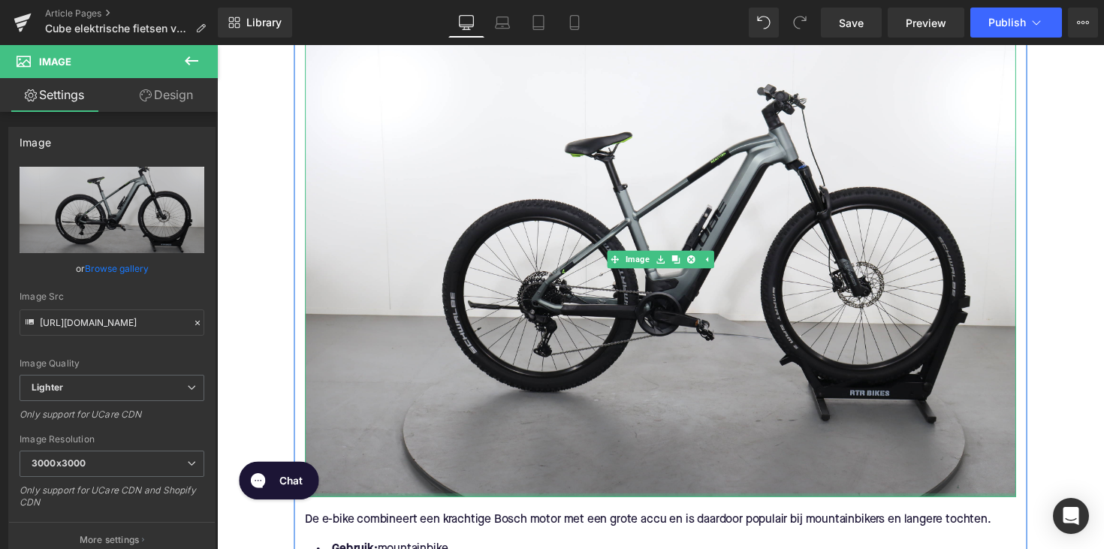
scroll to position [1147, 0]
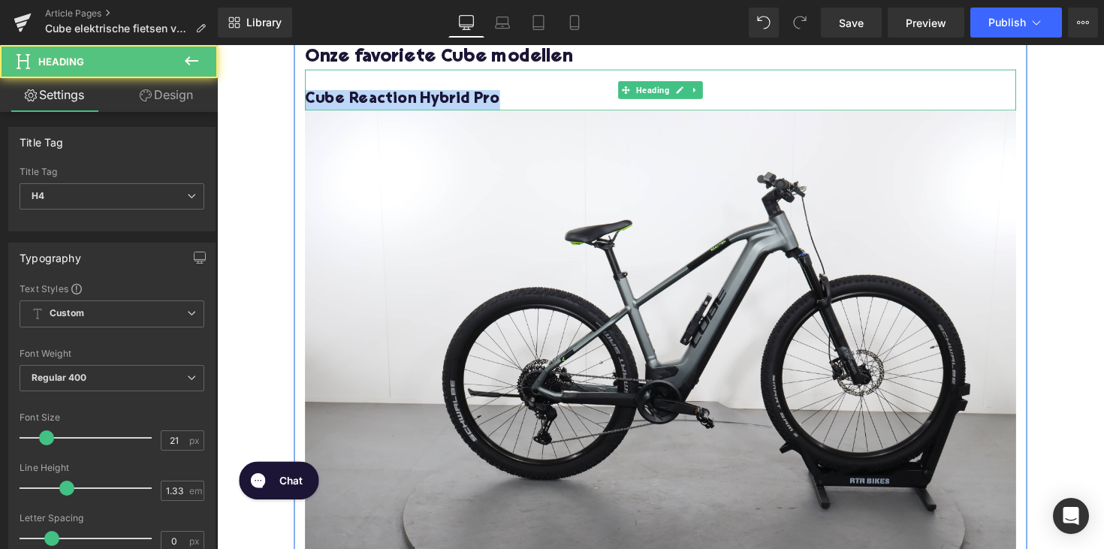
click at [444, 95] on h4 "Cube Reaction Hybrid Pro" at bounding box center [671, 101] width 728 height 21
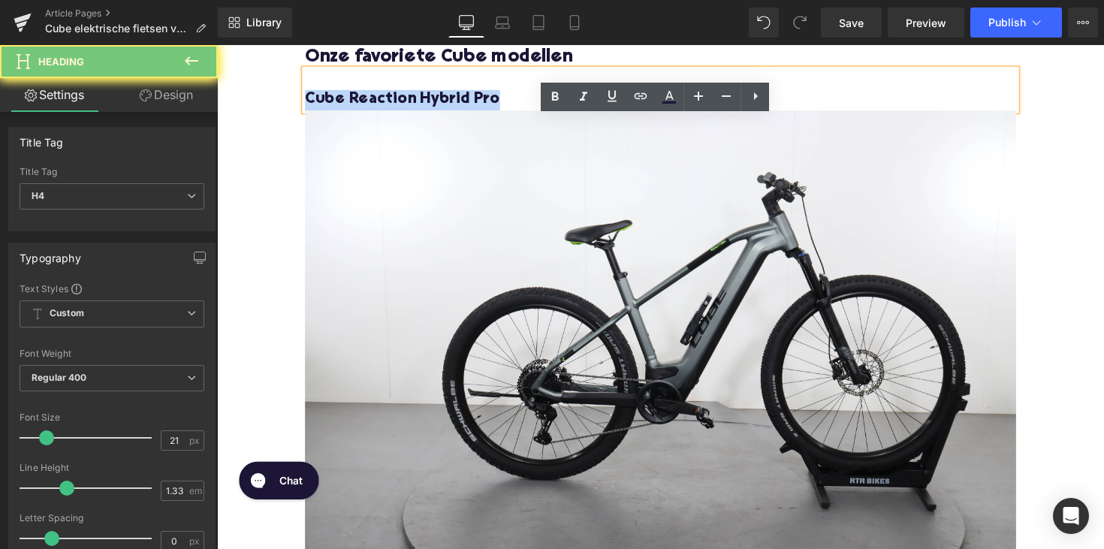
copy h4 "Cube Reaction Hybrid Pro"
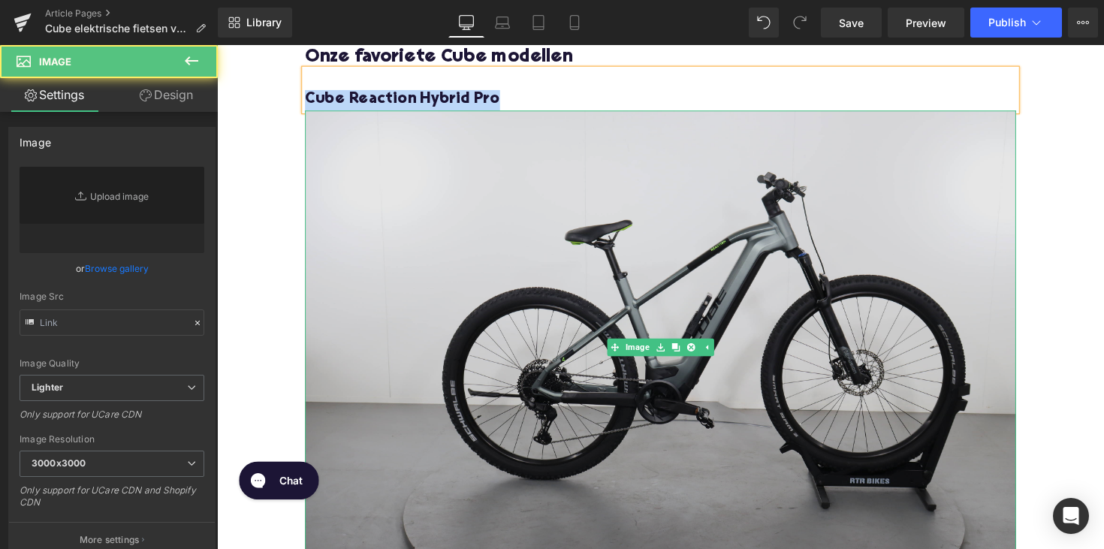
type input "[URL][DOMAIN_NAME]"
click at [508, 230] on img at bounding box center [671, 355] width 728 height 486
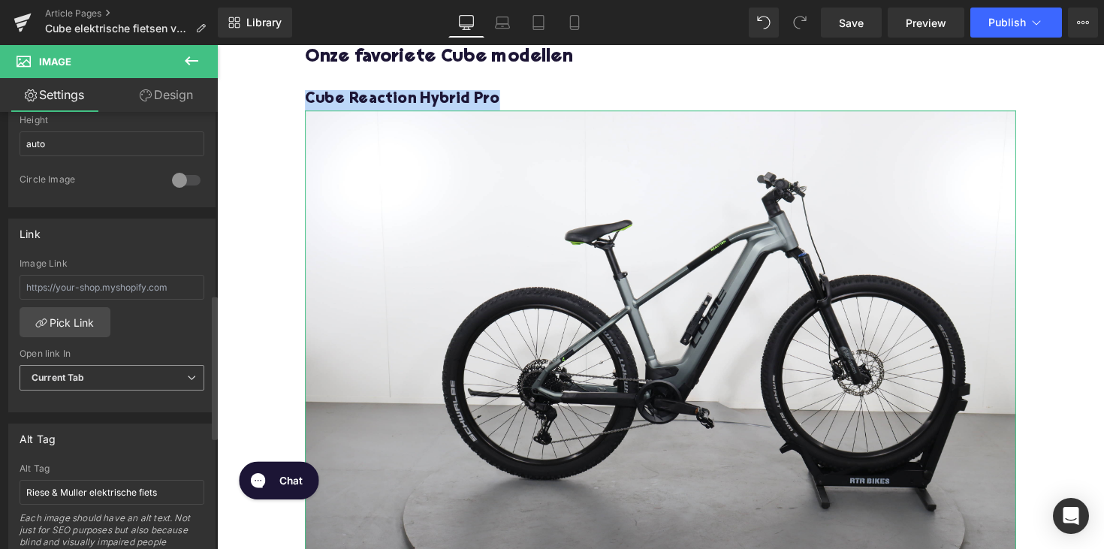
scroll to position [631, 0]
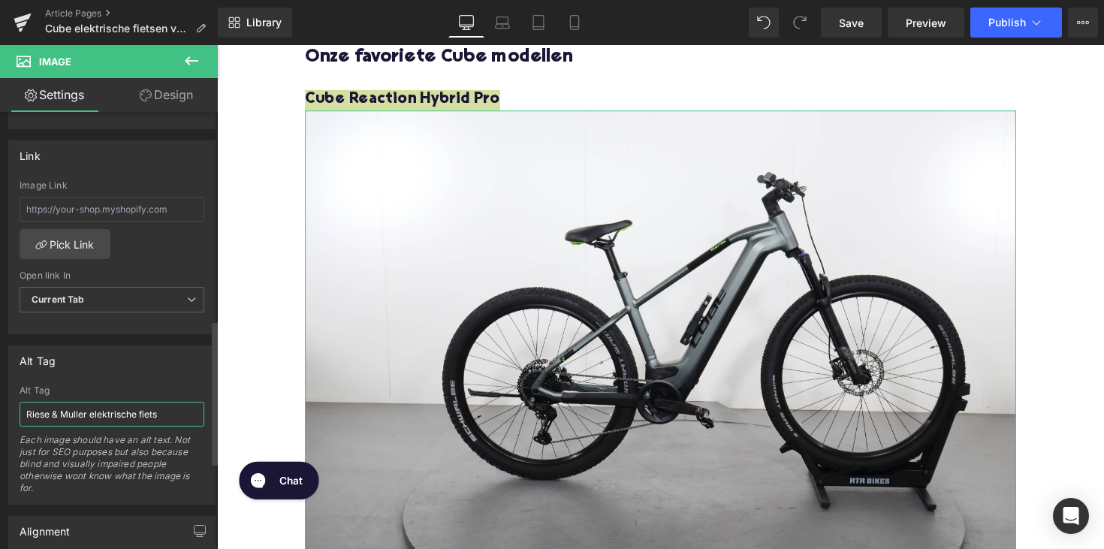
click at [67, 408] on input "Riese & Muller elektrische fiets" at bounding box center [112, 414] width 185 height 25
paste input "Cube Reaction Hybrid Pro"
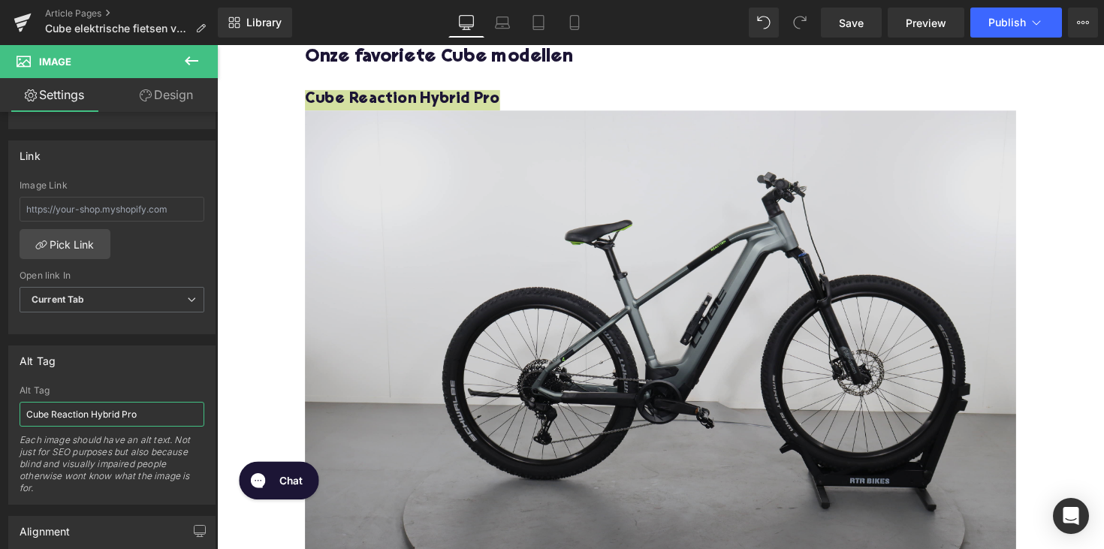
type input "Cube Reaction Hybrid Pro"
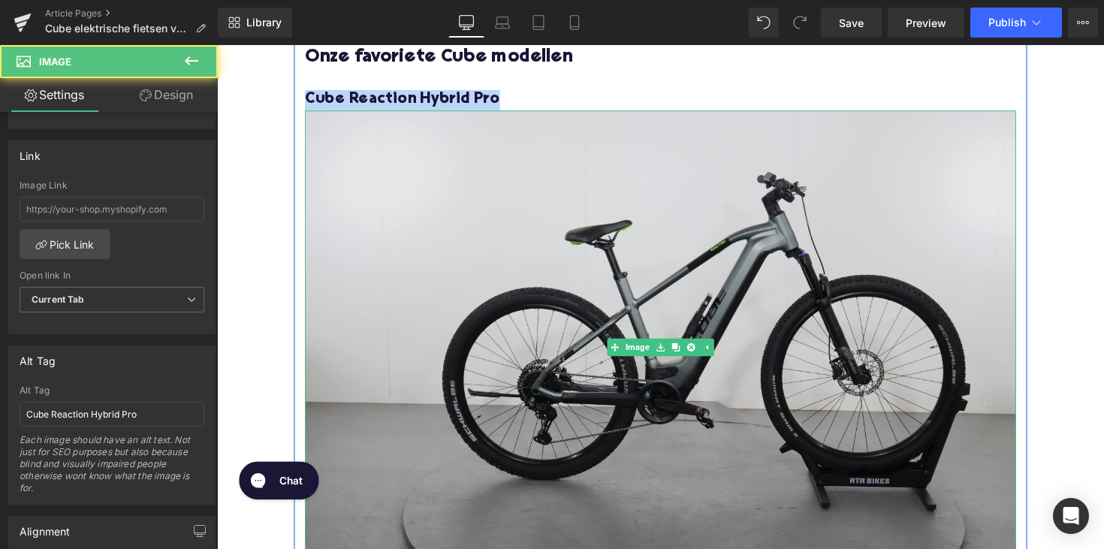
click at [371, 352] on img at bounding box center [671, 355] width 728 height 486
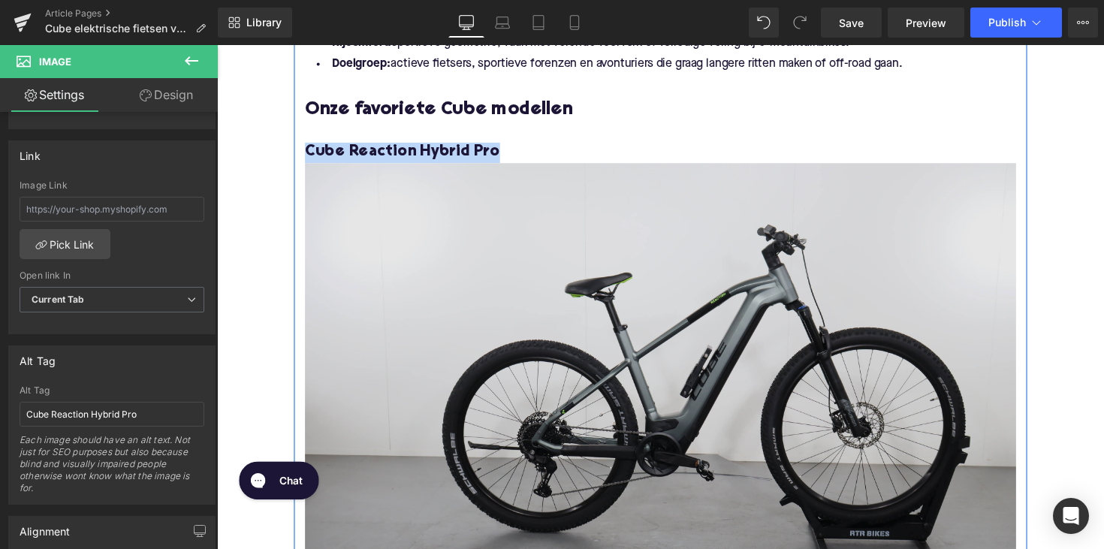
scroll to position [1131, 0]
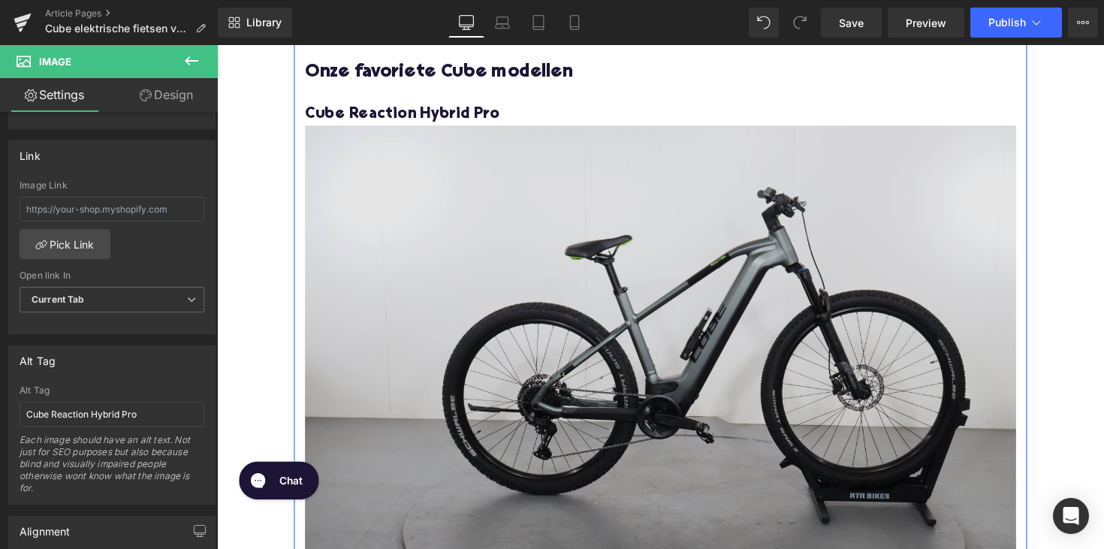
click at [553, 366] on img at bounding box center [671, 371] width 728 height 486
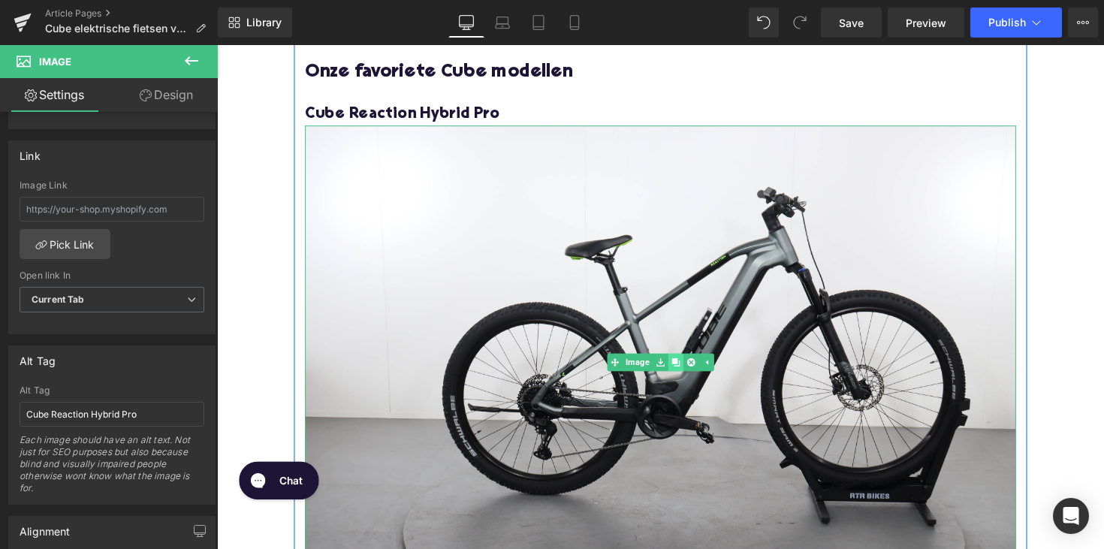
click at [682, 372] on icon at bounding box center [686, 370] width 8 height 8
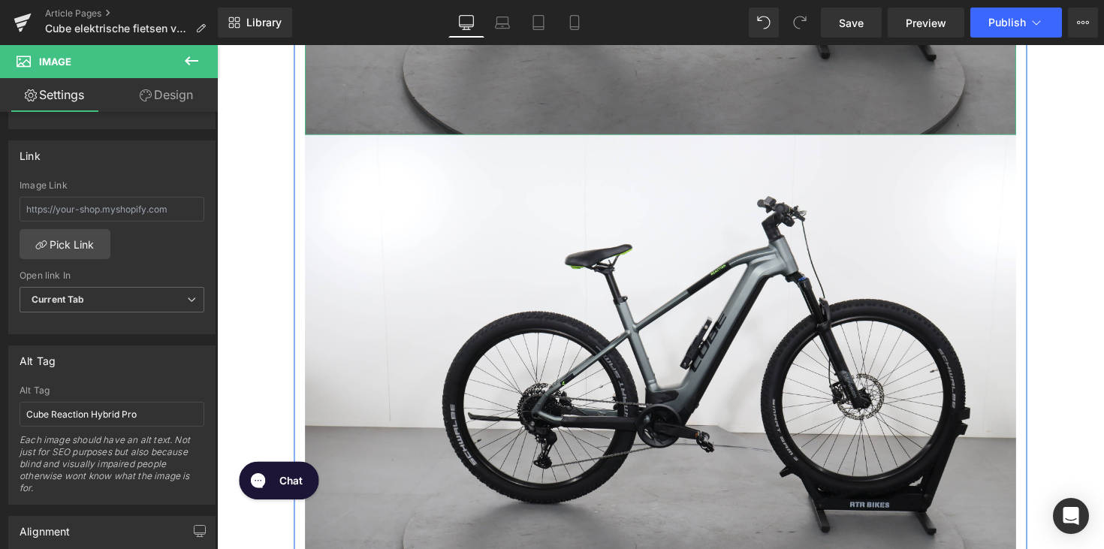
scroll to position [1639, 0]
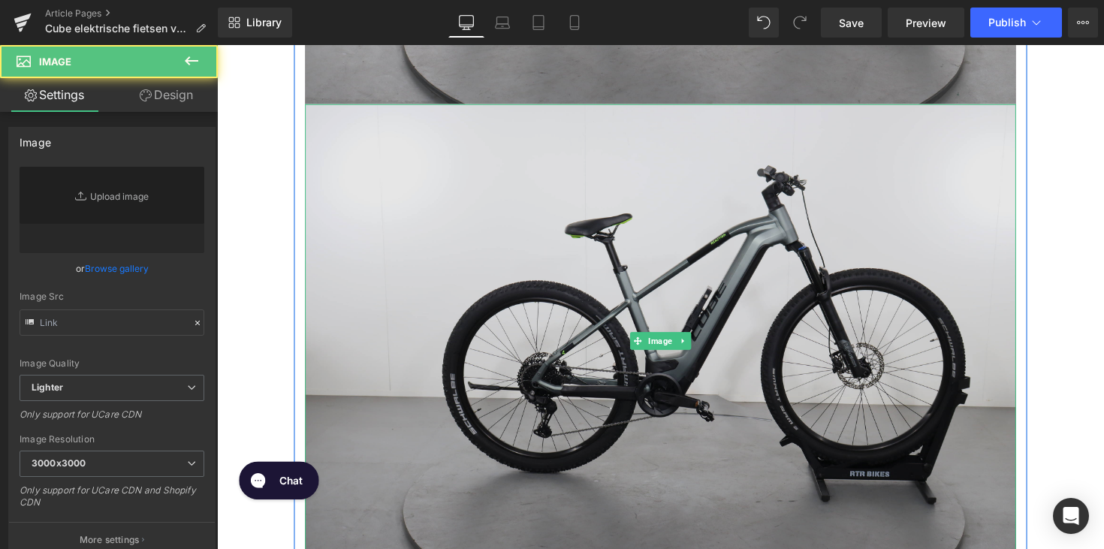
type input "[URL][DOMAIN_NAME]"
click at [632, 323] on img at bounding box center [671, 349] width 728 height 486
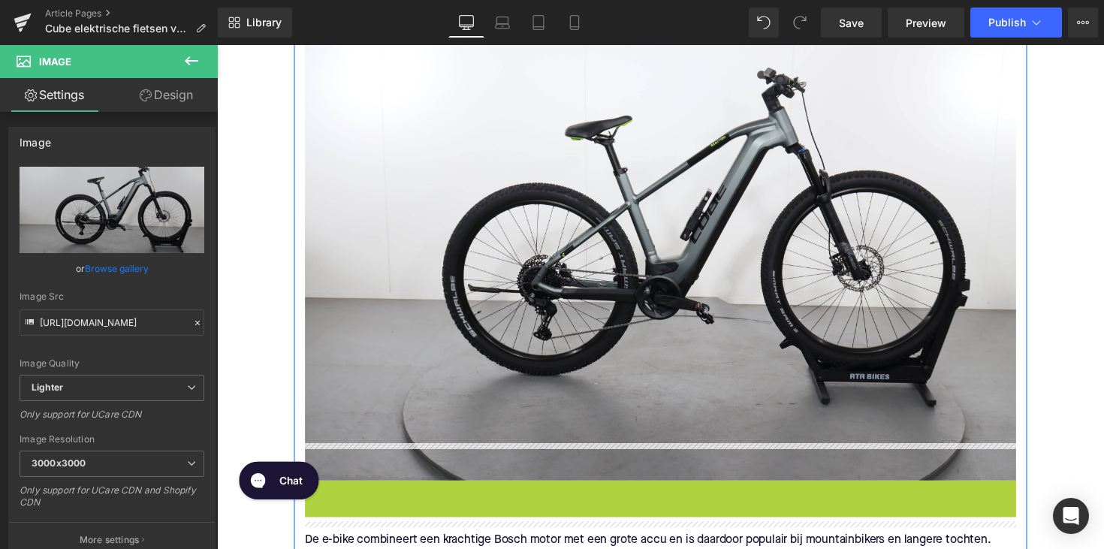
scroll to position [1225, 0]
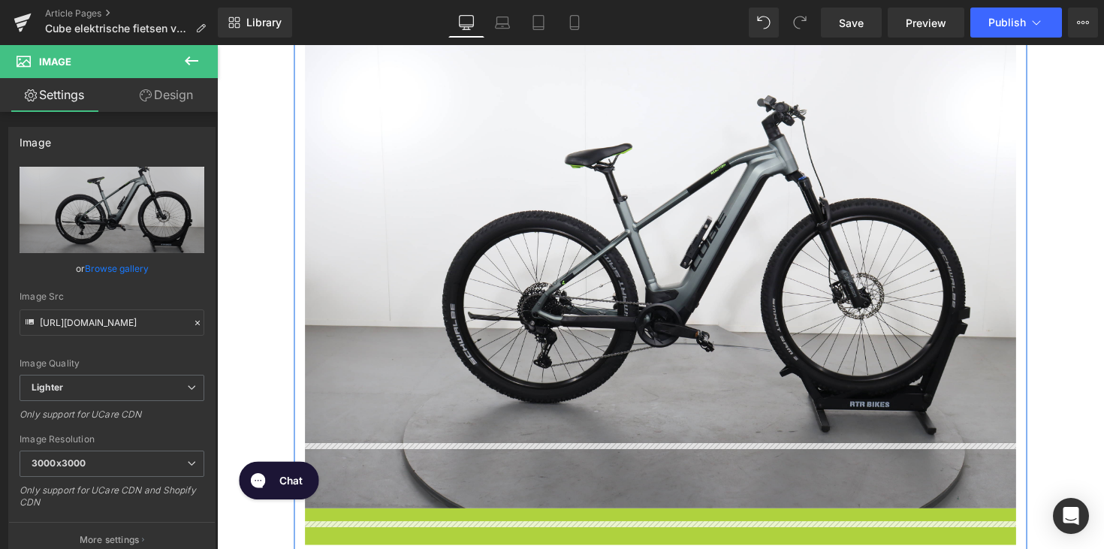
drag, startPoint x: 642, startPoint y: 347, endPoint x: 649, endPoint y: 126, distance: 220.8
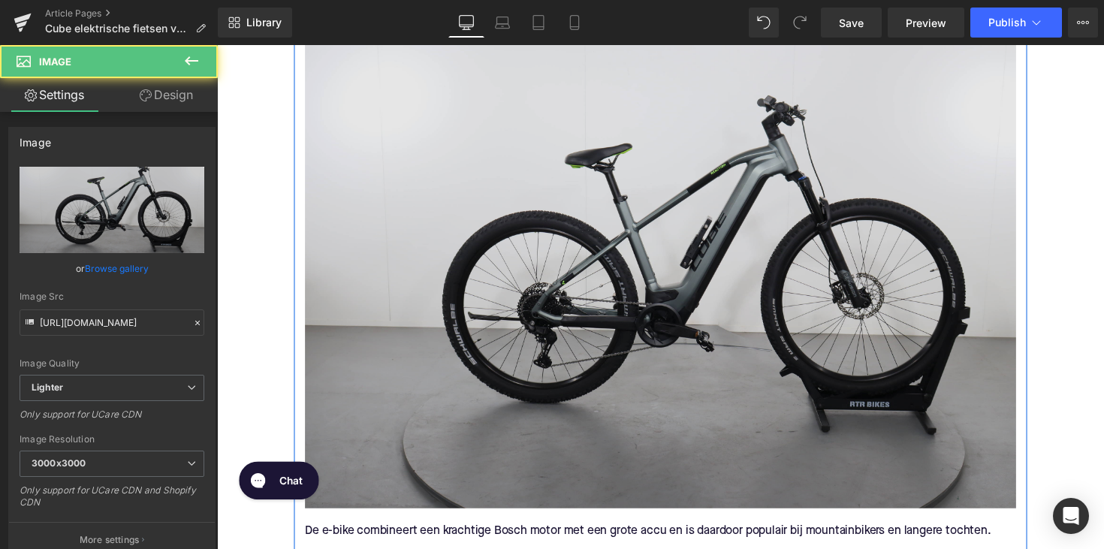
click at [701, 306] on img at bounding box center [671, 277] width 728 height 486
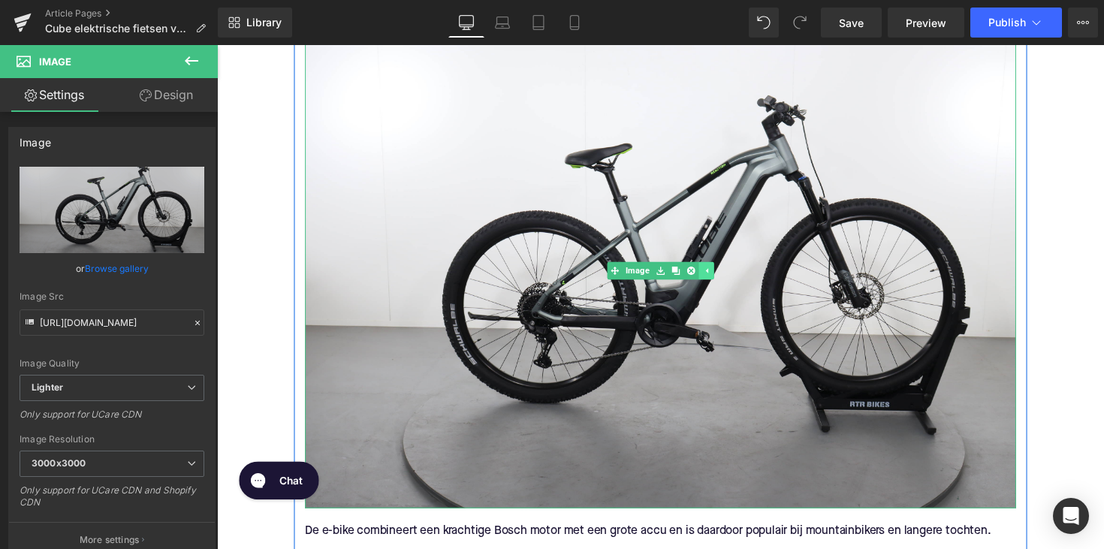
click at [714, 278] on icon at bounding box center [718, 276] width 8 height 9
click at [697, 274] on link at bounding box center [695, 276] width 16 height 18
click at [702, 278] on icon at bounding box center [702, 277] width 8 height 8
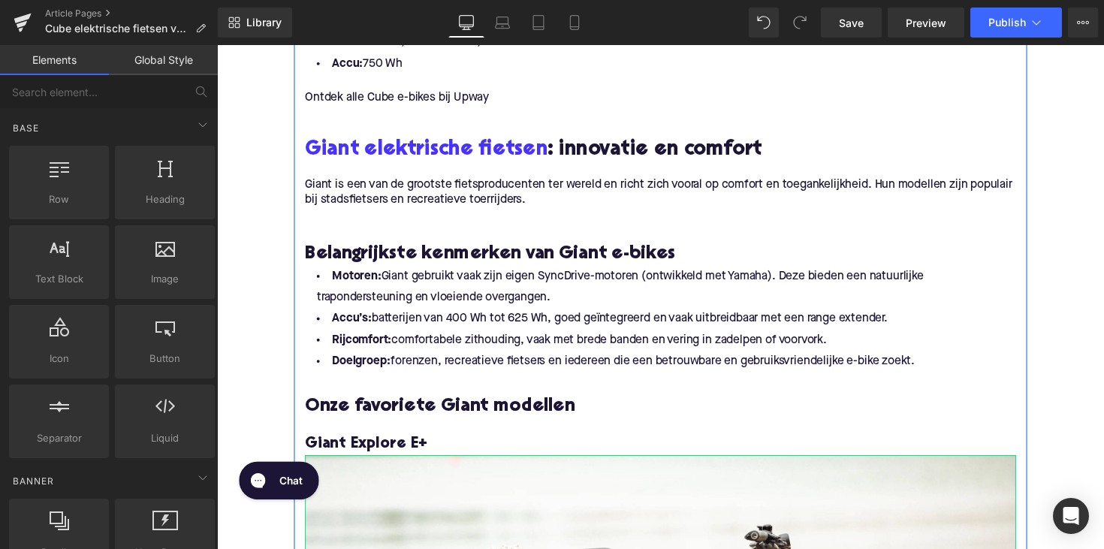
scroll to position [2204, 0]
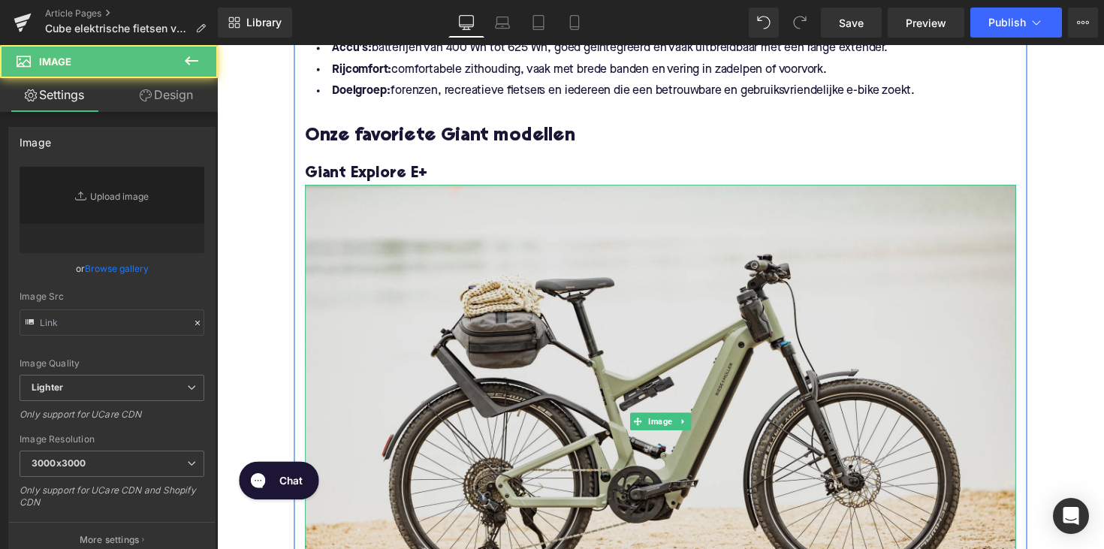
type input "[URL][DOMAIN_NAME]"
click at [551, 352] on img at bounding box center [671, 431] width 728 height 486
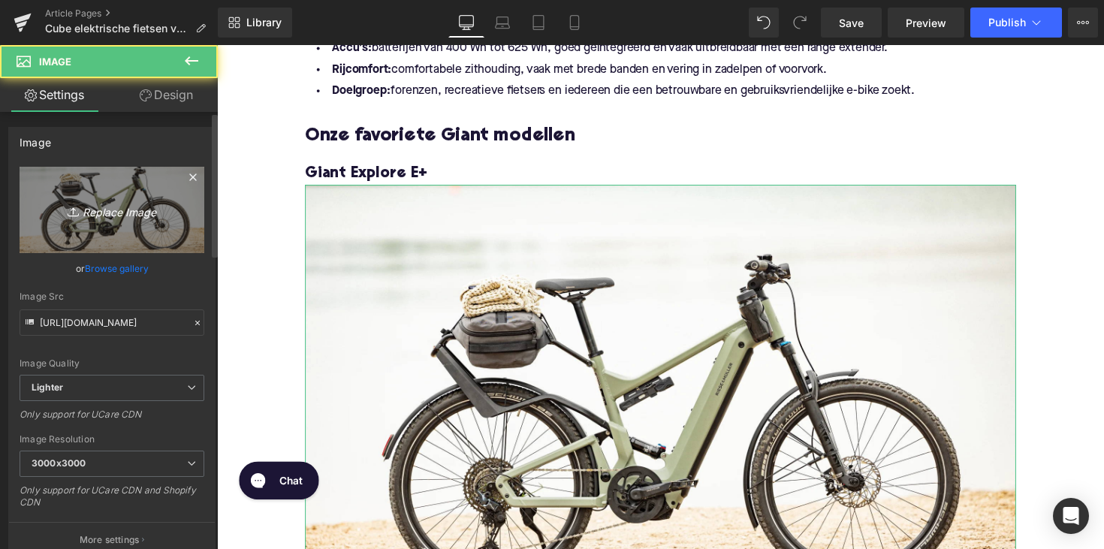
click at [158, 223] on link "Replace Image" at bounding box center [112, 210] width 185 height 86
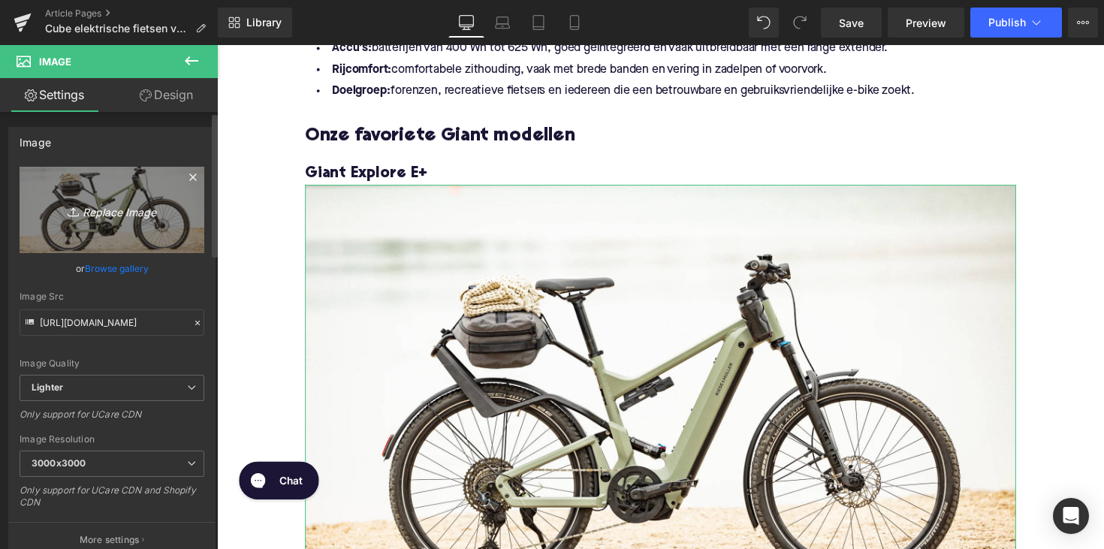
type input "C:\fakepath\NF37-1.jpg"
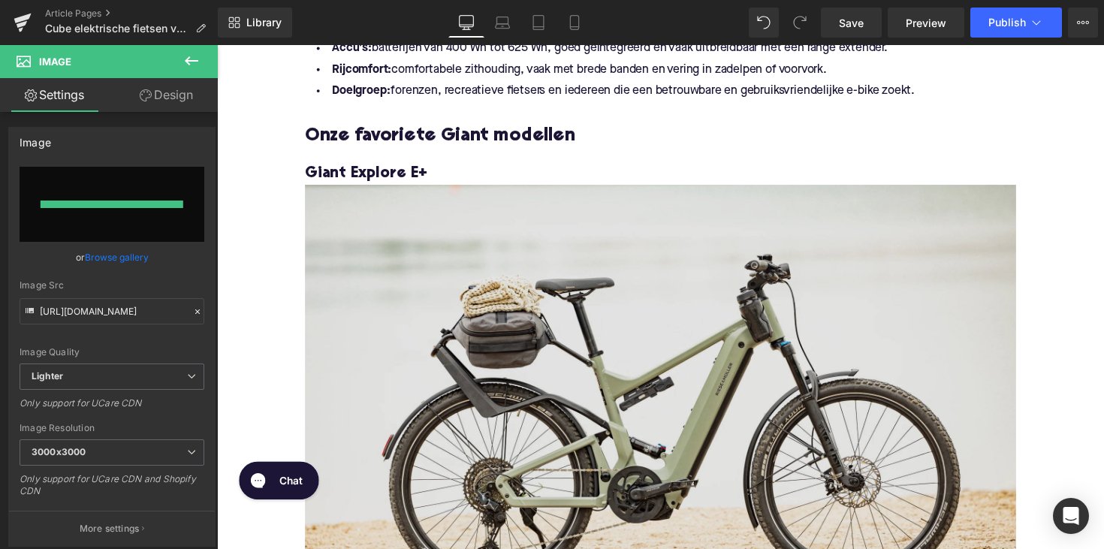
type input "[URL][DOMAIN_NAME]"
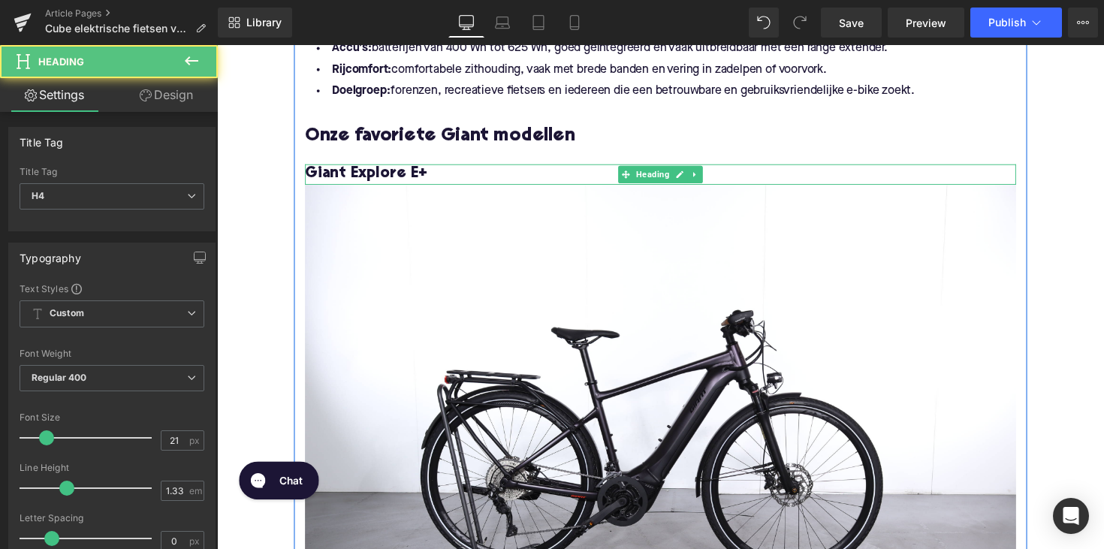
click at [400, 173] on span "Giant Explore E+" at bounding box center [369, 178] width 125 height 16
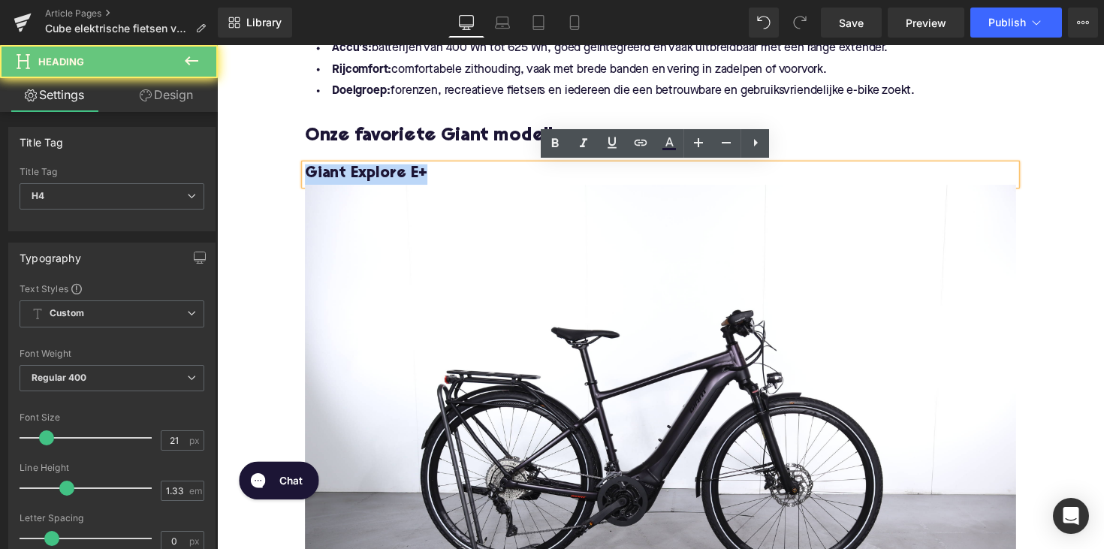
click at [400, 173] on span "Giant Explore E+" at bounding box center [369, 178] width 125 height 16
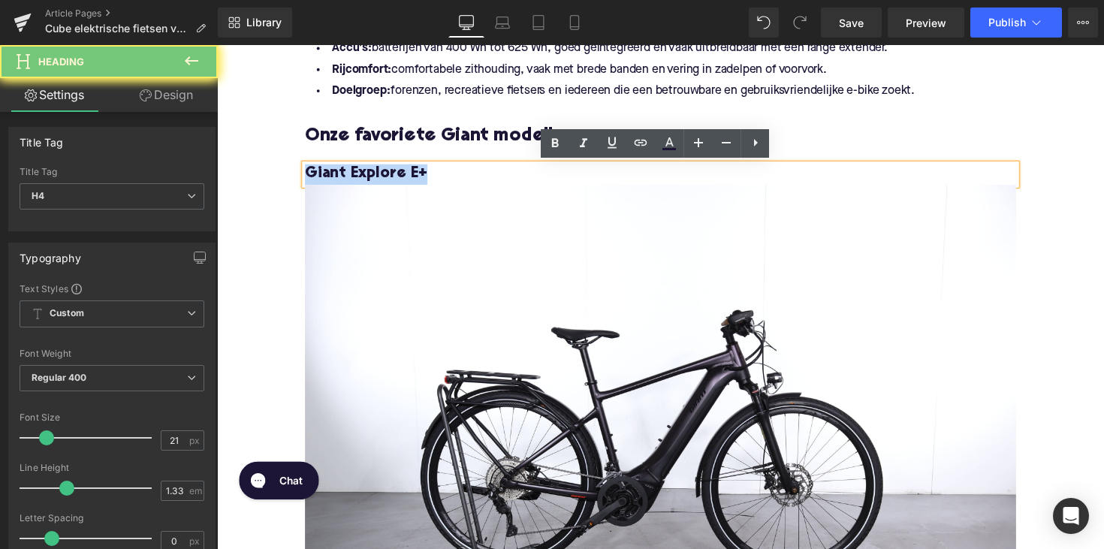
copy span "Giant Explore E+"
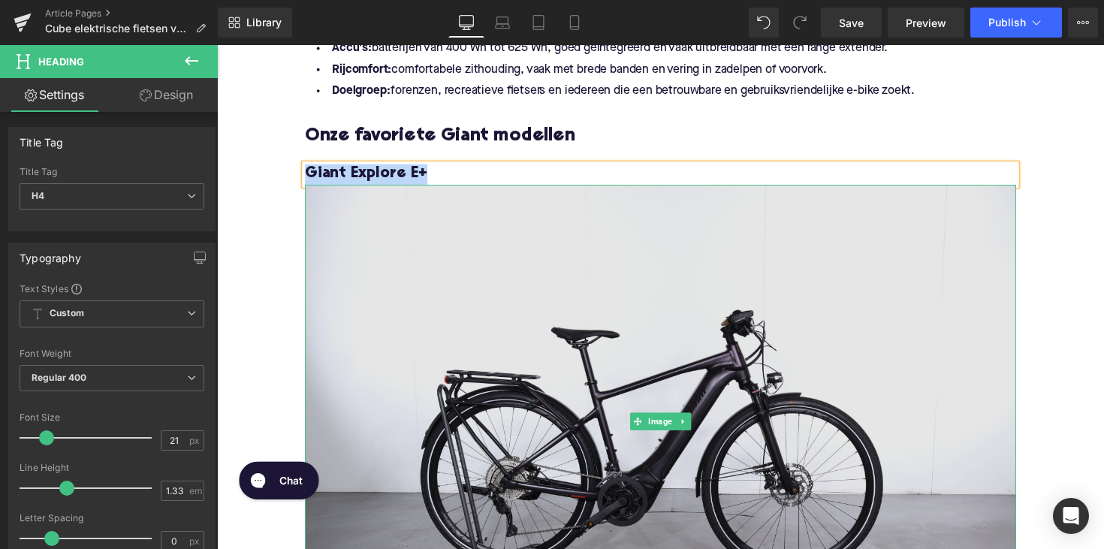
click at [462, 296] on img at bounding box center [671, 431] width 728 height 486
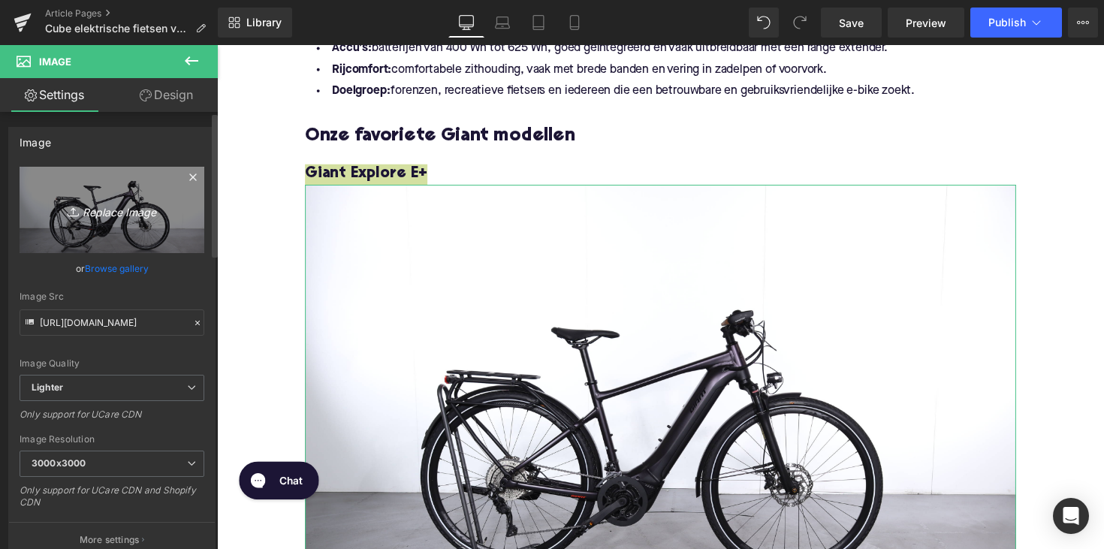
click at [139, 212] on icon "Replace Image" at bounding box center [112, 209] width 120 height 19
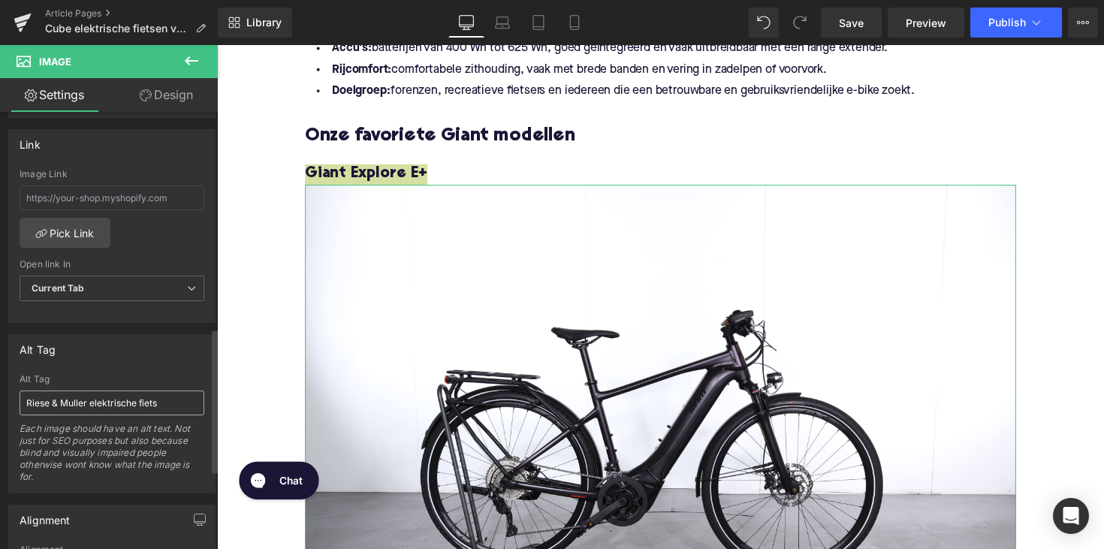
scroll to position [655, 0]
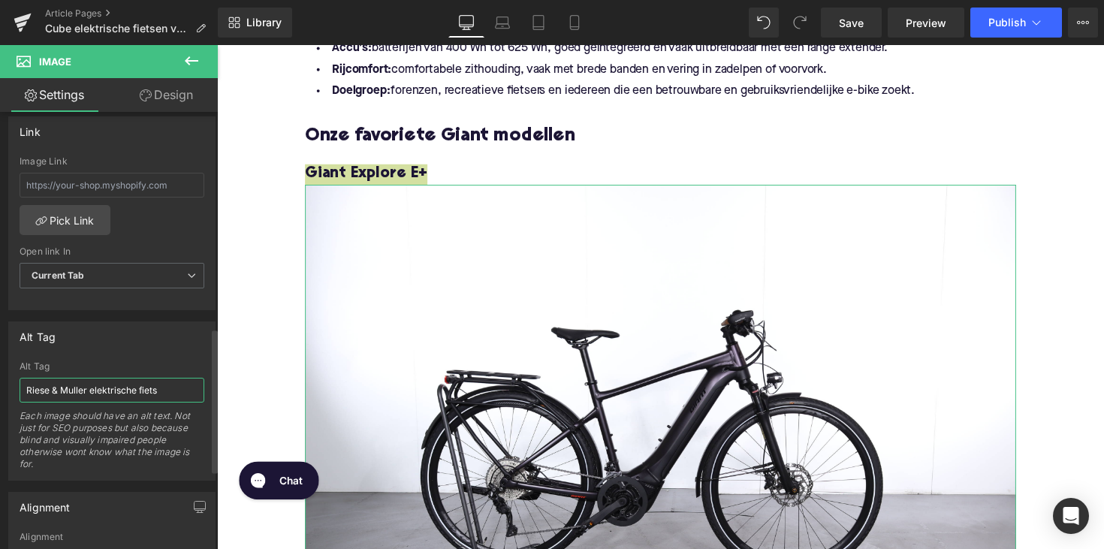
click at [81, 395] on input "Riese & Muller elektrische fiets" at bounding box center [112, 390] width 185 height 25
paste input "Giant Explore E+"
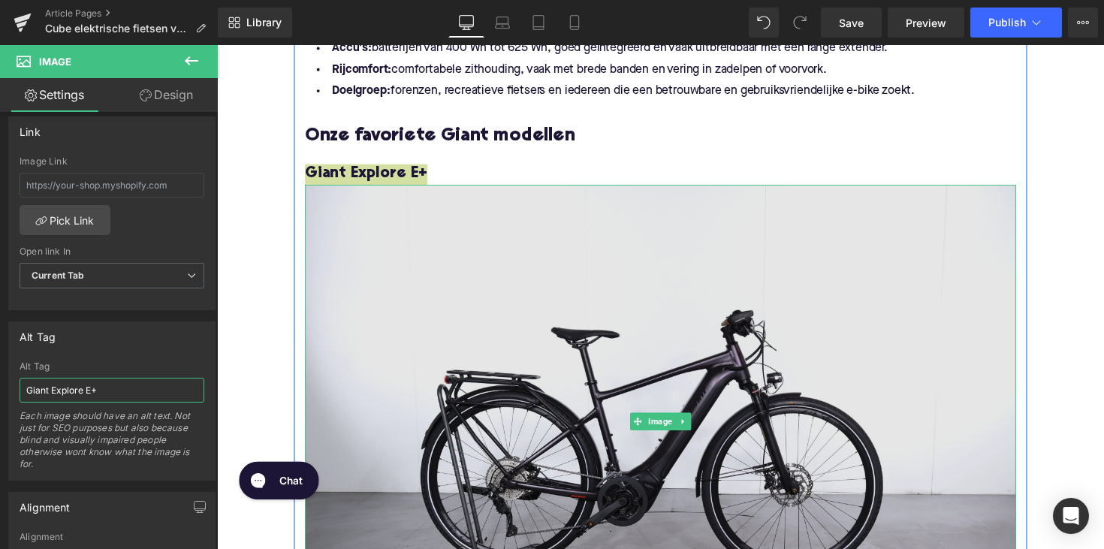
type input "Giant Explore E+"
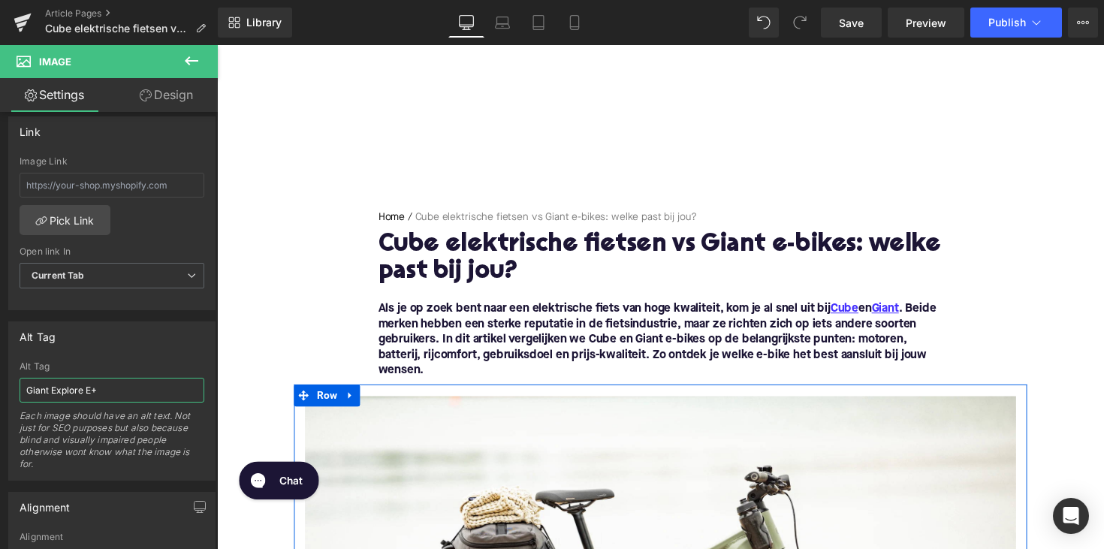
scroll to position [0, 0]
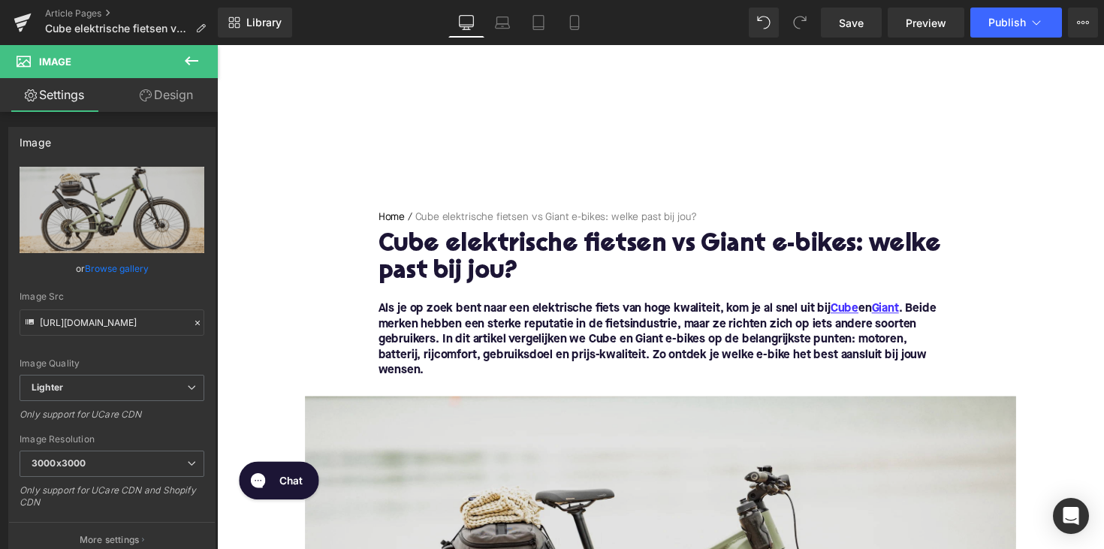
scroll to position [125, 0]
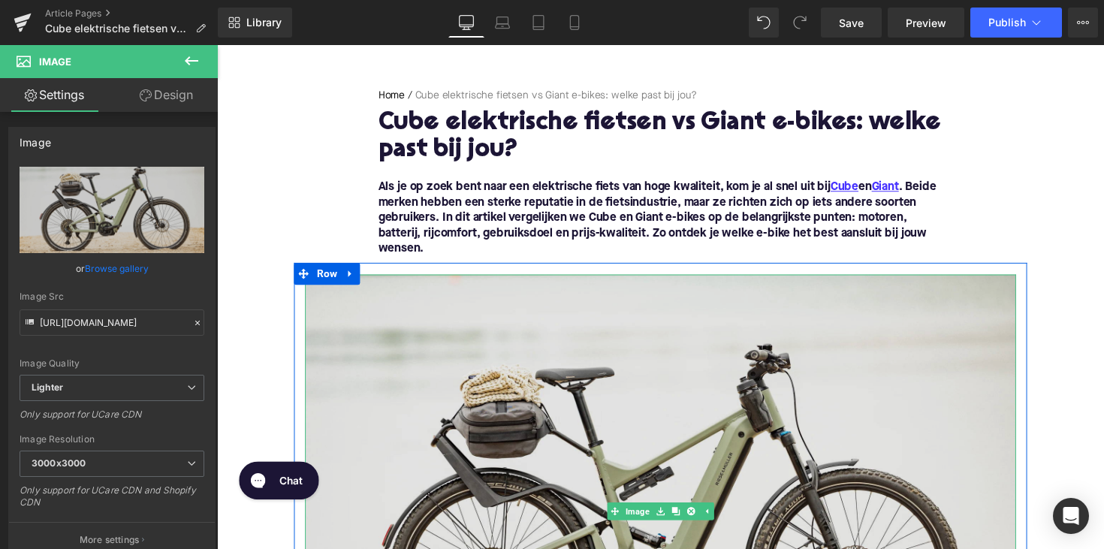
click at [565, 391] on img at bounding box center [671, 523] width 728 height 486
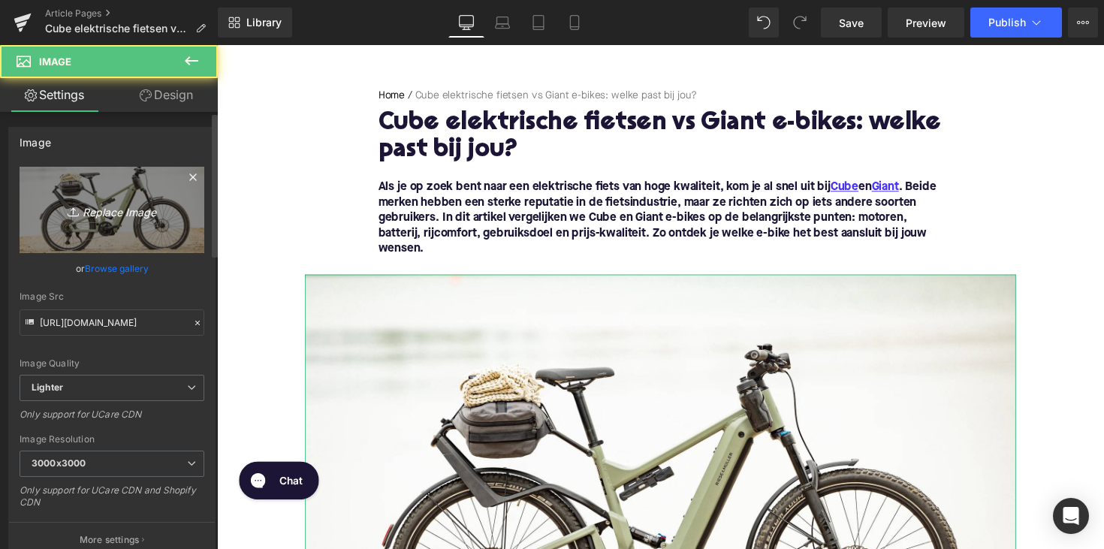
click at [89, 221] on link "Replace Image" at bounding box center [112, 210] width 185 height 86
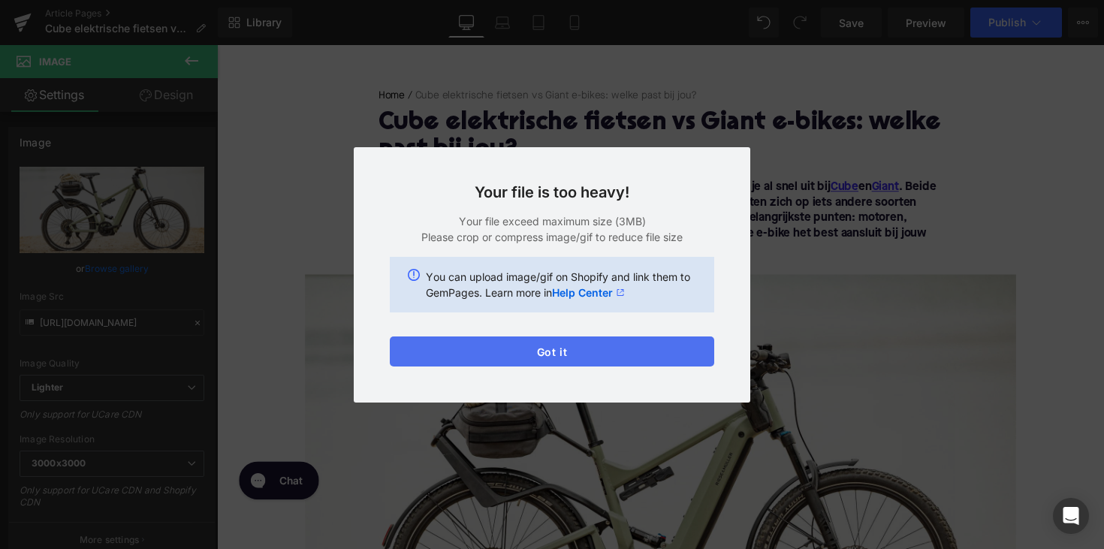
click at [613, 349] on button "Got it" at bounding box center [552, 351] width 324 height 30
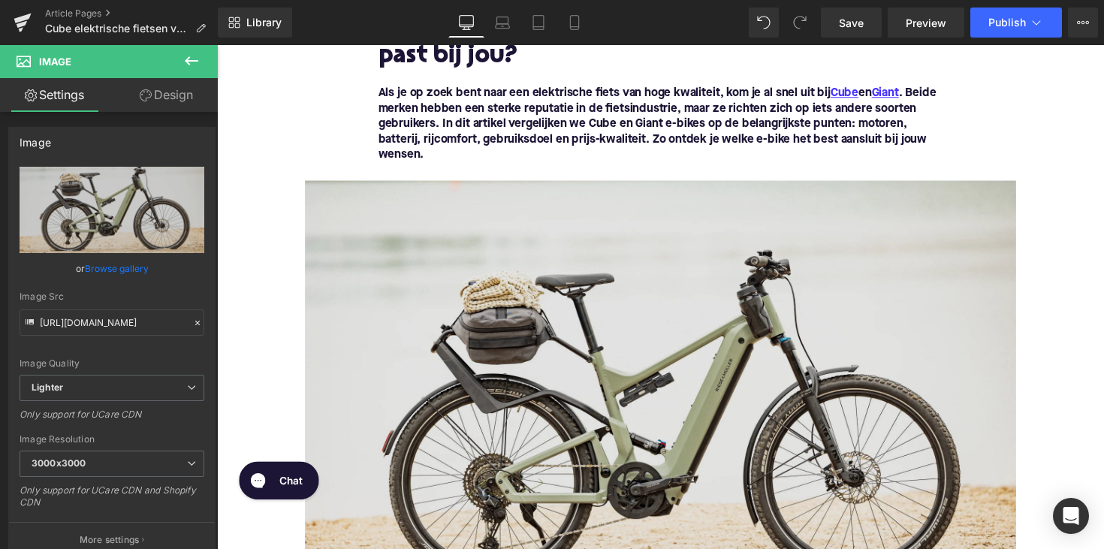
scroll to position [291, 0]
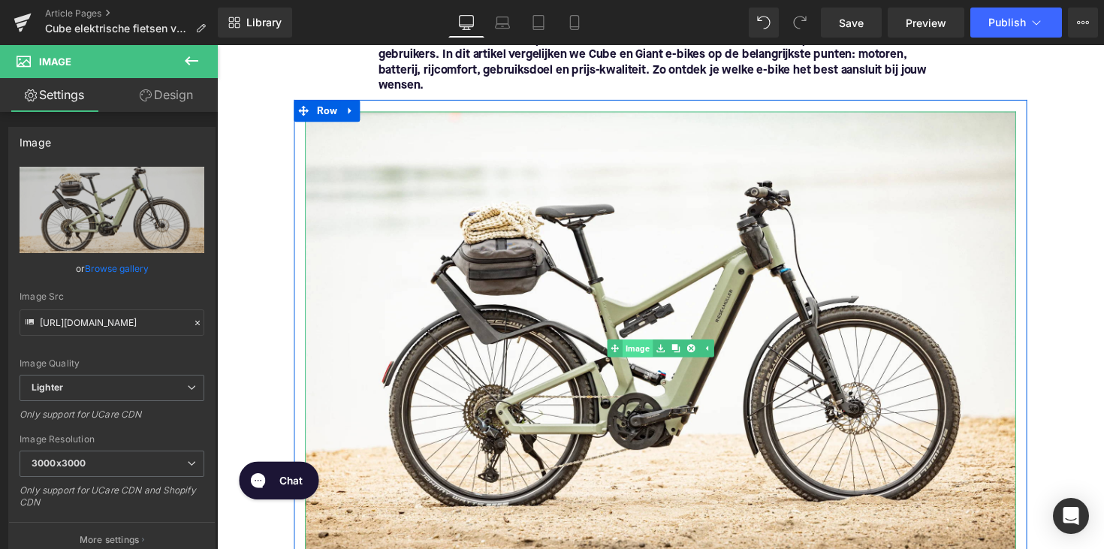
click at [646, 363] on link "Image" at bounding box center [639, 356] width 47 height 18
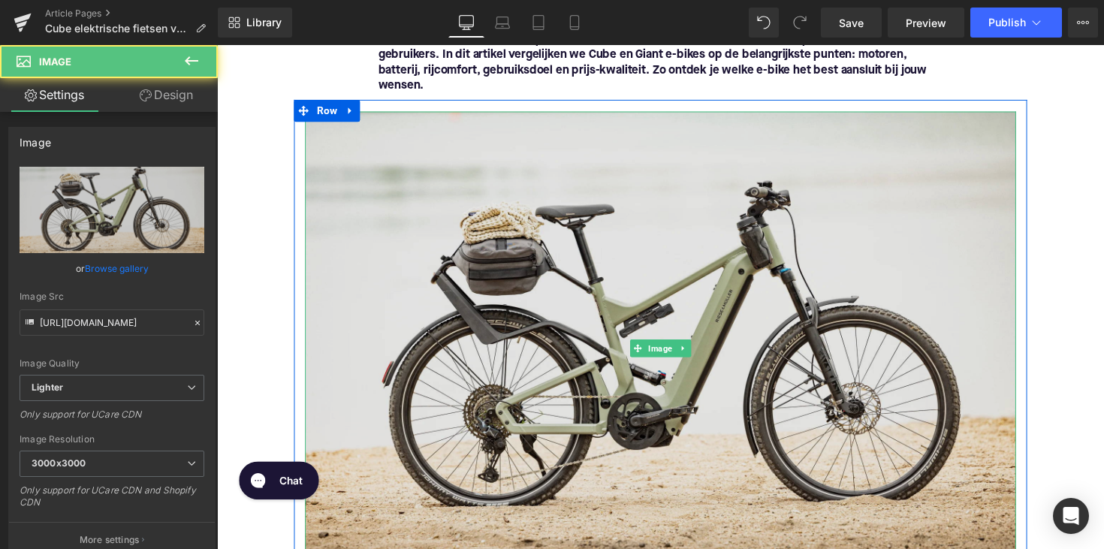
click at [468, 260] on img at bounding box center [671, 356] width 728 height 486
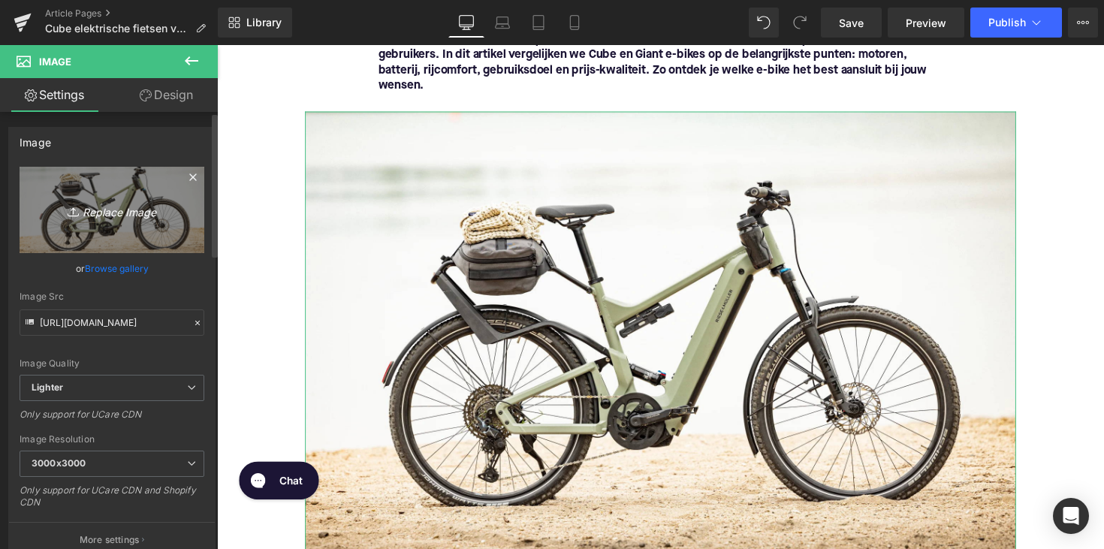
click at [73, 217] on icon at bounding box center [75, 211] width 15 height 15
type input "C:\fakepath\Ontwerp zonder titel-61.png"
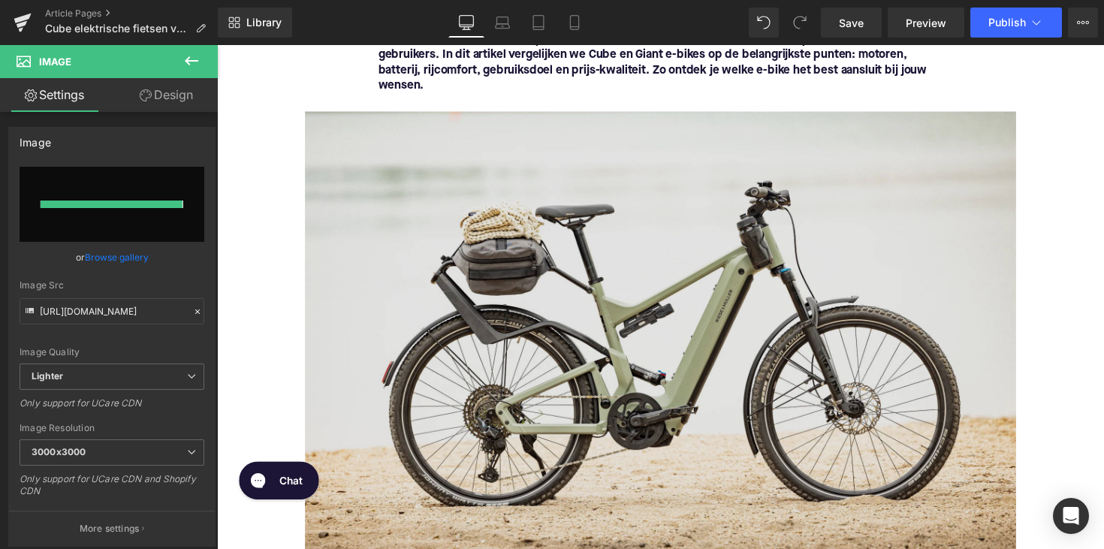
type input "[URL][DOMAIN_NAME]"
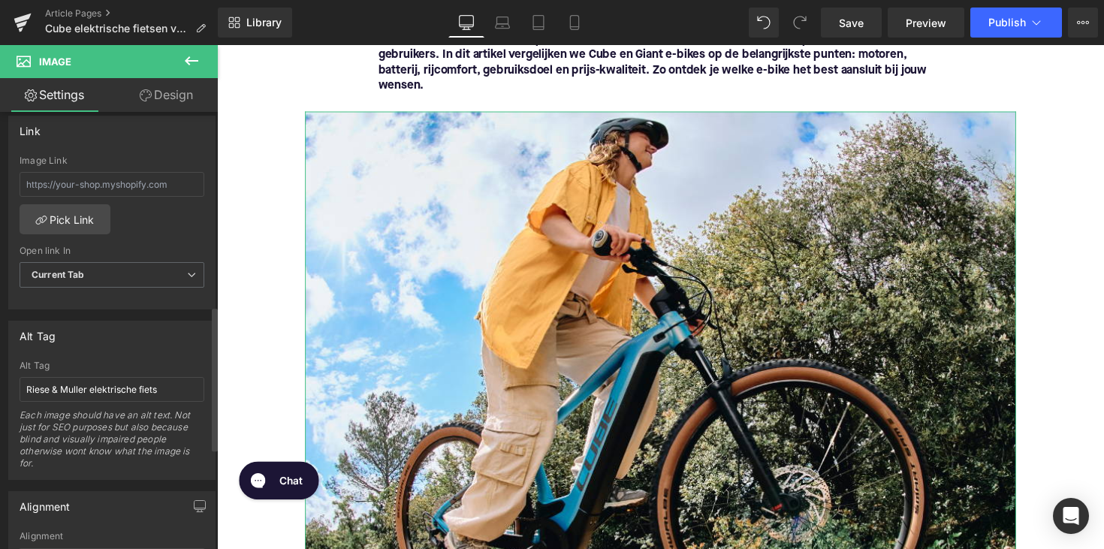
scroll to position [718, 0]
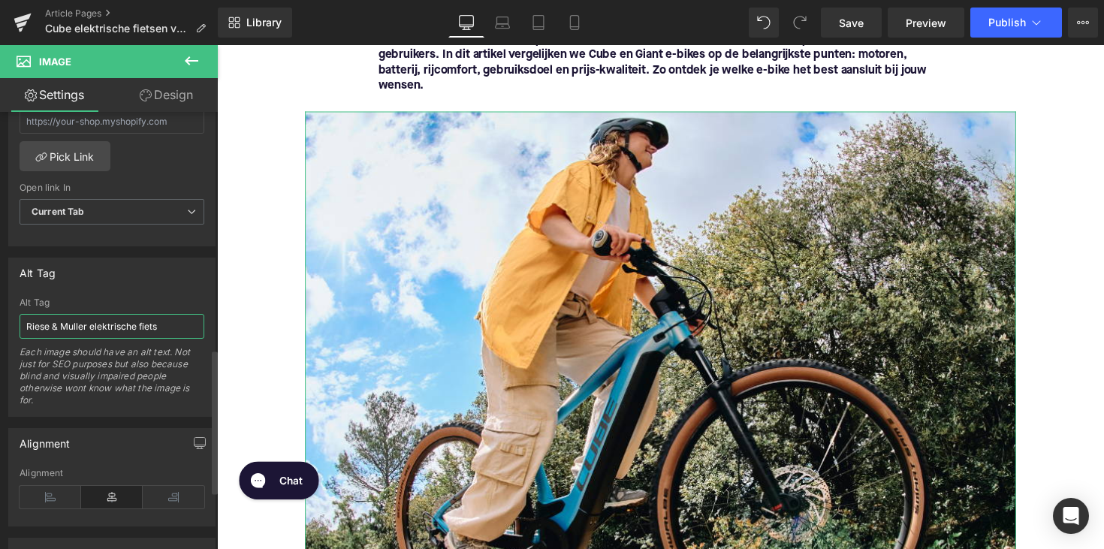
click at [109, 329] on input "Riese & Muller elektrische fiets" at bounding box center [112, 326] width 185 height 25
type input "cube elektrische fiets"
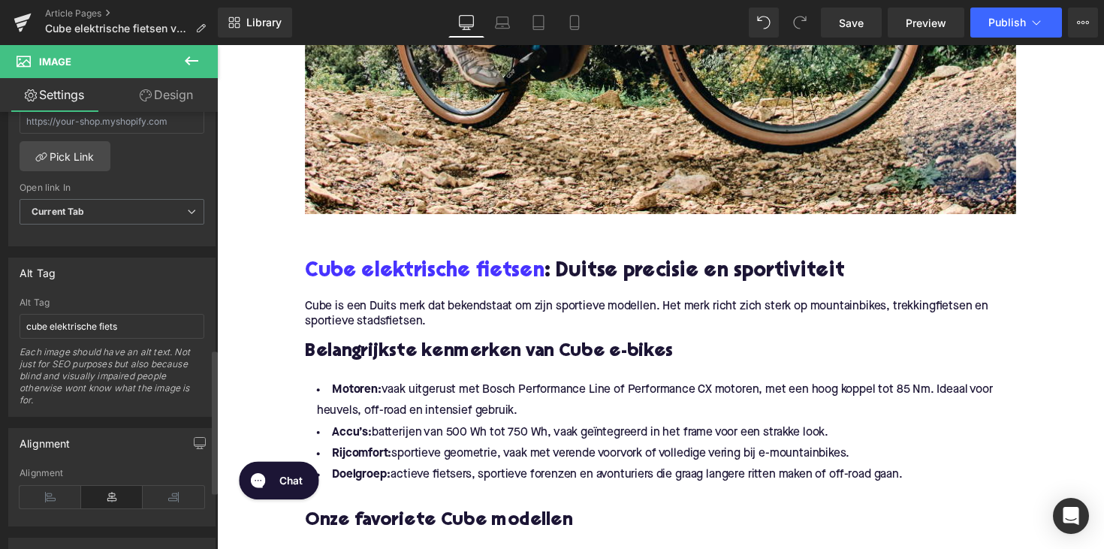
scroll to position [794, 0]
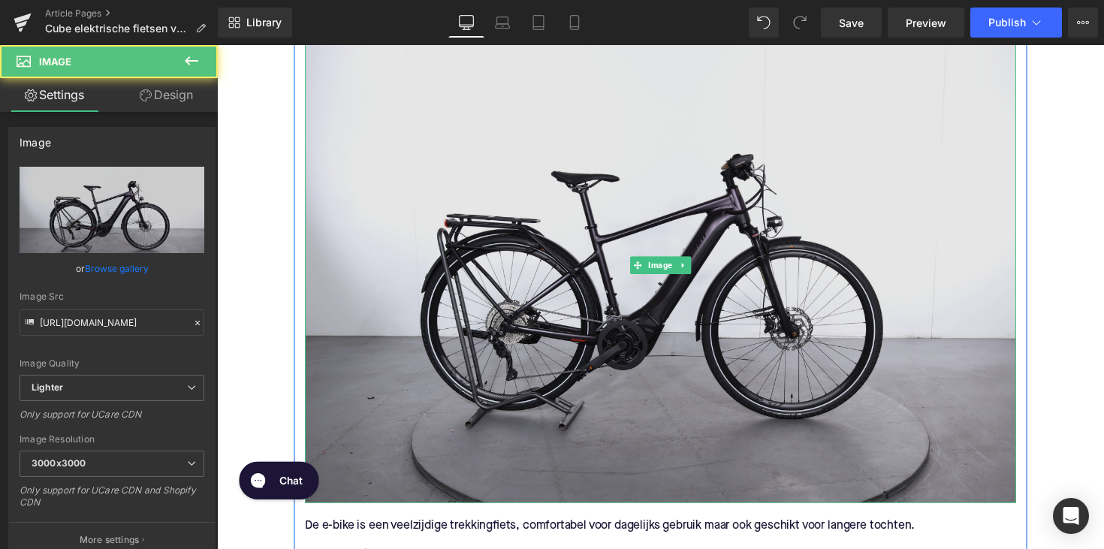
click at [402, 303] on img at bounding box center [671, 272] width 728 height 486
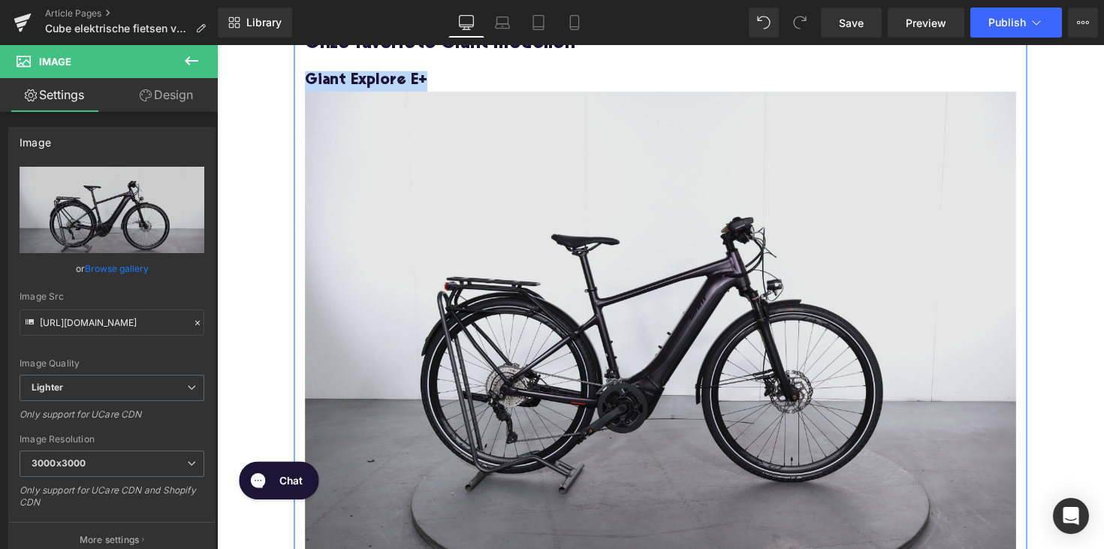
scroll to position [2291, 0]
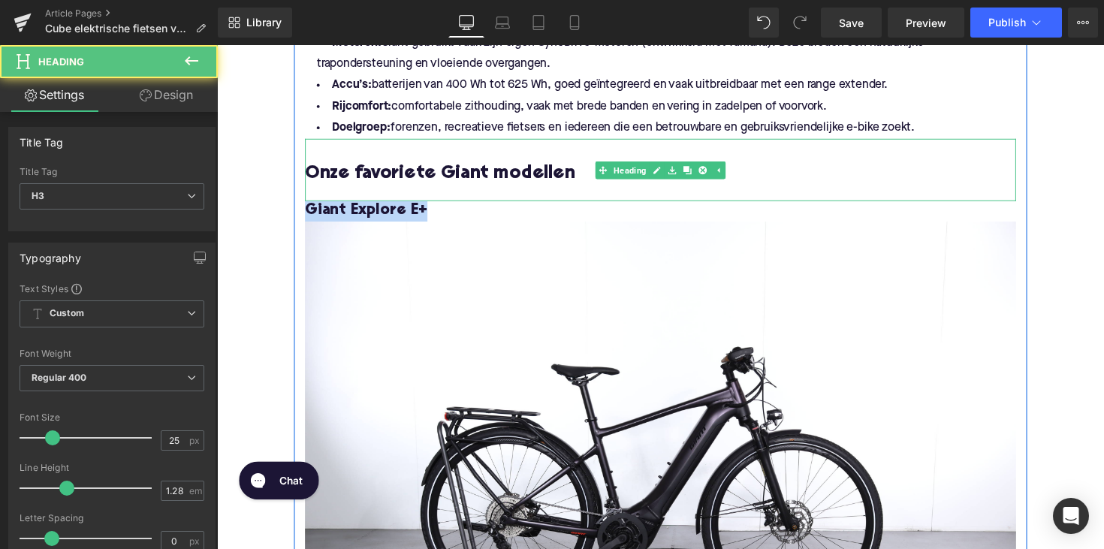
drag, startPoint x: 396, startPoint y: 194, endPoint x: 392, endPoint y: 210, distance: 16.9
click at [396, 194] on div at bounding box center [671, 197] width 728 height 16
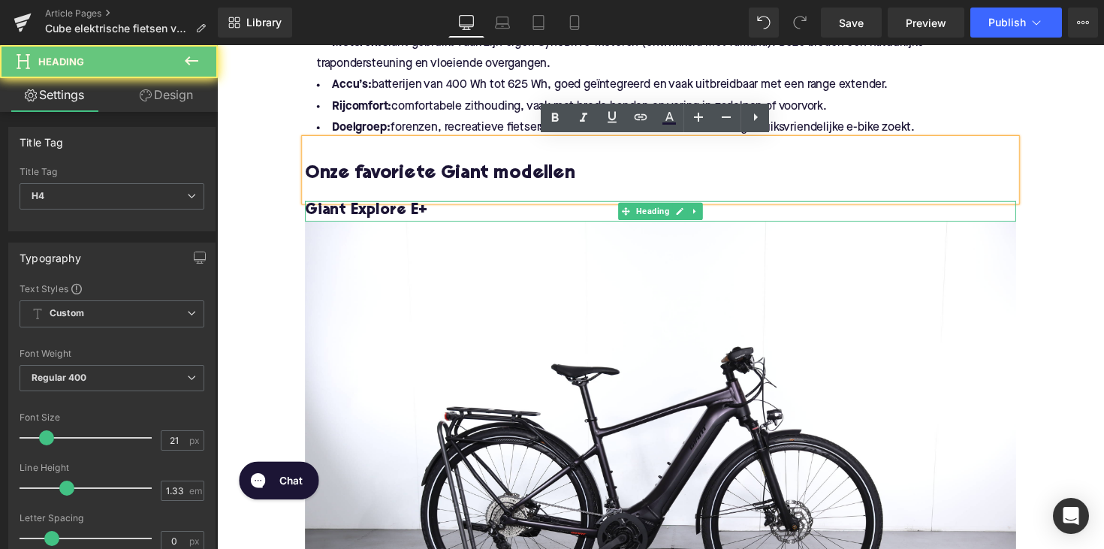
click at [392, 210] on span "Giant Explore E+" at bounding box center [369, 215] width 125 height 16
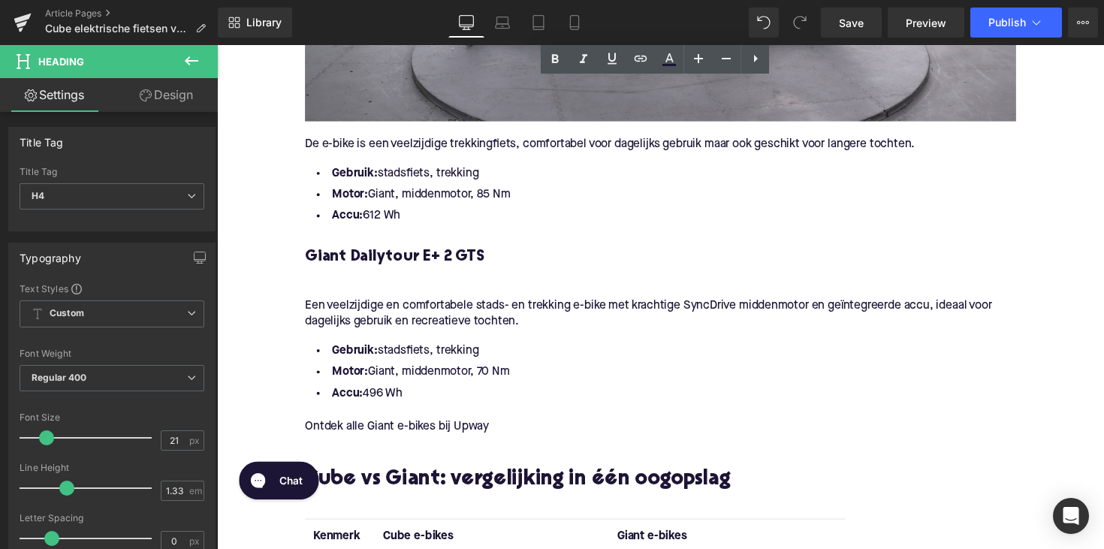
scroll to position [2862, 0]
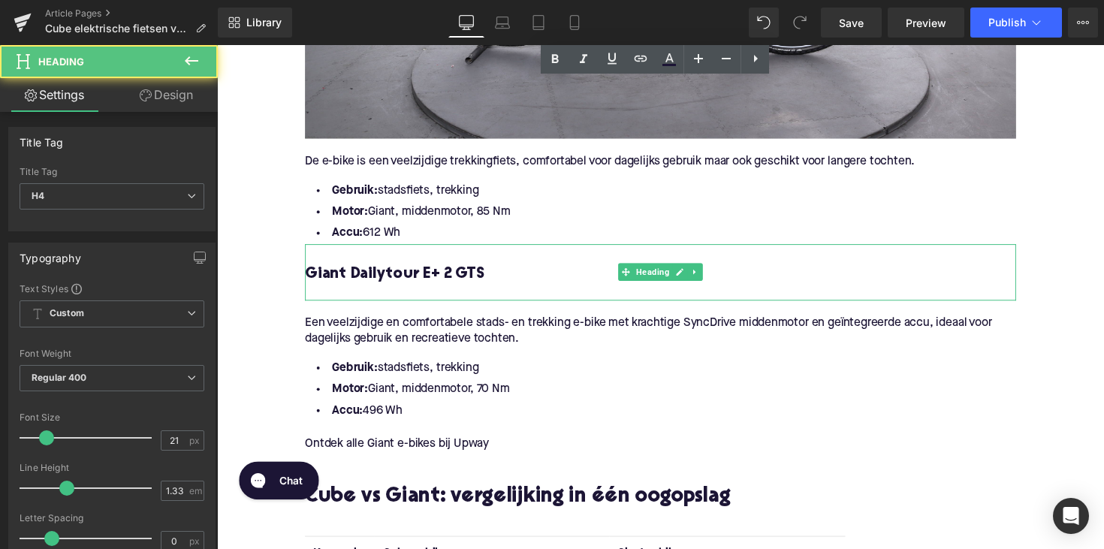
click at [357, 301] on div "Giant Dailytour E+ 2 GTS Heading" at bounding box center [671, 278] width 728 height 58
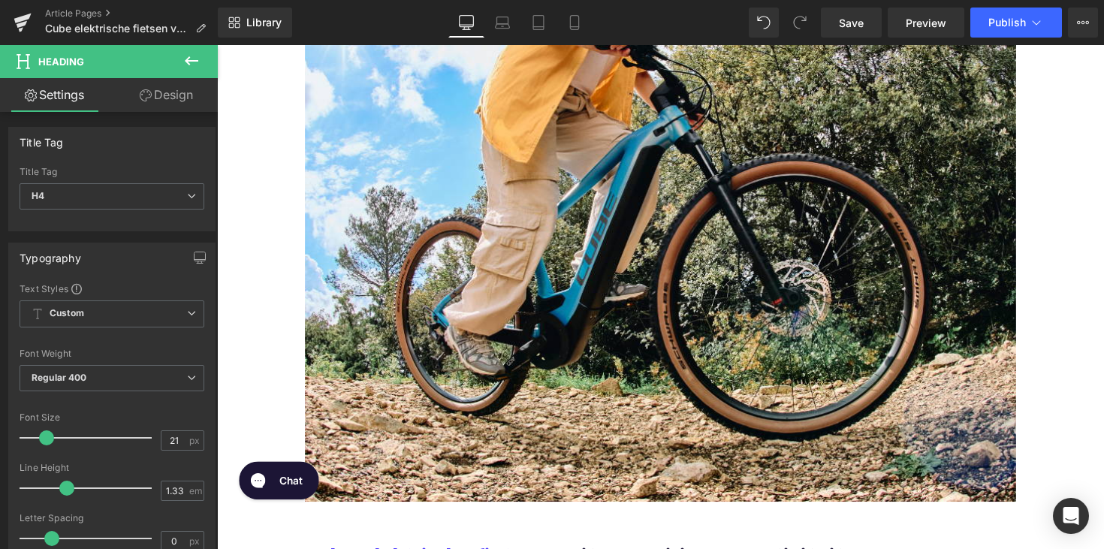
scroll to position [363, 0]
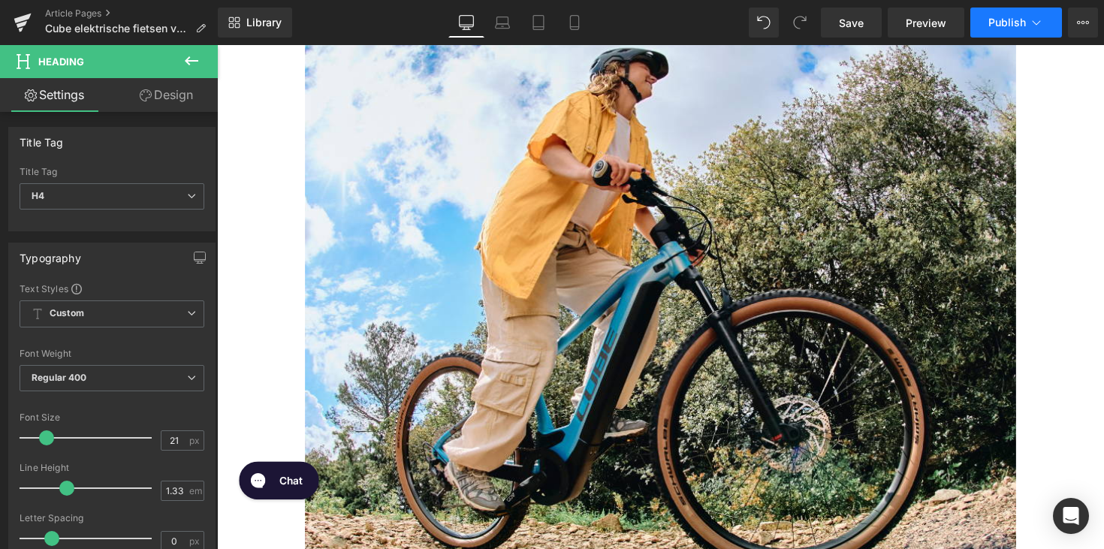
click at [1005, 29] on button "Publish" at bounding box center [1016, 23] width 92 height 30
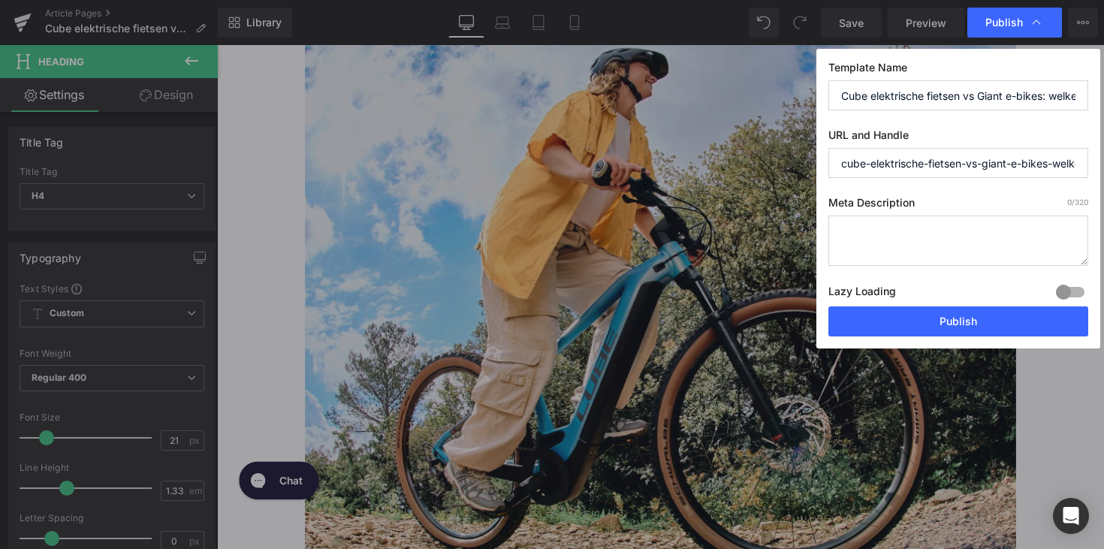
click at [919, 243] on textarea at bounding box center [958, 240] width 260 height 50
paste textarea "Vergelijk Cube vs Giant e-bikes: sportief en krachtig of comfortabel en soepel.…"
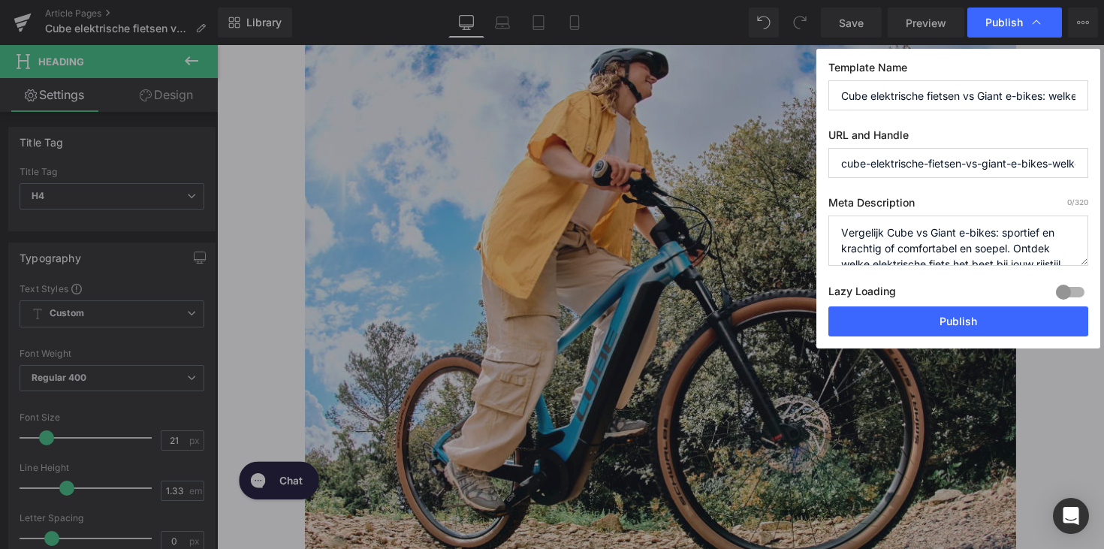
scroll to position [32, 0]
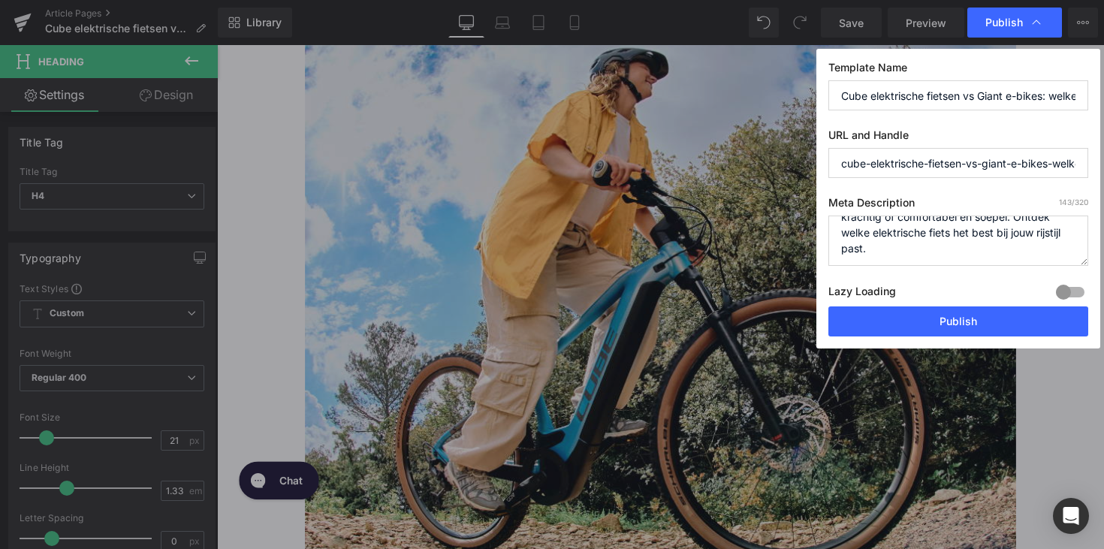
type textarea "Vergelijk Cube vs Giant e-bikes: sportief en krachtig of comfortabel en soepel.…"
drag, startPoint x: 1003, startPoint y: 162, endPoint x: 1125, endPoint y: 170, distance: 121.9
click at [1103, 170] on html "Image You are previewing how the will restyle your page. You can not edit Eleme…" at bounding box center [552, 274] width 1104 height 549
click at [992, 321] on button "Publish" at bounding box center [958, 321] width 260 height 30
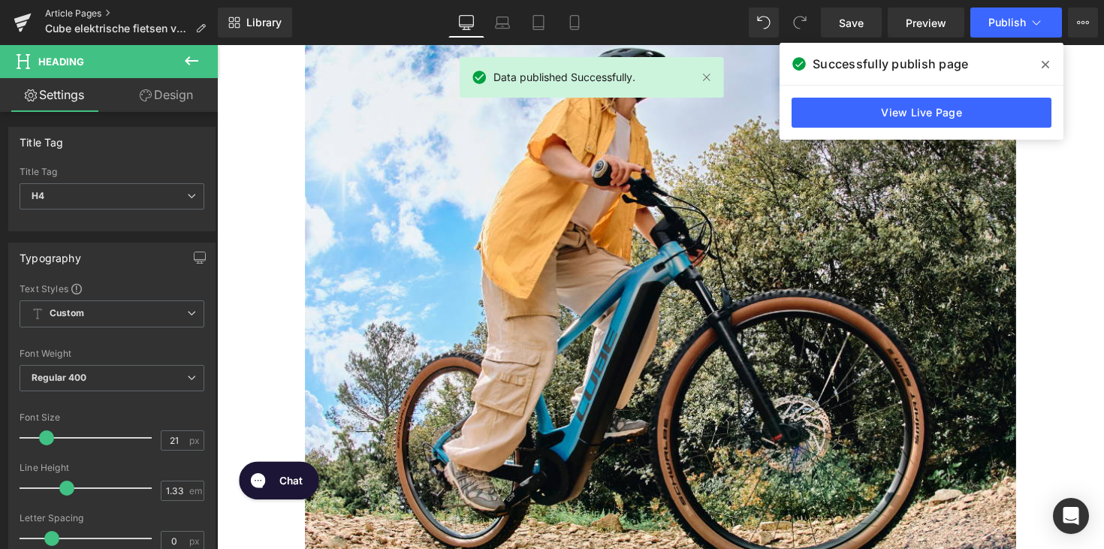
click at [77, 12] on link "Article Pages" at bounding box center [131, 14] width 173 height 12
